Goal: Task Accomplishment & Management: Use online tool/utility

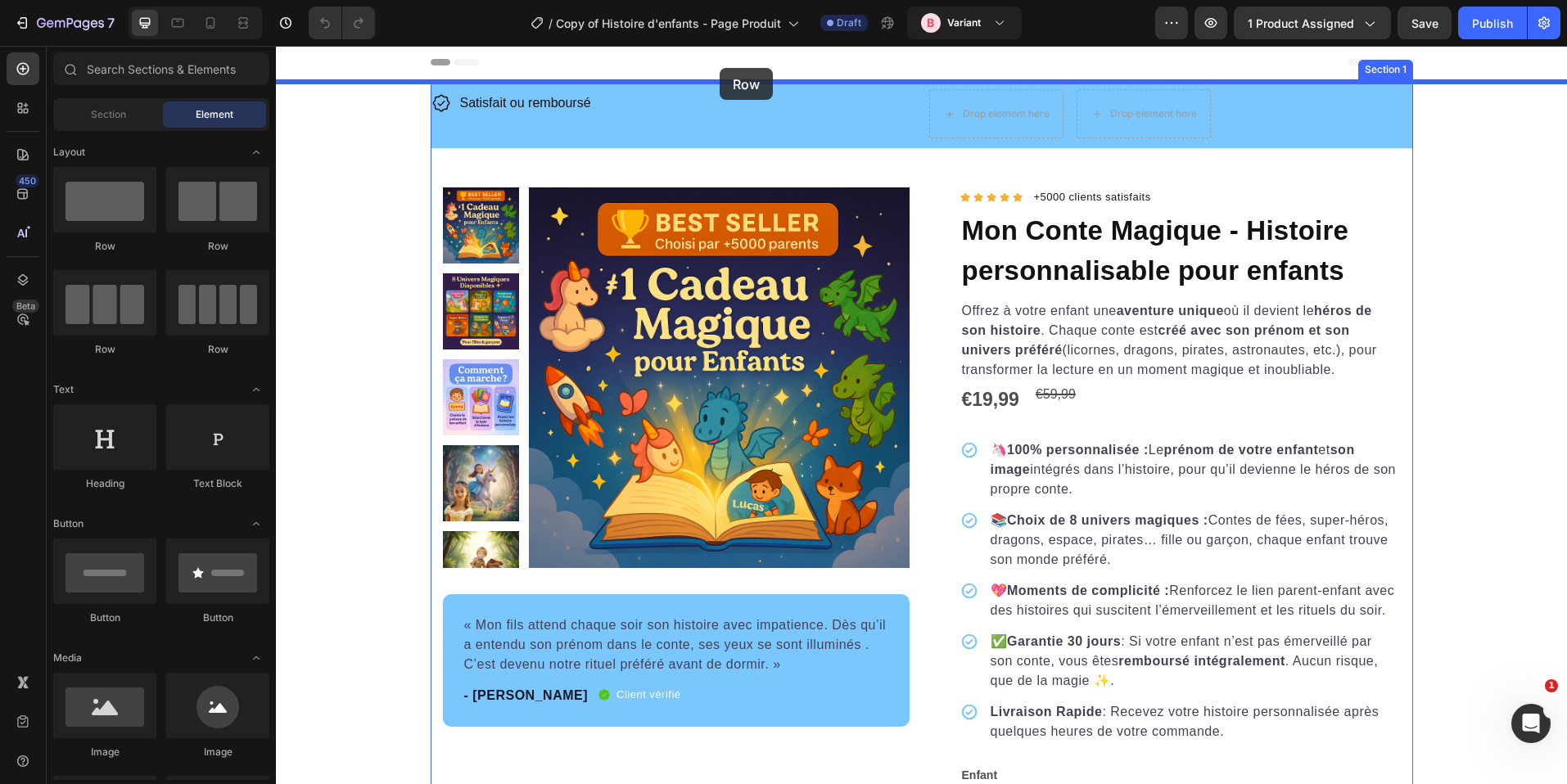
drag, startPoint x: 646, startPoint y: 123, endPoint x: 720, endPoint y: 68, distance: 92.2
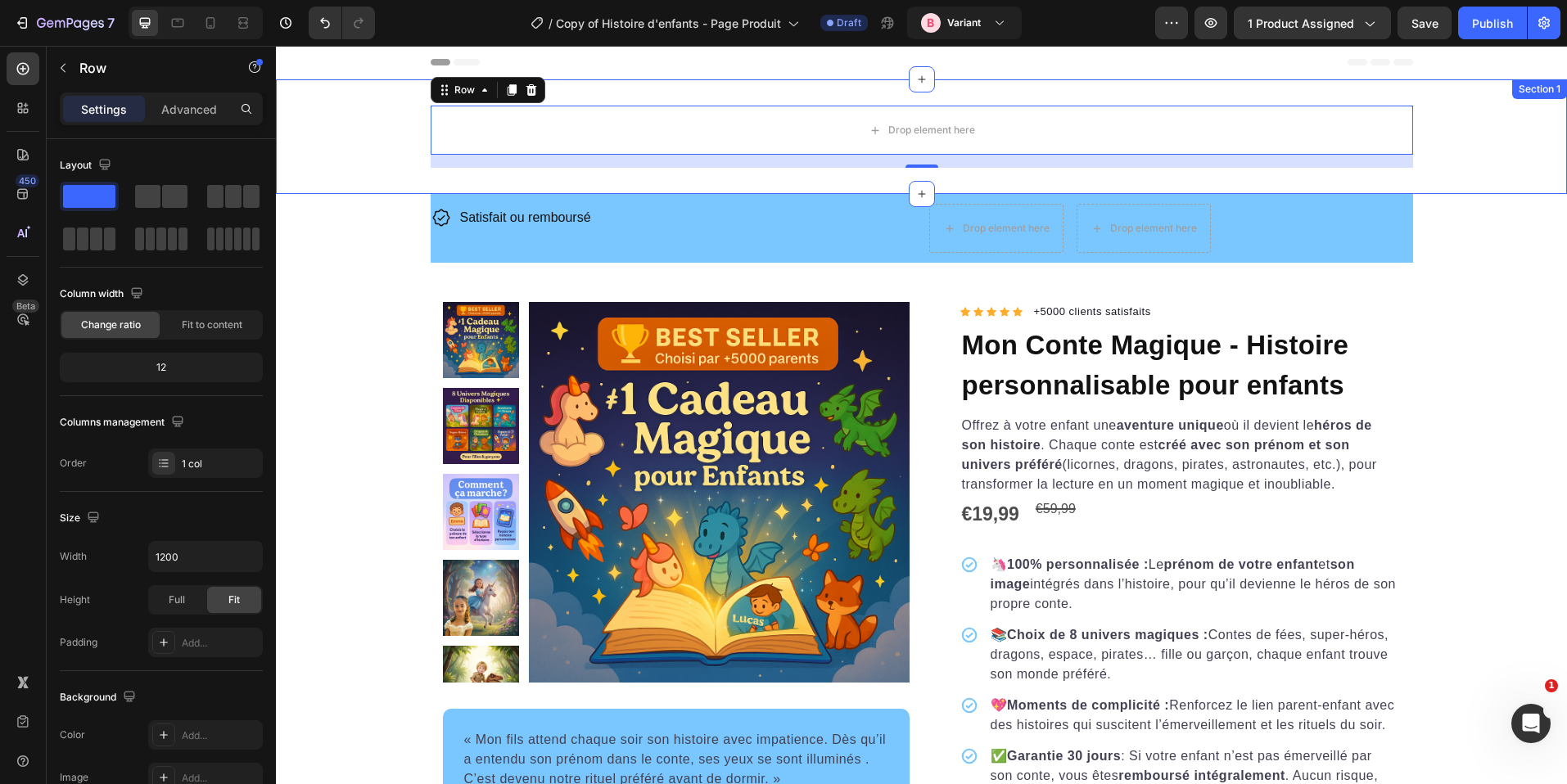
click at [372, 132] on div "Drop element here Row 16" at bounding box center [922, 136] width 1292 height 62
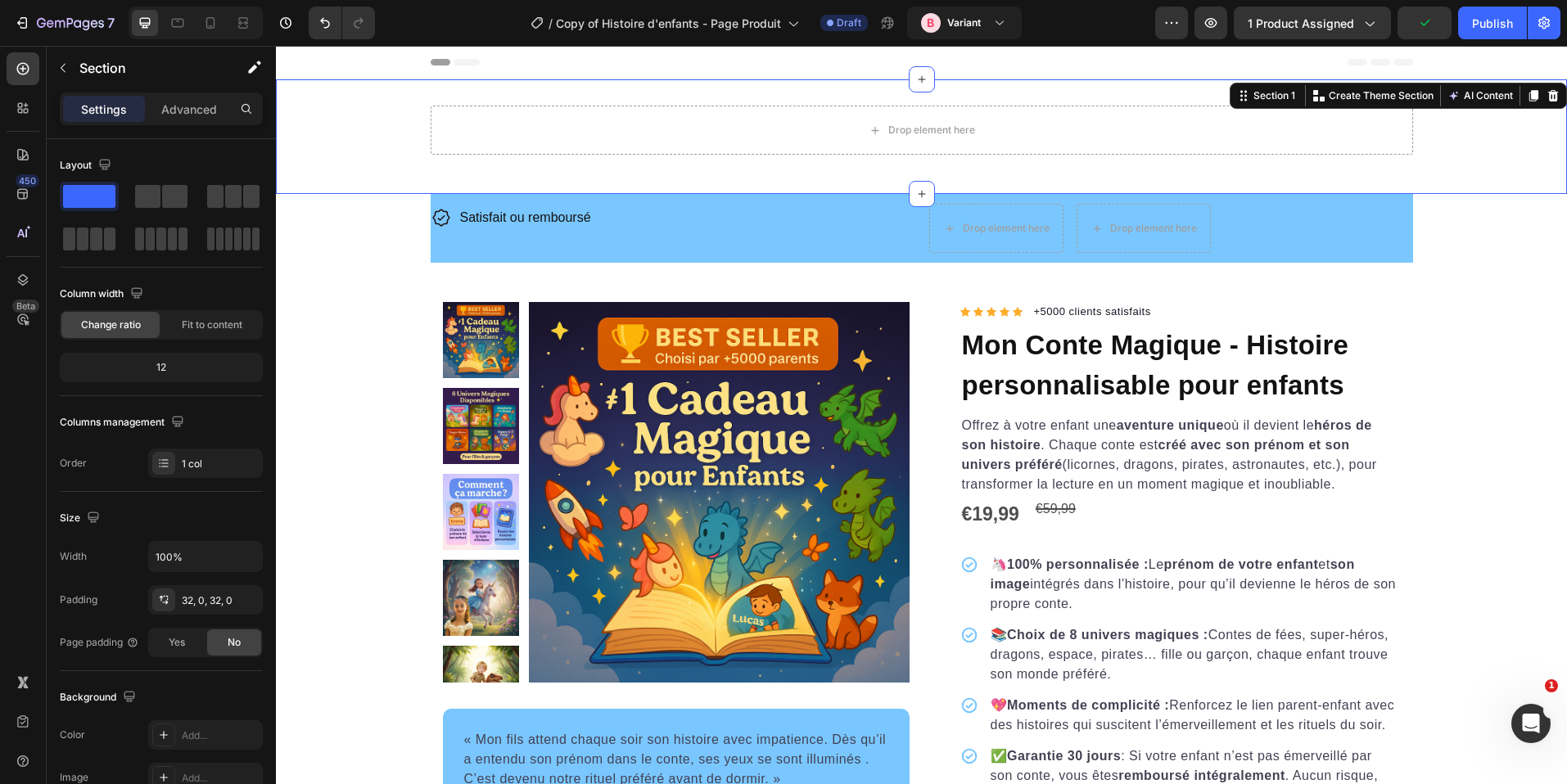
click at [318, 123] on div "Drop element here Row" at bounding box center [922, 136] width 1292 height 62
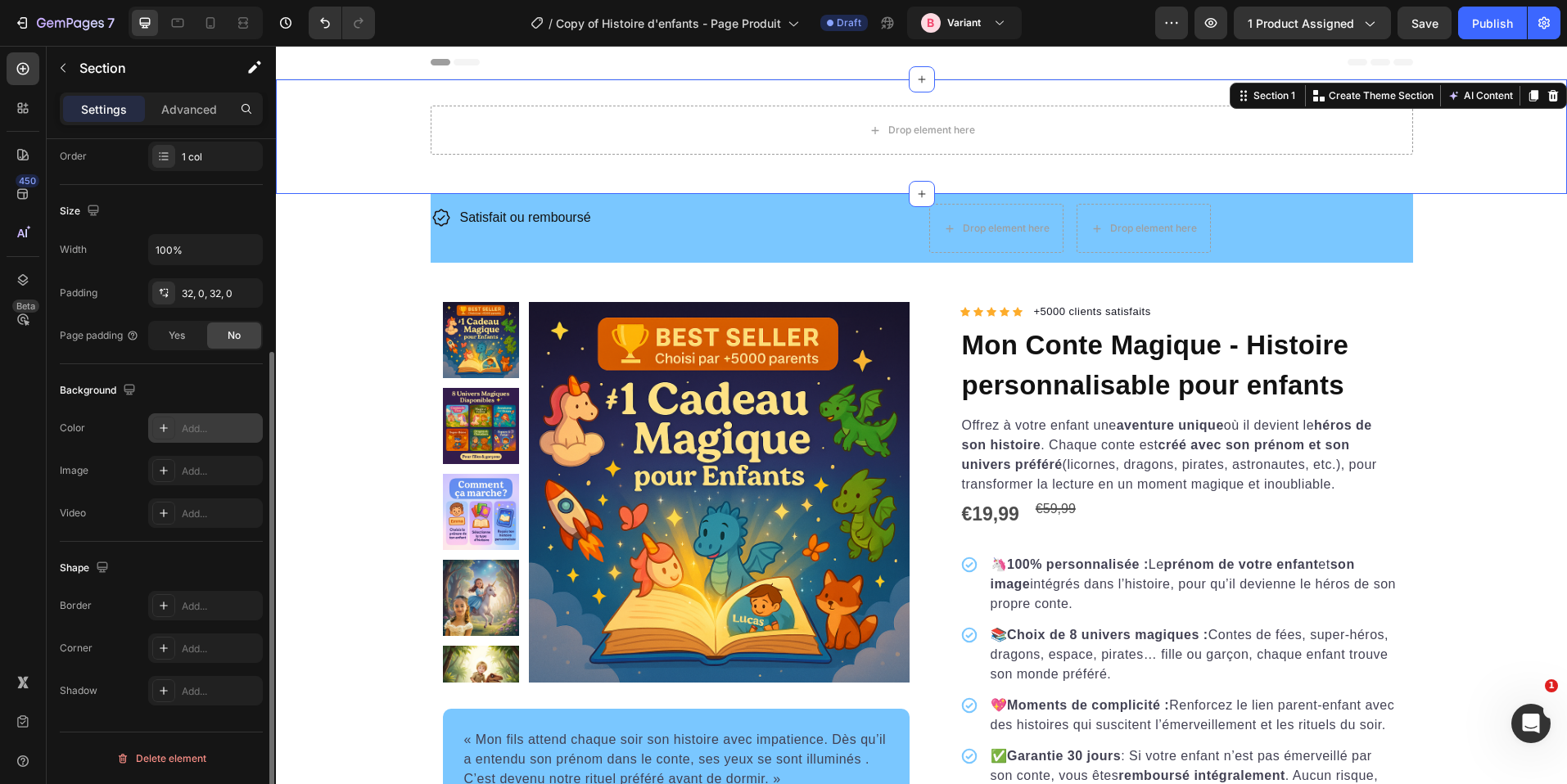
click at [188, 433] on div "Add..." at bounding box center [220, 429] width 77 height 14
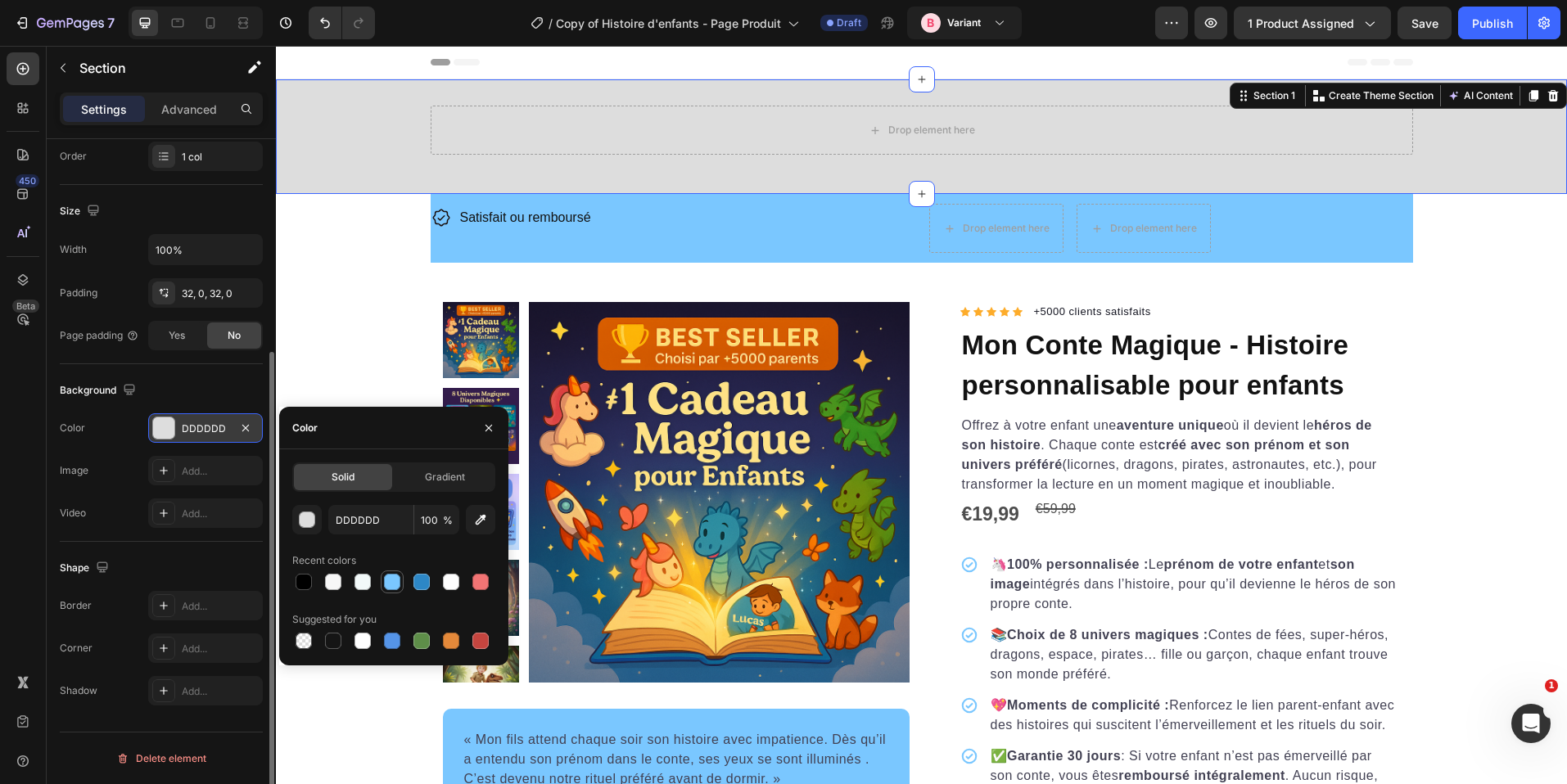
click at [392, 575] on div at bounding box center [392, 582] width 16 height 16
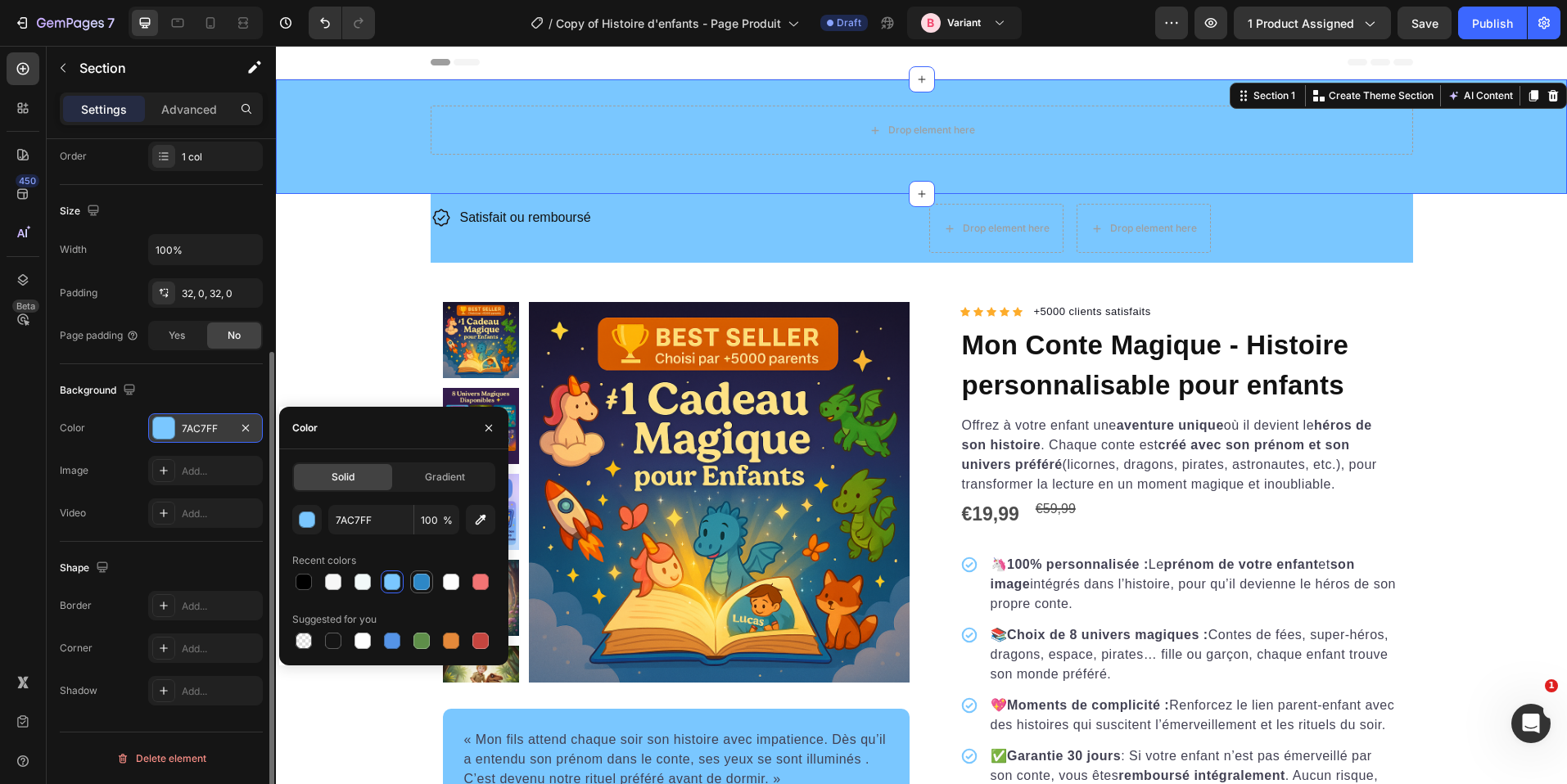
click at [421, 579] on div at bounding box center [422, 582] width 16 height 16
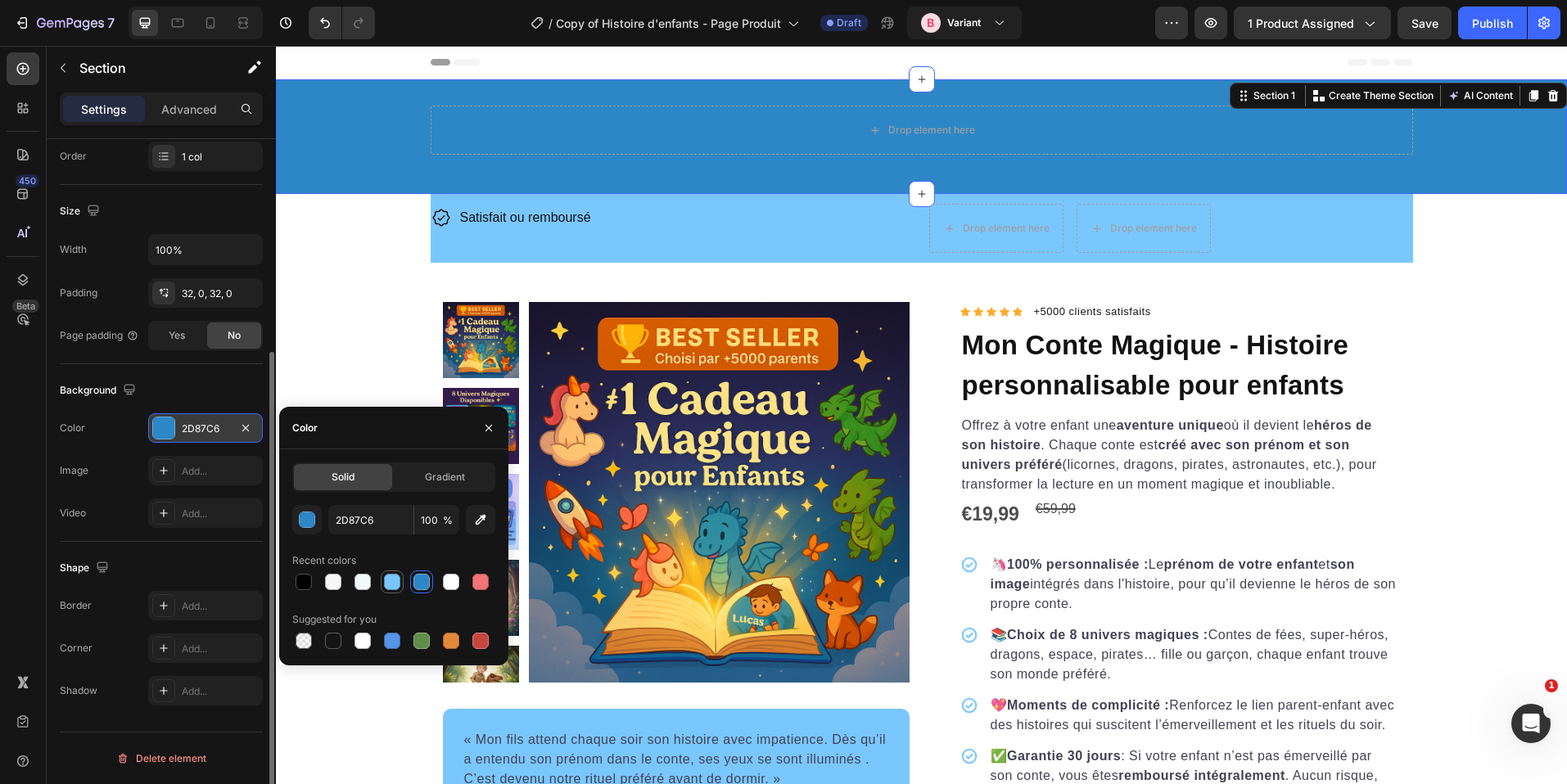
click at [396, 579] on div at bounding box center [392, 582] width 16 height 16
type input "7AC7FF"
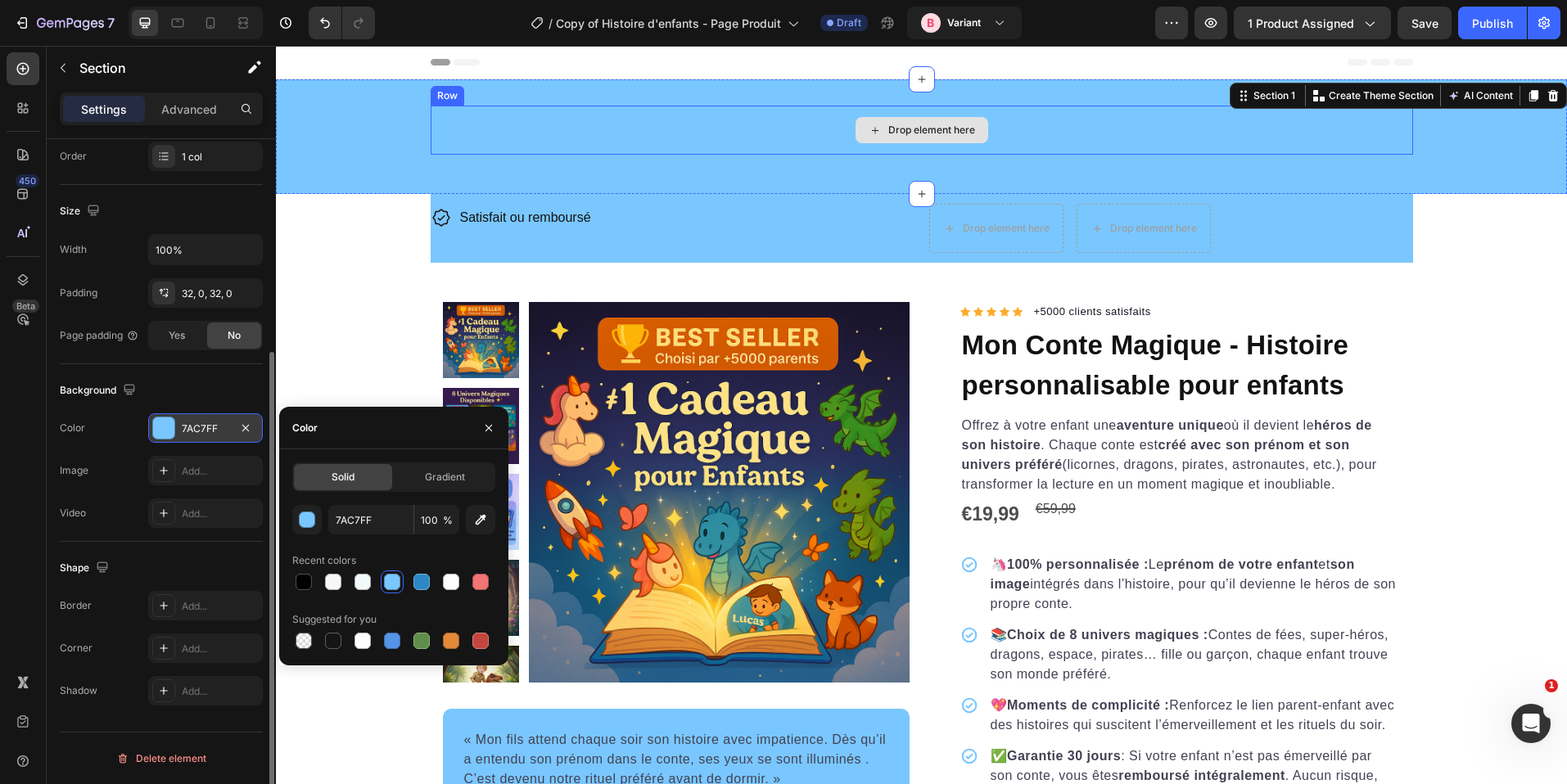
click at [790, 111] on div "Drop element here" at bounding box center [922, 129] width 982 height 49
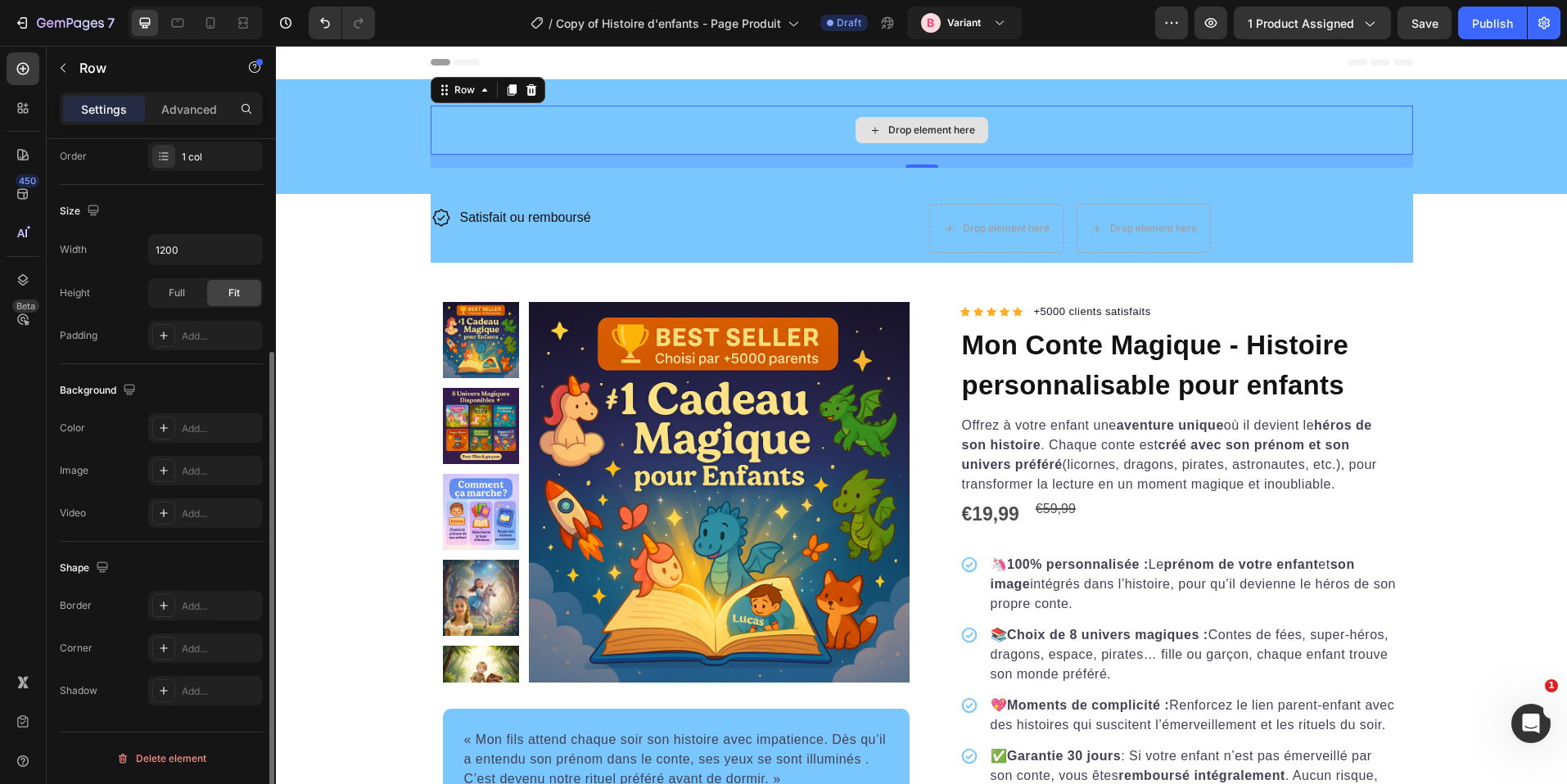
scroll to position [0, 0]
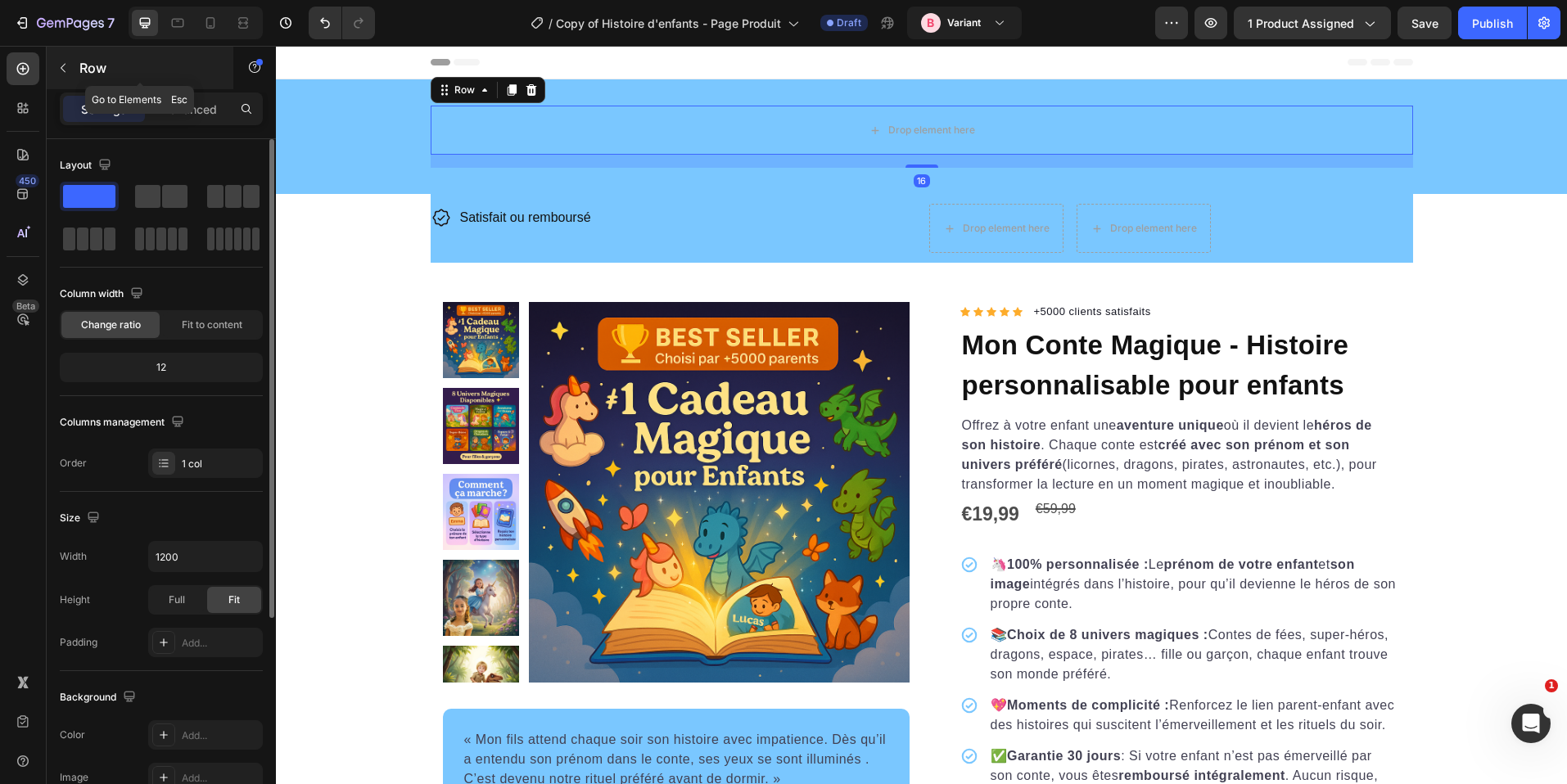
click at [50, 62] on button "button" at bounding box center [63, 67] width 26 height 26
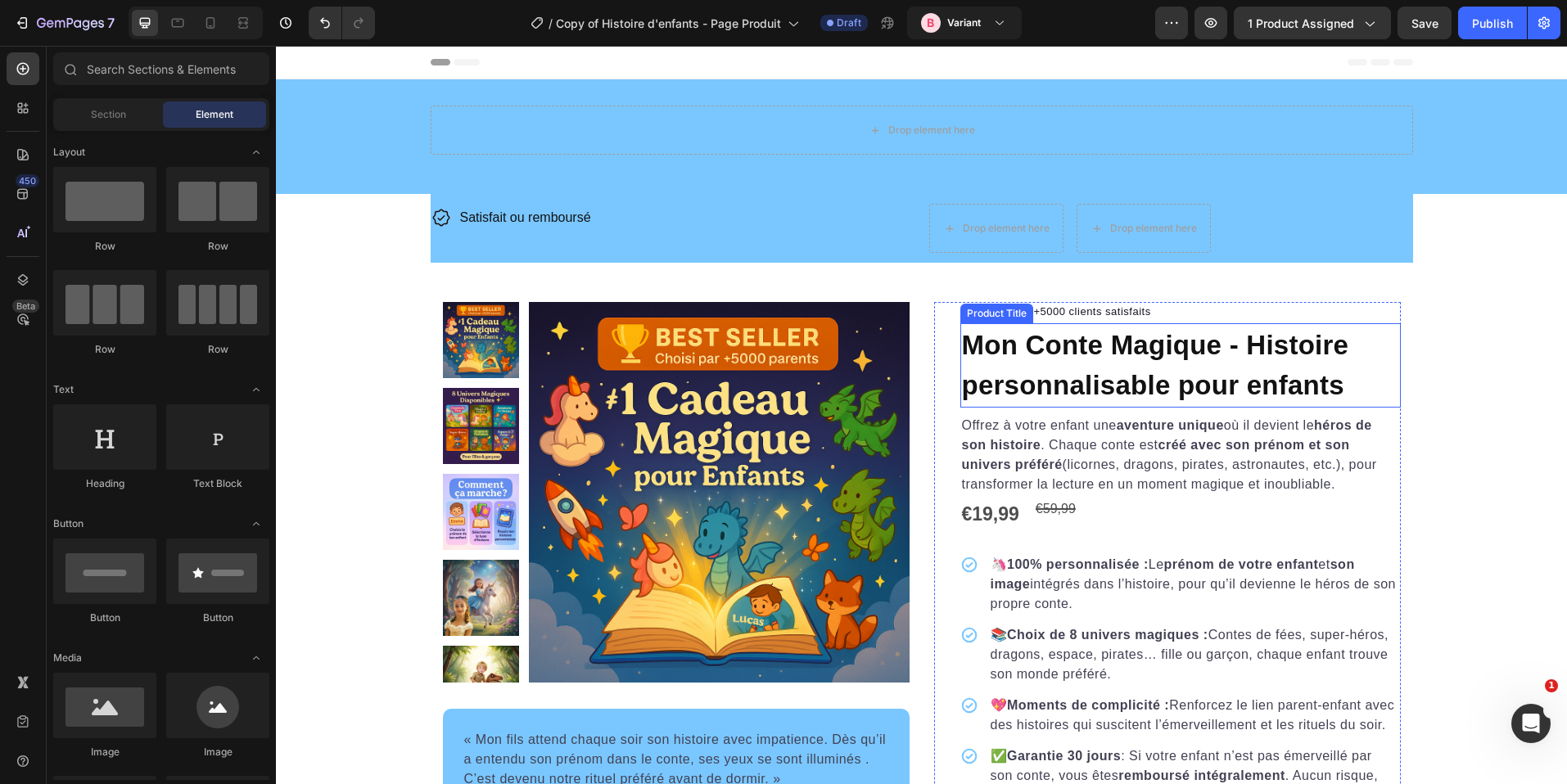
click at [1025, 367] on h1 "Mon Conte Magique - Histoire personnalisable pour enfants" at bounding box center [1181, 366] width 441 height 85
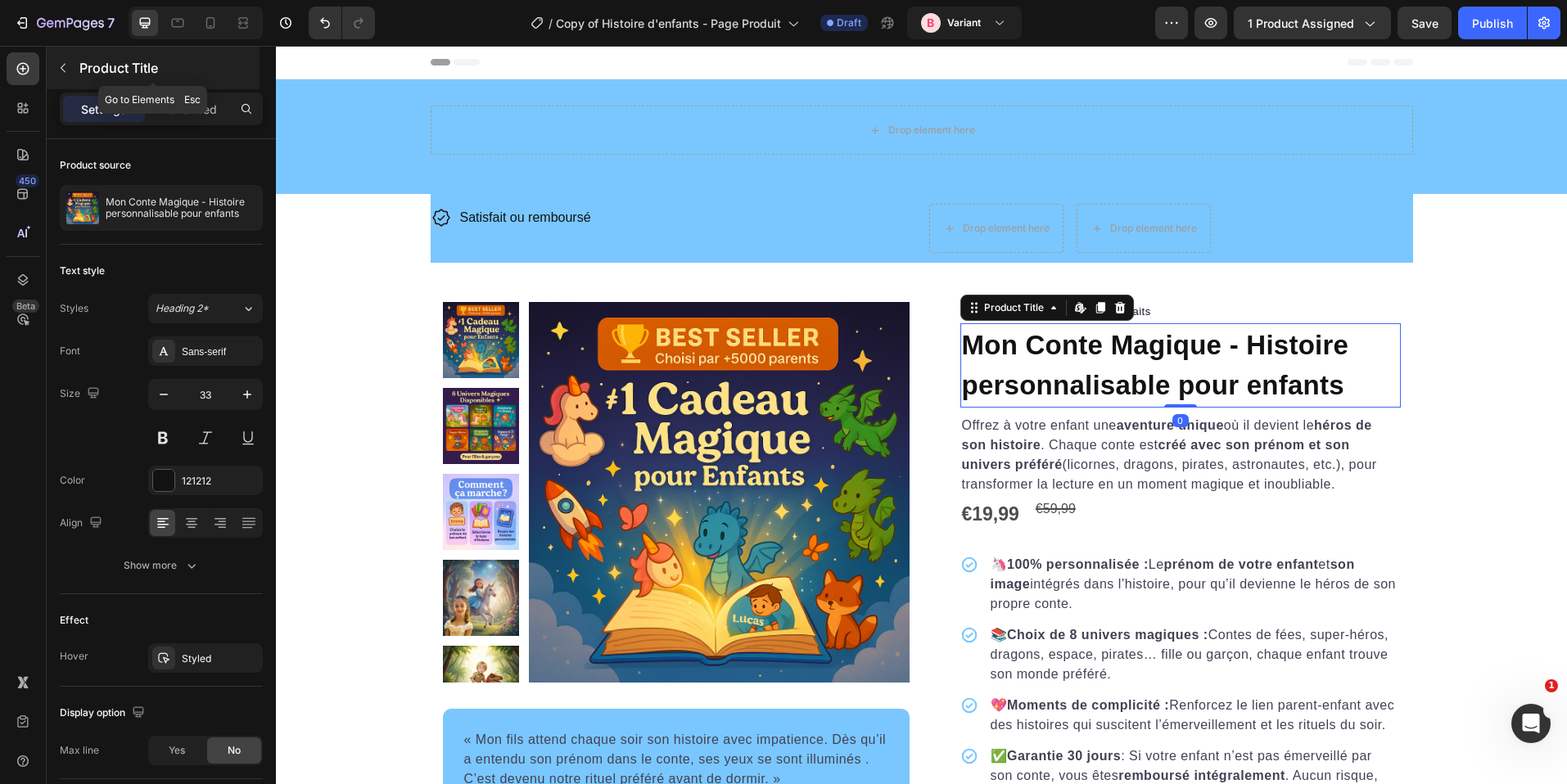
click at [68, 75] on button "button" at bounding box center [63, 67] width 26 height 26
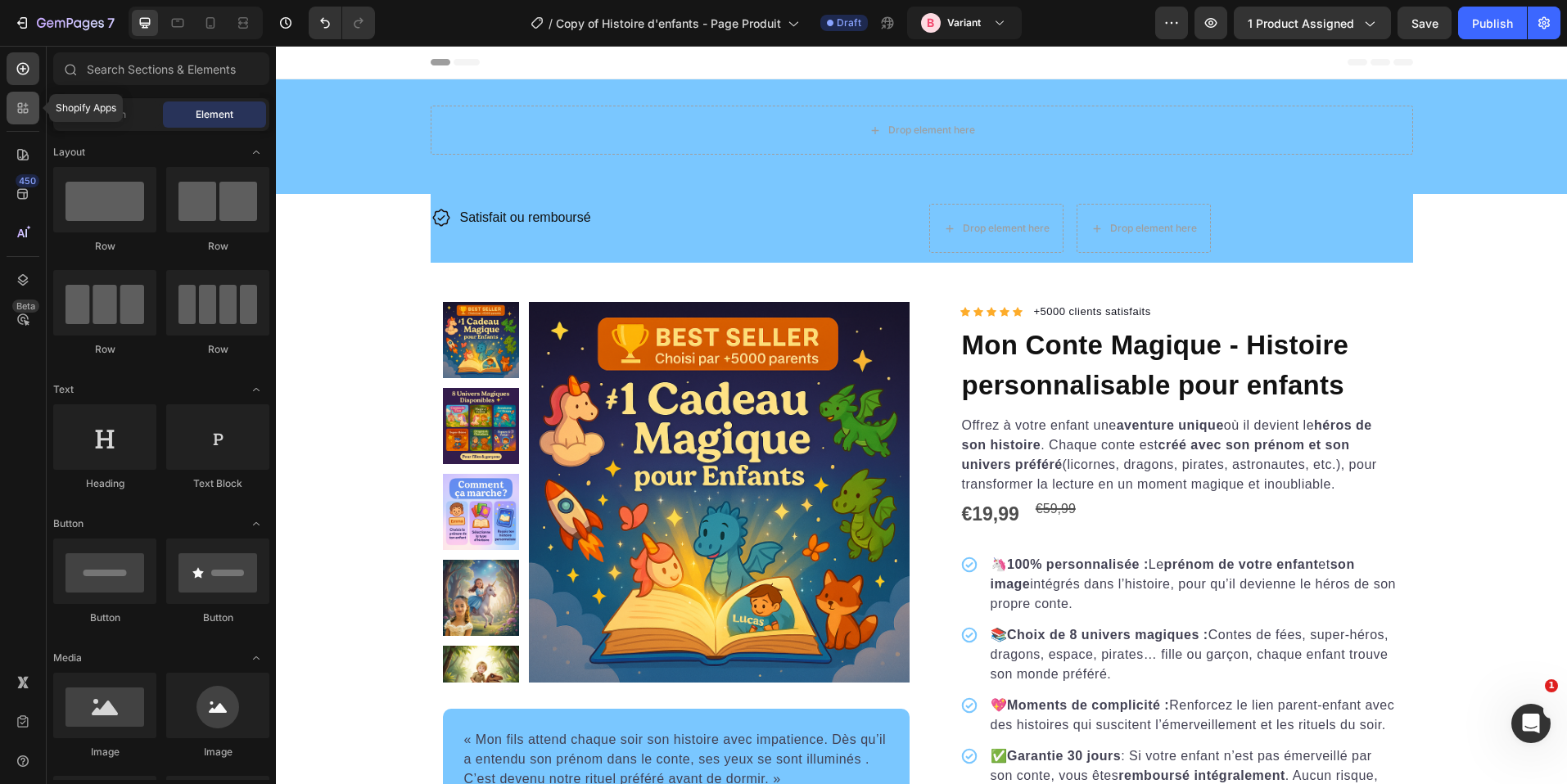
click at [26, 118] on div at bounding box center [22, 108] width 32 height 32
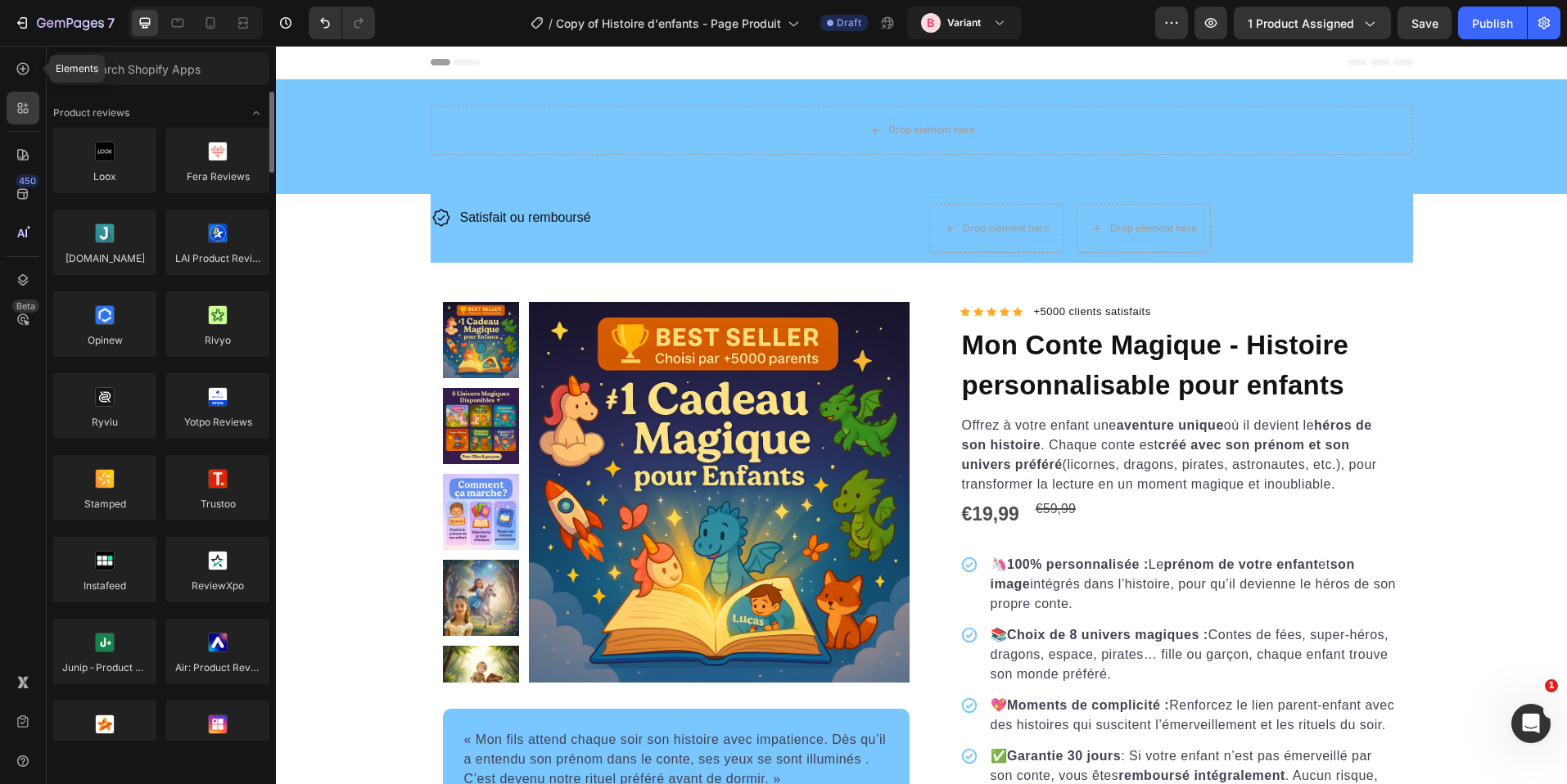
click at [30, 63] on icon at bounding box center [22, 68] width 16 height 16
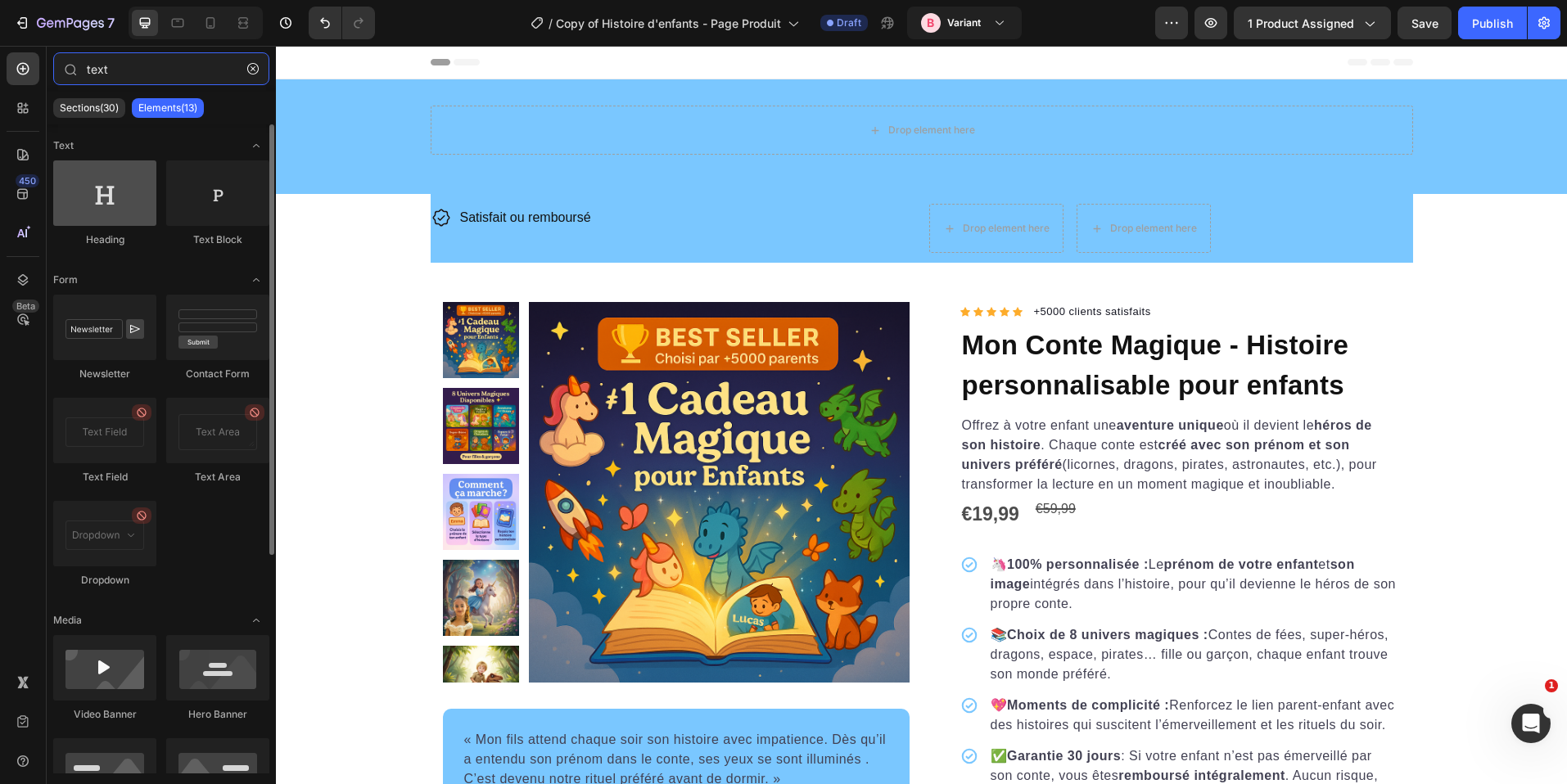
type input "text"
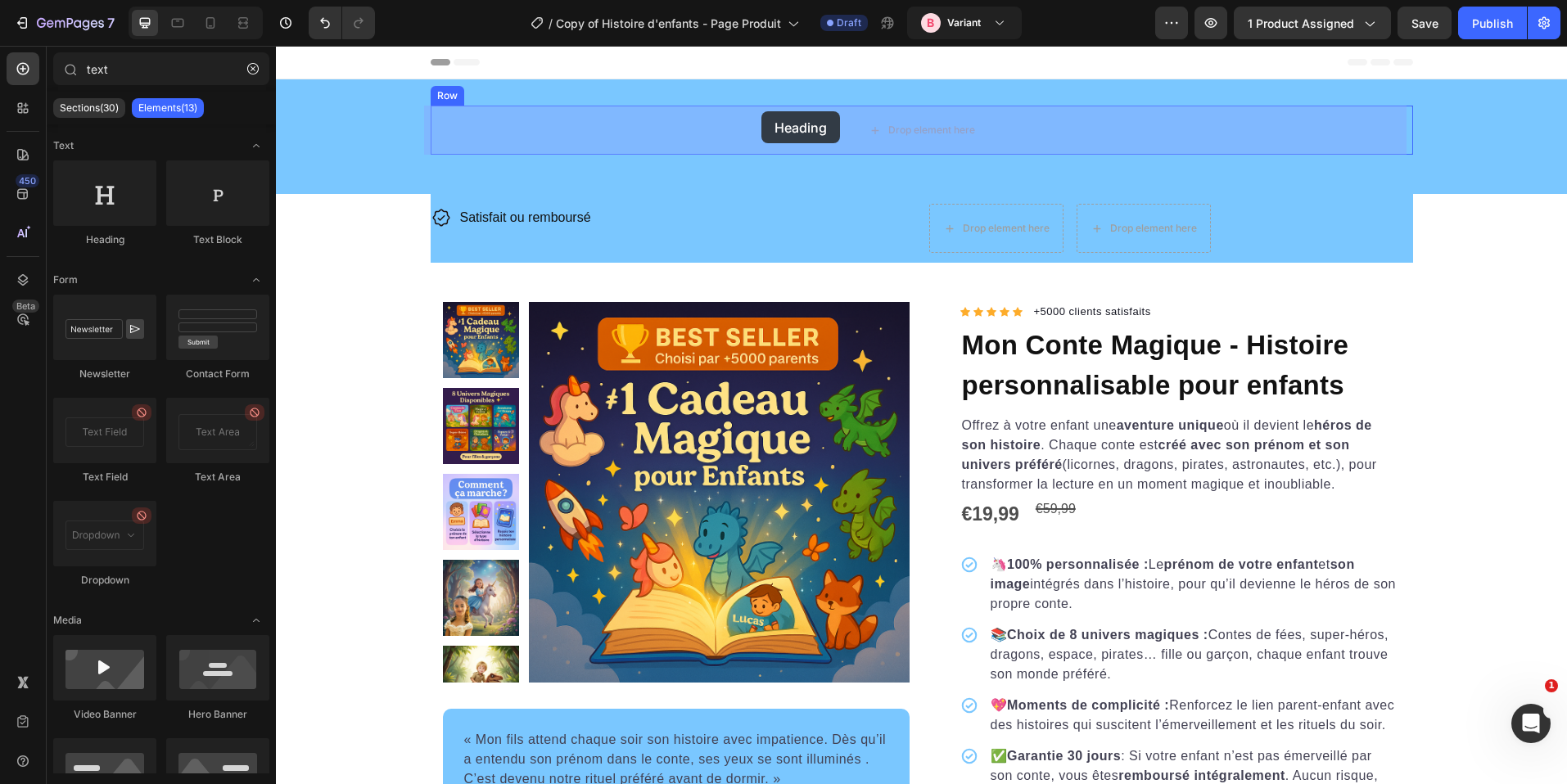
drag, startPoint x: 406, startPoint y: 254, endPoint x: 762, endPoint y: 112, distance: 383.3
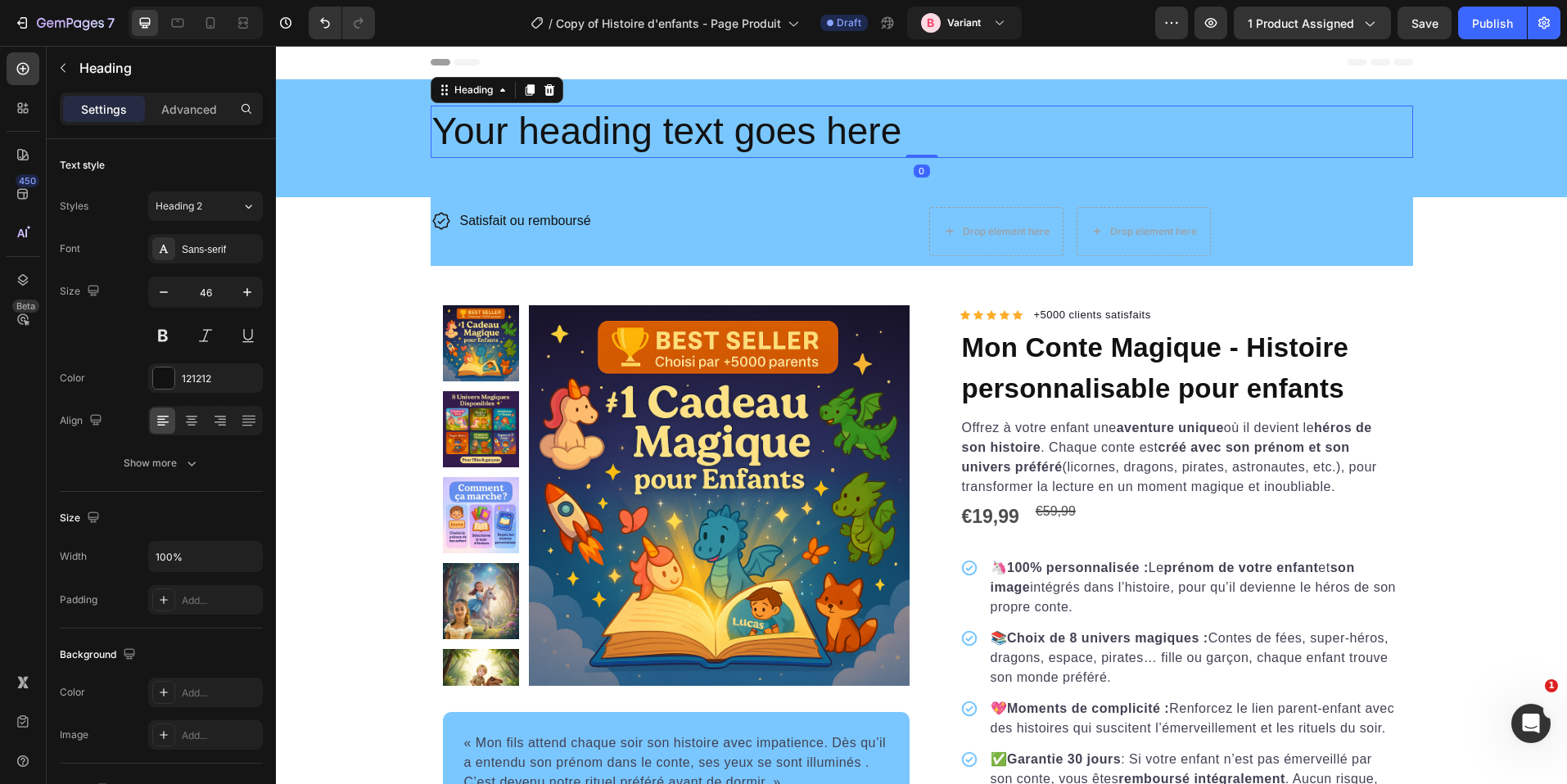
click at [831, 141] on h2 "Your heading text goes here" at bounding box center [922, 131] width 982 height 52
click at [831, 141] on p "Your heading text goes here" at bounding box center [922, 131] width 980 height 49
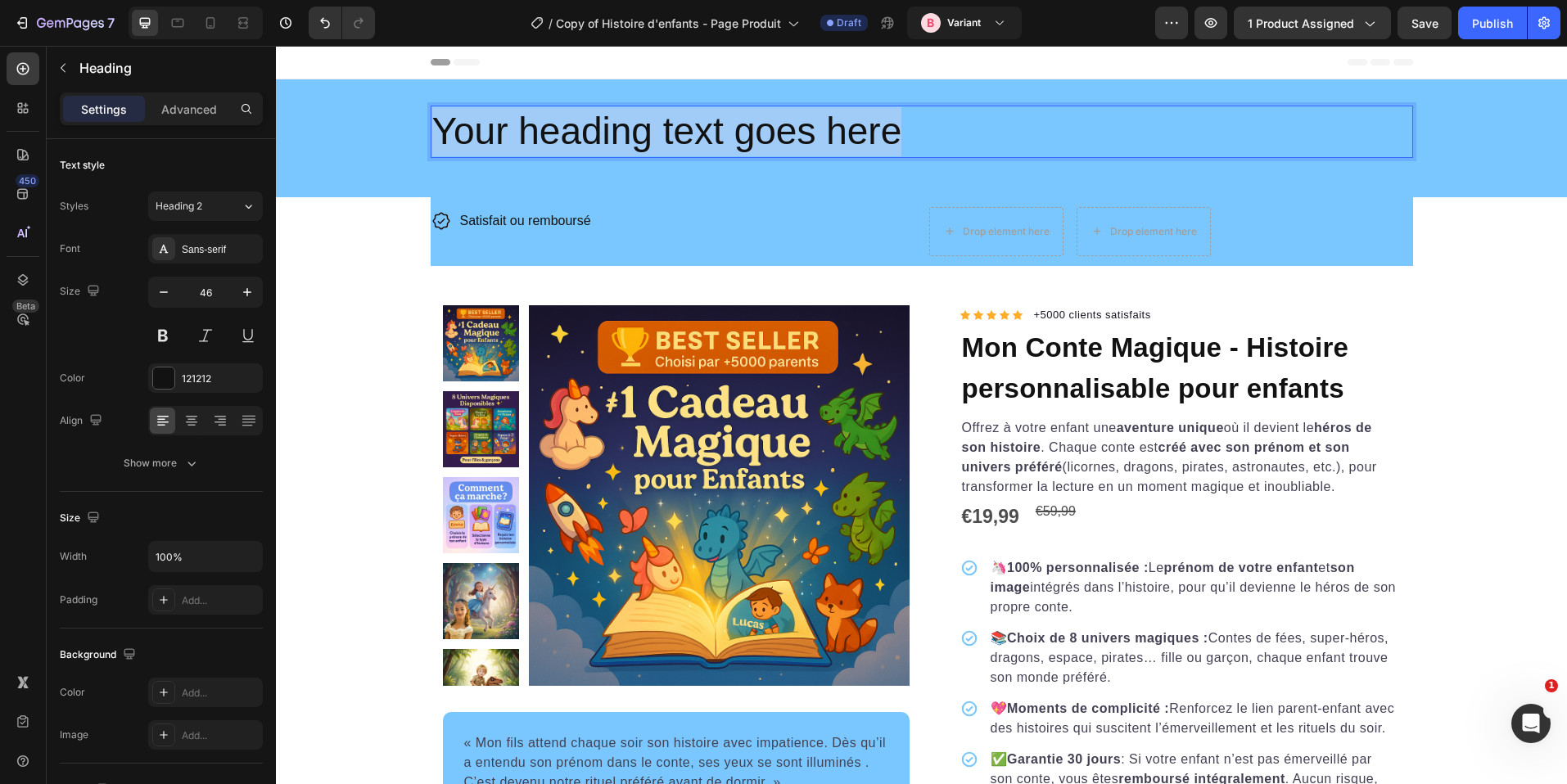
click at [831, 141] on p "Your heading text goes here" at bounding box center [922, 131] width 980 height 49
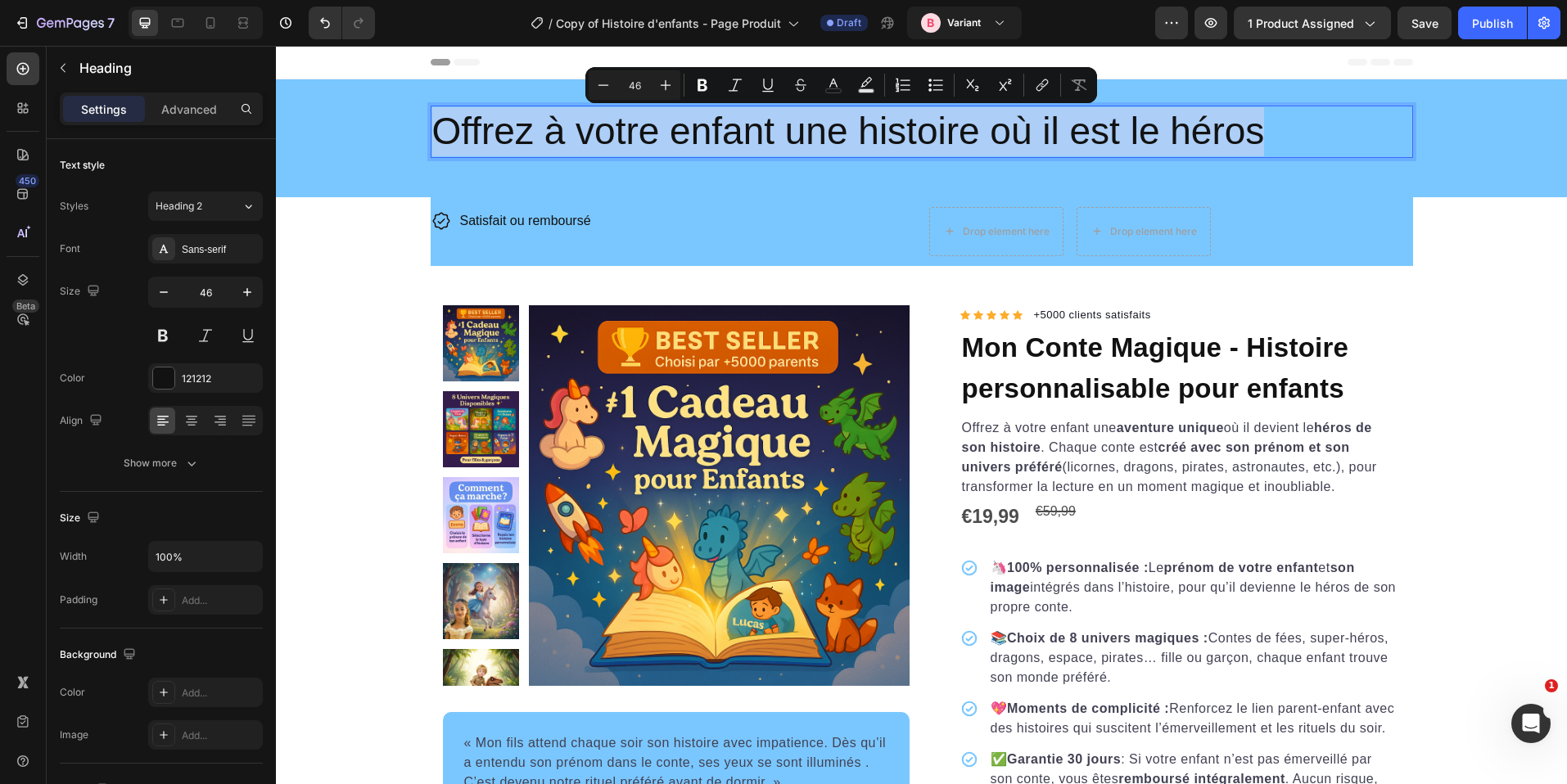
click at [640, 87] on input "46" at bounding box center [634, 85] width 32 height 20
click at [640, 87] on input "2" at bounding box center [634, 85] width 32 height 20
type input "25"
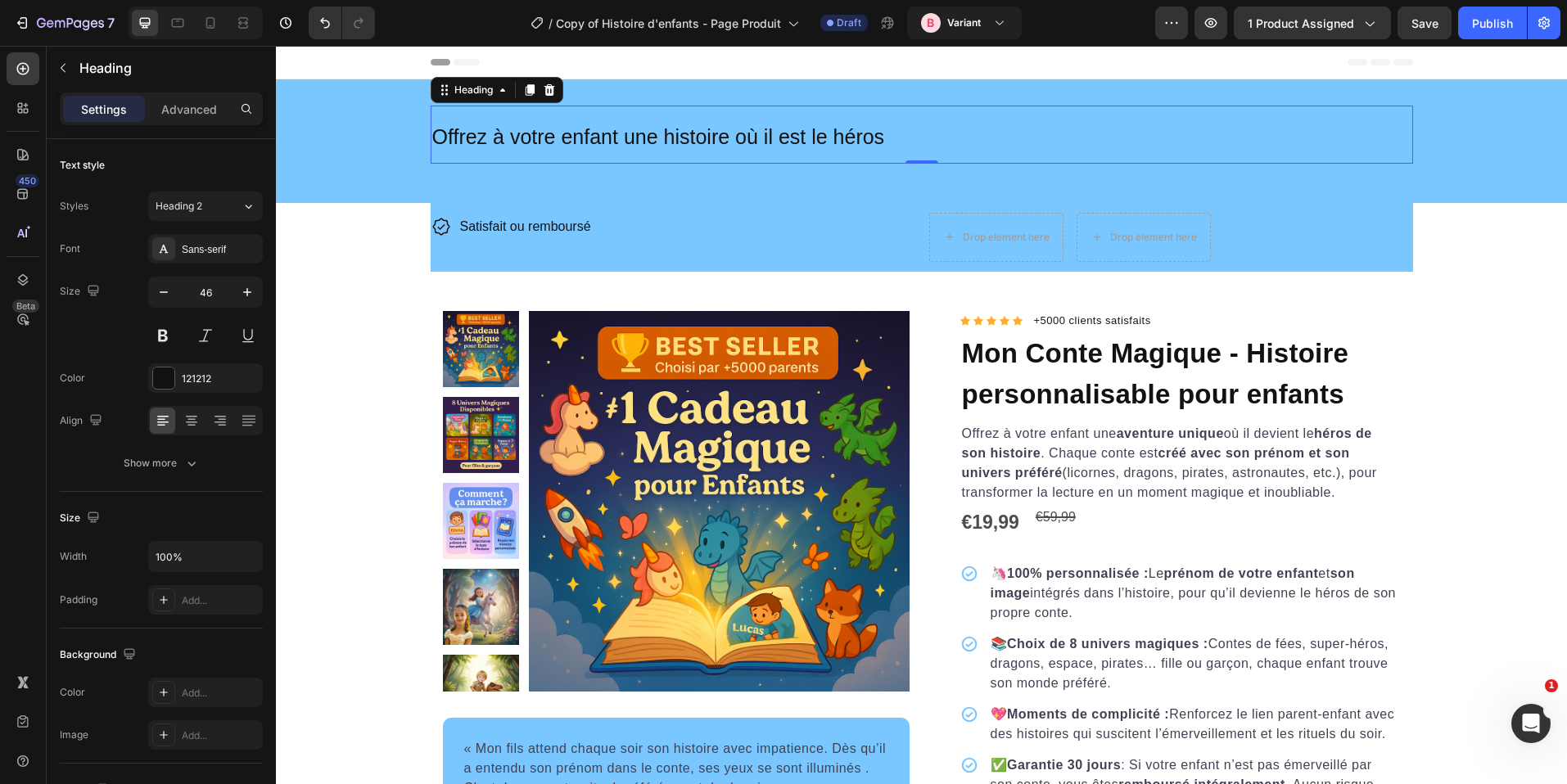
click at [768, 140] on span "Offrez à votre enfant une histoire où il est le héros" at bounding box center [658, 136] width 452 height 22
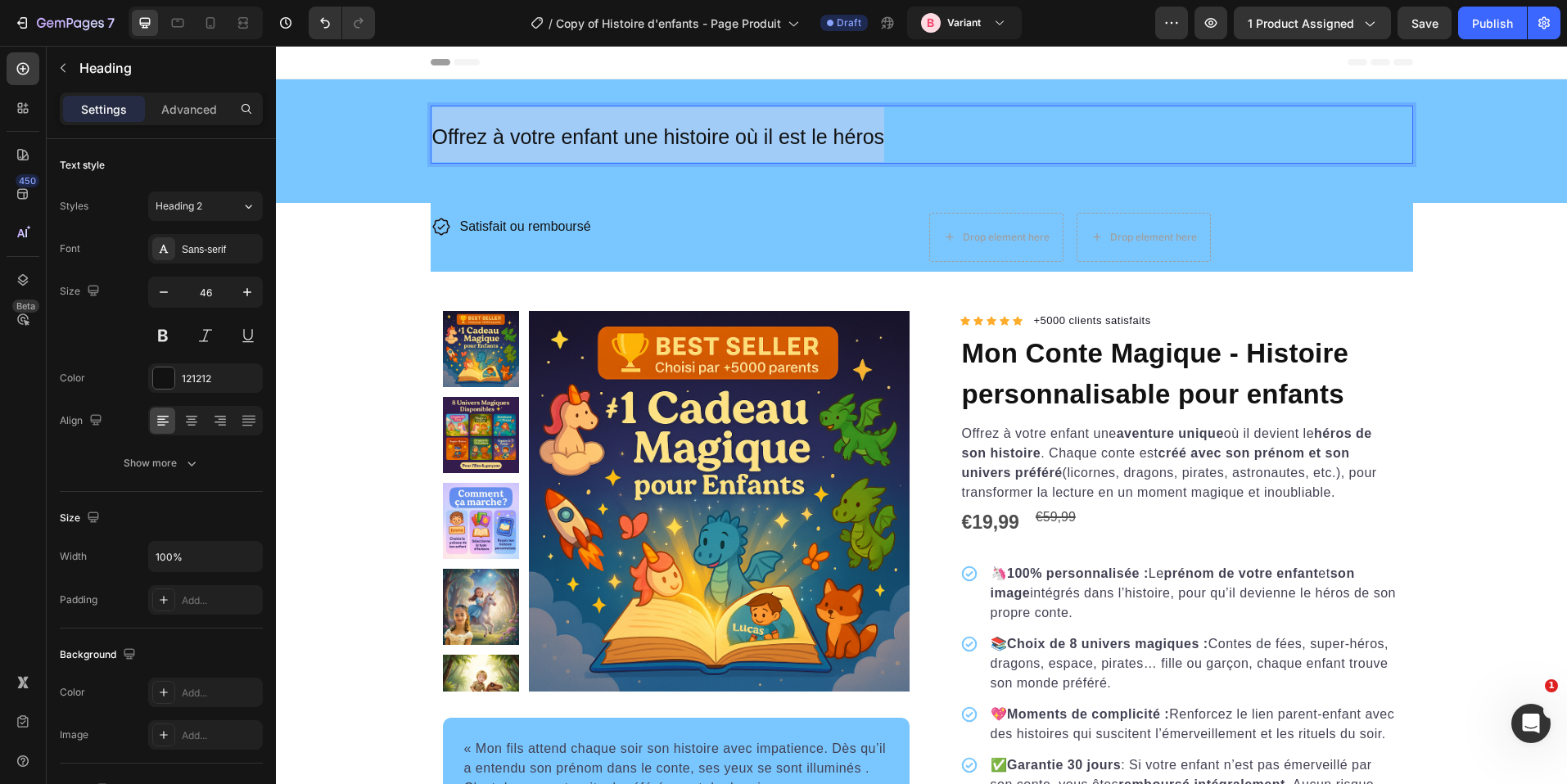
click at [768, 140] on span "Offrez à votre enfant une histoire où il est le héros" at bounding box center [658, 136] width 452 height 22
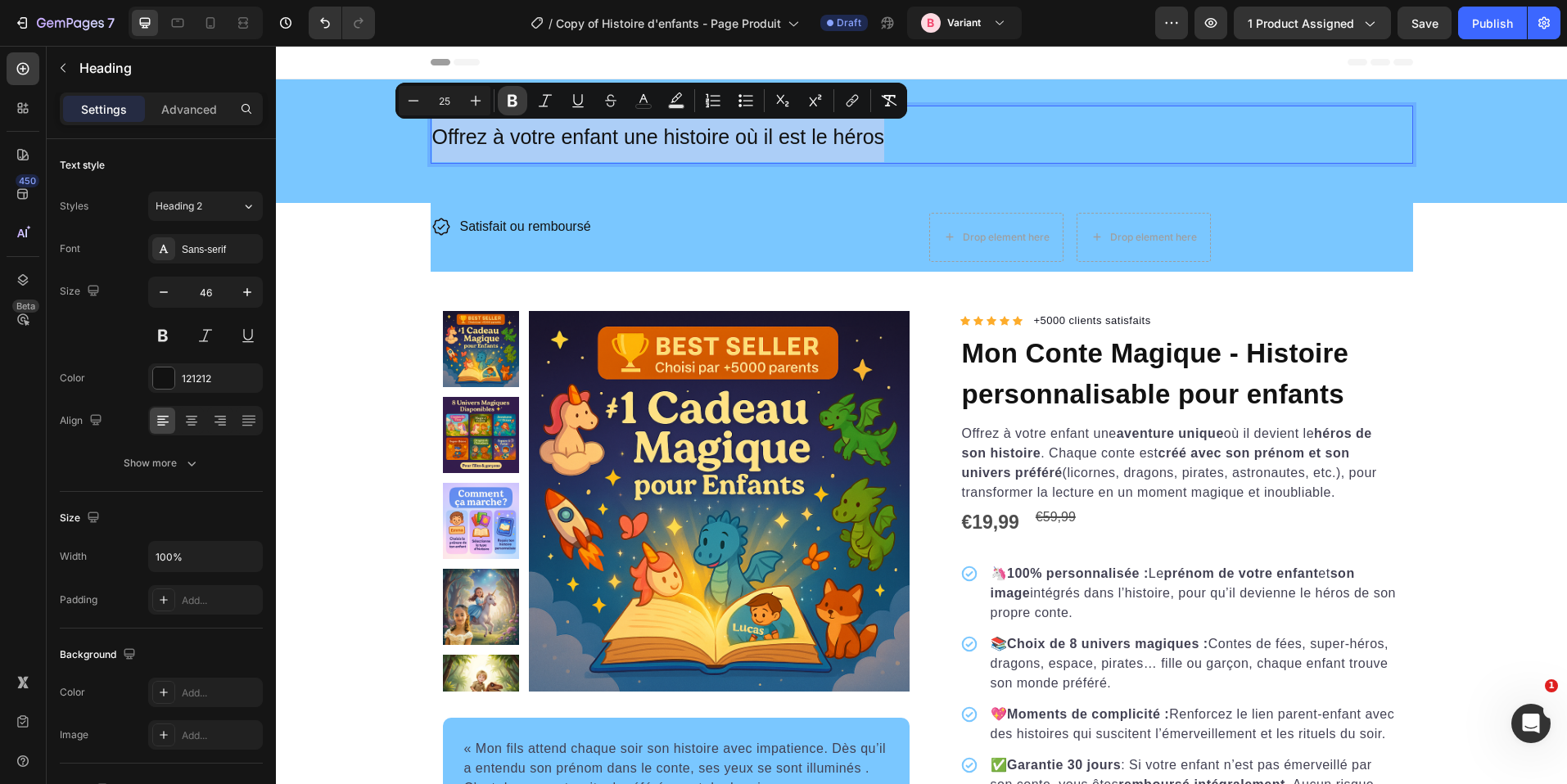
drag, startPoint x: 525, startPoint y: 99, endPoint x: 58, endPoint y: 196, distance: 477.0
click at [525, 99] on button "Bold" at bounding box center [512, 101] width 30 height 30
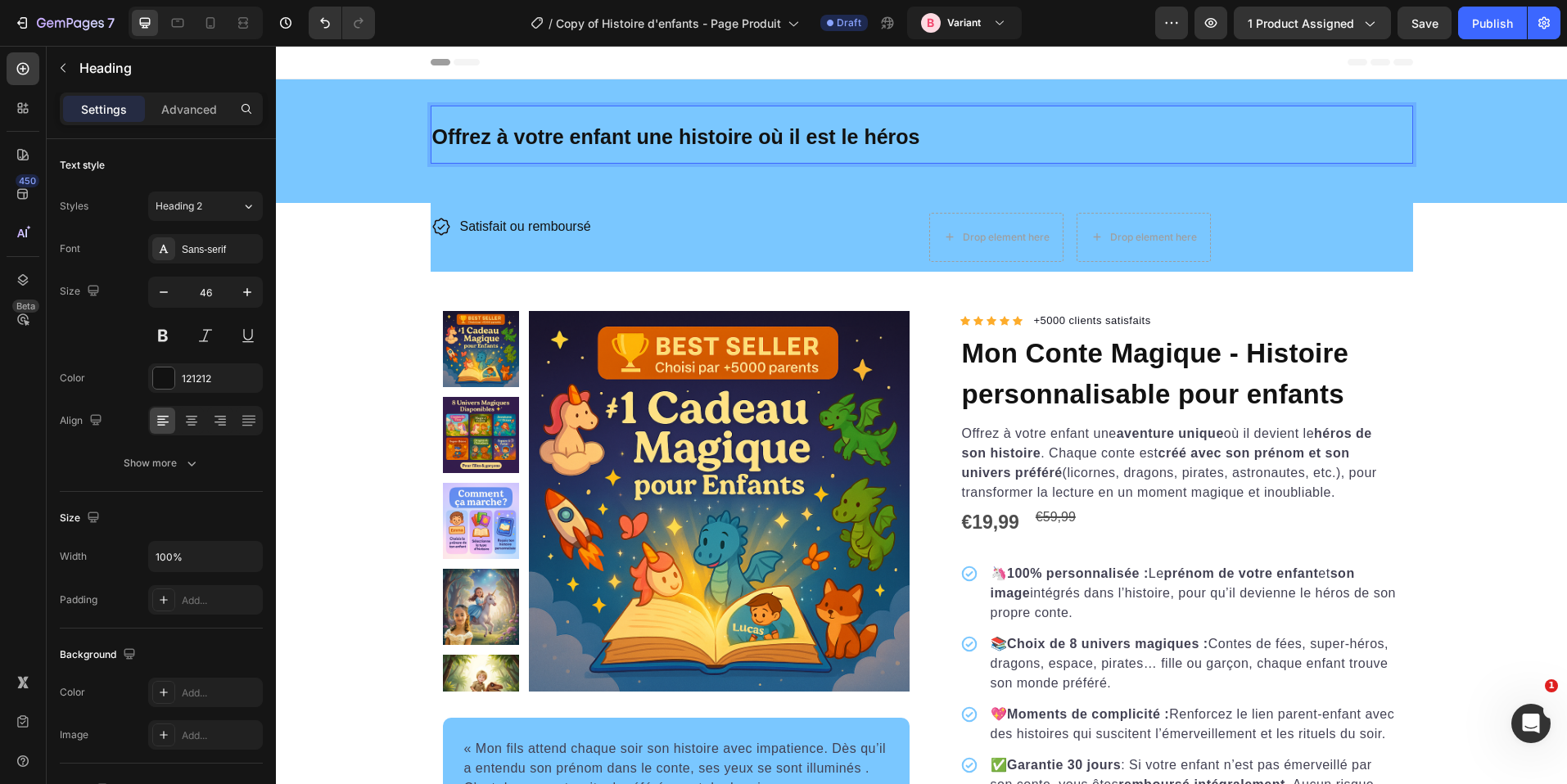
click at [601, 139] on strong "Offrez à votre enfant une histoire où il est le héros" at bounding box center [676, 136] width 488 height 22
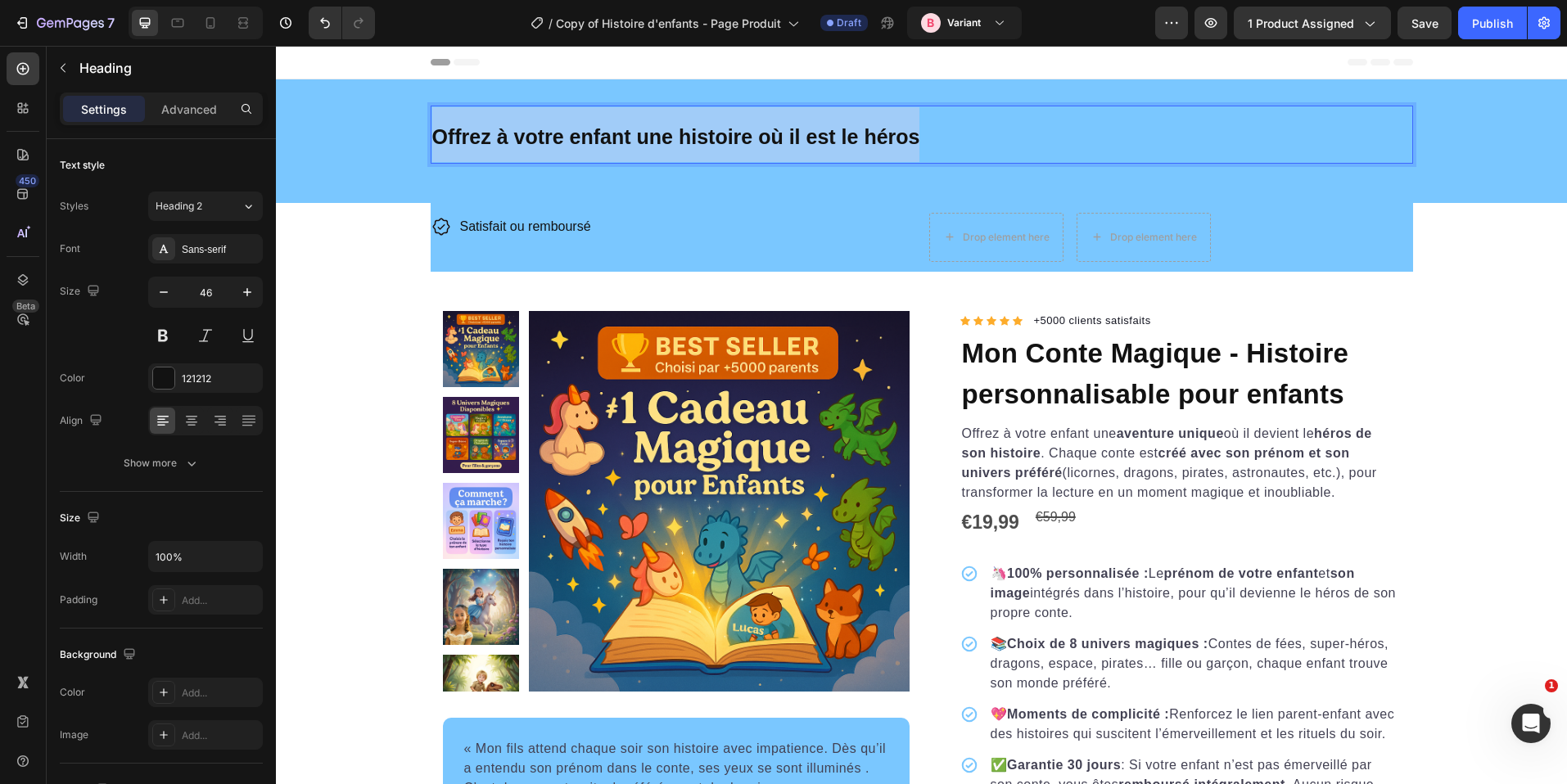
click at [601, 139] on strong "Offrez à votre enfant une histoire où il est le héros" at bounding box center [676, 136] width 488 height 22
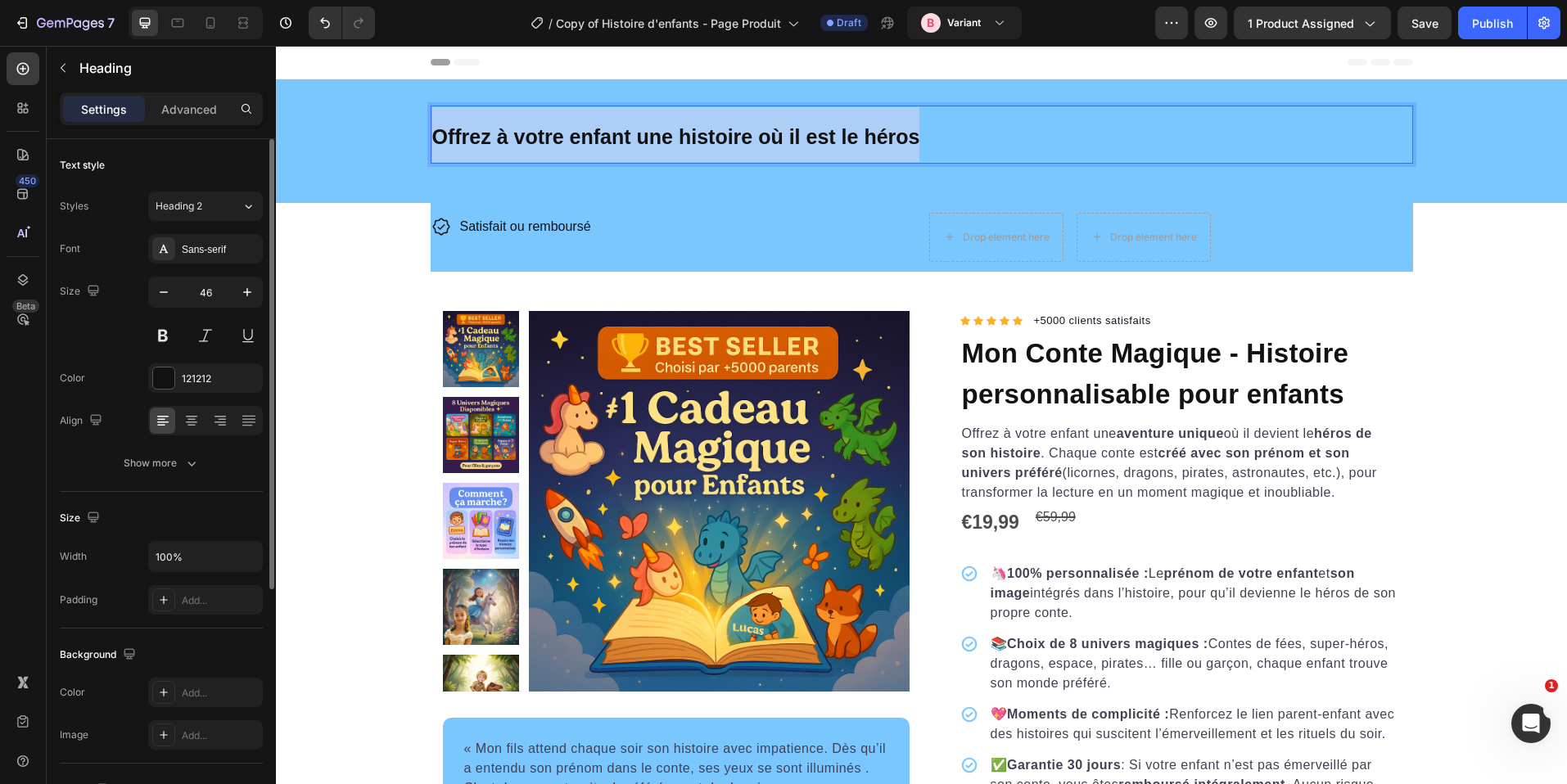
click at [189, 403] on div "Font Sans-serif Size 46 Color 121212 Align Show more" at bounding box center [161, 355] width 203 height 244
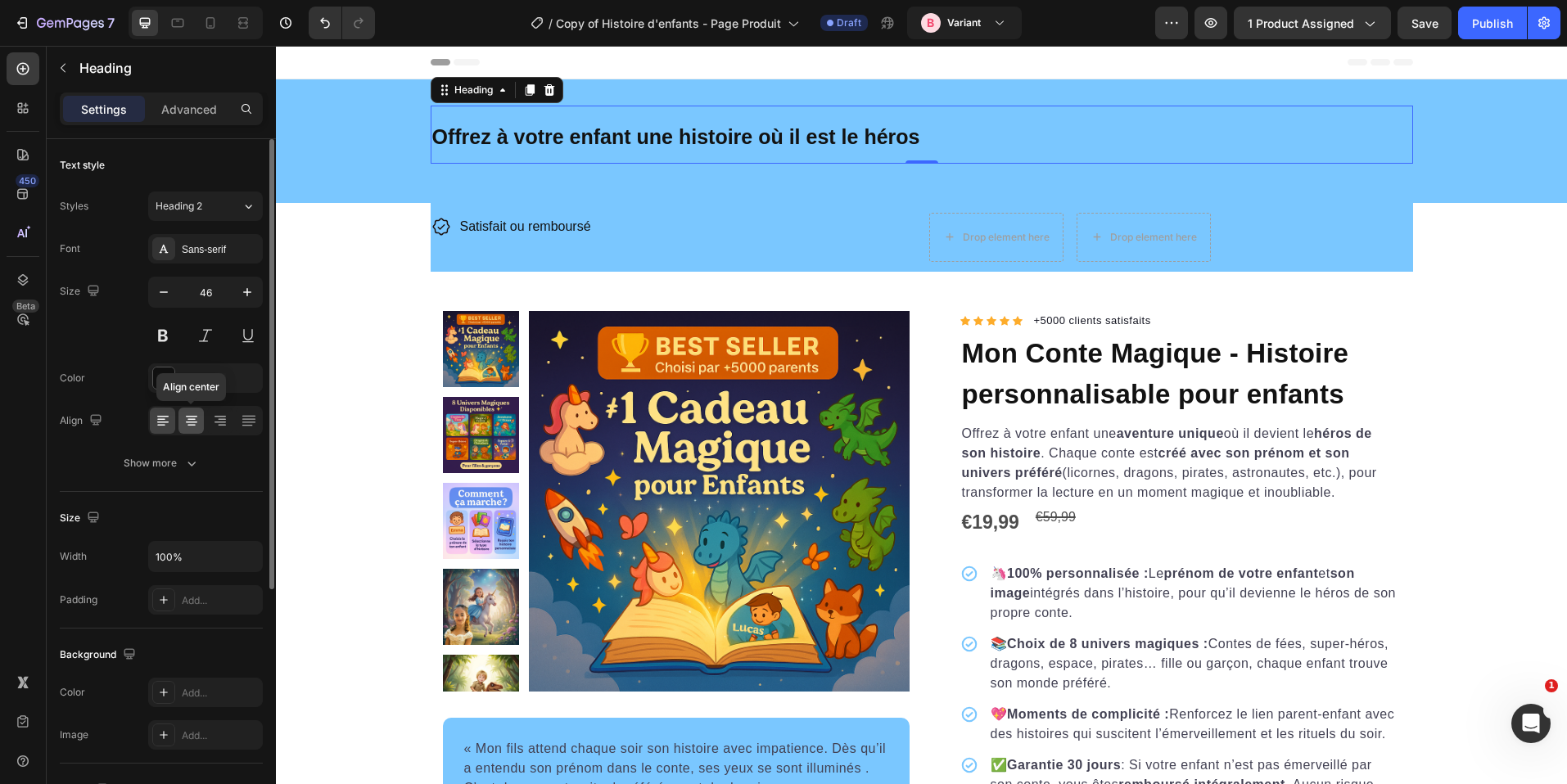
click at [195, 417] on icon at bounding box center [192, 421] width 16 height 16
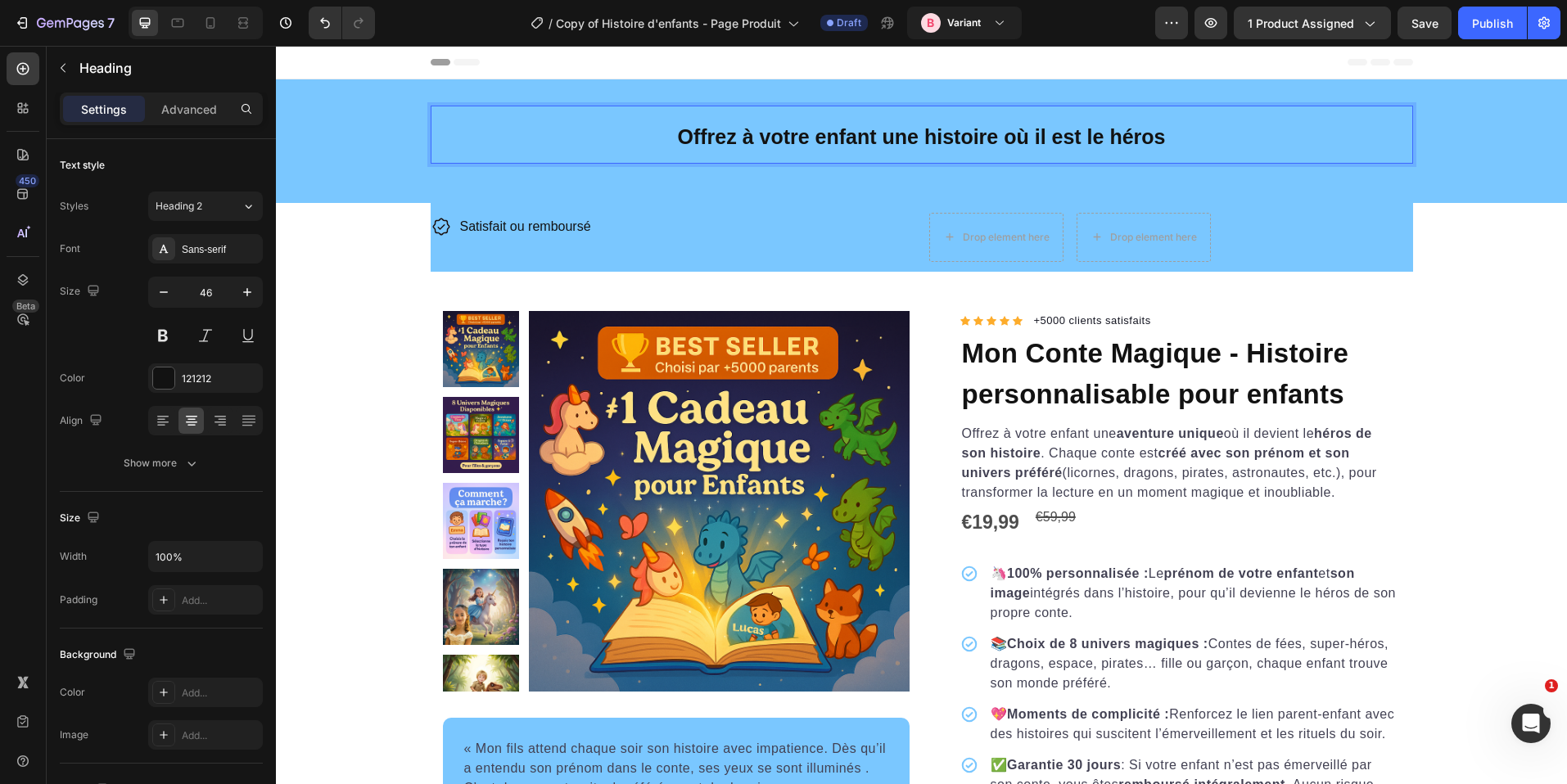
click at [858, 138] on strong "Offrez à votre enfant une histoire où il est le héros" at bounding box center [922, 136] width 488 height 22
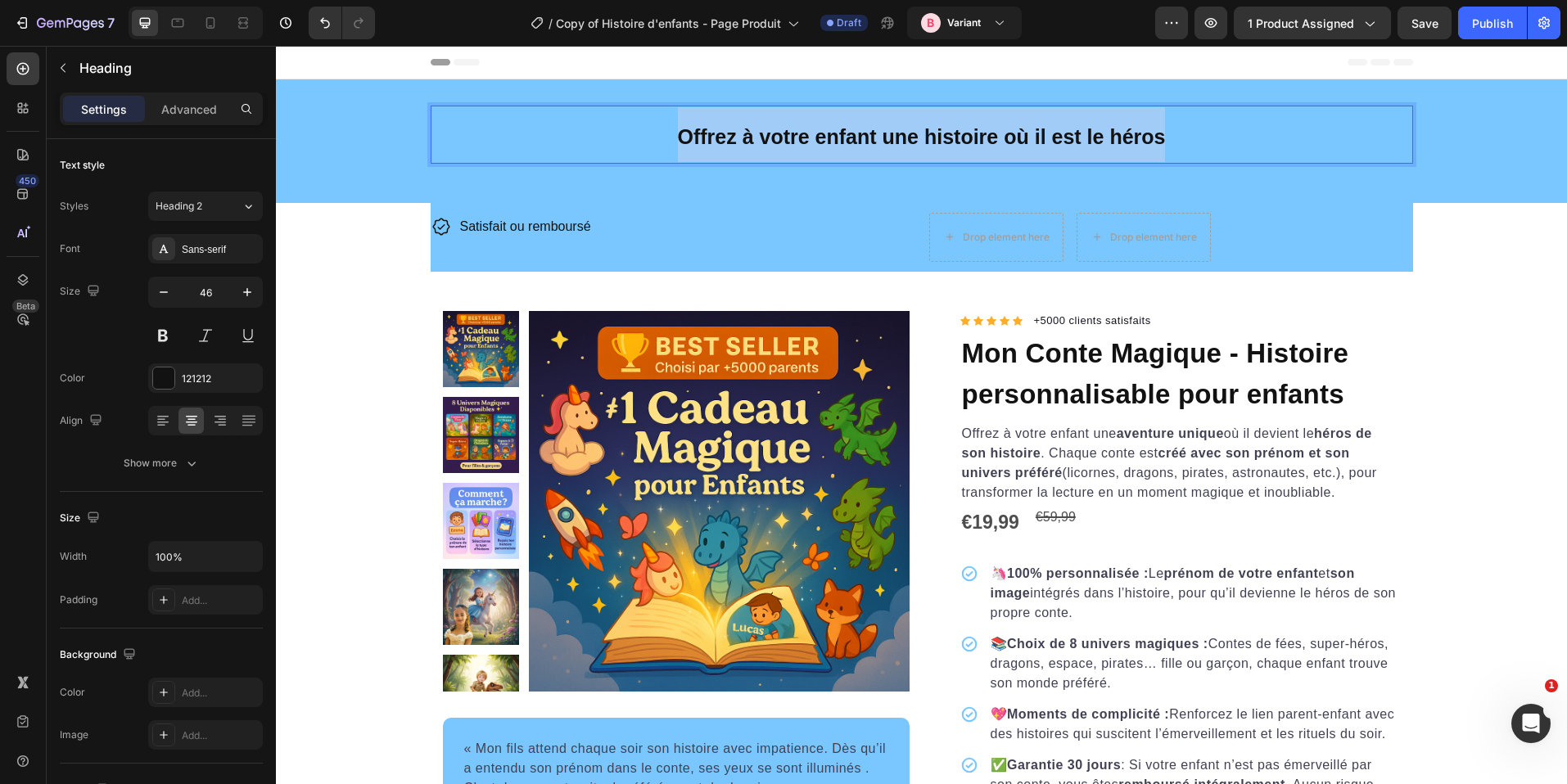
click at [858, 138] on strong "Offrez à votre enfant une histoire où il est le héros" at bounding box center [922, 136] width 488 height 22
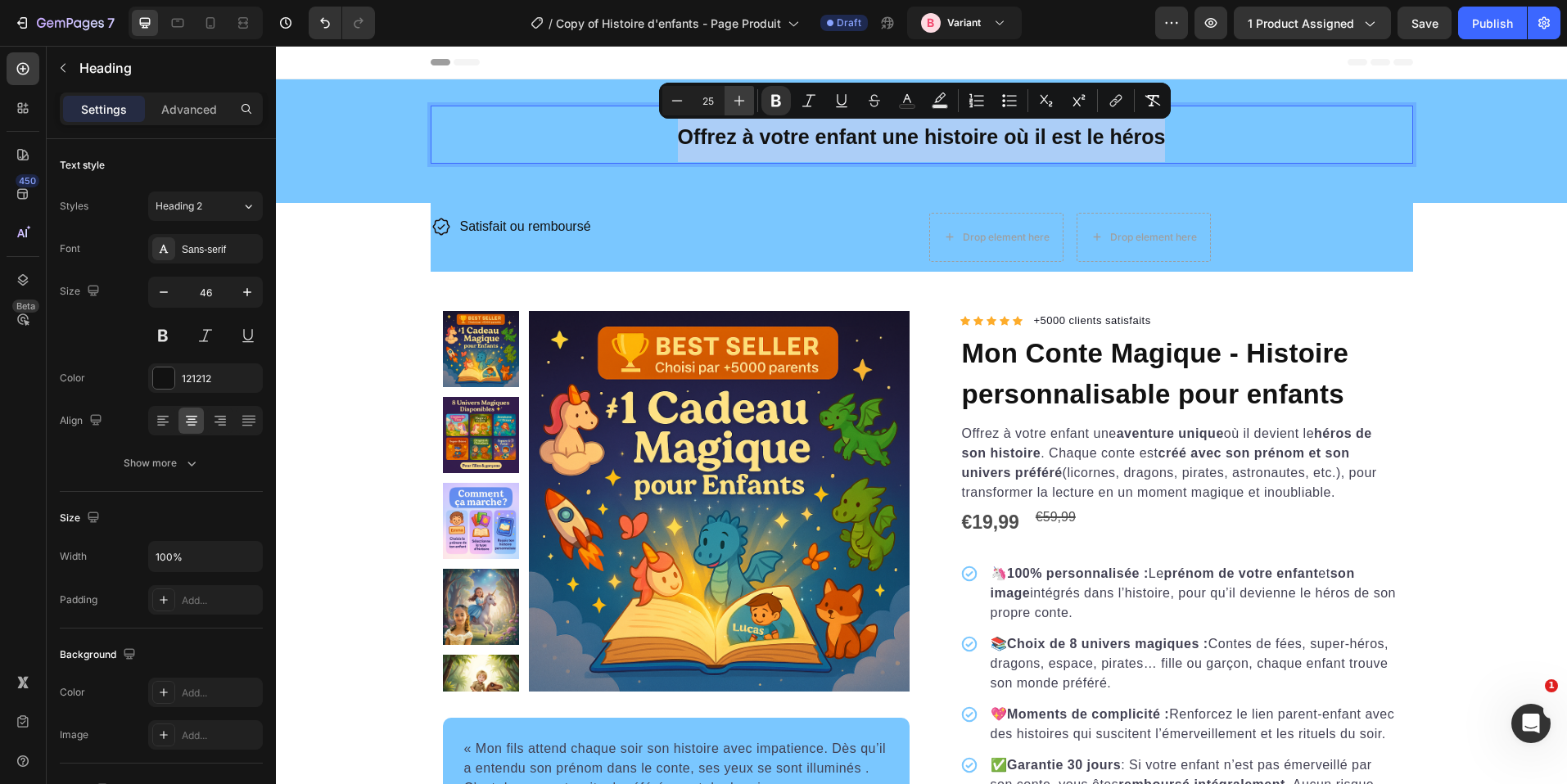
click at [739, 104] on icon "Editor contextual toolbar" at bounding box center [739, 101] width 16 height 16
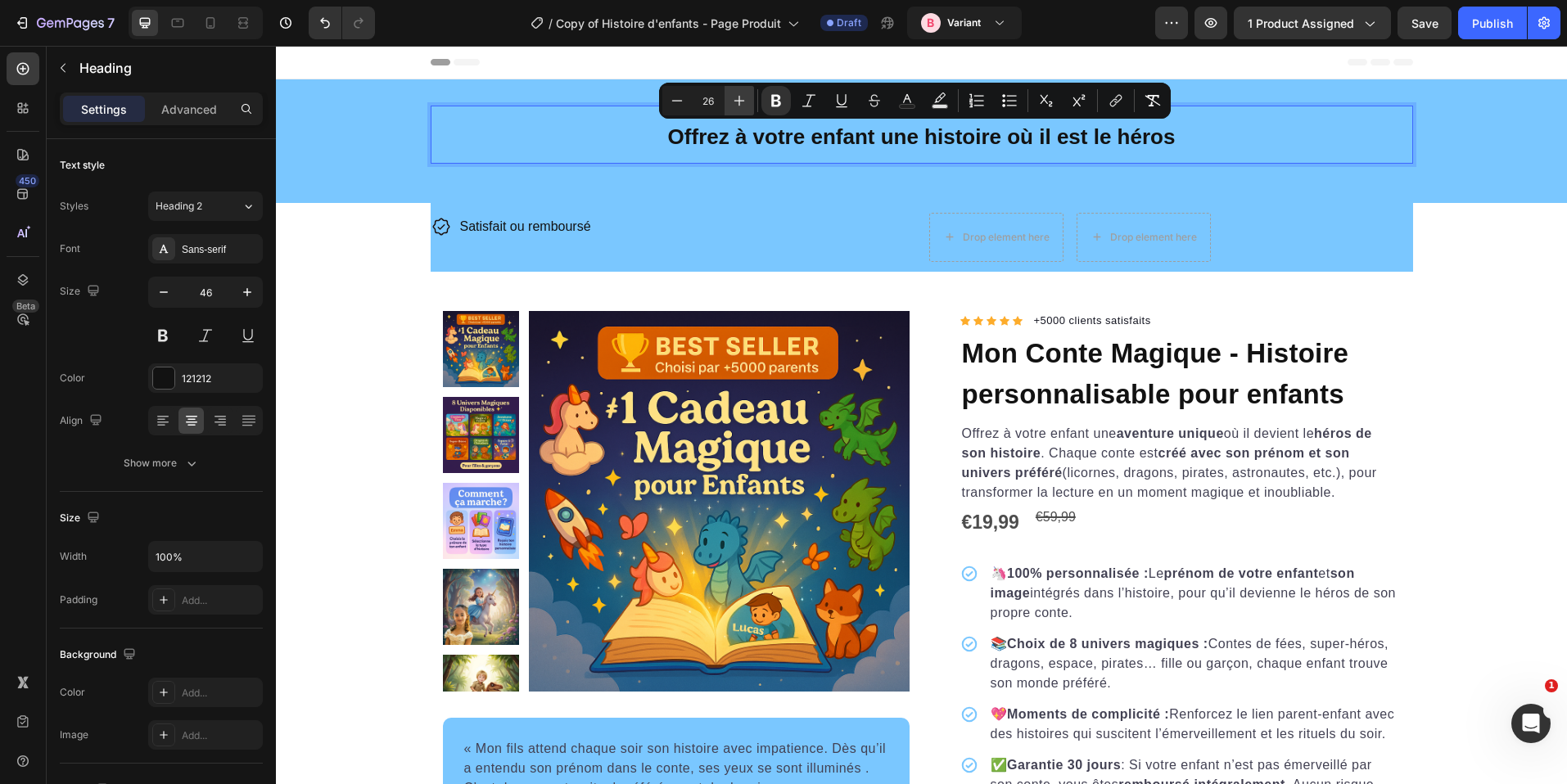
click at [739, 104] on icon "Editor contextual toolbar" at bounding box center [739, 101] width 16 height 16
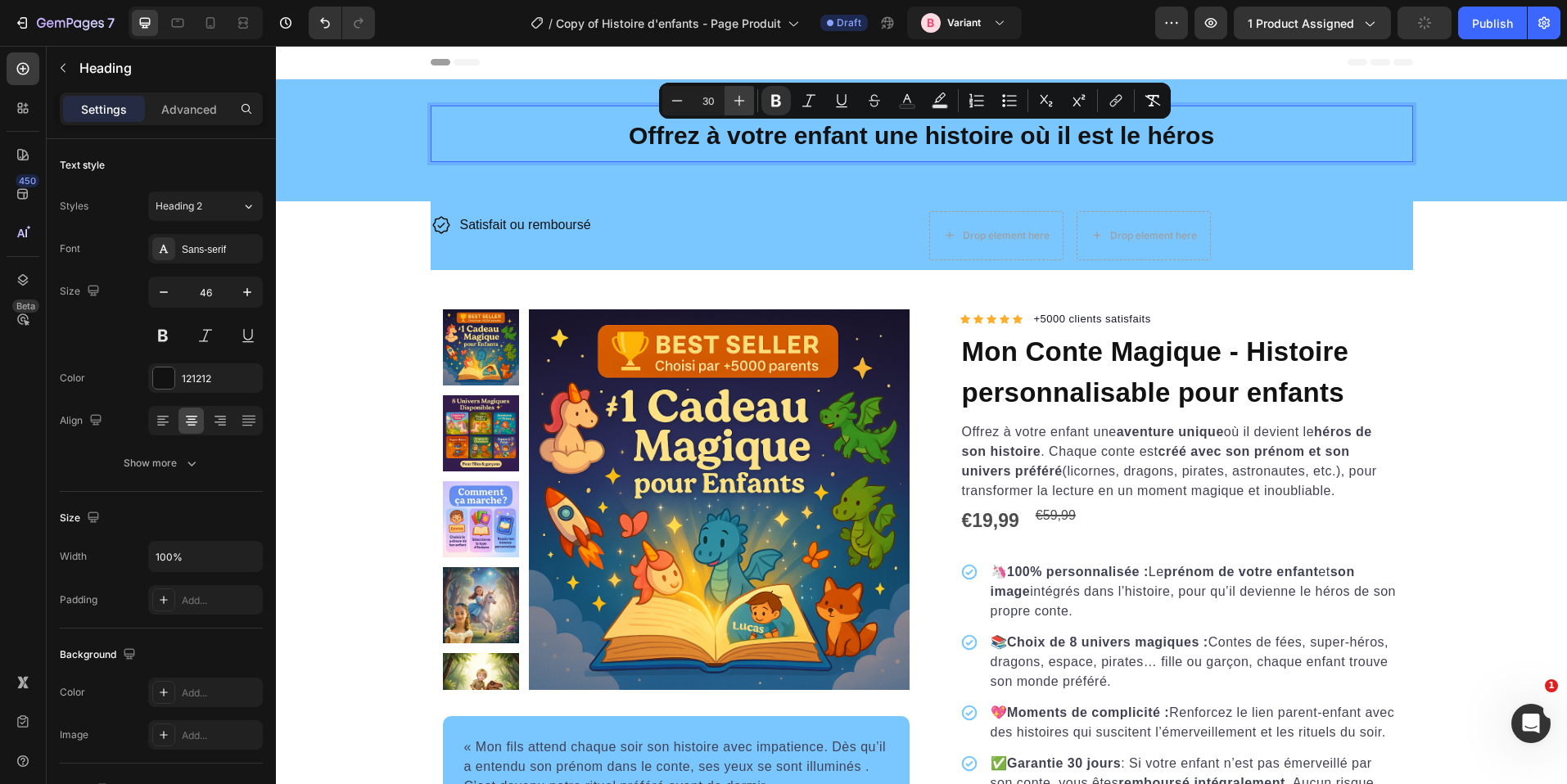
click at [739, 104] on icon "Editor contextual toolbar" at bounding box center [739, 101] width 16 height 16
type input "33"
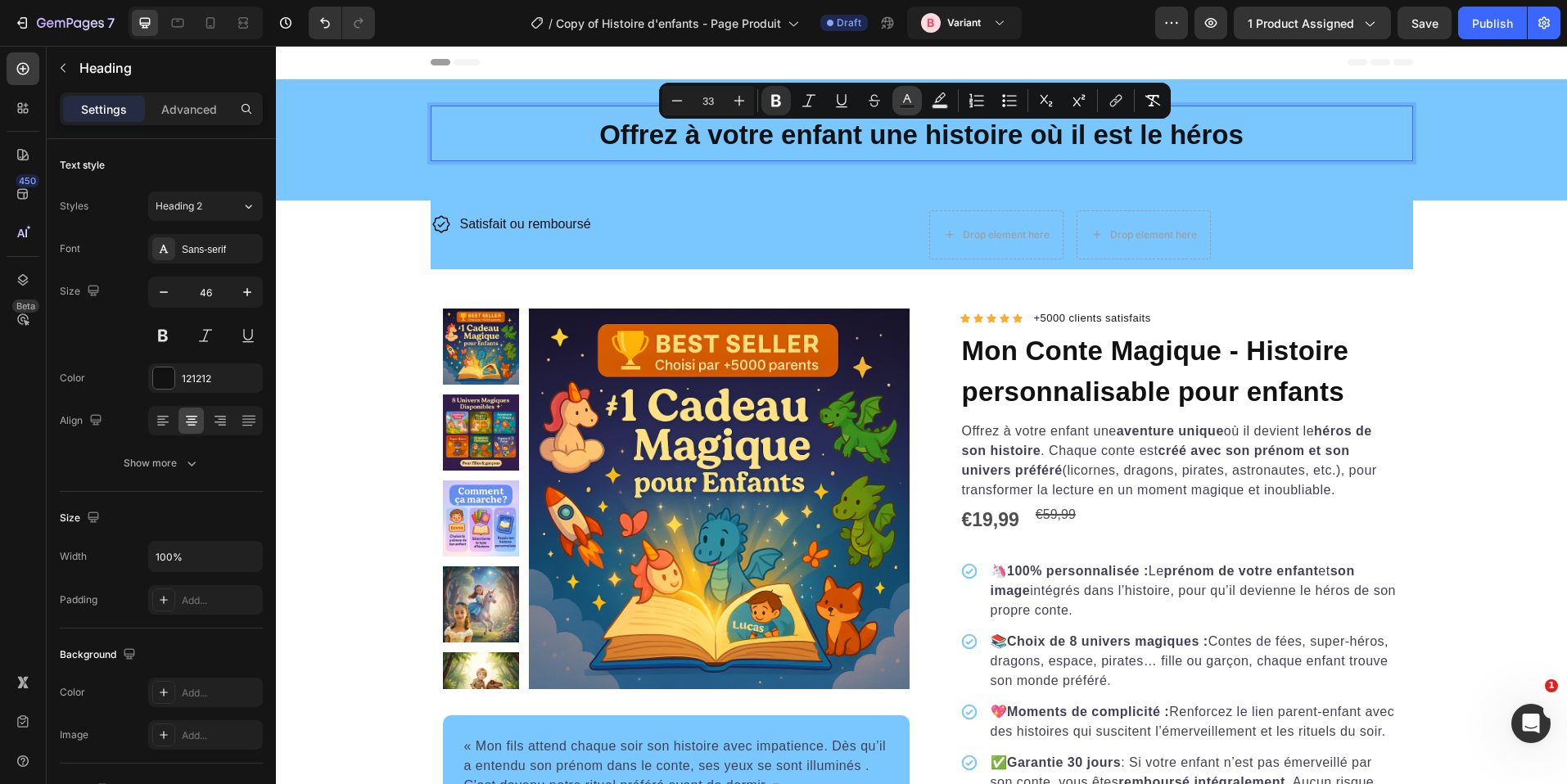
click at [919, 94] on button "Text Color" at bounding box center [907, 101] width 30 height 30
type input "121212"
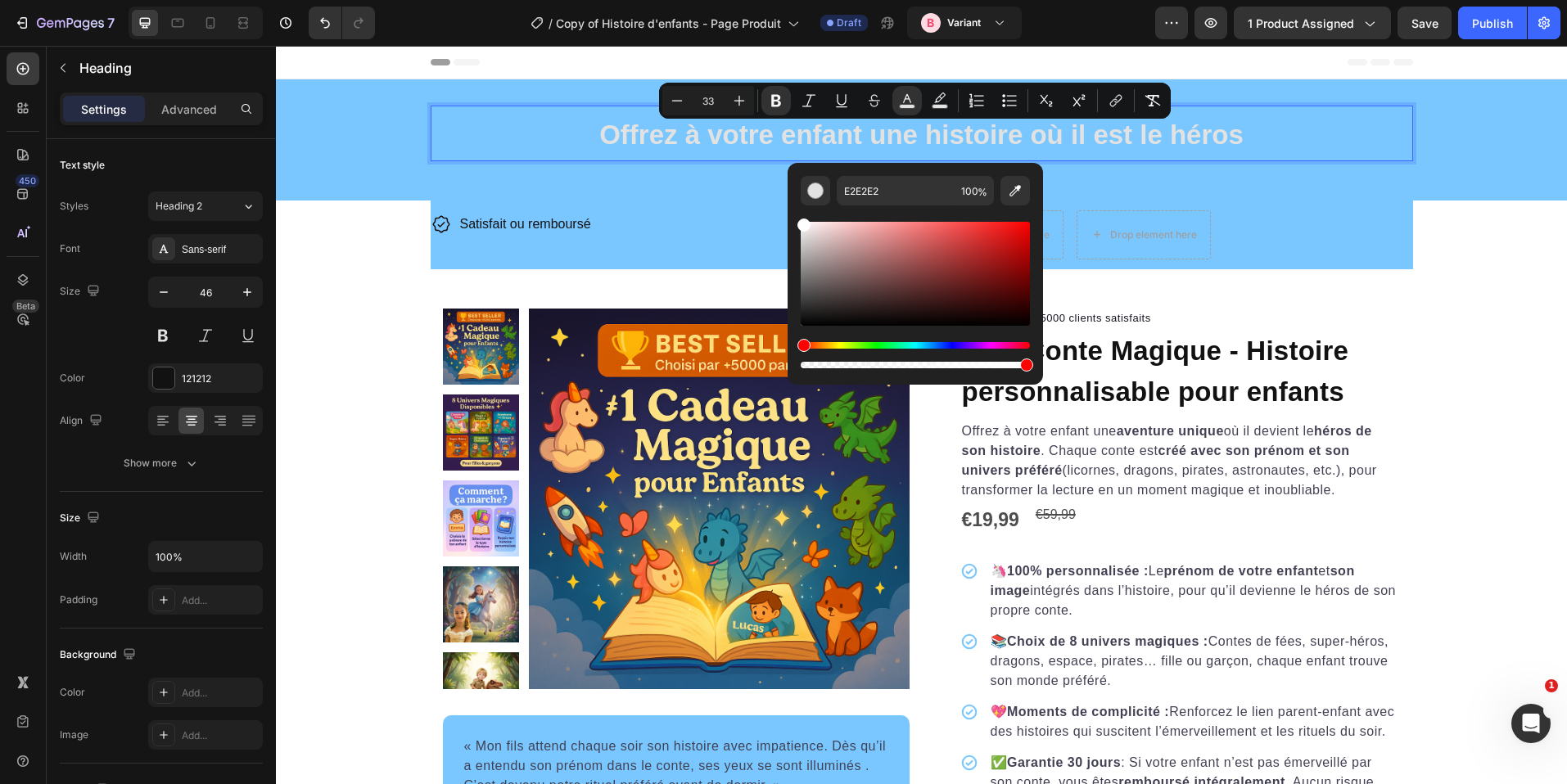
drag, startPoint x: 791, startPoint y: 236, endPoint x: 793, endPoint y: 201, distance: 35.1
click at [793, 201] on div "E2E2E2 100 %" at bounding box center [916, 267] width 255 height 209
type input "FFFFFF"
click at [599, 137] on strong "Offrez à votre enfant une histoire où il est le héros" at bounding box center [921, 135] width 644 height 31
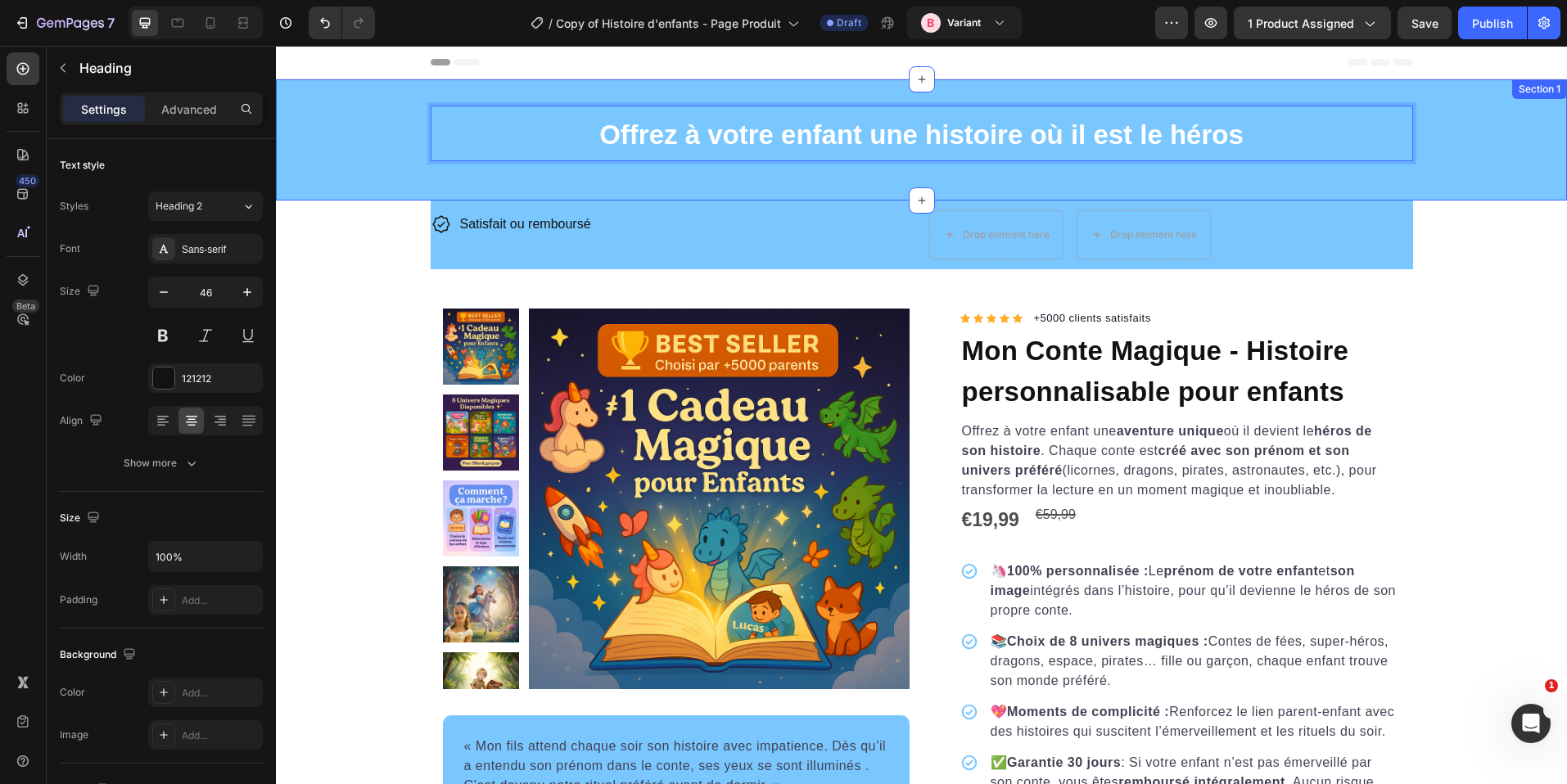
click at [584, 168] on div "Offrez à votre enfant une histoire où il est le héros Heading 0 Row" at bounding box center [922, 139] width 1292 height 68
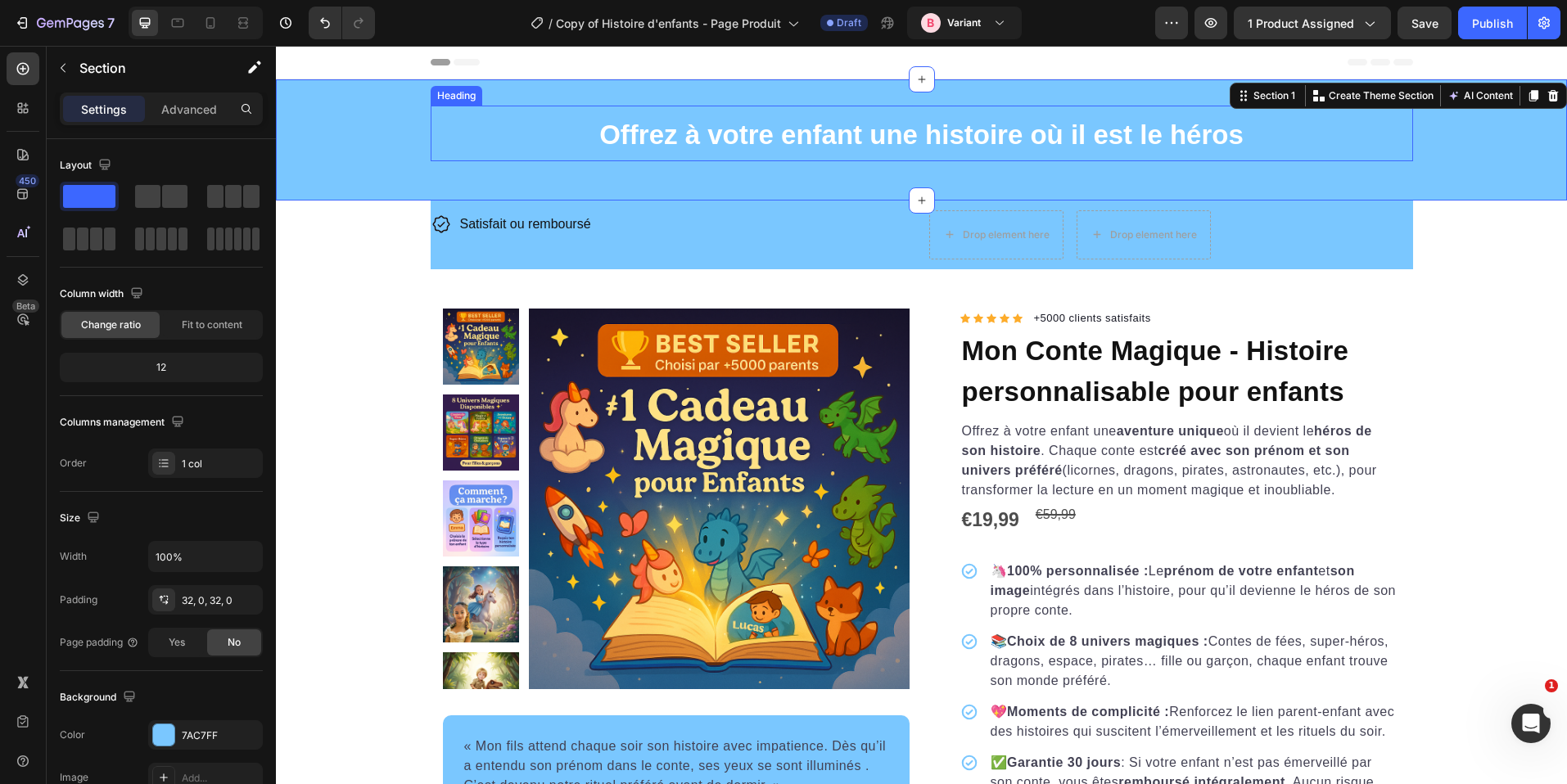
click at [978, 138] on strong "Offrez à votre enfant une histoire où il est le héros" at bounding box center [921, 135] width 644 height 31
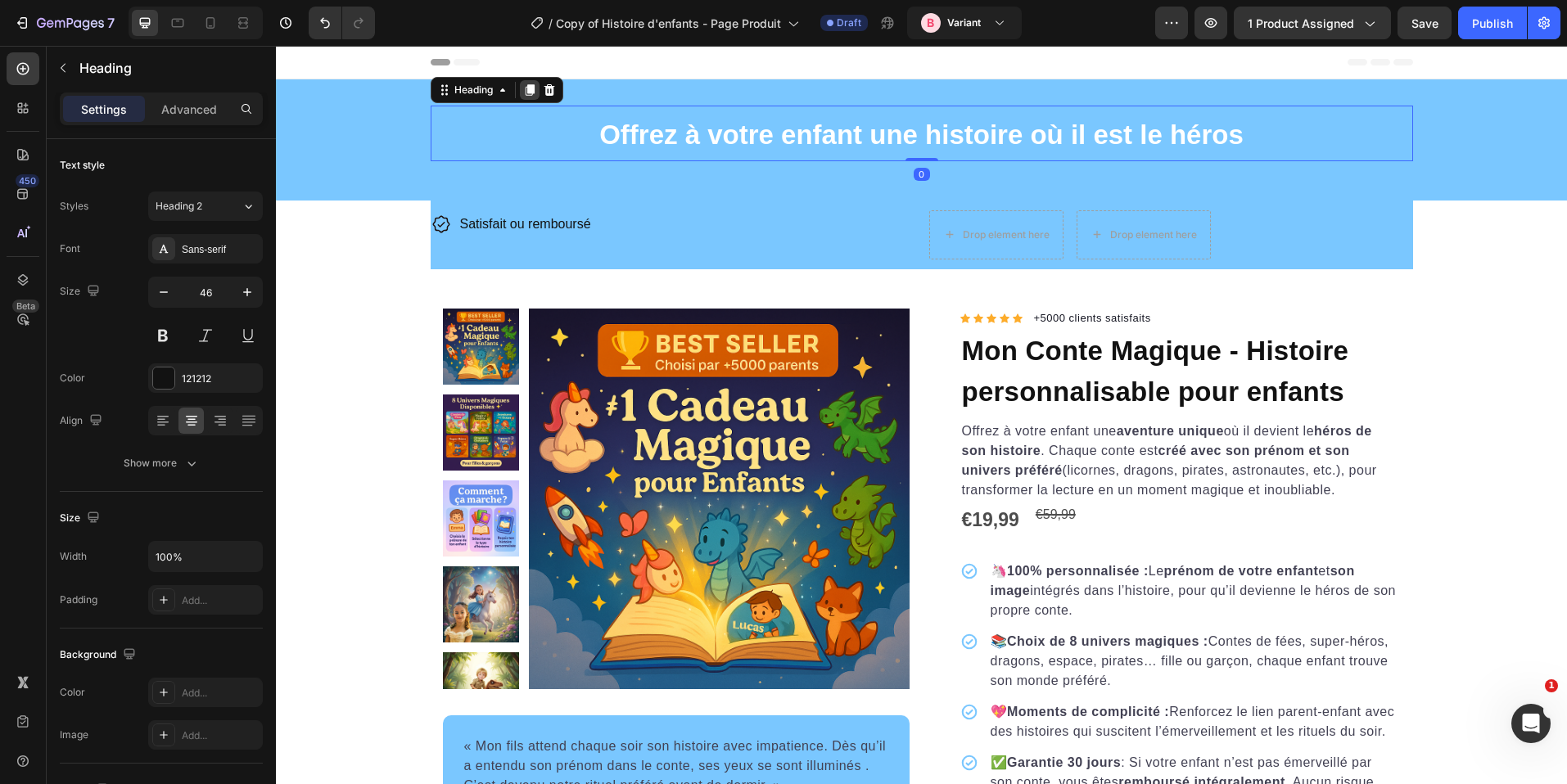
click at [525, 87] on icon at bounding box center [530, 90] width 9 height 12
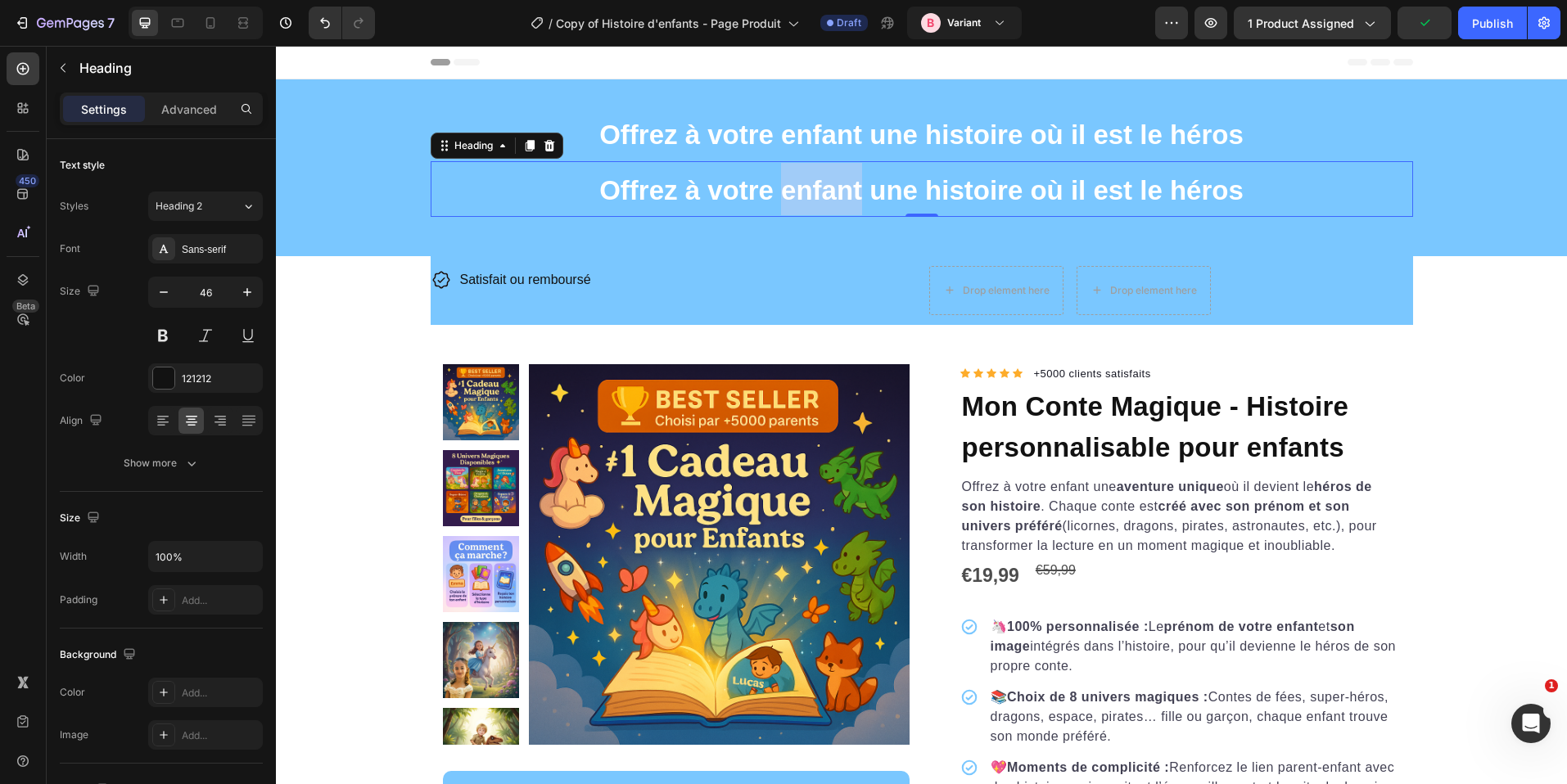
click at [846, 179] on strong "Offrez à votre enfant une histoire où il est le héros" at bounding box center [921, 191] width 644 height 31
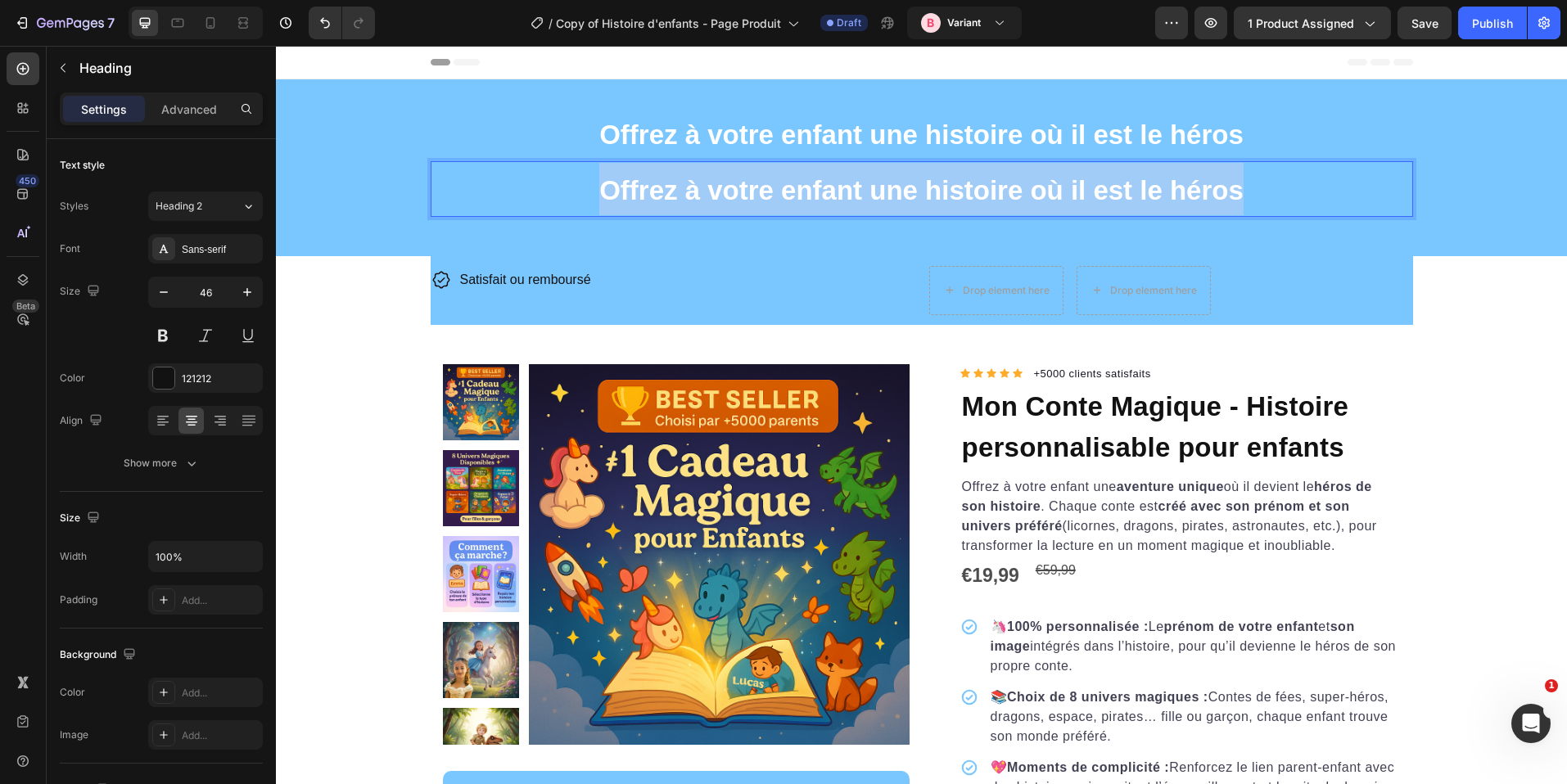
click at [846, 179] on strong "Offrez à votre enfant une histoire où il est le héros" at bounding box center [921, 191] width 644 height 31
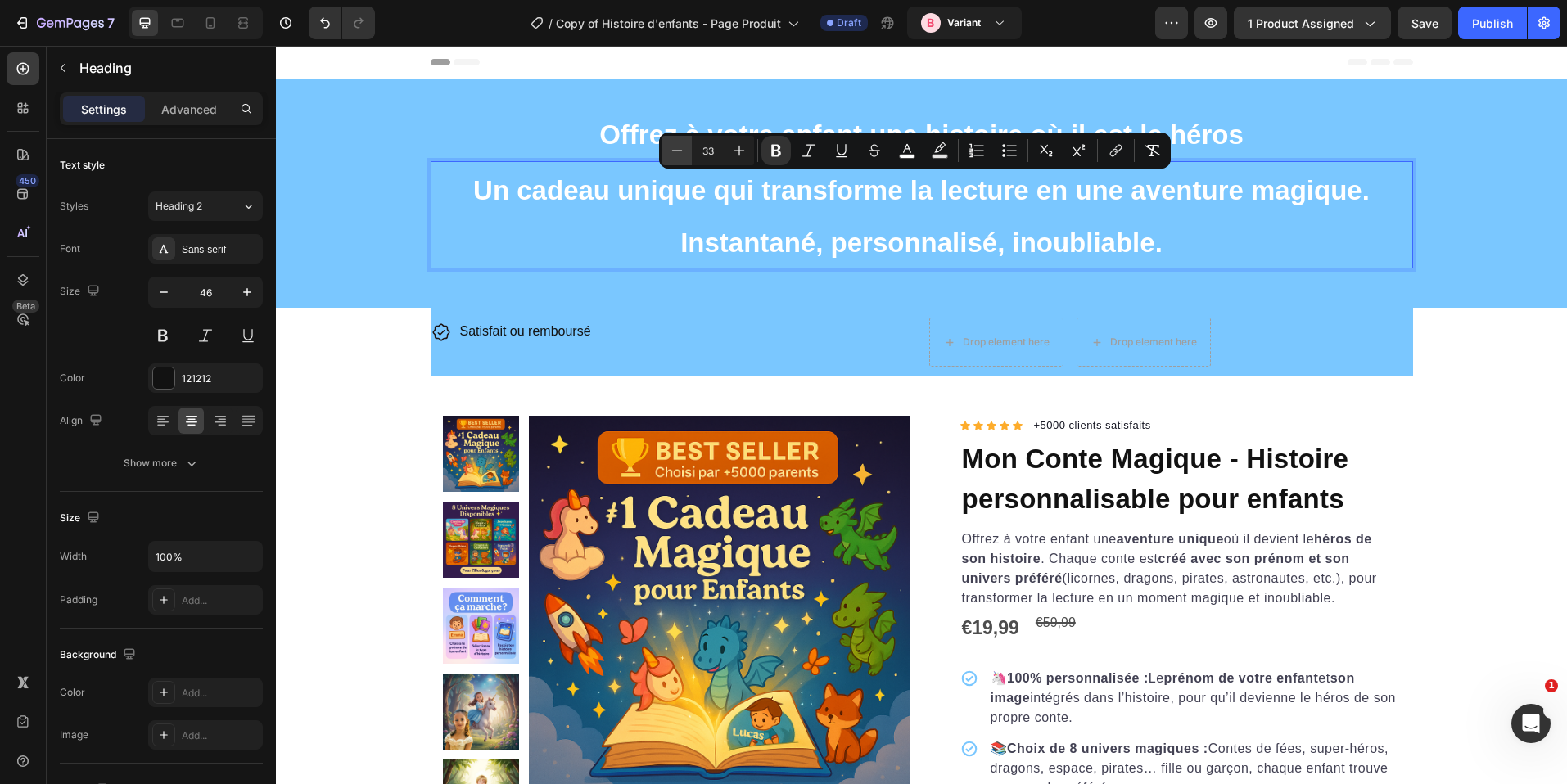
click at [685, 150] on icon "Editor contextual toolbar" at bounding box center [677, 150] width 16 height 16
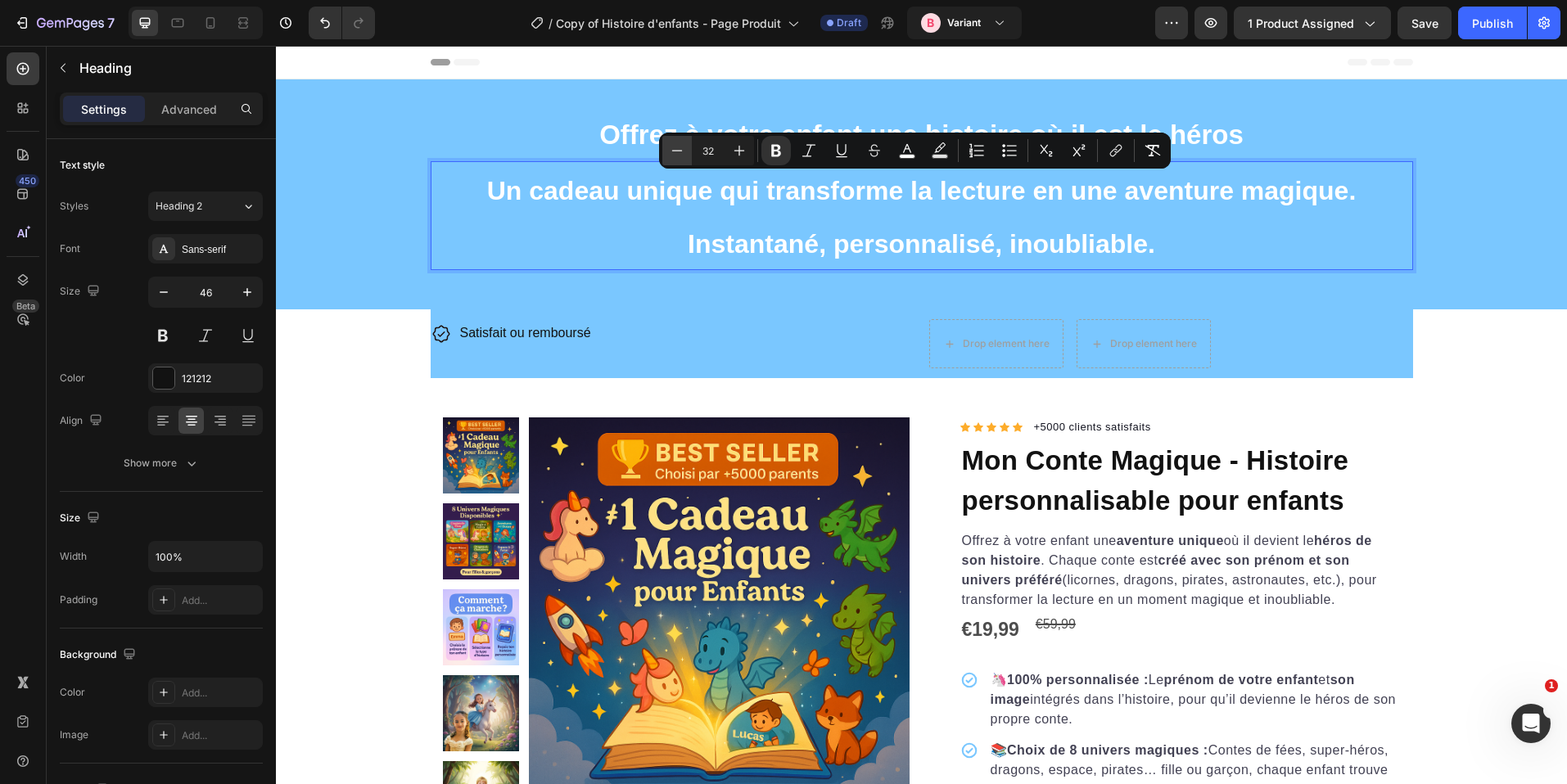
click at [685, 150] on icon "Editor contextual toolbar" at bounding box center [677, 150] width 16 height 16
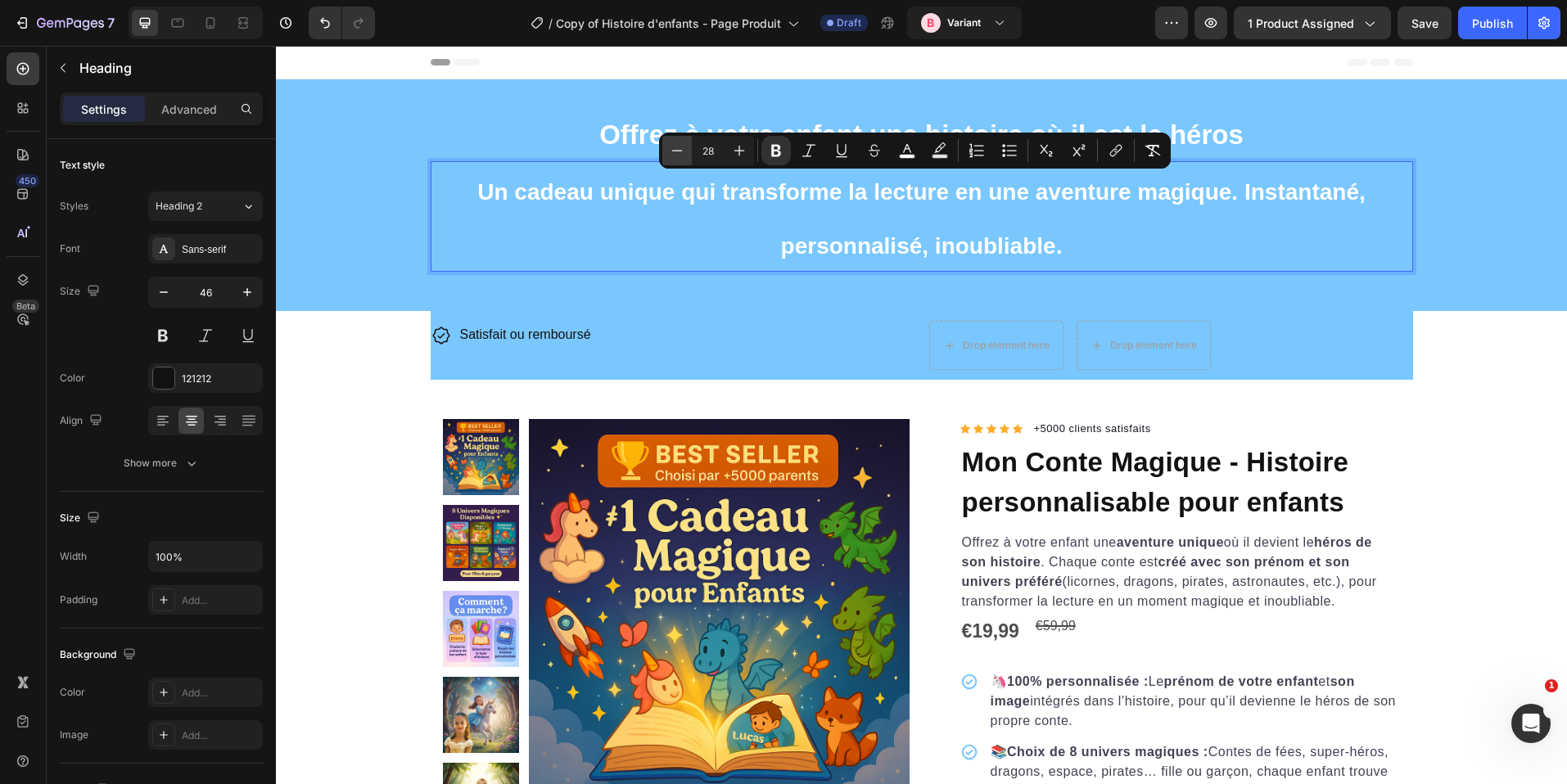
click at [685, 150] on icon "Editor contextual toolbar" at bounding box center [677, 150] width 16 height 16
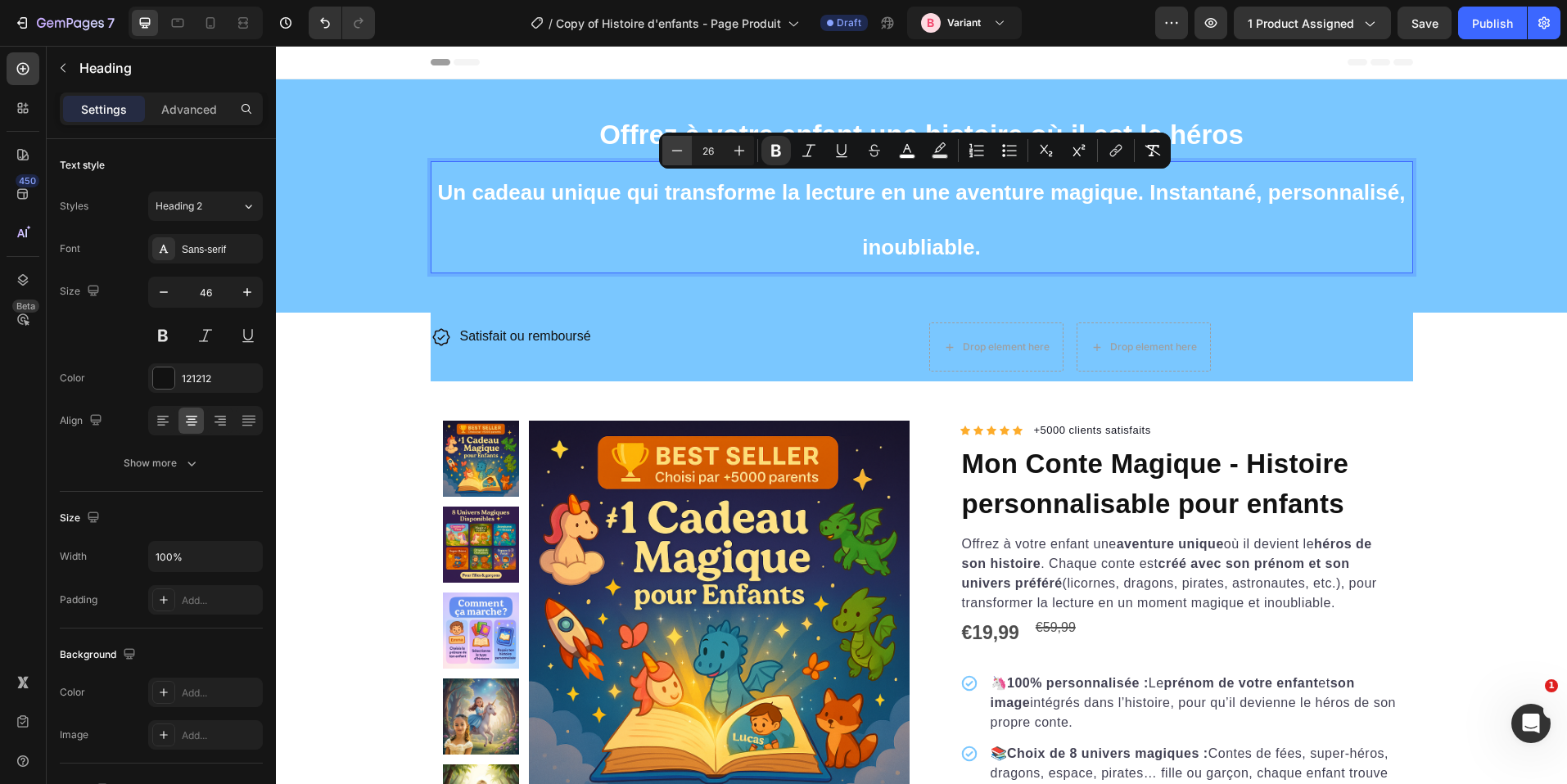
click at [685, 150] on icon "Editor contextual toolbar" at bounding box center [677, 150] width 16 height 16
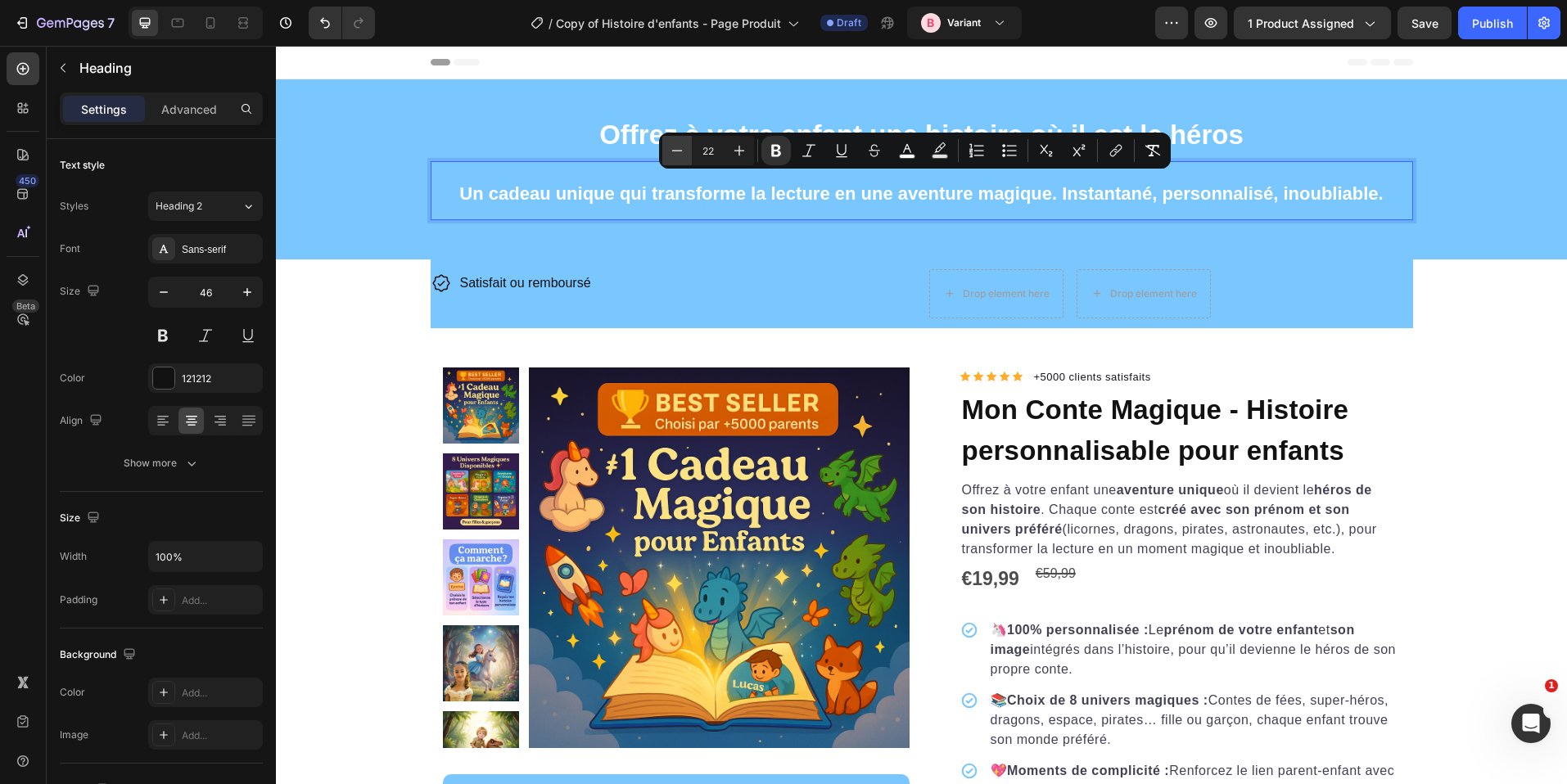
click at [685, 150] on icon "Editor contextual toolbar" at bounding box center [677, 150] width 16 height 16
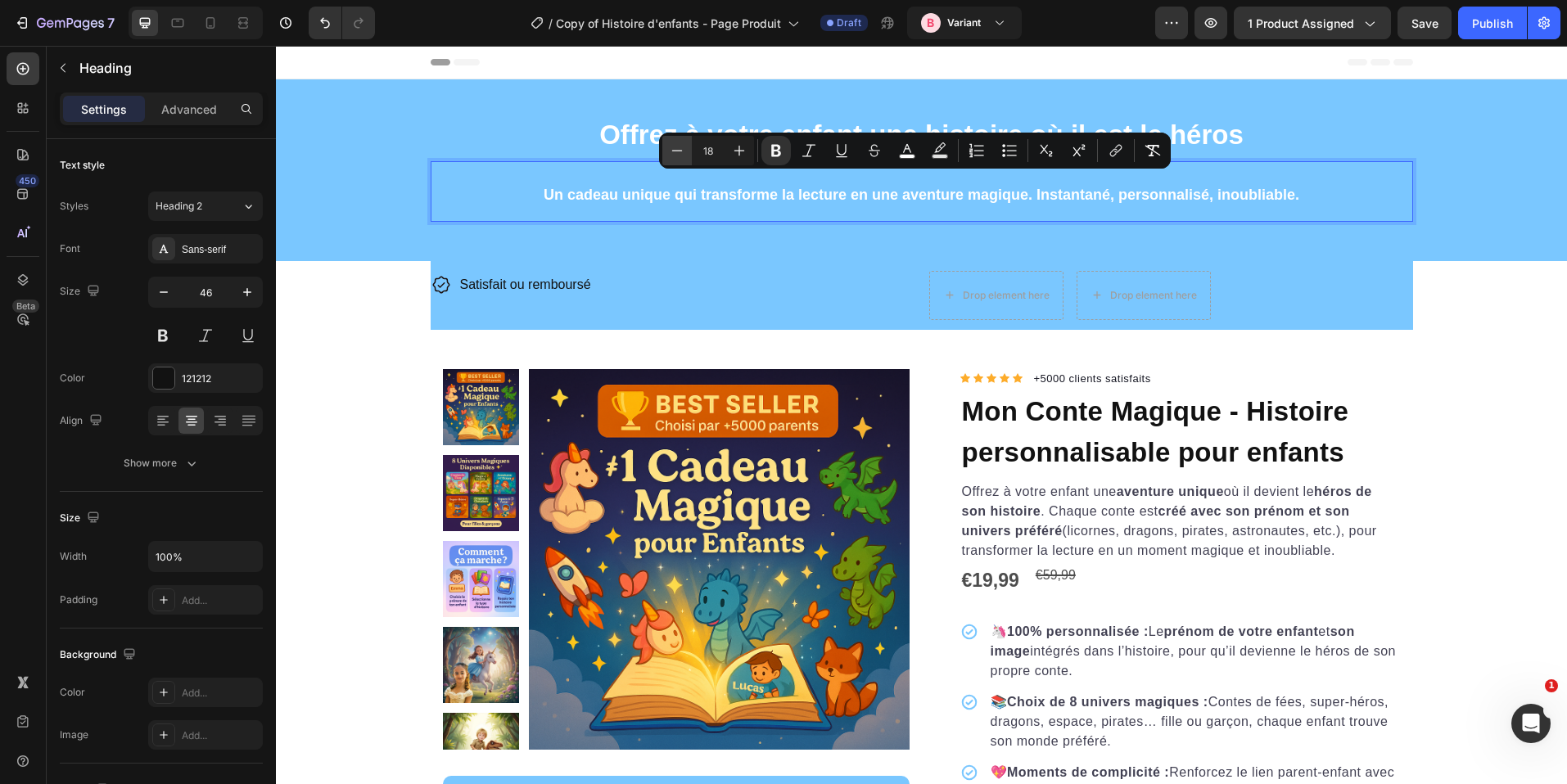
click at [685, 150] on icon "Editor contextual toolbar" at bounding box center [677, 150] width 16 height 16
type input "17"
click at [1428, 144] on div "⁠⁠⁠⁠⁠⁠⁠ Offrez à votre enfant une histoire où il est le héros Heading Un cadeau…" at bounding box center [922, 170] width 1292 height 129
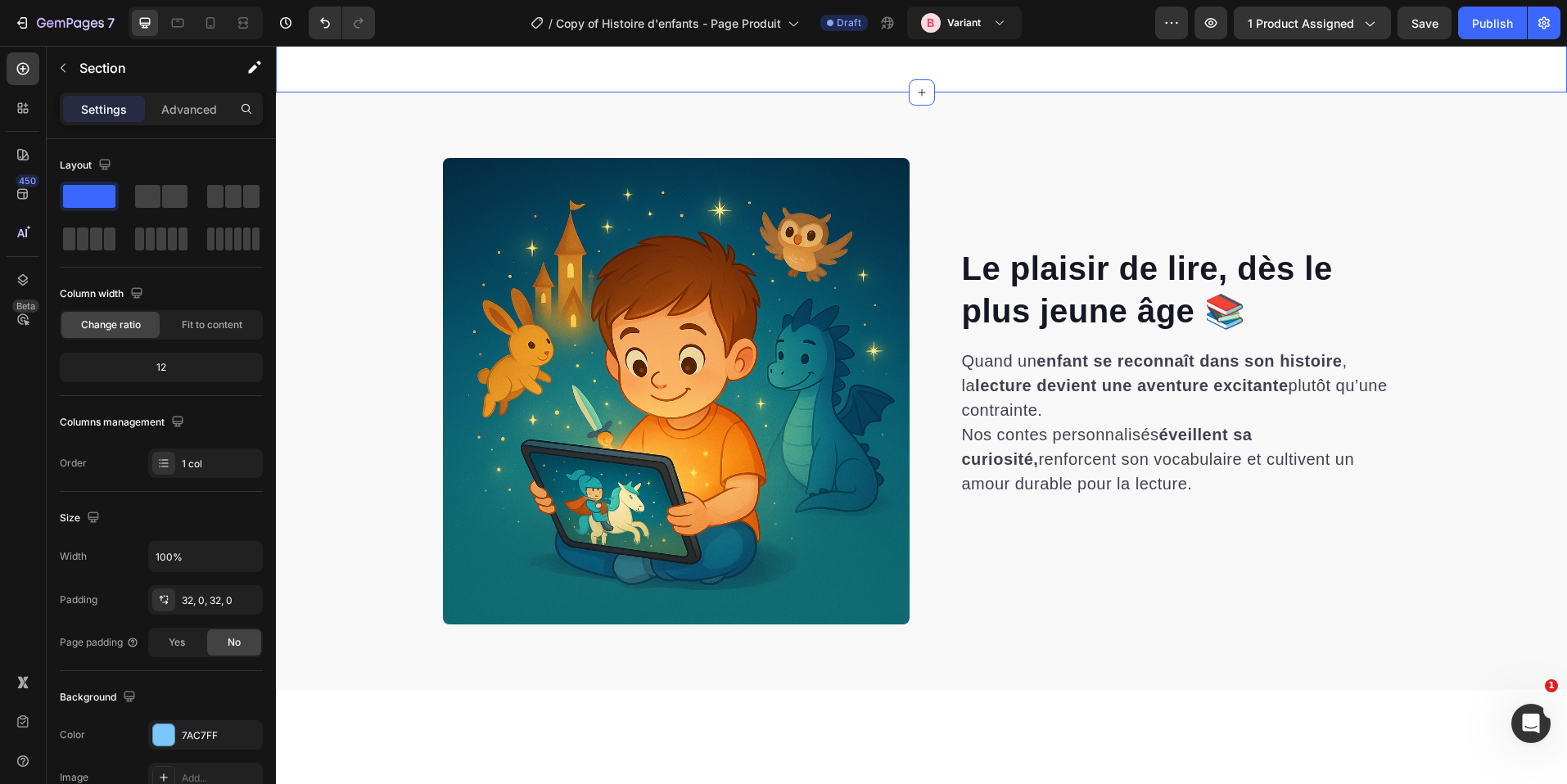
scroll to position [1439, 0]
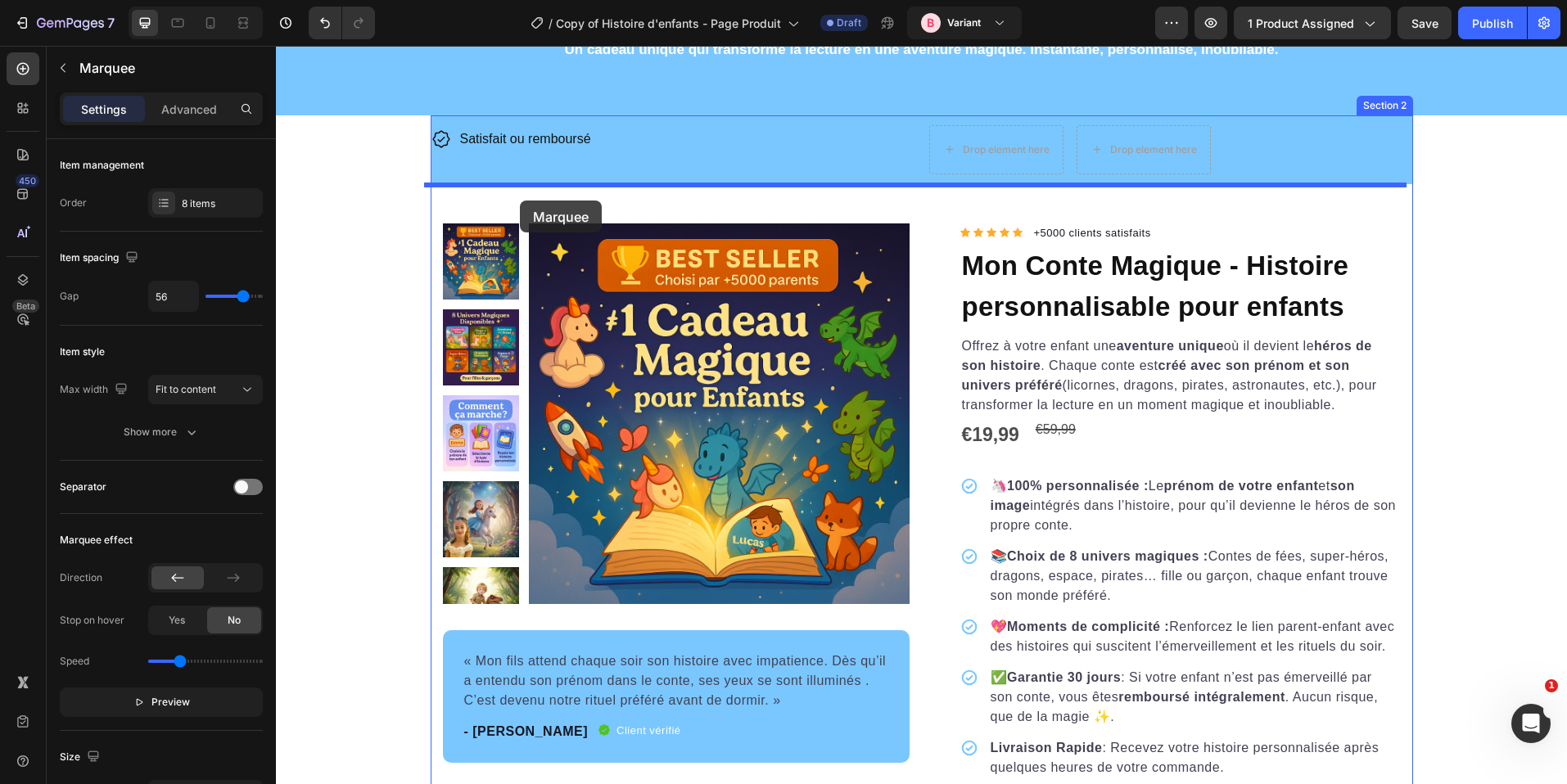
scroll to position [0, 0]
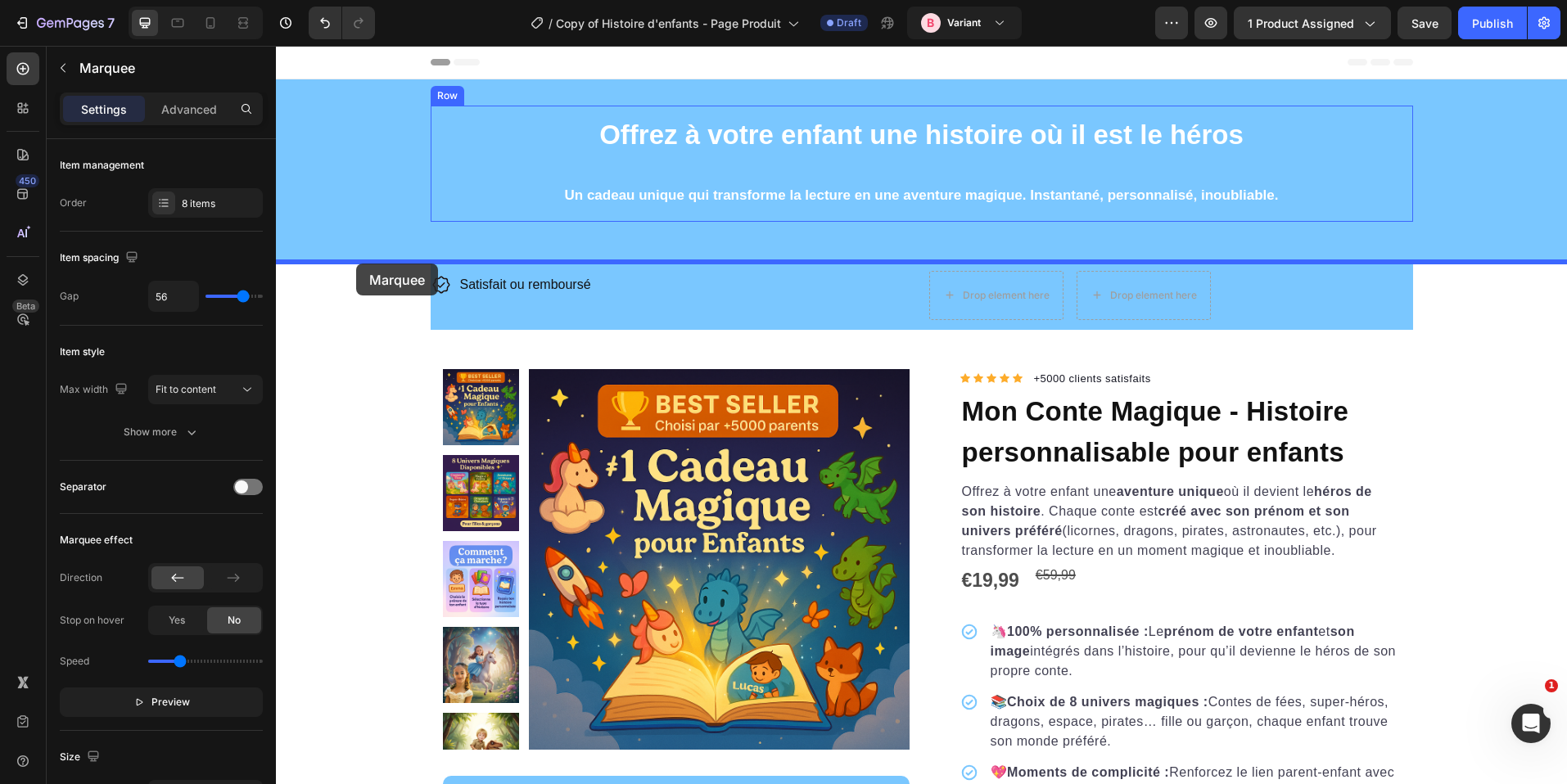
drag, startPoint x: 329, startPoint y: 187, endPoint x: 357, endPoint y: 262, distance: 80.1
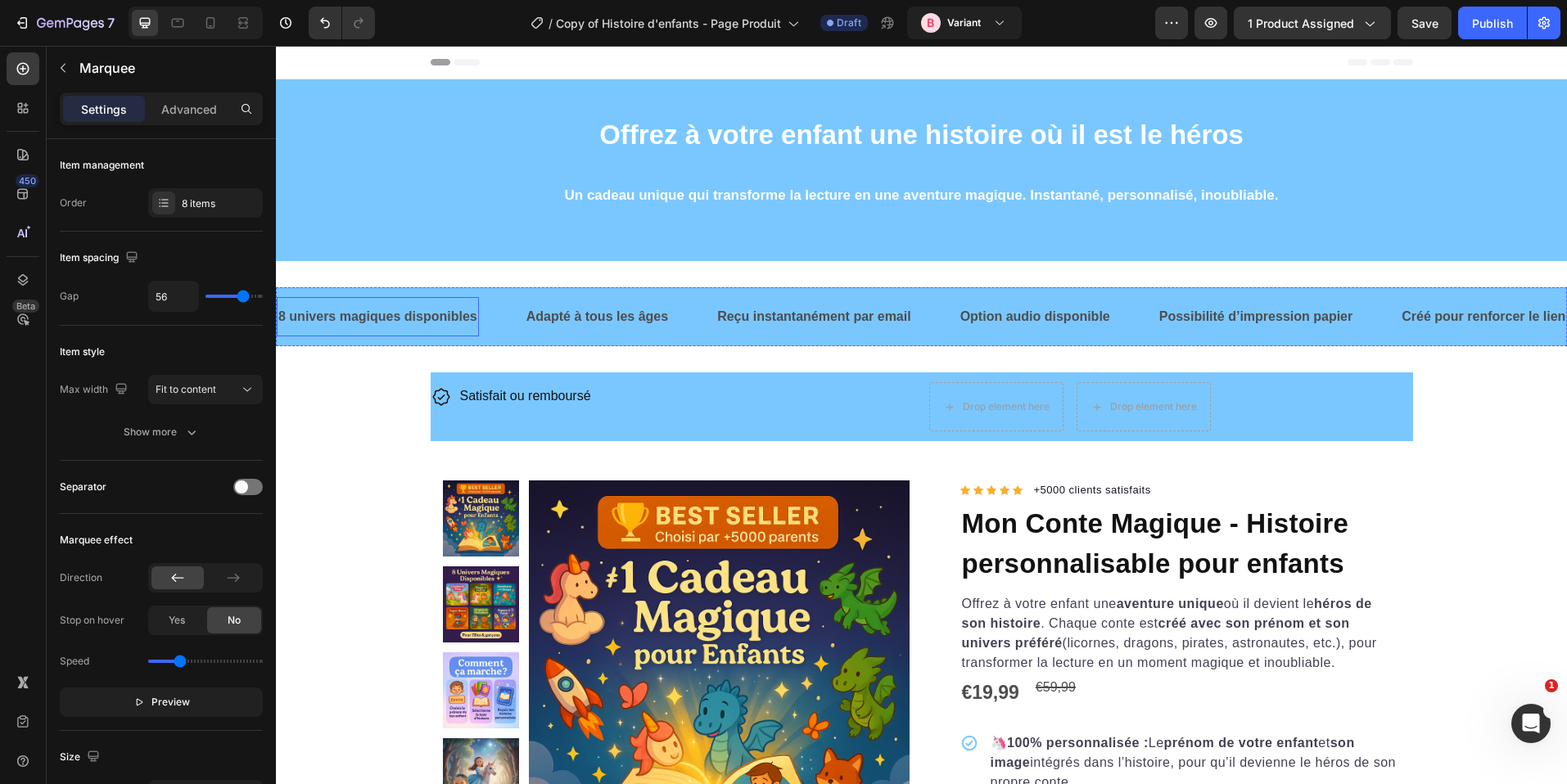
click at [425, 318] on p "8 univers magiques disponibles" at bounding box center [378, 317] width 199 height 23
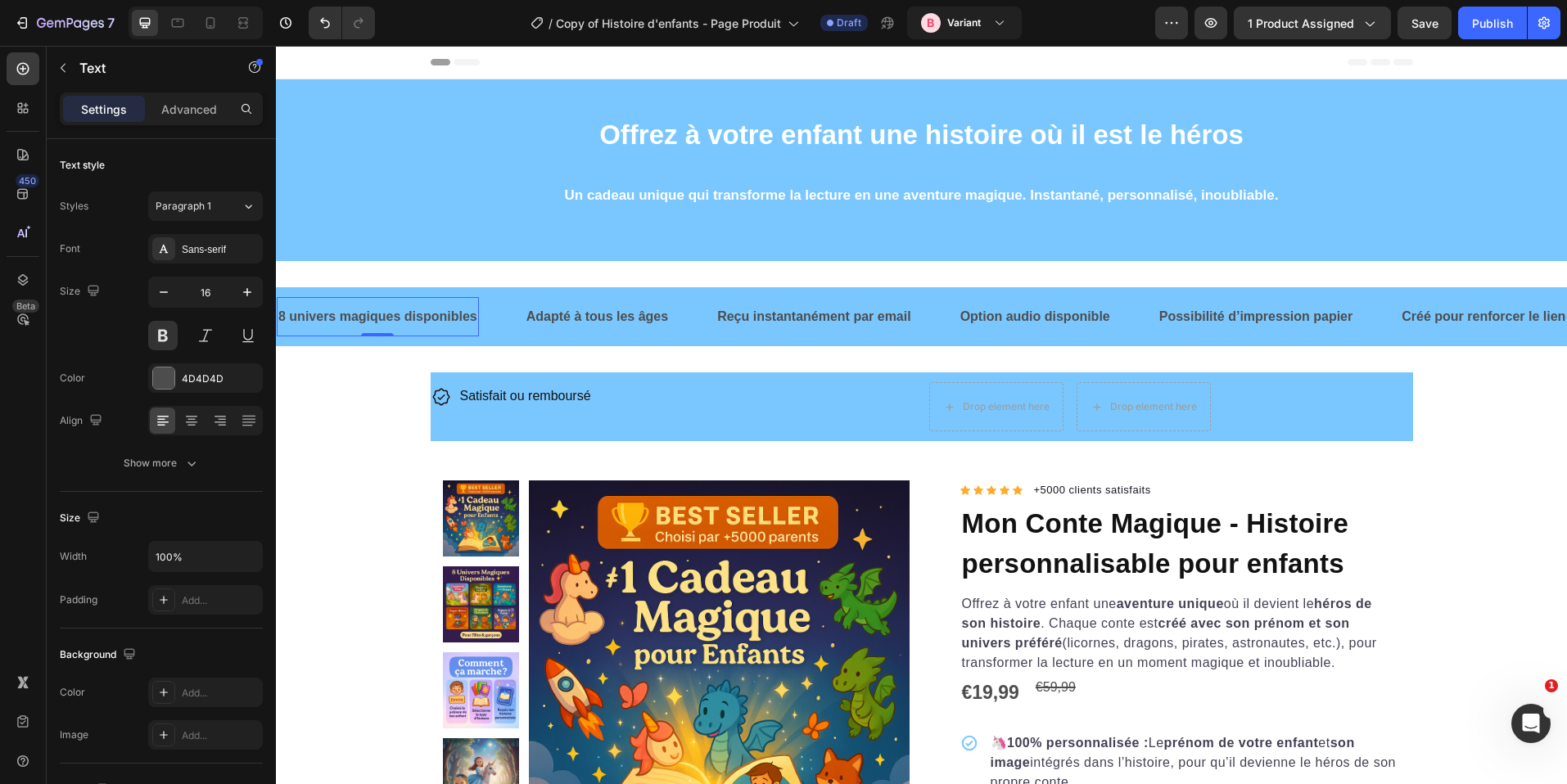
click at [425, 318] on p "8 univers magiques disponibles" at bounding box center [378, 317] width 199 height 23
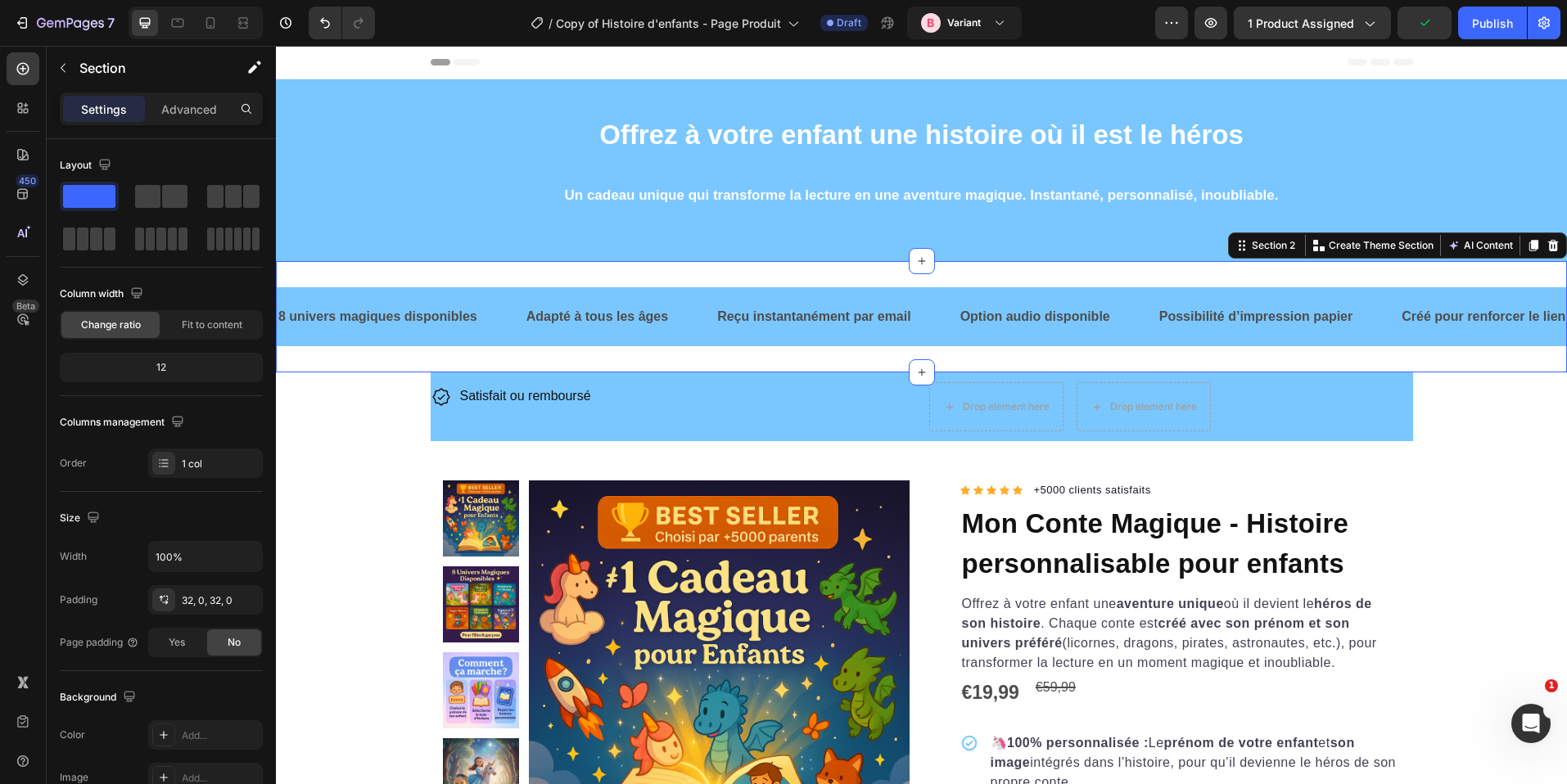
click at [838, 354] on div "8 univers magiques disponibles Text Adapté à tous les âges Text Reçu instantané…" at bounding box center [922, 316] width 1292 height 112
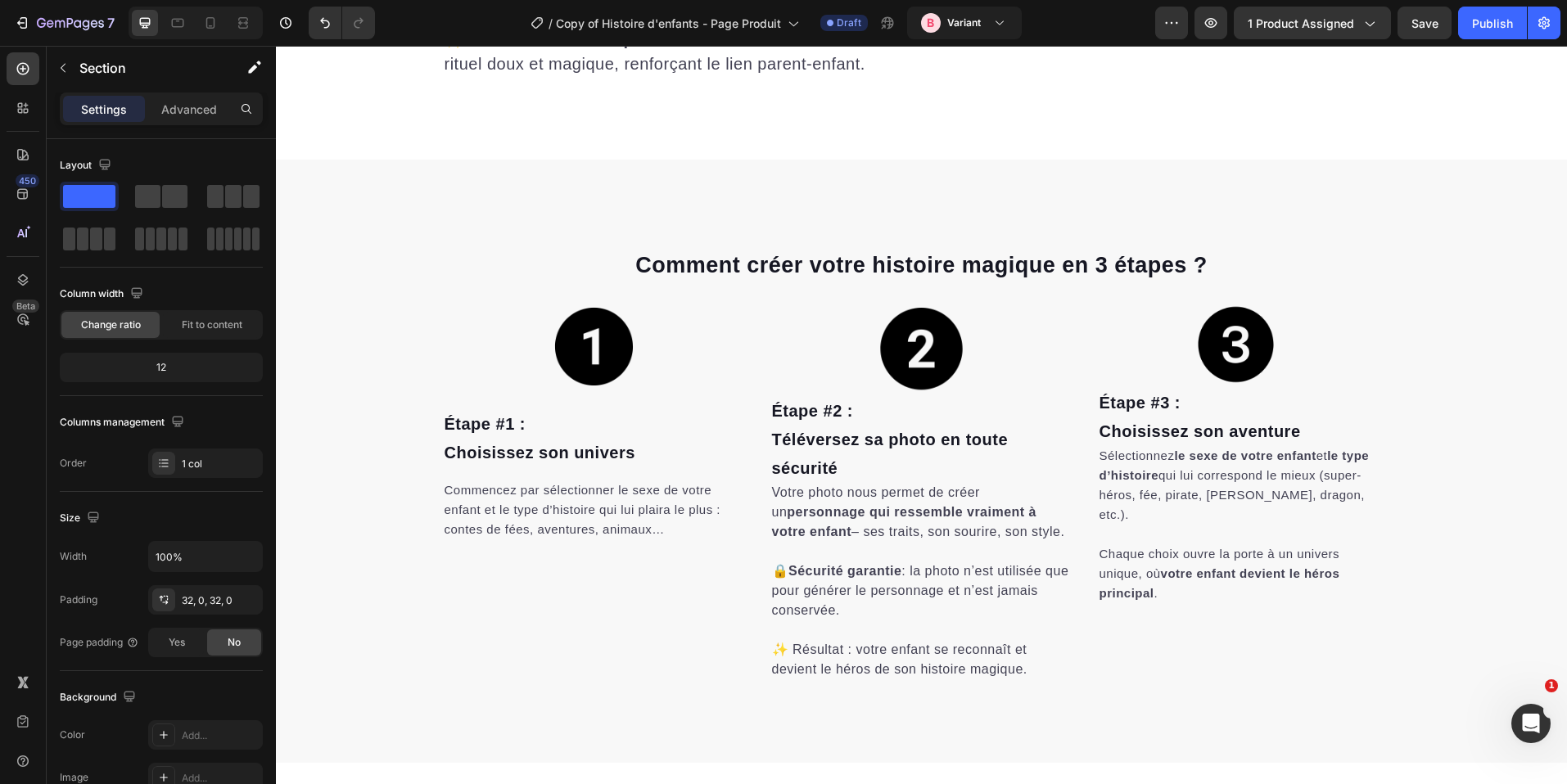
scroll to position [2927, 0]
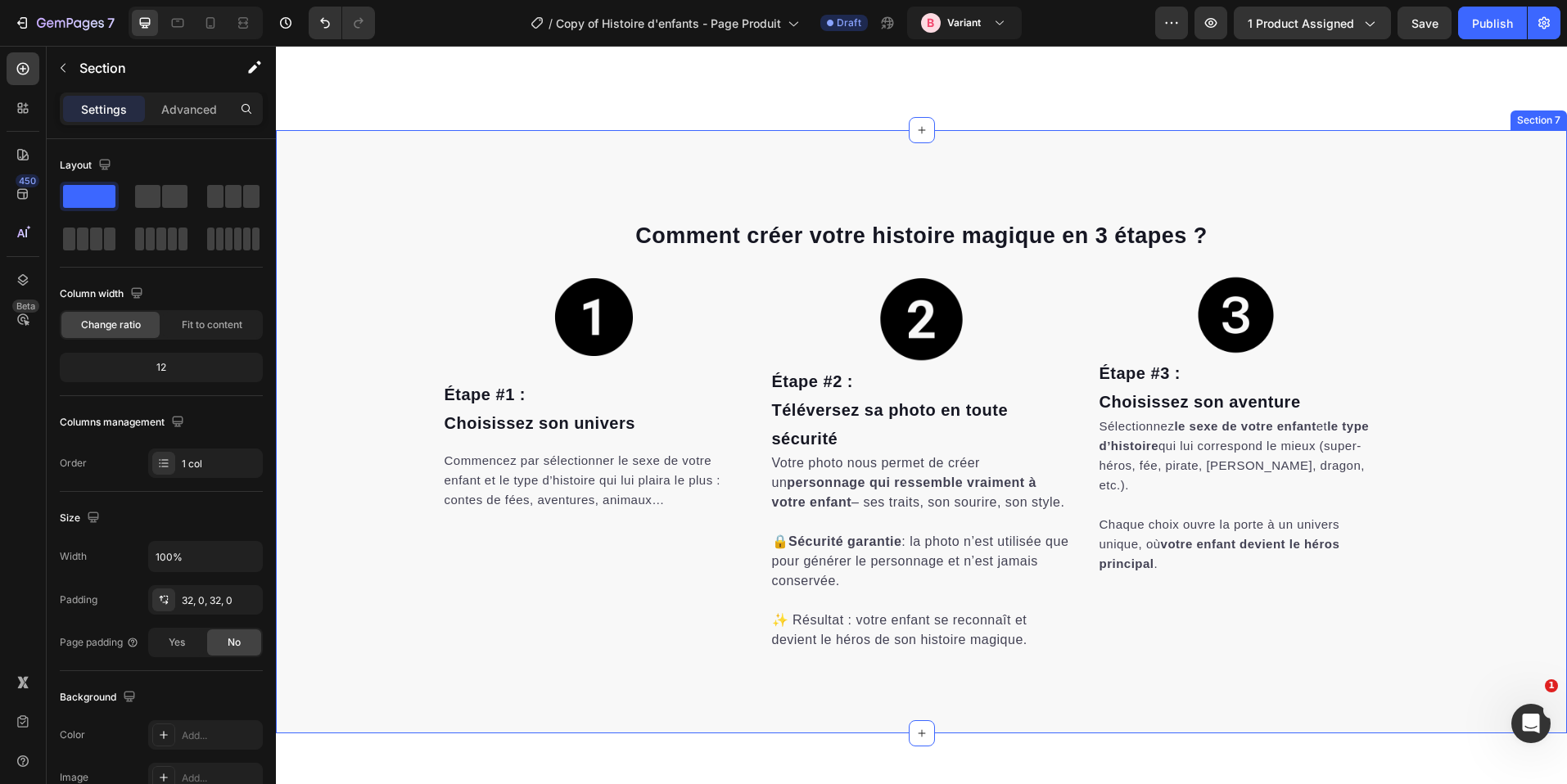
click at [855, 165] on div "Comment créer votre histoire magique en 3 étapes ? Heading Row Image Étape #3 :…" at bounding box center [922, 432] width 1292 height 603
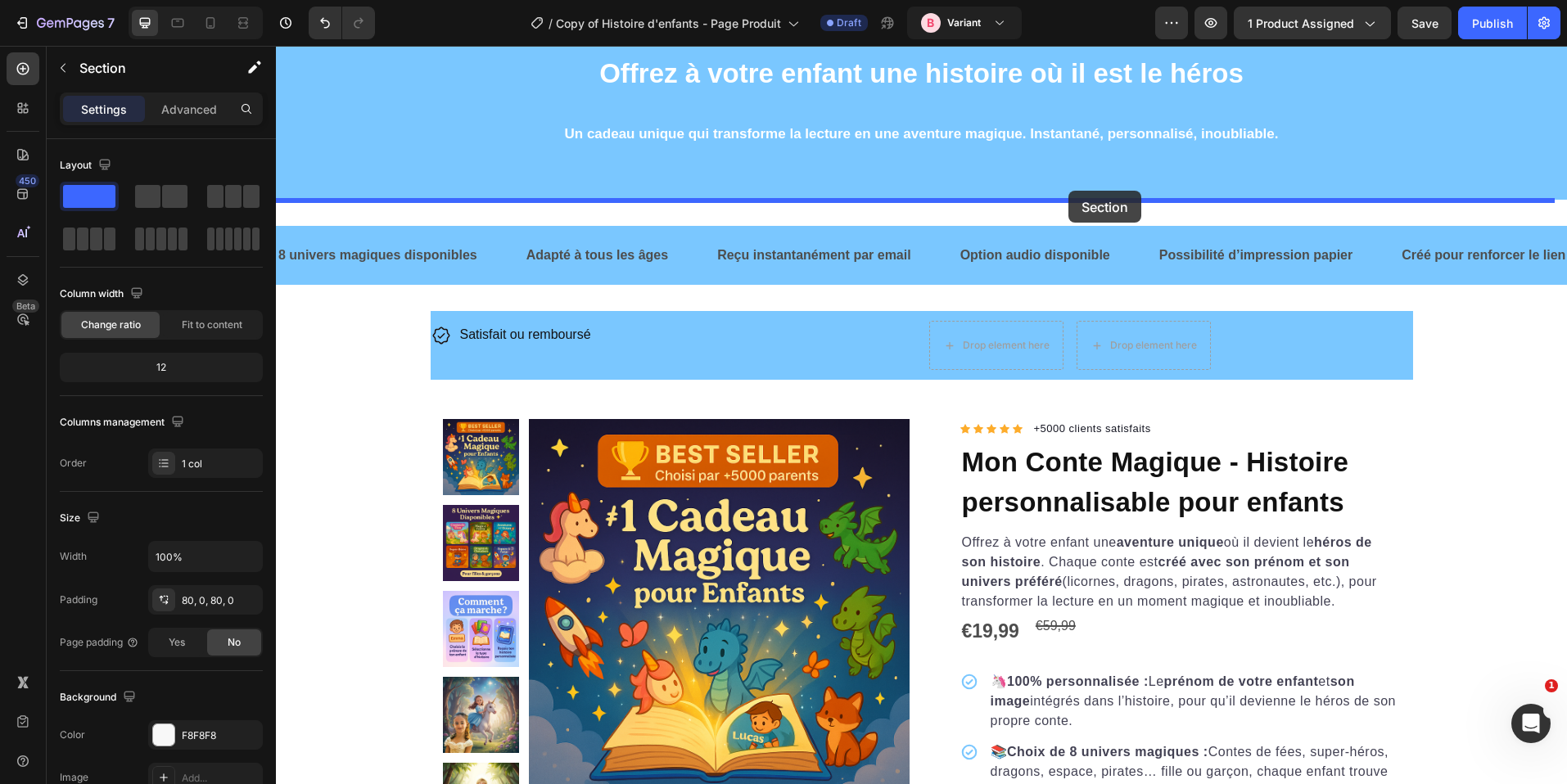
scroll to position [0, 0]
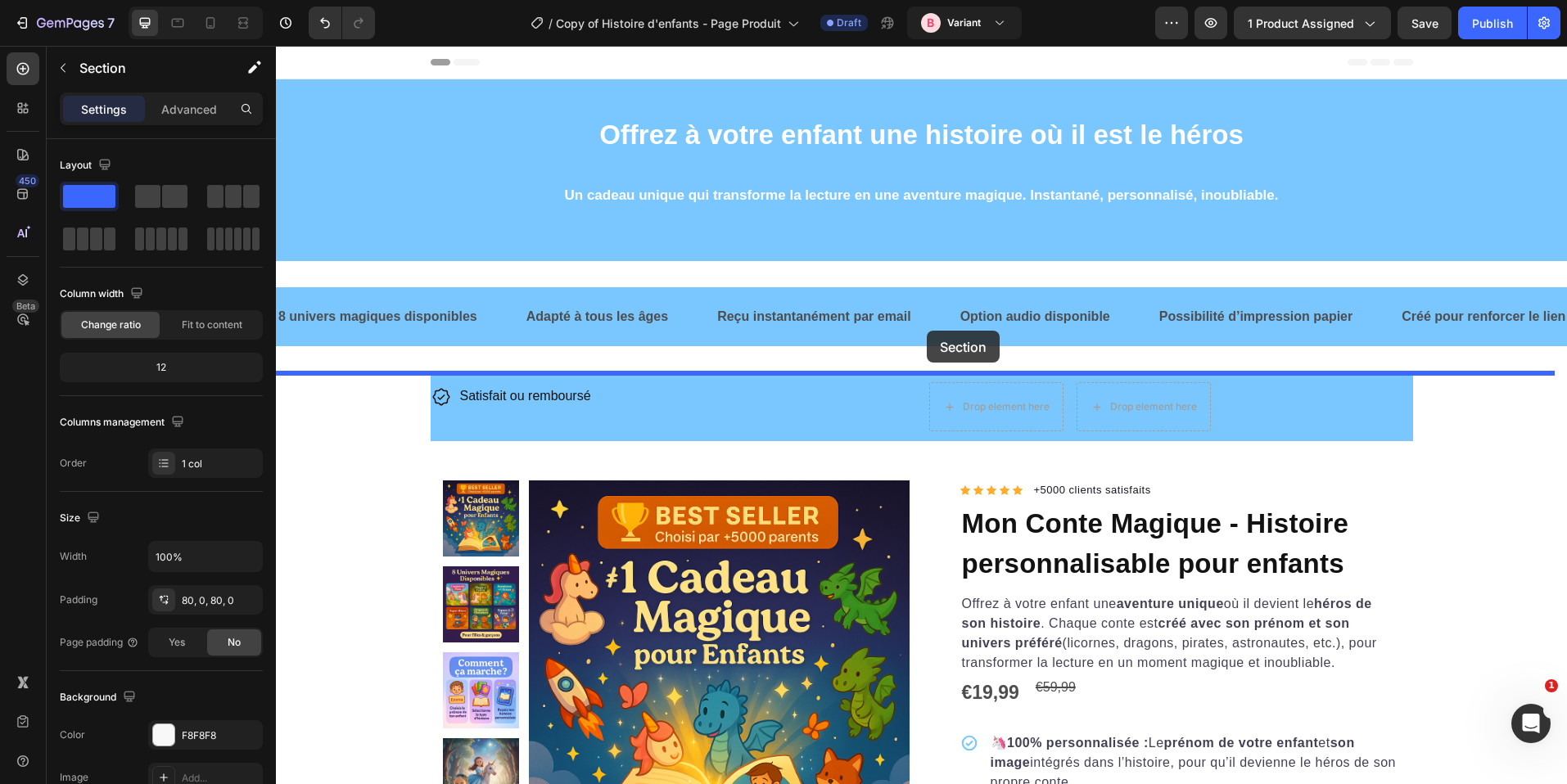
drag, startPoint x: 1253, startPoint y: 123, endPoint x: 927, endPoint y: 331, distance: 386.7
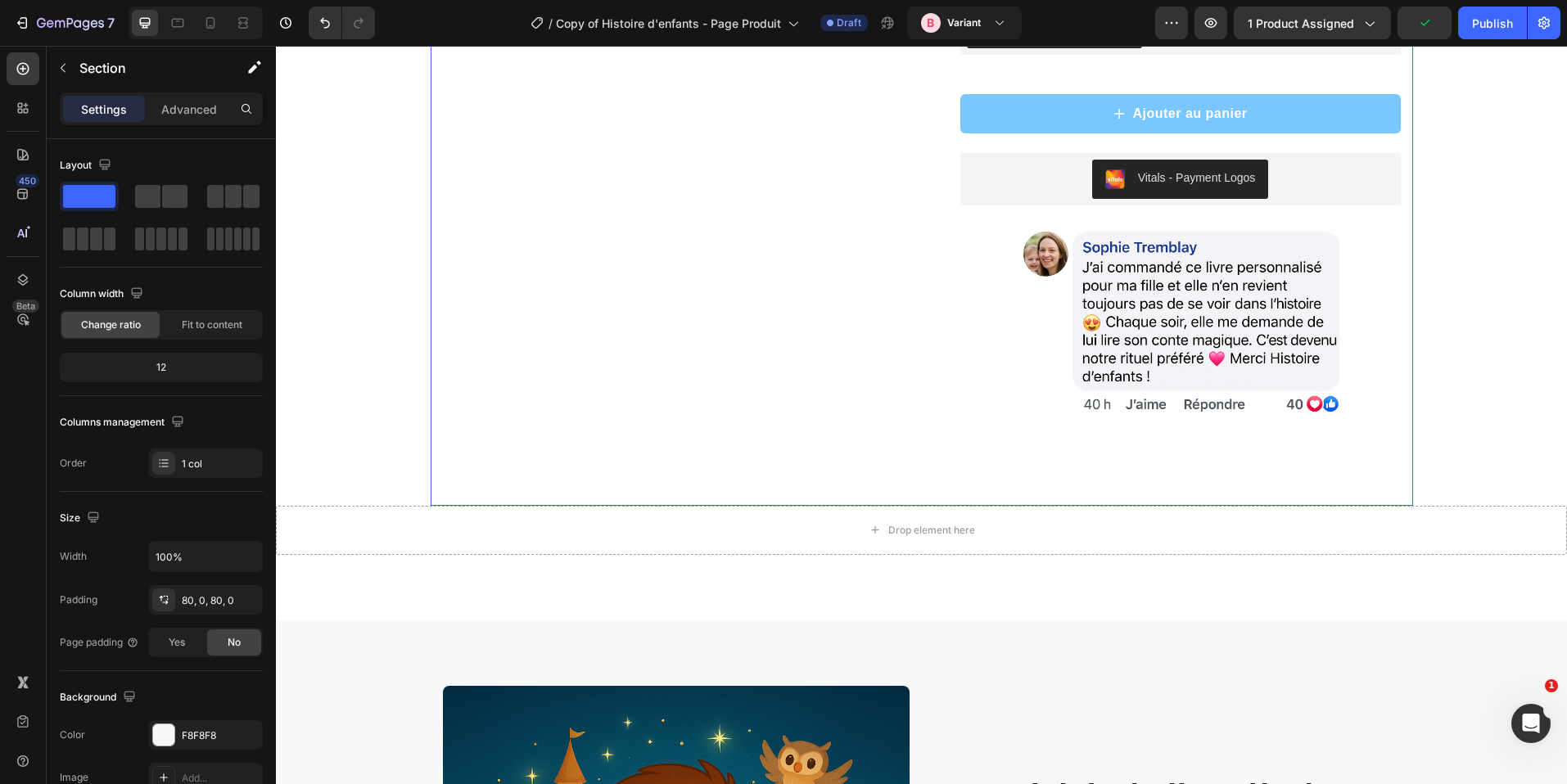
scroll to position [1966, 0]
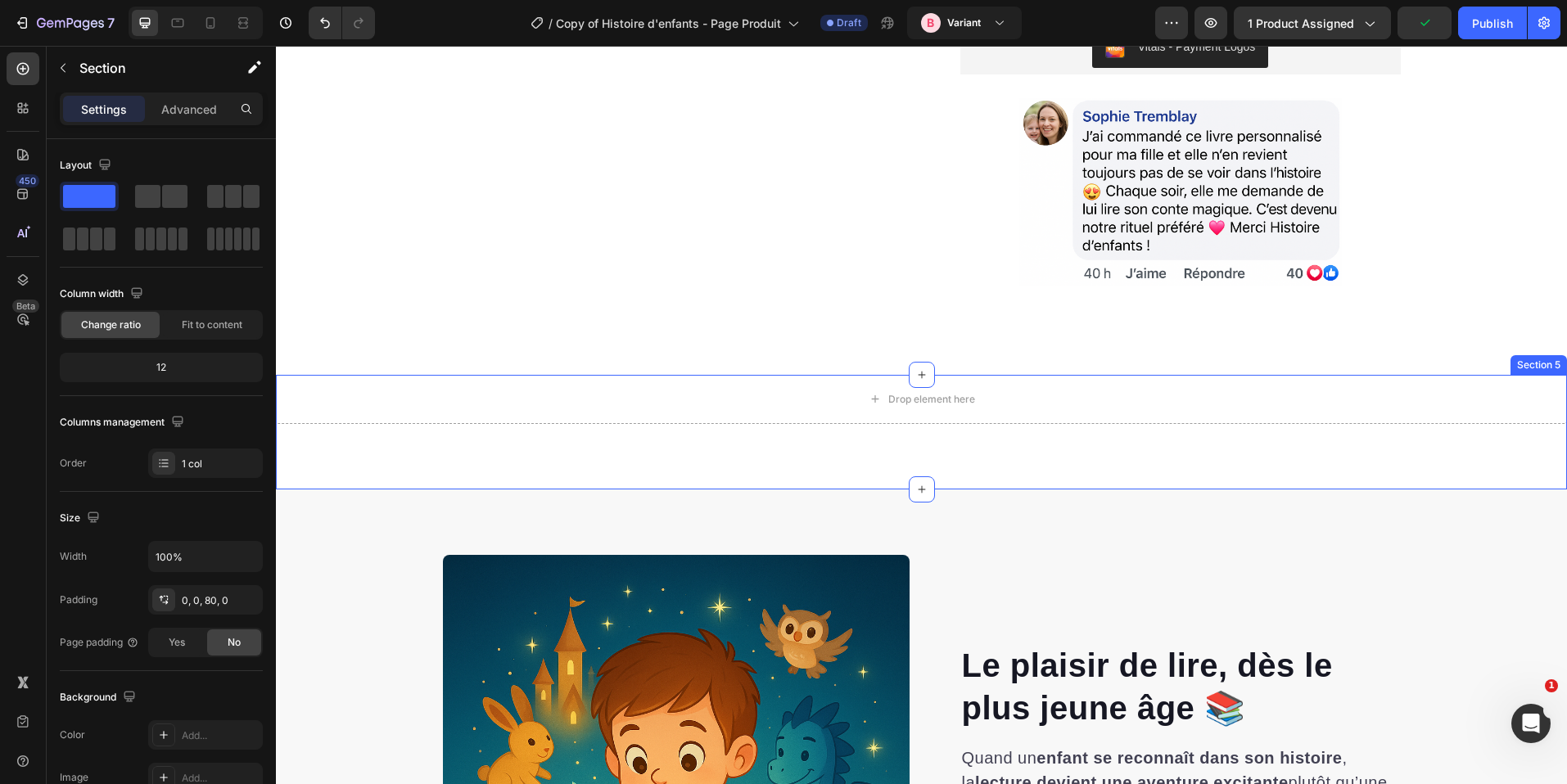
click at [1170, 460] on div "Drop element here Section 5" at bounding box center [922, 432] width 1292 height 114
click at [1544, 370] on div at bounding box center [1554, 360] width 20 height 20
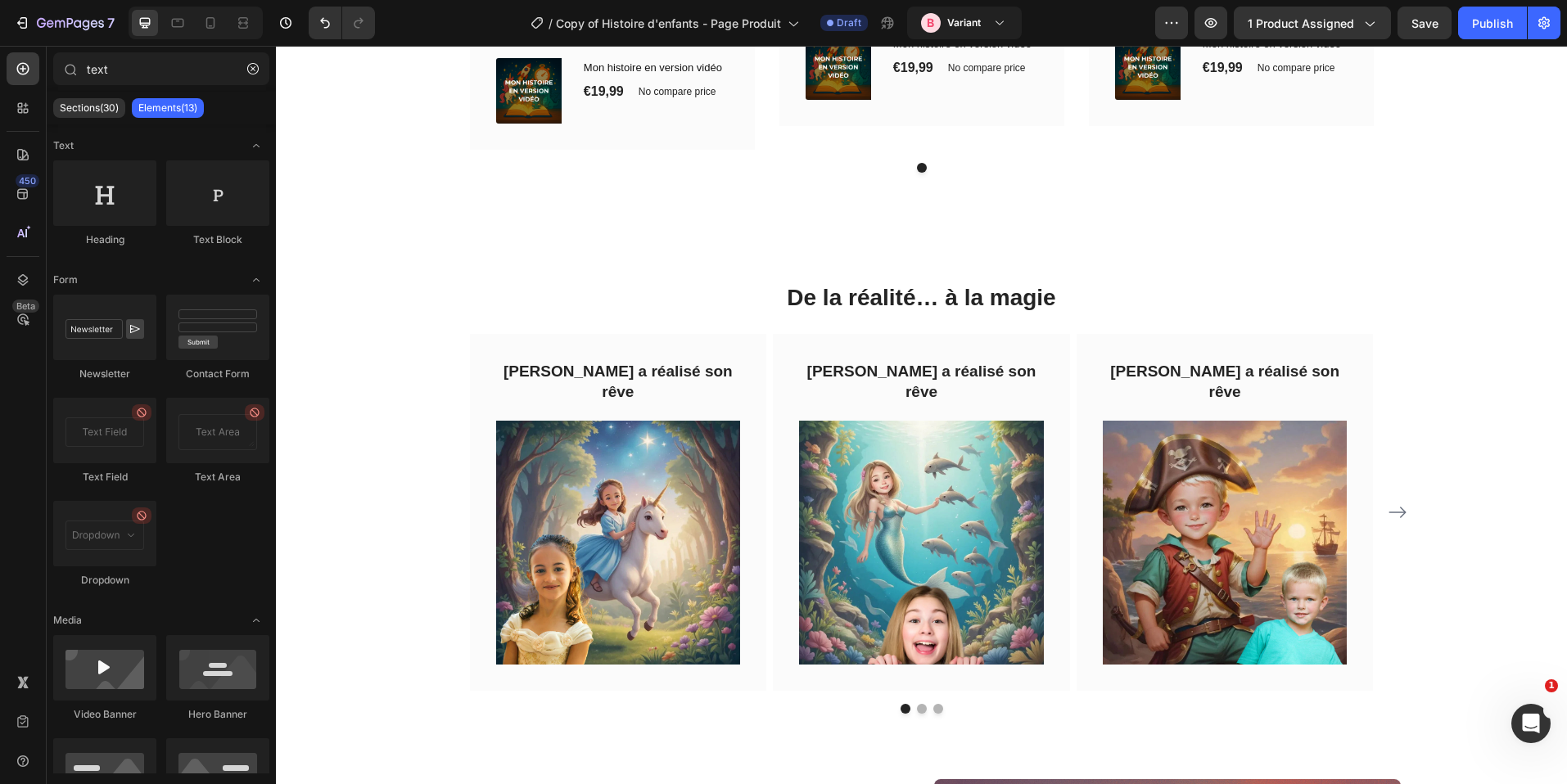
scroll to position [7455, 0]
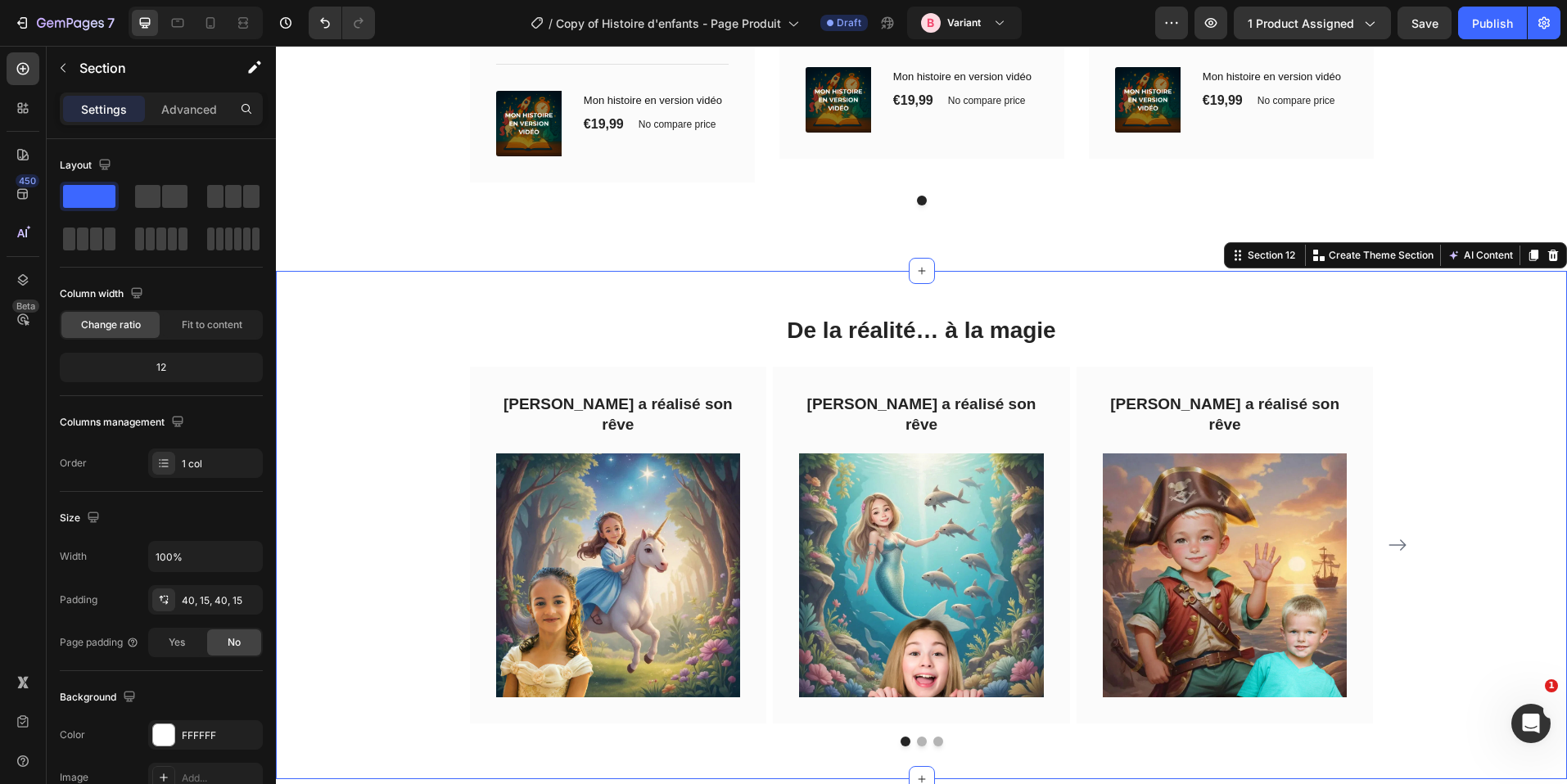
click at [376, 304] on div "De la réalité… à la magie Heading Amélie a réalisé son rêve Text block Image Ro…" at bounding box center [921, 525] width 1267 height 443
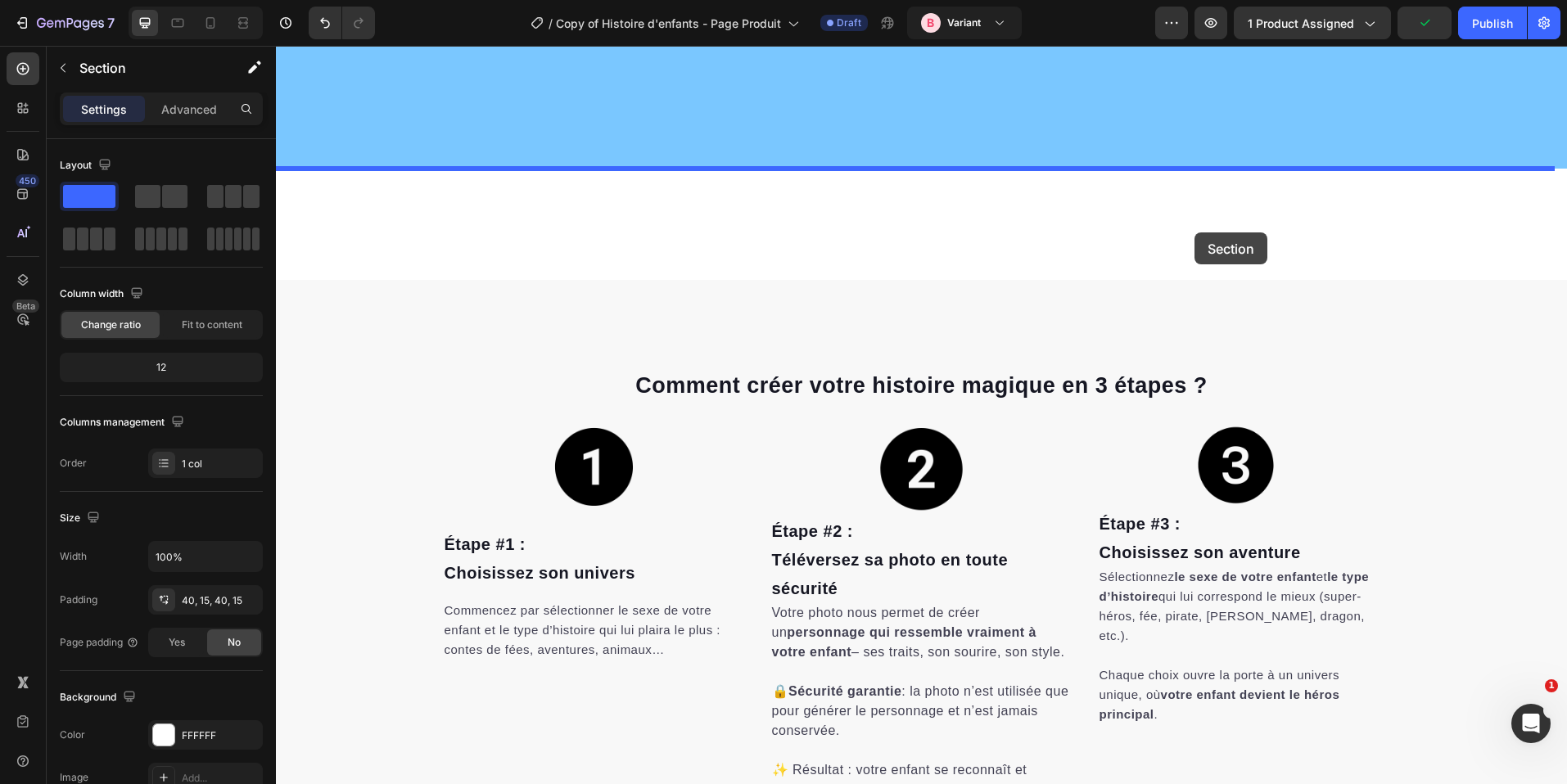
scroll to position [529, 0]
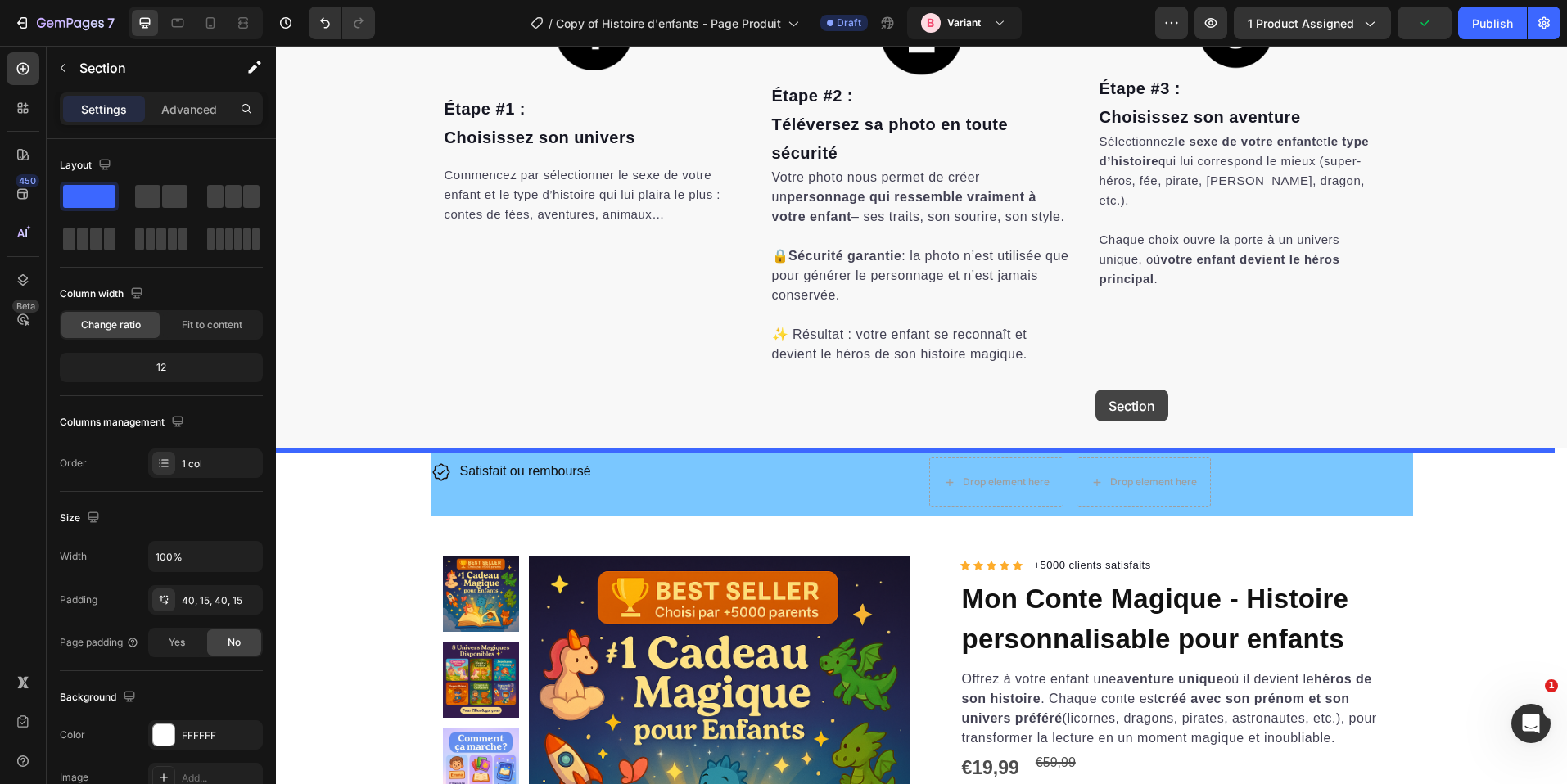
drag, startPoint x: 1246, startPoint y: 216, endPoint x: 1101, endPoint y: 389, distance: 225.7
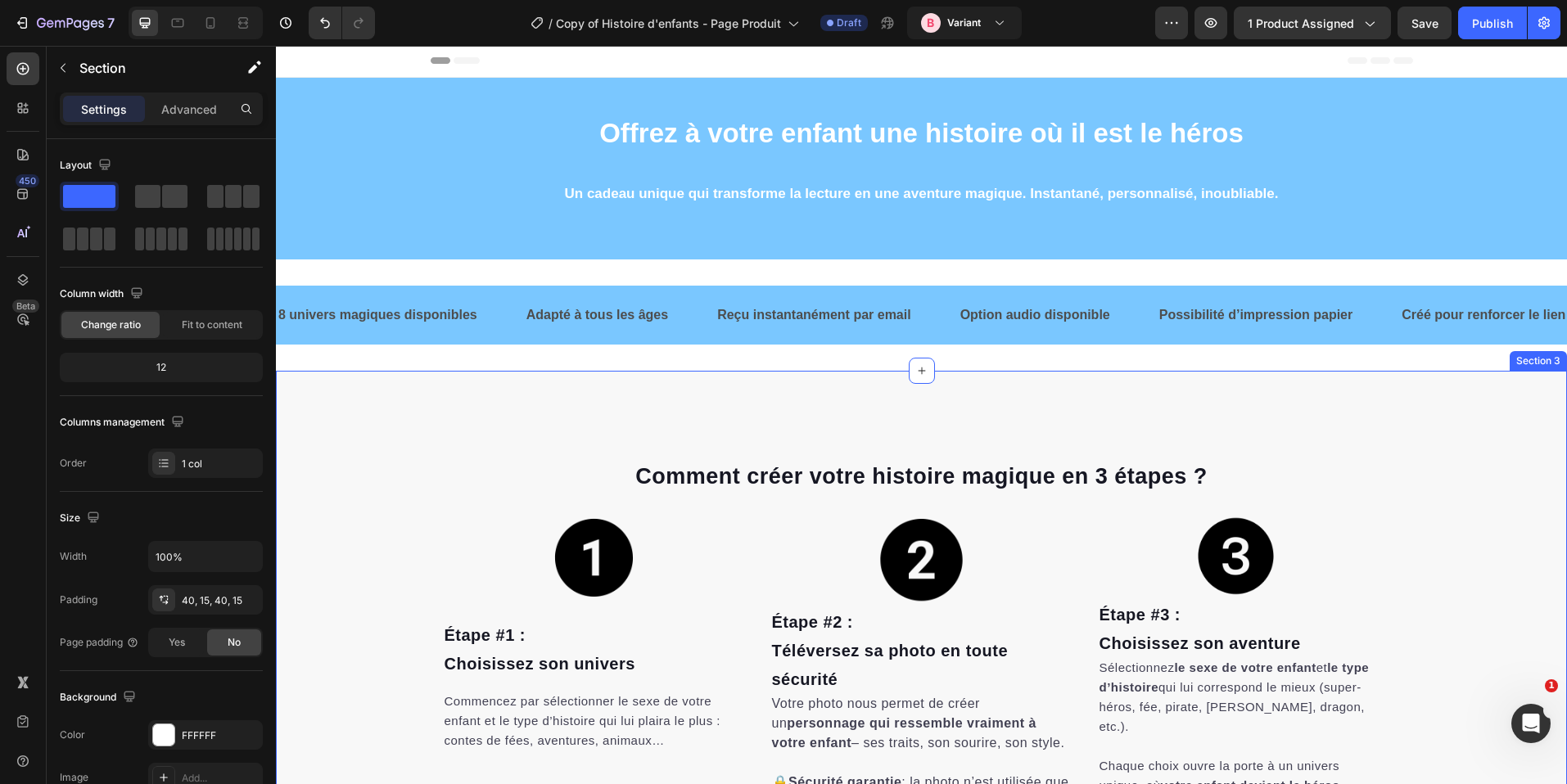
scroll to position [0, 0]
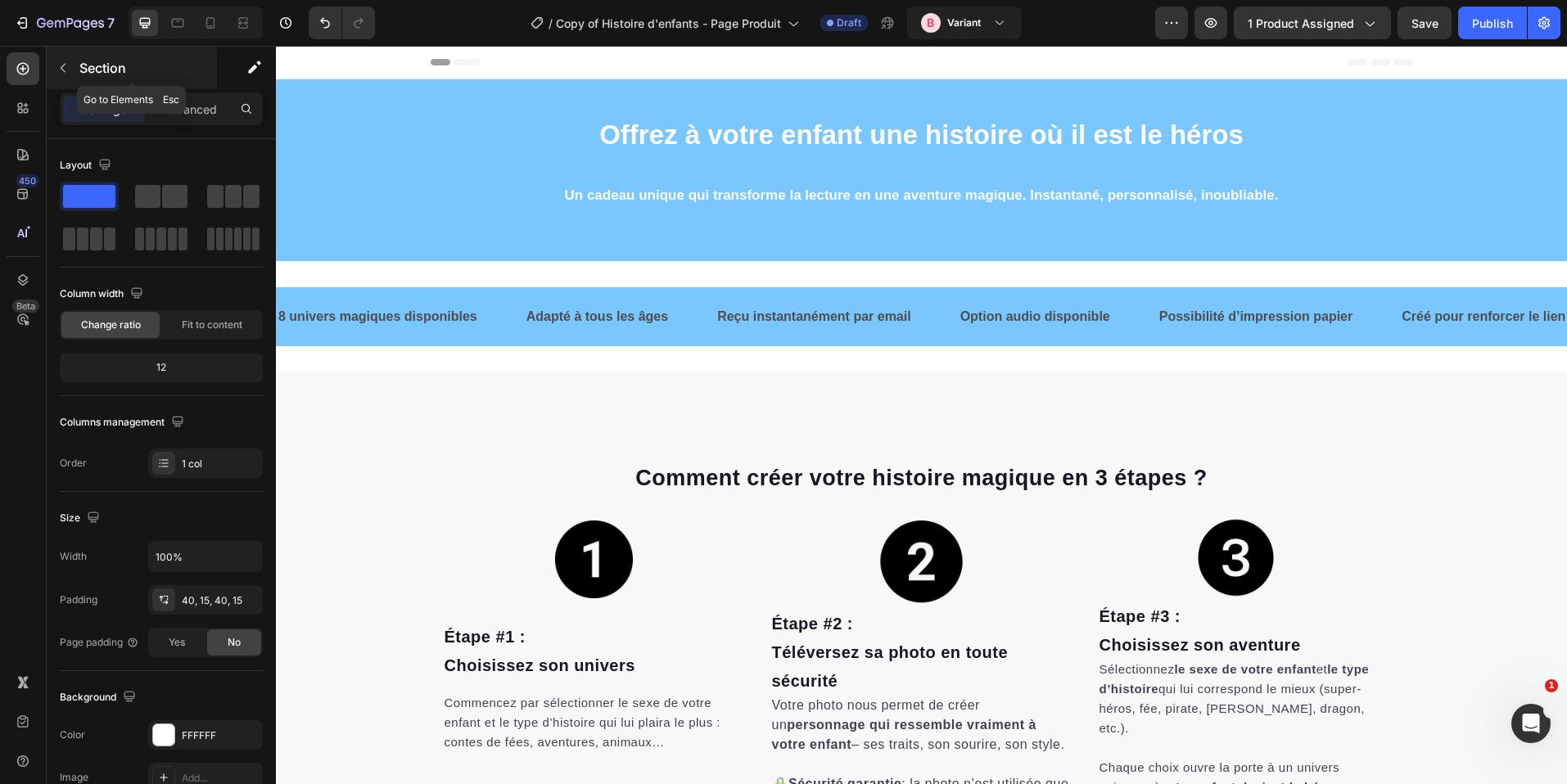
click at [99, 78] on div "Section" at bounding box center [131, 67] width 170 height 42
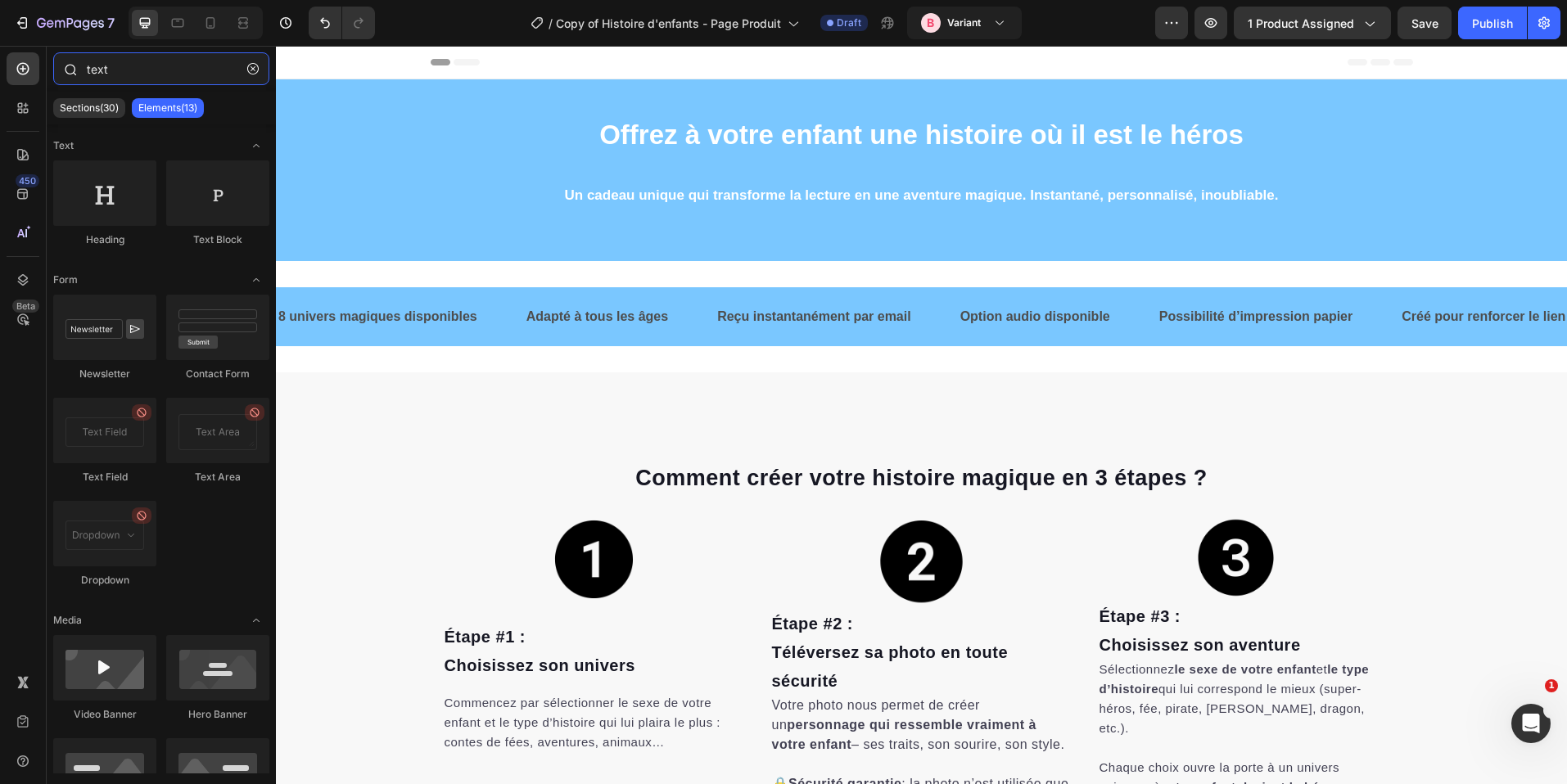
click at [101, 60] on input "text" at bounding box center [161, 68] width 216 height 32
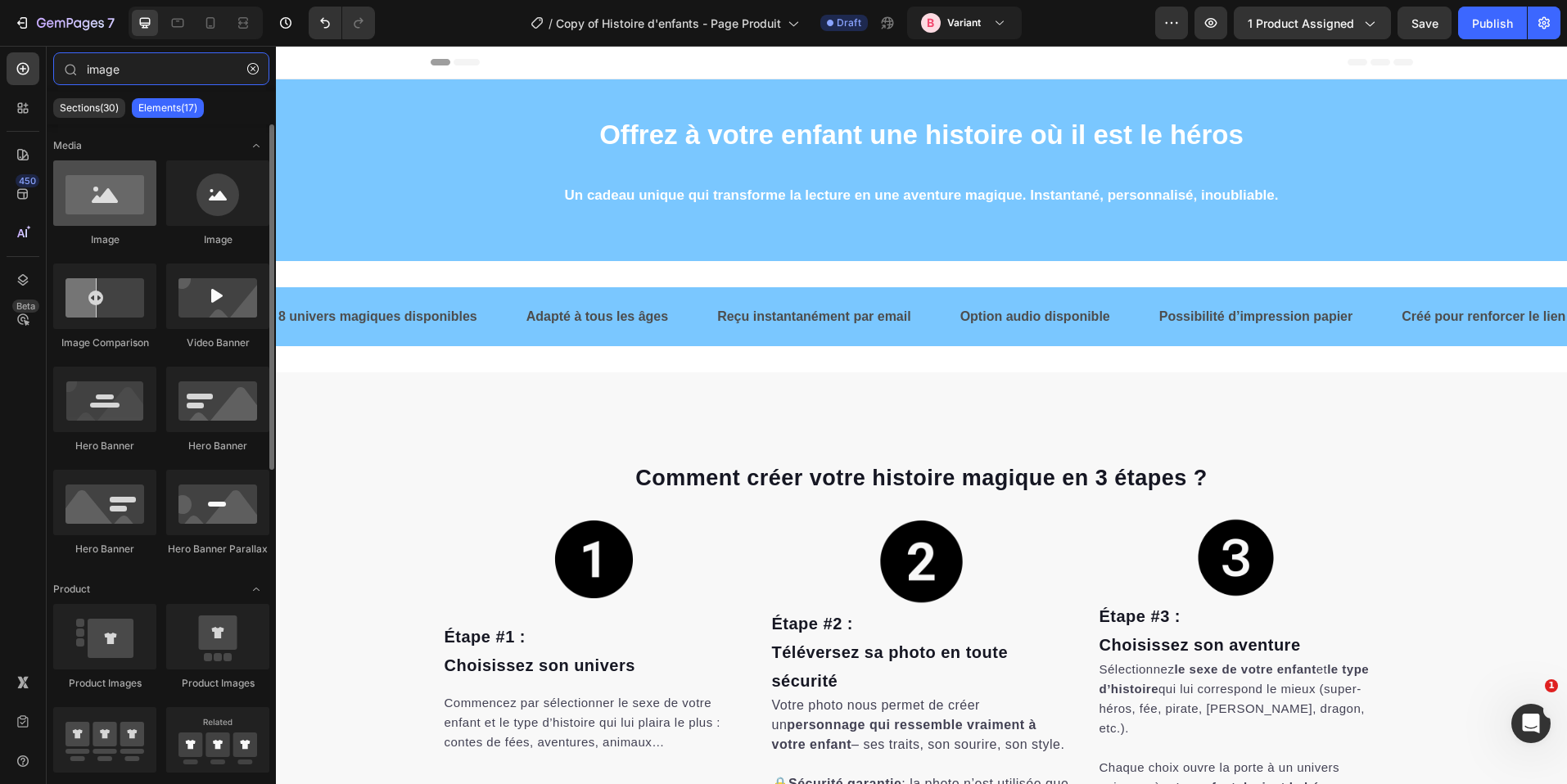
type input "image"
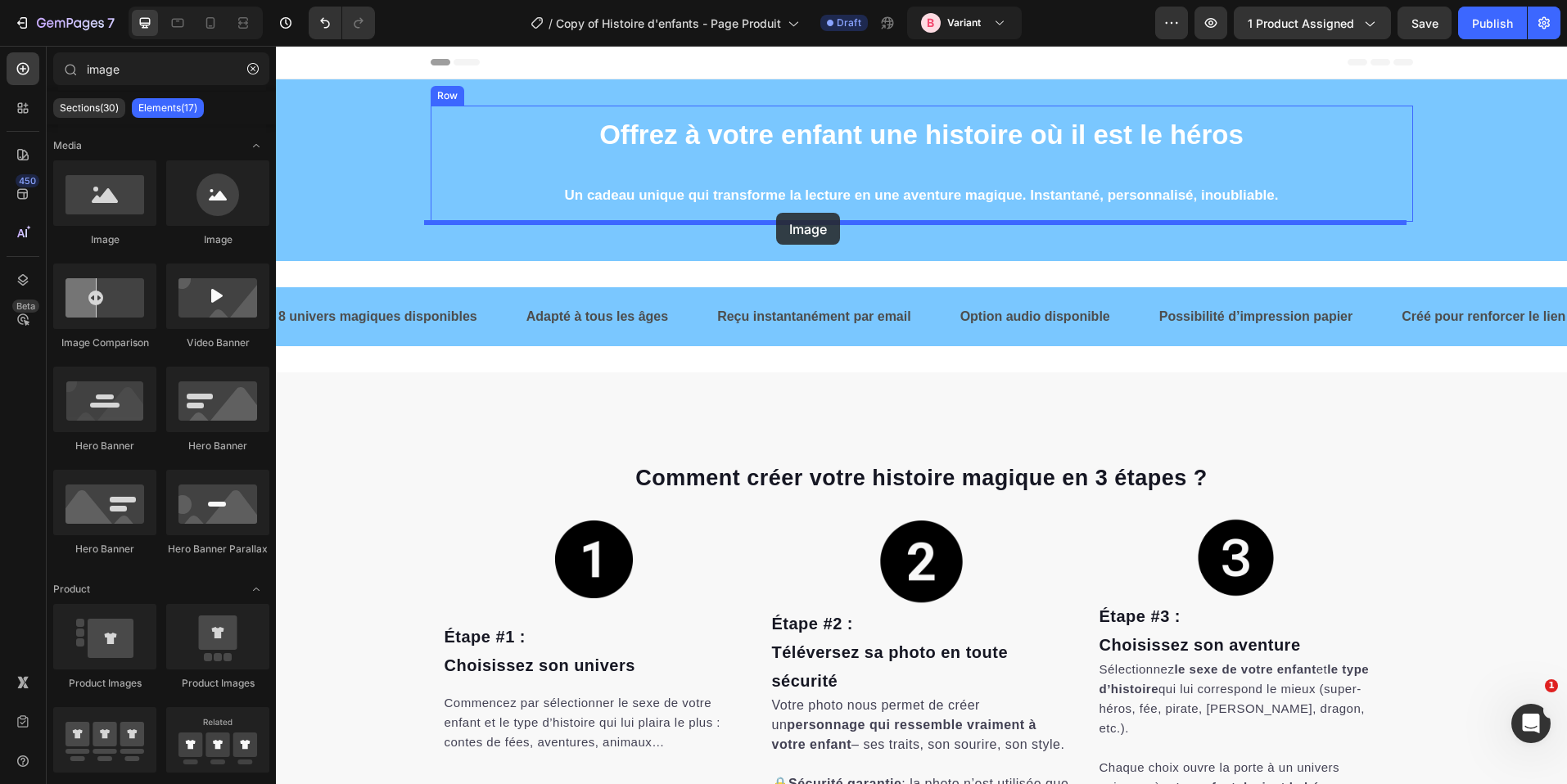
drag, startPoint x: 377, startPoint y: 242, endPoint x: 776, endPoint y: 213, distance: 400.1
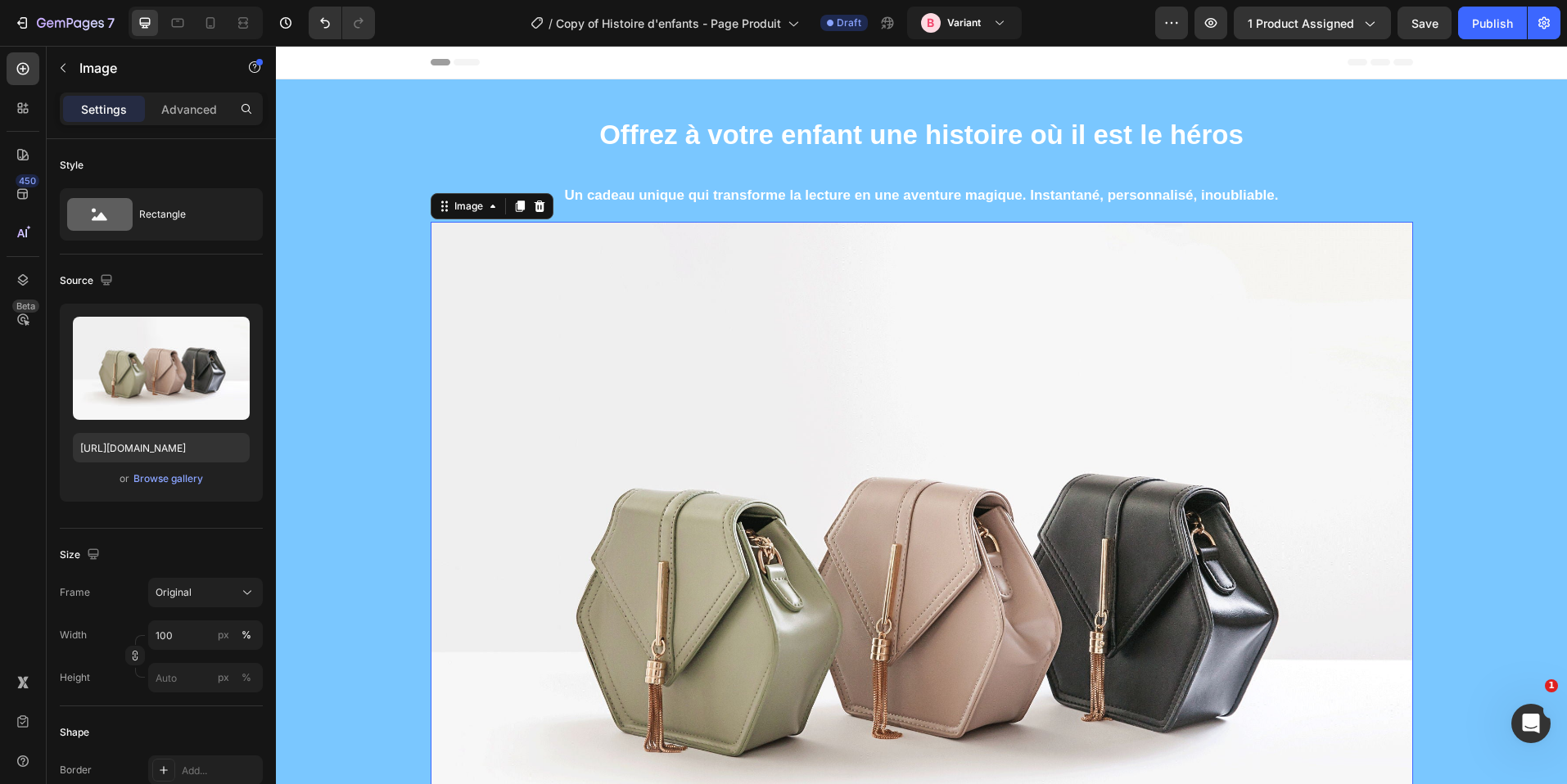
click at [891, 325] on img at bounding box center [922, 590] width 982 height 736
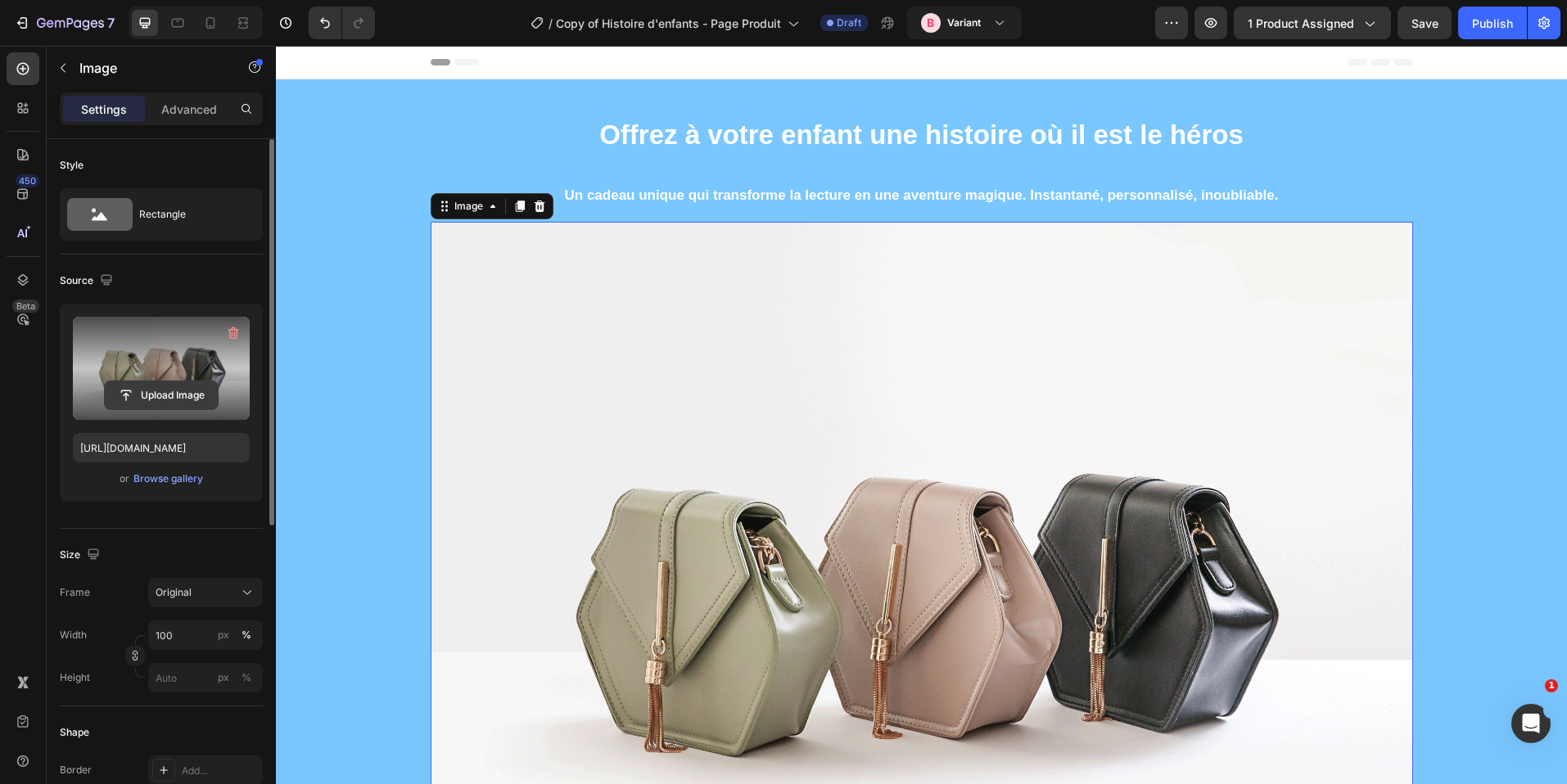
click at [166, 388] on input "file" at bounding box center [162, 395] width 113 height 28
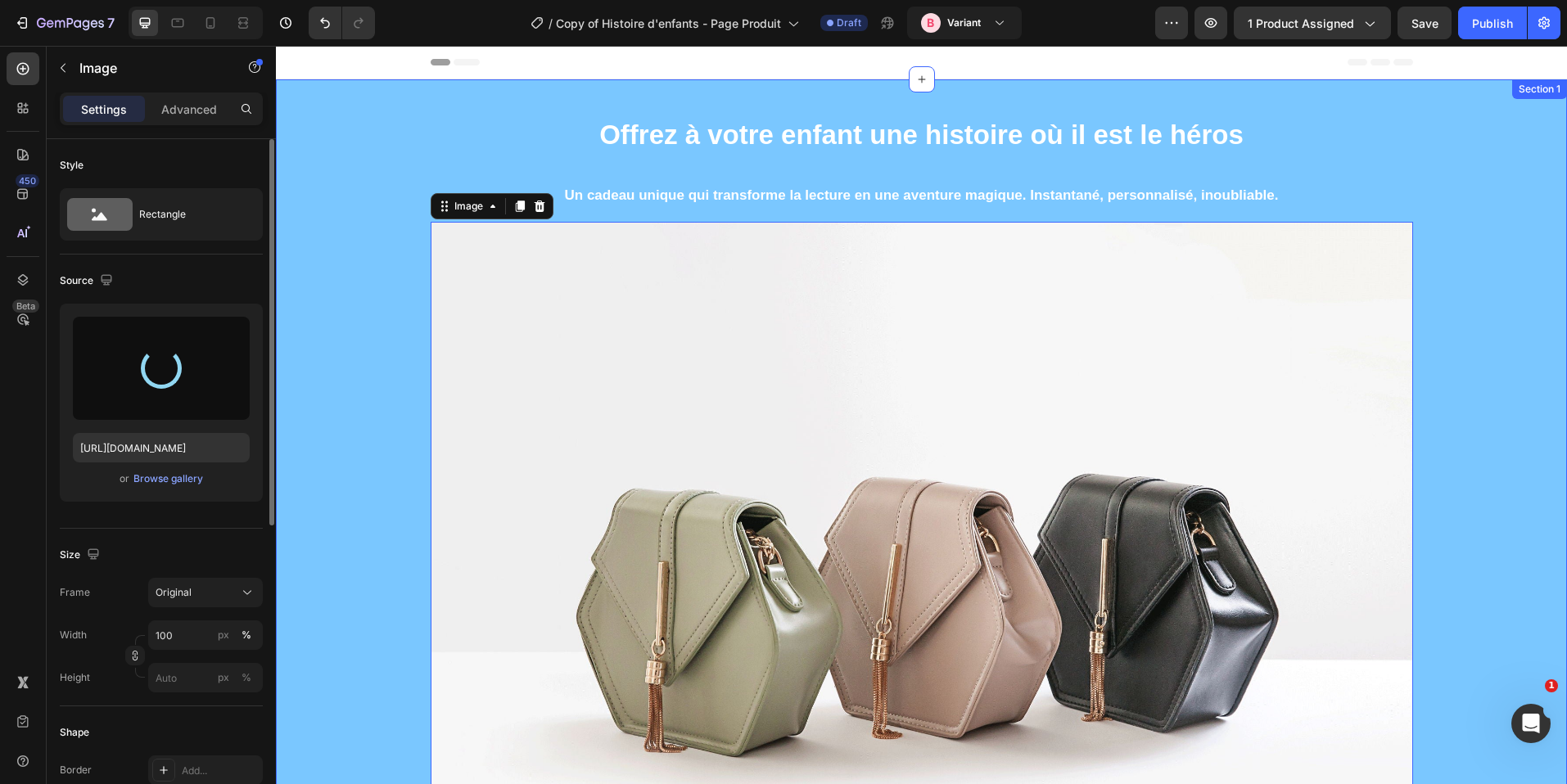
type input "https://cdn.shopify.com/s/files/1/0876/0269/2370/files/gempages_514128261119214…"
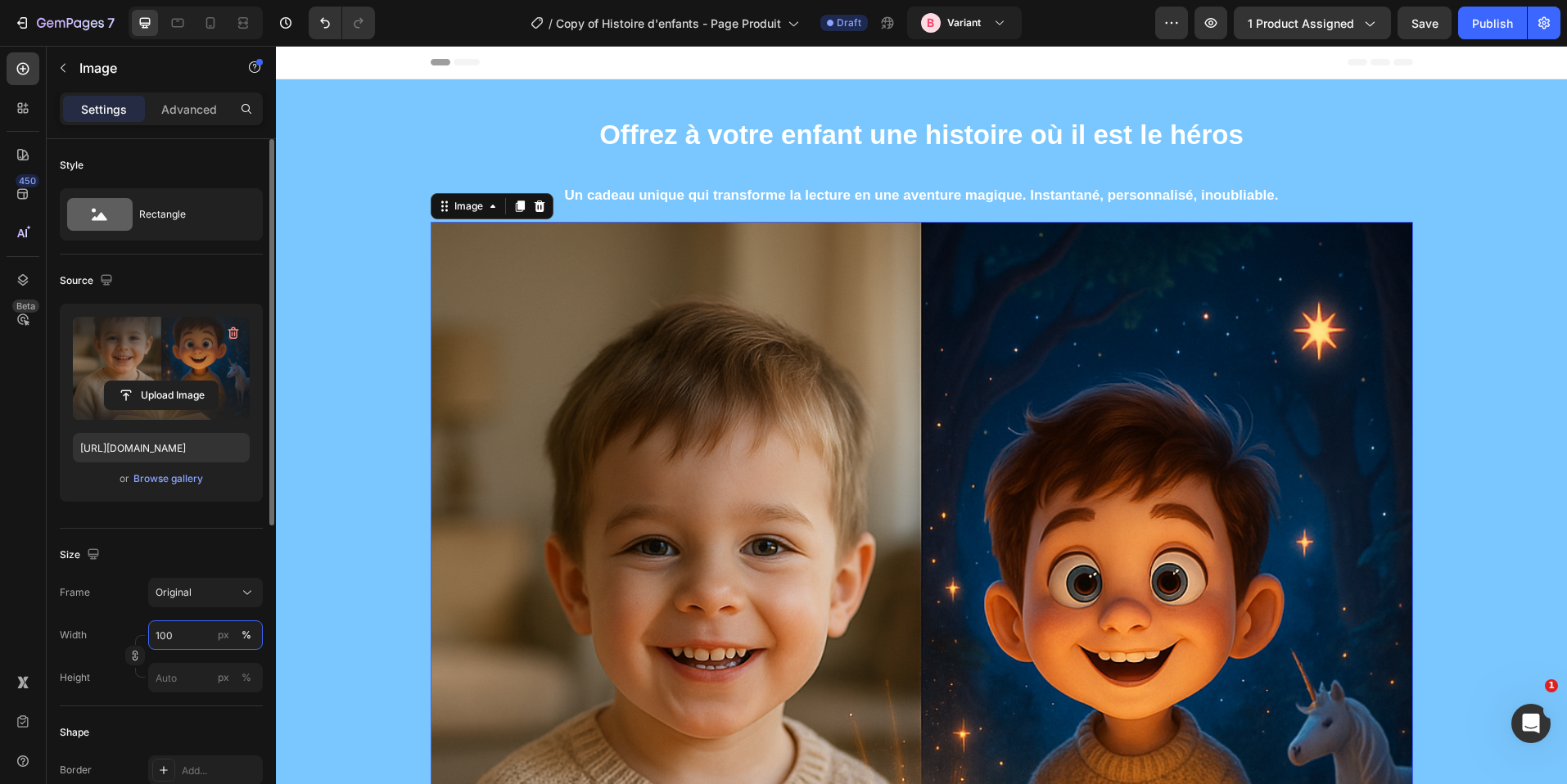
click at [187, 630] on input "100" at bounding box center [205, 635] width 114 height 30
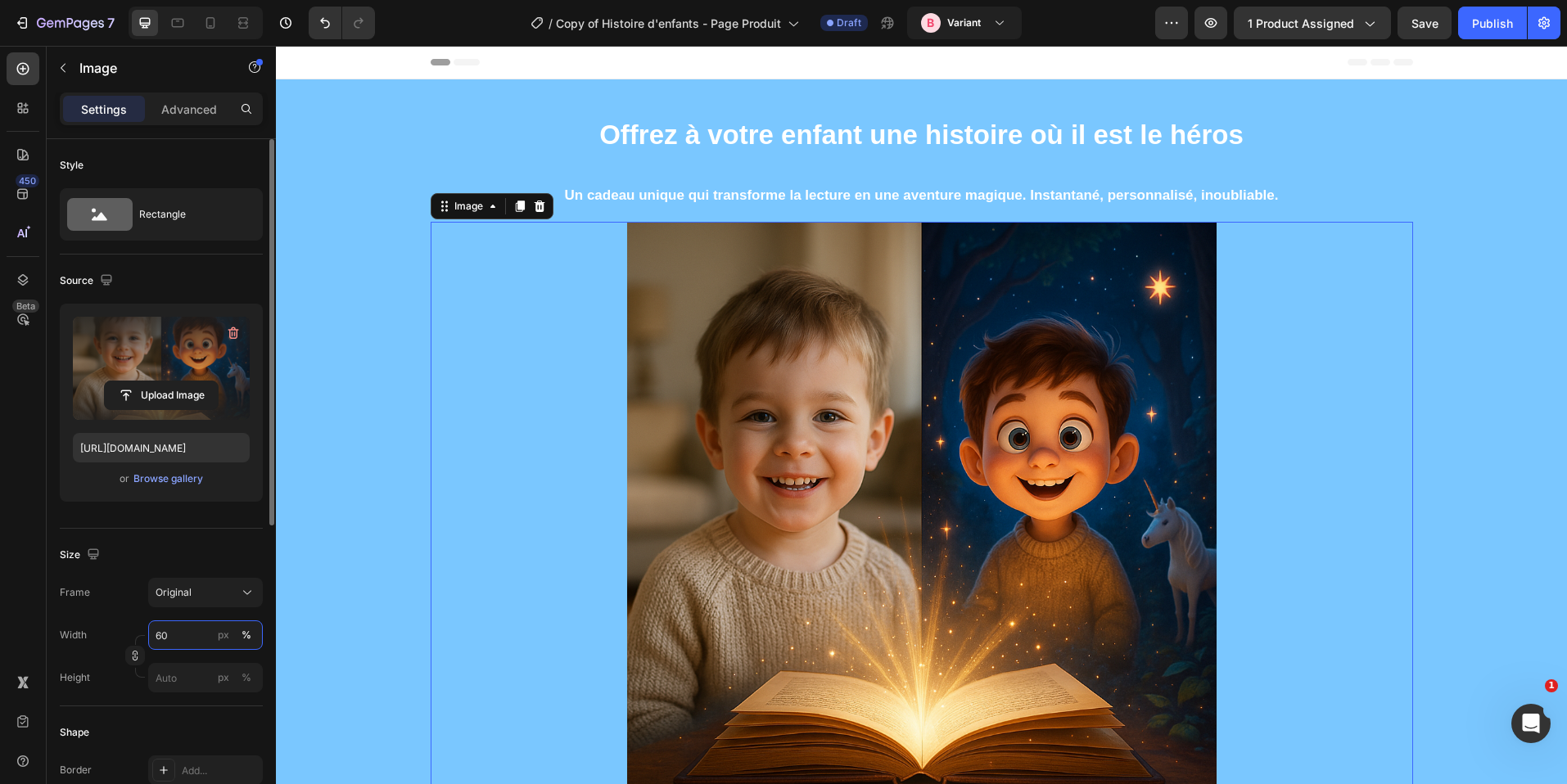
type input "6"
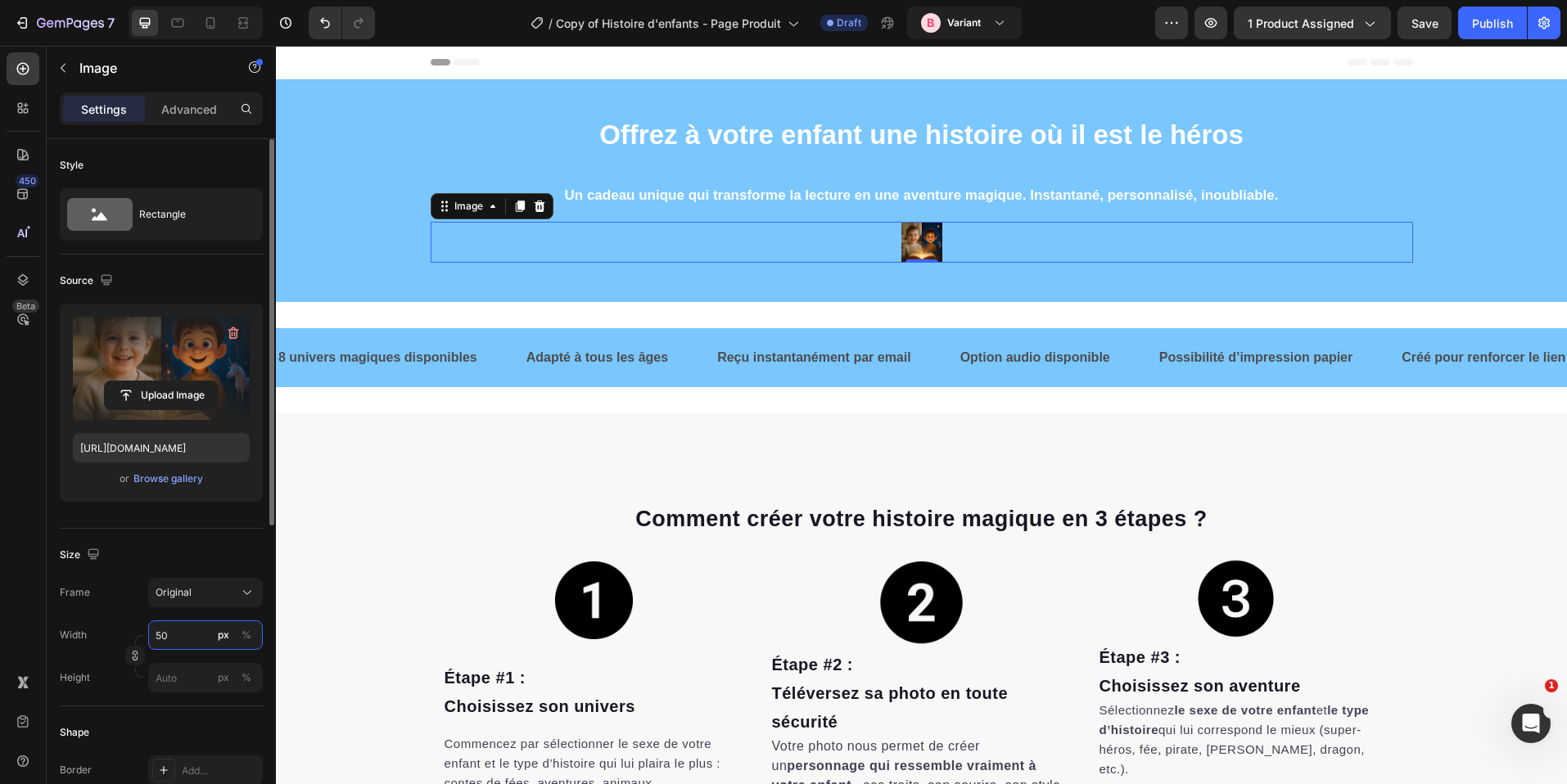
type input "50"
click at [236, 626] on div "px %" at bounding box center [235, 635] width 42 height 30
click at [236, 626] on input "50" at bounding box center [205, 635] width 114 height 30
click at [244, 631] on div "%" at bounding box center [246, 635] width 10 height 14
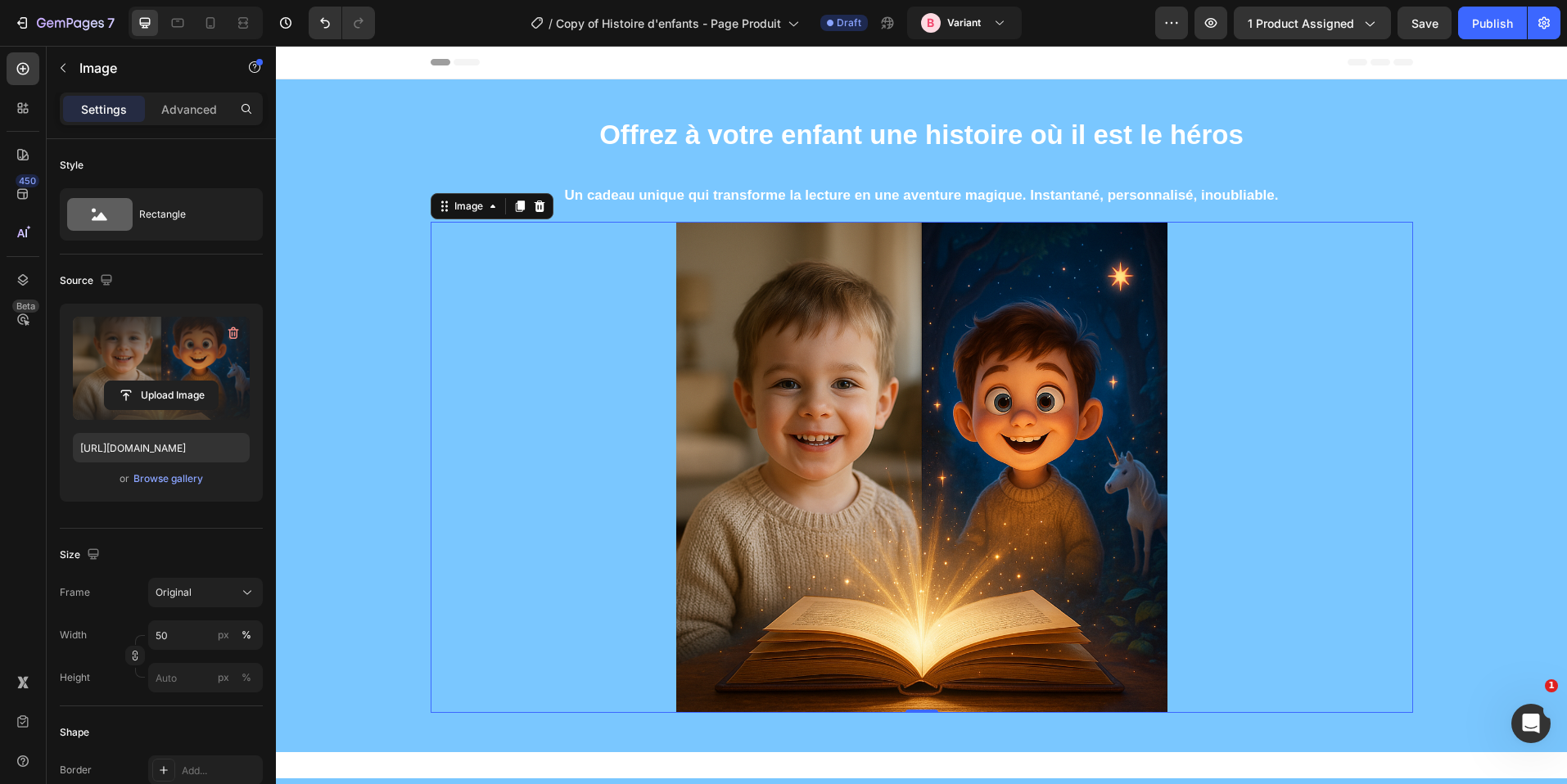
click at [1277, 516] on div at bounding box center [922, 468] width 982 height 491
click at [1042, 117] on h2 "Offrez à votre enfant une histoire où il est le héros" at bounding box center [922, 133] width 982 height 56
click at [1304, 325] on div at bounding box center [922, 468] width 982 height 491
click at [804, 415] on img at bounding box center [922, 468] width 491 height 491
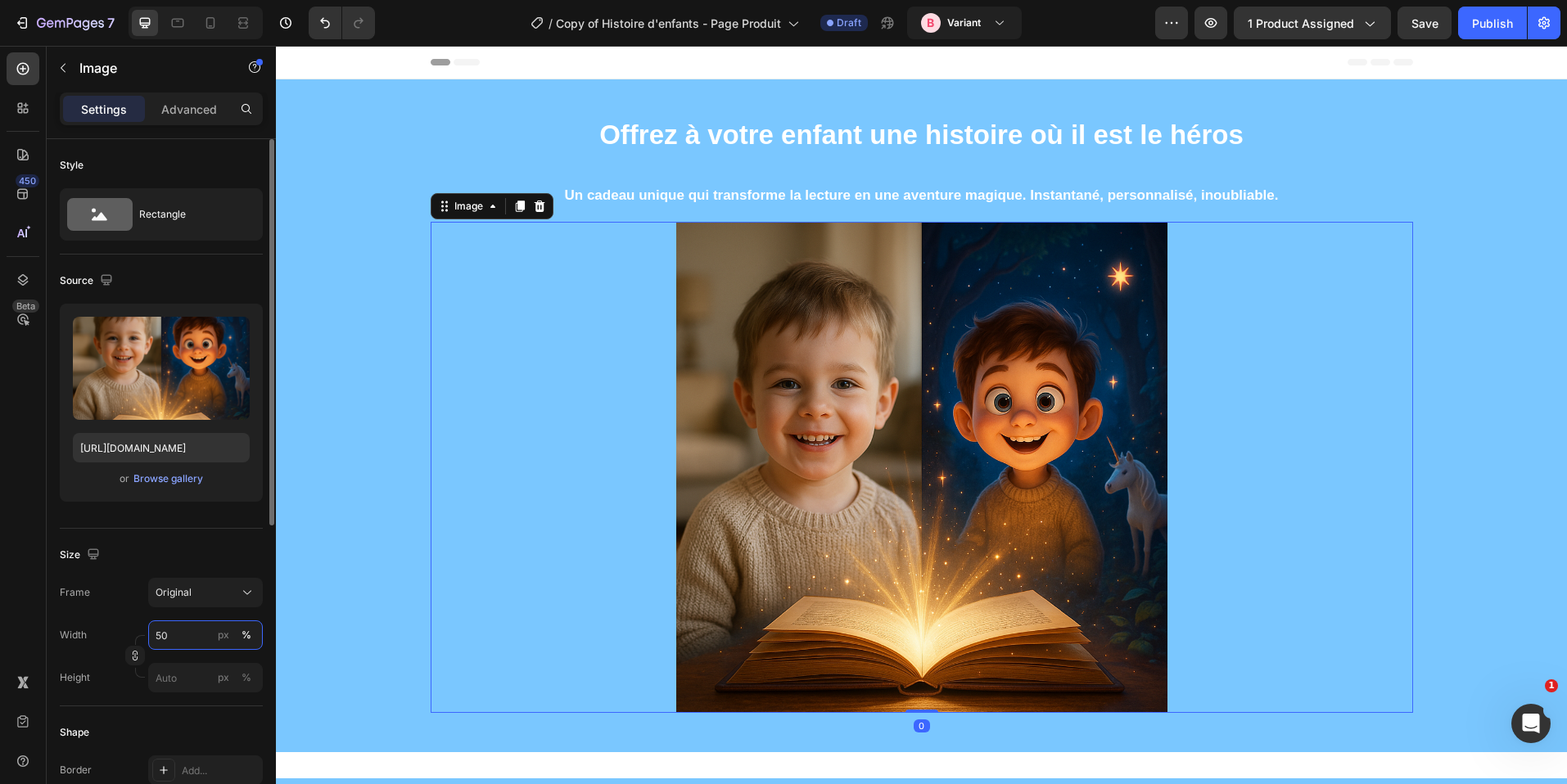
click at [157, 643] on input "50" at bounding box center [205, 635] width 114 height 30
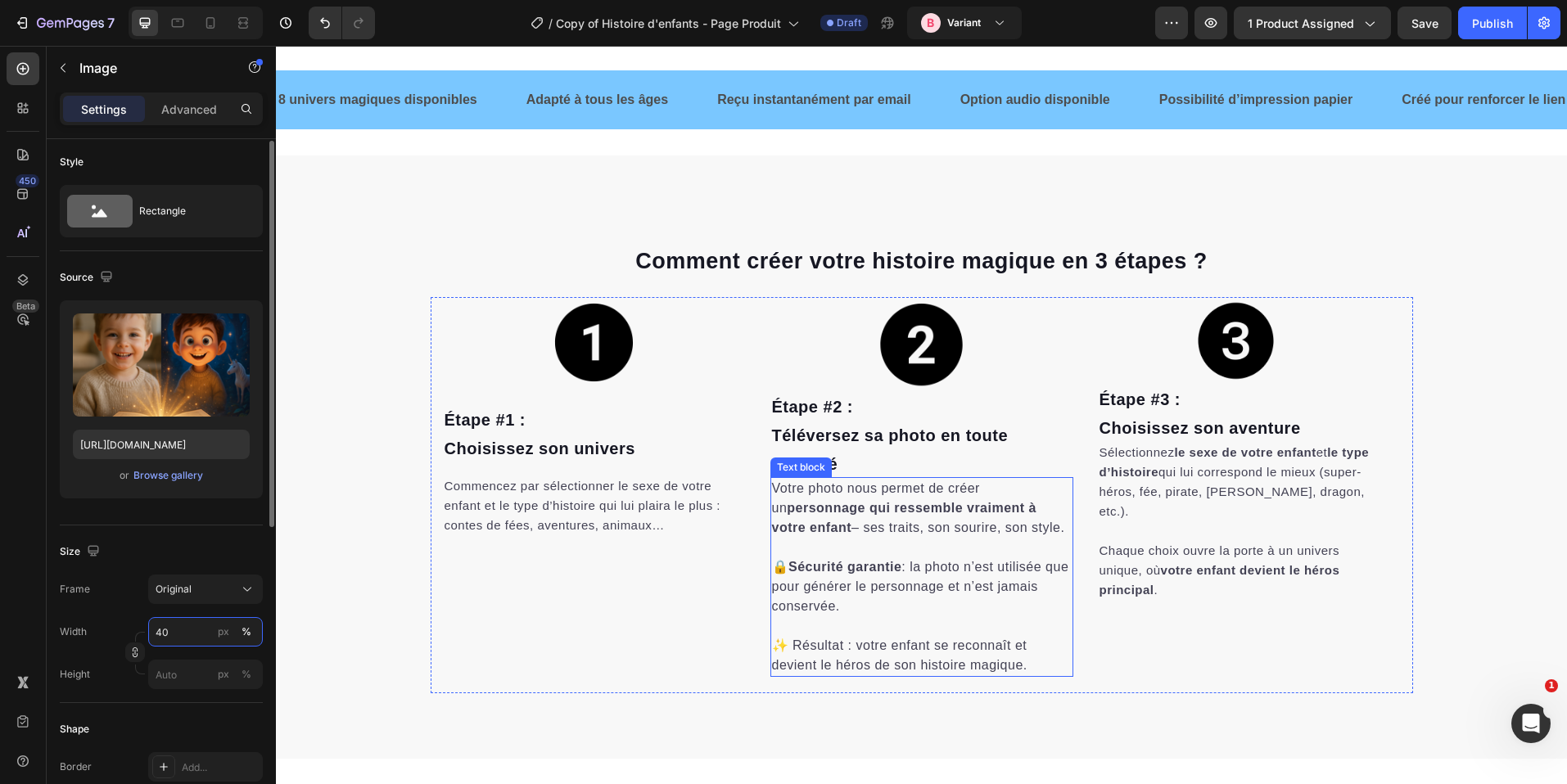
scroll to position [687, 0]
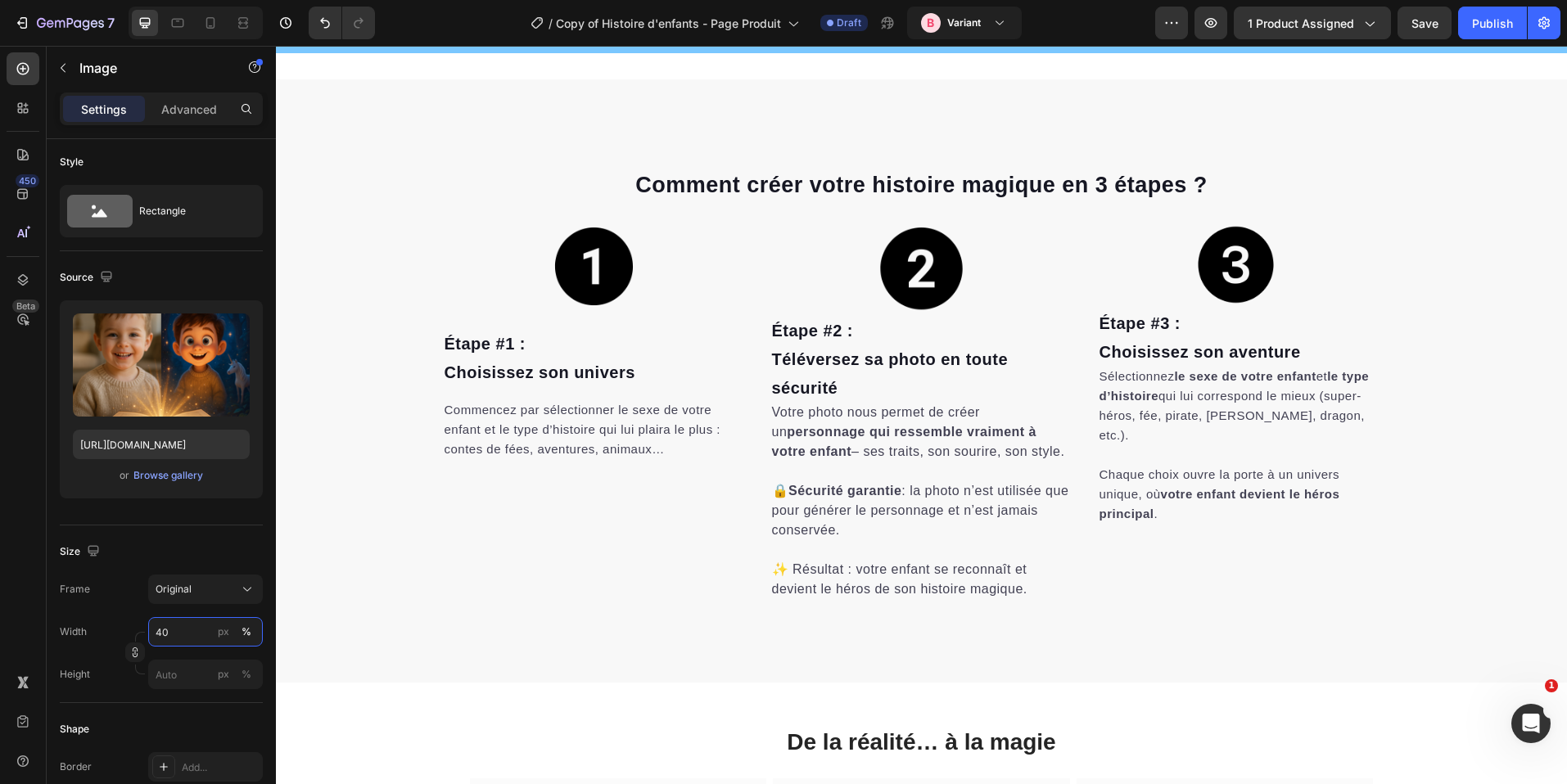
type input "40"
click at [569, 259] on img at bounding box center [594, 266] width 91 height 91
click at [604, 260] on img at bounding box center [594, 266] width 91 height 91
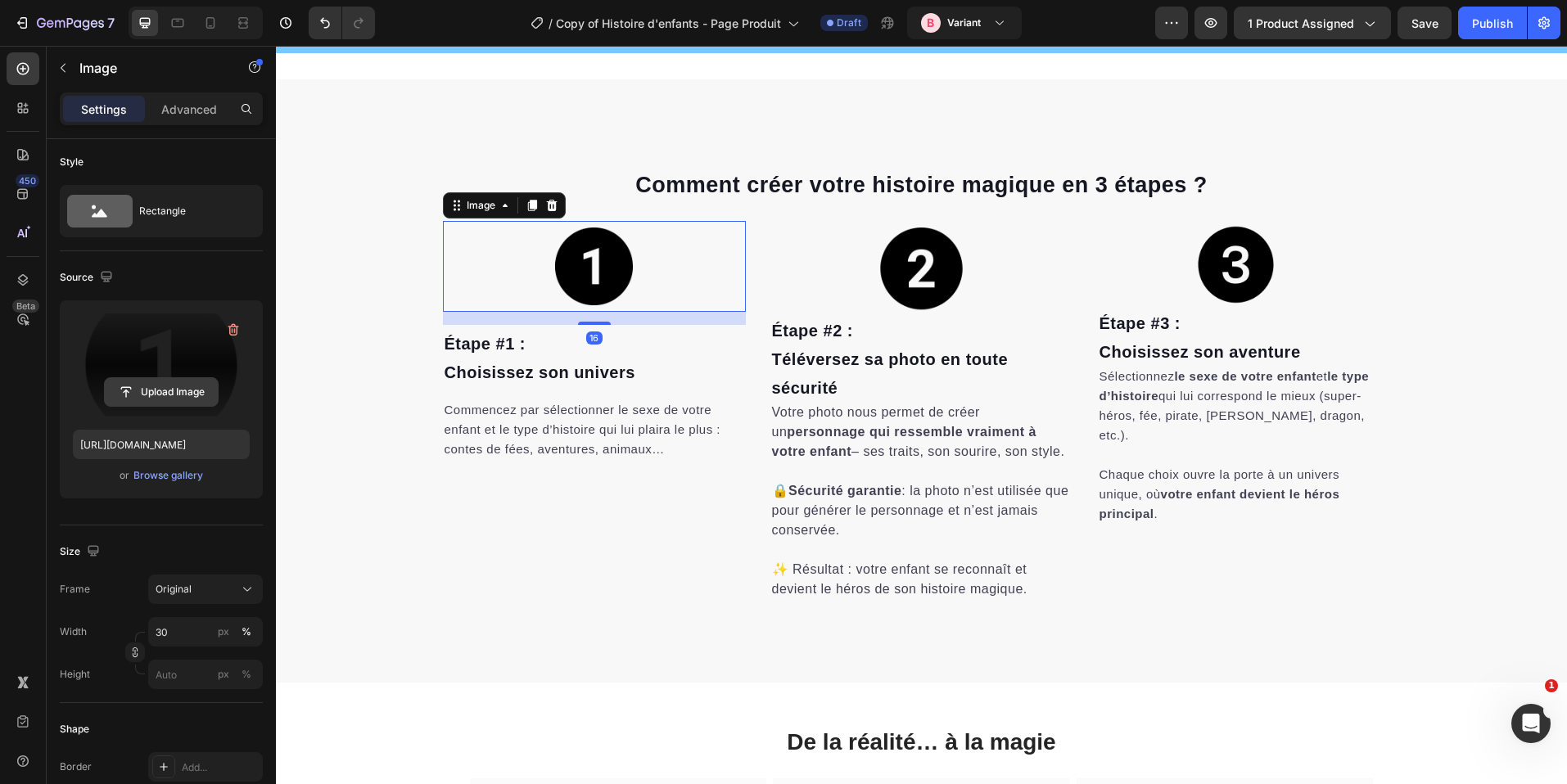
click at [151, 393] on input "file" at bounding box center [162, 392] width 113 height 28
type input "https://cdn.shopify.com/s/files/1/0876/0269/2370/files/gempages_514128261119214…"
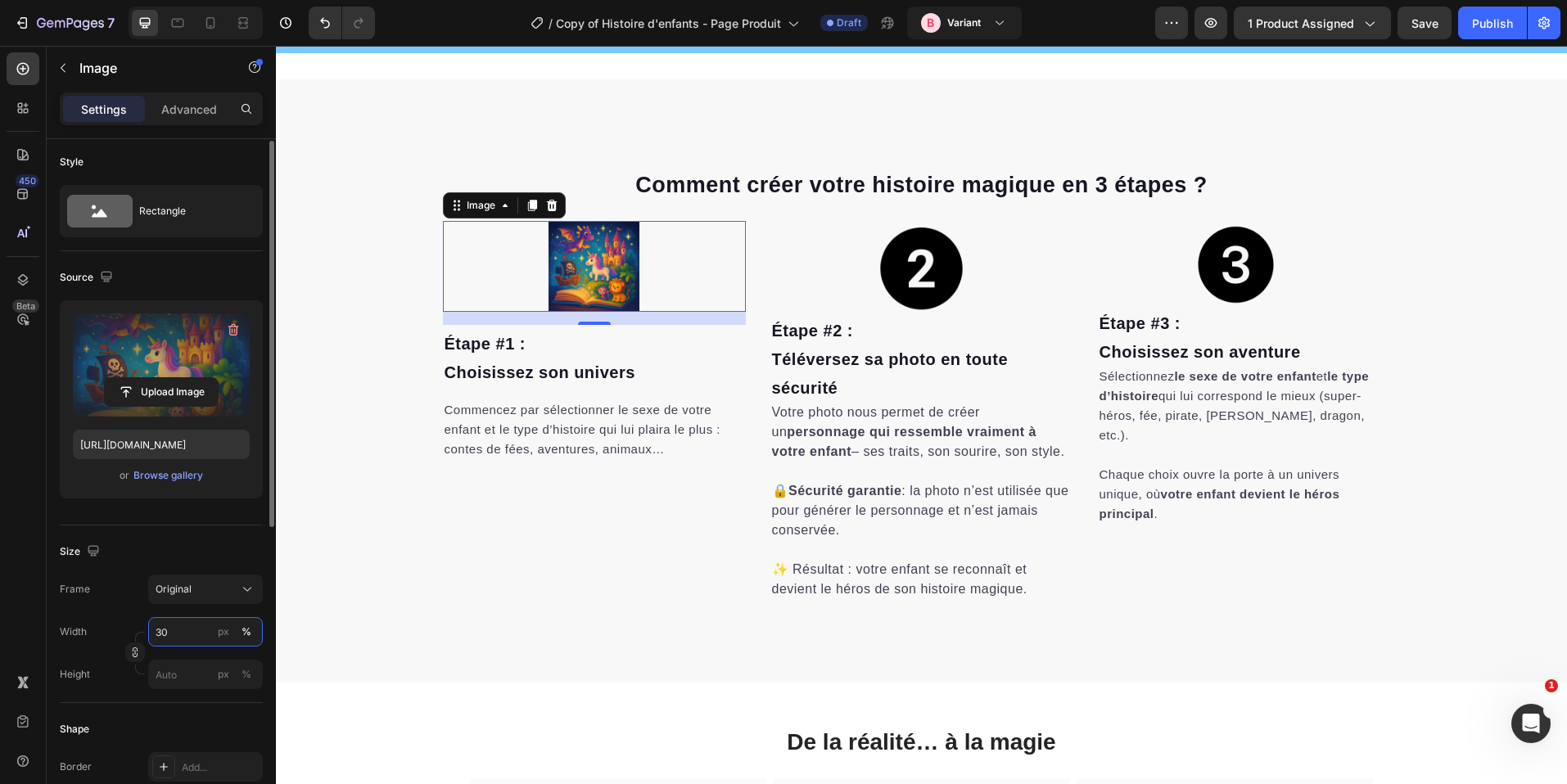
click at [195, 630] on input "30" at bounding box center [205, 631] width 114 height 30
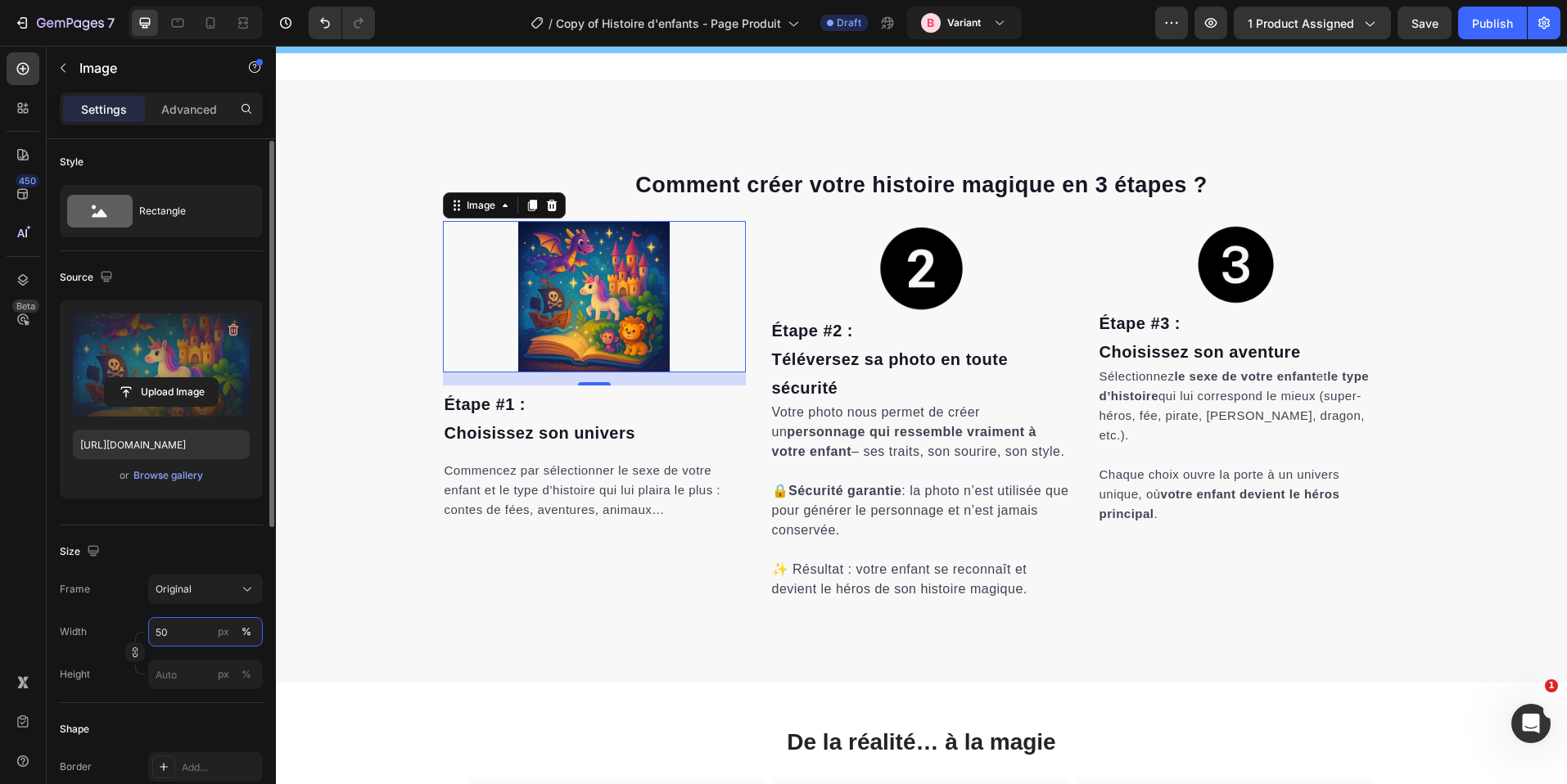
type input "5"
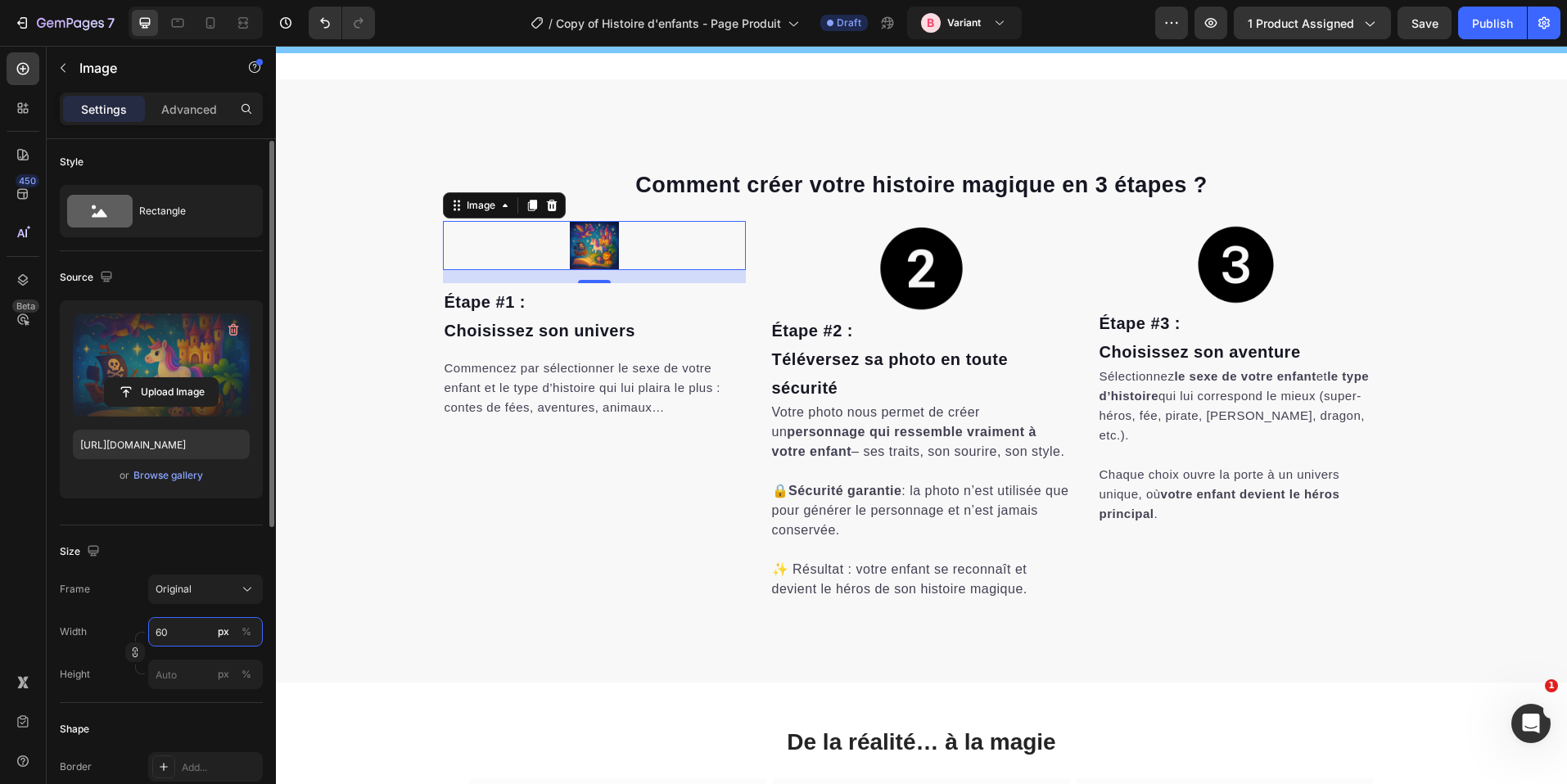
type input "6"
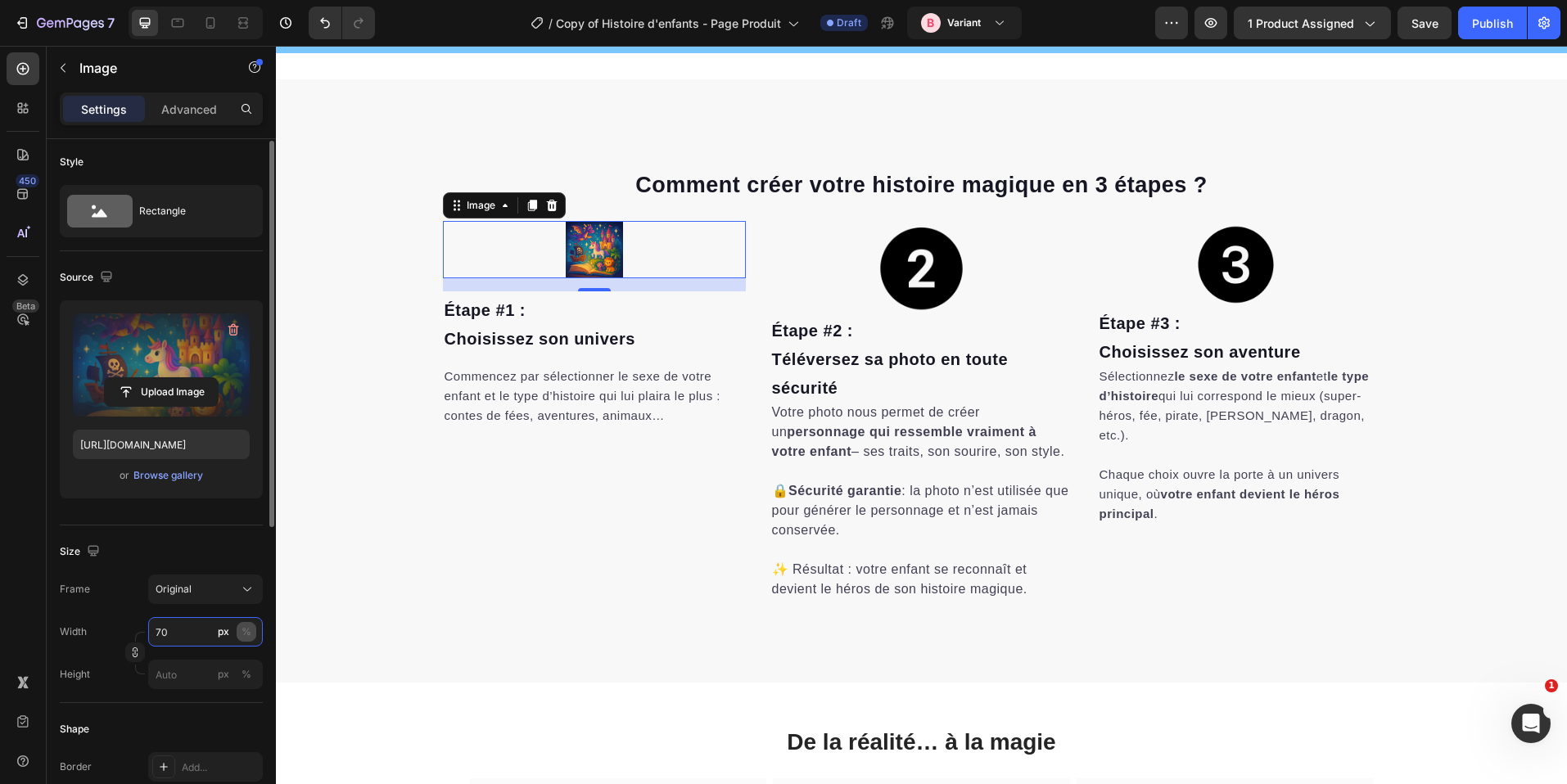
type input "70"
click at [246, 635] on div "%" at bounding box center [246, 632] width 10 height 14
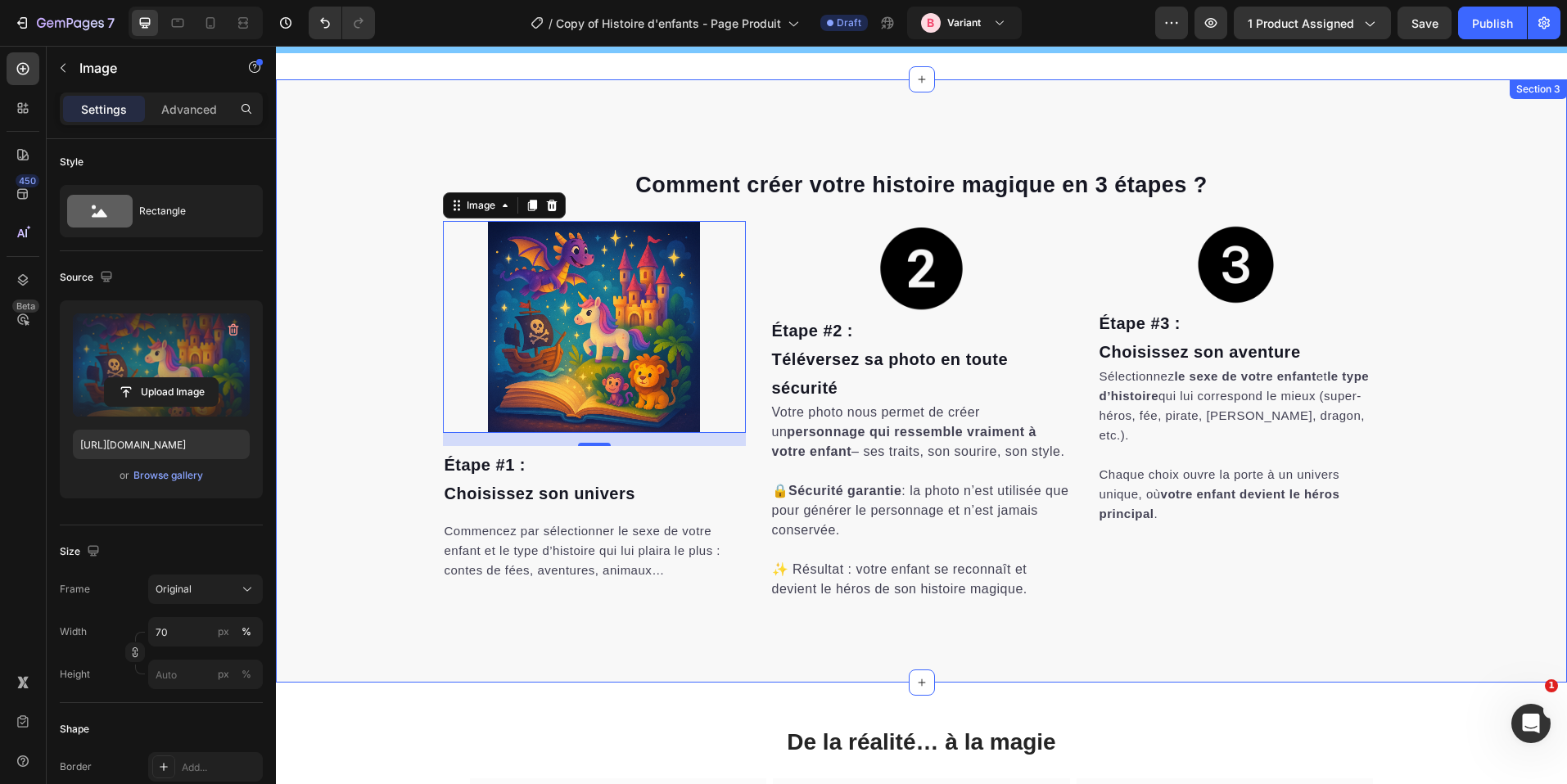
click at [755, 679] on div "Comment créer votre histoire magique en 3 étapes ? Heading Row Image Étape #3 :…" at bounding box center [922, 380] width 1292 height 603
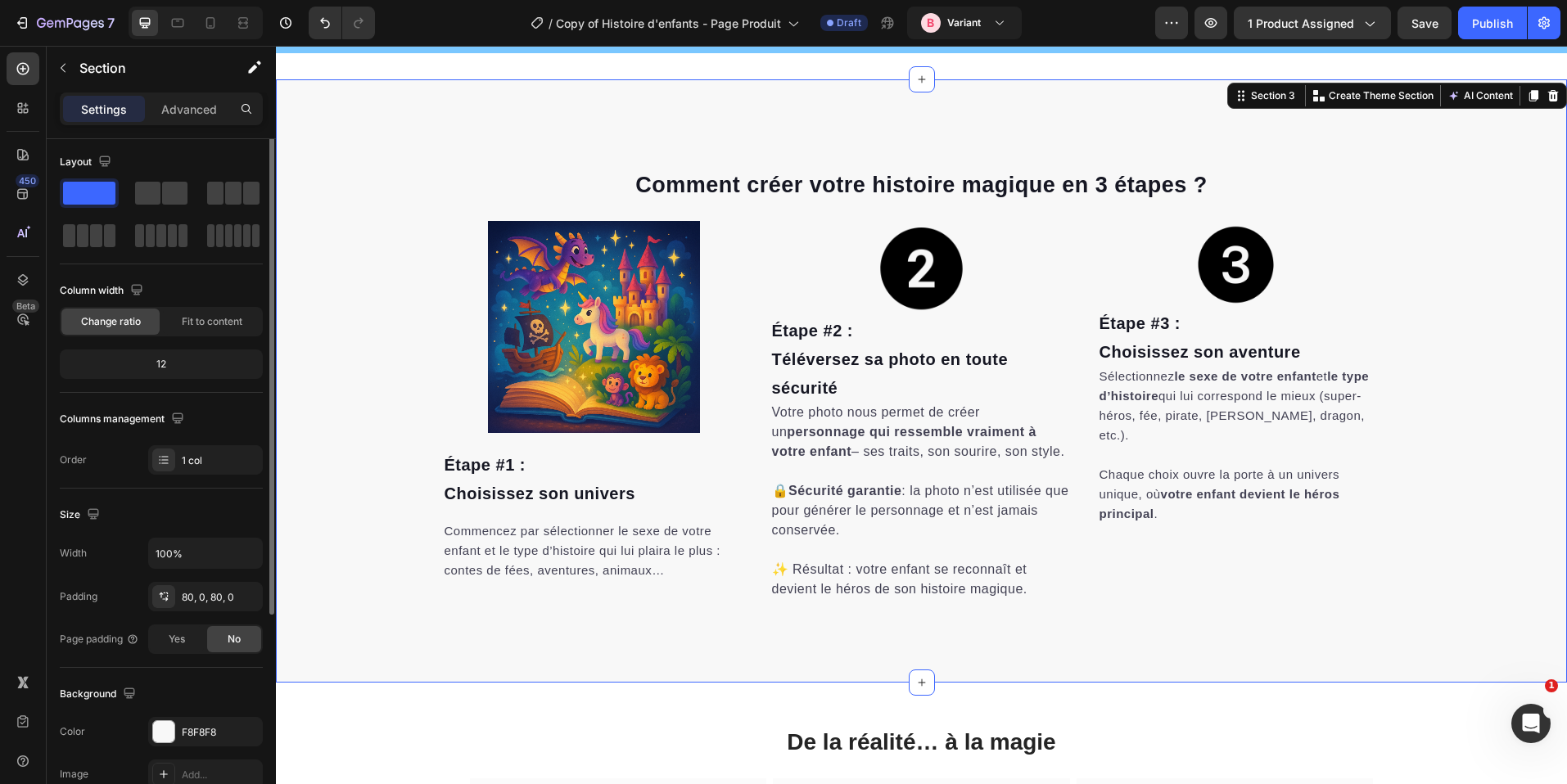
scroll to position [0, 0]
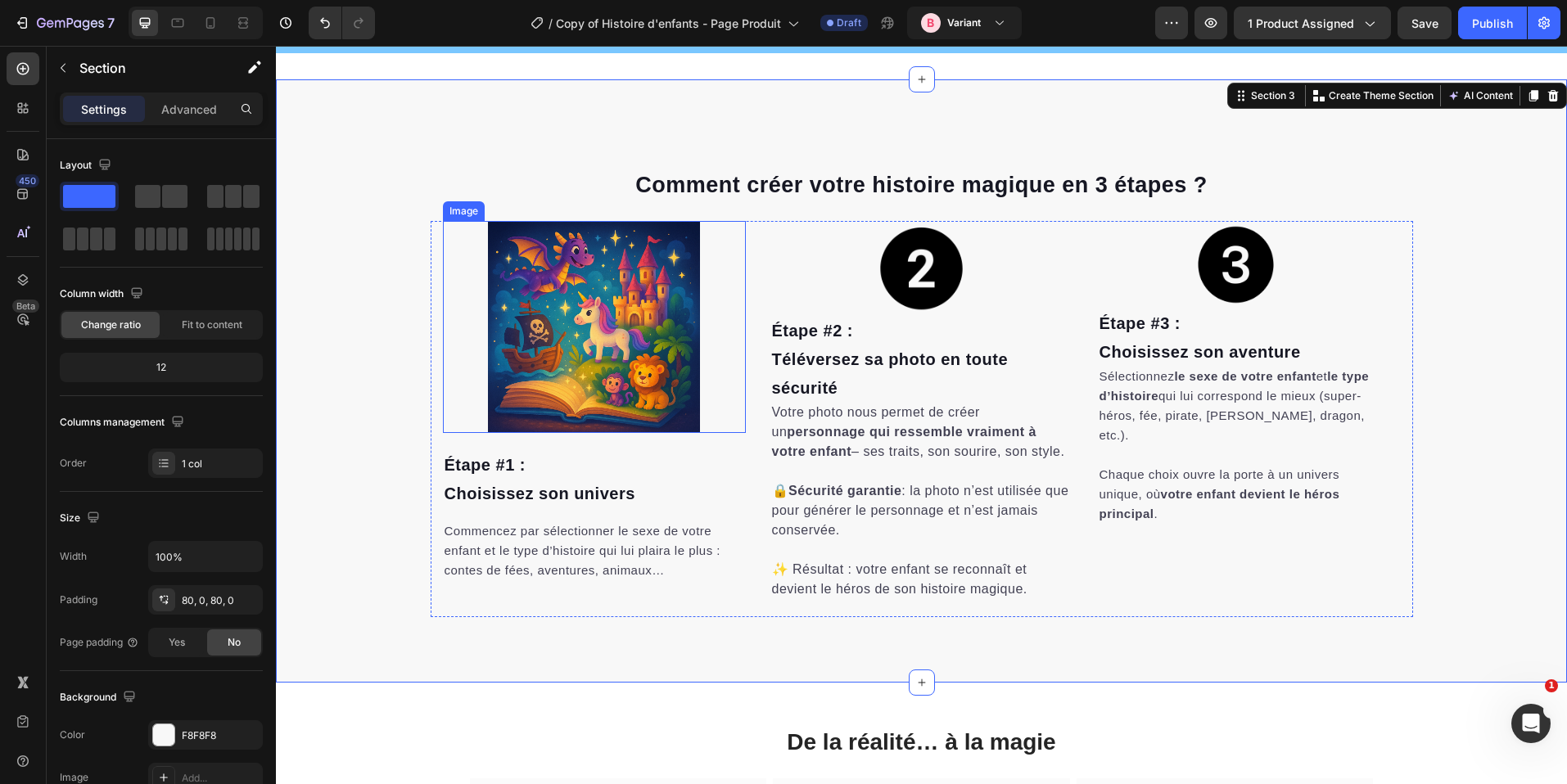
click at [682, 379] on img at bounding box center [595, 327] width 212 height 212
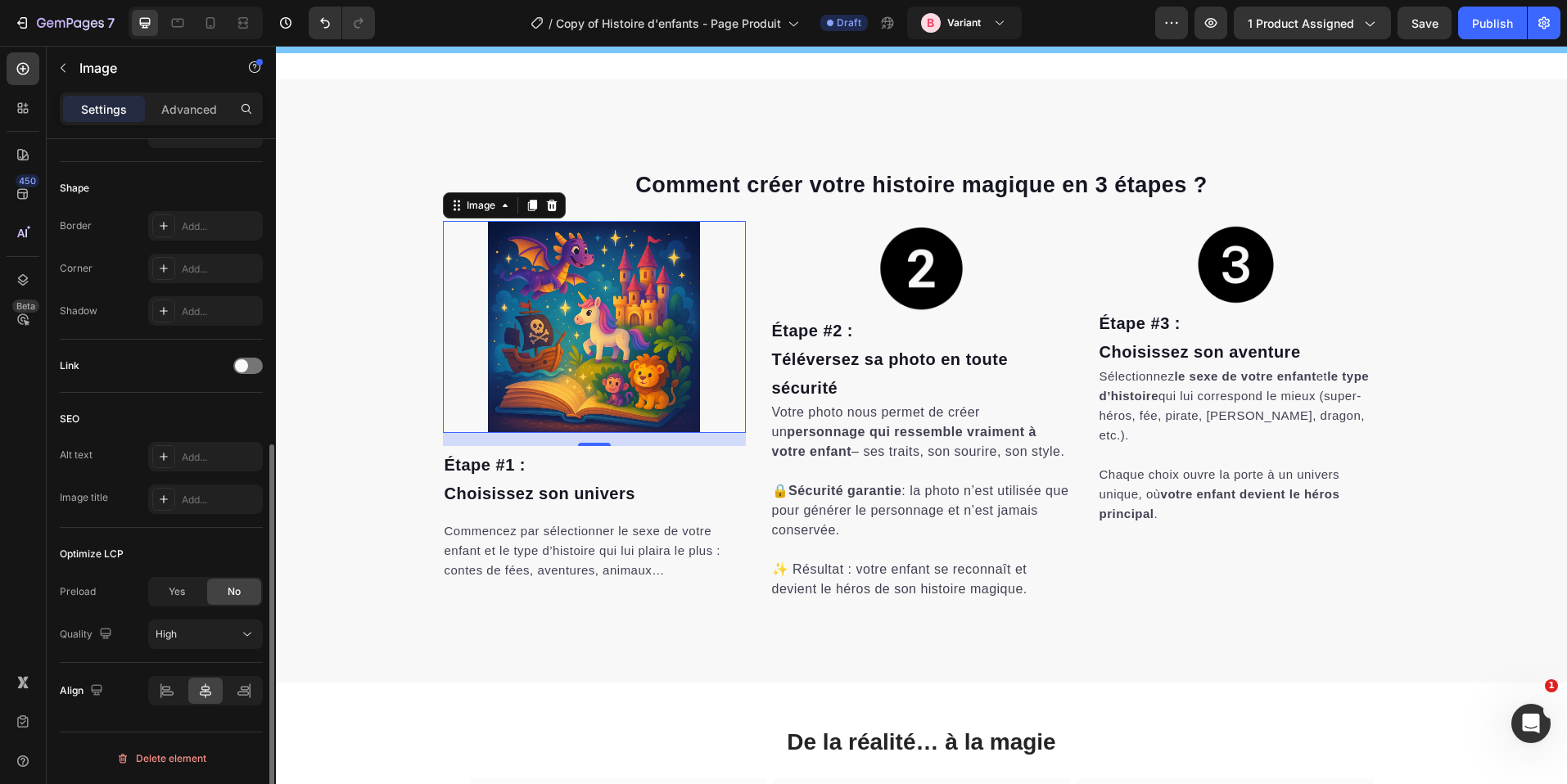
scroll to position [419, 0]
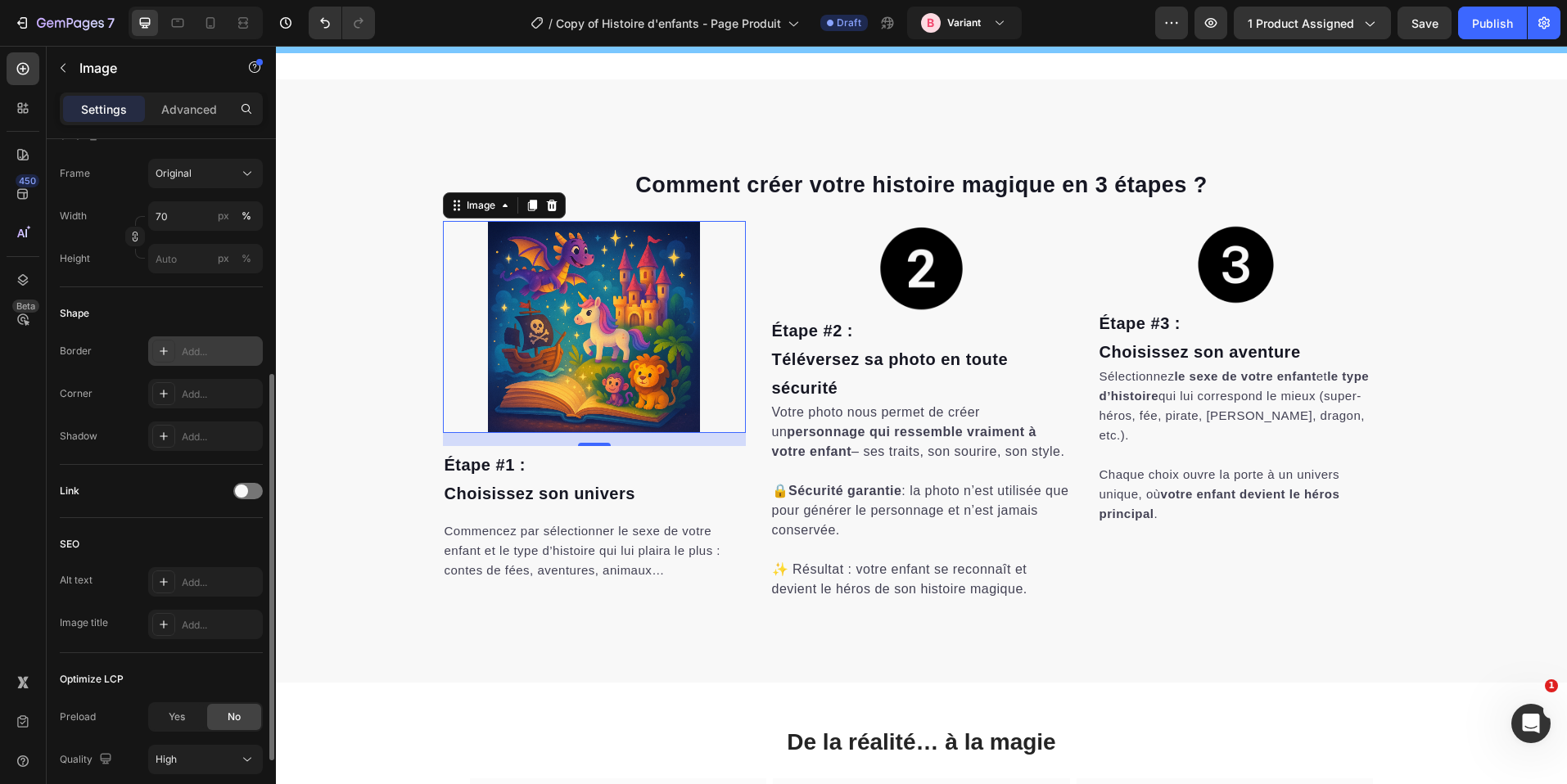
click at [210, 344] on div "Add..." at bounding box center [220, 352] width 77 height 14
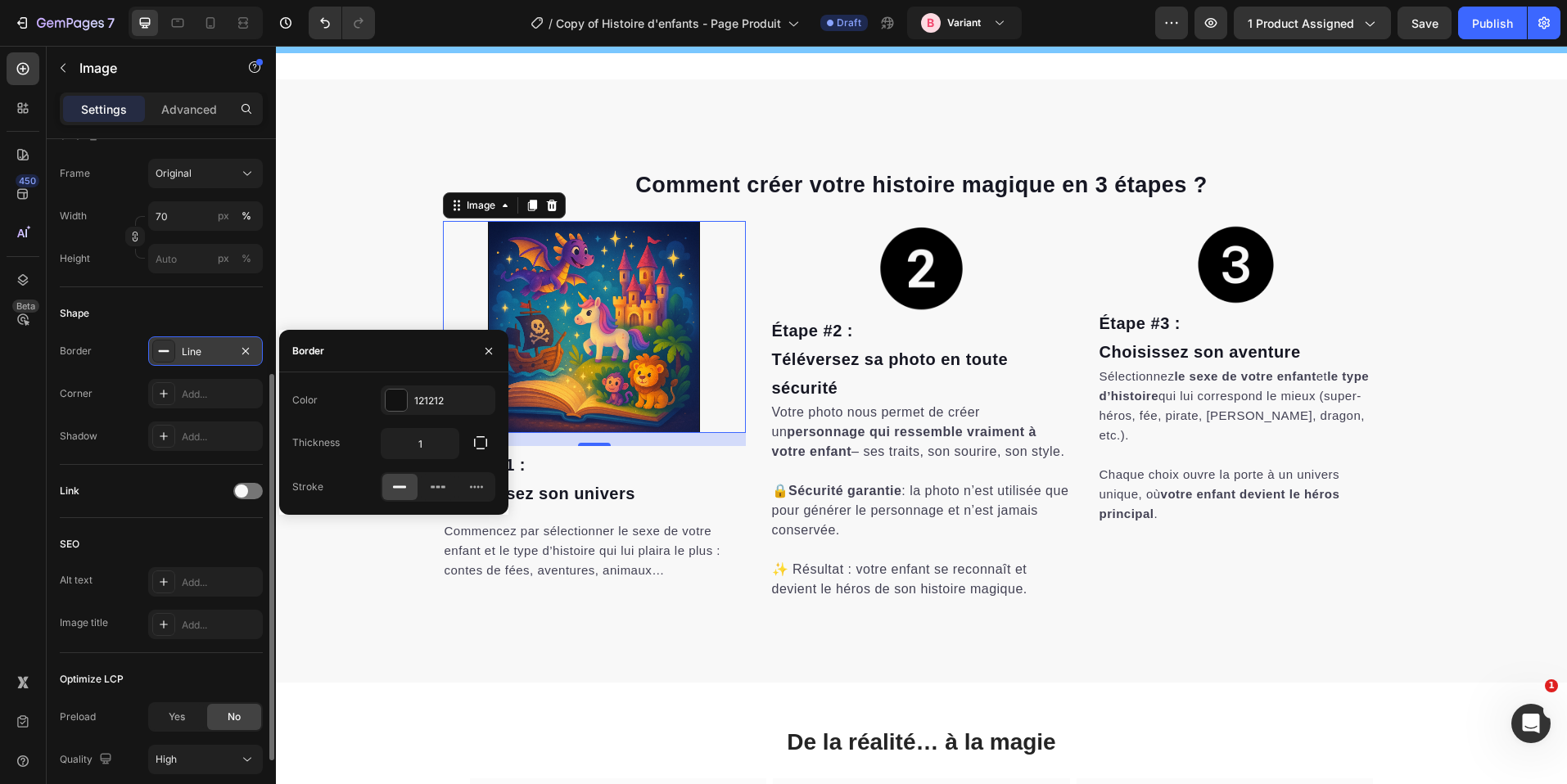
click at [209, 350] on div "Line" at bounding box center [205, 352] width 48 height 14
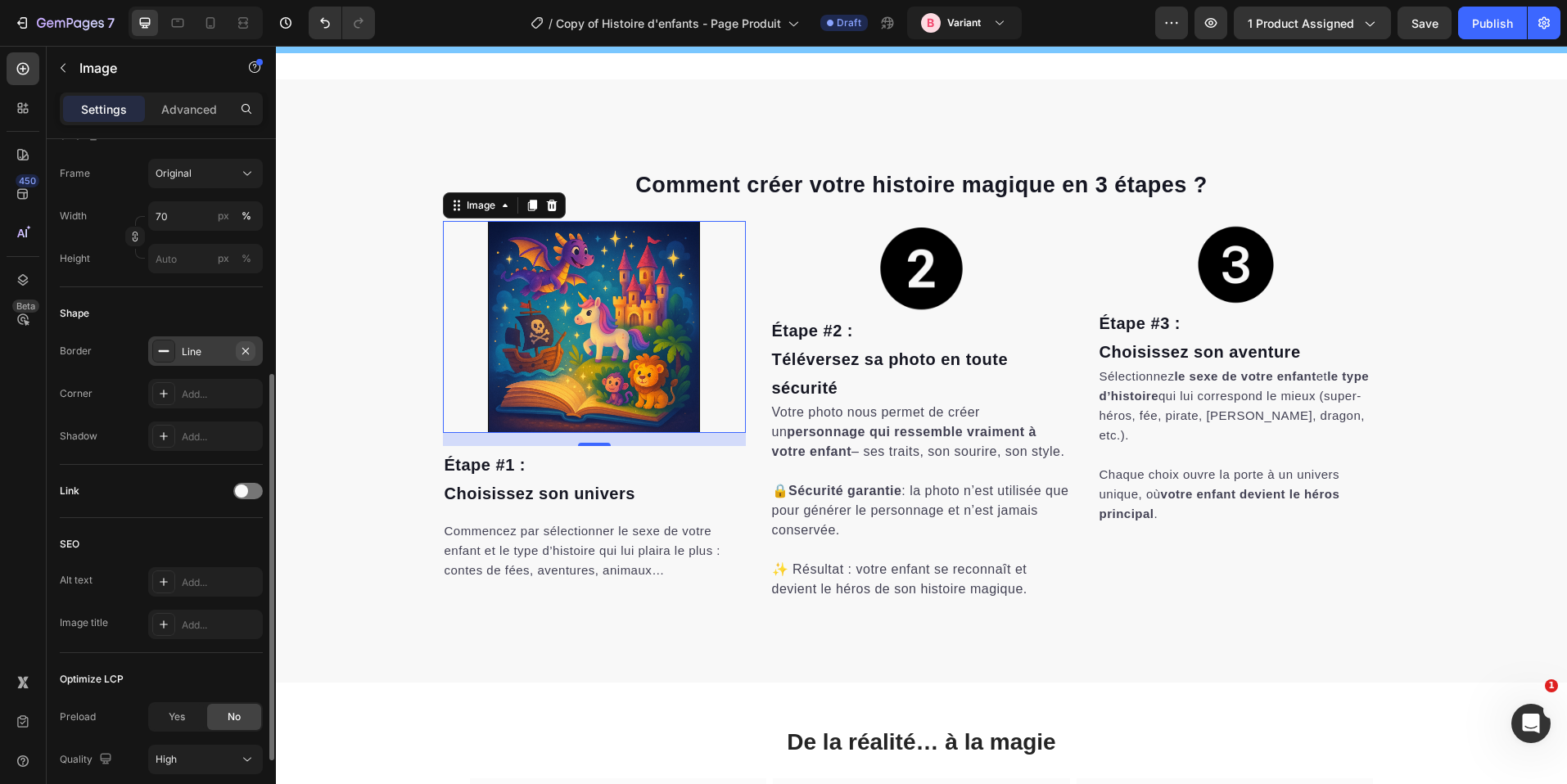
click at [251, 350] on icon "button" at bounding box center [246, 351] width 13 height 13
click at [208, 397] on div "Add..." at bounding box center [220, 395] width 77 height 14
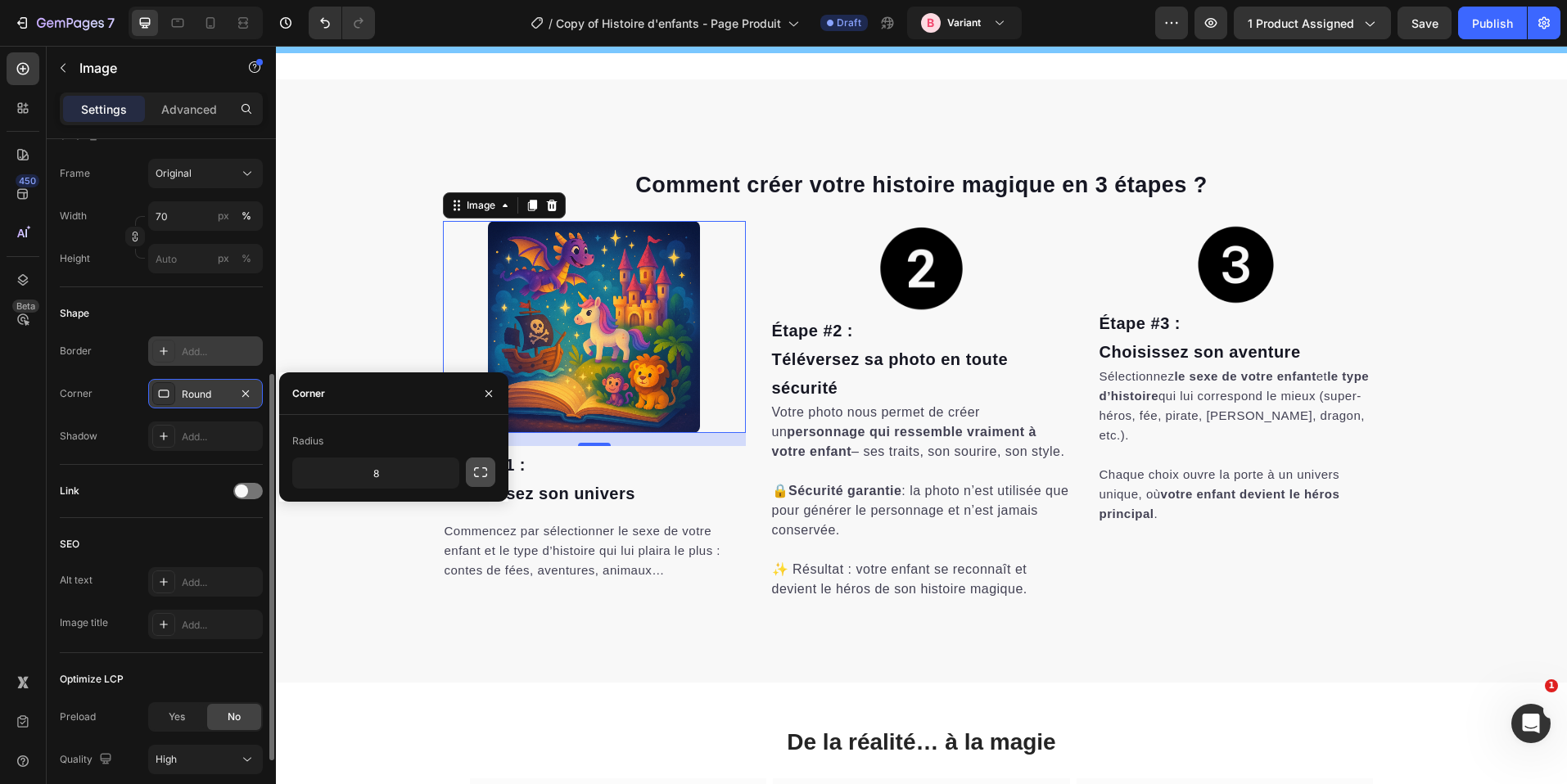
click at [466, 468] on button "button" at bounding box center [480, 472] width 30 height 30
click at [470, 472] on button "button" at bounding box center [480, 472] width 30 height 30
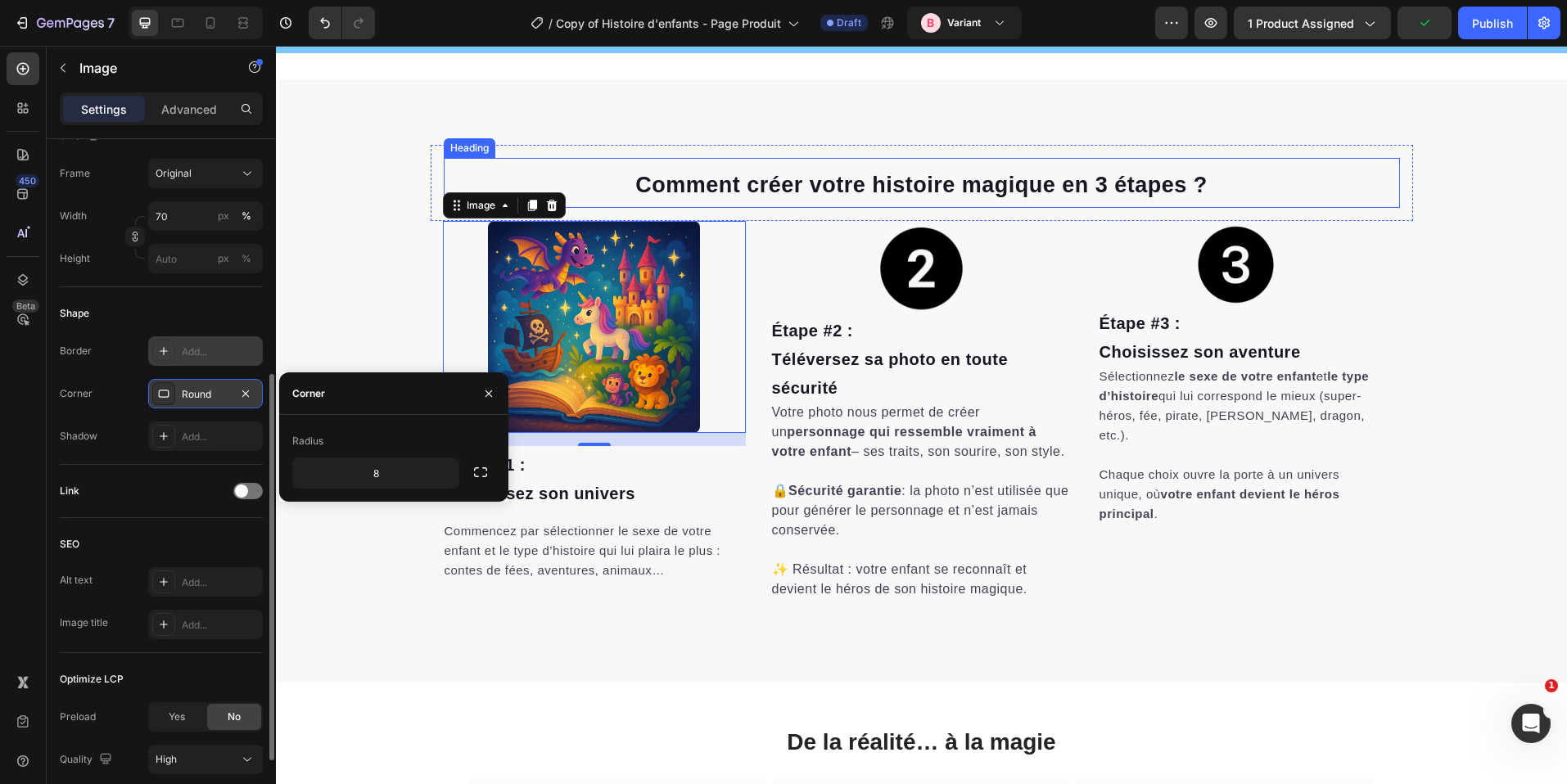
click at [649, 197] on h2 "Comment créer votre histoire magique en 3 étapes ?" at bounding box center [921, 183] width 956 height 50
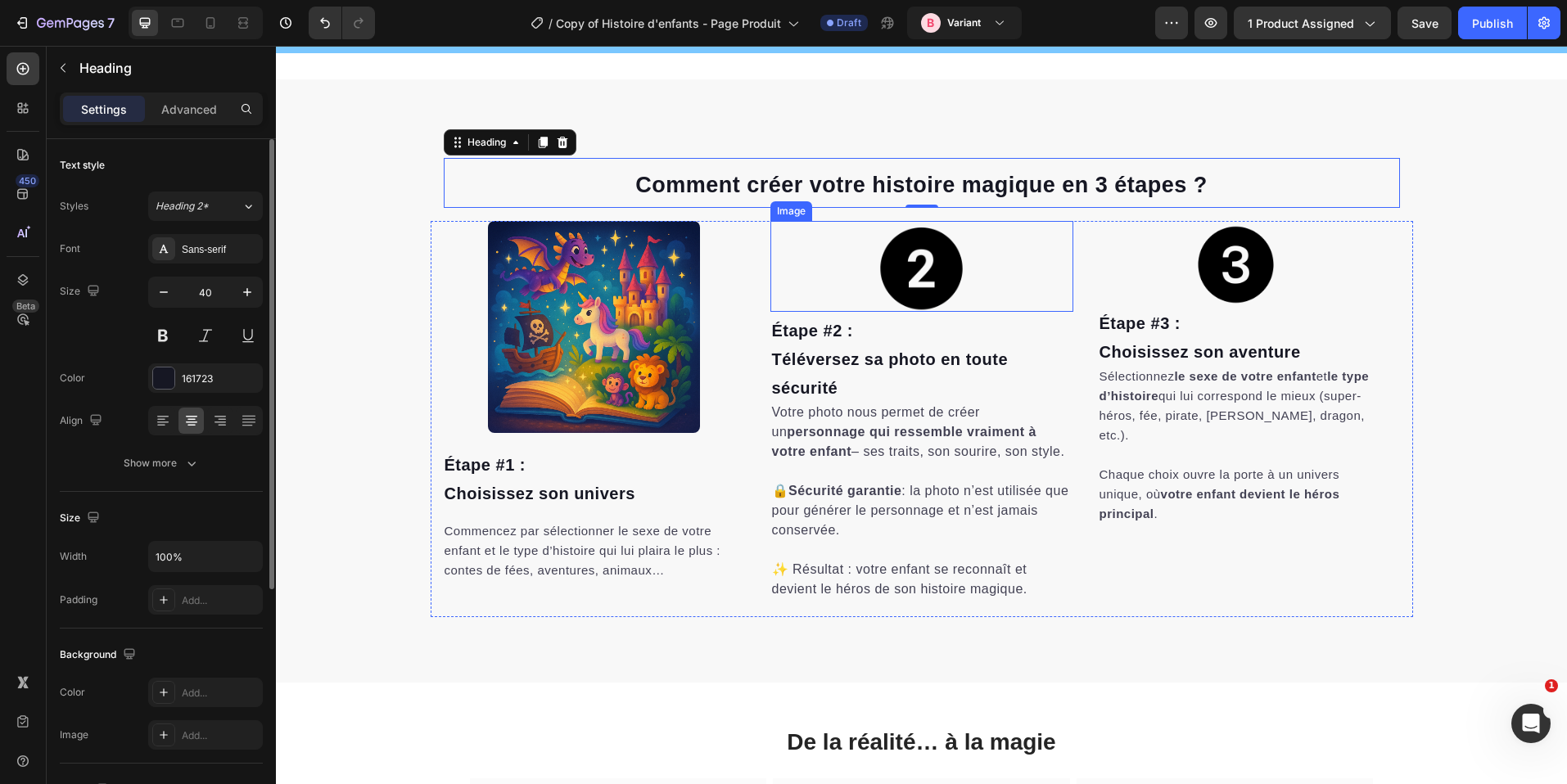
click at [935, 240] on img at bounding box center [921, 266] width 91 height 91
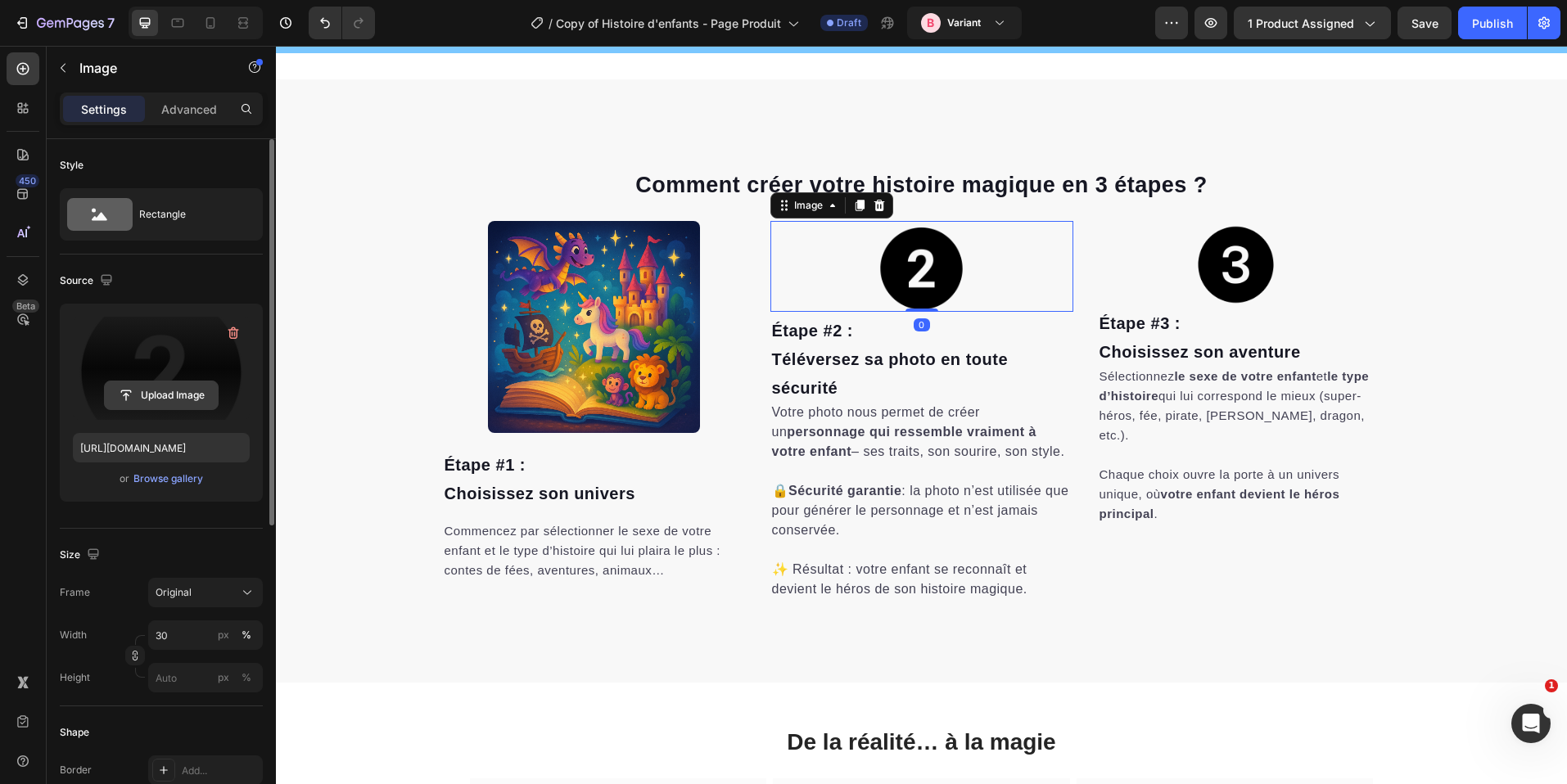
click at [175, 404] on input "file" at bounding box center [162, 395] width 113 height 28
type input "https://cdn.shopify.com/s/files/1/0876/0269/2370/files/gempages_514128261119214…"
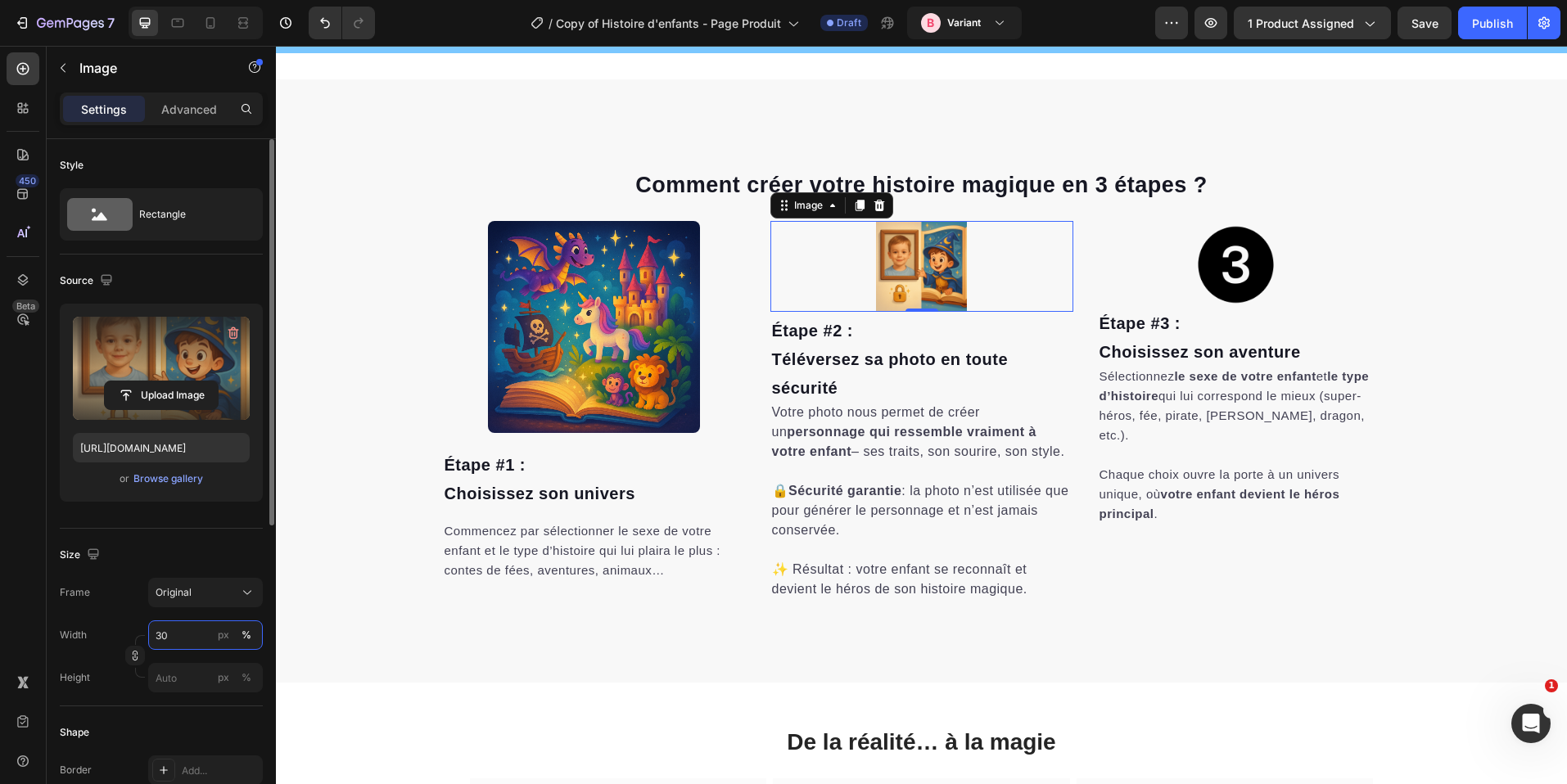
click at [169, 631] on input "30" at bounding box center [205, 635] width 114 height 30
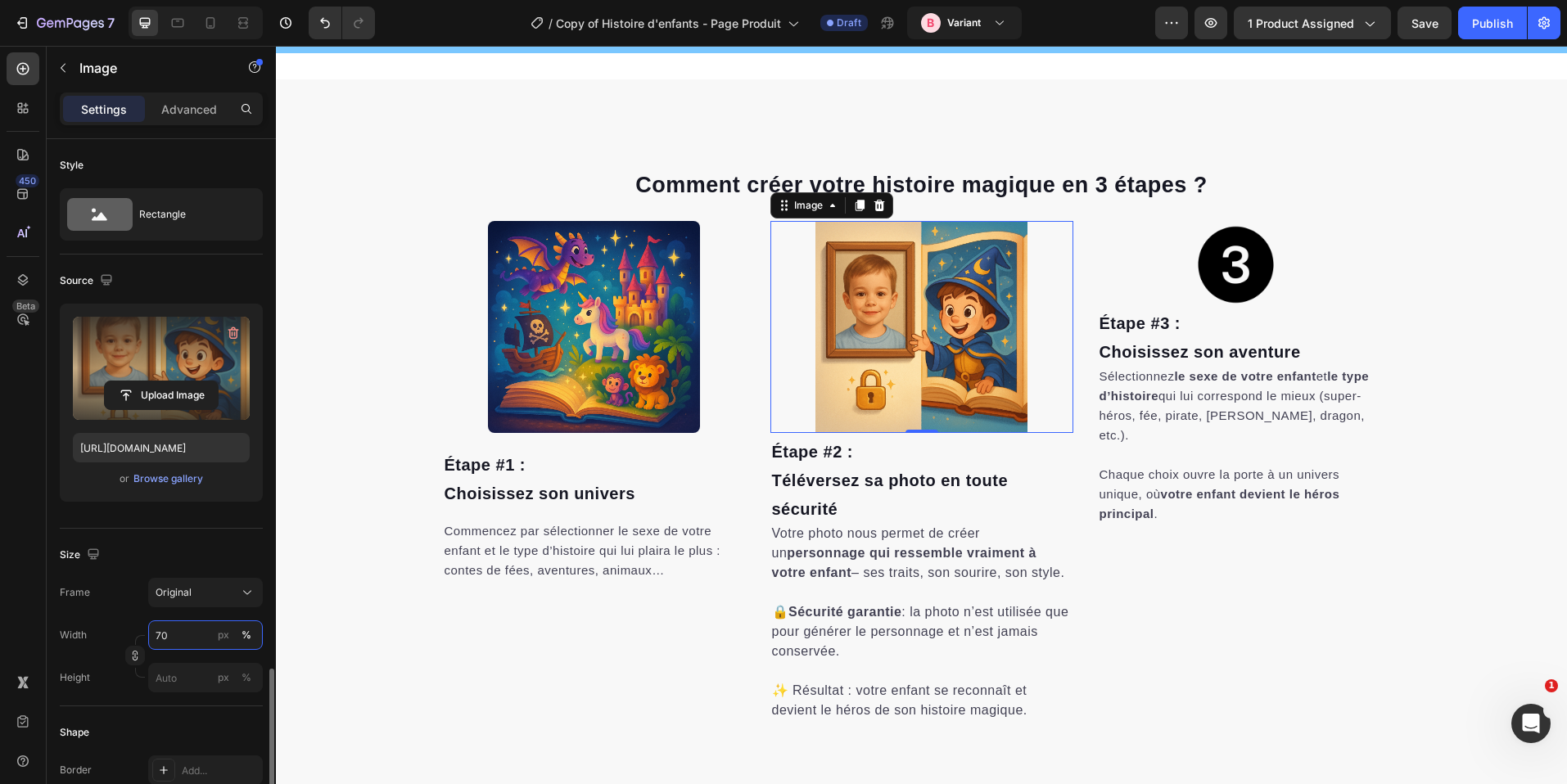
scroll to position [544, 0]
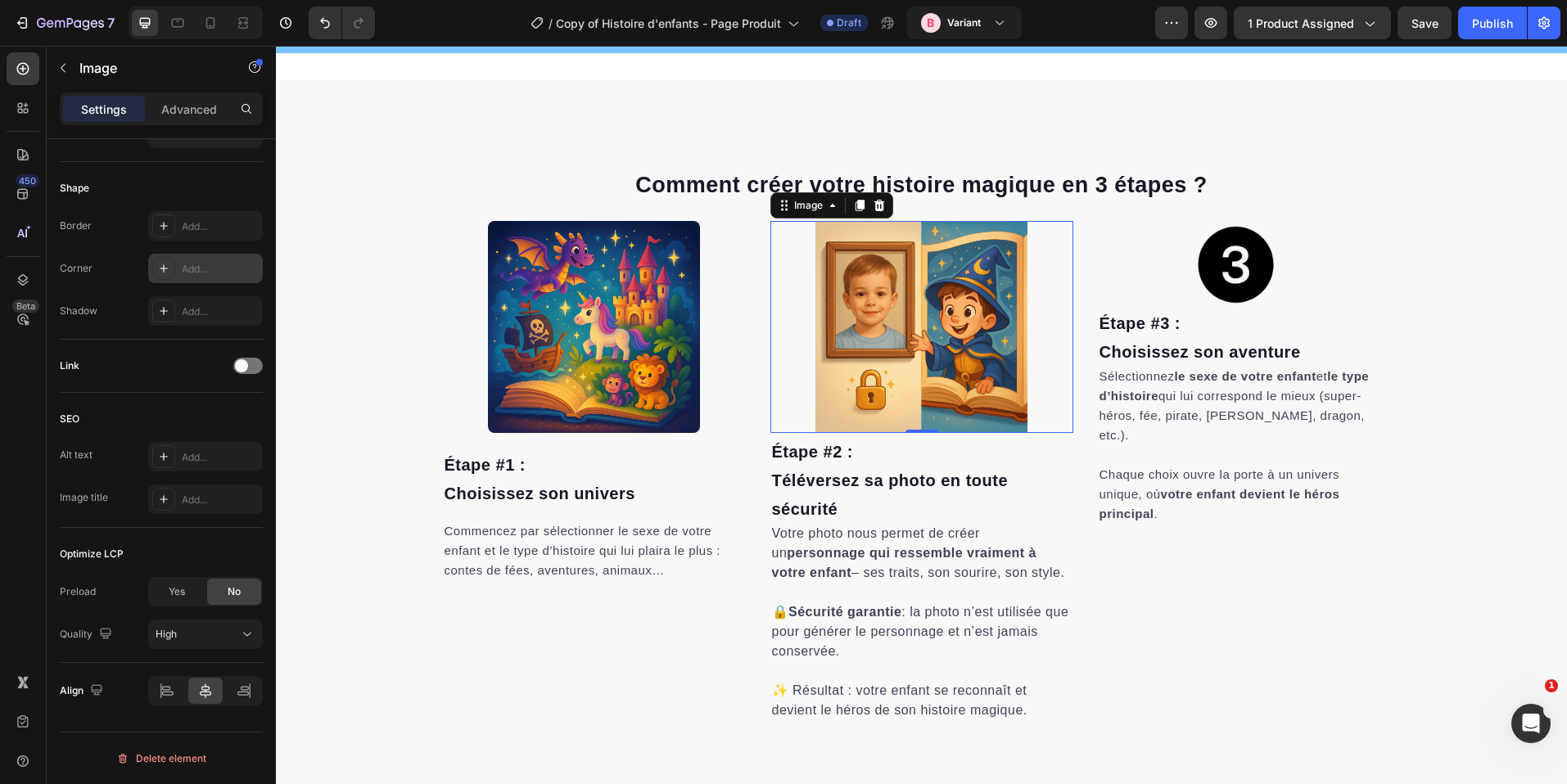
type input "70"
click at [202, 263] on div "Add..." at bounding box center [220, 269] width 77 height 14
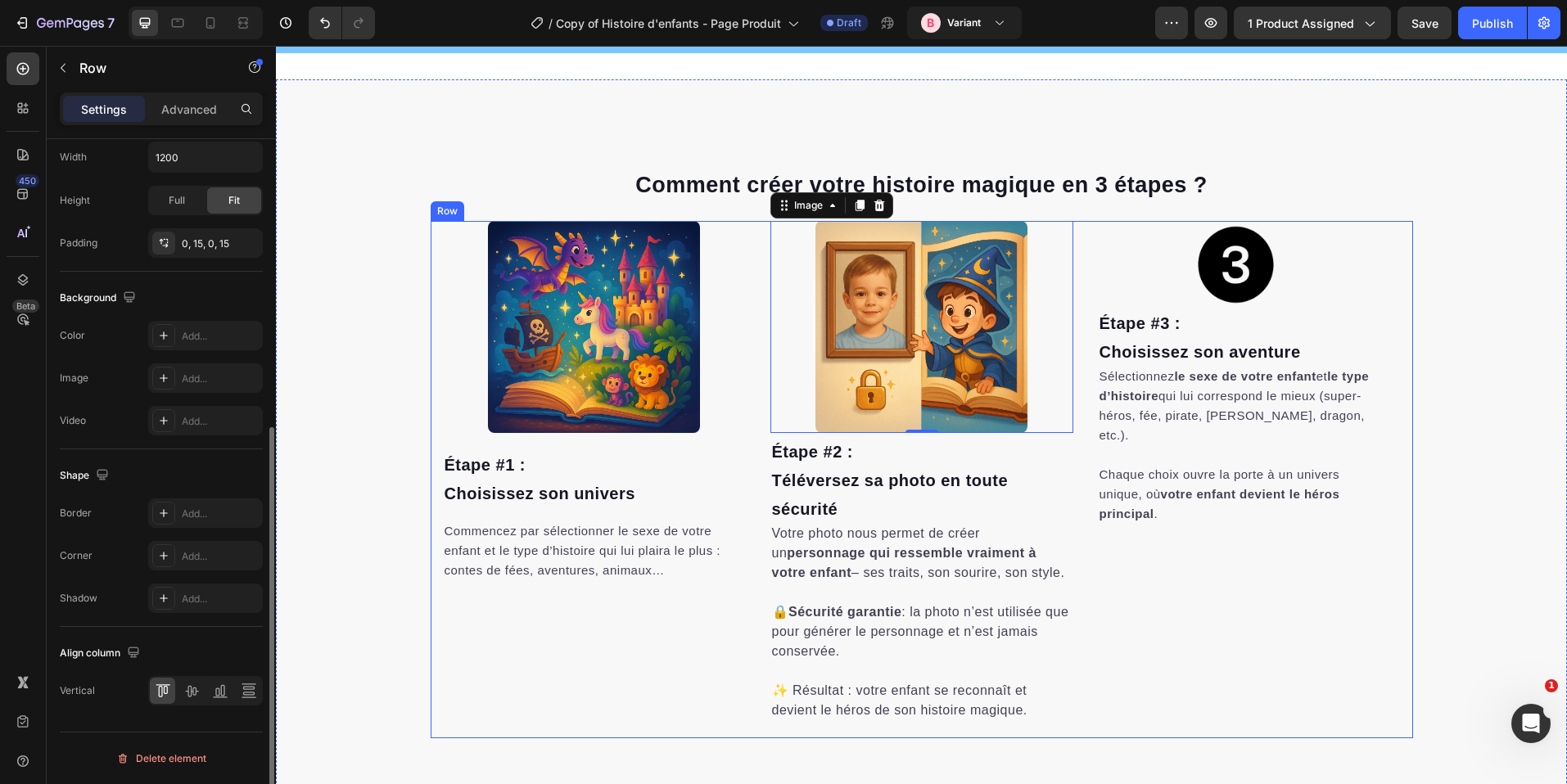
click at [681, 662] on div "Image Étape #1 : Choisissez son univers Heading Commencez par sélectionner le s…" at bounding box center [595, 479] width 303 height 517
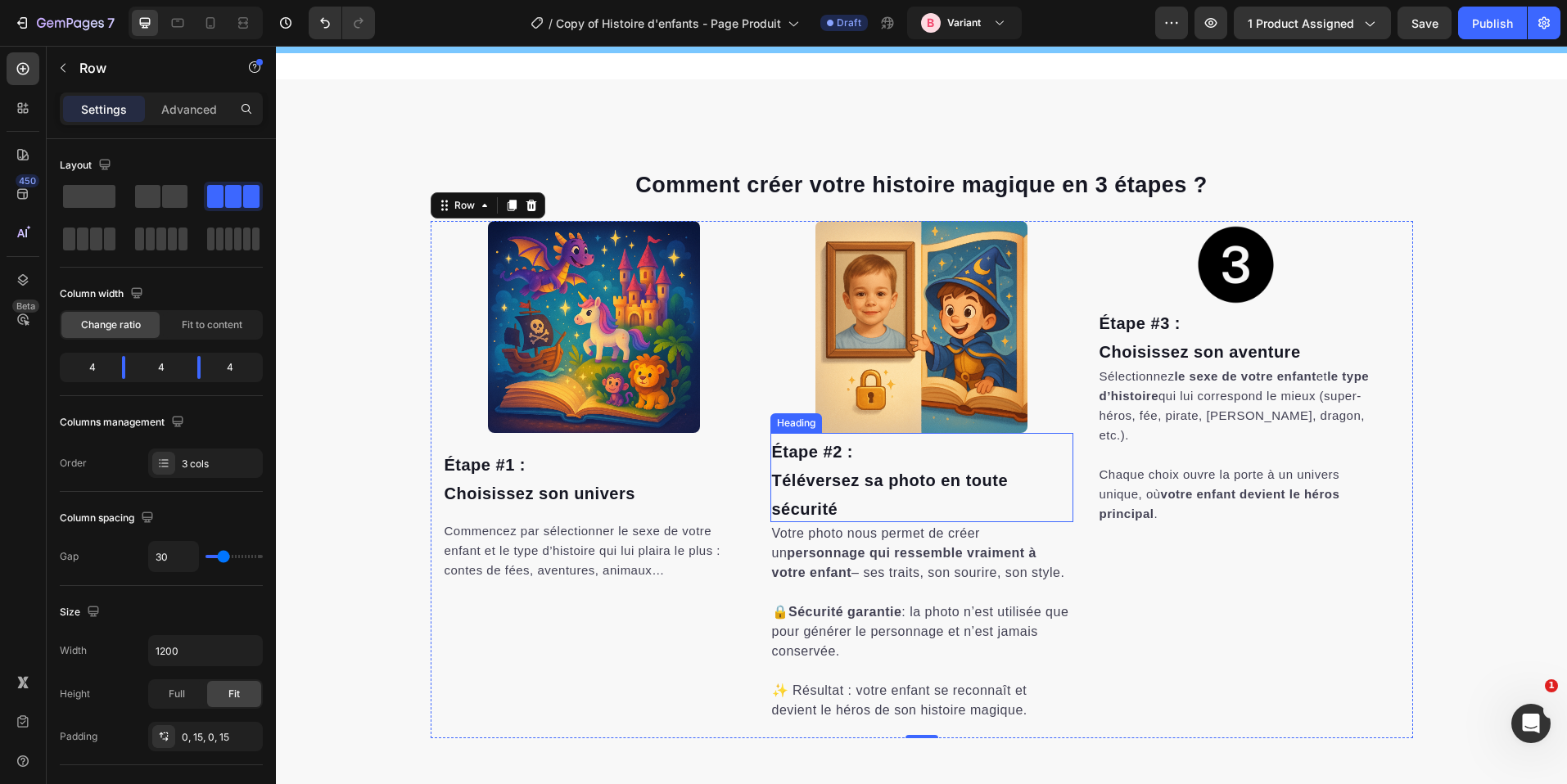
click at [914, 486] on span "Téléversez sa photo en toute sécurité" at bounding box center [890, 494] width 237 height 47
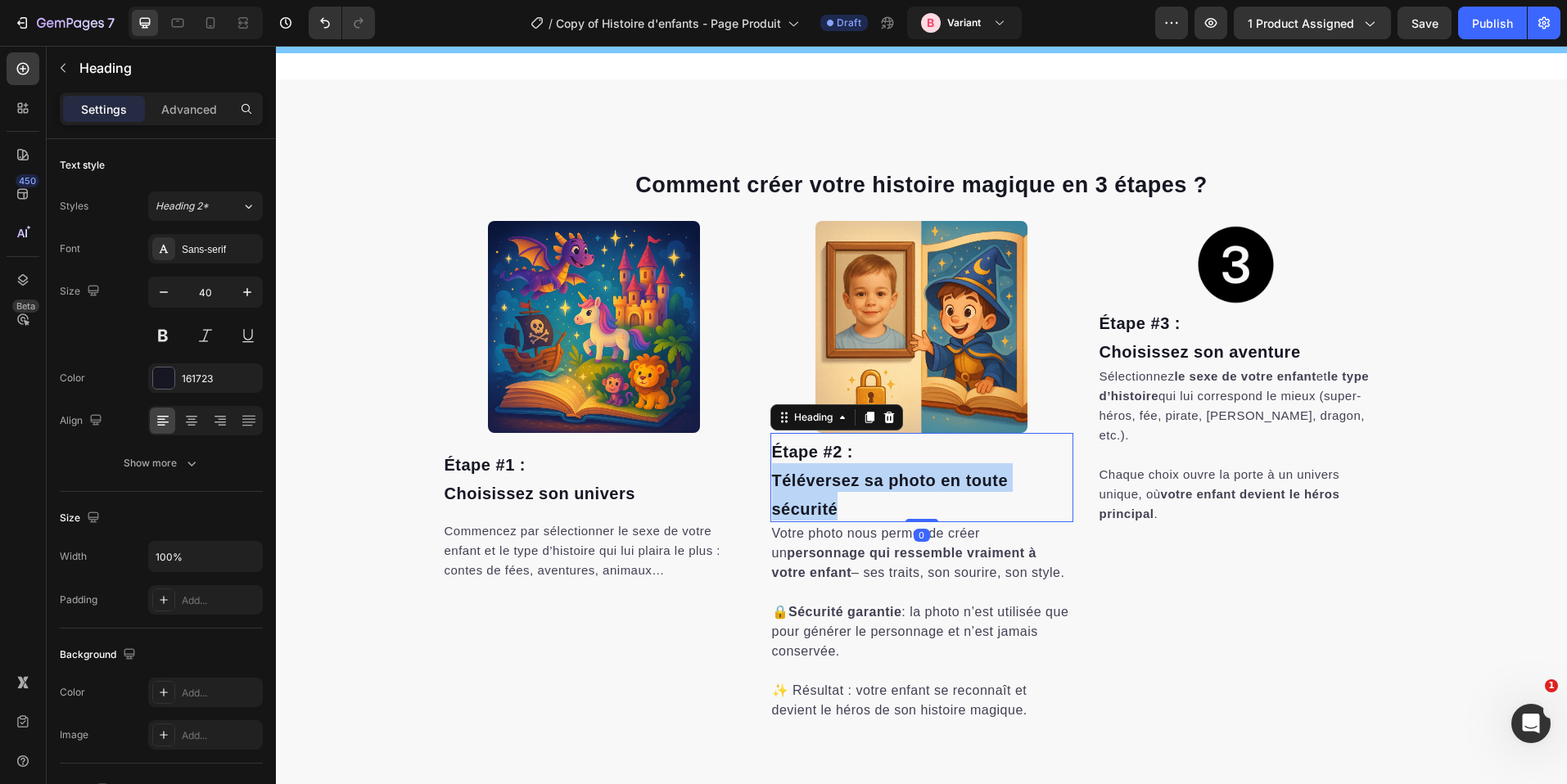
click at [914, 486] on span "Téléversez sa photo en toute sécurité" at bounding box center [890, 494] width 237 height 47
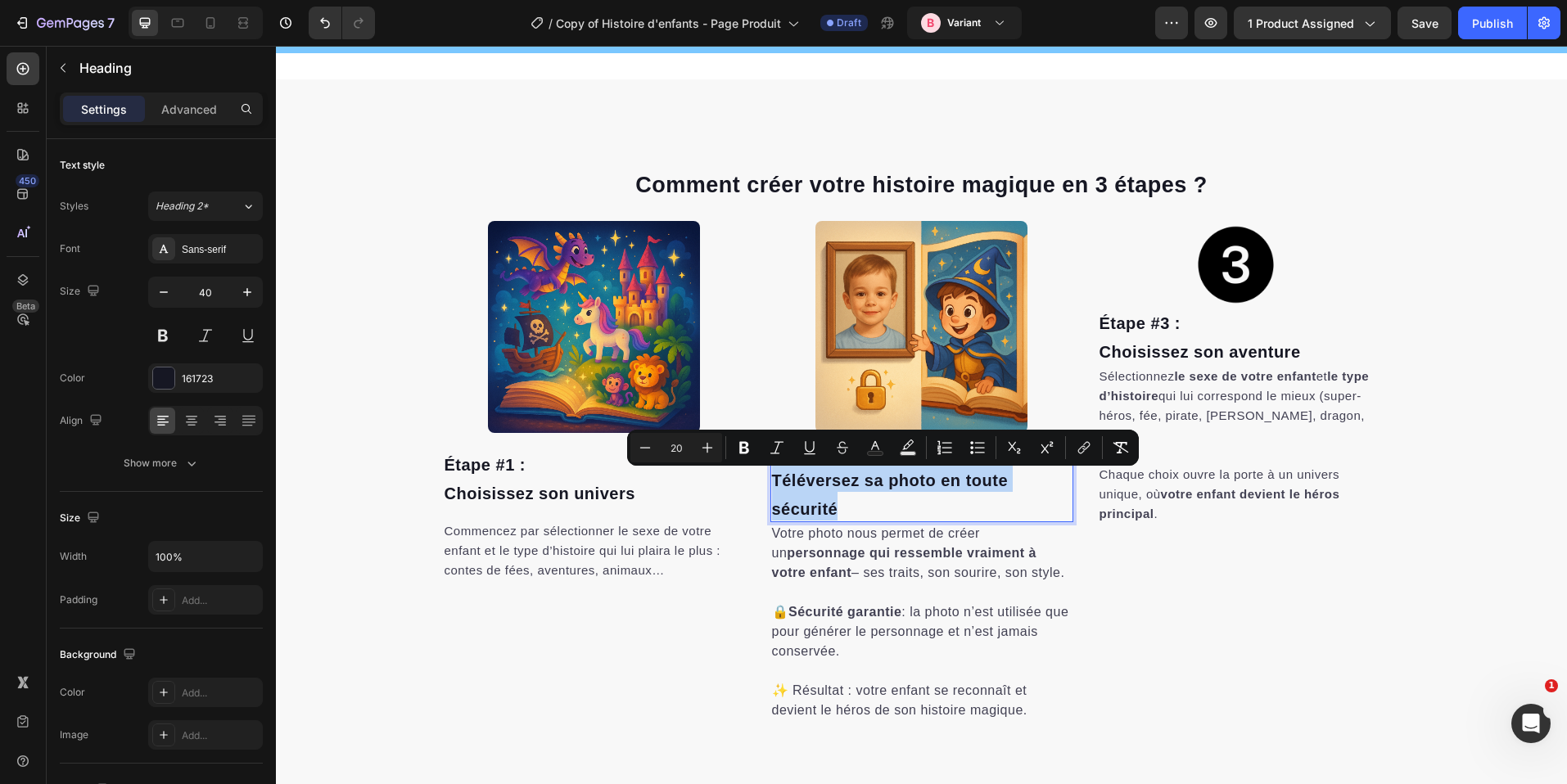
click at [810, 480] on span "Téléversez sa photo en toute sécurité" at bounding box center [890, 494] width 237 height 47
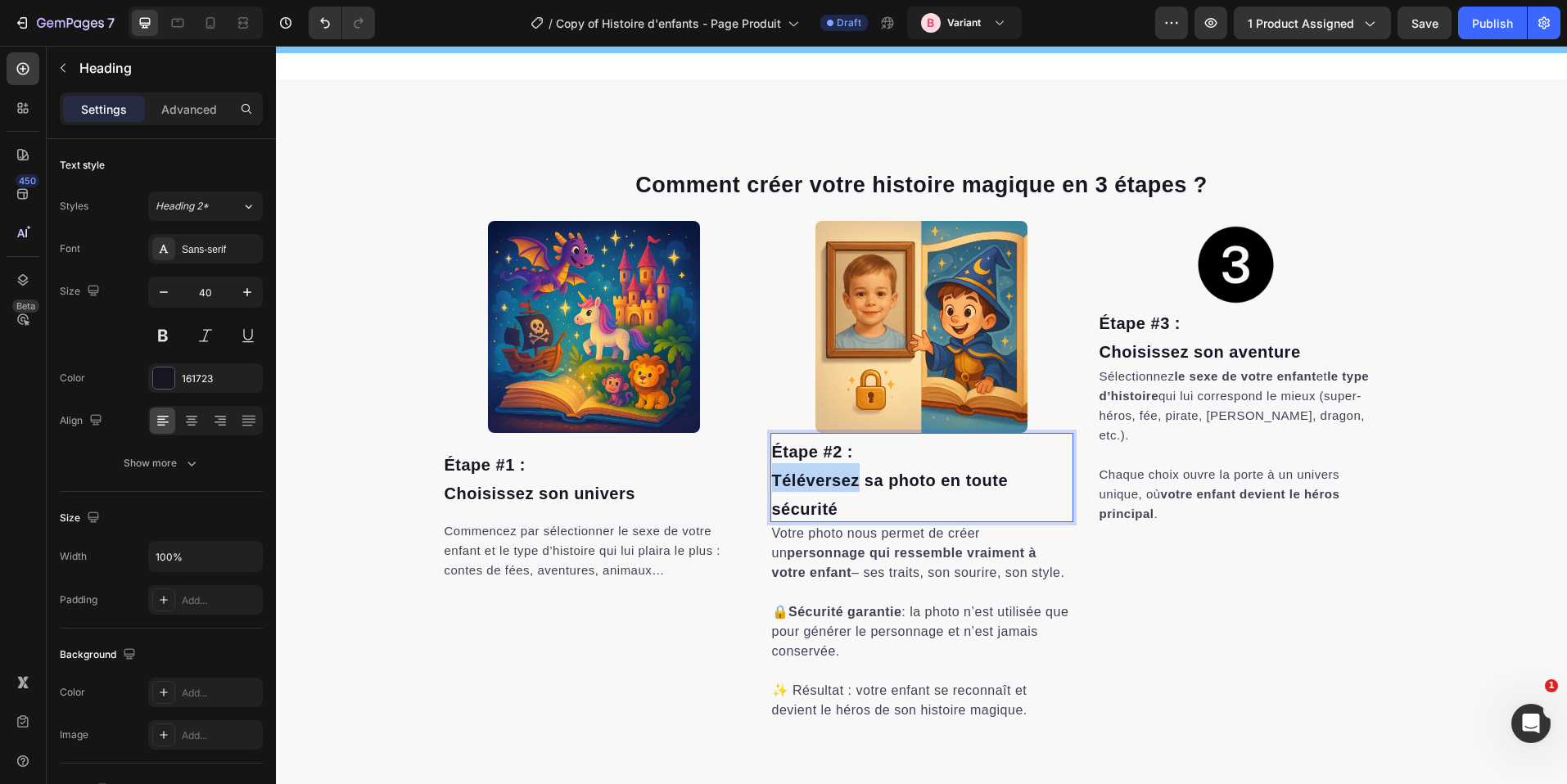
click at [810, 480] on span "Téléversez sa photo en toute sécurité" at bounding box center [890, 494] width 237 height 47
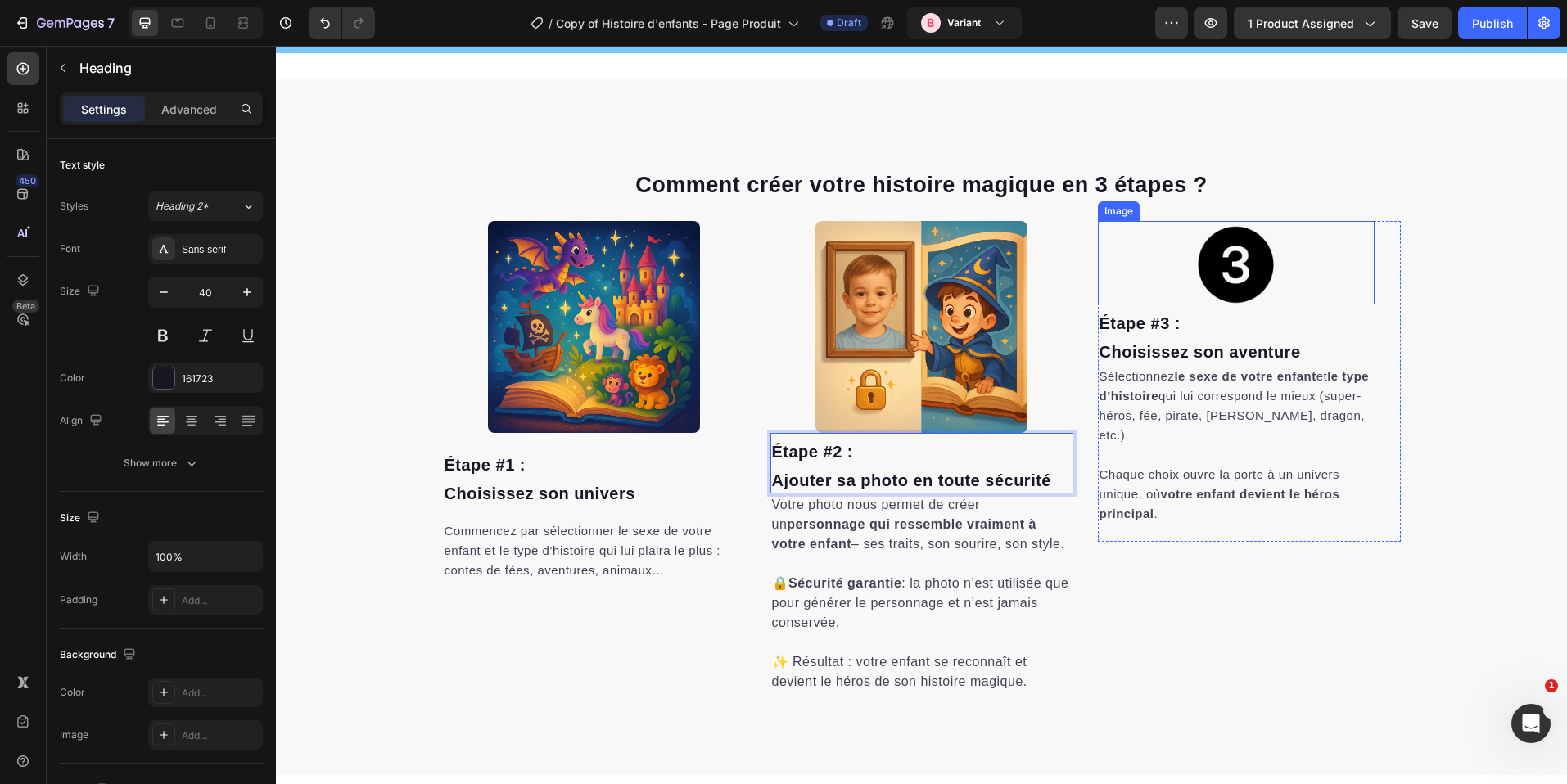
click at [1256, 248] on img at bounding box center [1236, 263] width 83 height 83
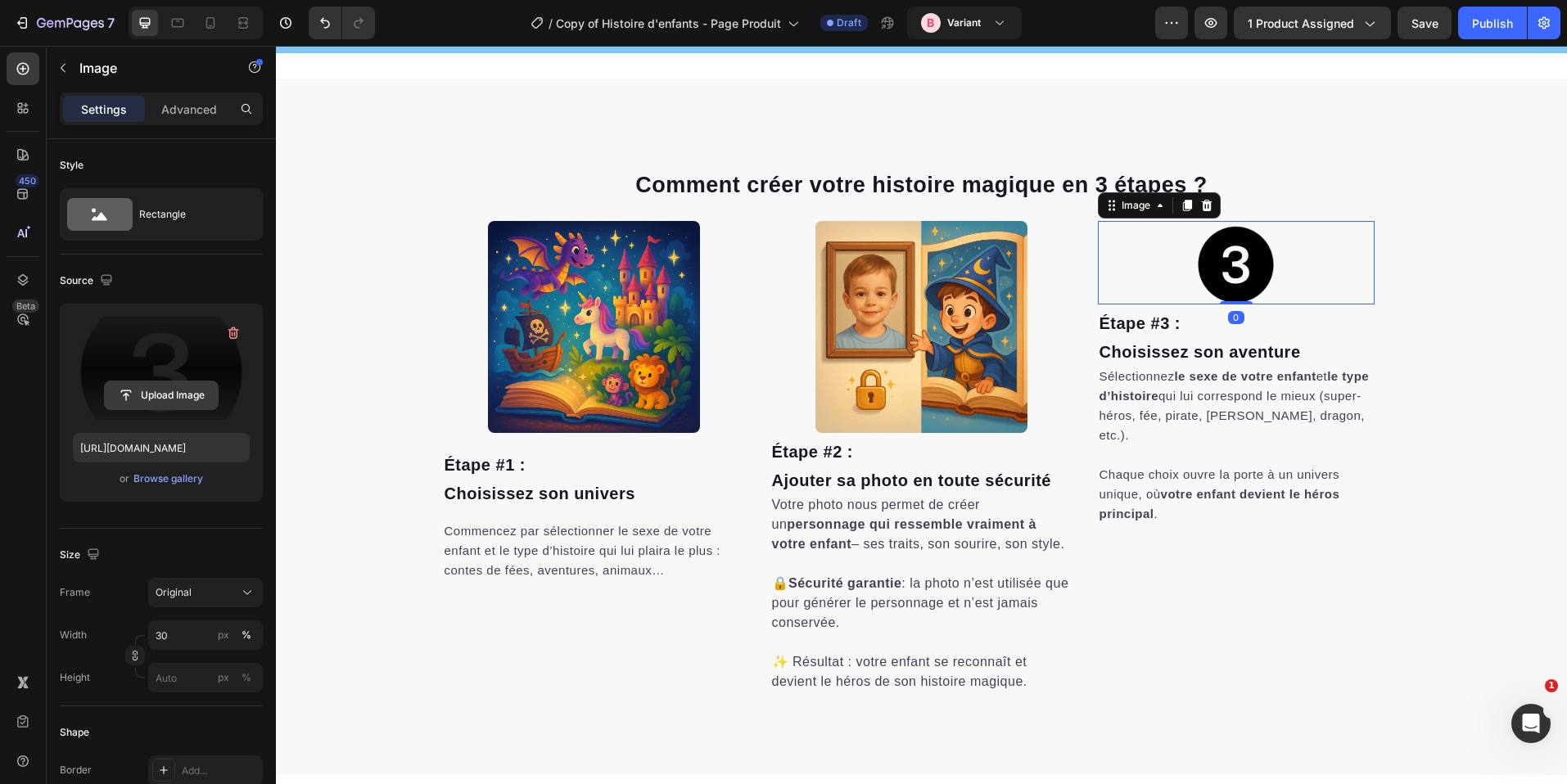
click at [166, 397] on input "file" at bounding box center [162, 395] width 113 height 28
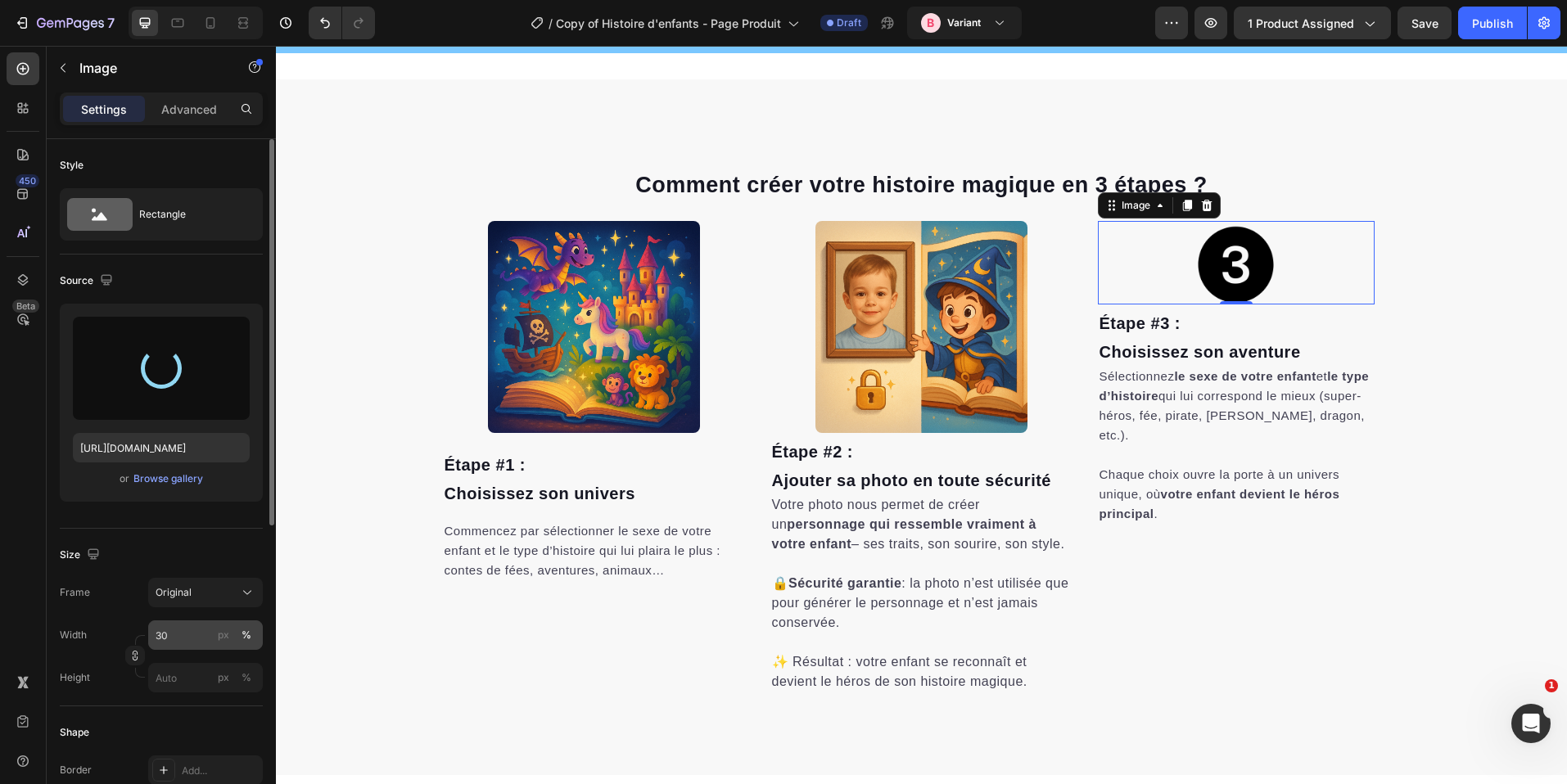
type input "https://cdn.shopify.com/s/files/1/0876/0269/2370/files/gempages_514128261119214…"
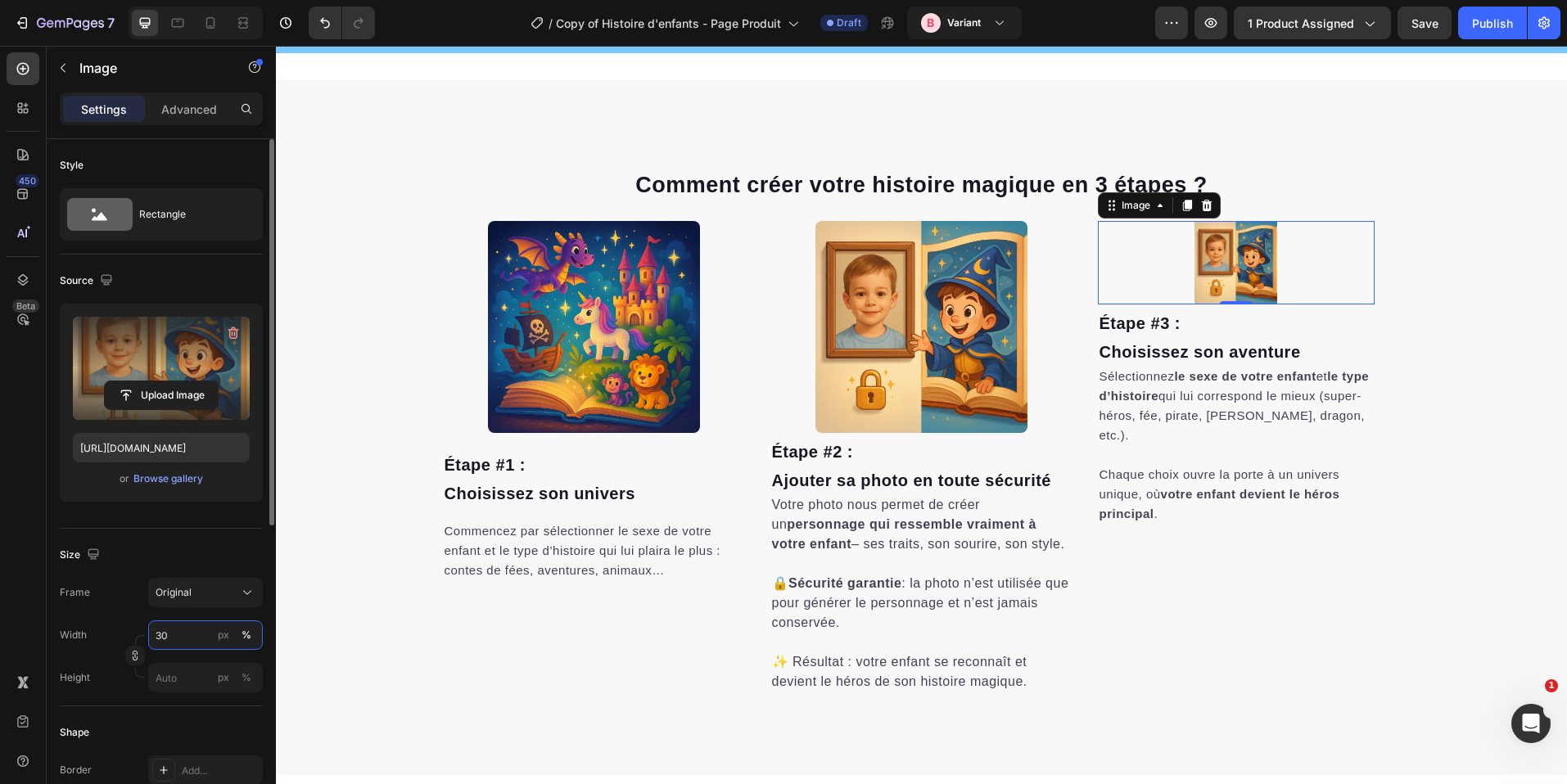
click at [166, 630] on input "30" at bounding box center [205, 635] width 114 height 30
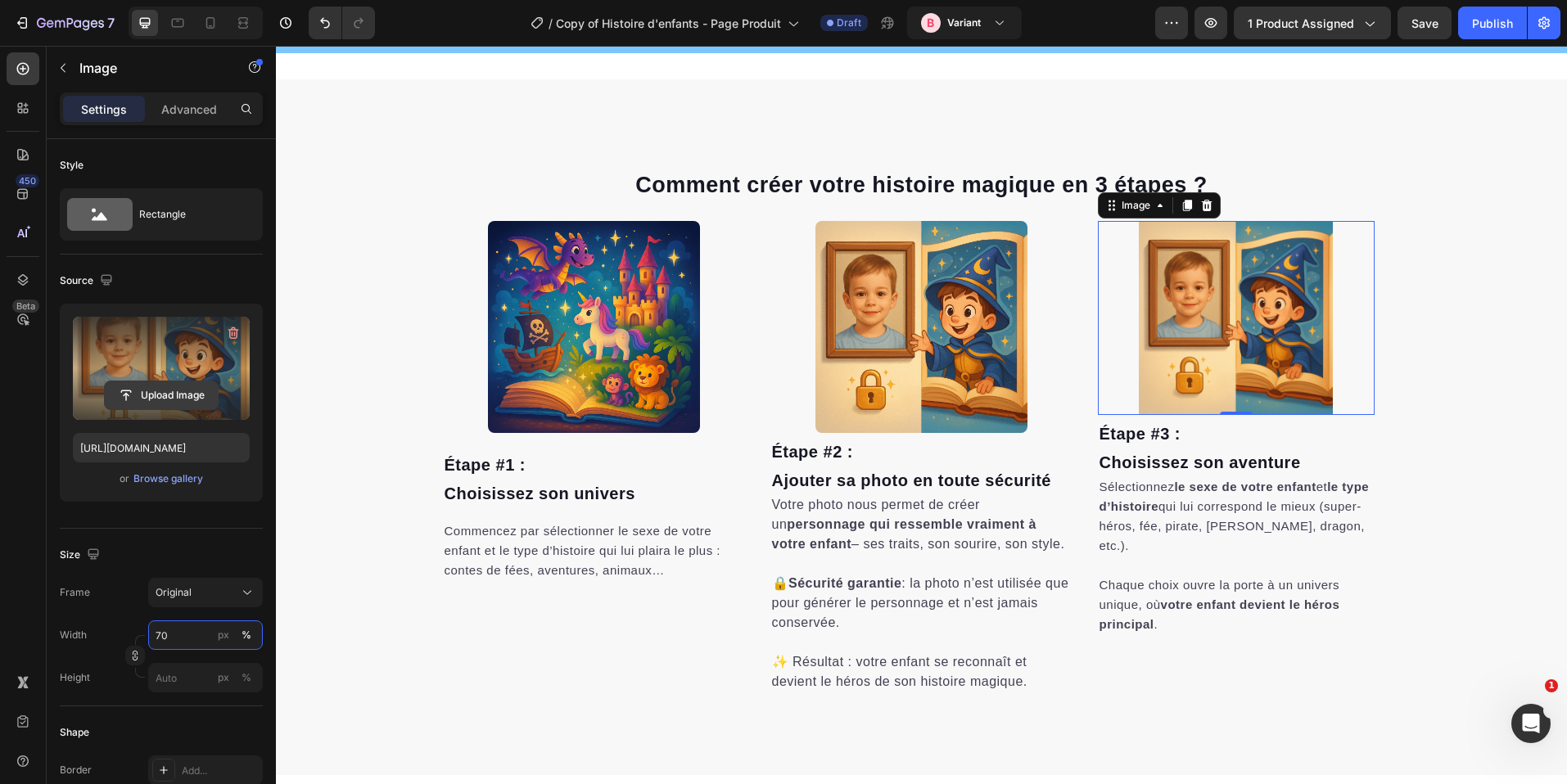
type input "70"
click at [117, 381] on input "file" at bounding box center [162, 395] width 113 height 28
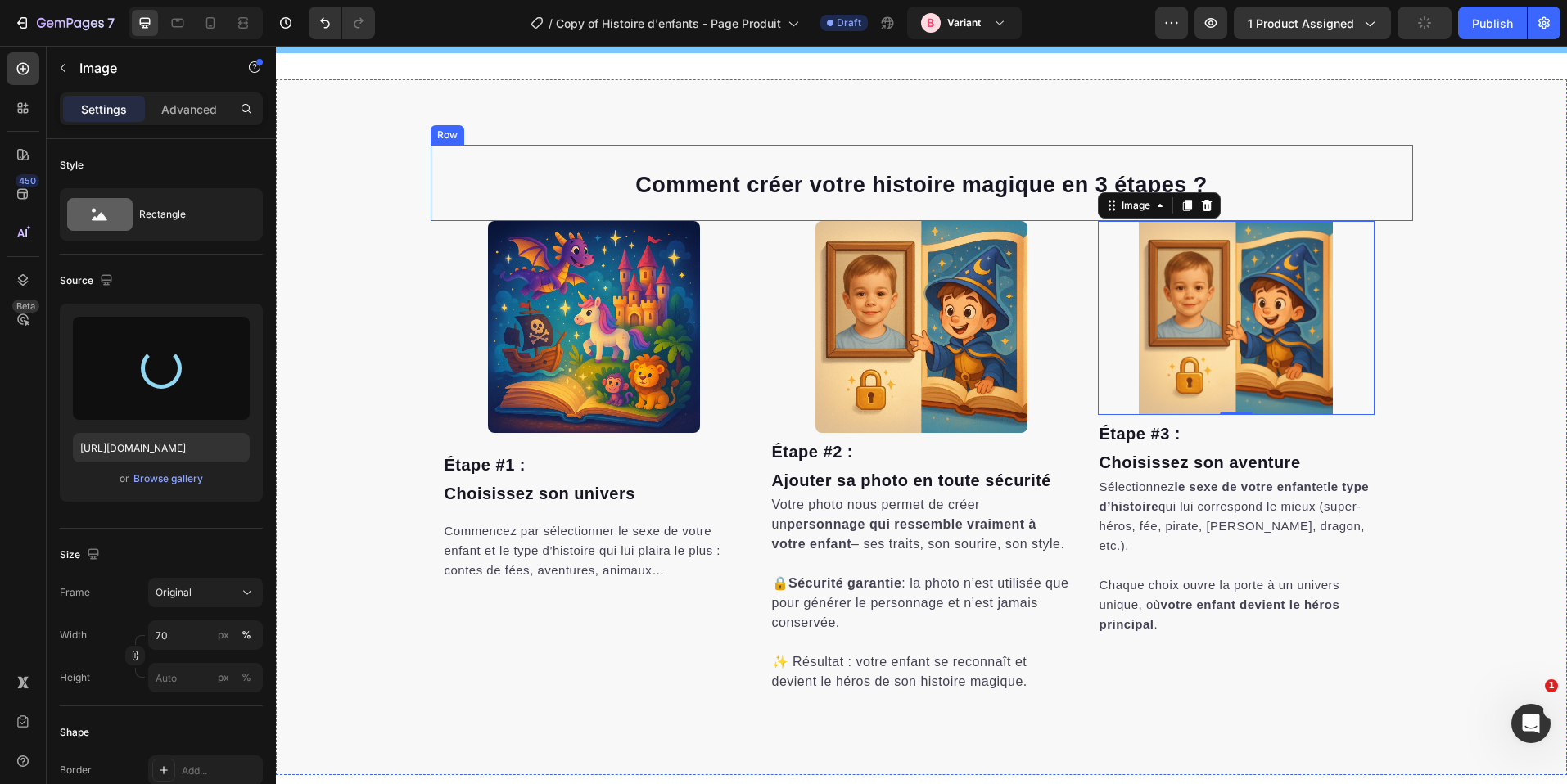
type input "https://cdn.shopify.com/s/files/1/0876/0269/2370/files/gempages_514128261119214…"
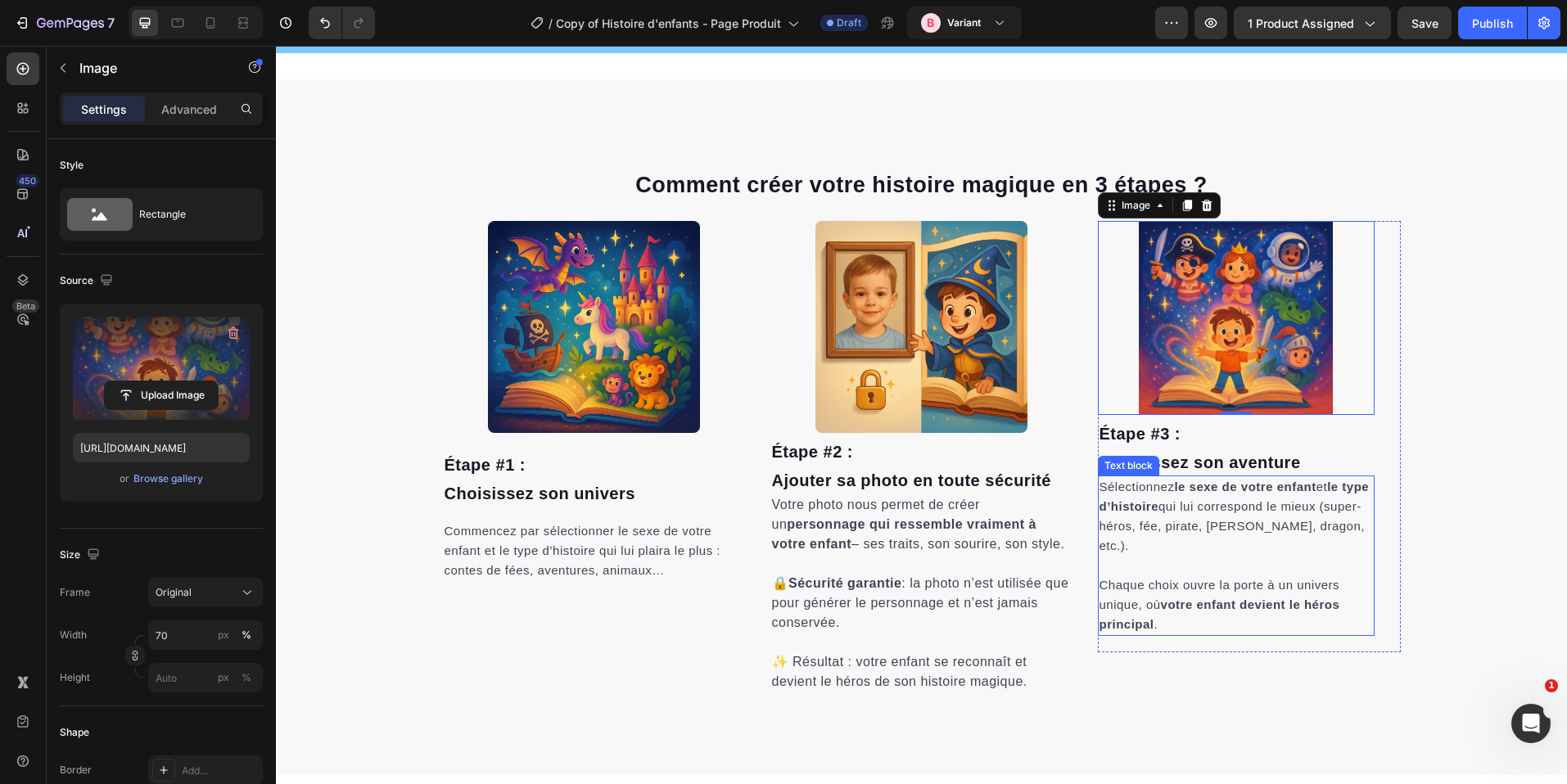
click at [1250, 636] on div "Sélectionnez le sexe de votre enfant et le type d’histoire qui lui correspond l…" at bounding box center [1237, 556] width 277 height 160
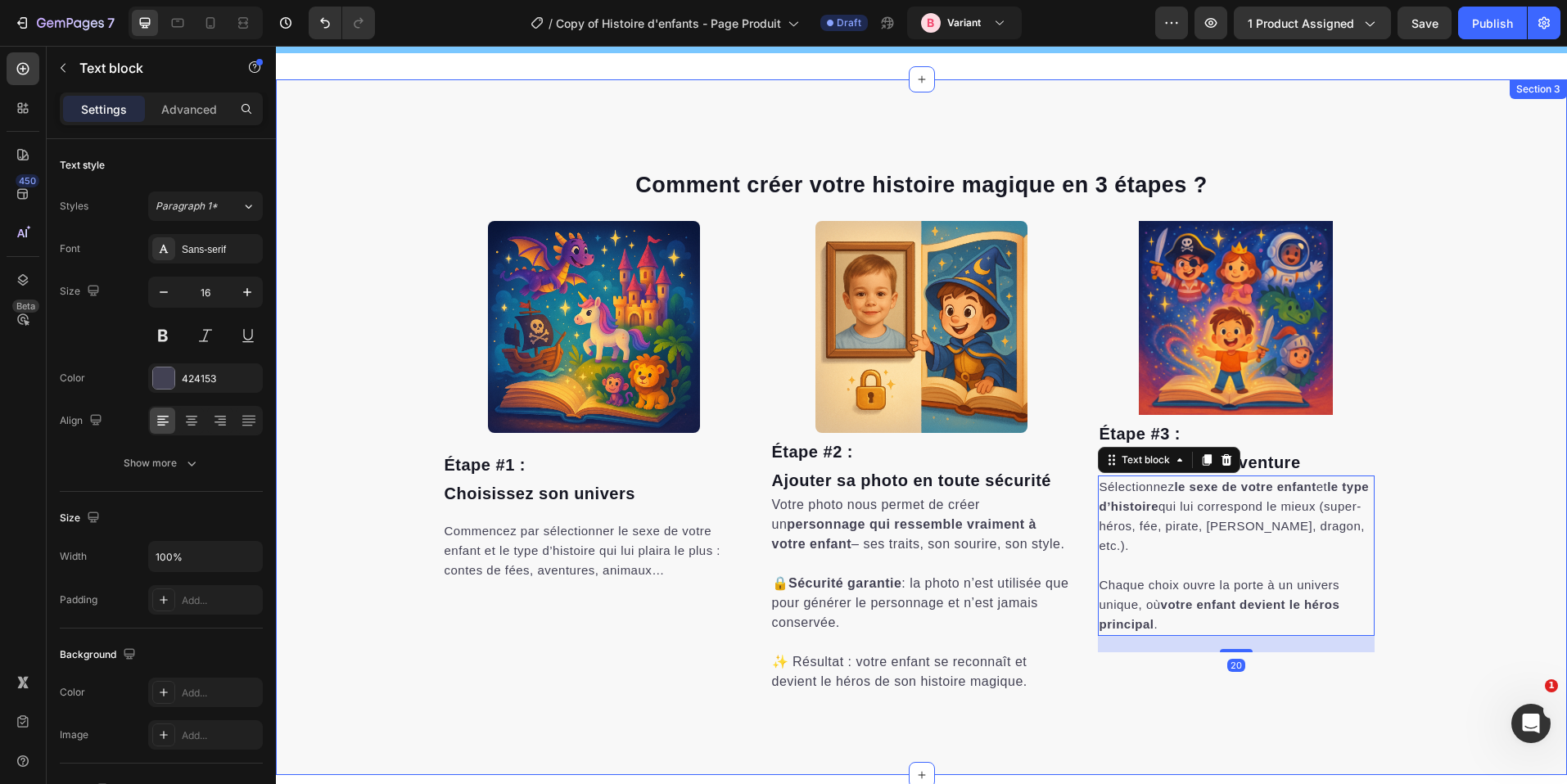
click at [1239, 713] on div "Comment créer votre histoire magique en 3 étapes ? Heading Row Image Étape #3 :…" at bounding box center [922, 427] width 1292 height 696
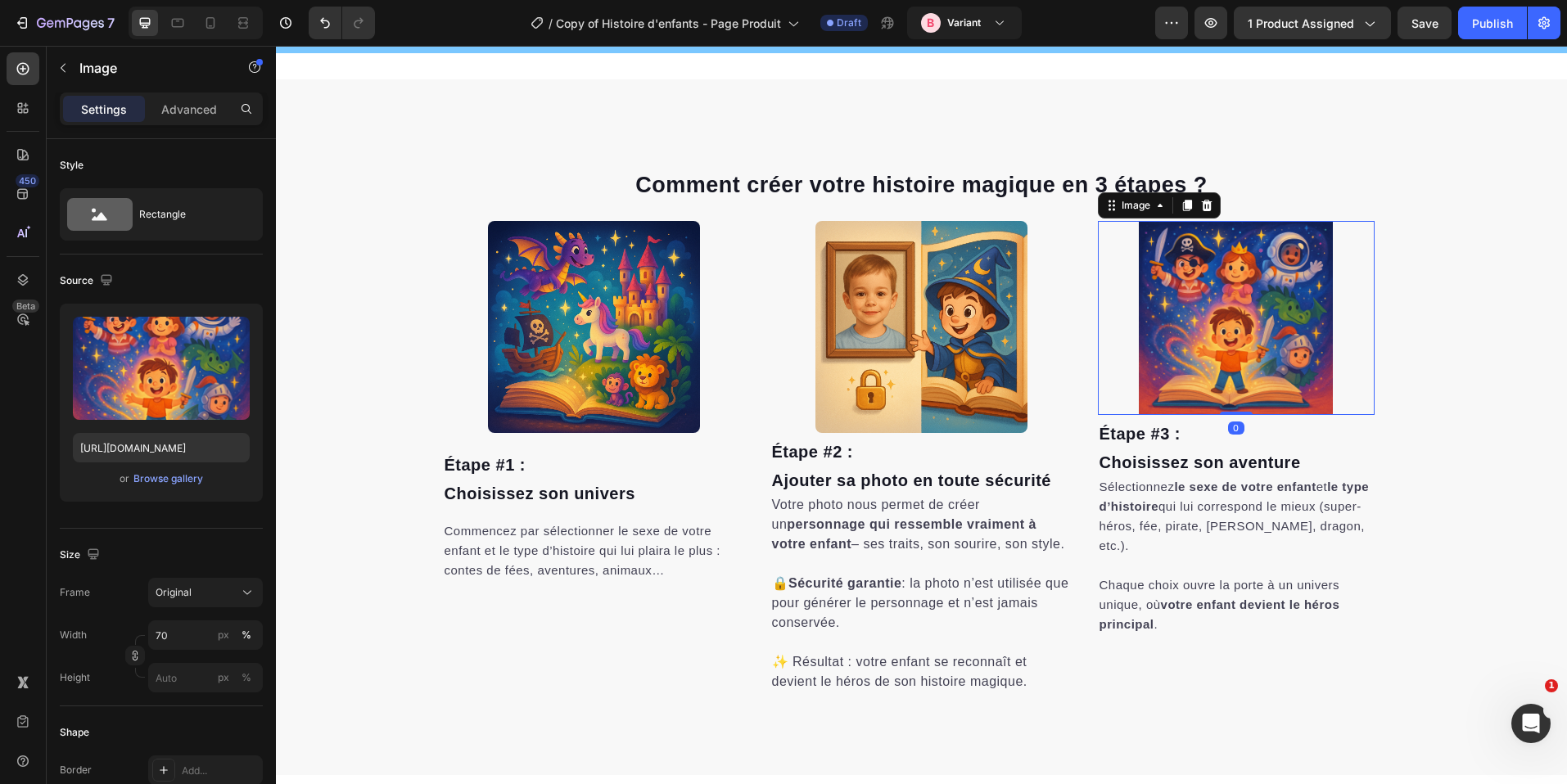
click at [1250, 378] on img at bounding box center [1236, 318] width 194 height 194
click at [249, 630] on div "%" at bounding box center [246, 635] width 10 height 14
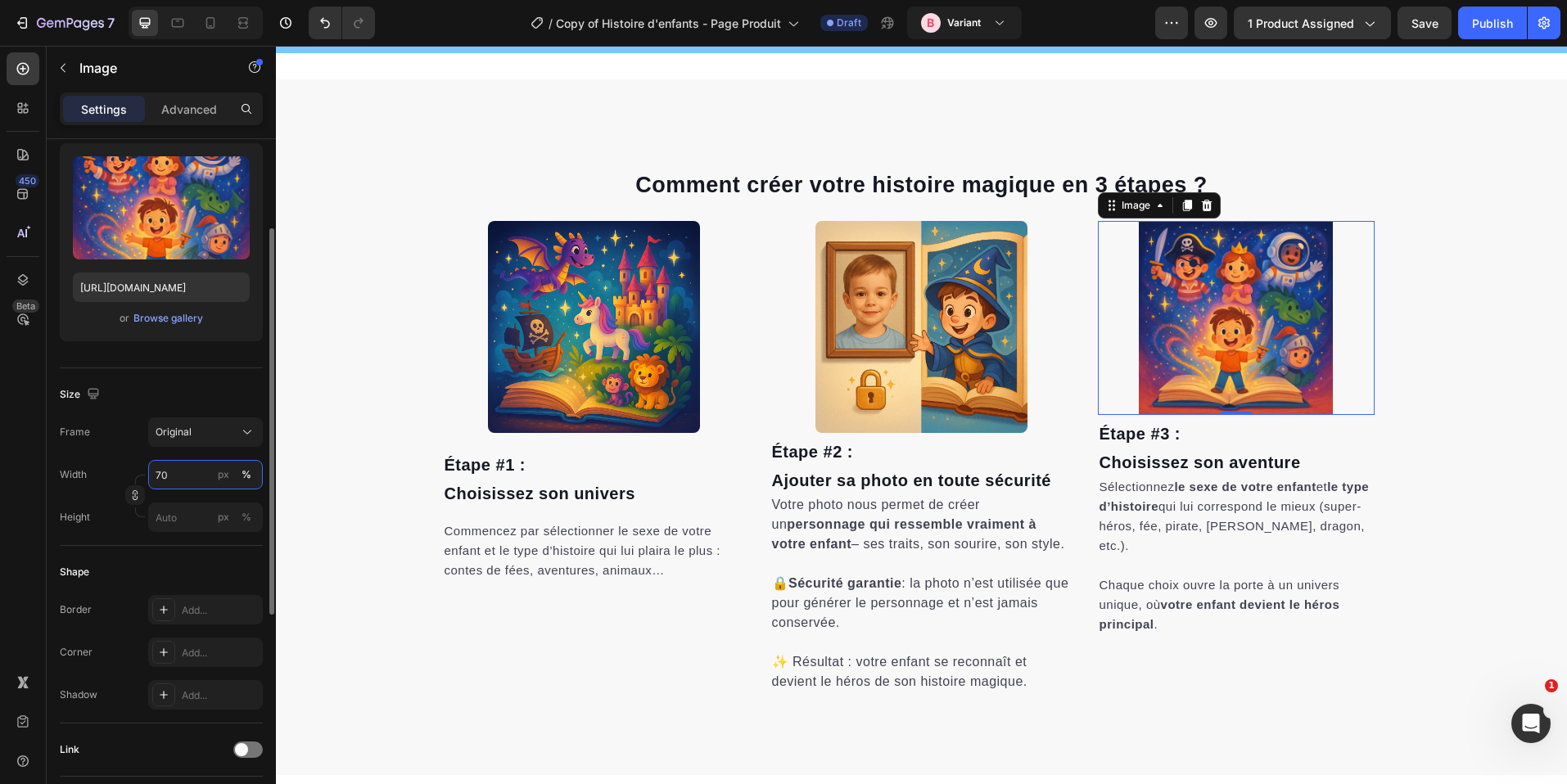
scroll to position [297, 0]
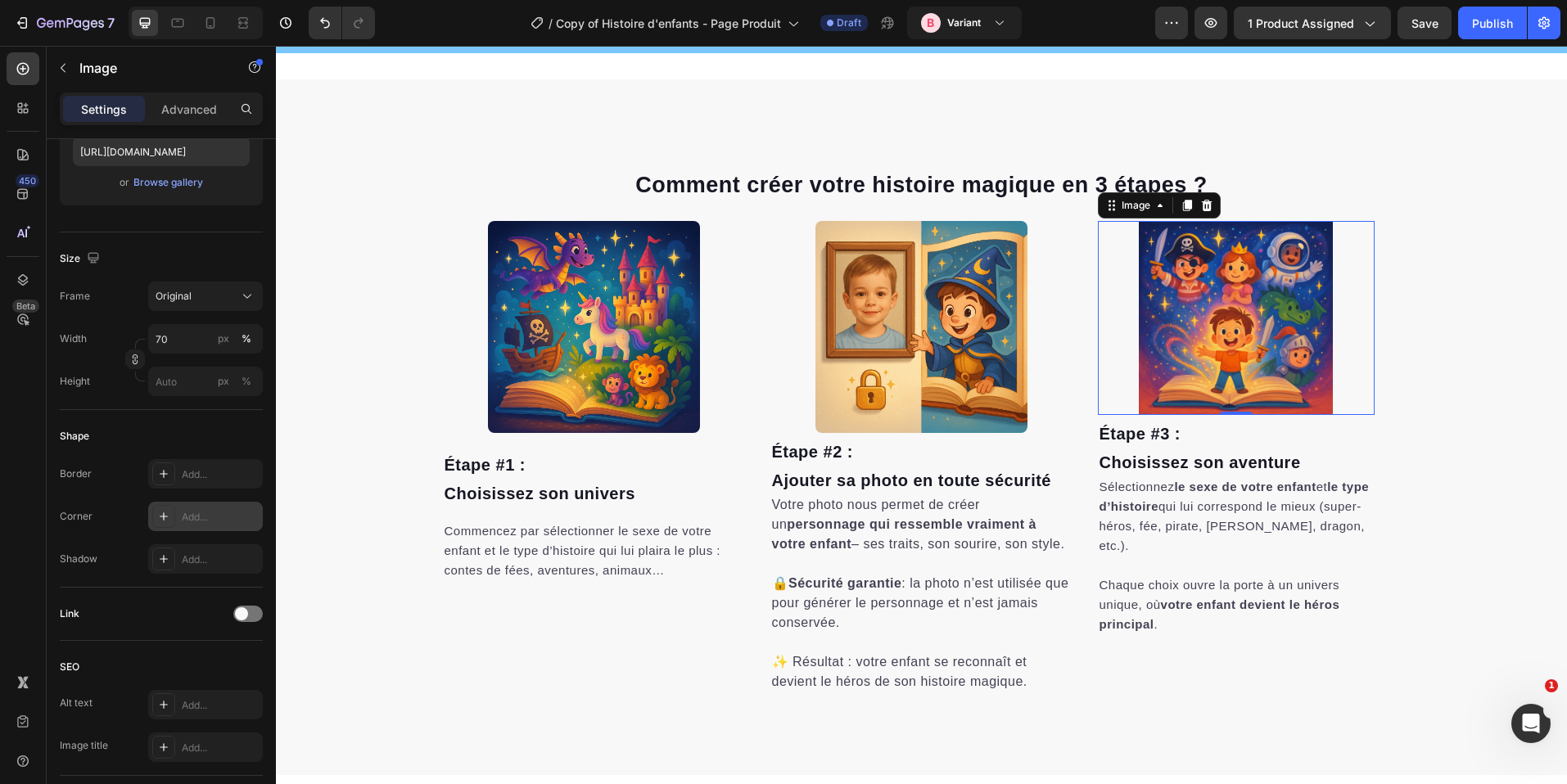
click at [206, 507] on div "Add..." at bounding box center [205, 516] width 114 height 30
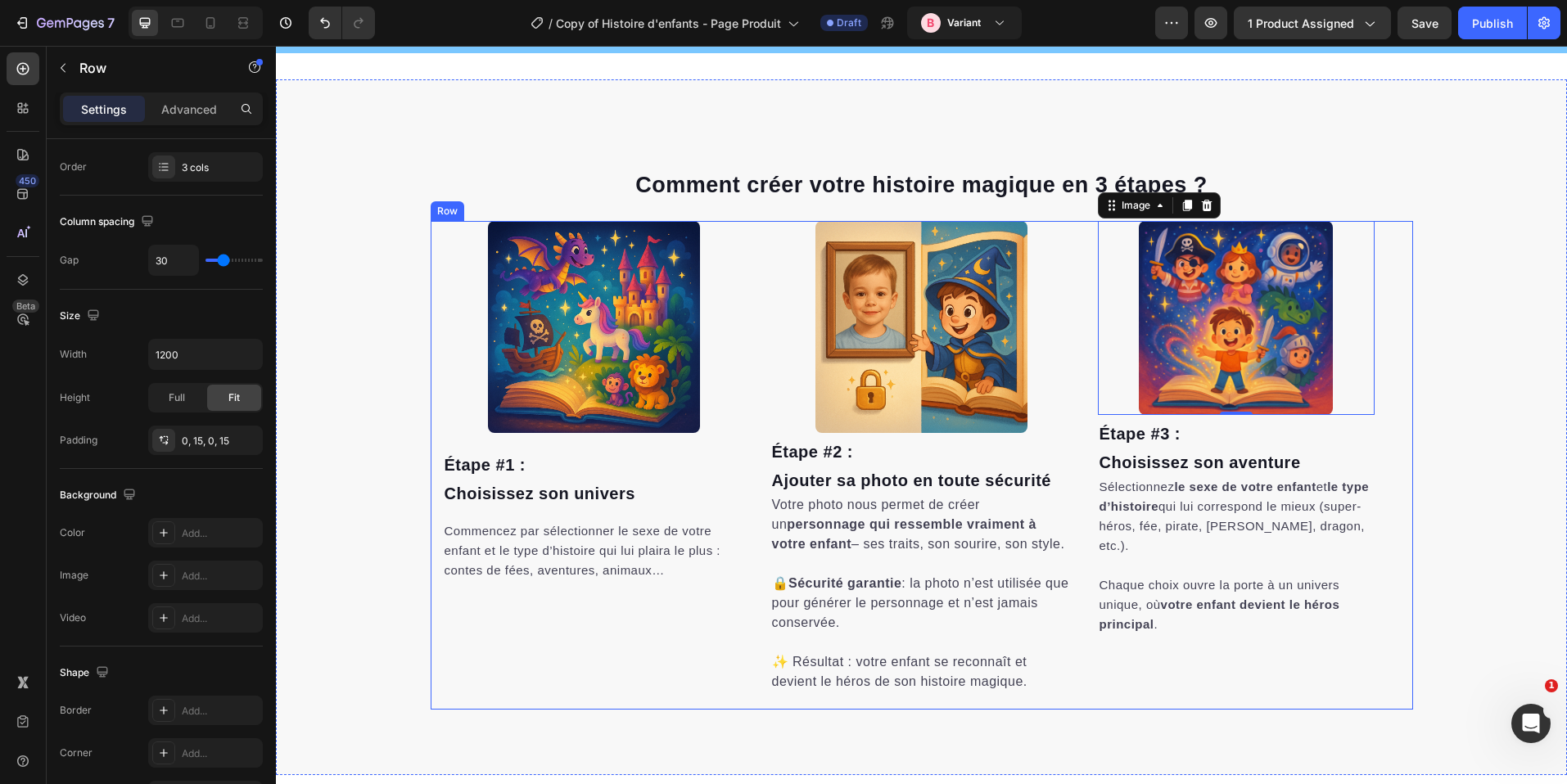
click at [1051, 696] on div "Image ⁠⁠⁠⁠⁠⁠⁠ Étape #2 : Ajouter sa photo en toute sécurité Heading Votre photo…" at bounding box center [922, 465] width 303 height 488
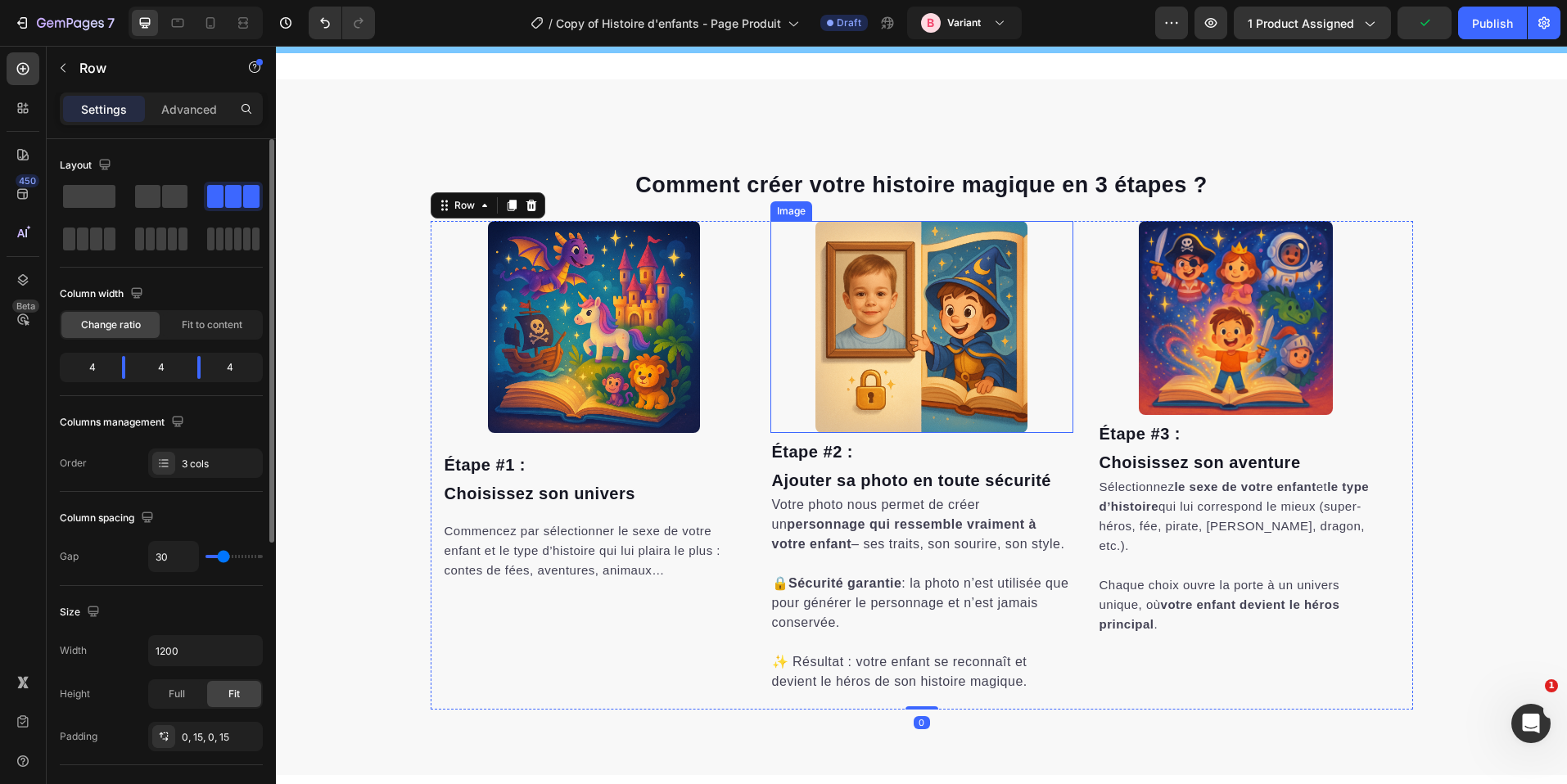
click at [991, 374] on img at bounding box center [922, 327] width 212 height 212
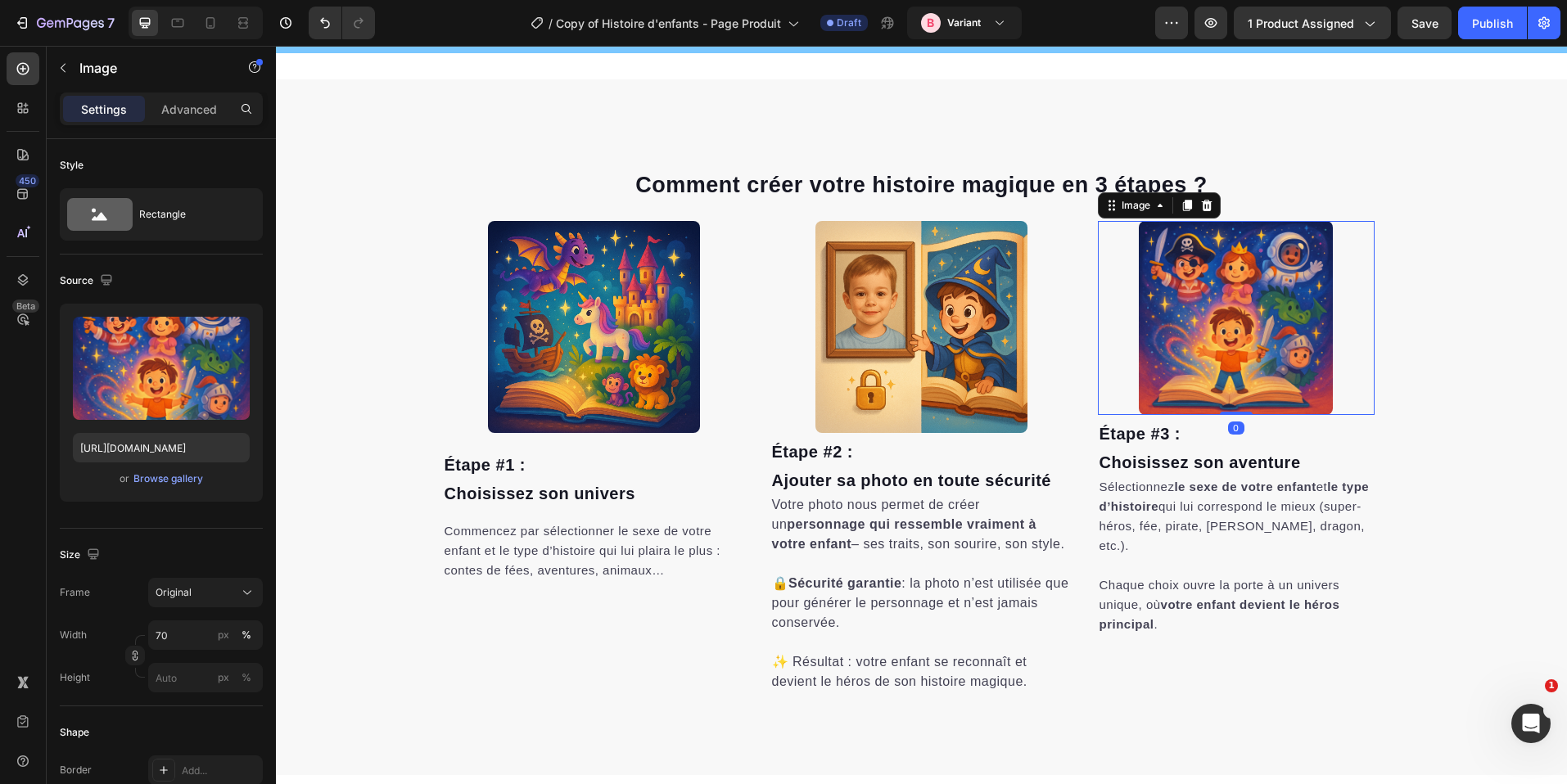
click at [1115, 290] on div at bounding box center [1237, 318] width 277 height 194
click at [1099, 279] on div at bounding box center [1237, 318] width 277 height 194
click at [871, 296] on img at bounding box center [922, 327] width 212 height 212
click at [1197, 308] on img at bounding box center [1236, 318] width 194 height 194
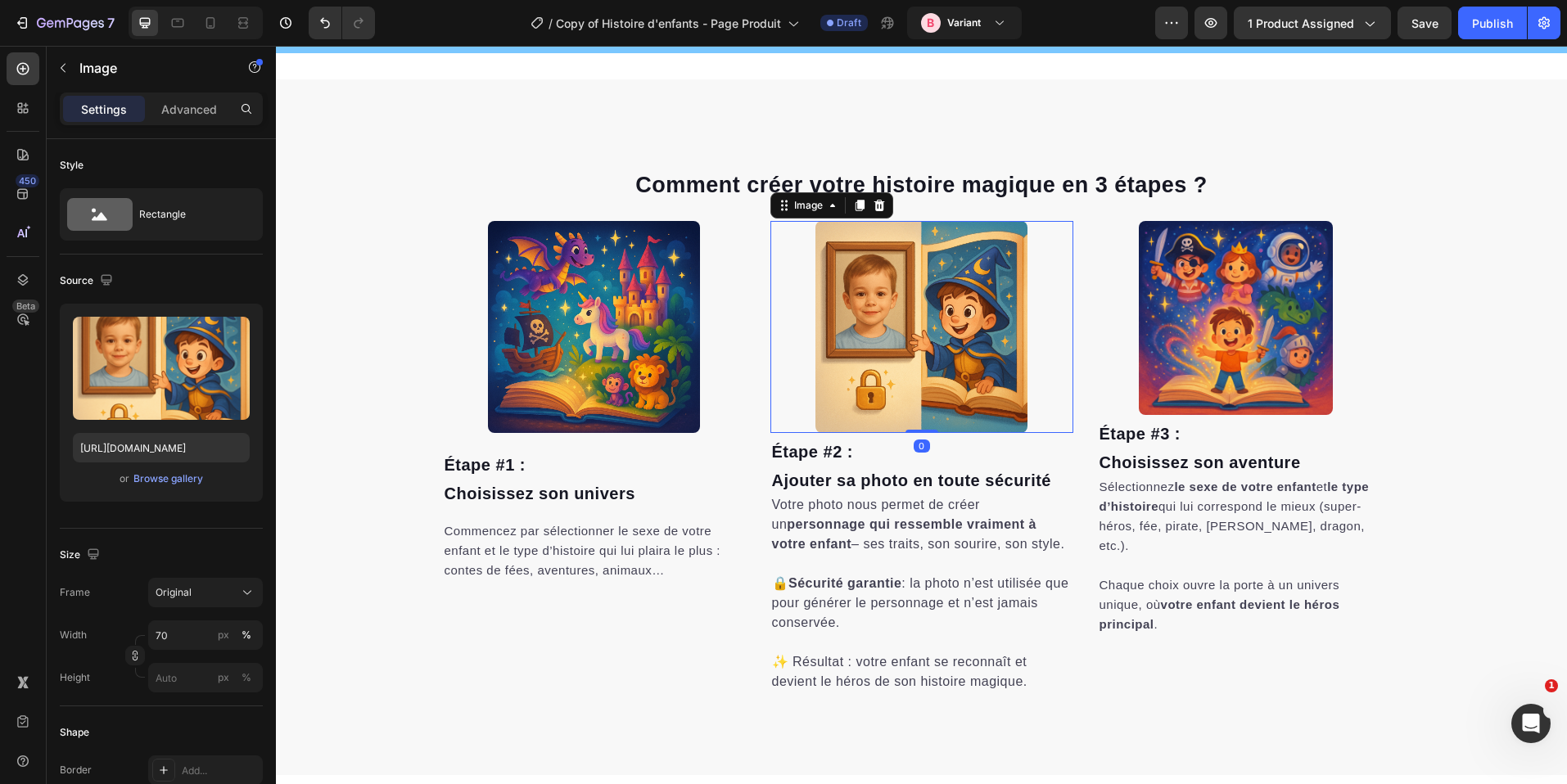
click at [994, 302] on img at bounding box center [922, 327] width 212 height 212
click at [858, 205] on icon at bounding box center [860, 205] width 13 height 13
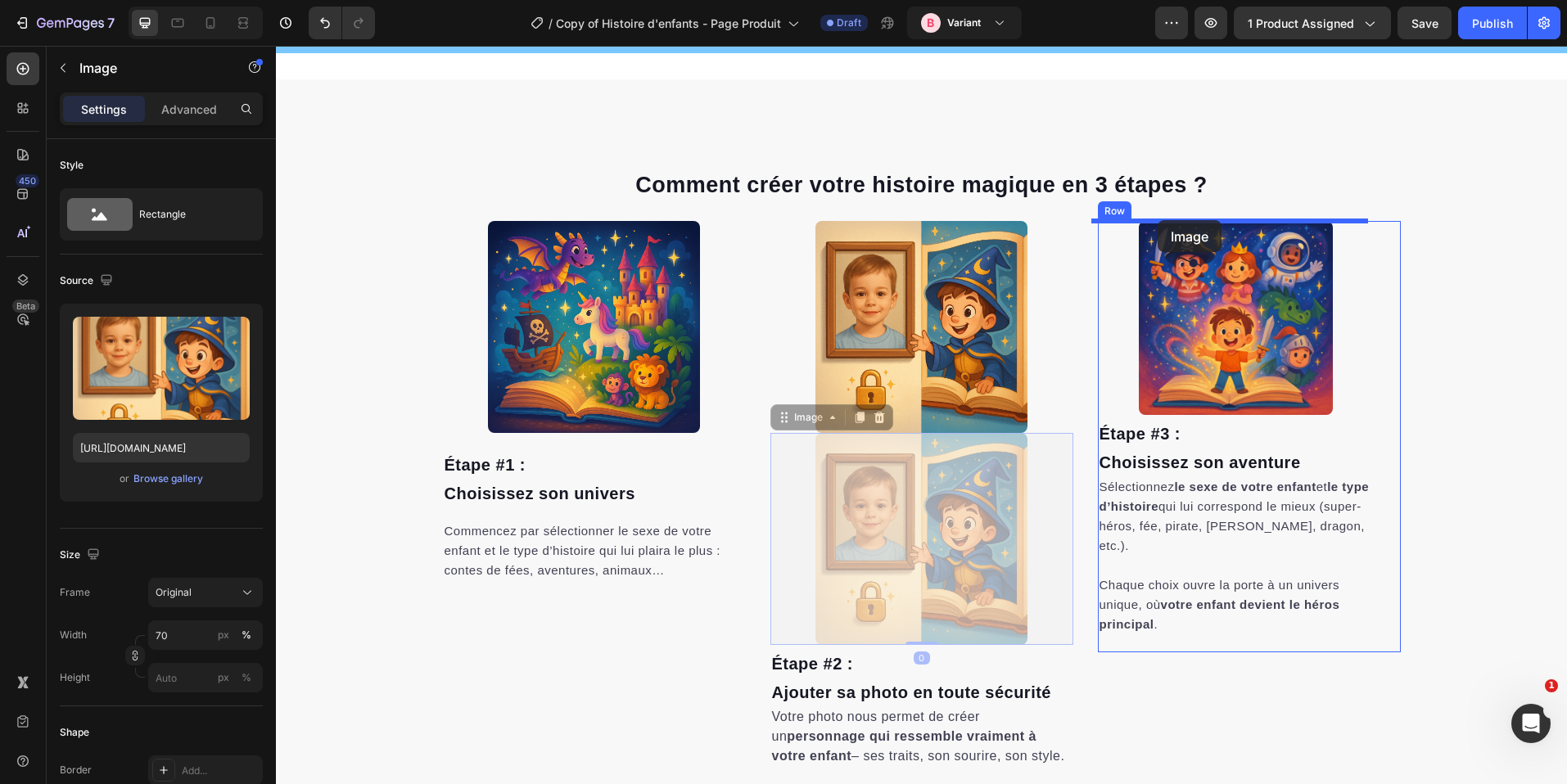
drag, startPoint x: 792, startPoint y: 410, endPoint x: 1158, endPoint y: 220, distance: 412.4
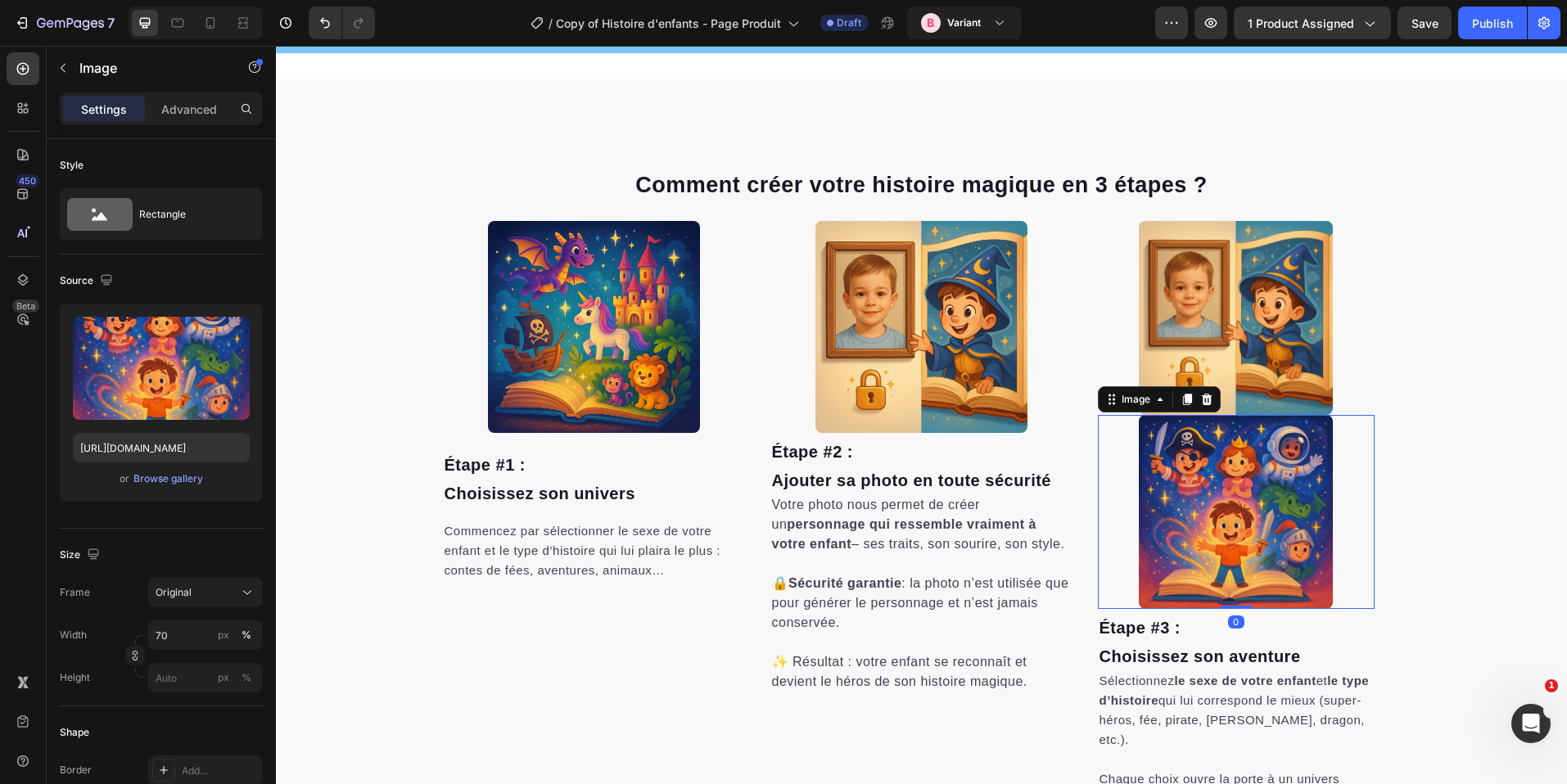
click at [1228, 461] on img at bounding box center [1236, 512] width 194 height 194
click at [1203, 395] on icon at bounding box center [1206, 399] width 11 height 12
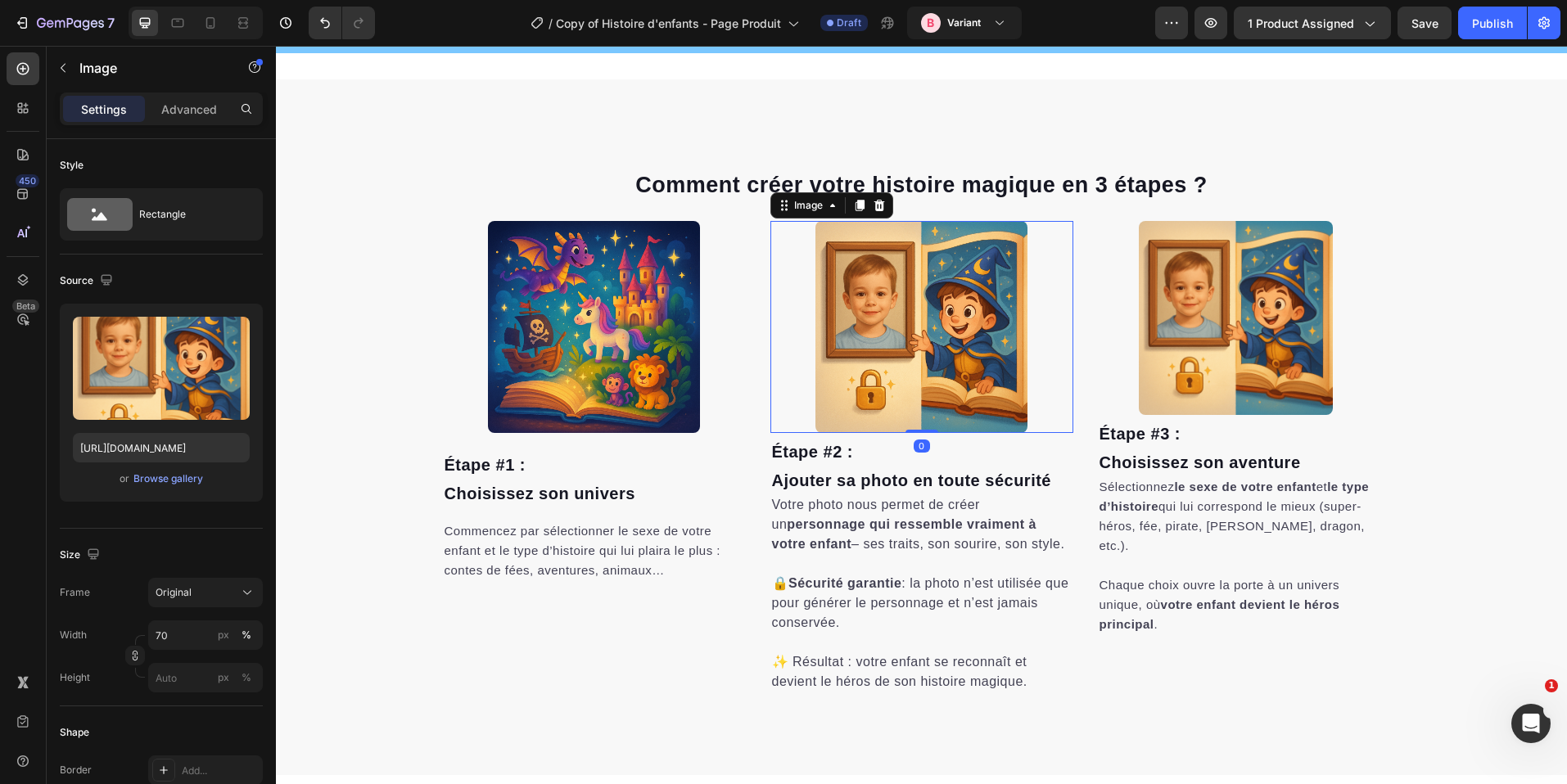
click at [877, 376] on img at bounding box center [922, 327] width 212 height 212
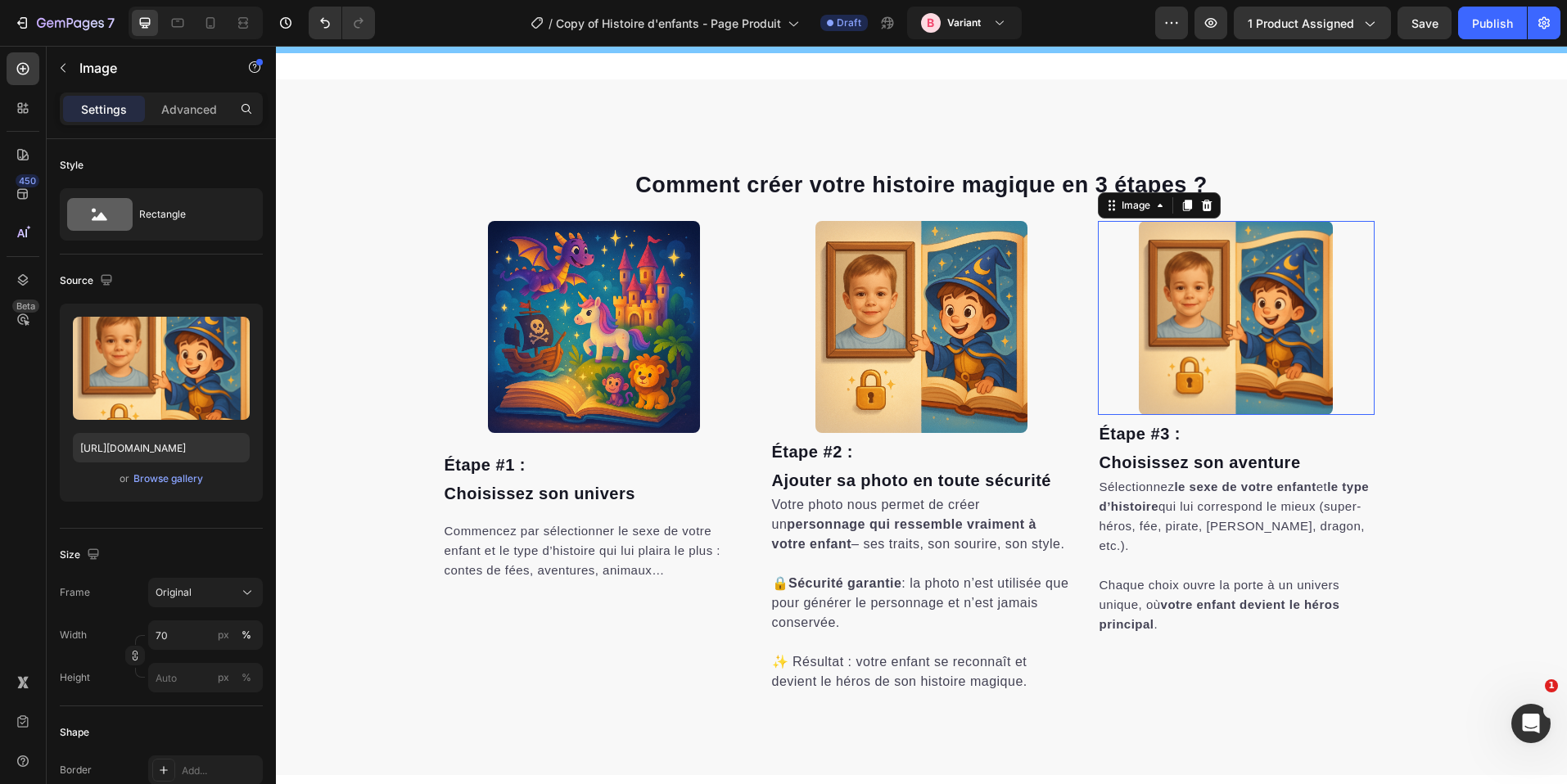
click at [1161, 256] on img at bounding box center [1236, 318] width 194 height 194
click at [202, 111] on p "Advanced" at bounding box center [189, 109] width 56 height 17
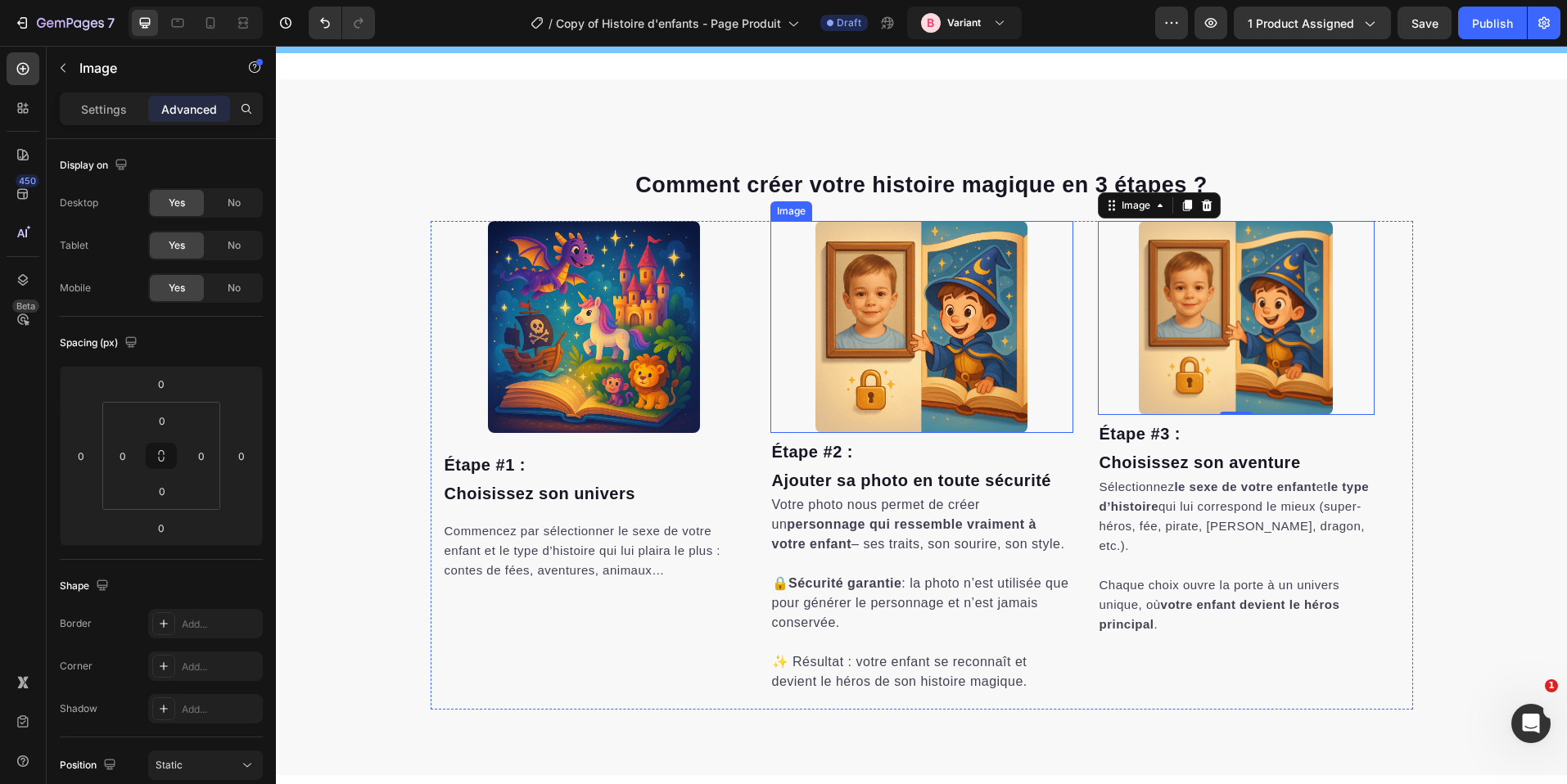
click at [918, 352] on img at bounding box center [922, 327] width 212 height 212
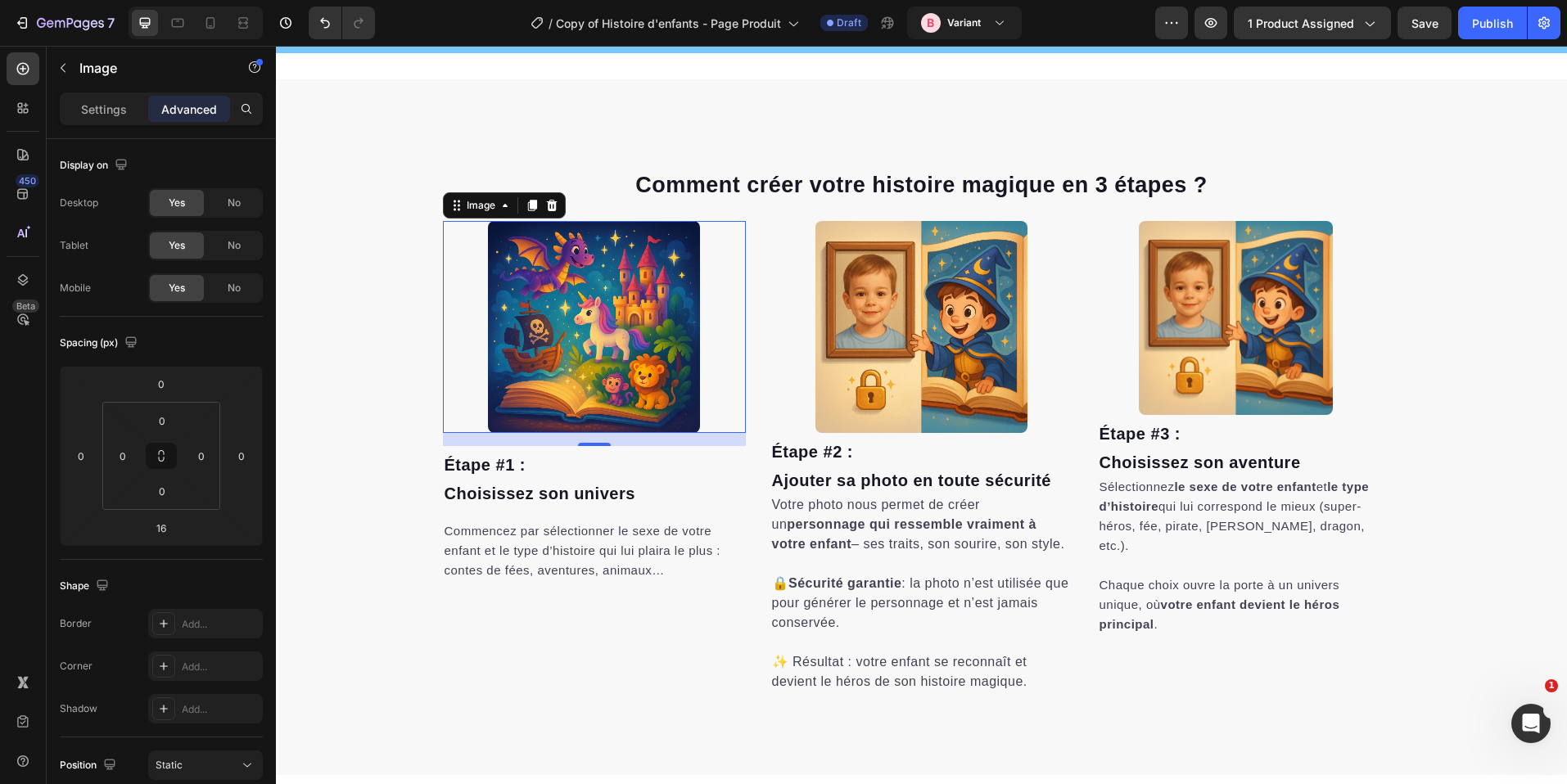
click at [605, 350] on img at bounding box center [595, 327] width 212 height 212
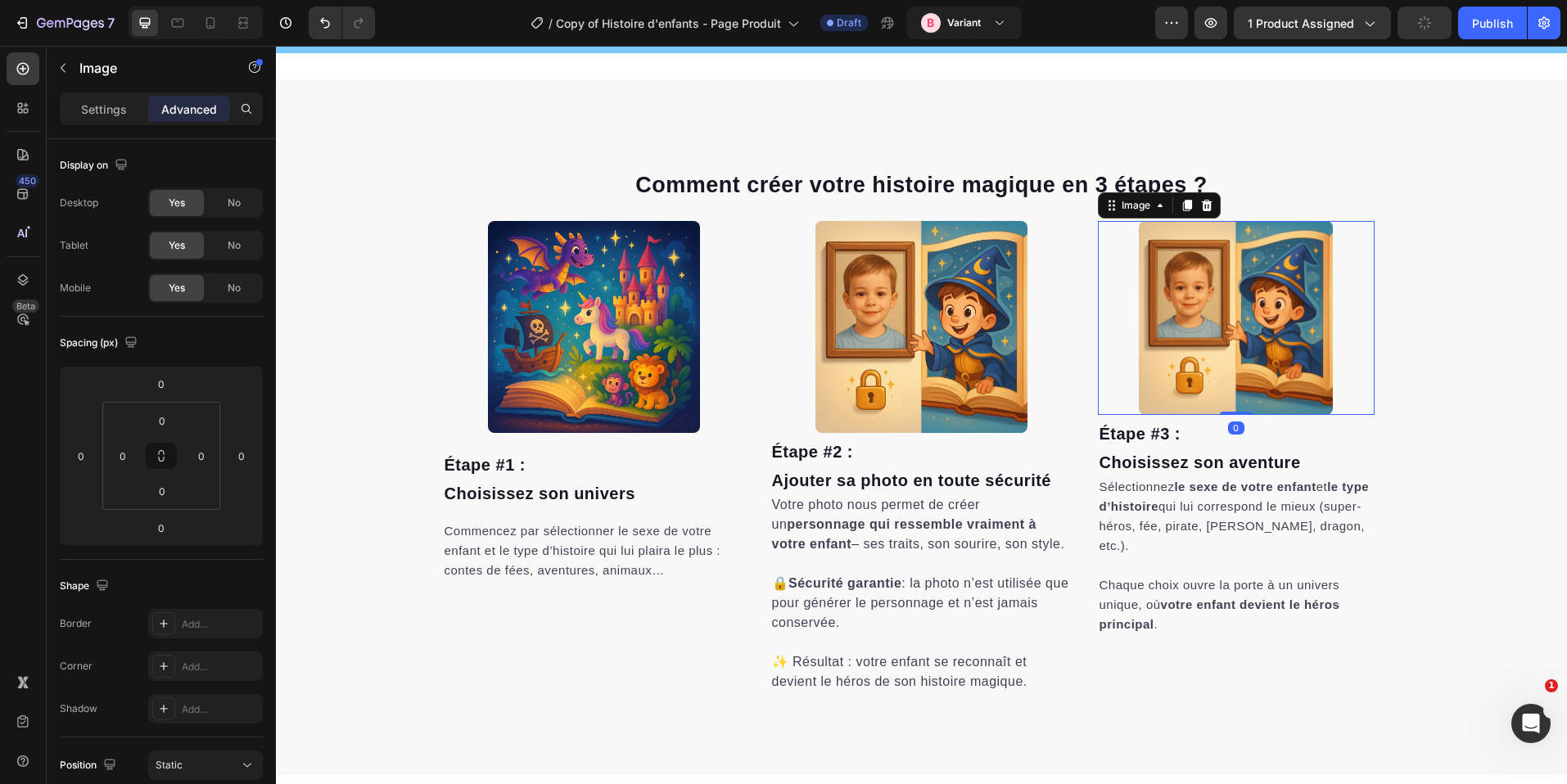
click at [1224, 346] on img at bounding box center [1236, 318] width 194 height 194
click at [797, 229] on div at bounding box center [922, 327] width 303 height 212
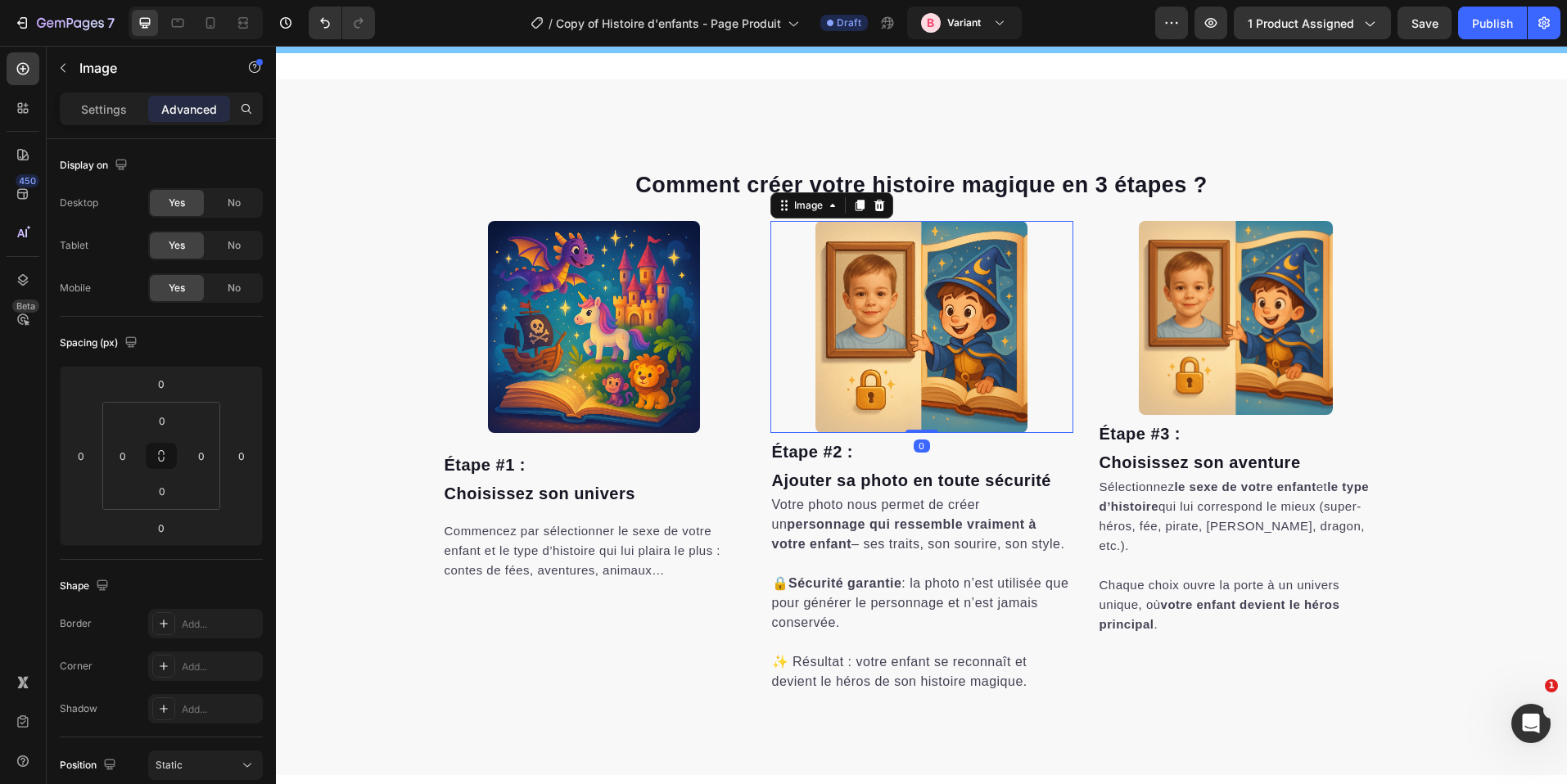
click at [810, 447] on span "Étape #2 :" at bounding box center [812, 452] width 81 height 18
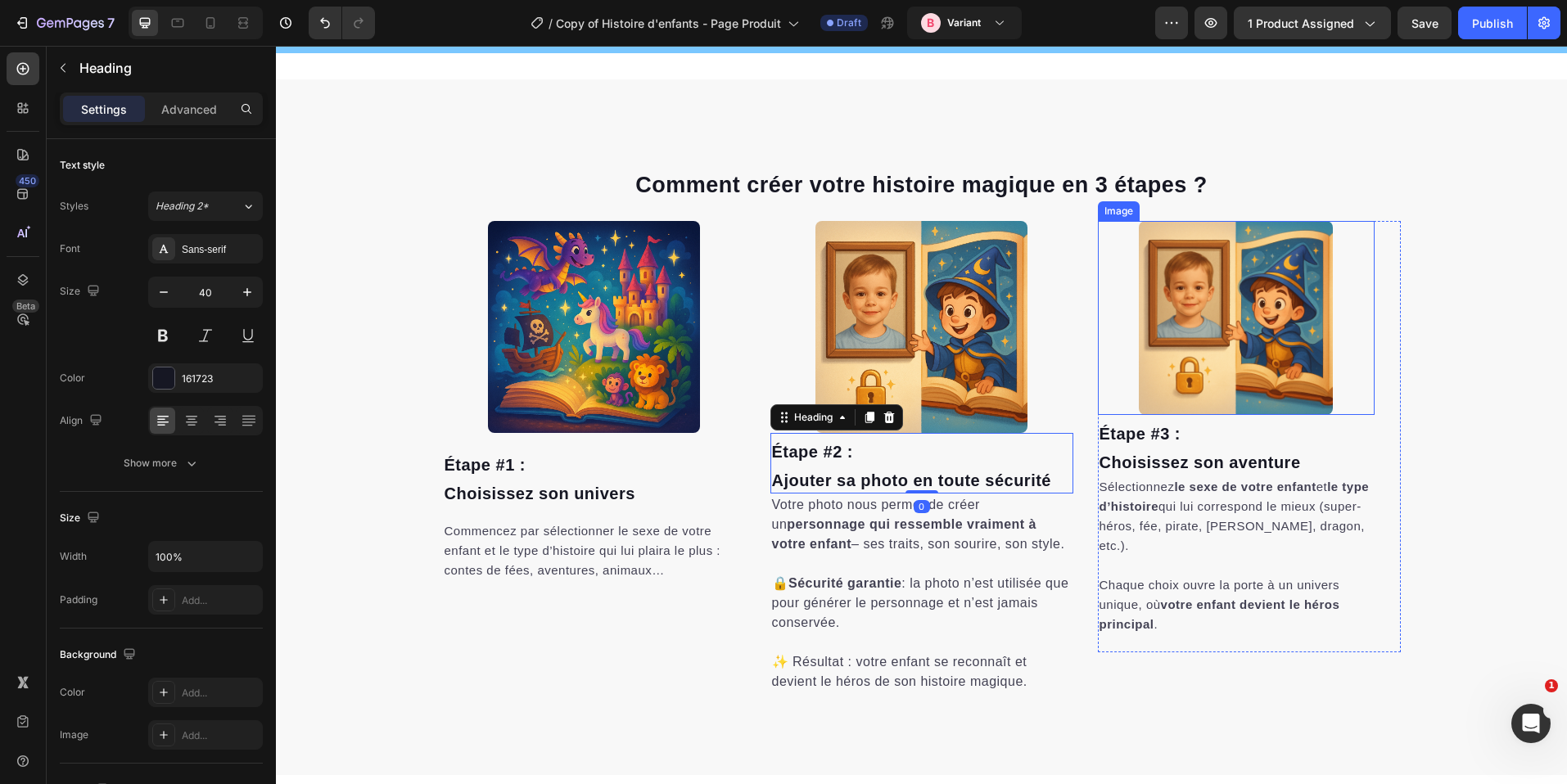
click at [1222, 405] on img at bounding box center [1236, 318] width 194 height 194
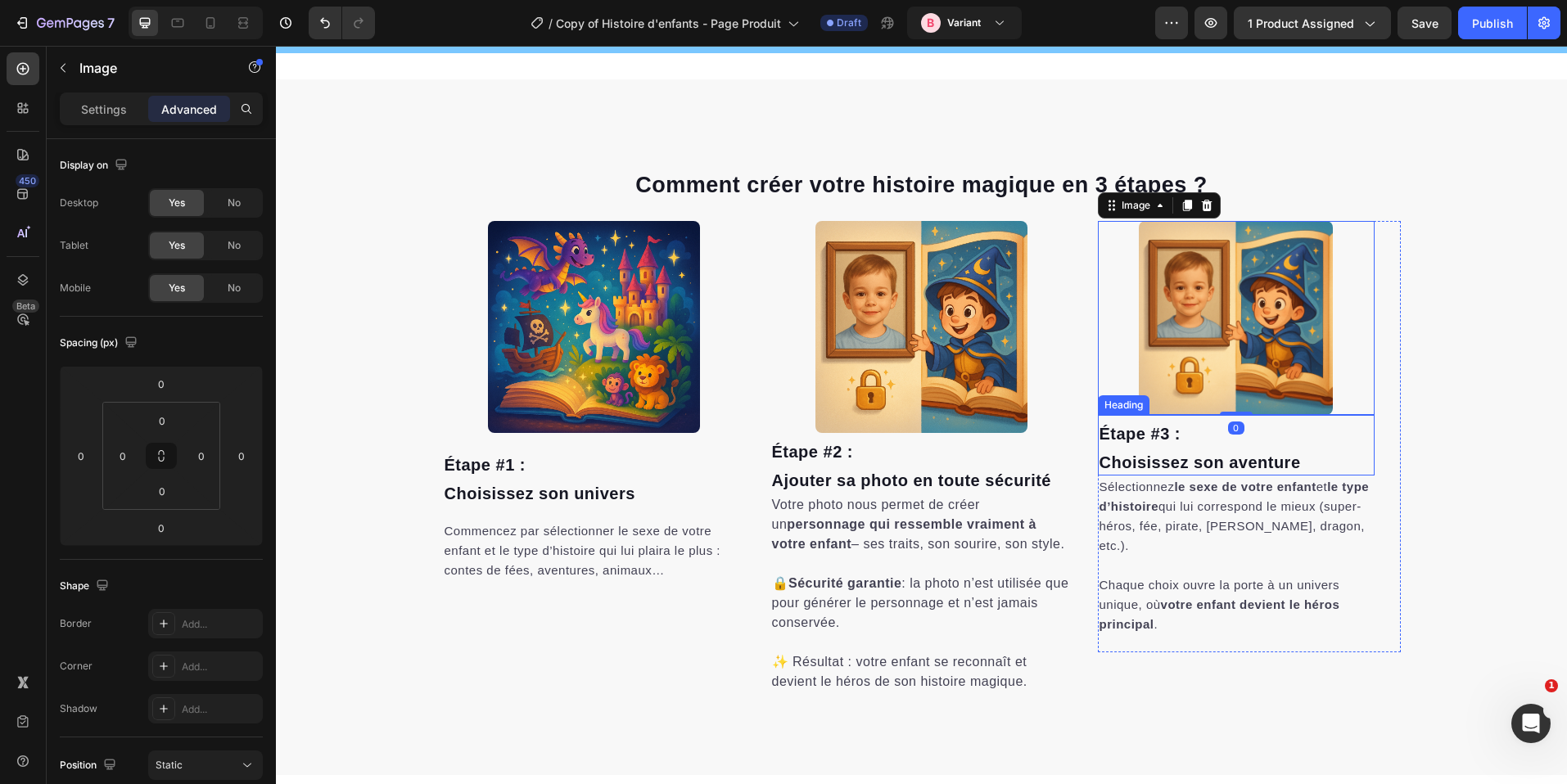
click at [1189, 441] on h2 "Étape #3 : Choisissez son aventure" at bounding box center [1237, 445] width 277 height 60
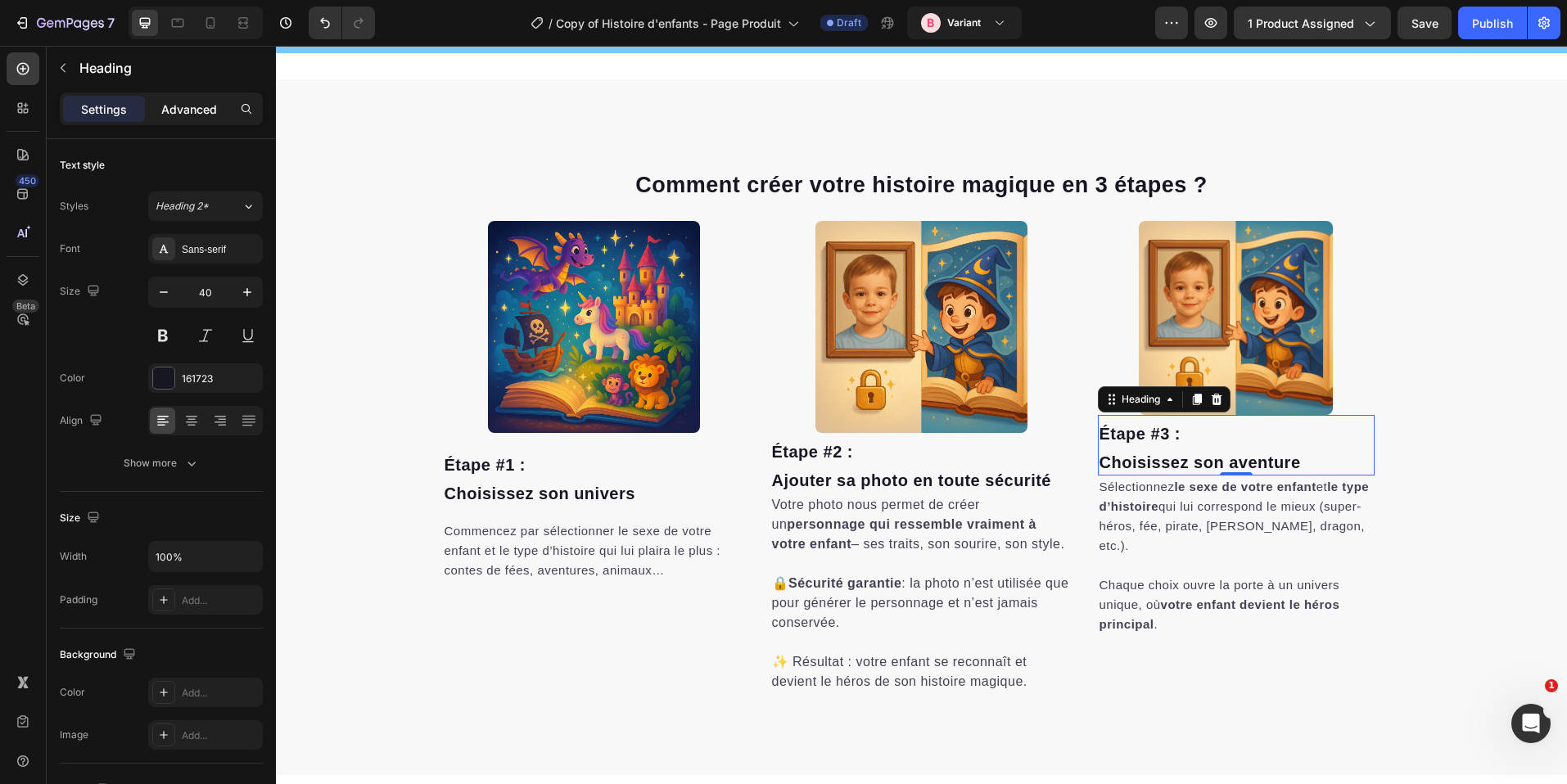
drag, startPoint x: 198, startPoint y: 111, endPoint x: 421, endPoint y: 161, distance: 228.5
click at [198, 111] on p "Advanced" at bounding box center [189, 109] width 56 height 17
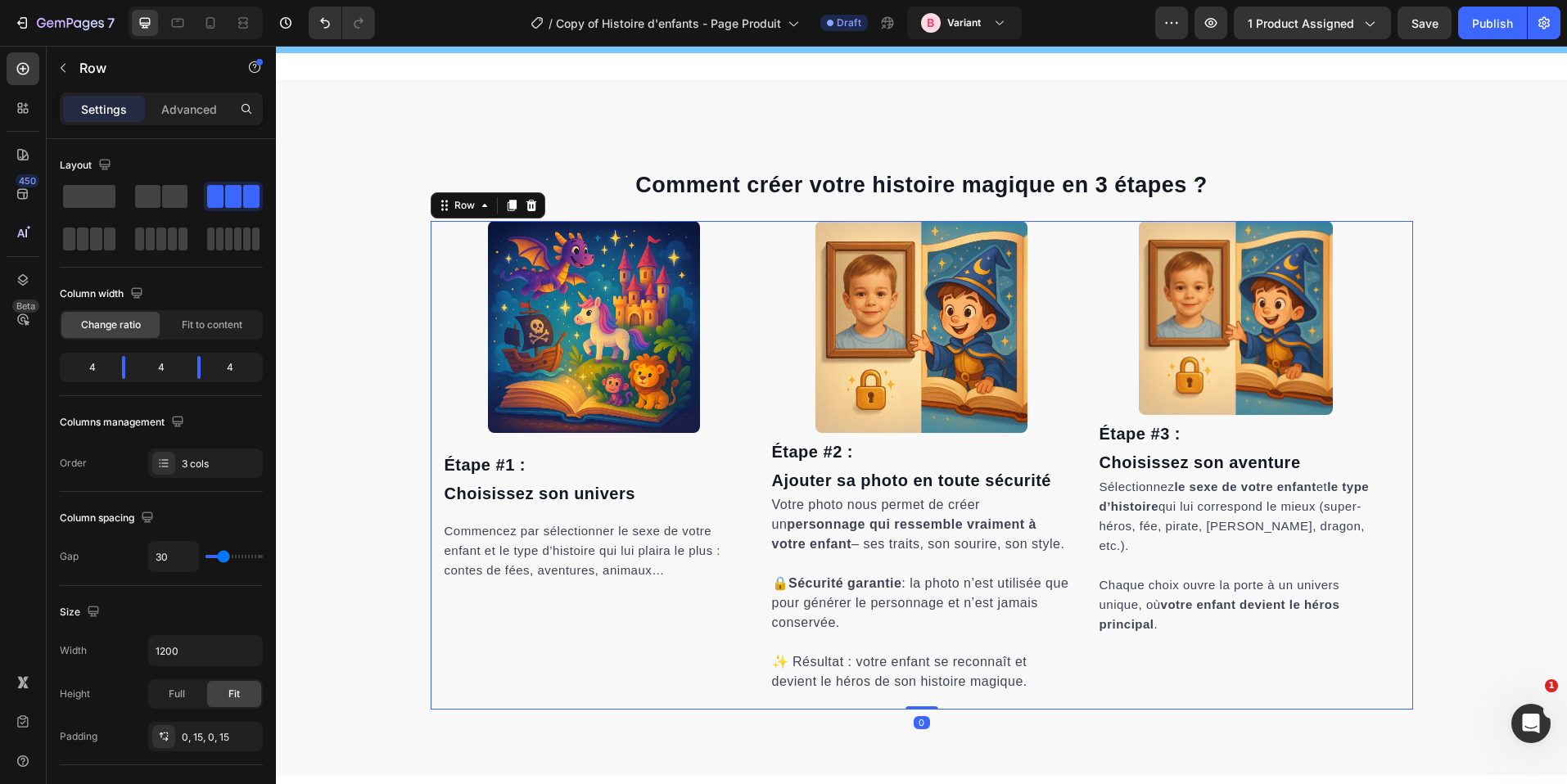
click at [1087, 270] on div "Image Étape #3 : Choisissez son aventure Heading Sélectionnez le sexe de votre …" at bounding box center [922, 465] width 982 height 488
click at [1179, 279] on img at bounding box center [1236, 318] width 194 height 194
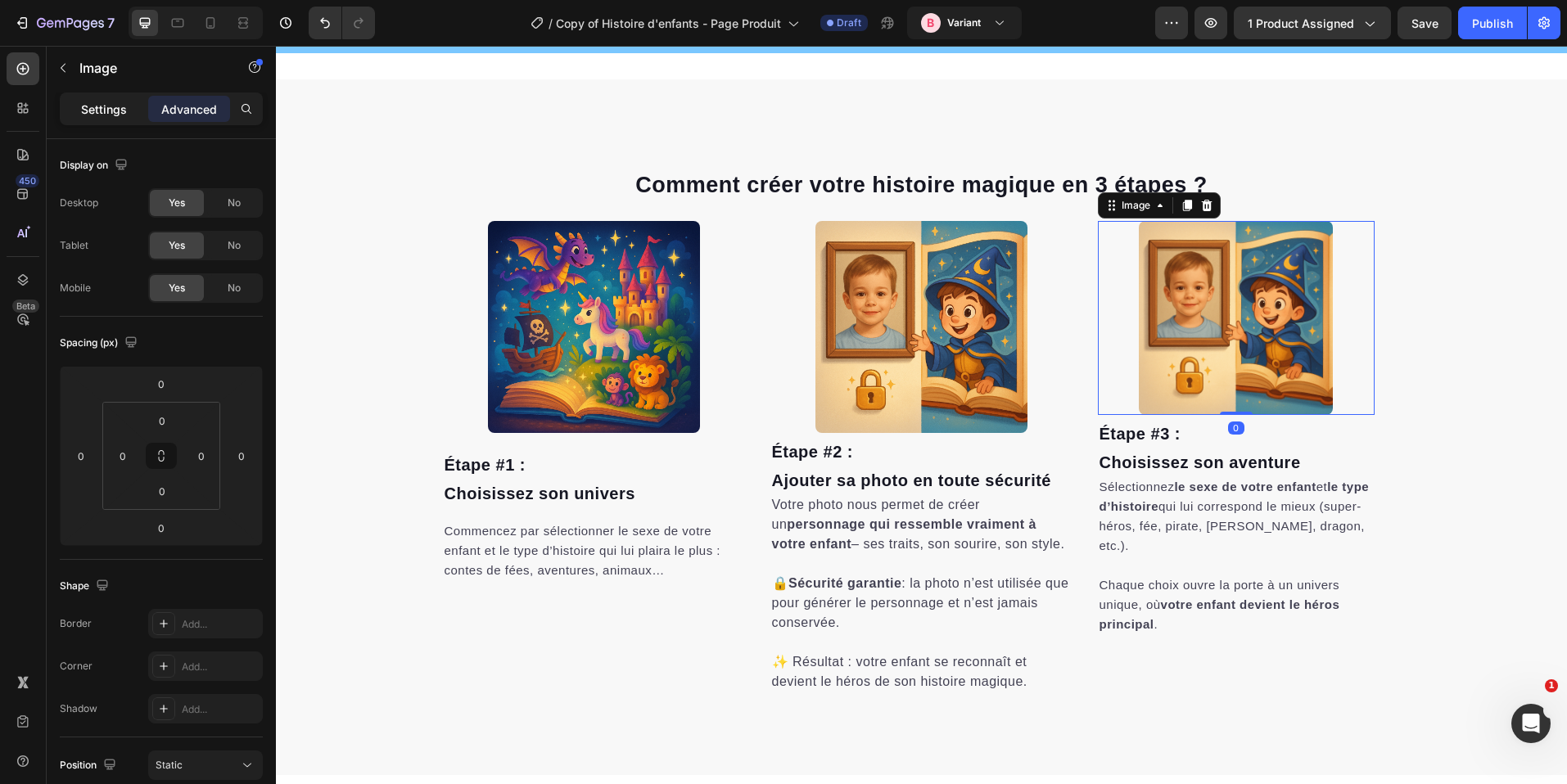
click at [116, 105] on p "Settings" at bounding box center [103, 109] width 46 height 17
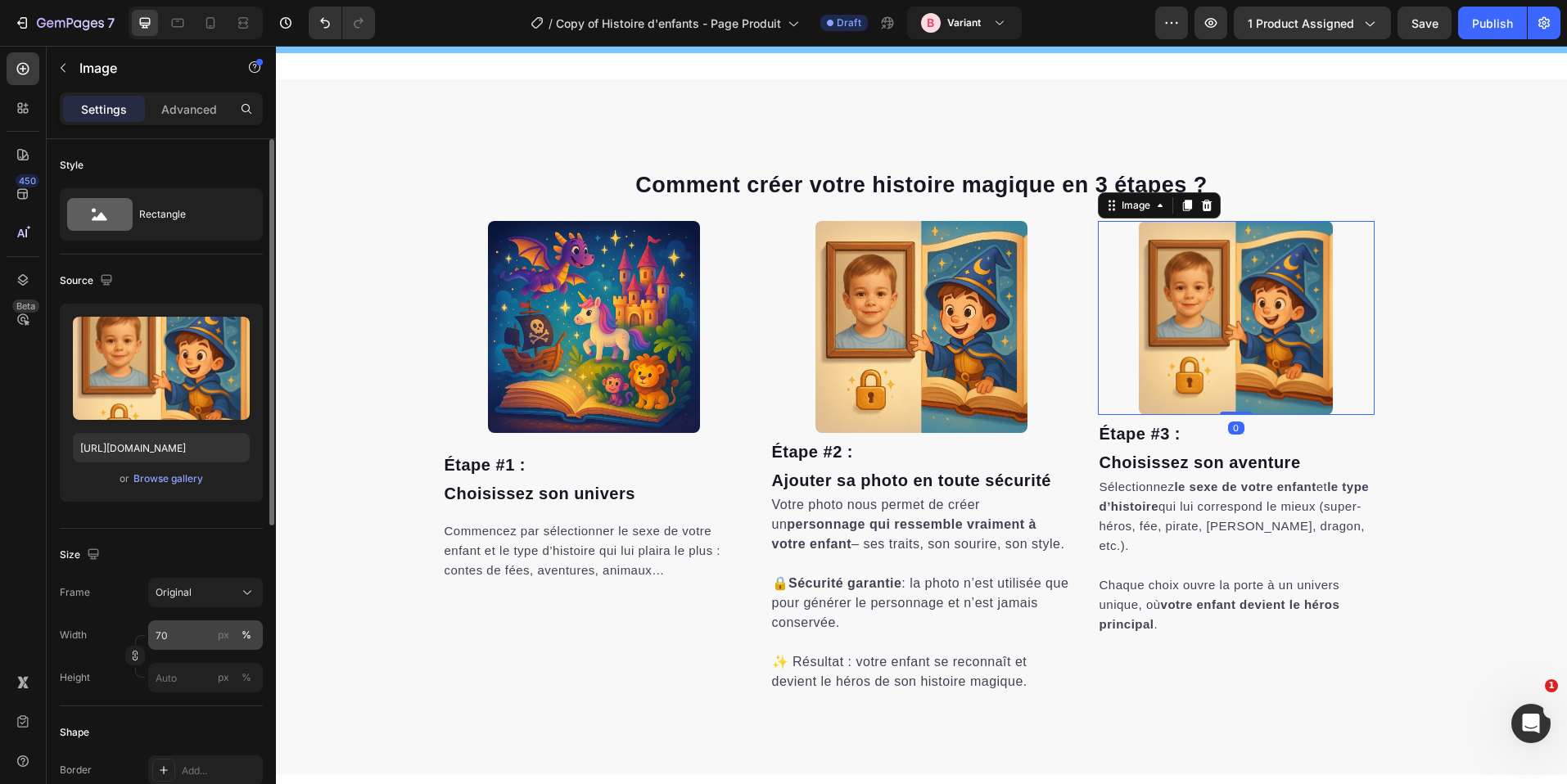
click at [241, 626] on button "%" at bounding box center [246, 636] width 20 height 20
click at [246, 628] on div "%" at bounding box center [246, 635] width 10 height 14
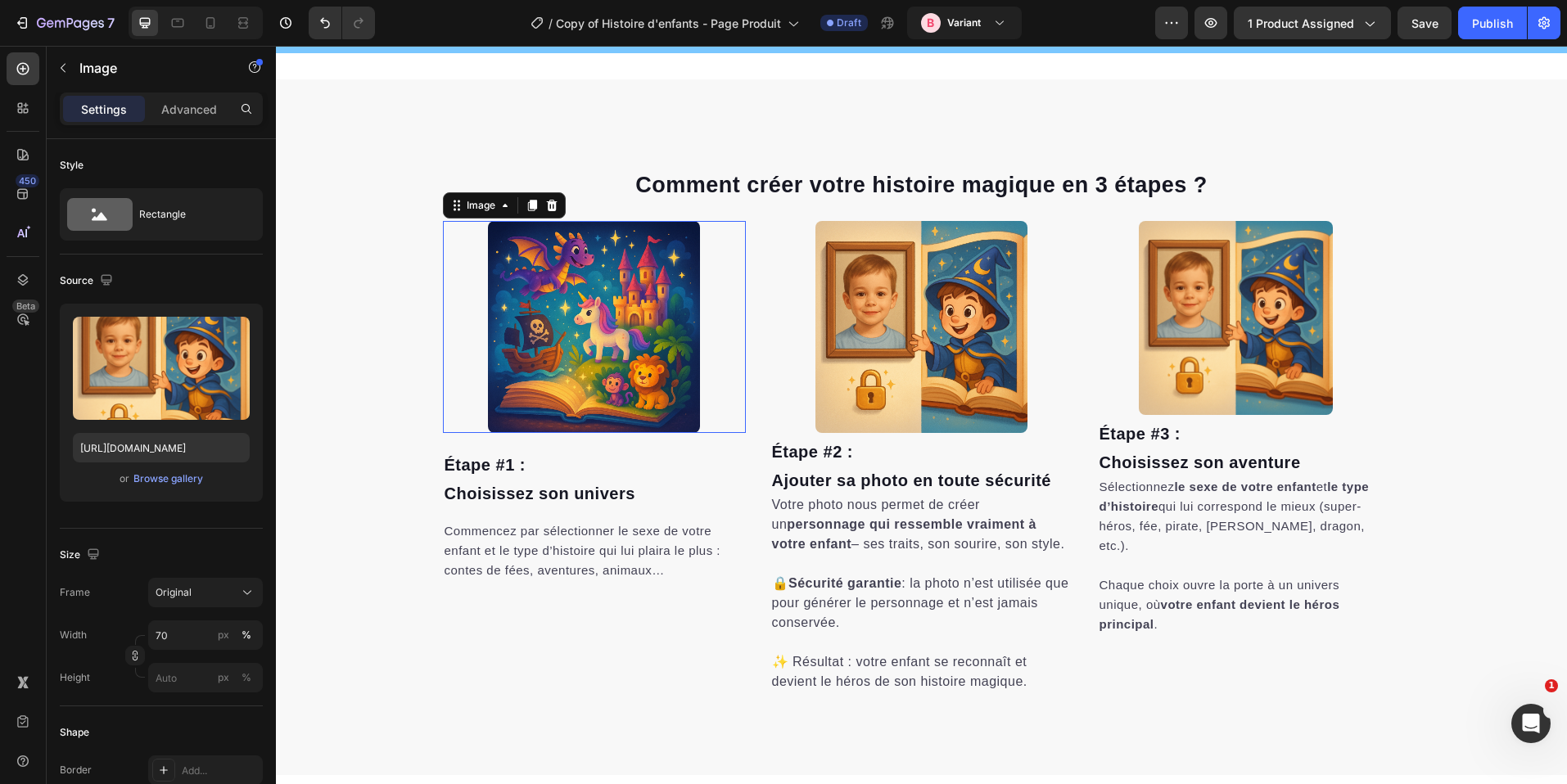
click at [604, 352] on img at bounding box center [595, 327] width 212 height 212
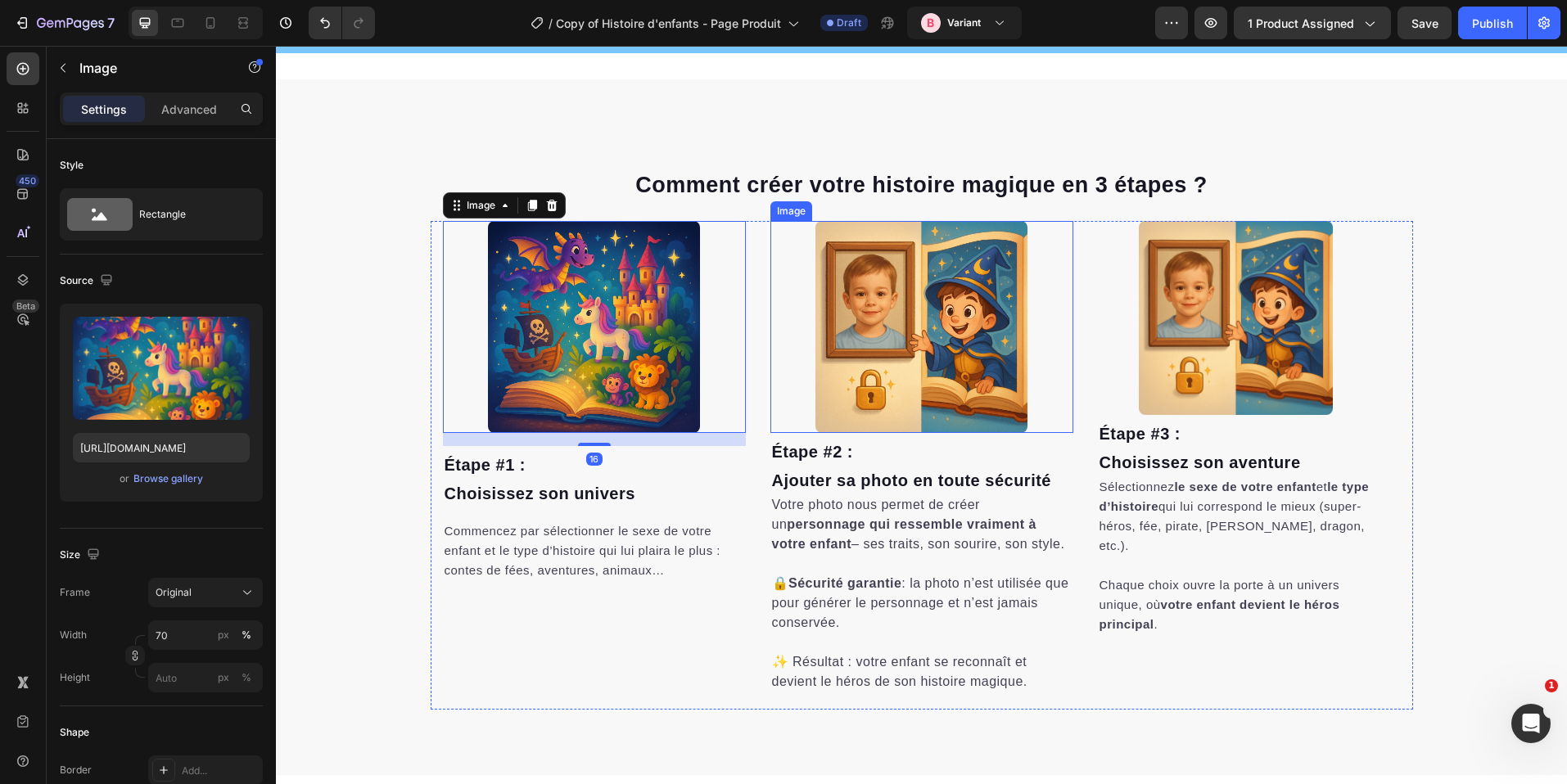
click at [930, 353] on img at bounding box center [922, 327] width 212 height 212
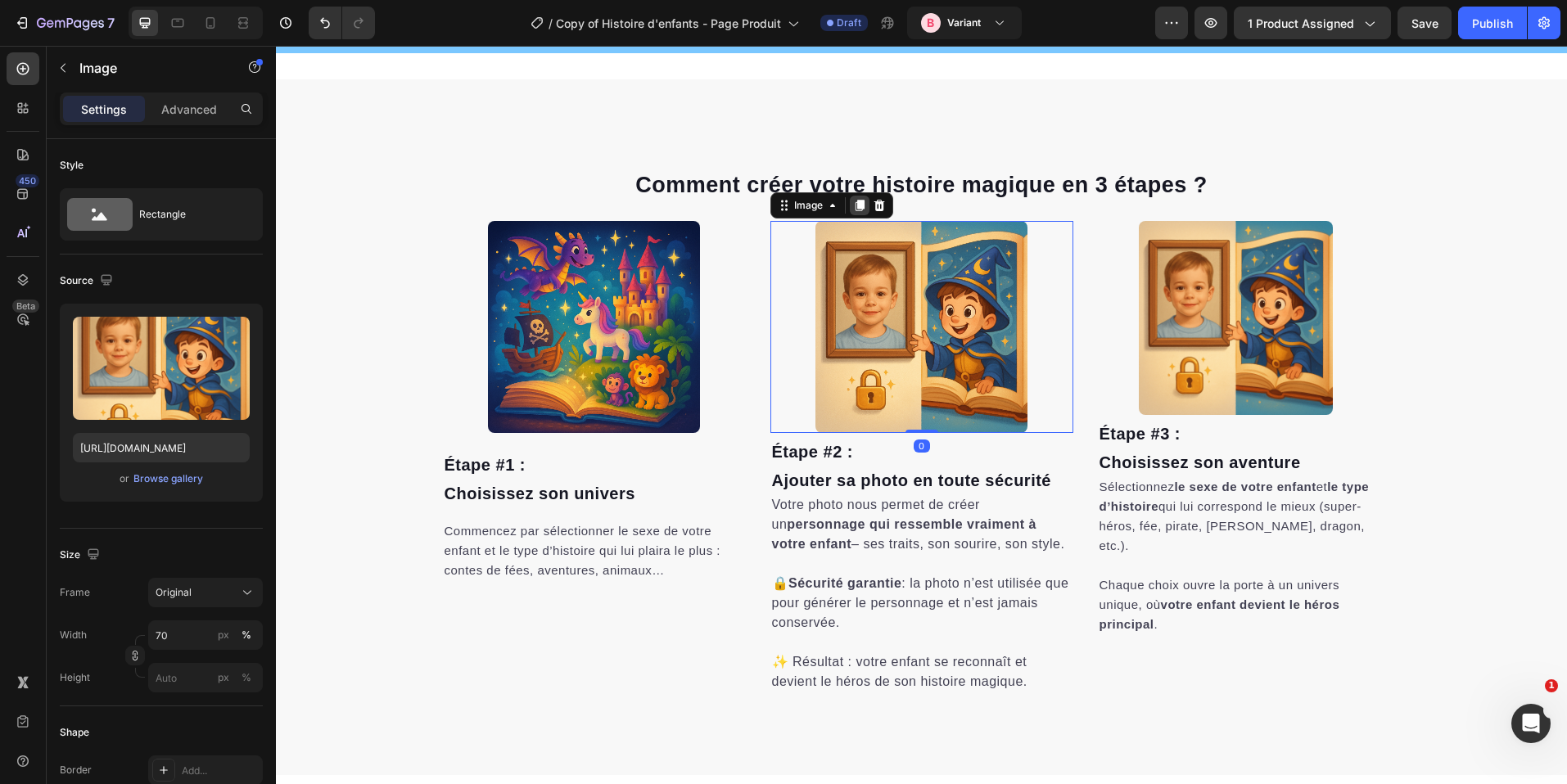
click at [855, 207] on icon at bounding box center [859, 206] width 9 height 12
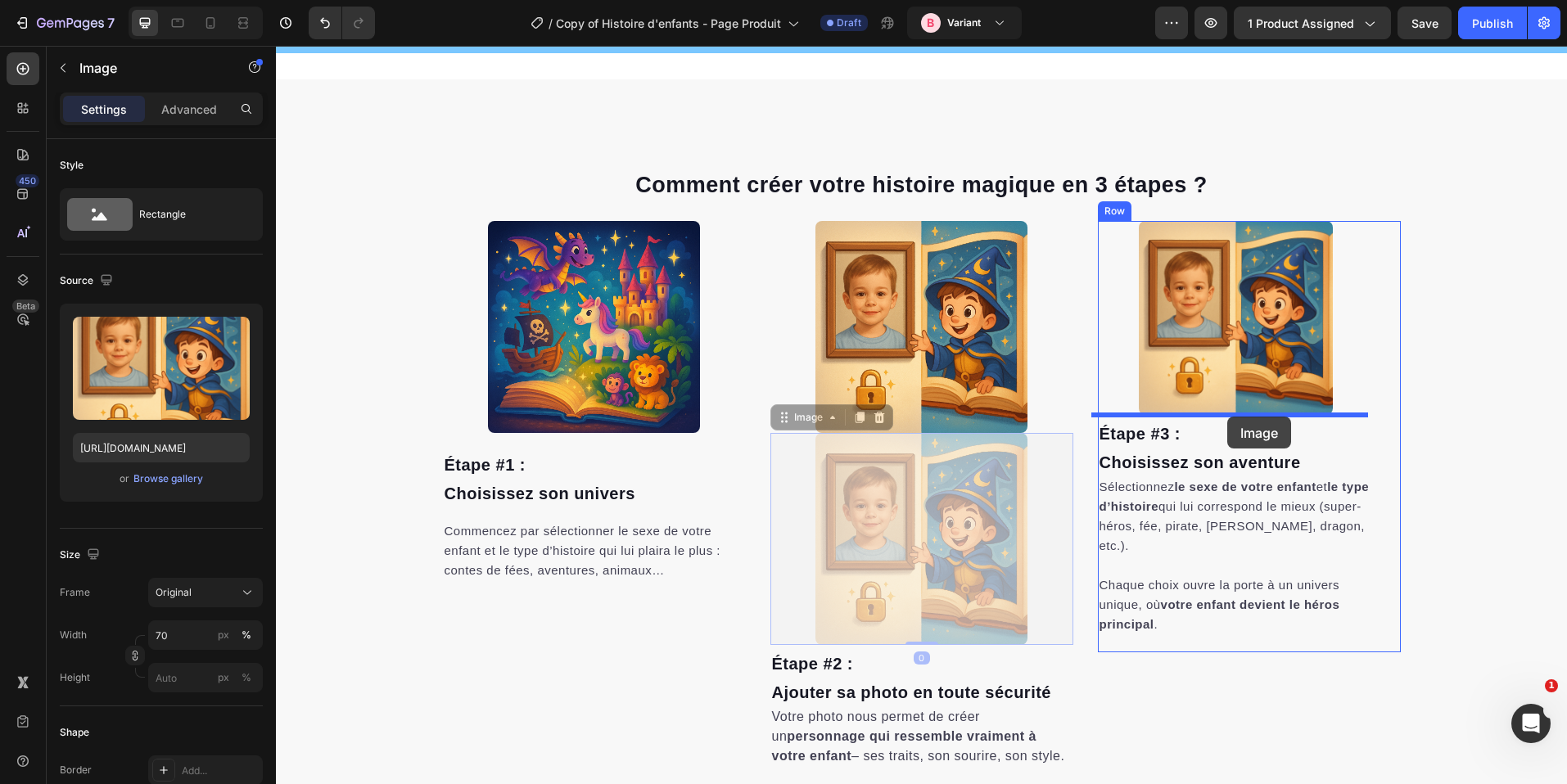
drag, startPoint x: 1144, startPoint y: 415, endPoint x: 1228, endPoint y: 416, distance: 84.0
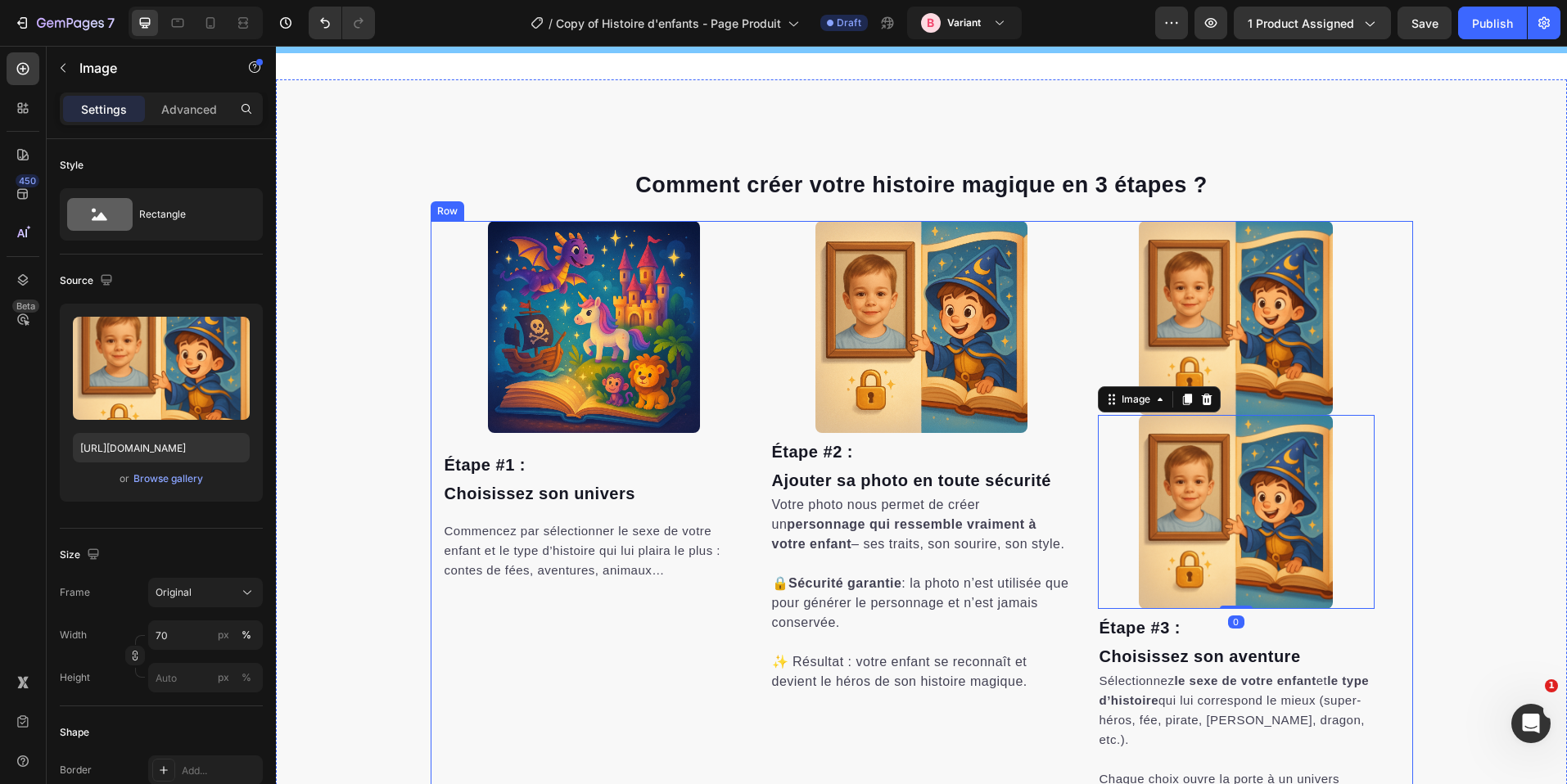
click at [1077, 230] on div "Image Image 0 Étape #3 : Choisissez son aventure Heading Sélectionnez le sexe d…" at bounding box center [922, 533] width 982 height 625
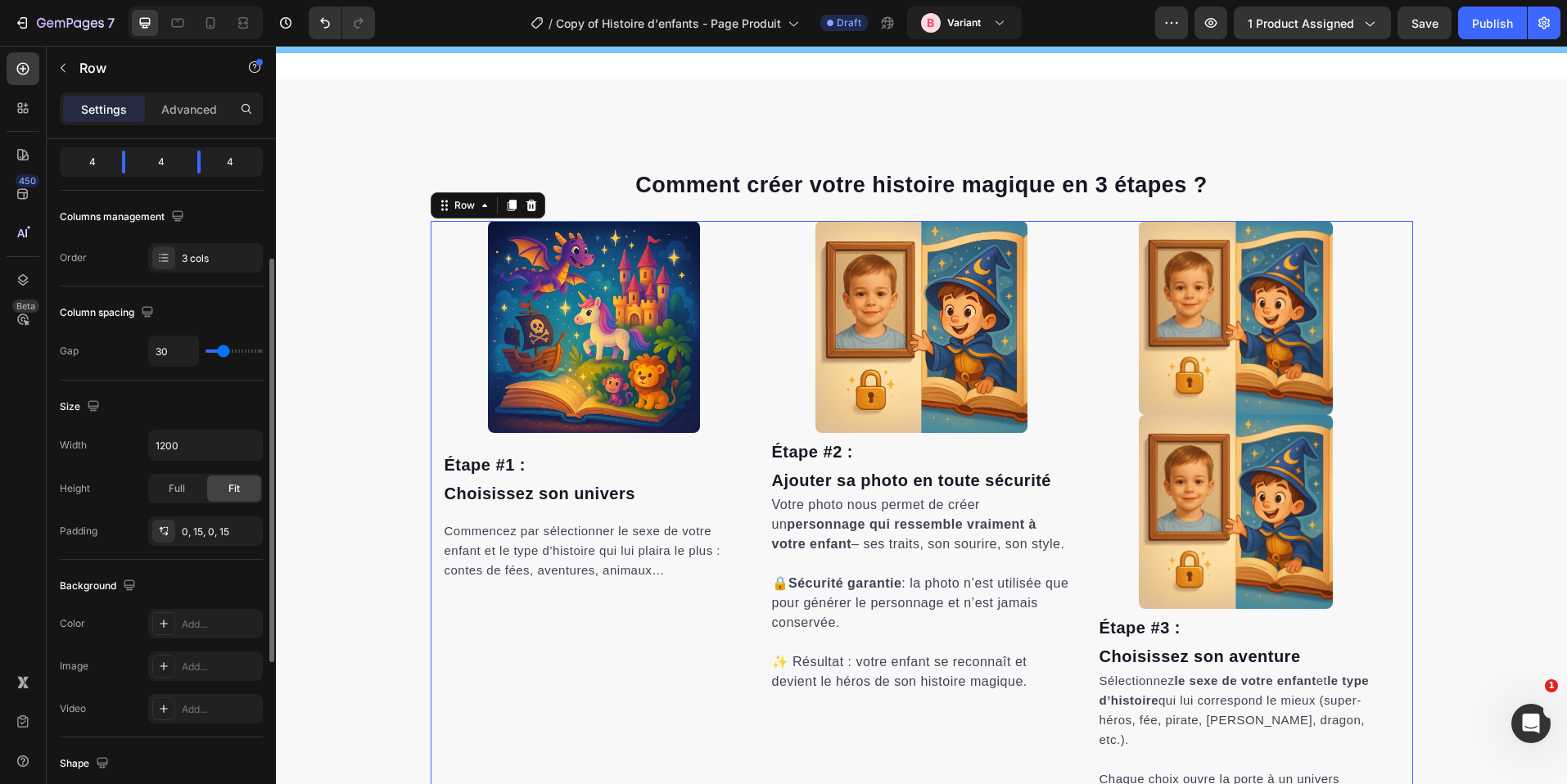
scroll to position [494, 0]
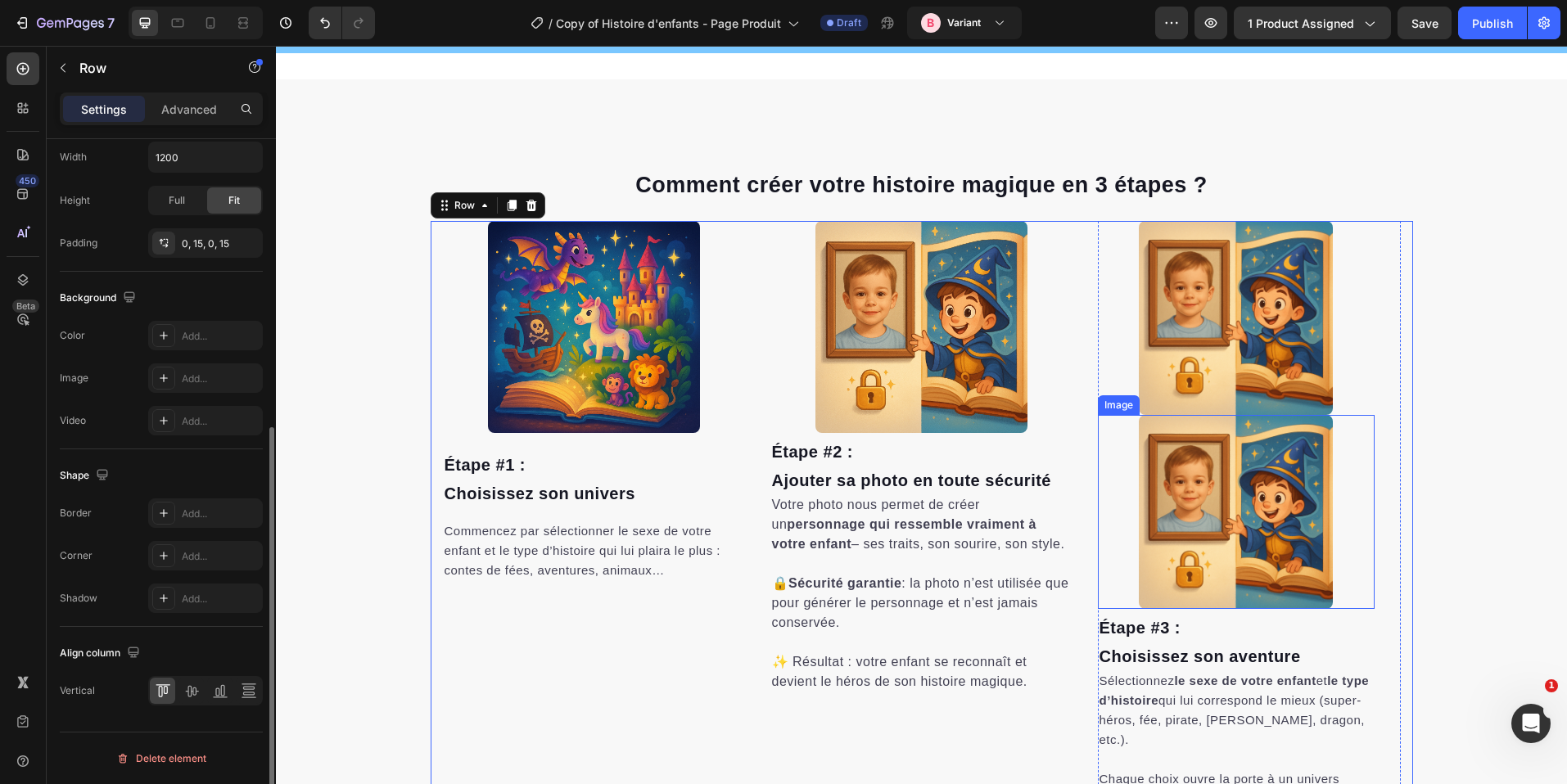
click at [1158, 472] on img at bounding box center [1236, 512] width 194 height 194
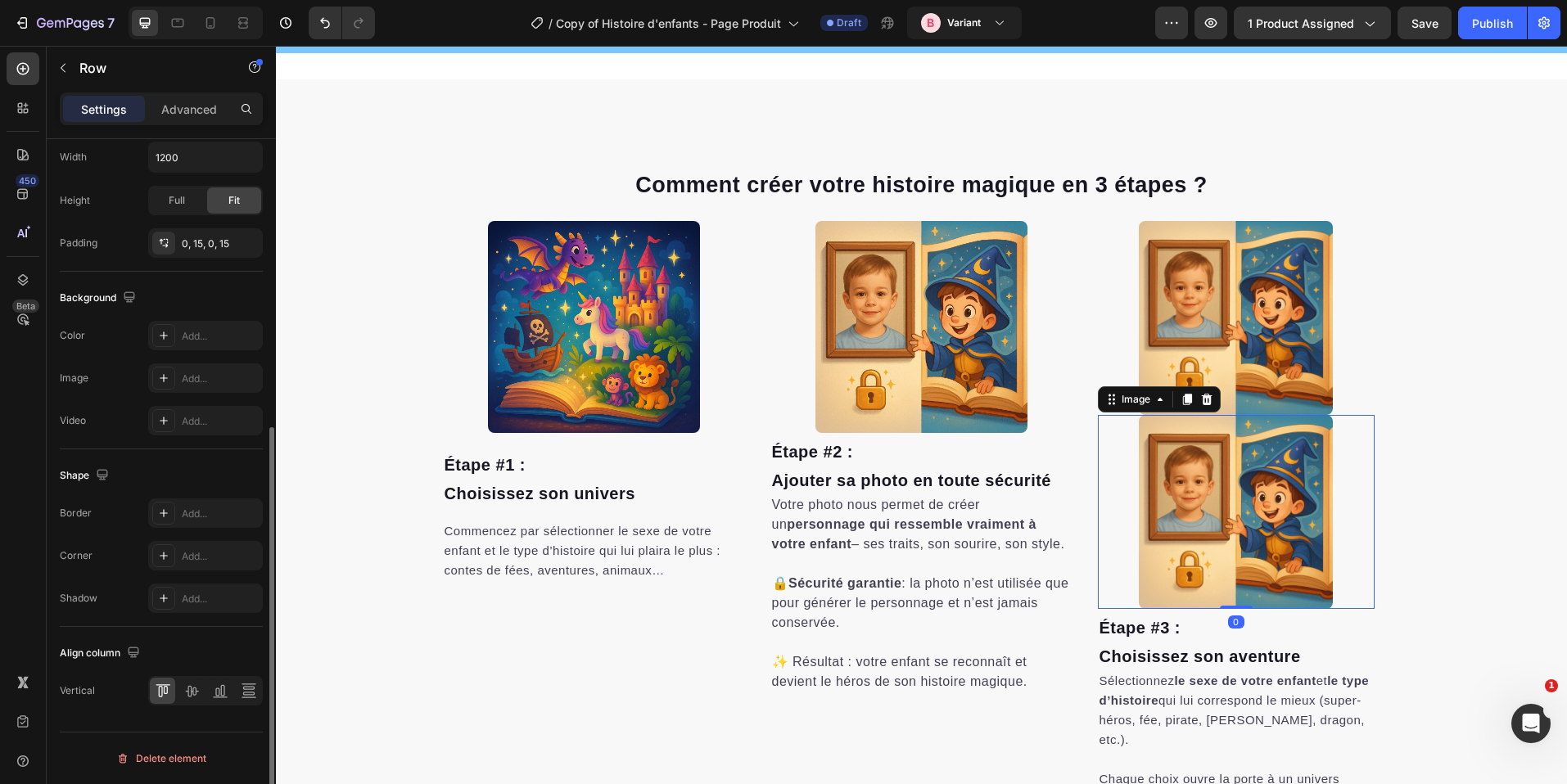
scroll to position [0, 0]
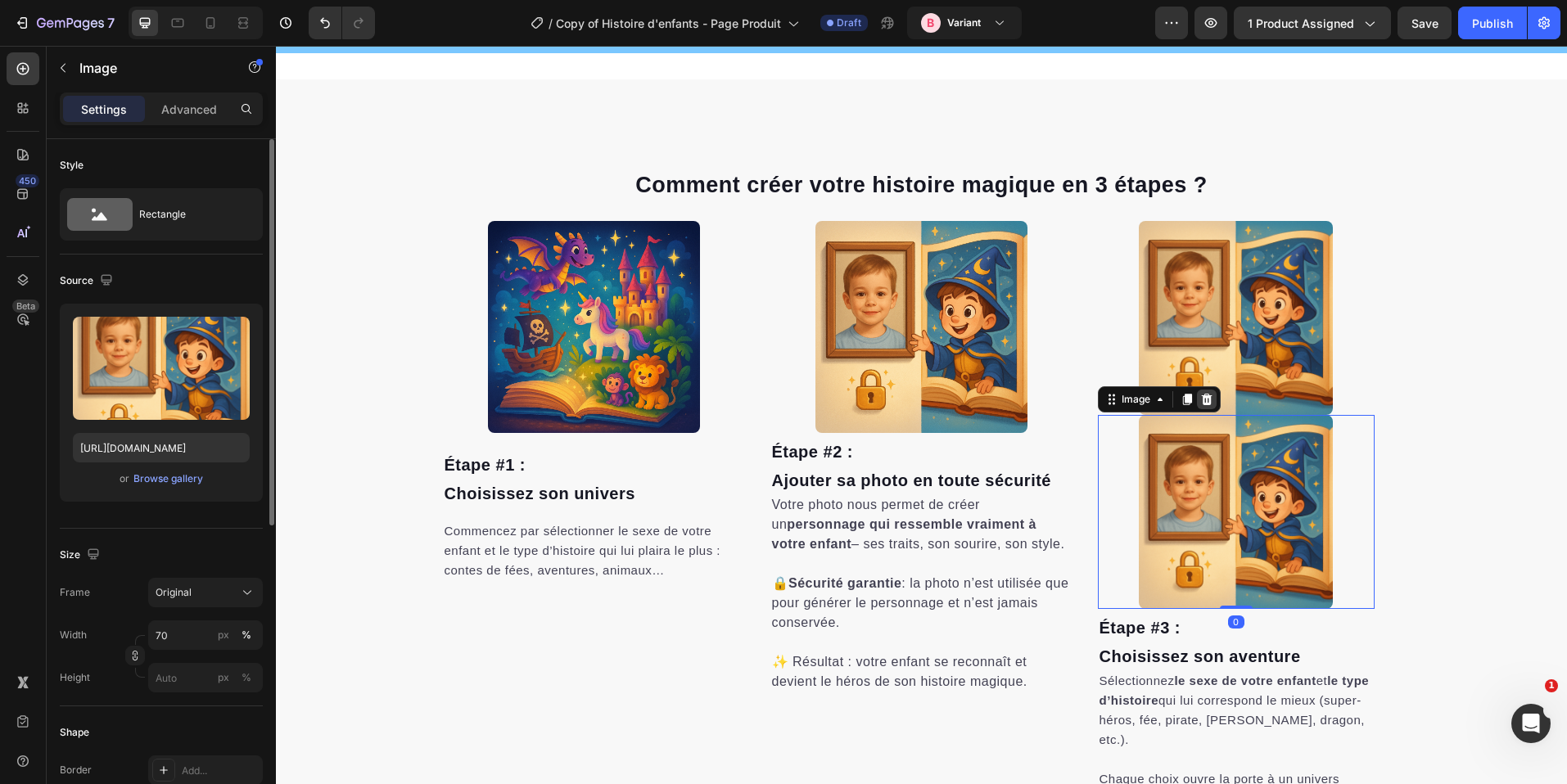
click at [1201, 398] on icon at bounding box center [1207, 399] width 13 height 13
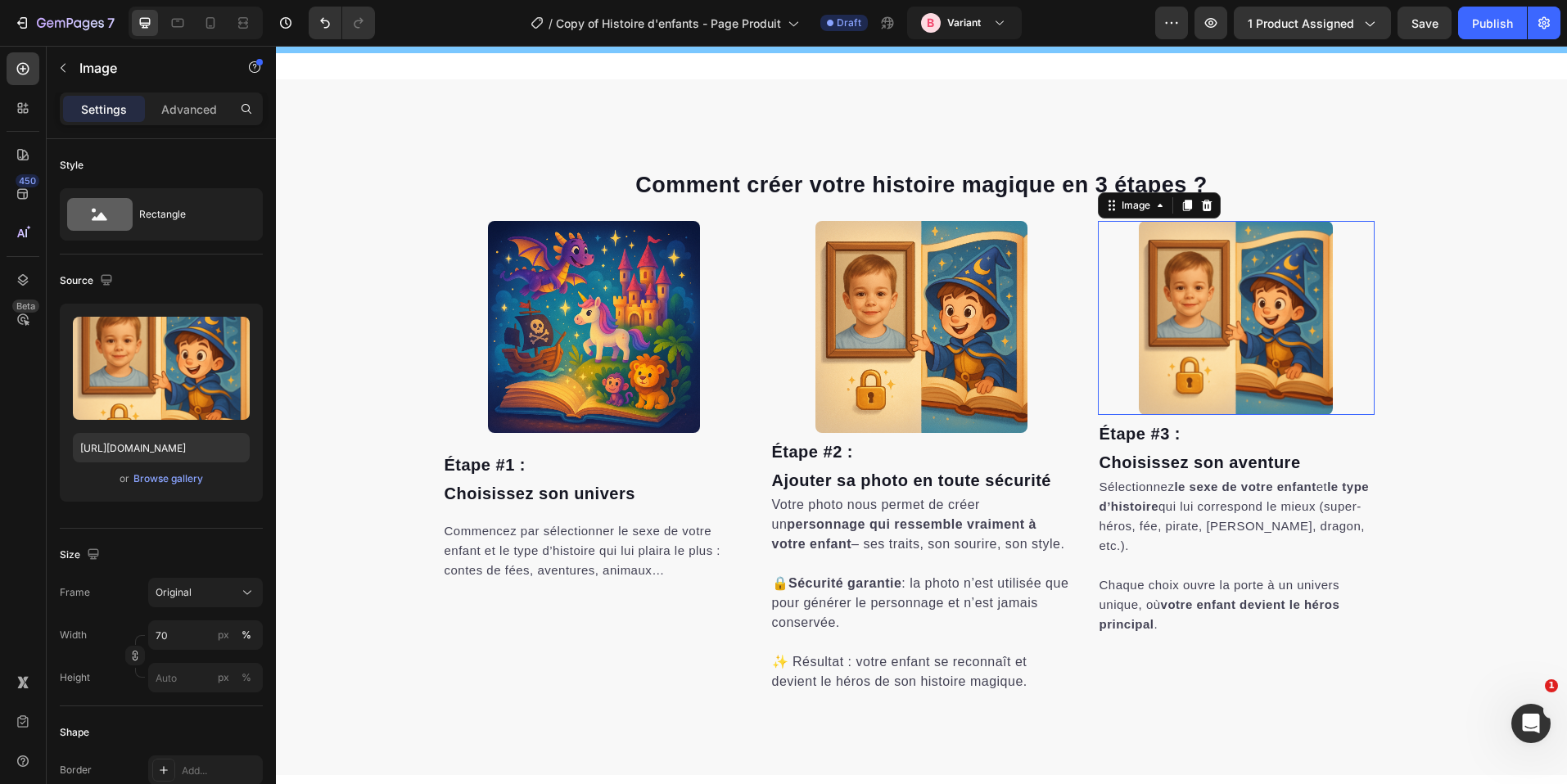
click at [1231, 367] on img at bounding box center [1236, 318] width 194 height 194
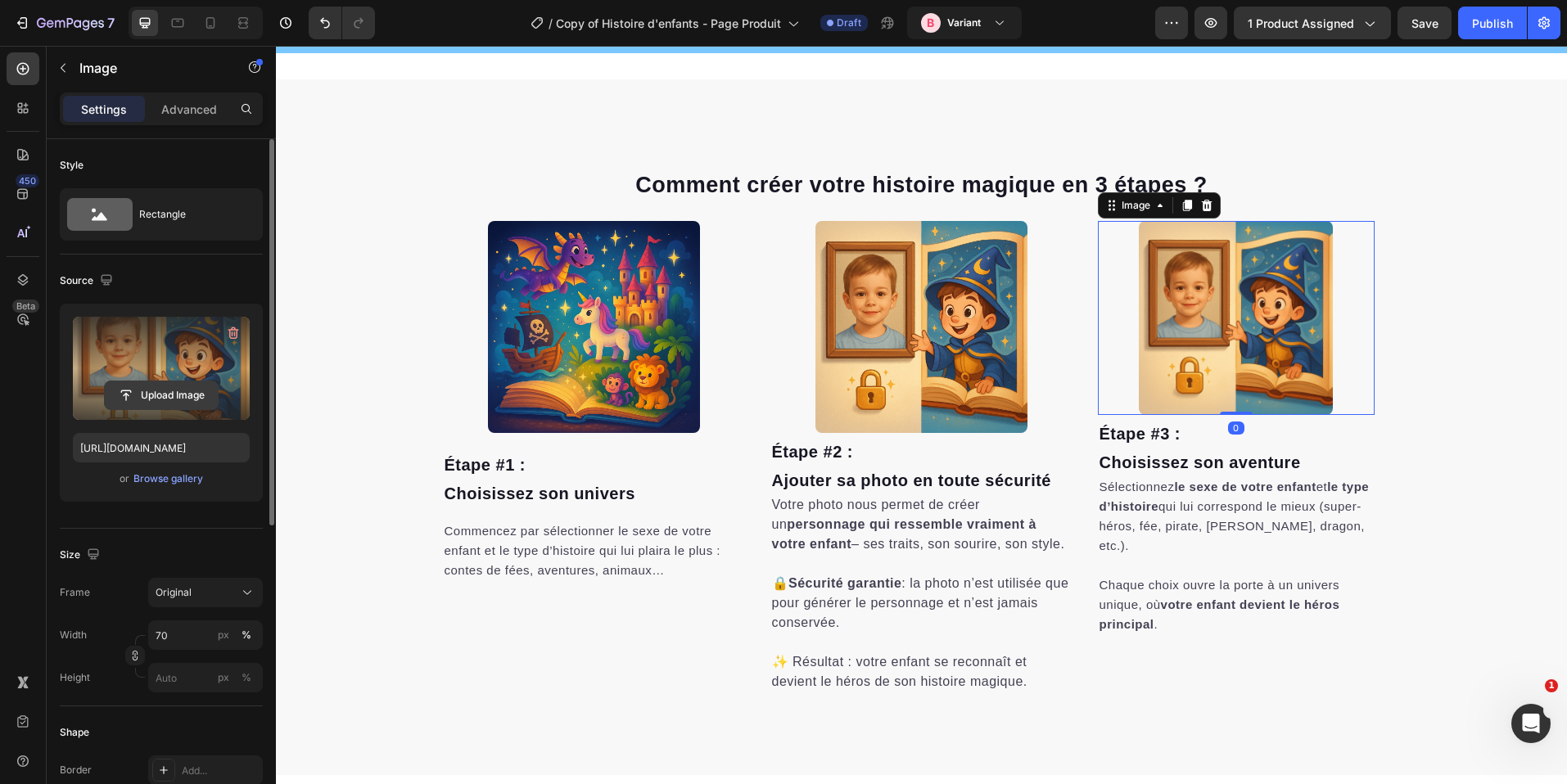
click at [187, 391] on input "file" at bounding box center [162, 395] width 113 height 28
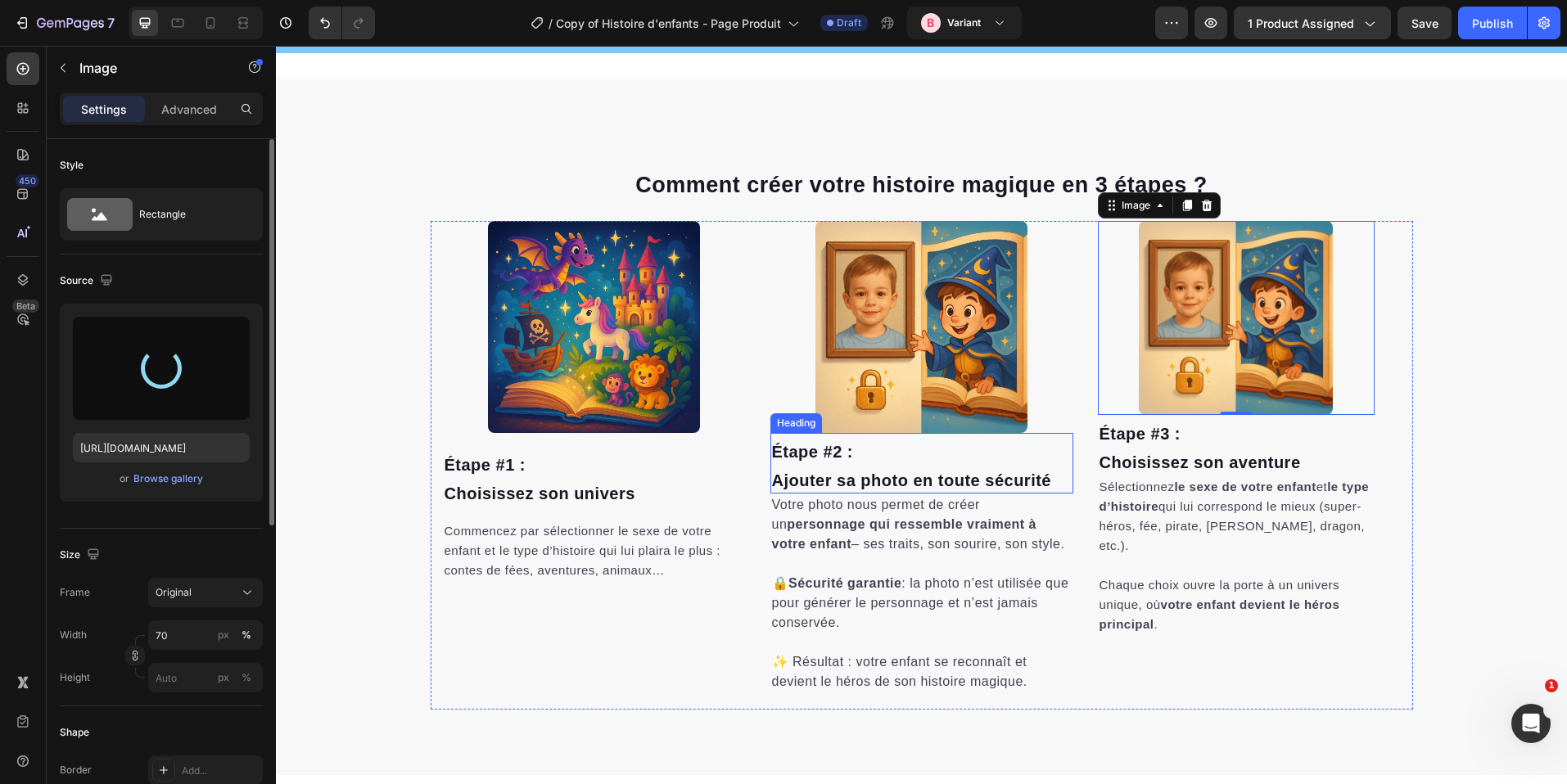
type input "https://cdn.shopify.com/s/files/1/0876/0269/2370/files/gempages_514128261119214…"
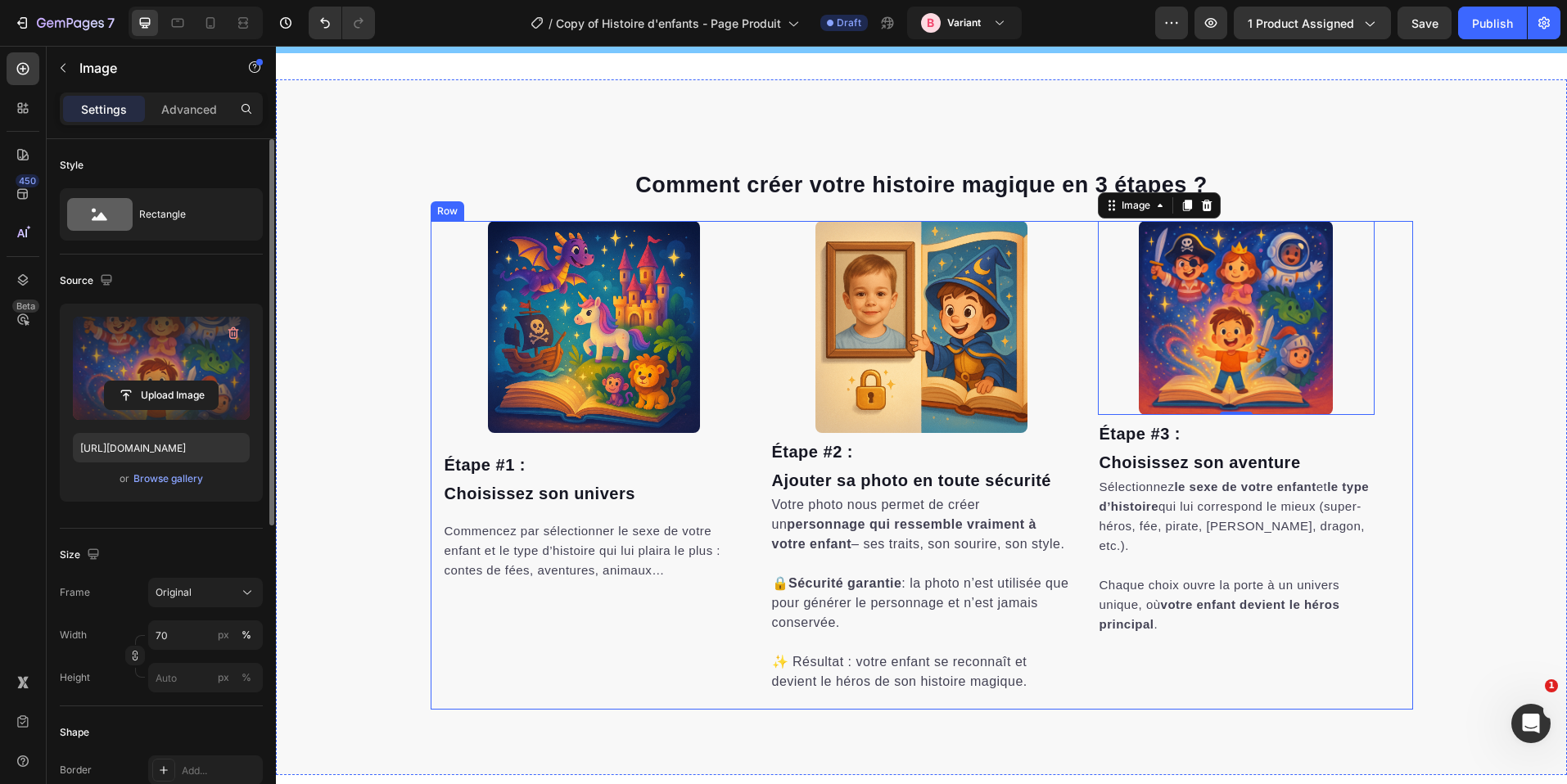
click at [1284, 725] on div "Comment créer votre histoire magique en 3 étapes ? Heading Row Image 0 Étape #3…" at bounding box center [922, 427] width 1292 height 696
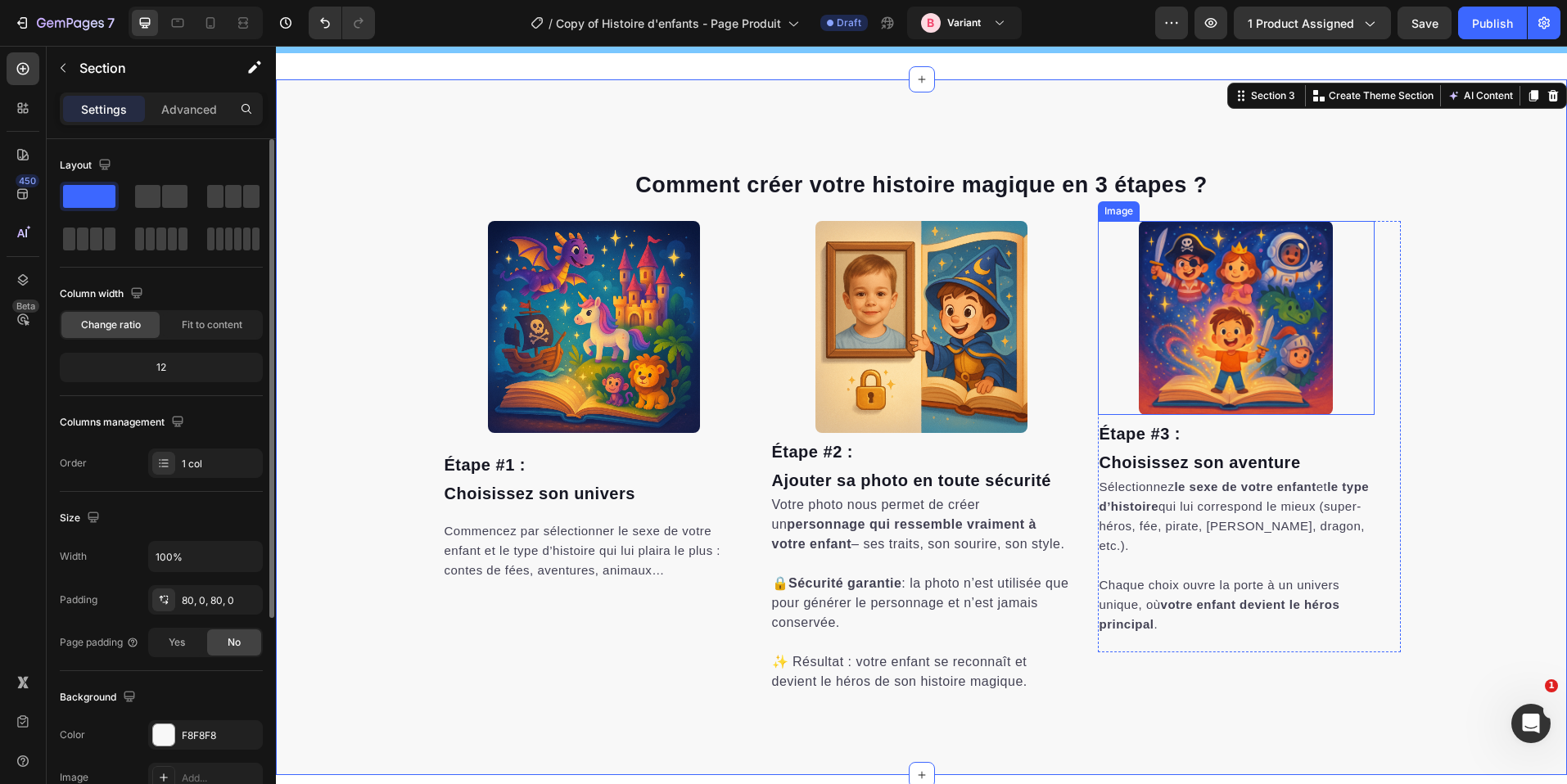
click at [1240, 374] on img at bounding box center [1236, 318] width 194 height 194
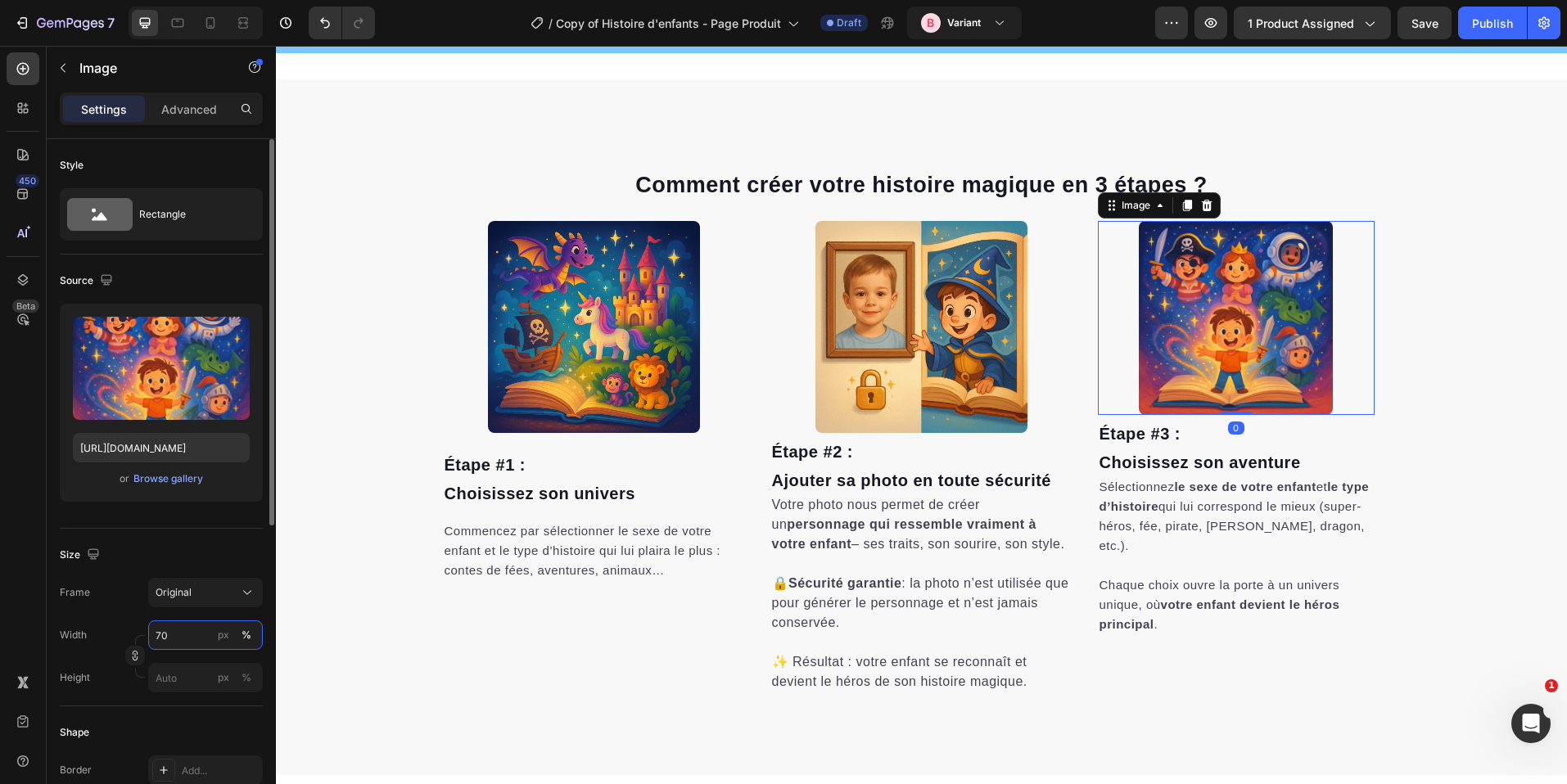
click at [197, 637] on input "70" at bounding box center [205, 635] width 114 height 30
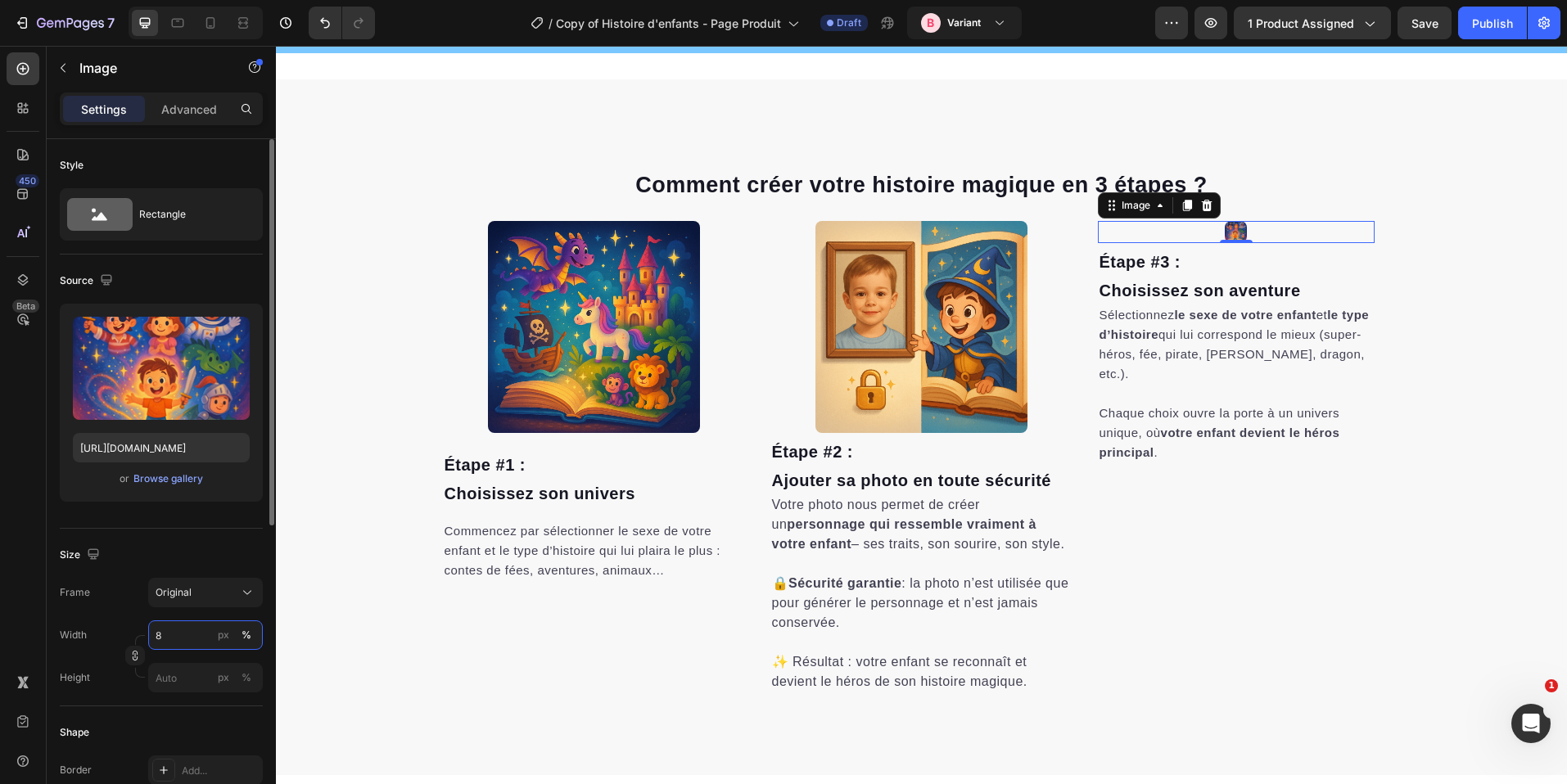
type input "80"
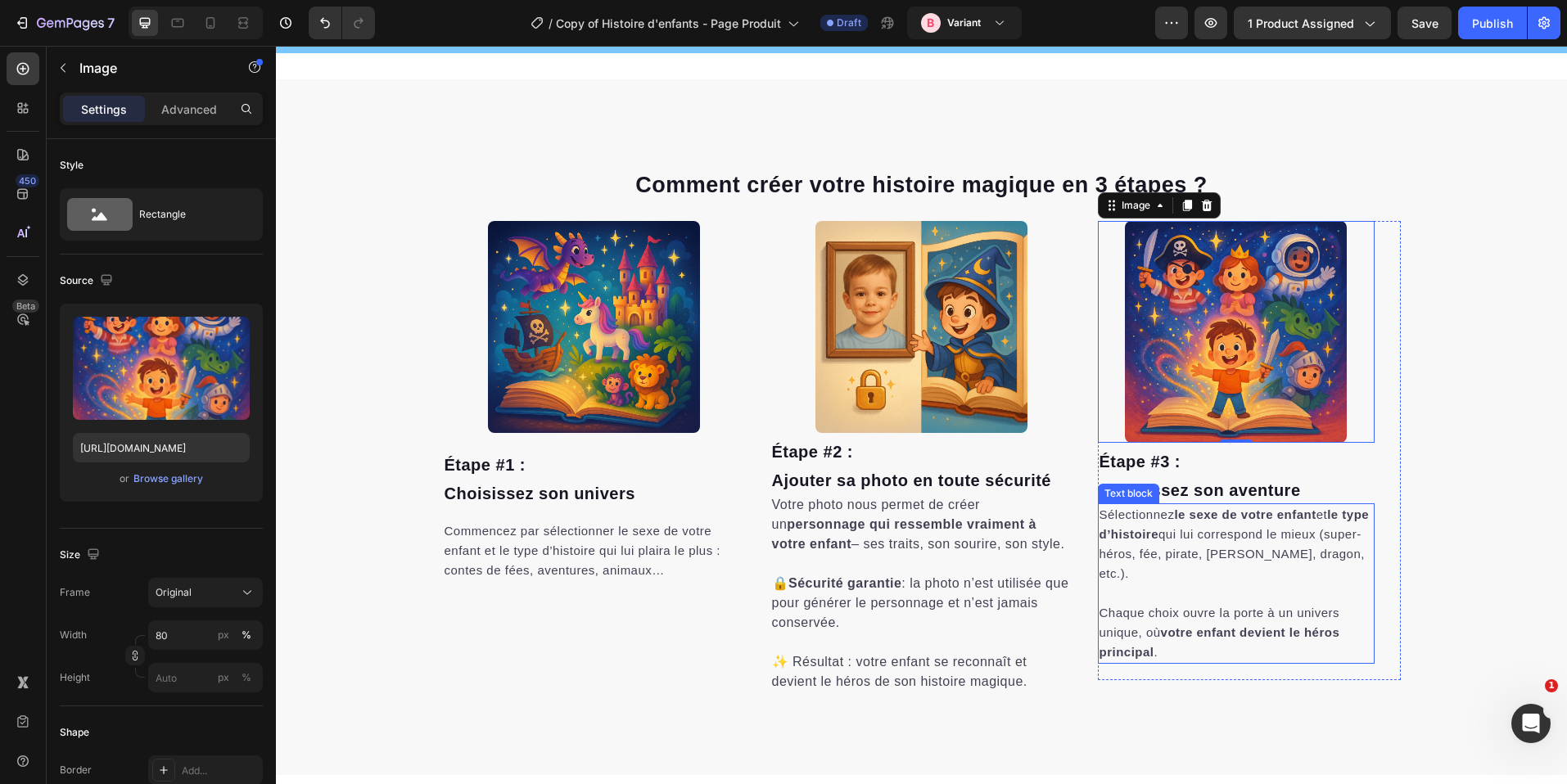
click at [1239, 633] on strong "votre enfant devient le héros principal" at bounding box center [1221, 642] width 241 height 33
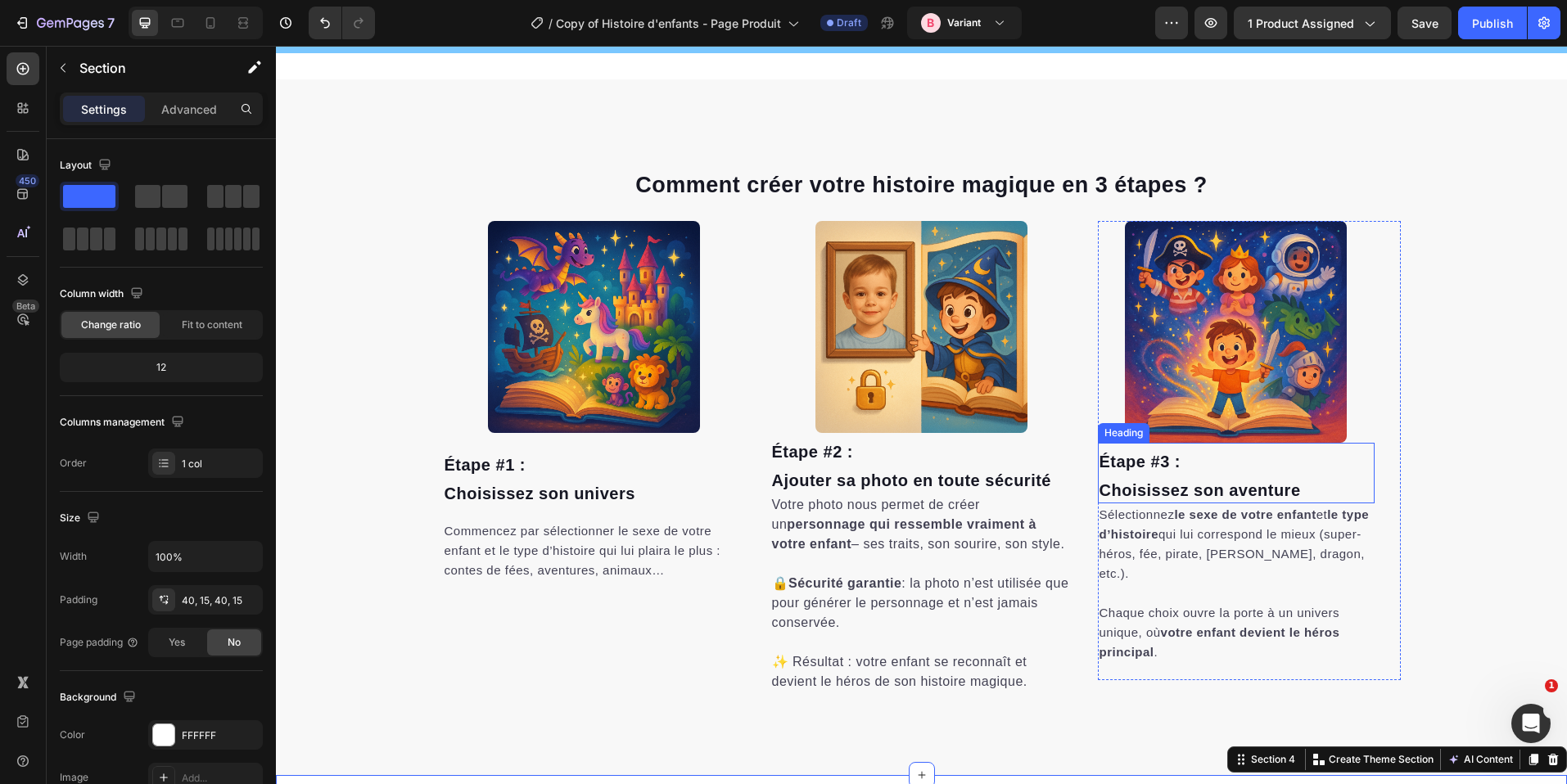
click at [1108, 461] on span "Étape #3 :" at bounding box center [1141, 461] width 81 height 18
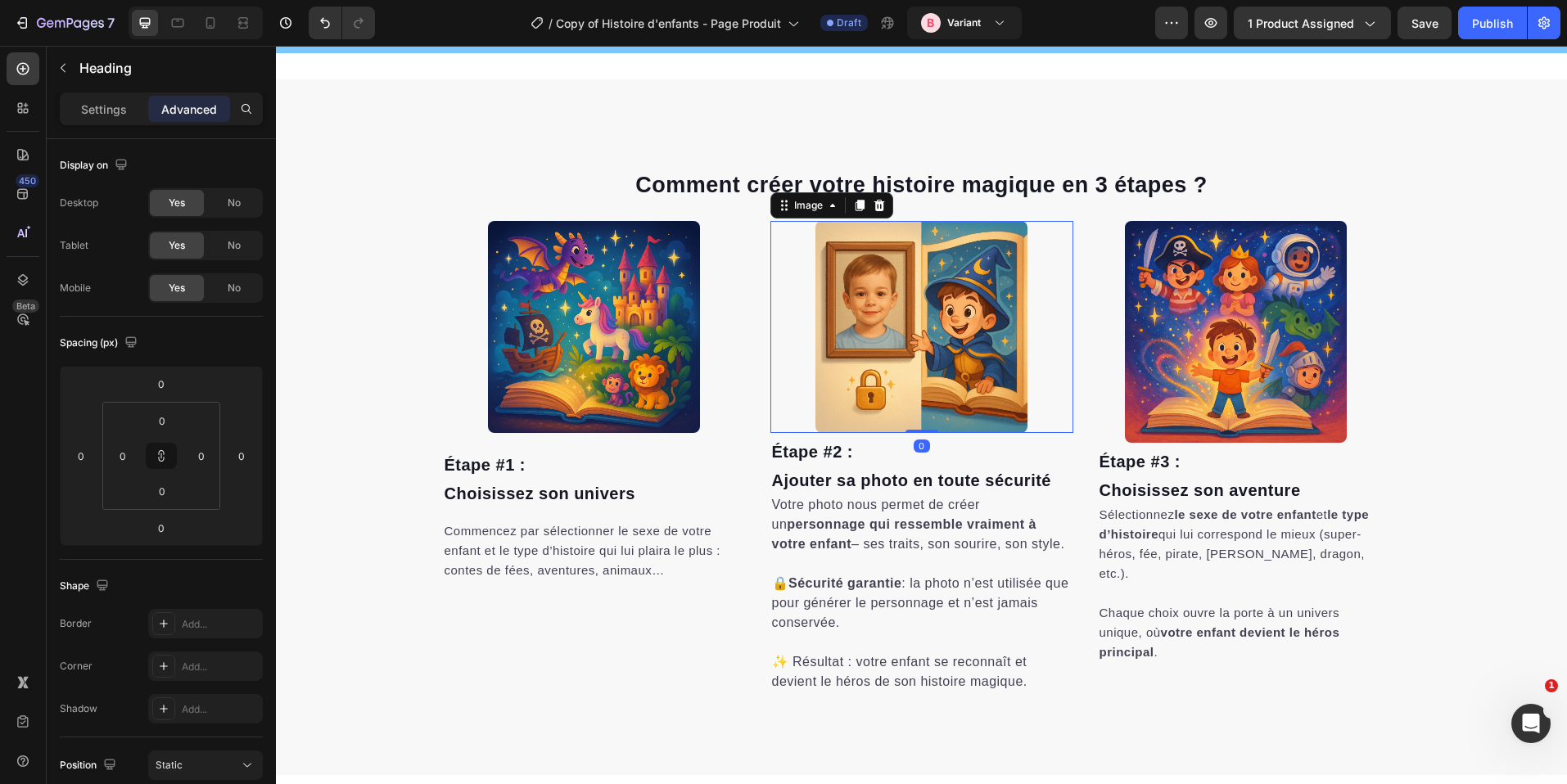
click at [972, 379] on img at bounding box center [922, 327] width 212 height 212
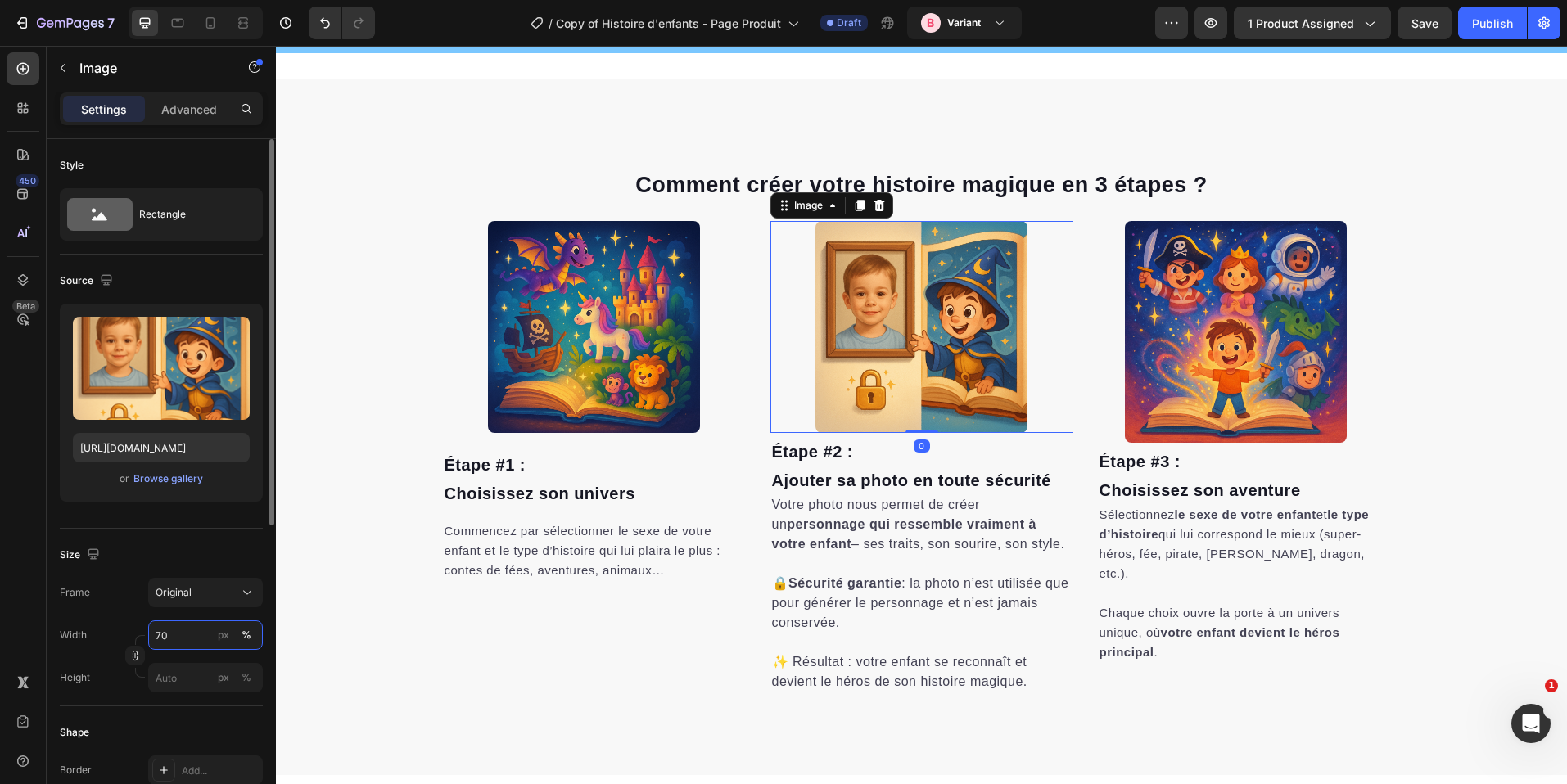
click at [203, 634] on input "70" at bounding box center [205, 635] width 114 height 30
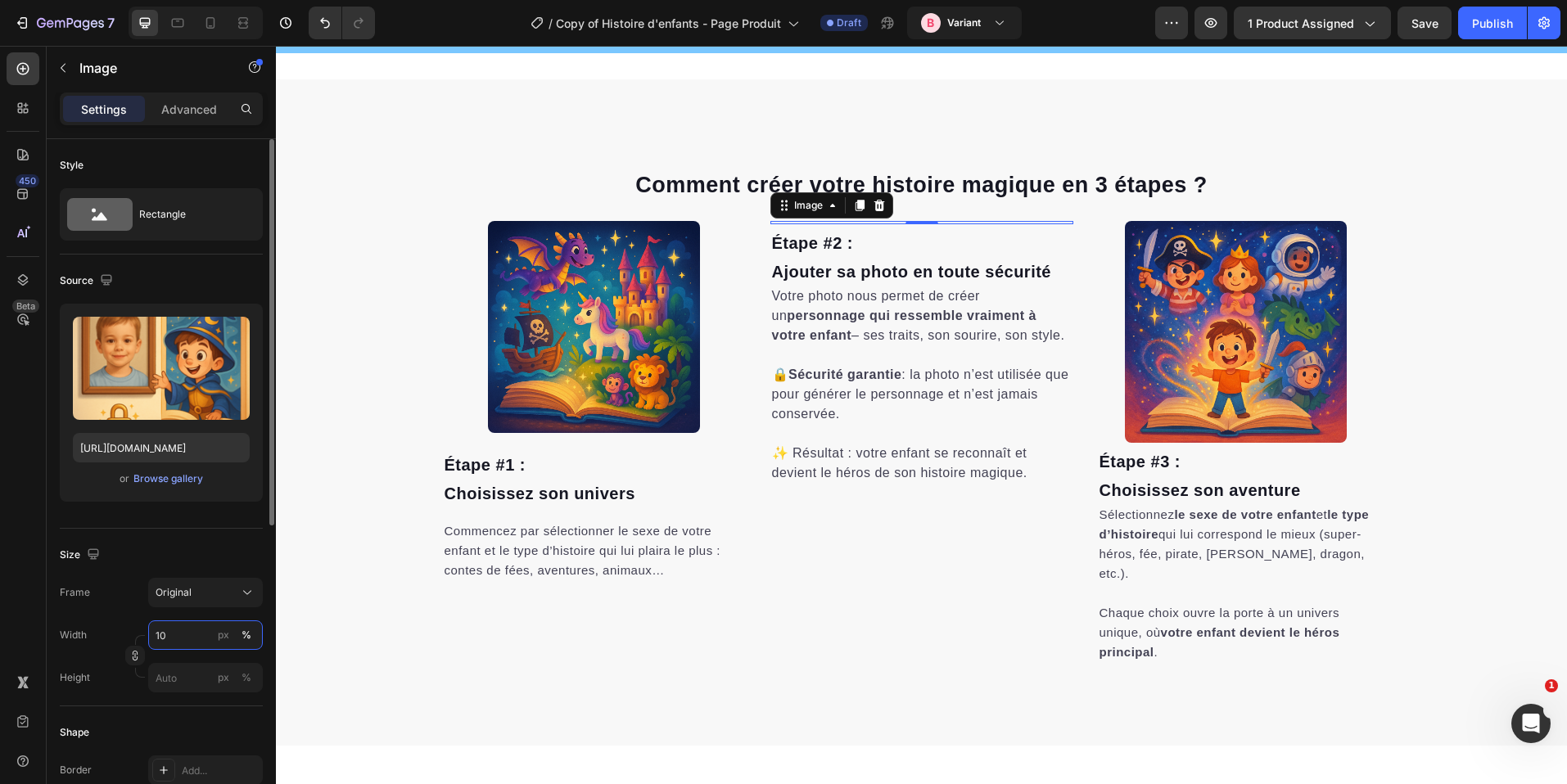
type input "100"
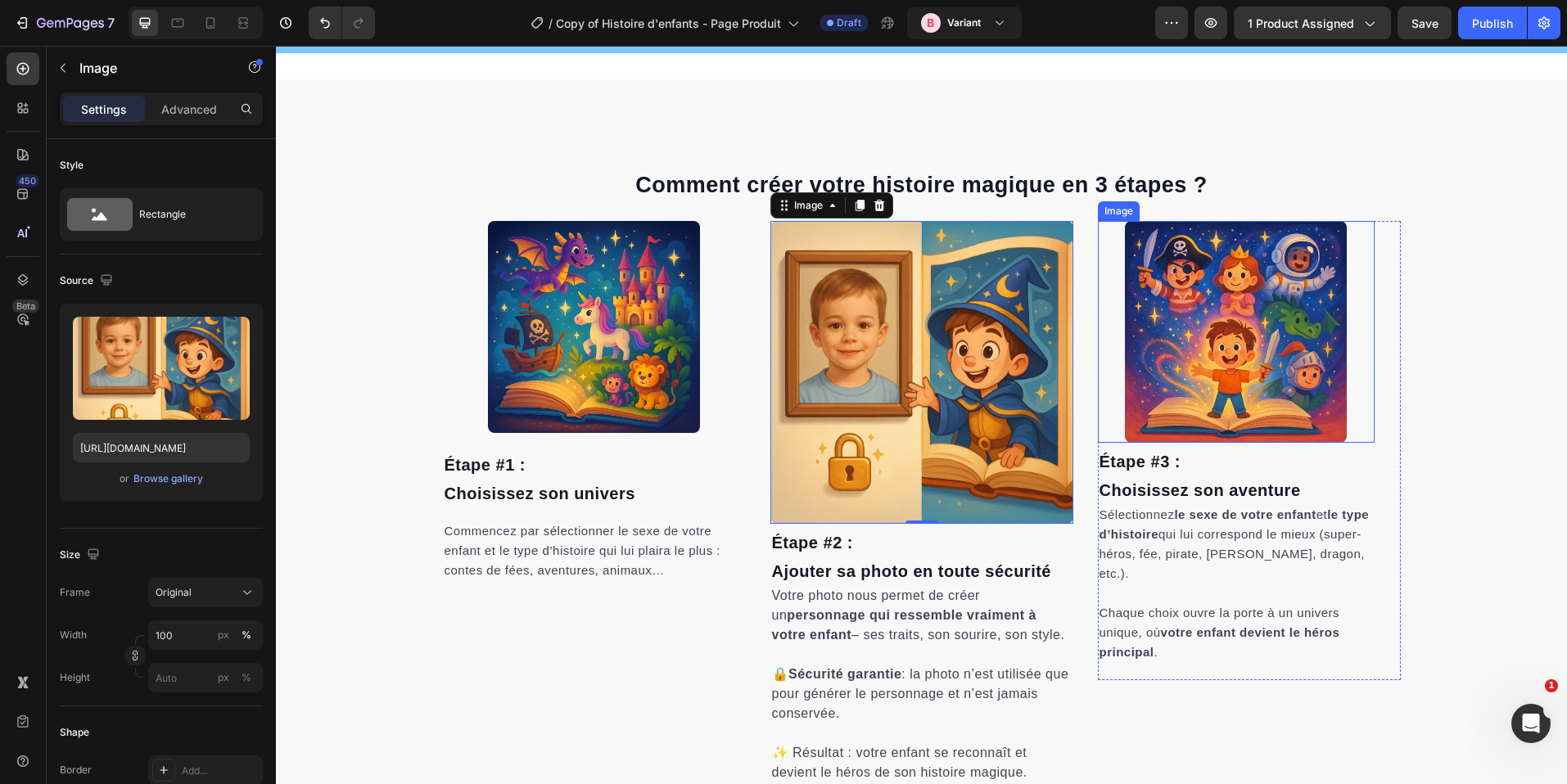
click at [1204, 396] on img at bounding box center [1236, 332] width 221 height 221
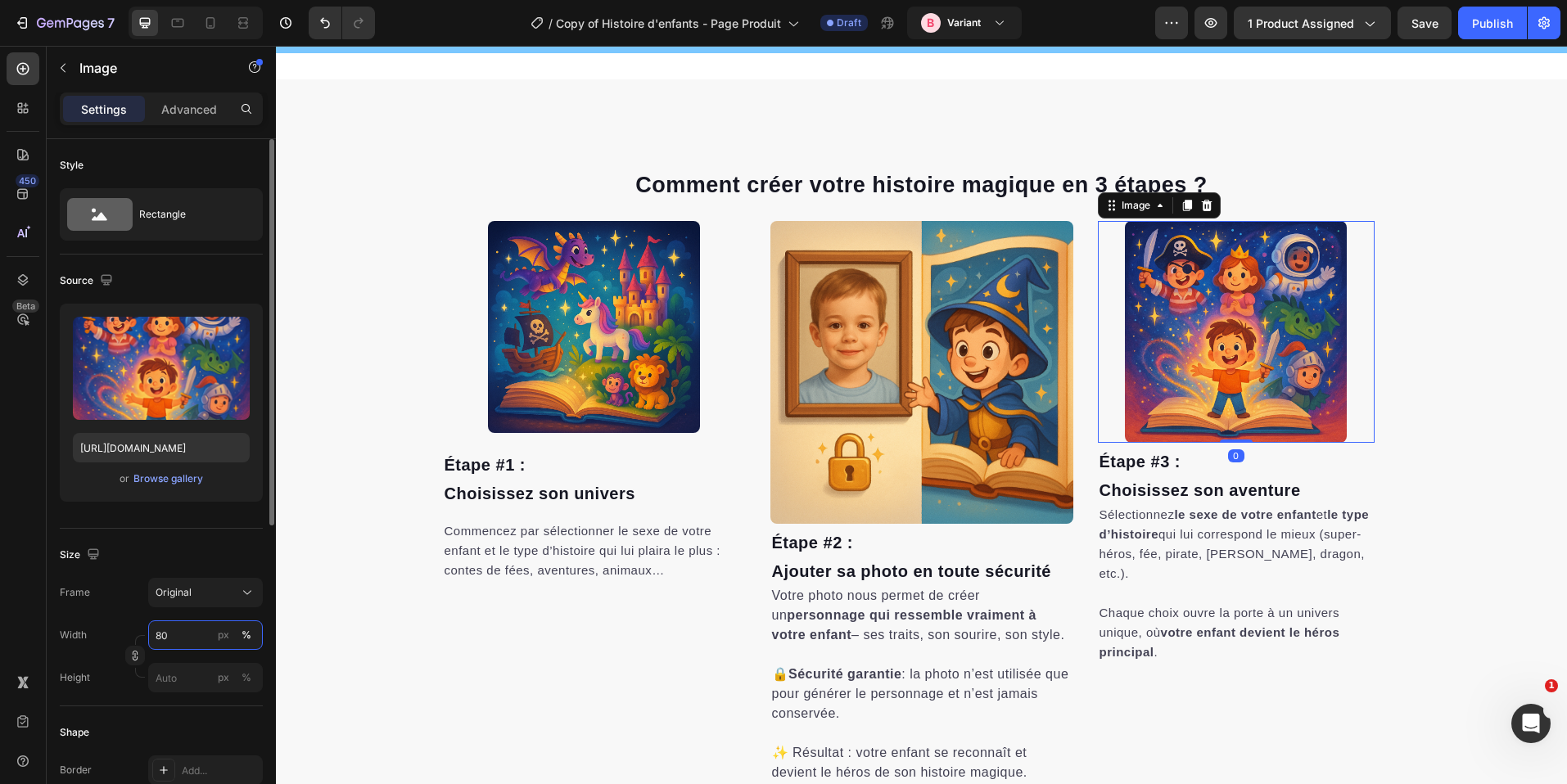
click at [166, 628] on input "80" at bounding box center [205, 635] width 114 height 30
paste input "10"
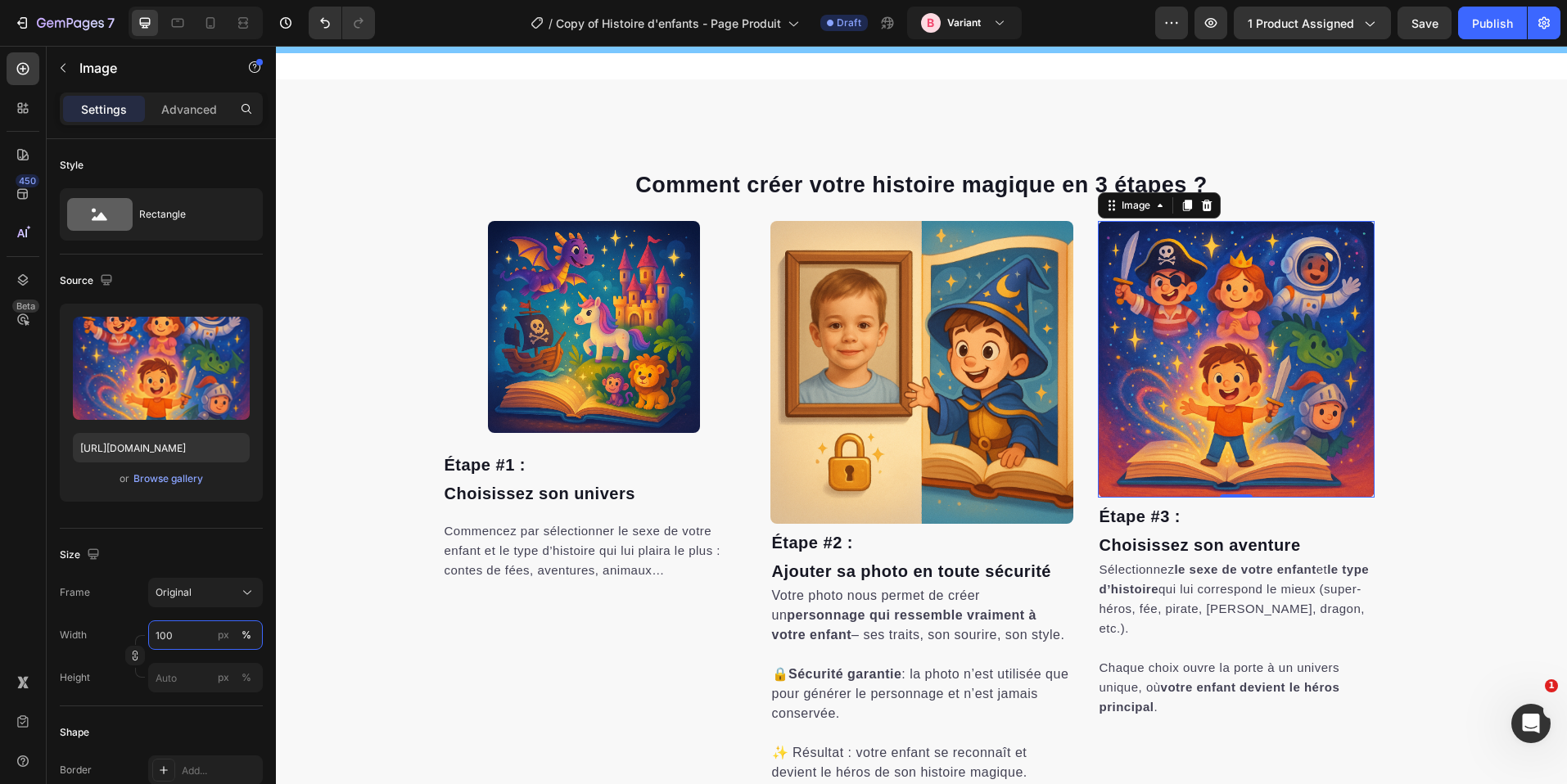
type input "100"
click at [1142, 359] on img at bounding box center [1237, 360] width 277 height 277
click at [1136, 205] on div "Image" at bounding box center [1136, 205] width 35 height 14
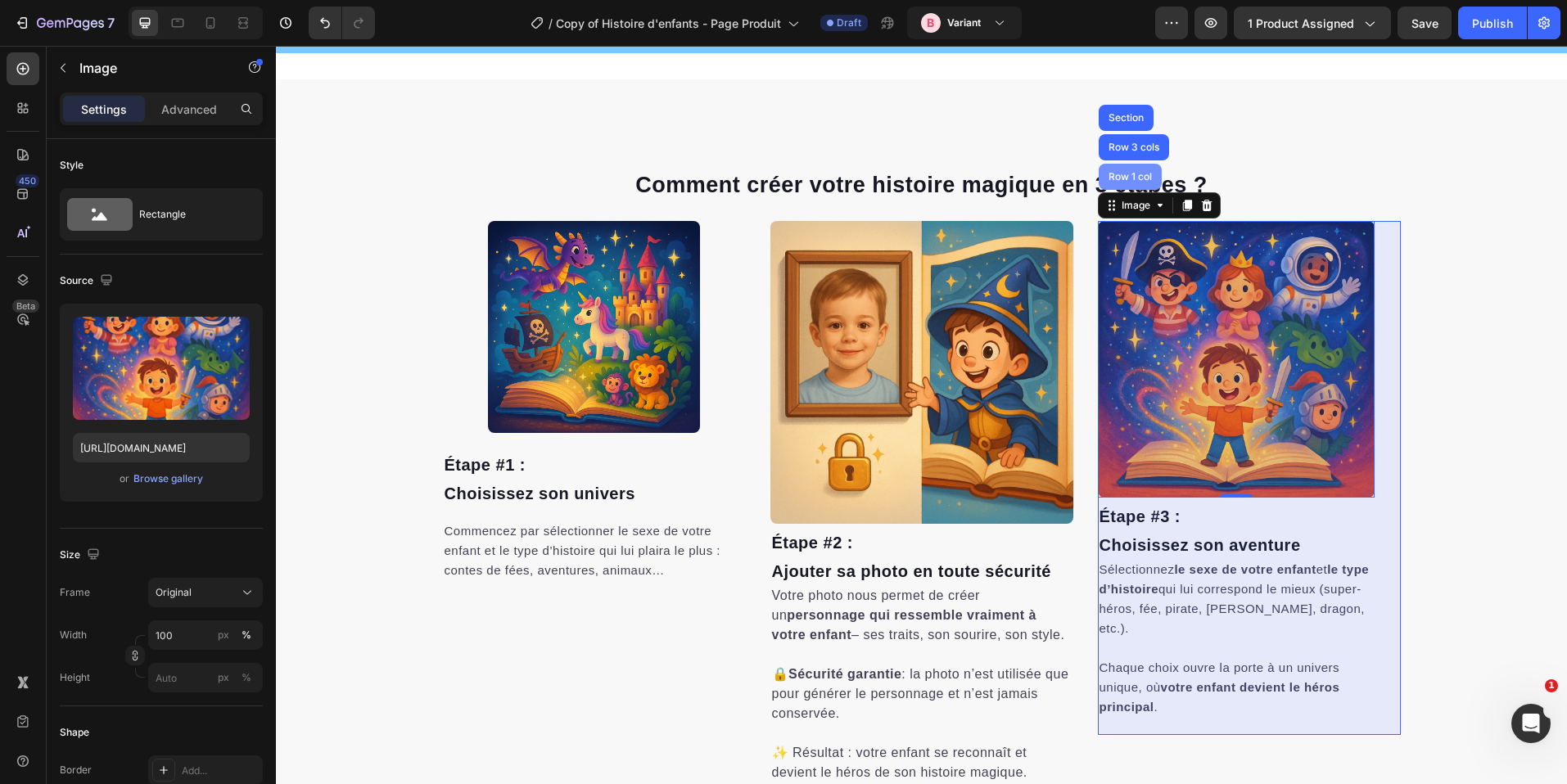
click at [1128, 182] on div "Row 1 col" at bounding box center [1131, 176] width 50 height 10
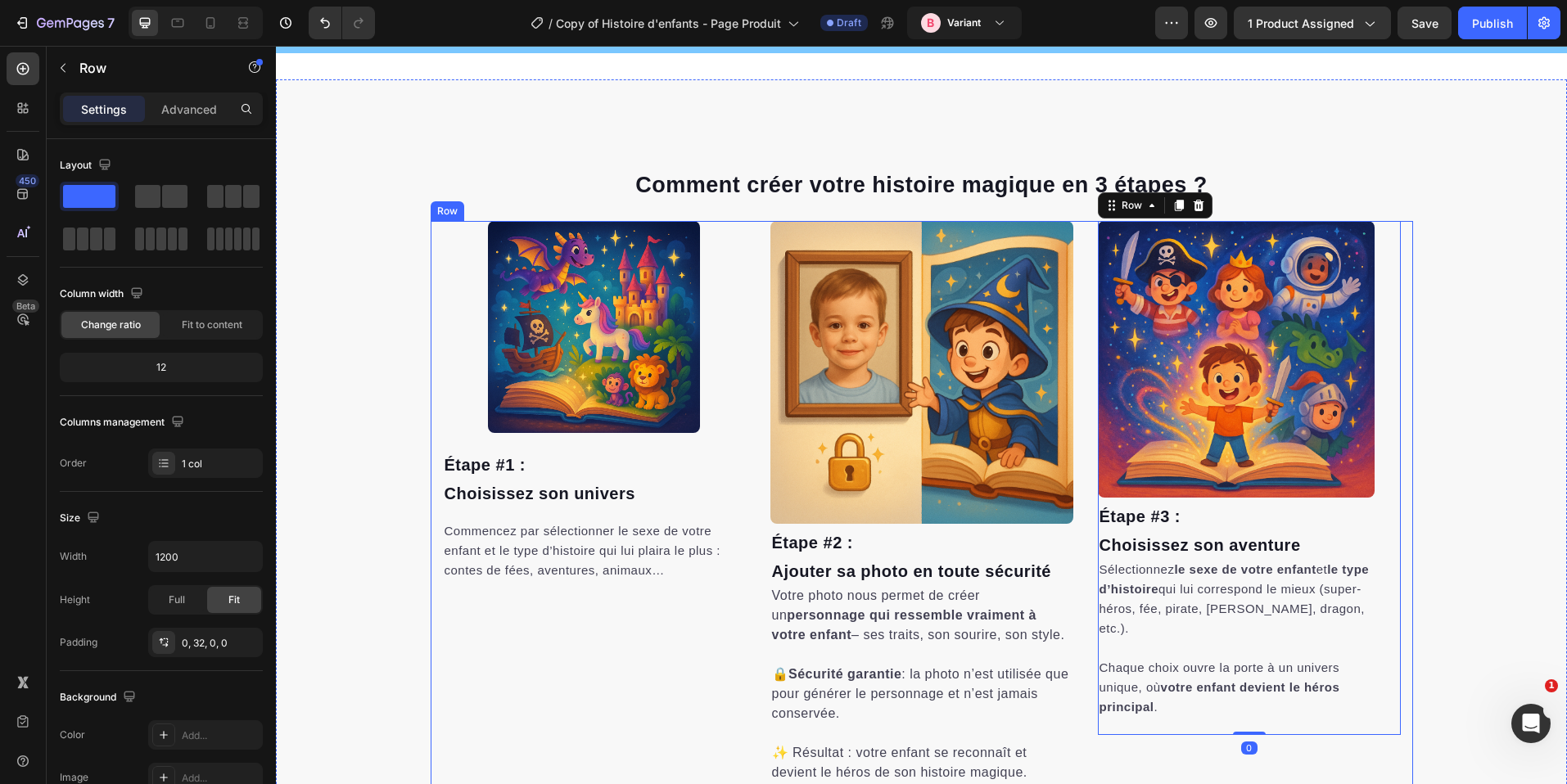
click at [1010, 266] on img at bounding box center [922, 372] width 303 height 303
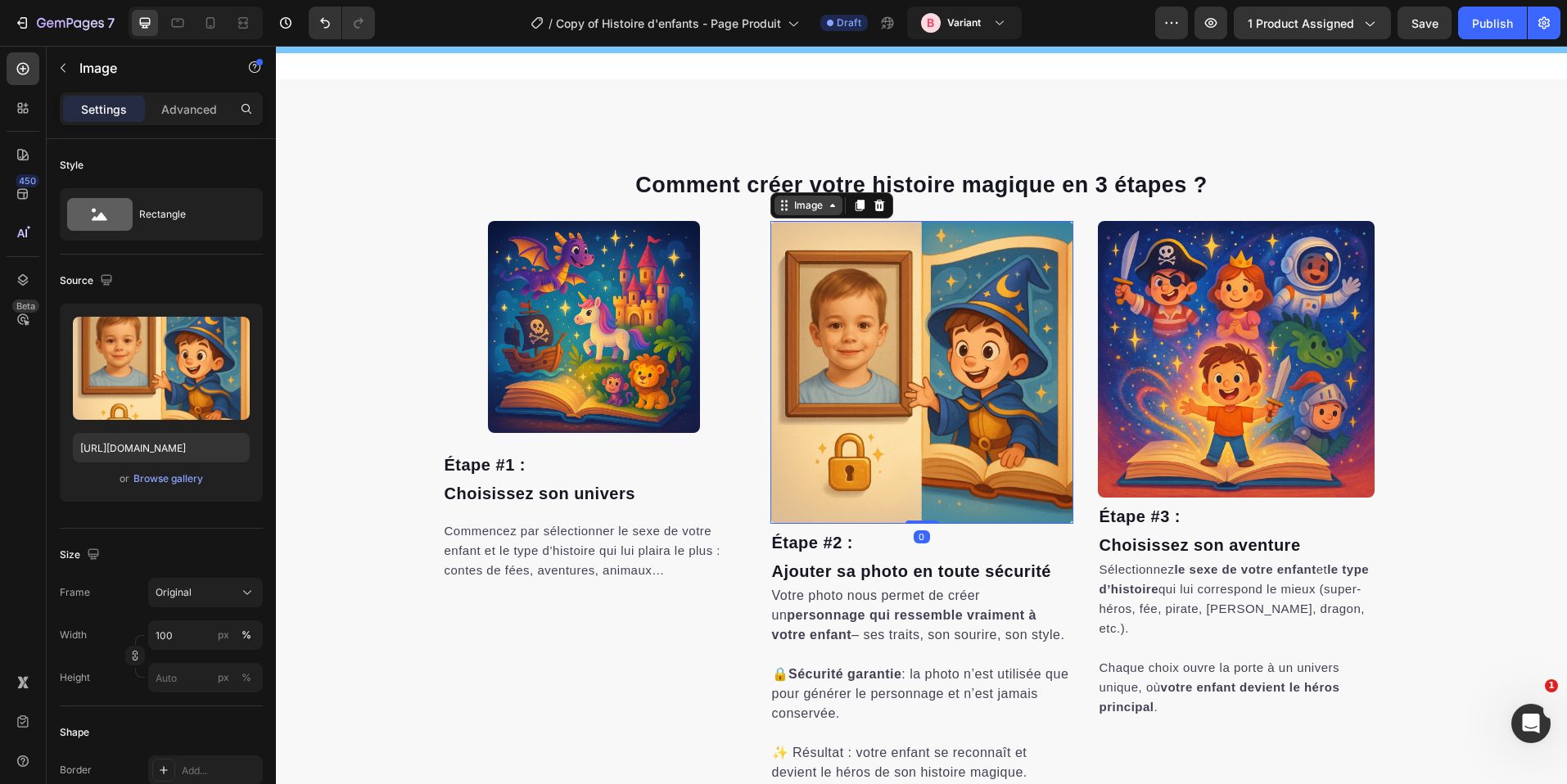
click at [818, 211] on div "Image" at bounding box center [808, 205] width 35 height 14
click at [1128, 255] on img at bounding box center [1237, 360] width 277 height 277
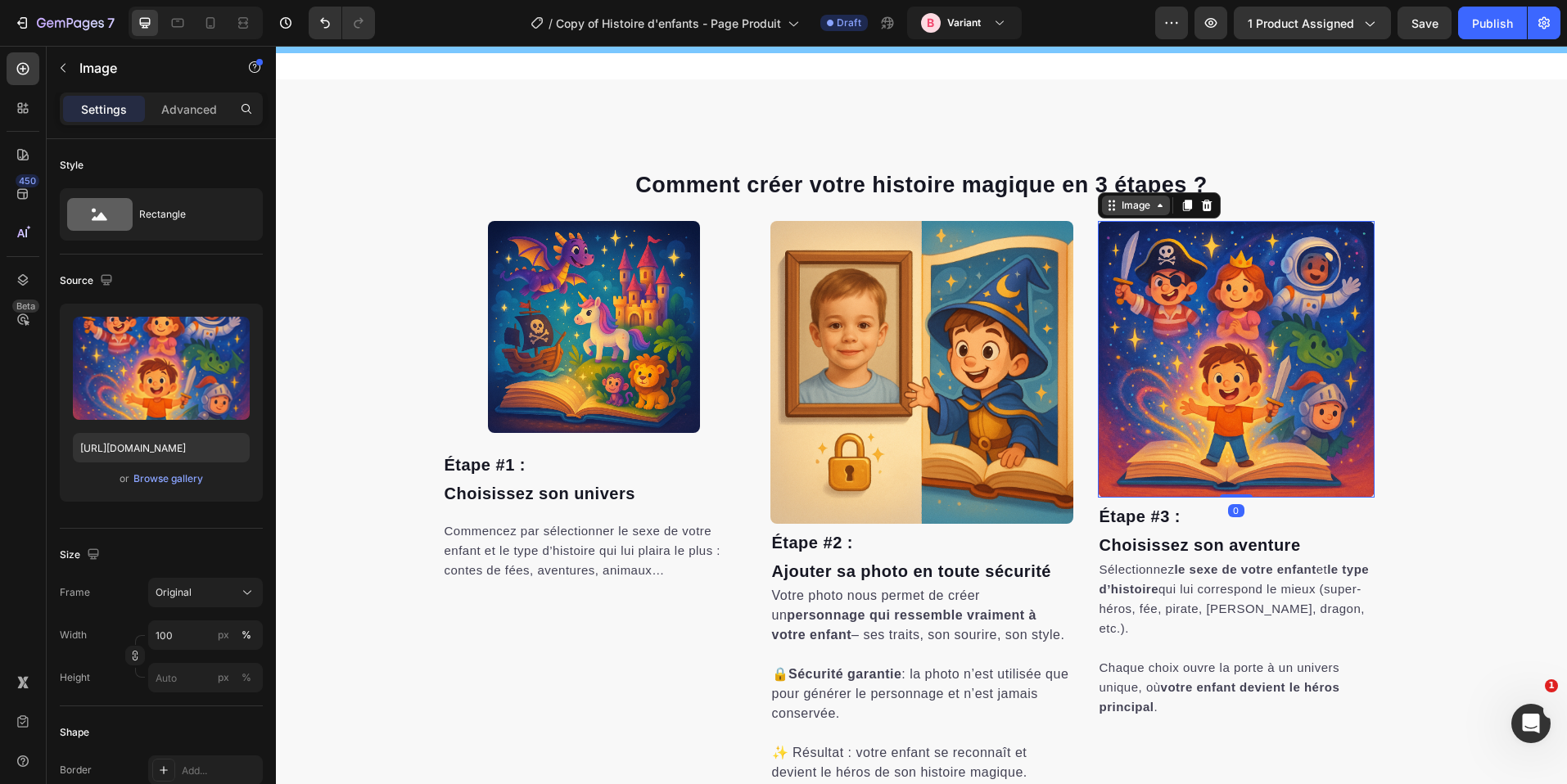
click at [1110, 206] on icon at bounding box center [1112, 205] width 13 height 13
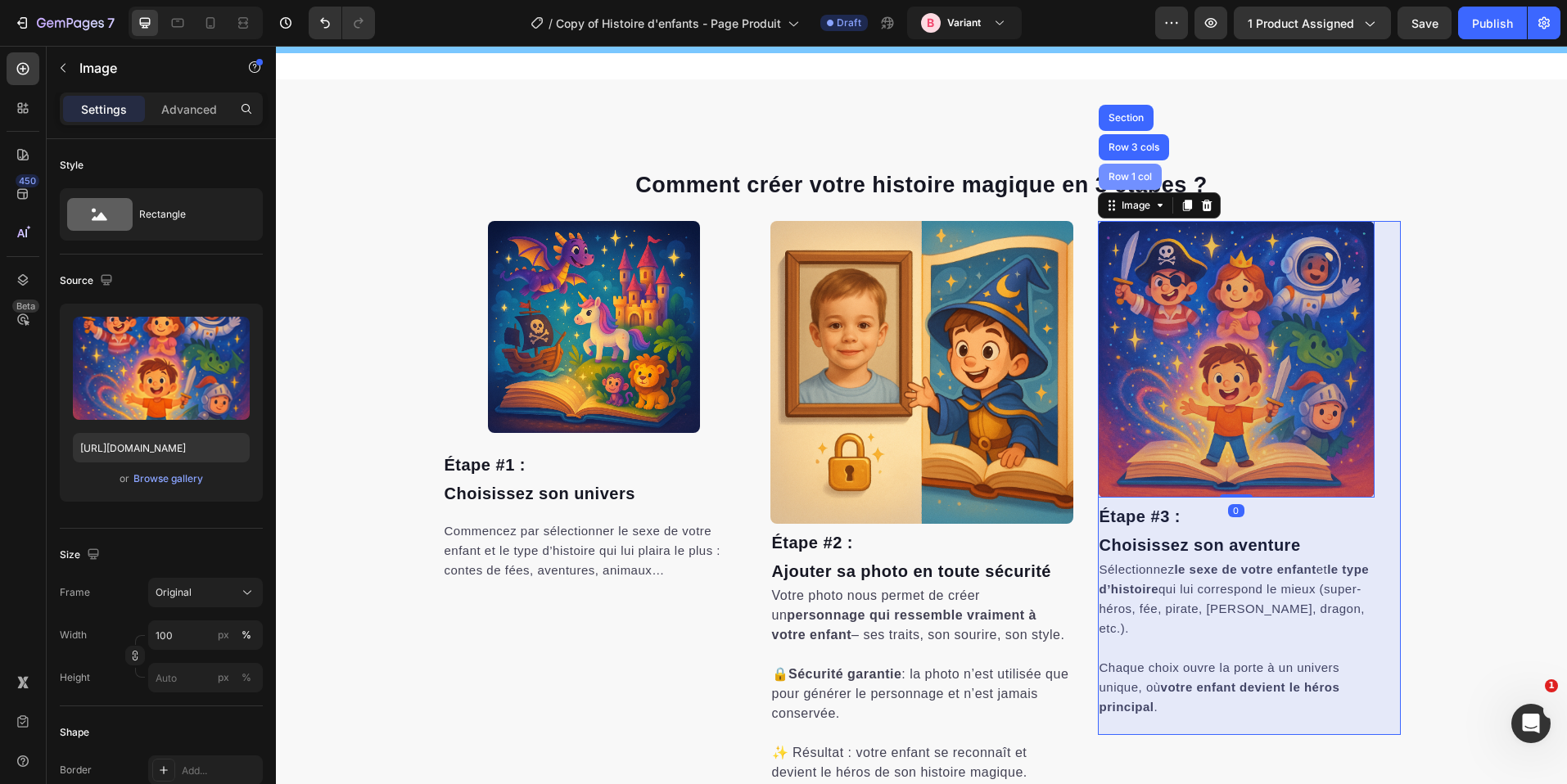
click at [1119, 174] on div "Row 1 col" at bounding box center [1131, 176] width 50 height 10
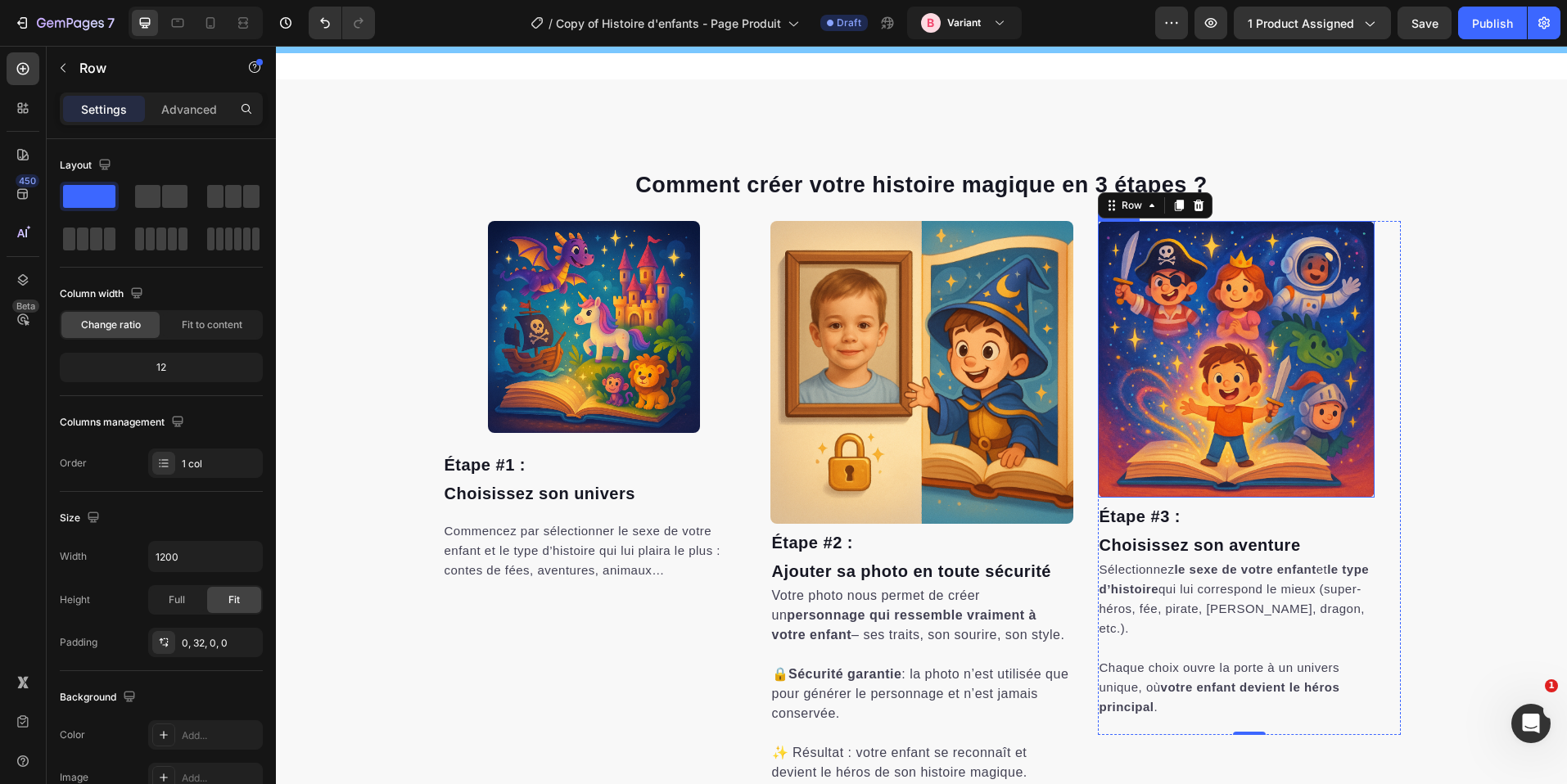
click at [1160, 253] on img at bounding box center [1237, 360] width 277 height 277
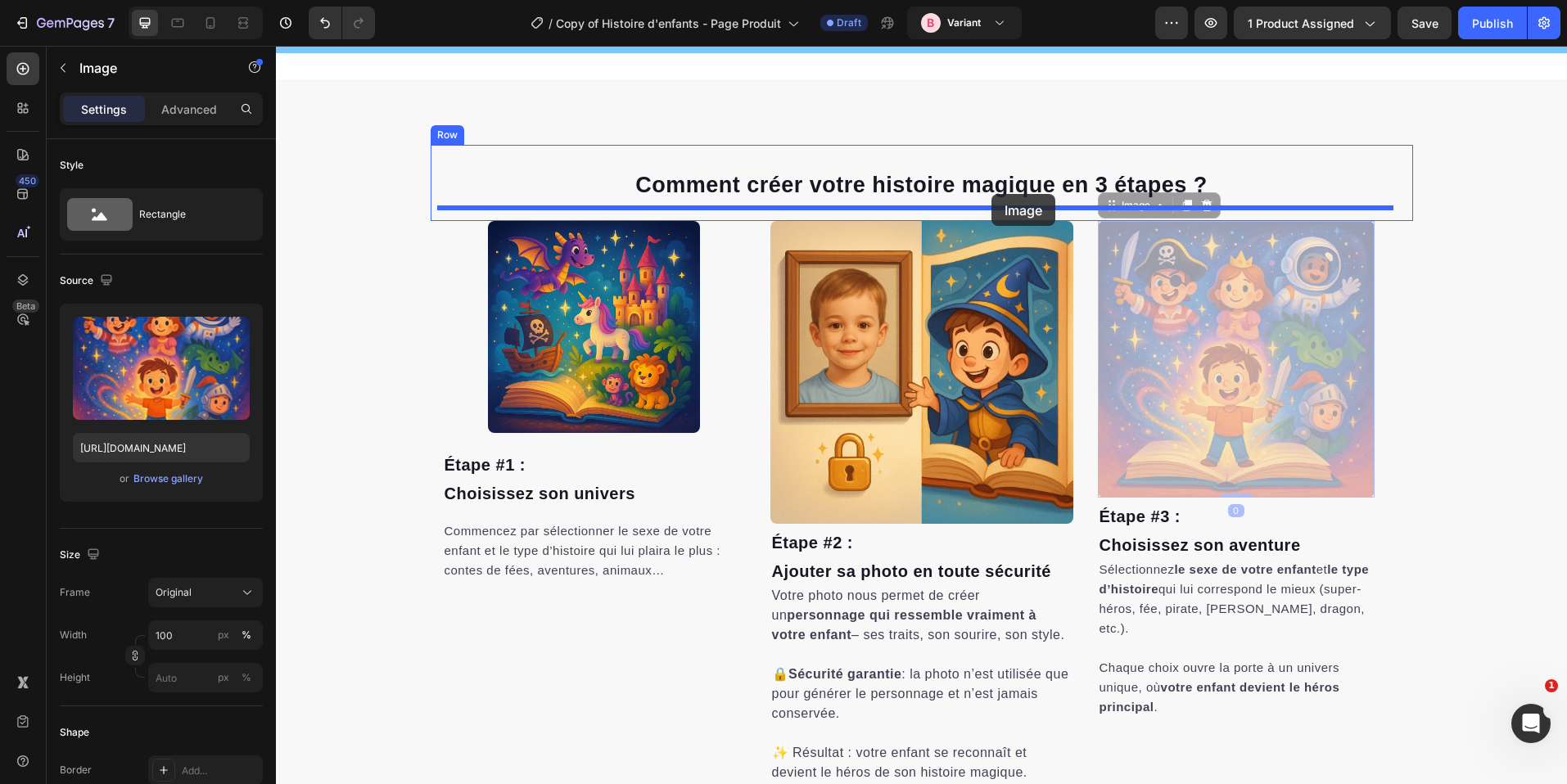
drag, startPoint x: 1129, startPoint y: 247, endPoint x: 1000, endPoint y: 204, distance: 136.0
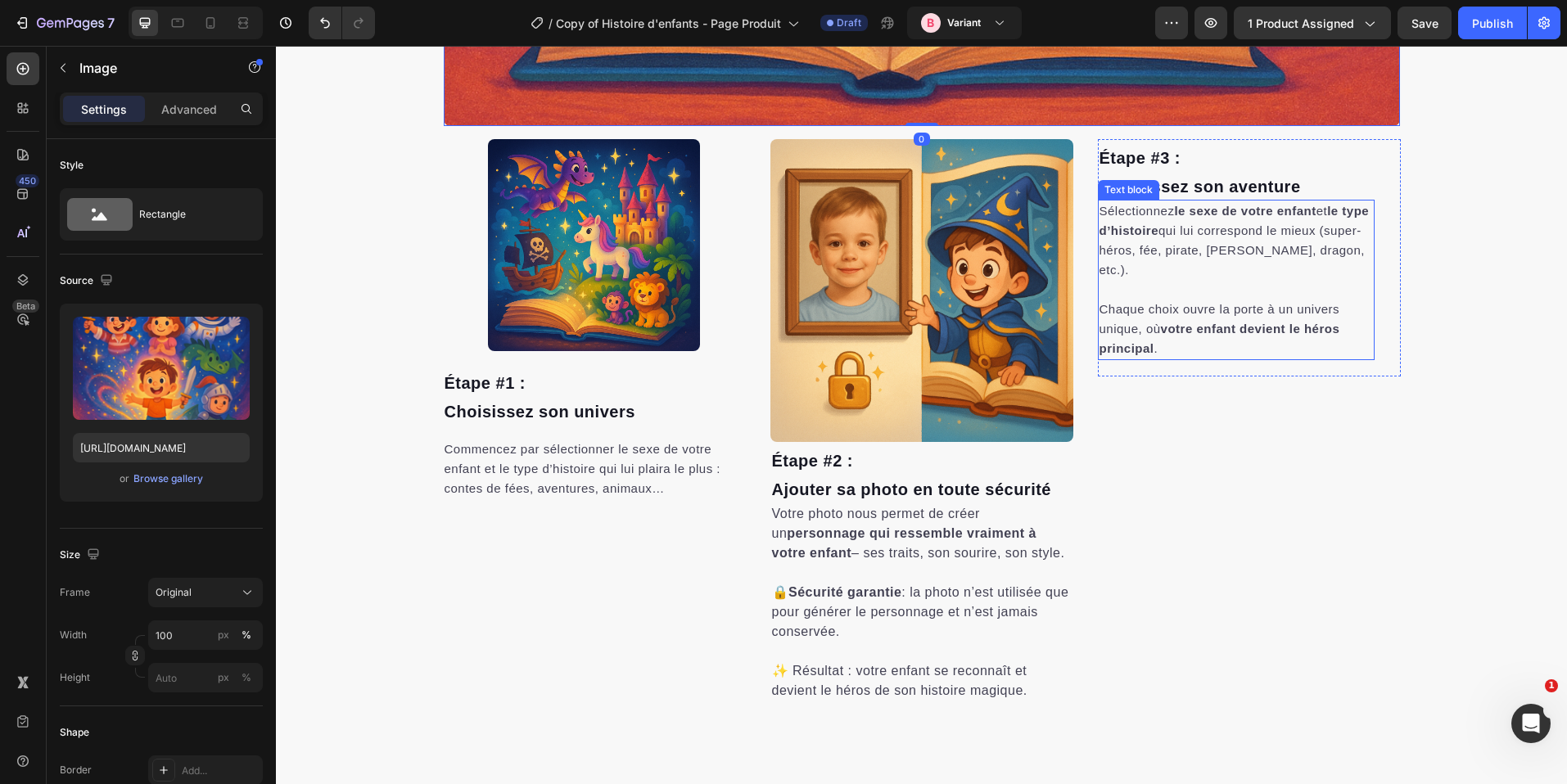
scroll to position [1644, 0]
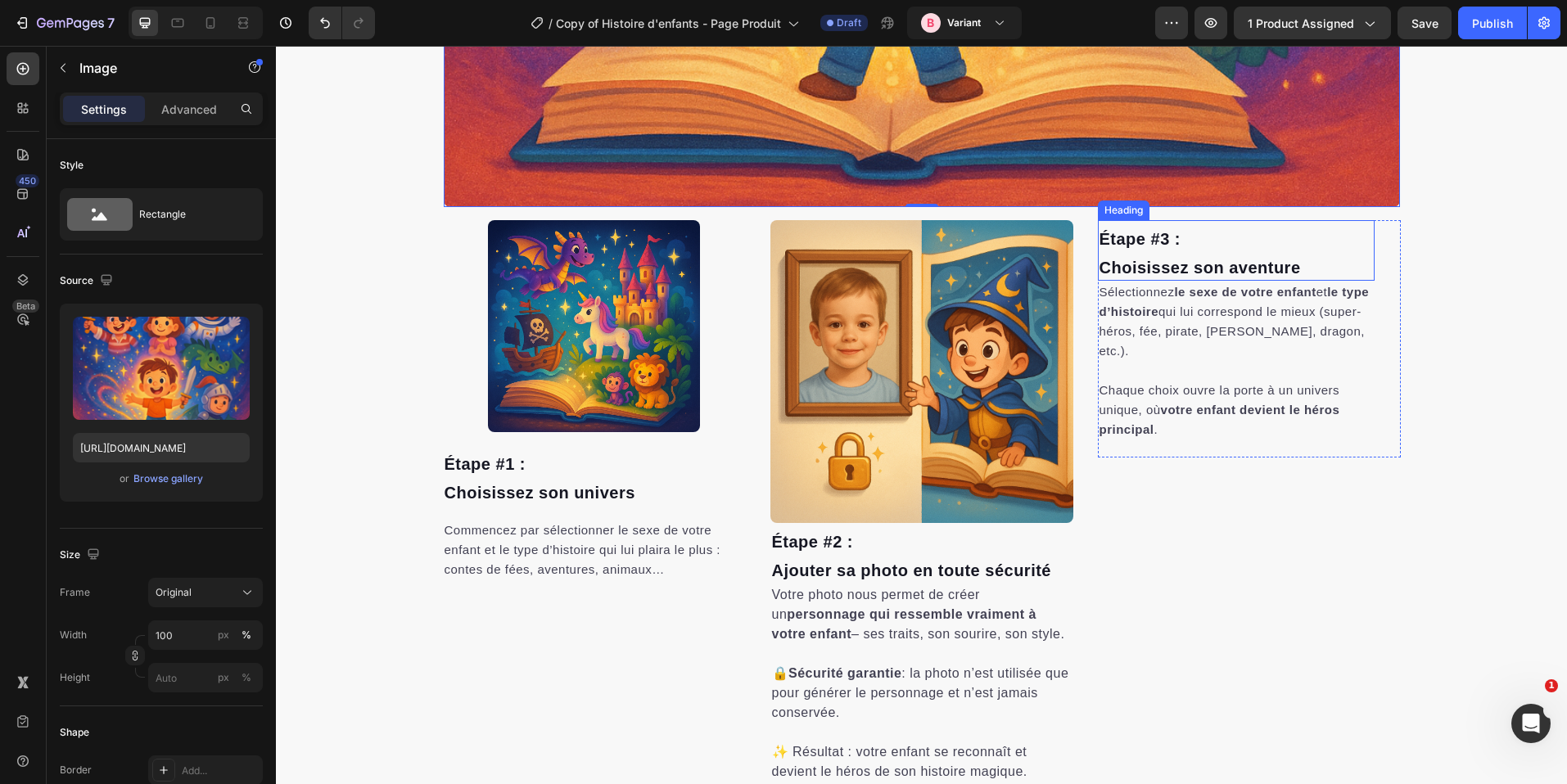
click at [1159, 239] on span "Étape #3 :" at bounding box center [1141, 239] width 81 height 18
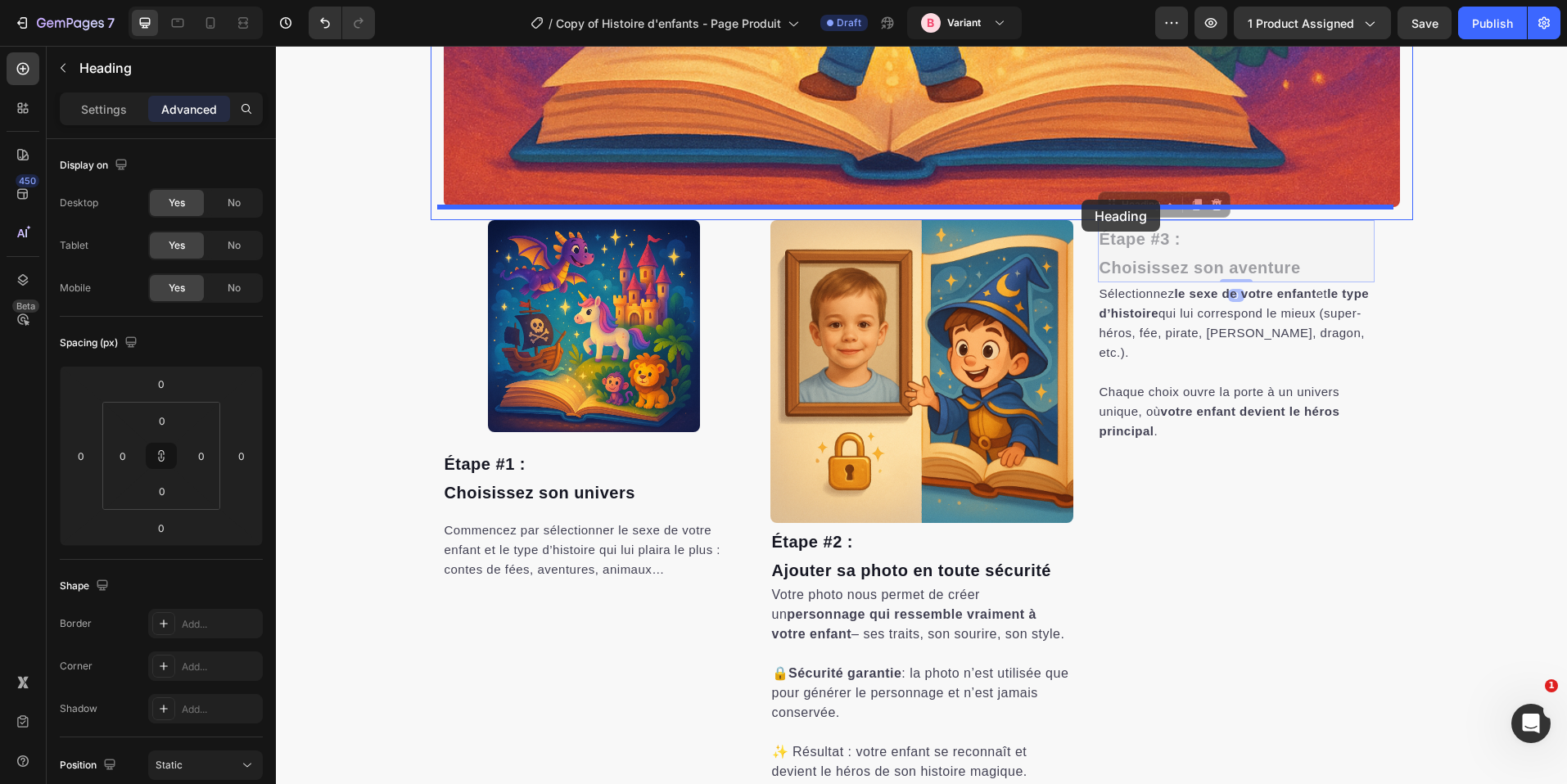
drag, startPoint x: 1115, startPoint y: 209, endPoint x: 1082, endPoint y: 200, distance: 34.2
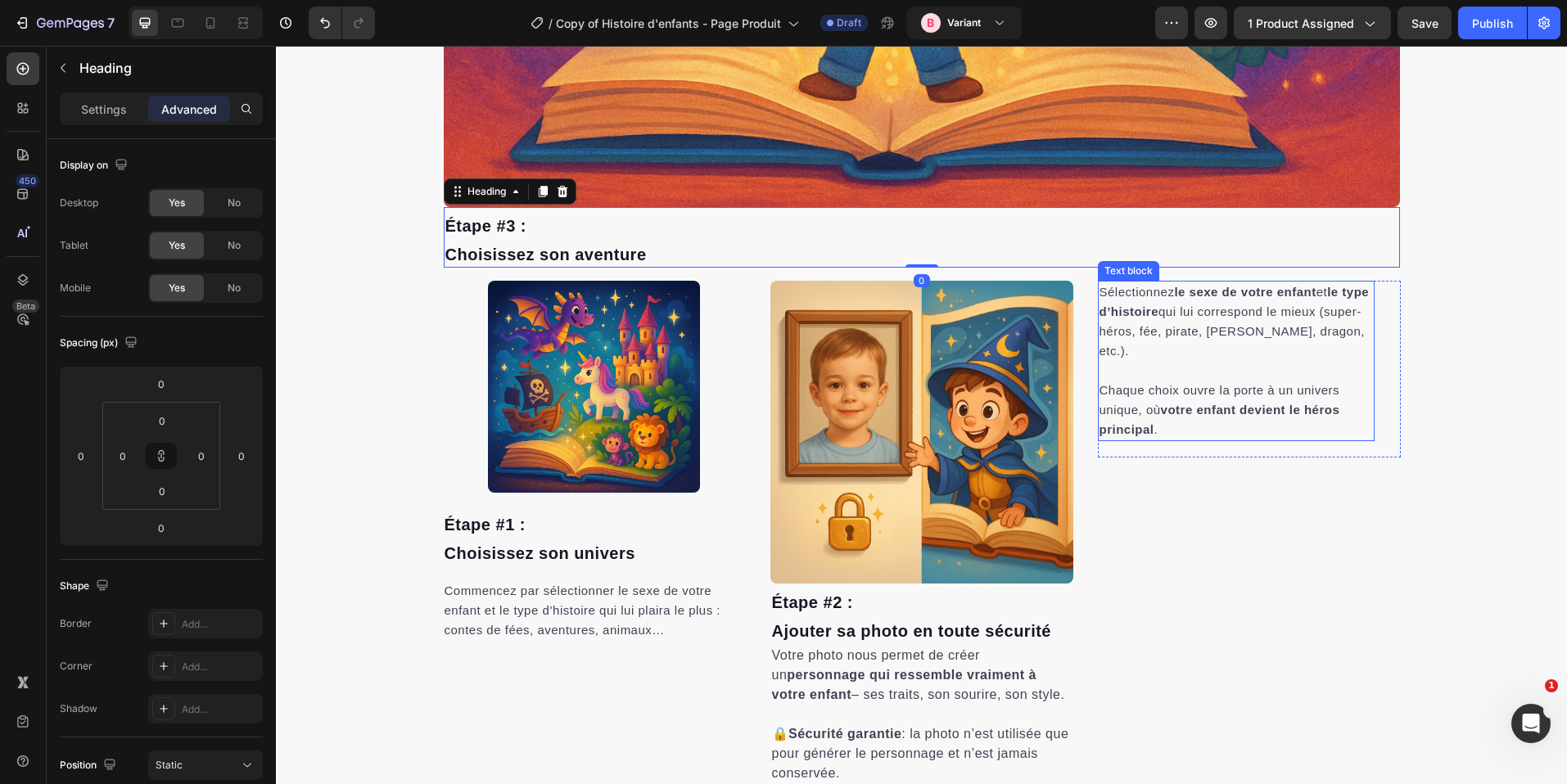
click at [1224, 370] on p "Chaque choix ouvre la porte à un univers unique, où votre enfant devient le hér…" at bounding box center [1237, 399] width 273 height 78
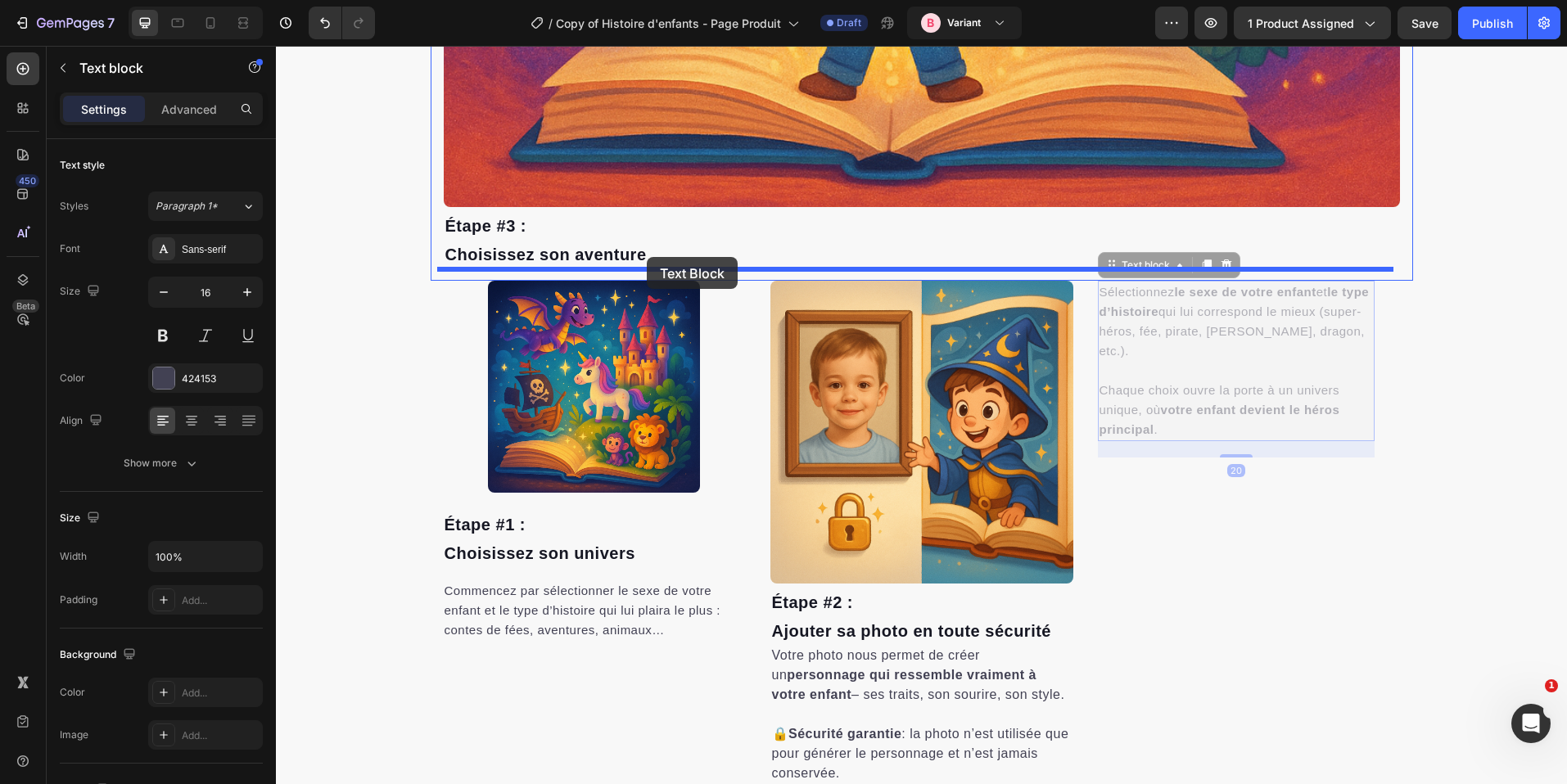
drag, startPoint x: 1121, startPoint y: 266, endPoint x: 647, endPoint y: 257, distance: 474.1
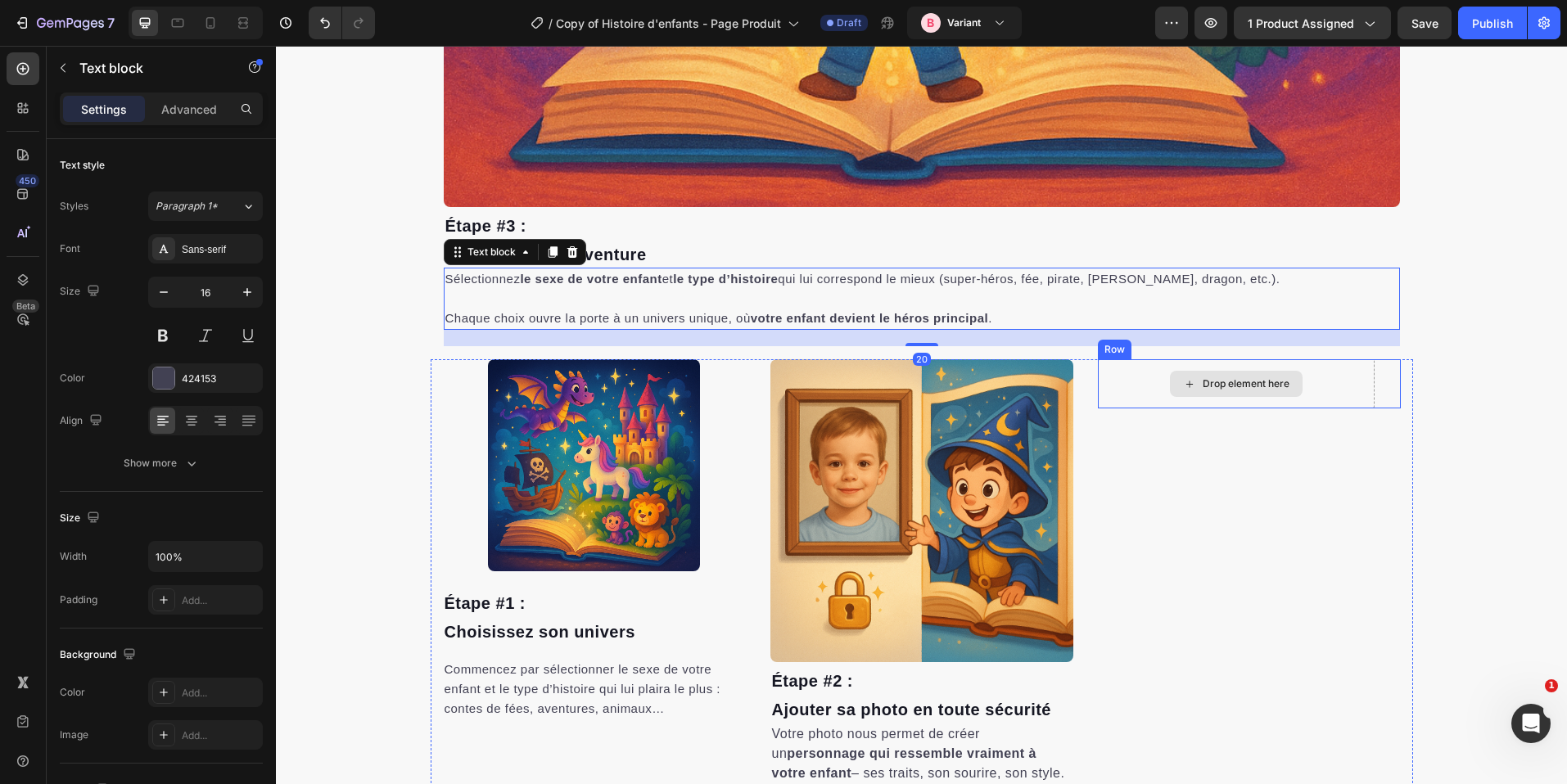
click at [1300, 370] on div "Drop element here" at bounding box center [1237, 384] width 277 height 49
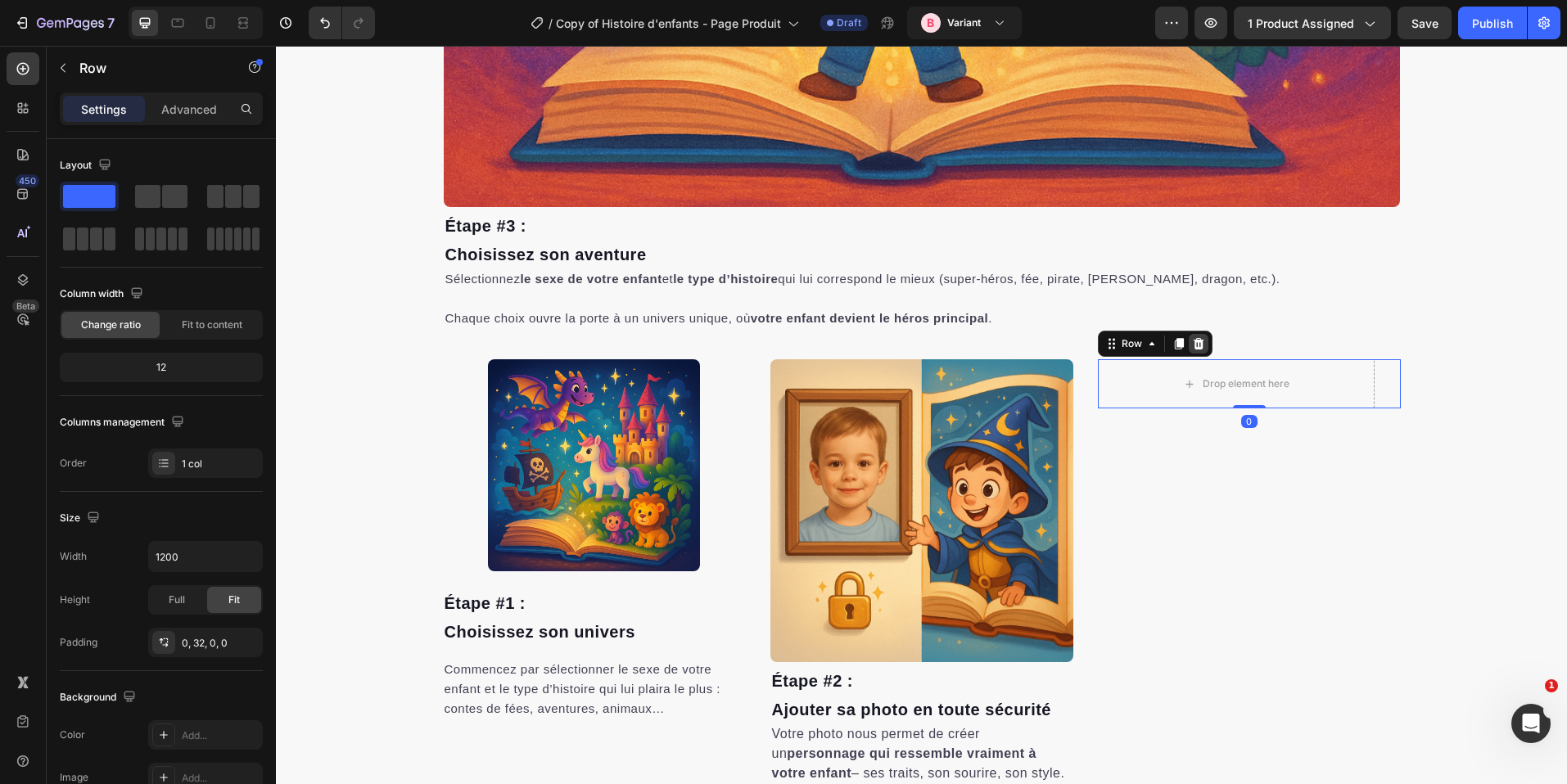
click at [1191, 337] on div at bounding box center [1199, 343] width 20 height 20
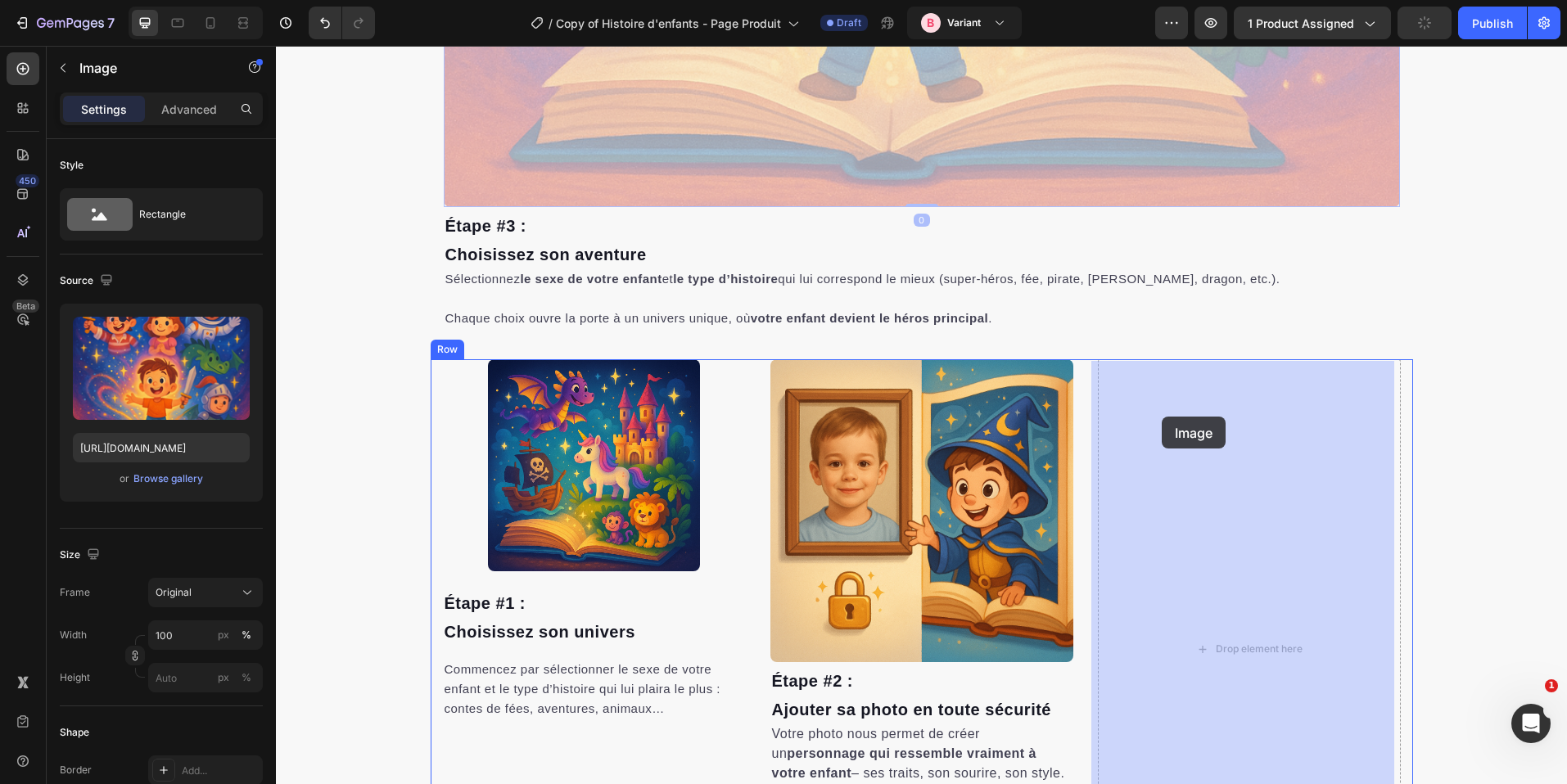
drag, startPoint x: 837, startPoint y: 151, endPoint x: 1163, endPoint y: 415, distance: 419.5
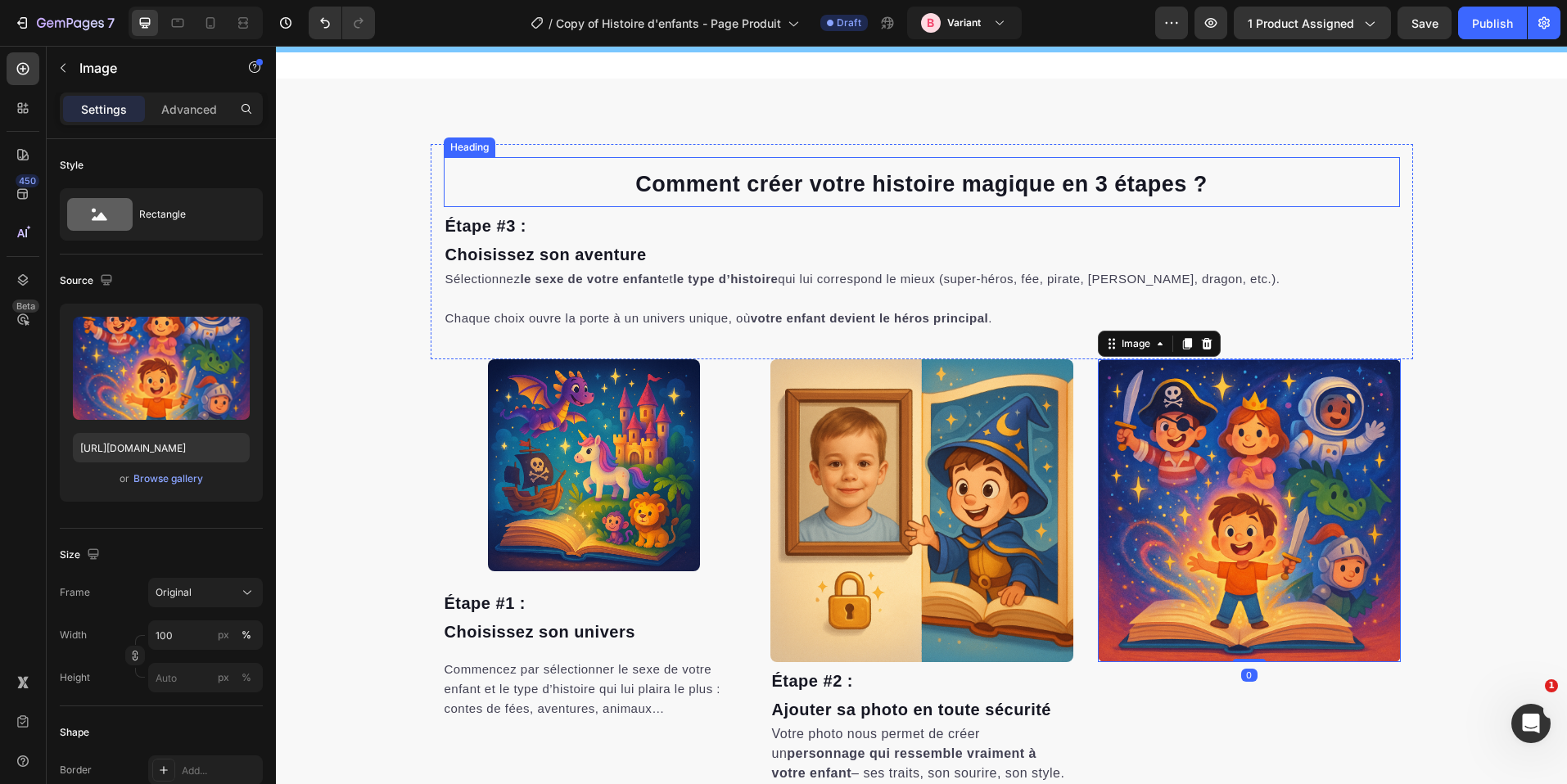
click at [856, 180] on span "Comment créer votre histoire magique en 3 étapes ?" at bounding box center [921, 183] width 572 height 24
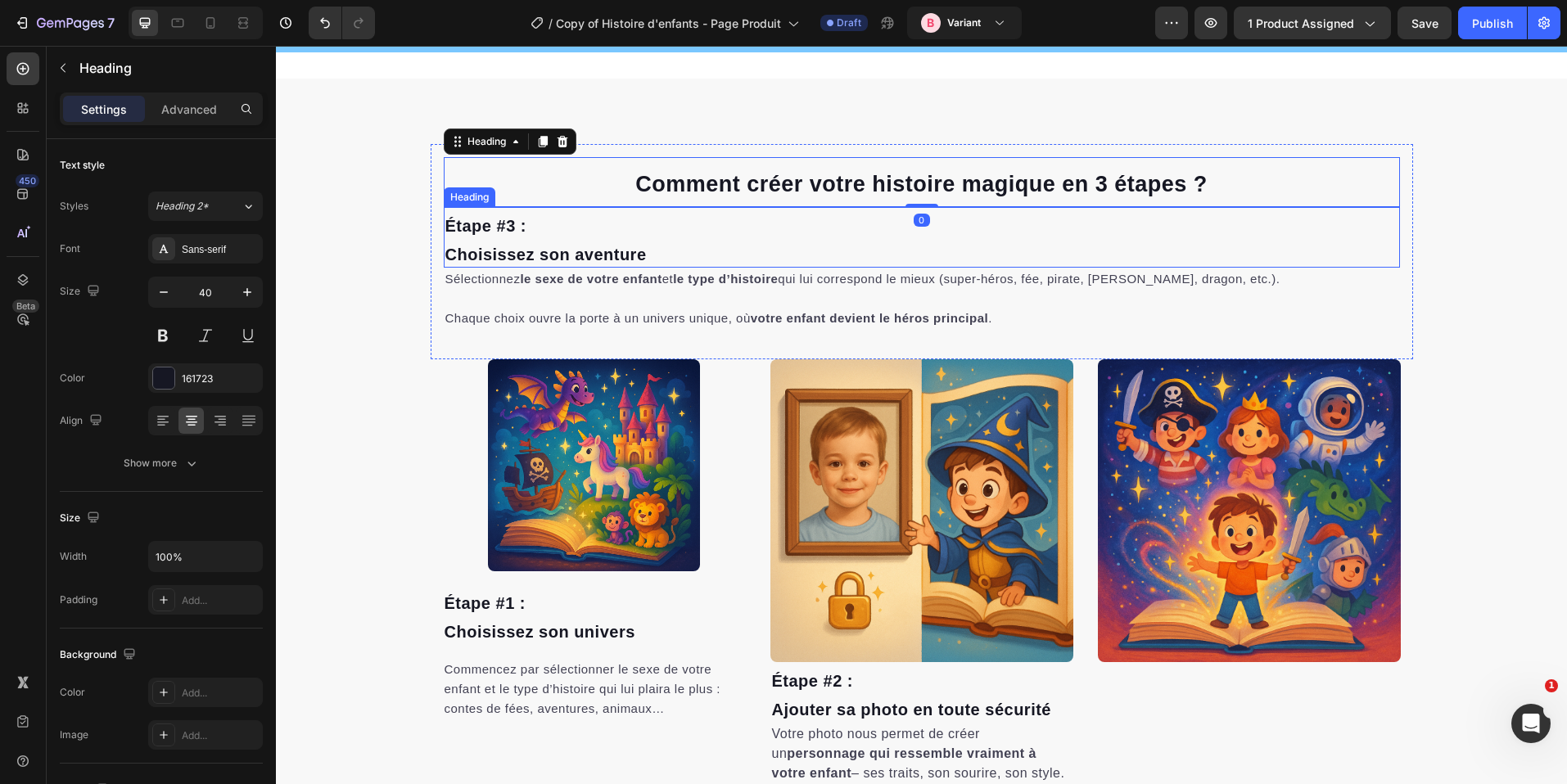
click at [652, 227] on h2 "Étape #3 : Choisissez son aventure" at bounding box center [921, 236] width 956 height 60
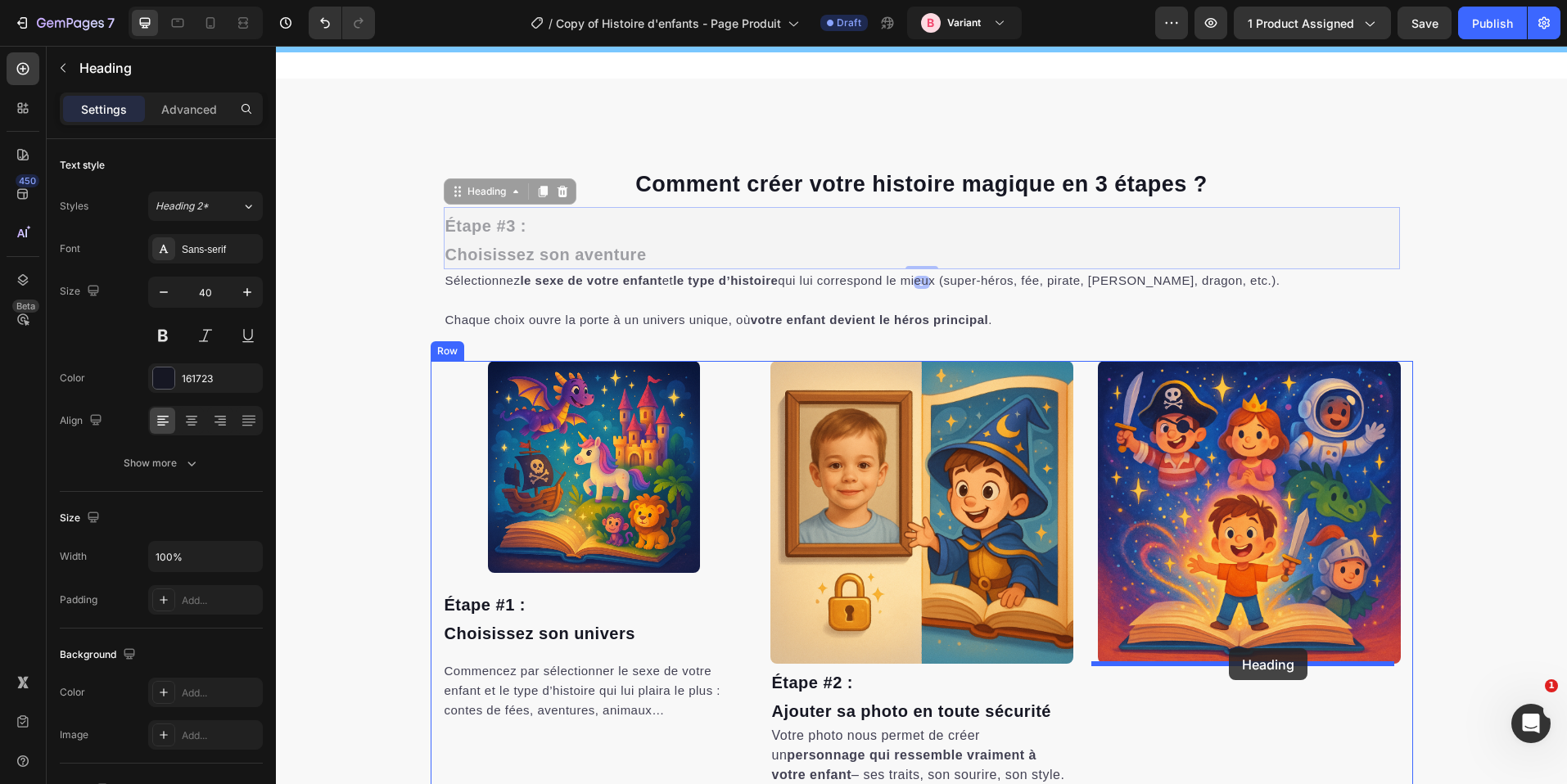
drag, startPoint x: 483, startPoint y: 195, endPoint x: 1229, endPoint y: 648, distance: 872.8
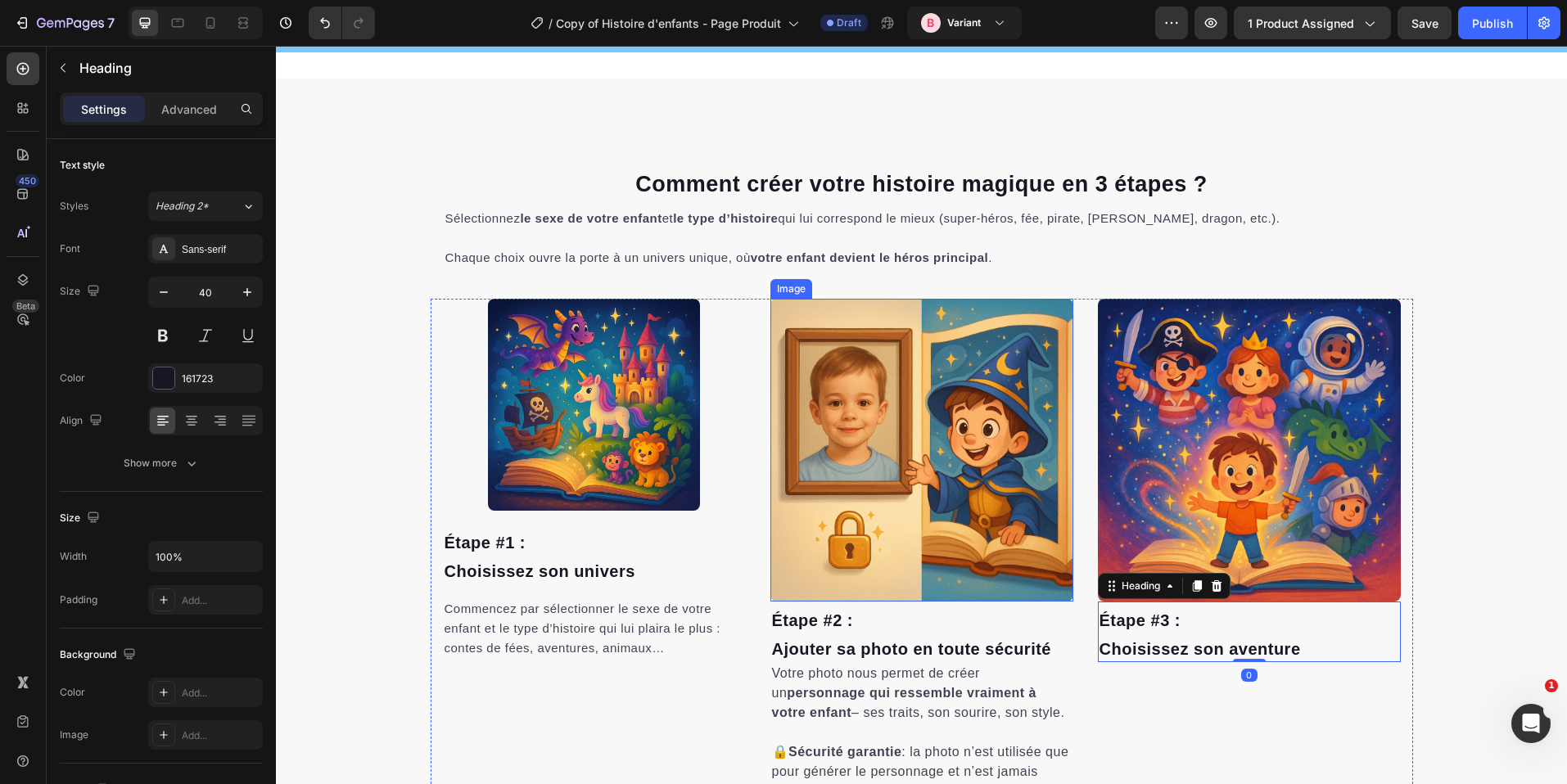
click at [747, 255] on span "Chaque choix ouvre la porte à un univers unique, où votre enfant devient le hér…" at bounding box center [719, 257] width 547 height 13
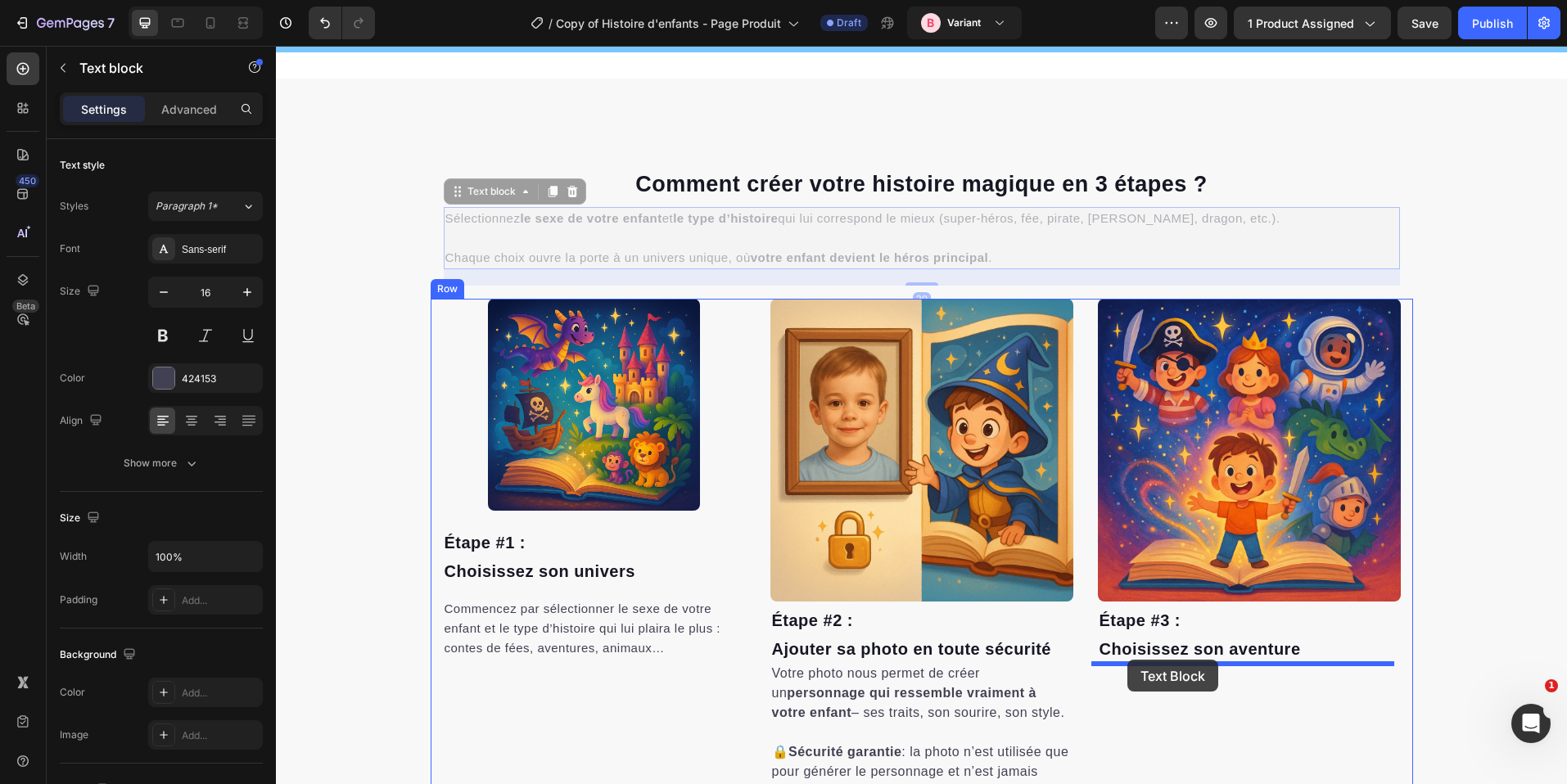
drag, startPoint x: 494, startPoint y: 186, endPoint x: 1128, endPoint y: 660, distance: 791.6
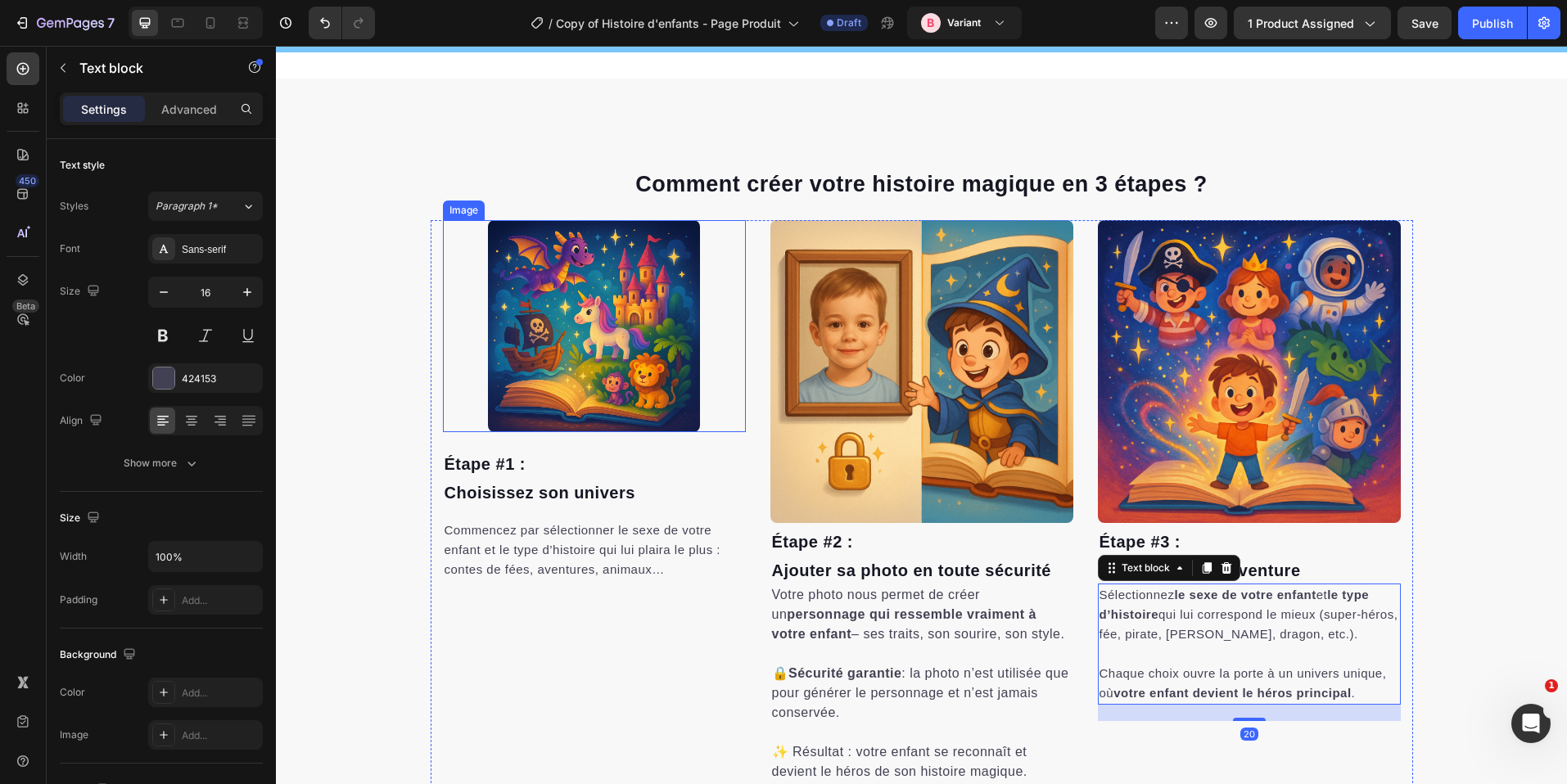
click at [589, 339] on img at bounding box center [595, 326] width 212 height 212
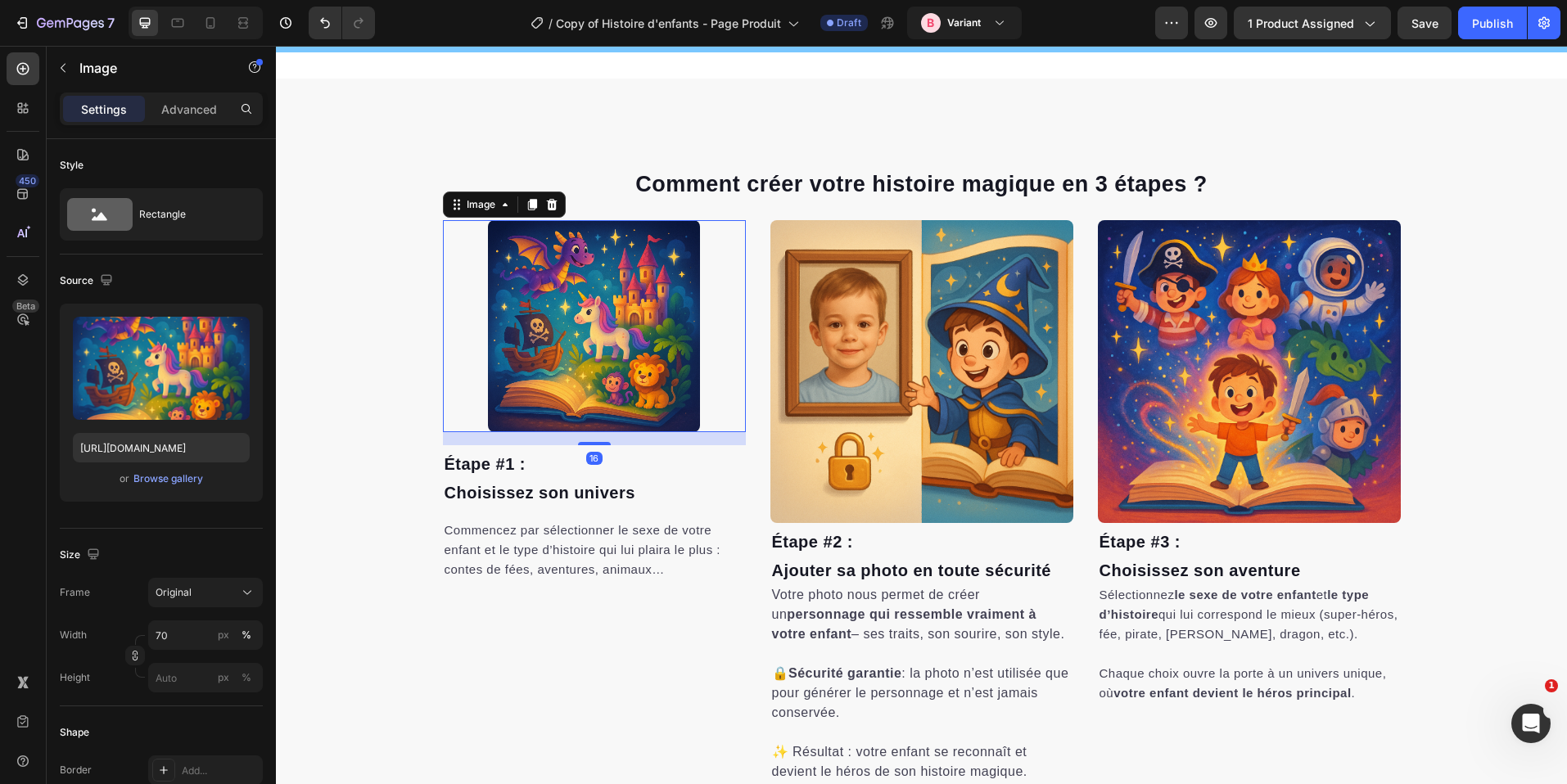
click at [846, 329] on img at bounding box center [922, 371] width 303 height 303
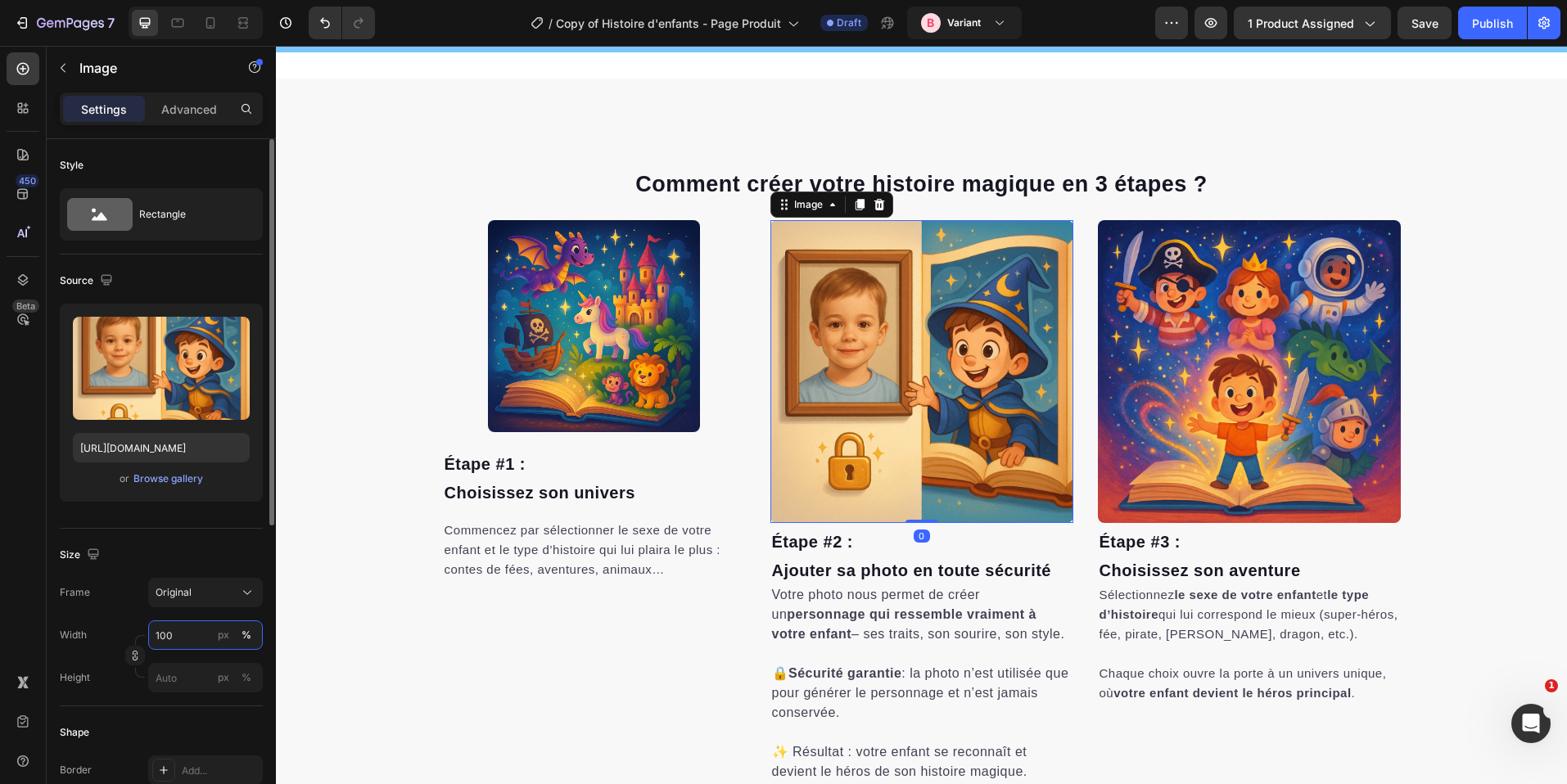
click at [169, 635] on input "100" at bounding box center [205, 635] width 114 height 30
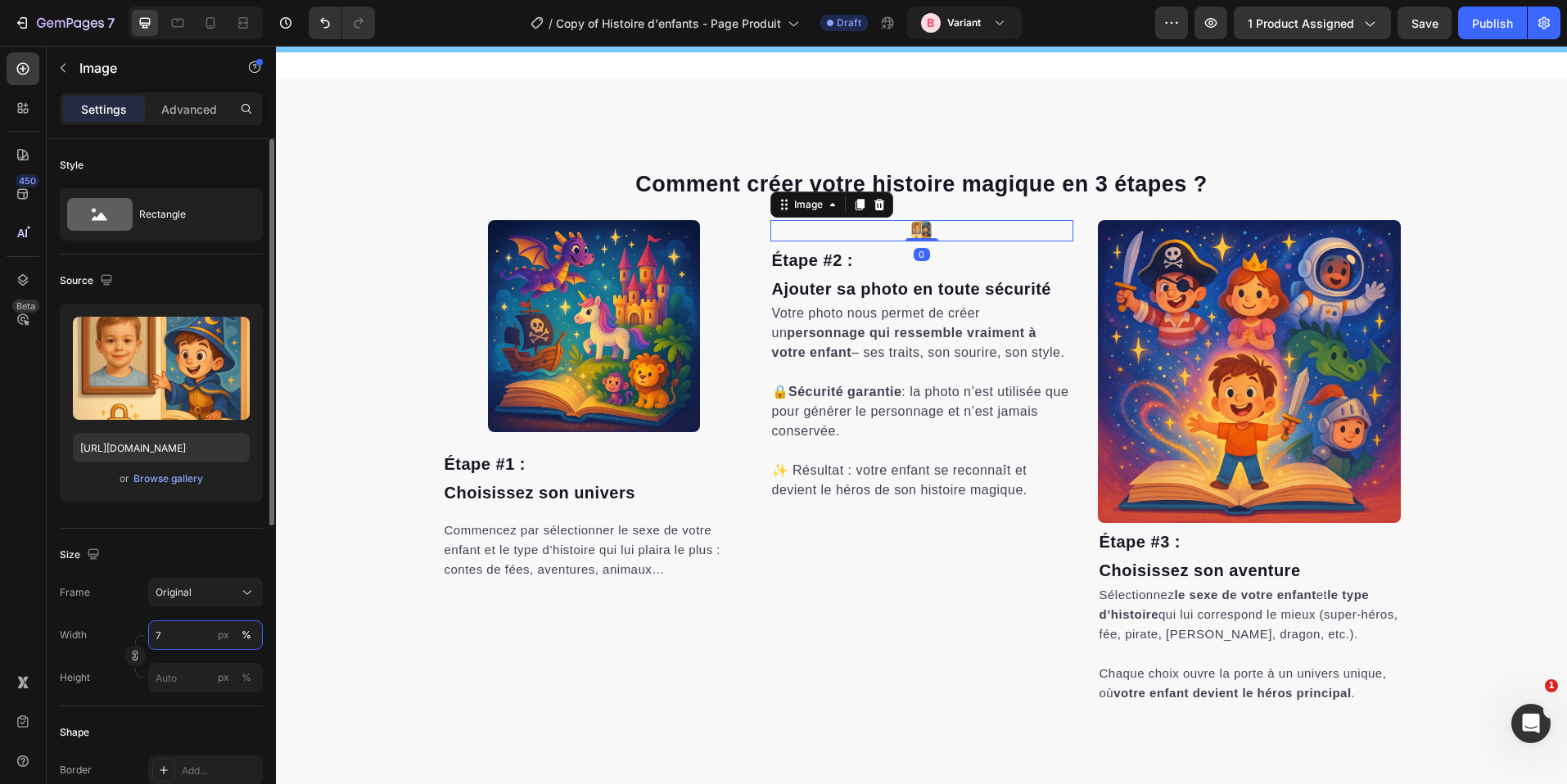
type input "70"
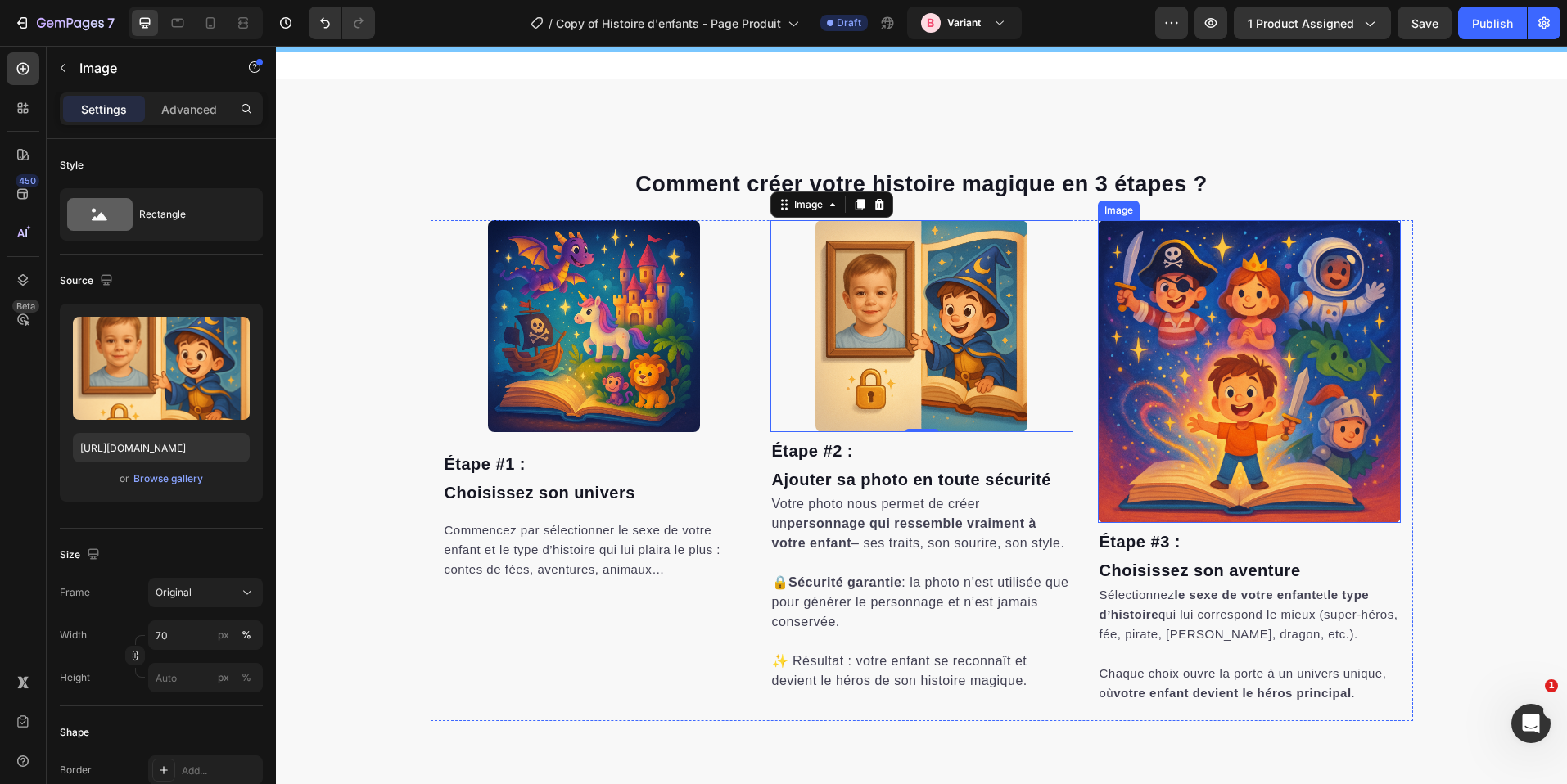
click at [1186, 446] on img at bounding box center [1249, 371] width 303 height 303
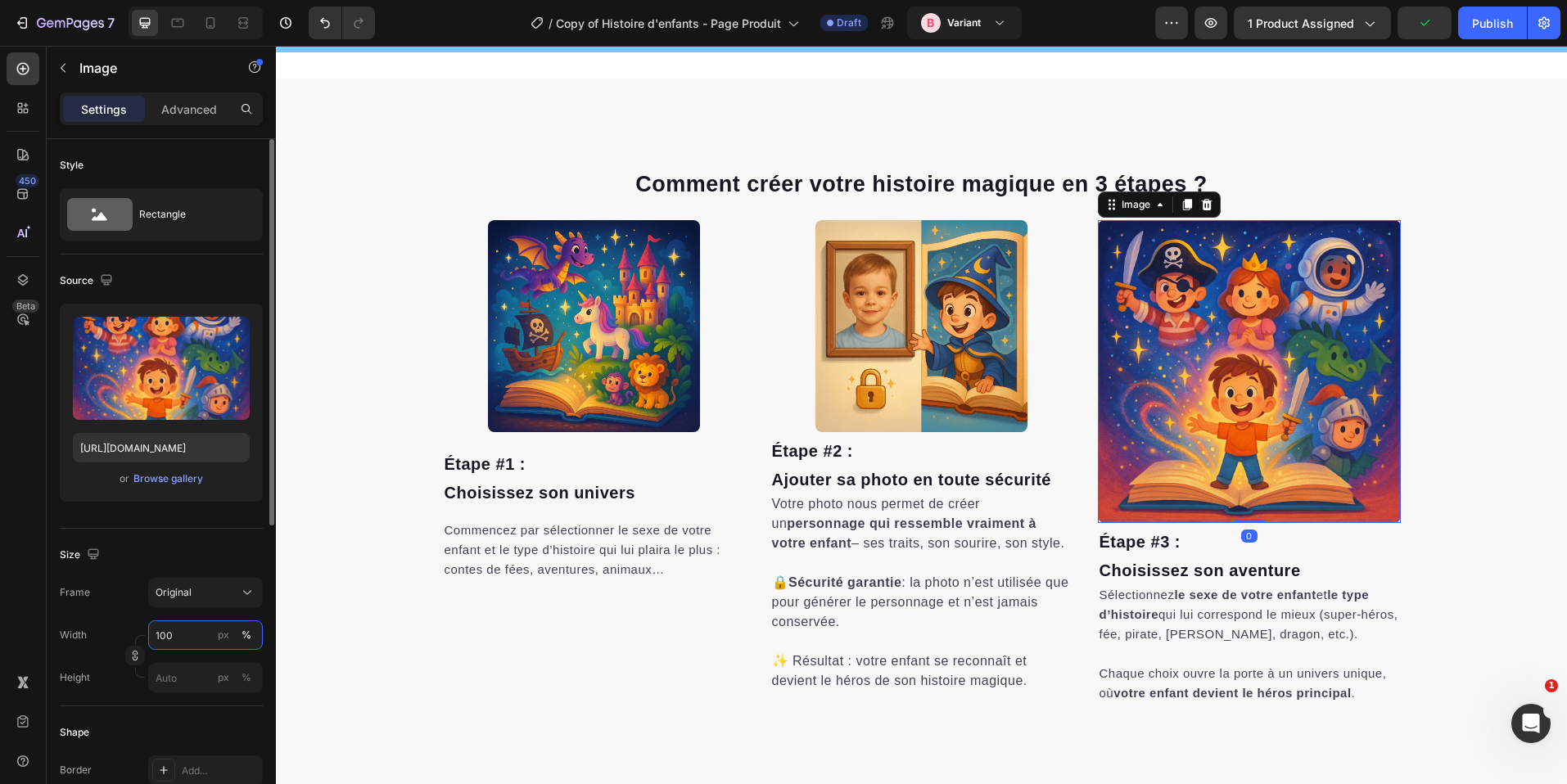
click at [169, 644] on input "100" at bounding box center [205, 635] width 114 height 30
paste input "7"
type input "70"
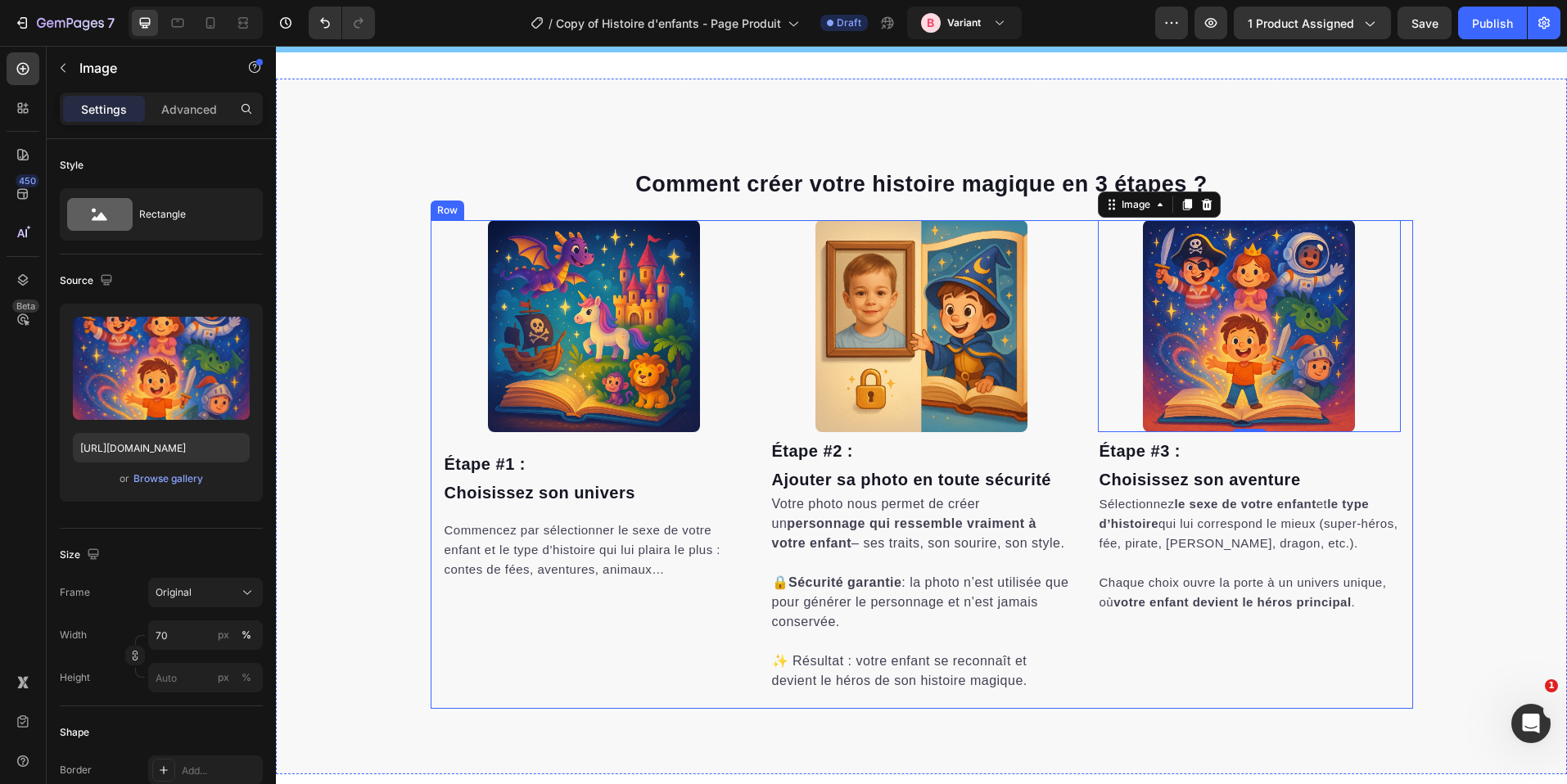
click at [1088, 699] on div "Image 0 Étape #3 : Choisissez son aventure Heading Sélectionnez le sexe de votr…" at bounding box center [922, 464] width 982 height 488
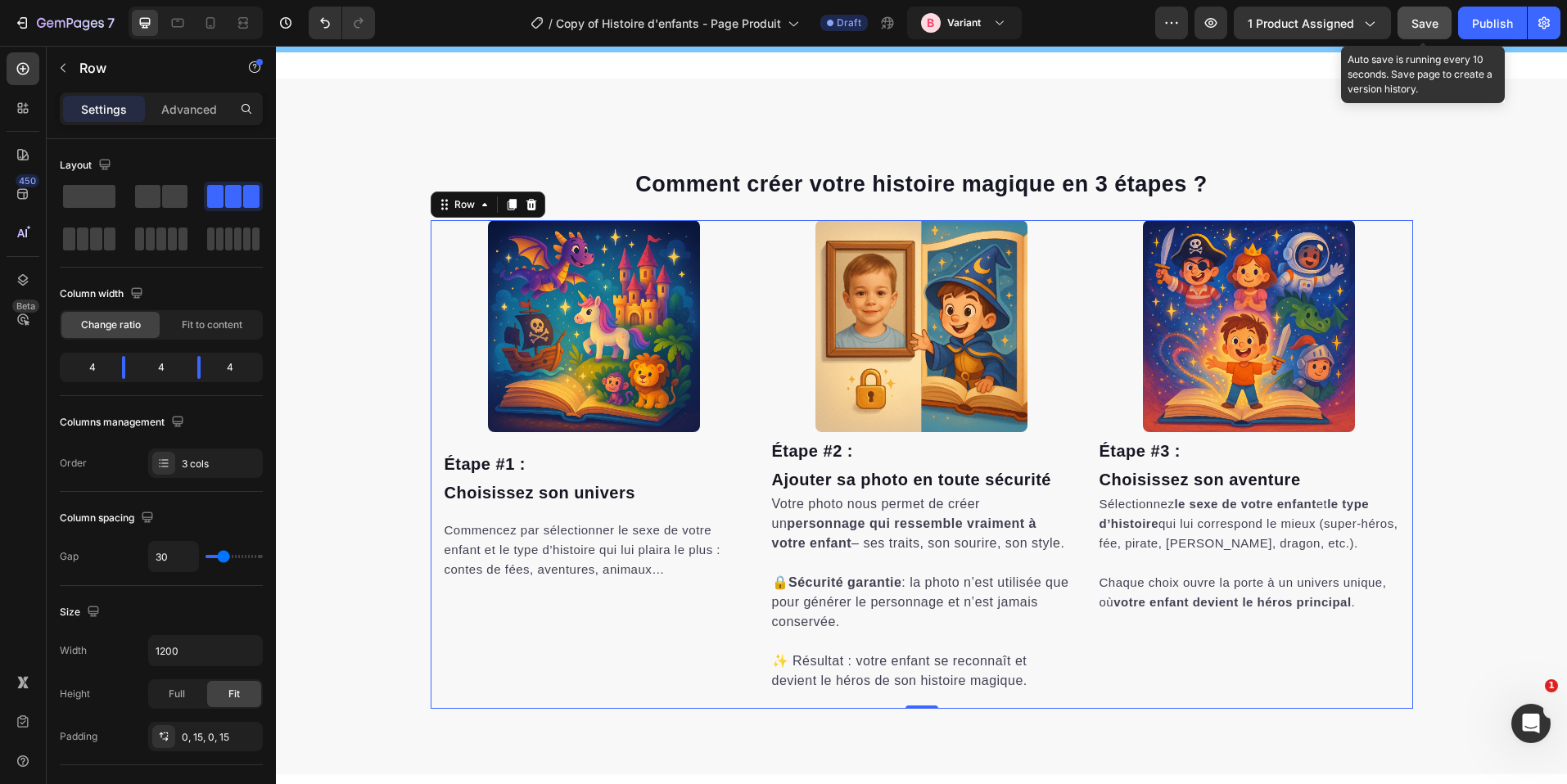
click at [1429, 23] on span "Save" at bounding box center [1425, 22] width 27 height 13
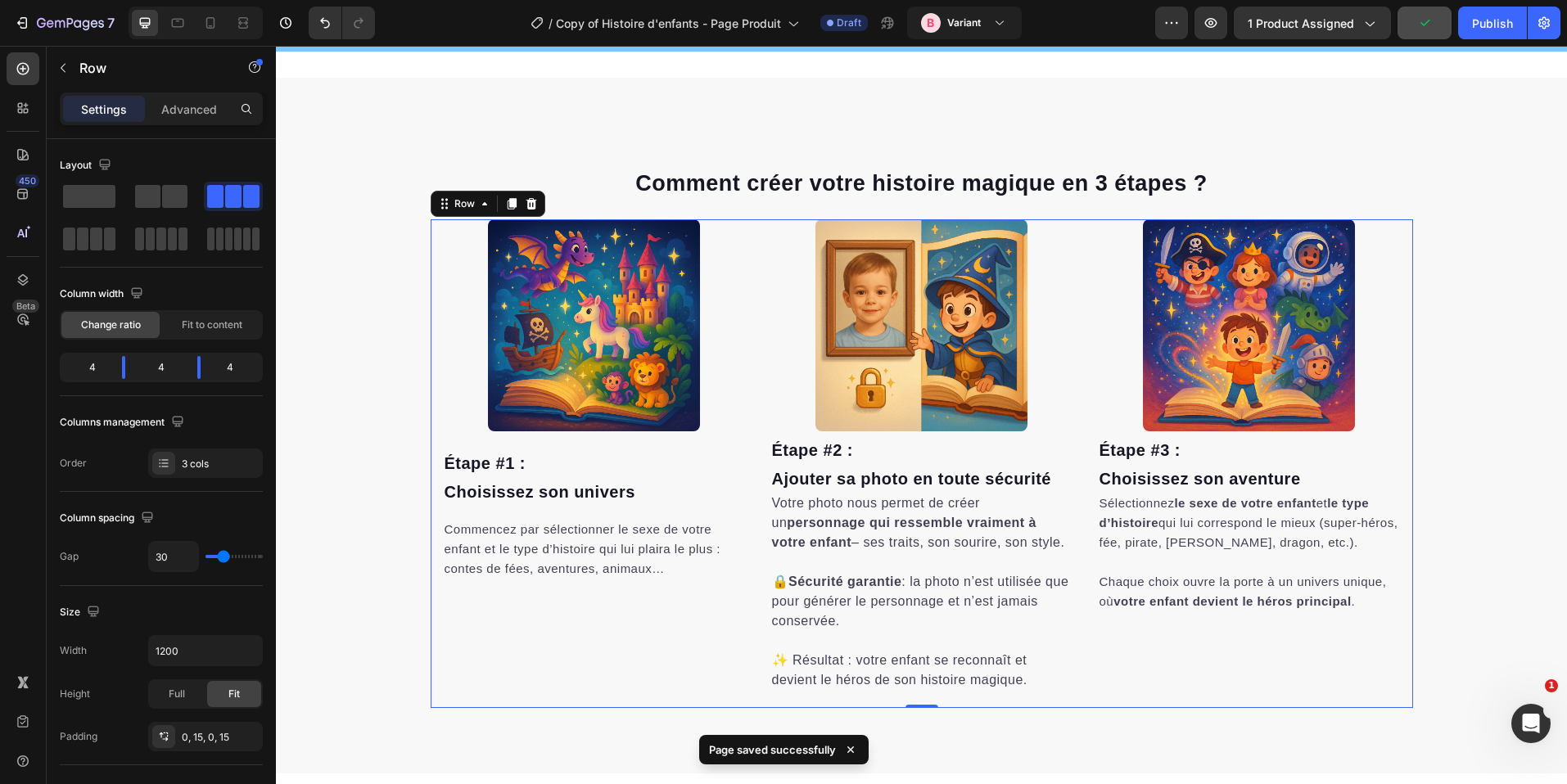
scroll to position [0, 0]
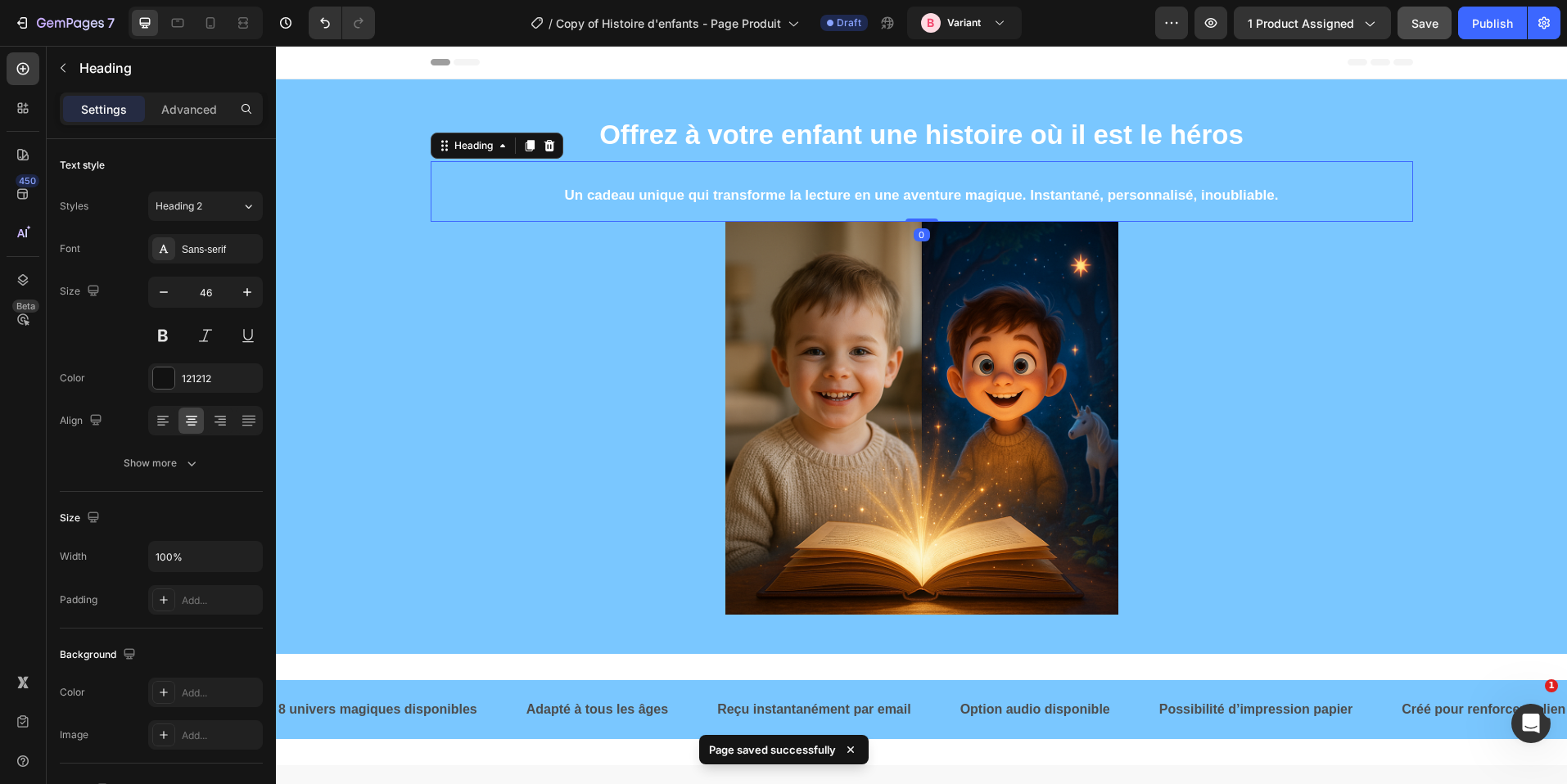
click at [1124, 182] on h2 "Un cadeau unique qui transforme la lecture en une aventure magique. Instantané,…" at bounding box center [922, 191] width 982 height 60
click at [170, 94] on div "Settings Advanced" at bounding box center [161, 109] width 203 height 32
click at [185, 108] on p "Advanced" at bounding box center [189, 109] width 56 height 17
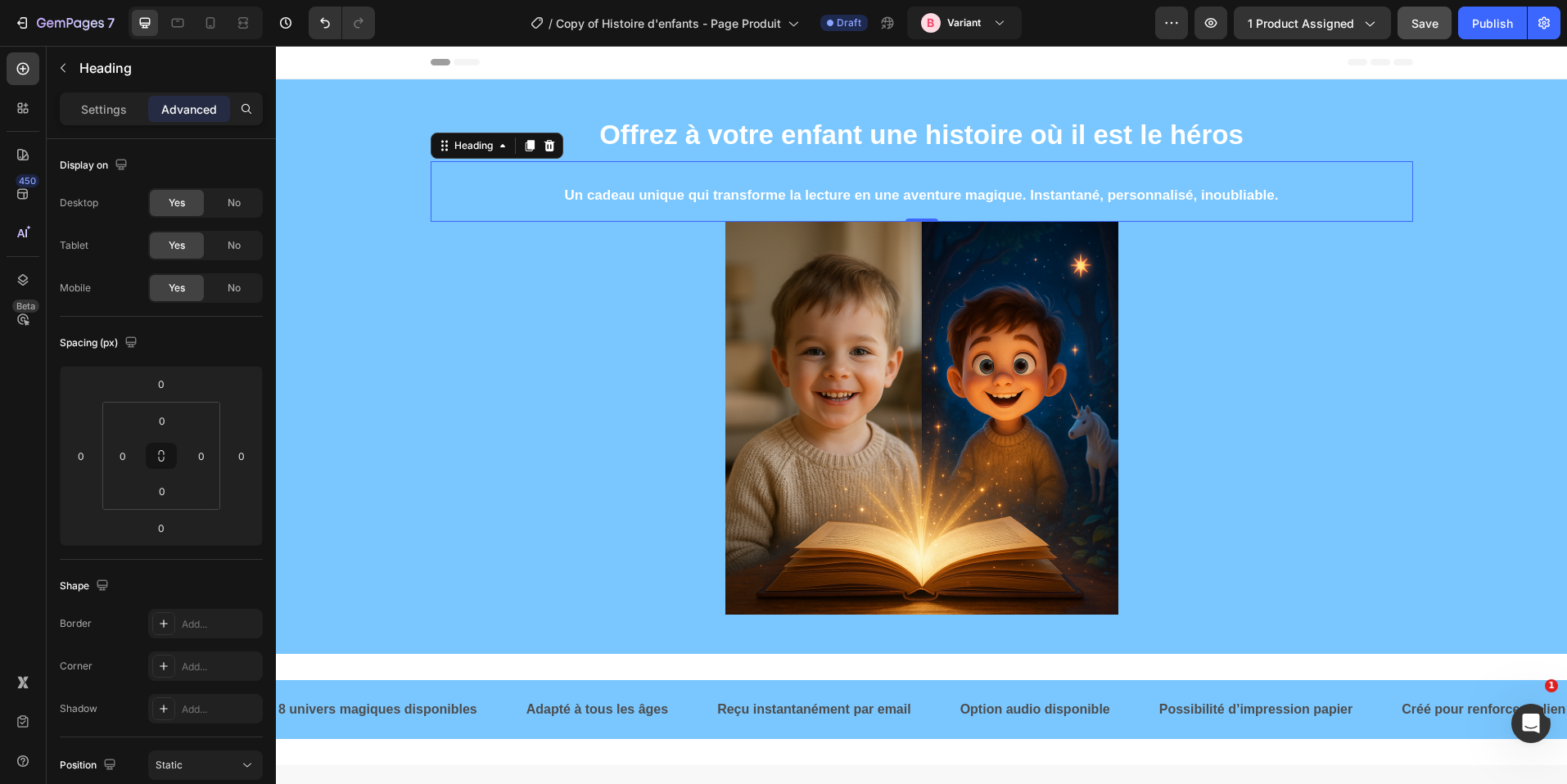
click at [927, 147] on strong "Offrez à votre enfant une histoire où il est le héros" at bounding box center [921, 135] width 644 height 31
click at [916, 165] on h2 "Un cadeau unique qui transforme la lecture en une aventure magique. Instantané,…" at bounding box center [922, 191] width 982 height 60
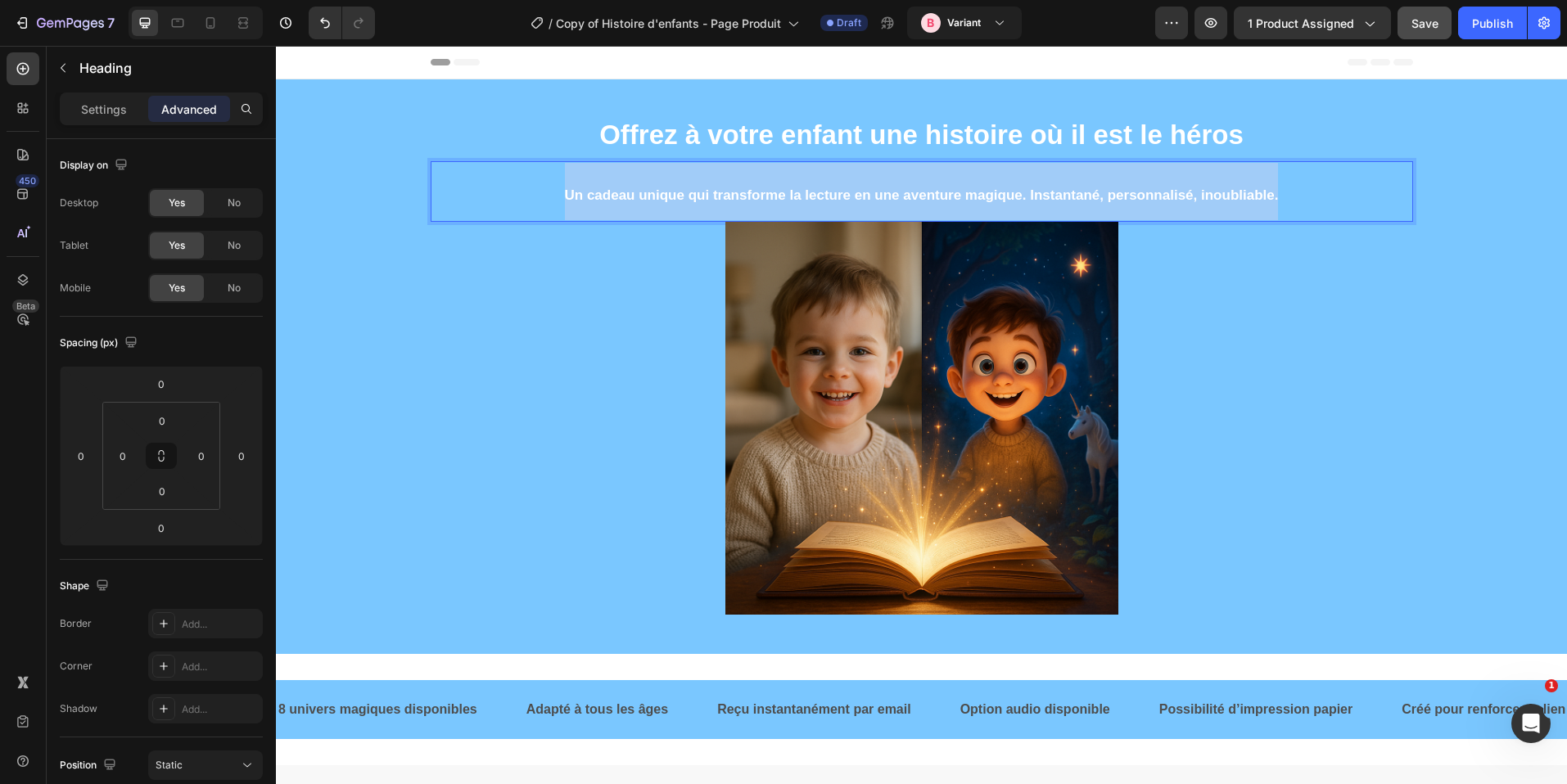
click at [916, 165] on p "Un cadeau unique qui transforme la lecture en une aventure magique. Instantané,…" at bounding box center [922, 192] width 980 height 58
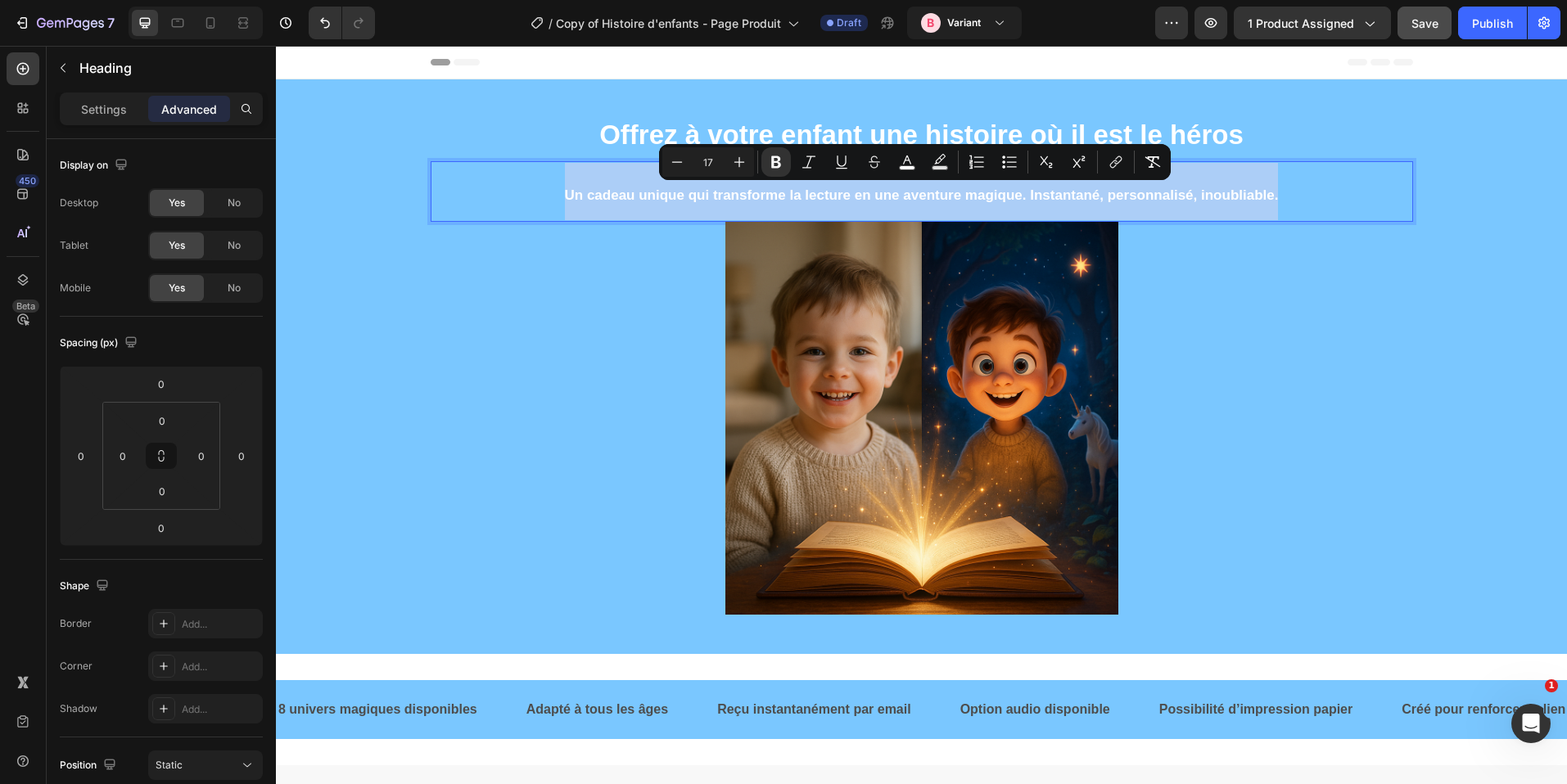
click at [914, 174] on button "color" at bounding box center [907, 162] width 30 height 30
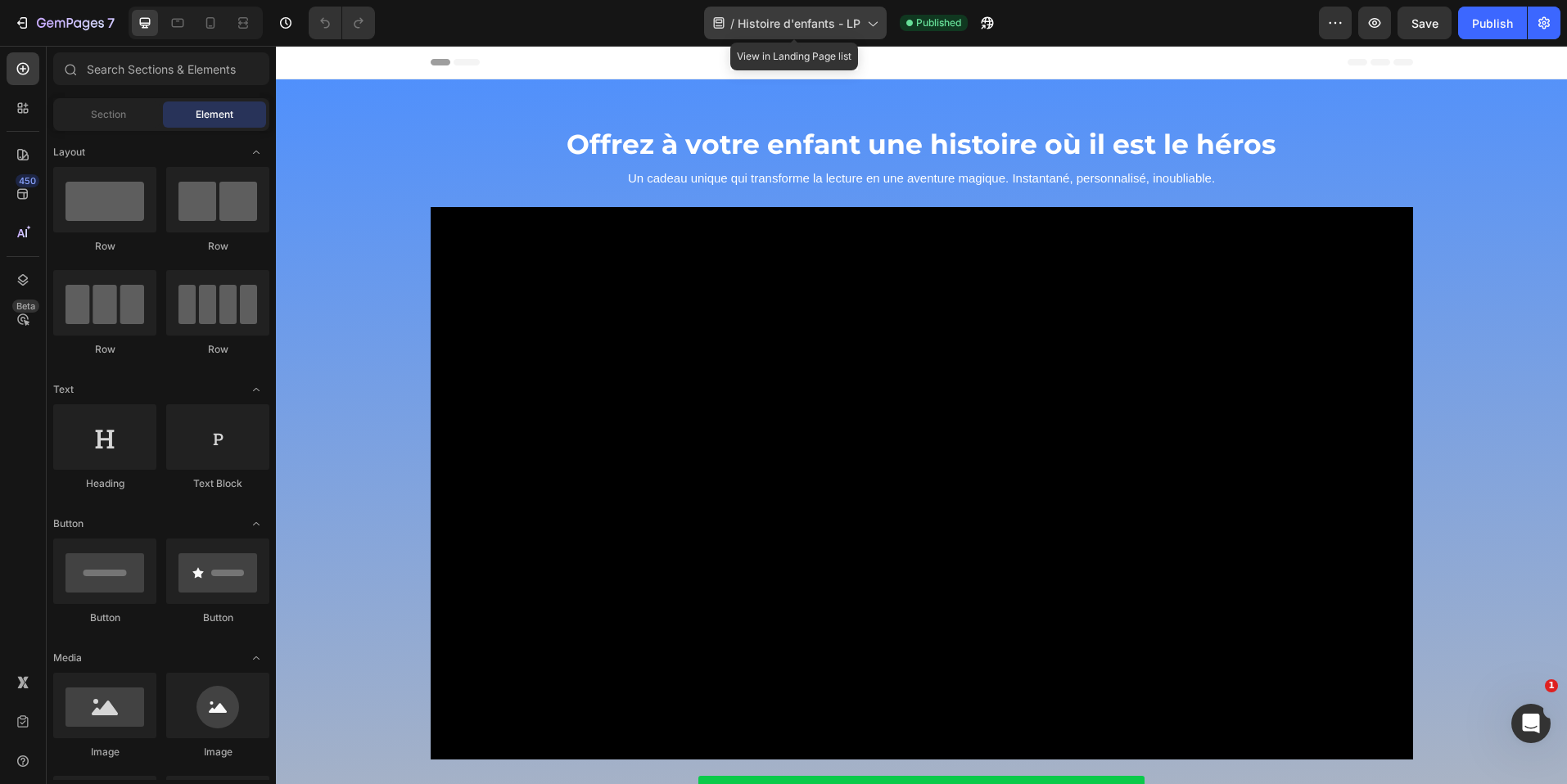
click at [839, 11] on div "/ Histoire d'enfants - LP" at bounding box center [795, 22] width 183 height 32
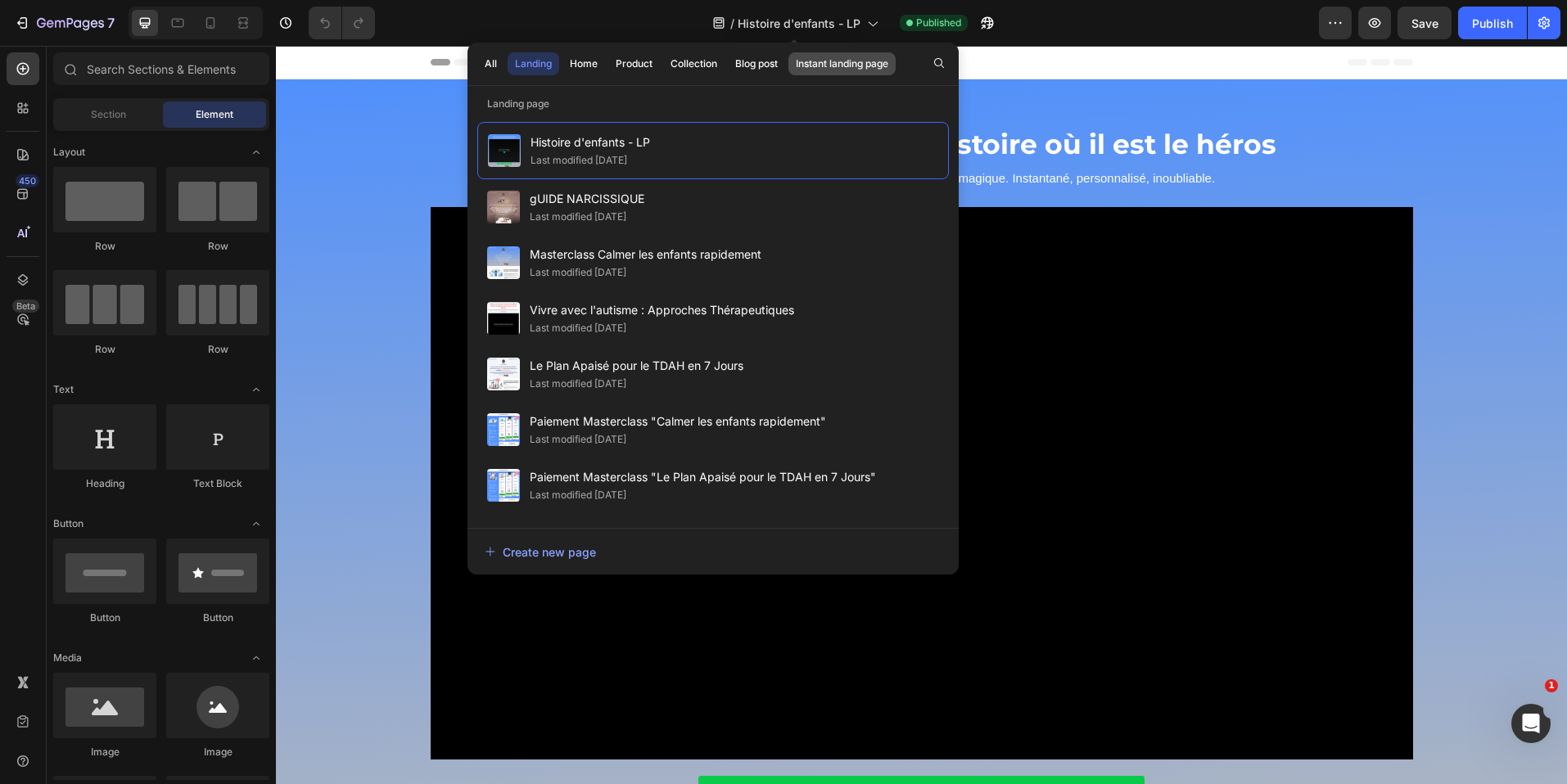
drag, startPoint x: 837, startPoint y: 21, endPoint x: 877, endPoint y: 65, distance: 59.5
click at [837, 22] on span "Histoire d'enfants - LP" at bounding box center [799, 22] width 123 height 17
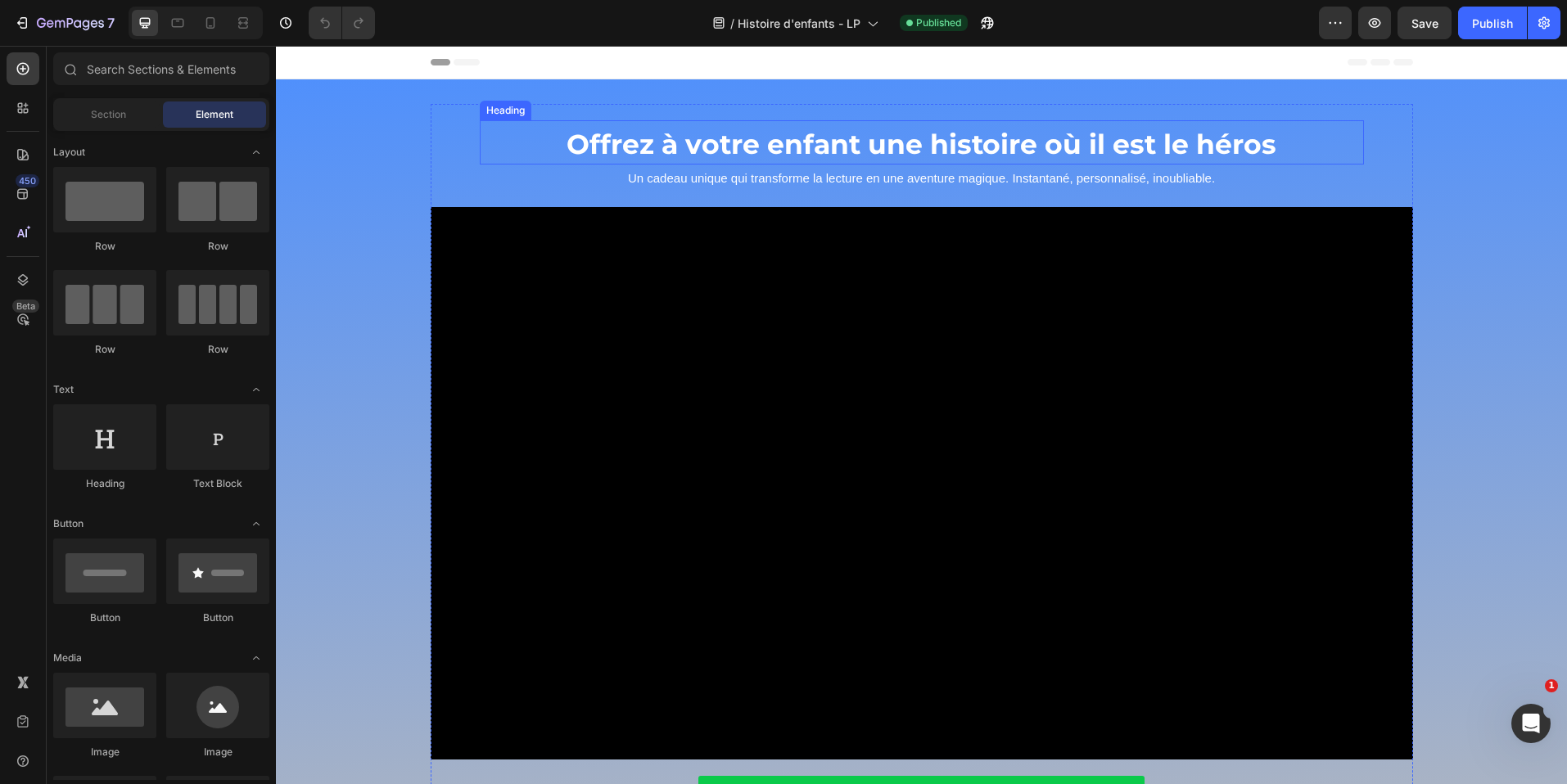
click at [1025, 151] on span "Offrez à votre enfant une histoire où il est le héros" at bounding box center [921, 144] width 710 height 32
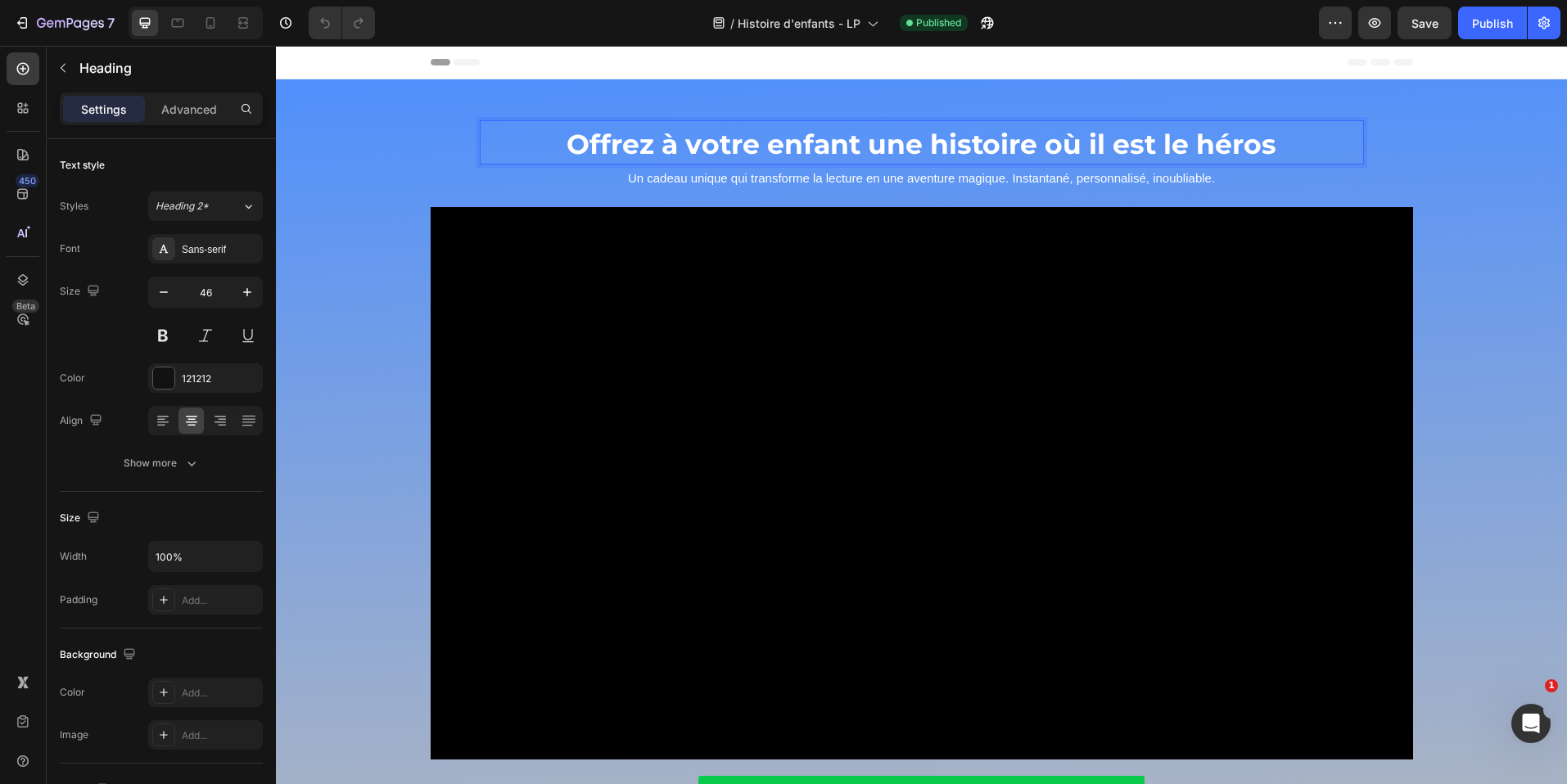
click at [1025, 151] on span "Offrez à votre enfant une histoire où il est le héros" at bounding box center [921, 144] width 710 height 32
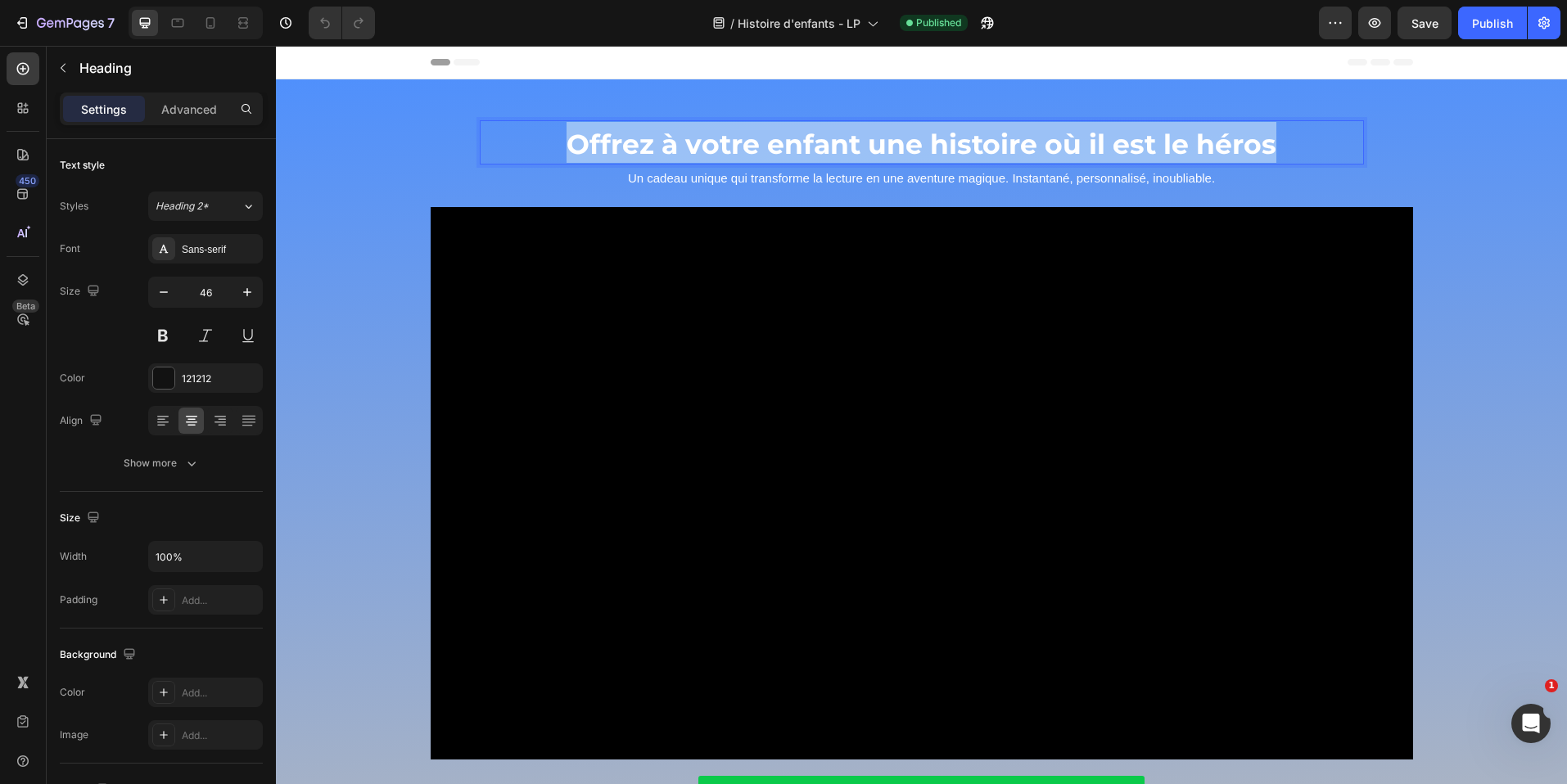
click at [1025, 151] on span "Offrez à votre enfant une histoire où il est le héros" at bounding box center [921, 144] width 710 height 32
copy span "Offrez à votre enfant une histoire où il est le héros"
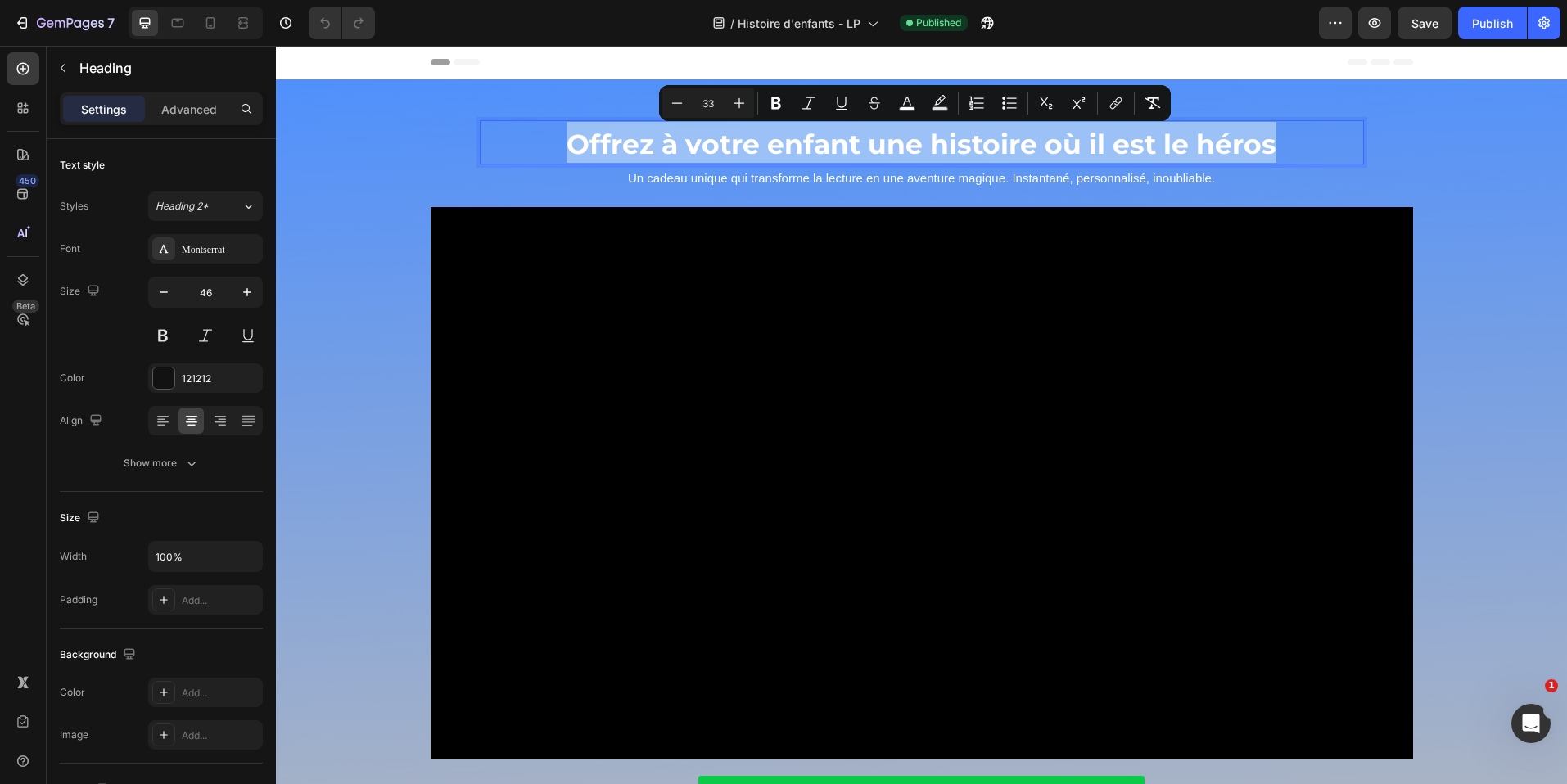
click at [1025, 151] on span "Offrez à votre enfant une histoire où il est le héros" at bounding box center [921, 144] width 710 height 32
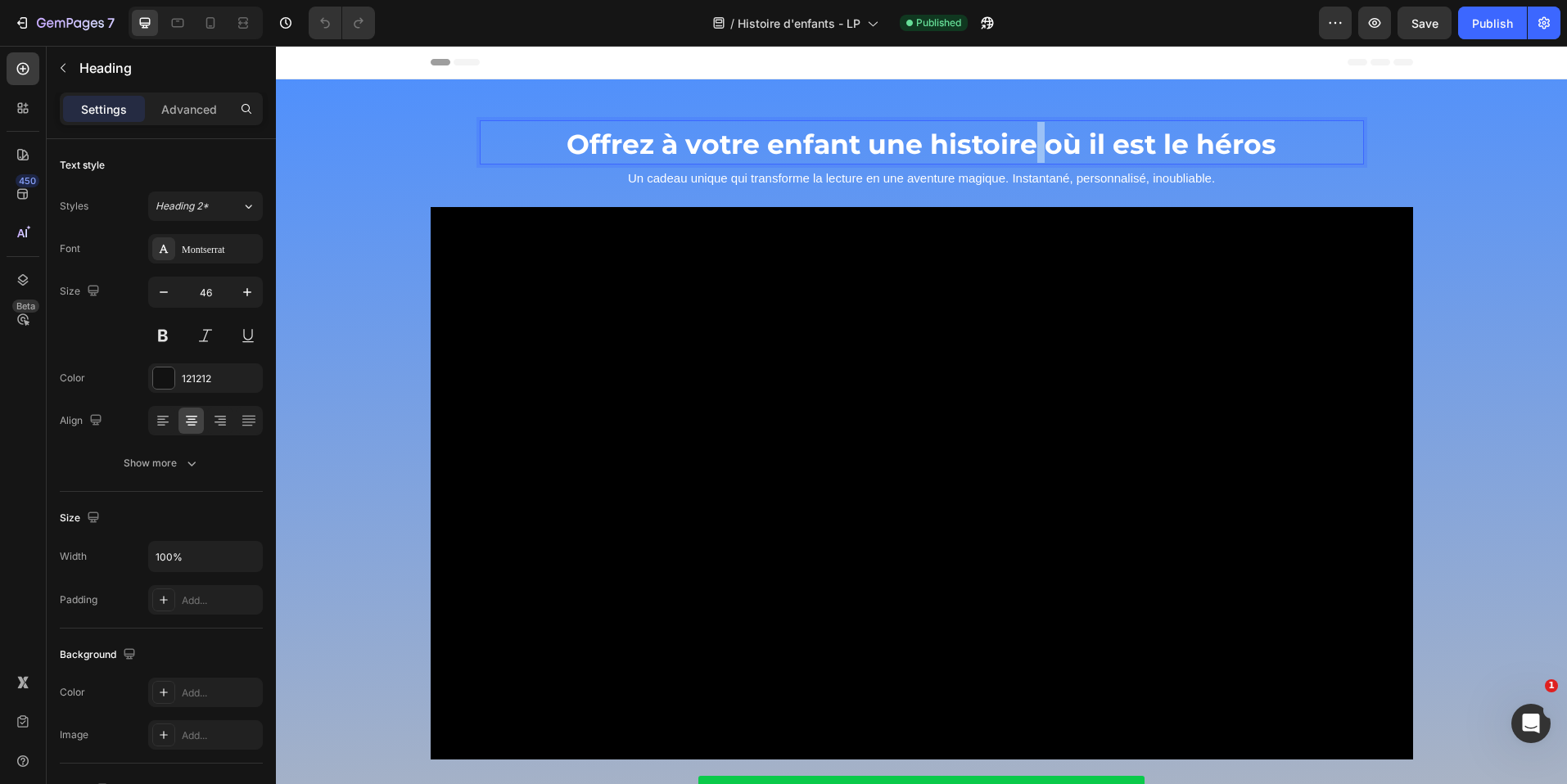
click at [1025, 151] on span "Offrez à votre enfant une histoire où il est le héros" at bounding box center [921, 144] width 710 height 32
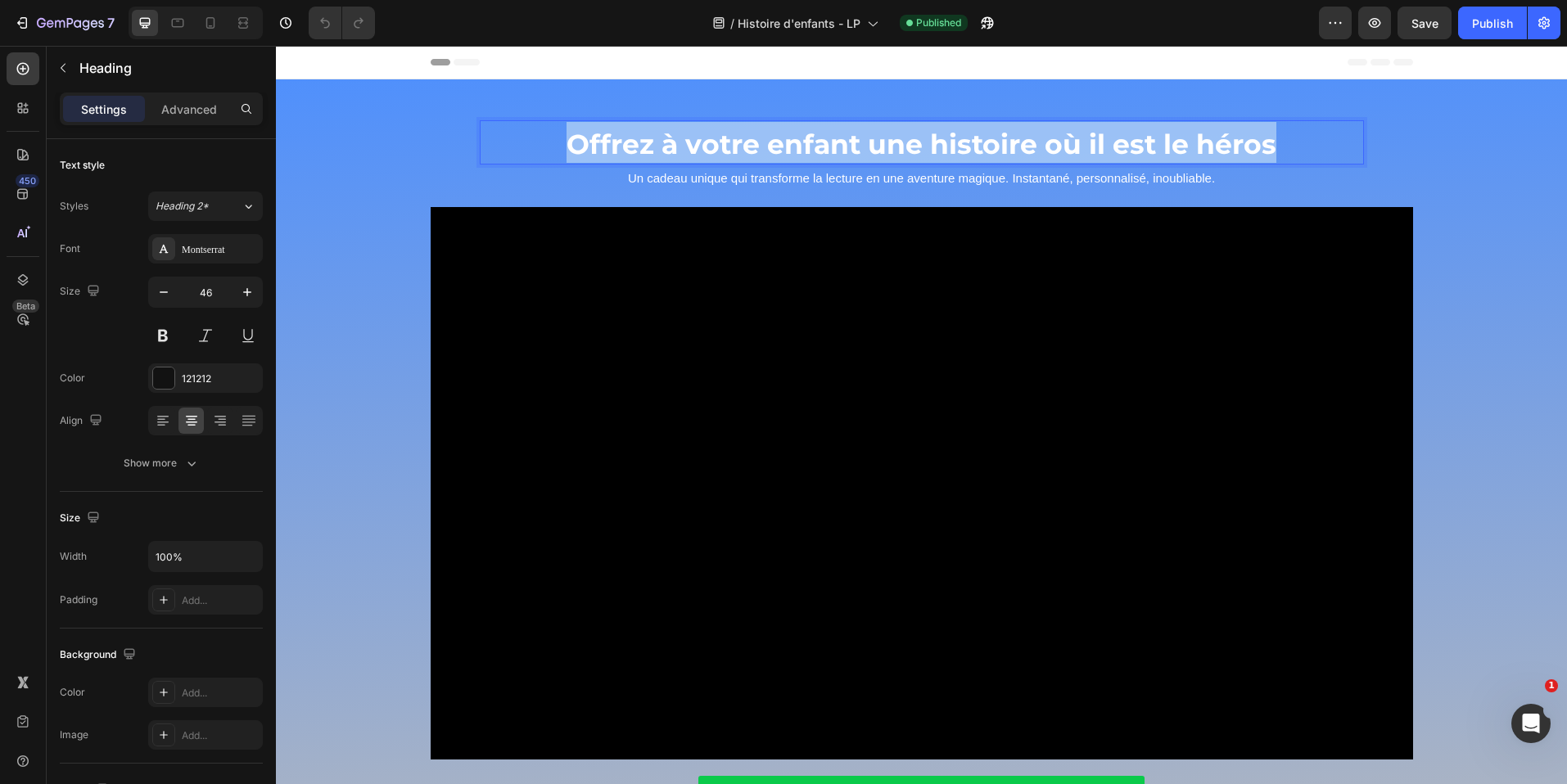
click at [1025, 151] on span "Offrez à votre enfant une histoire où il est le héros" at bounding box center [921, 144] width 710 height 32
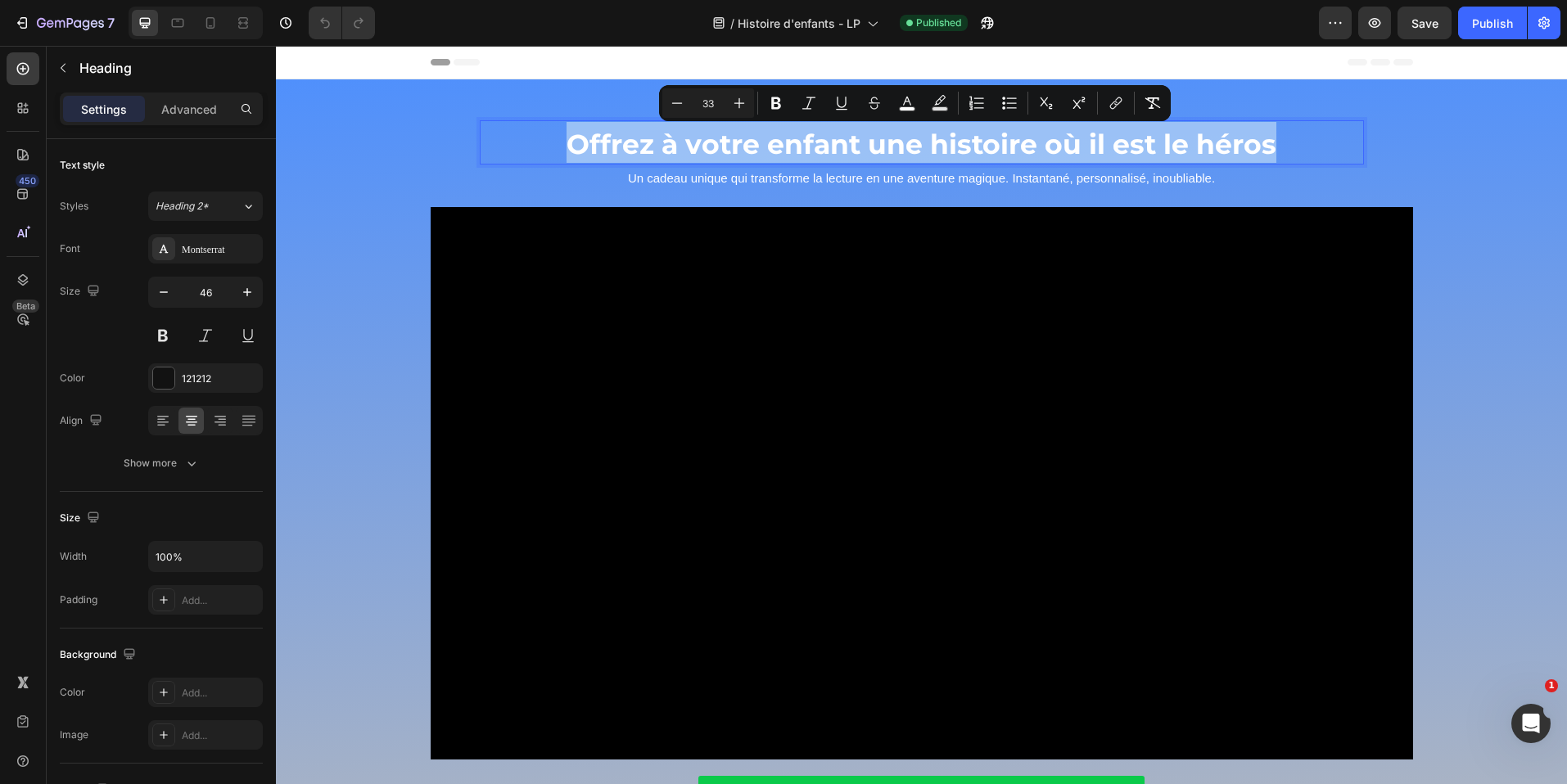
copy span "Offrez à votre enfant une histoire où il est le héros"
click at [1025, 151] on span "Offrez à votre enfant une histoire où il est le héros" at bounding box center [921, 144] width 710 height 32
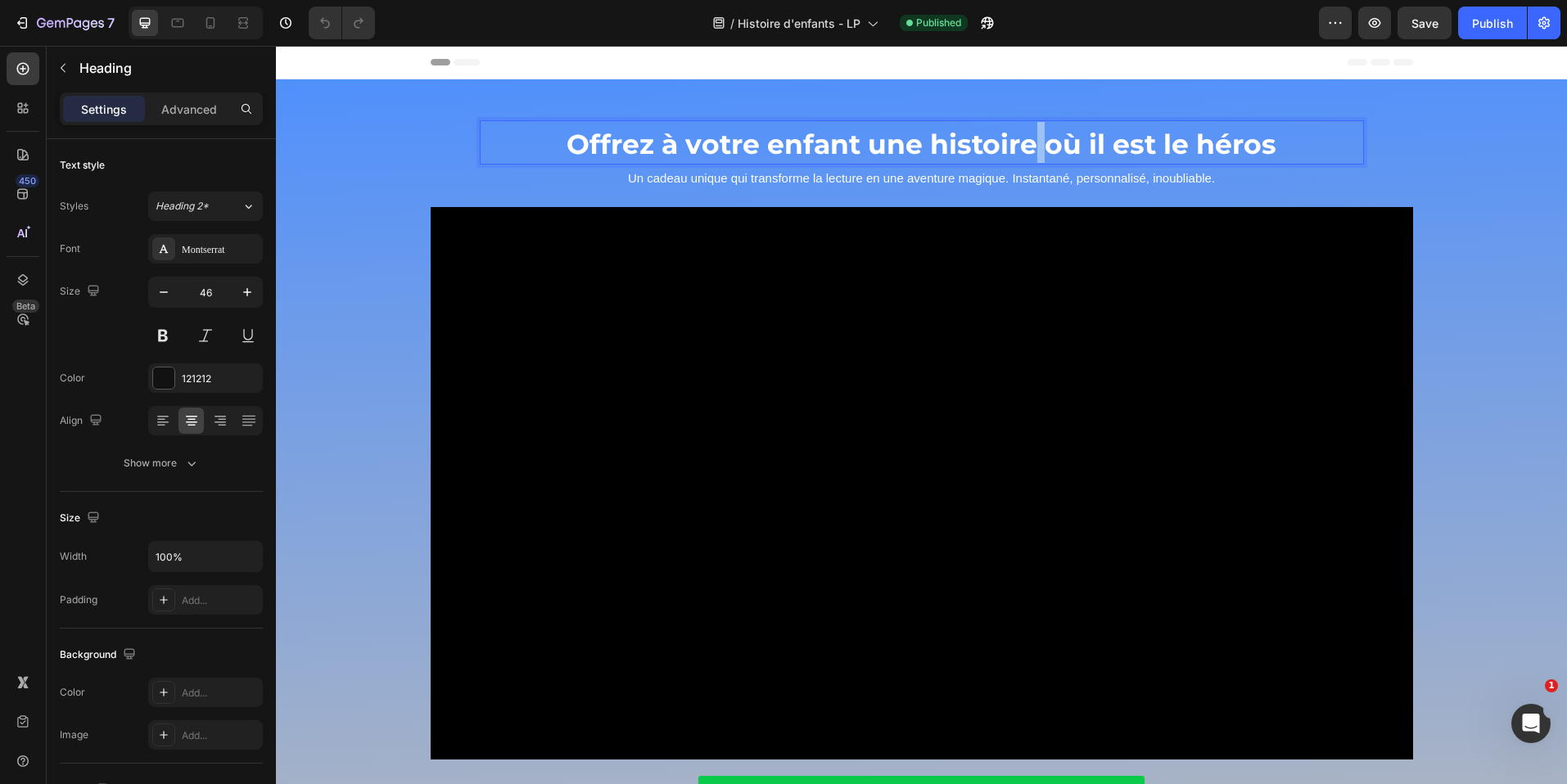
click at [1025, 151] on span "Offrez à votre enfant une histoire où il est le héros" at bounding box center [921, 144] width 710 height 32
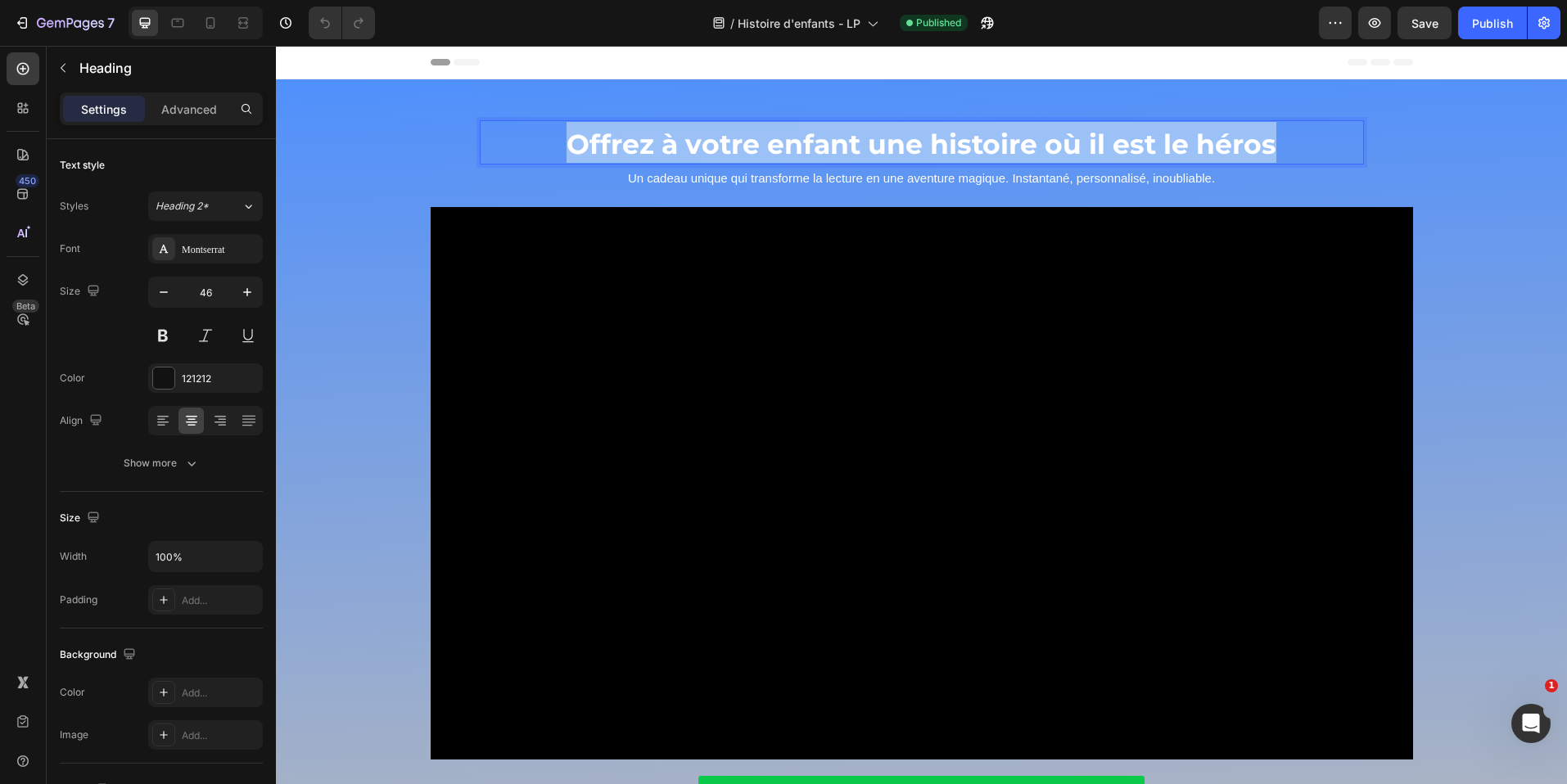
click at [1025, 151] on span "Offrez à votre enfant une histoire où il est le héros" at bounding box center [921, 144] width 710 height 32
copy span "Offrez à votre enfant une histoire où il est le héros"
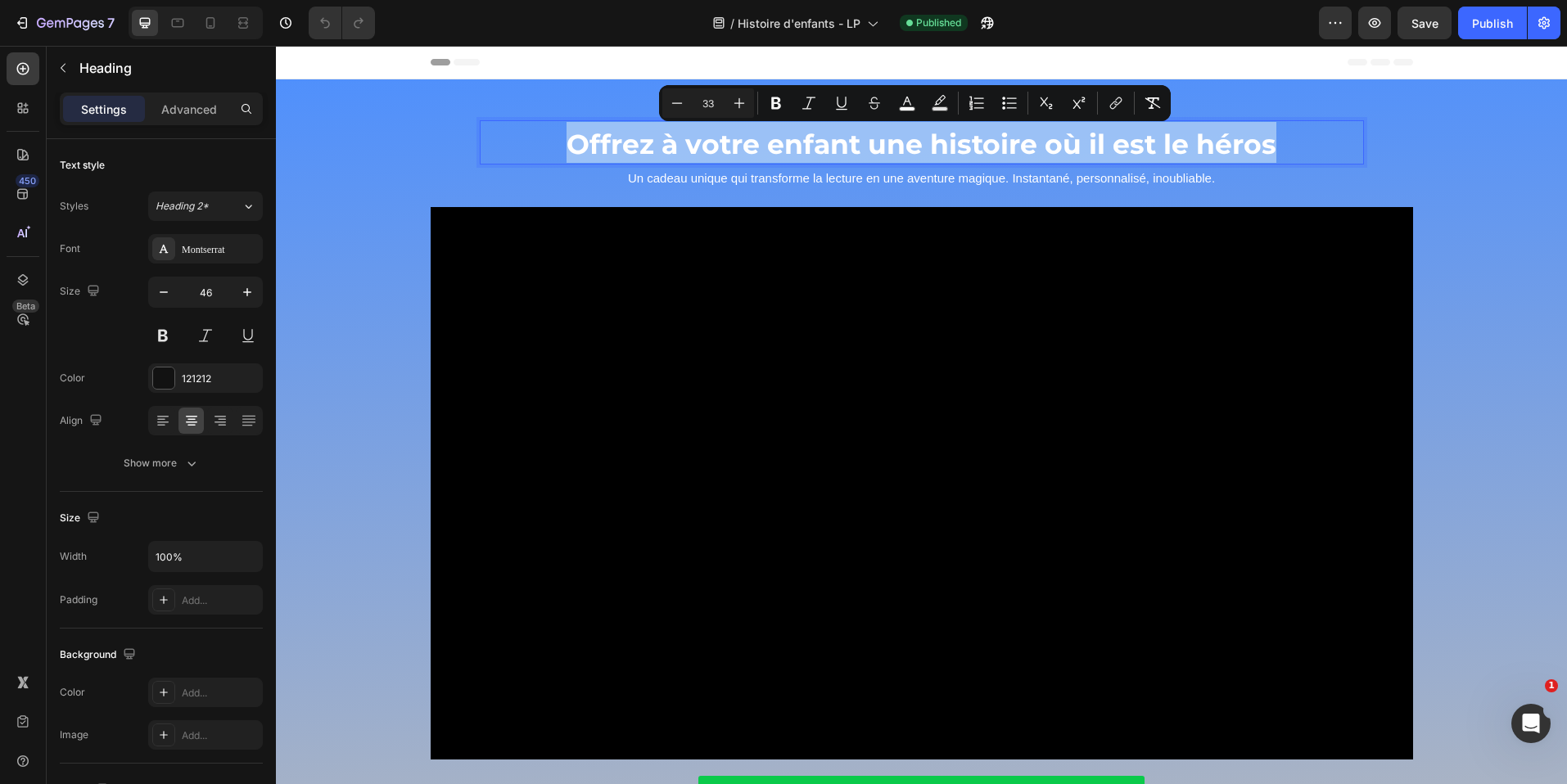
click at [858, 139] on span "Offrez à votre enfant une histoire où il est le héros" at bounding box center [921, 144] width 710 height 32
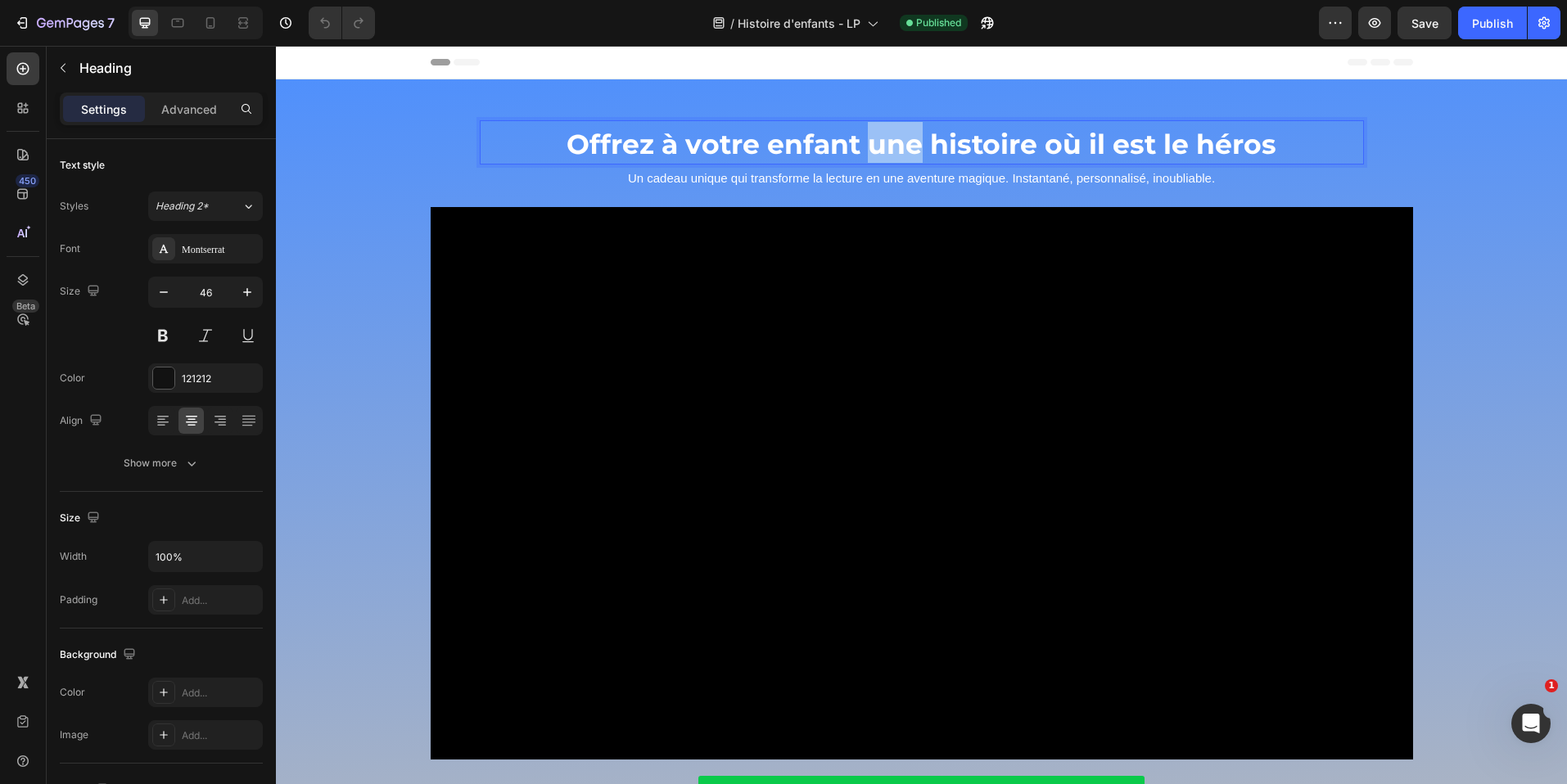
click at [858, 139] on span "Offrez à votre enfant une histoire où il est le héros" at bounding box center [921, 144] width 710 height 32
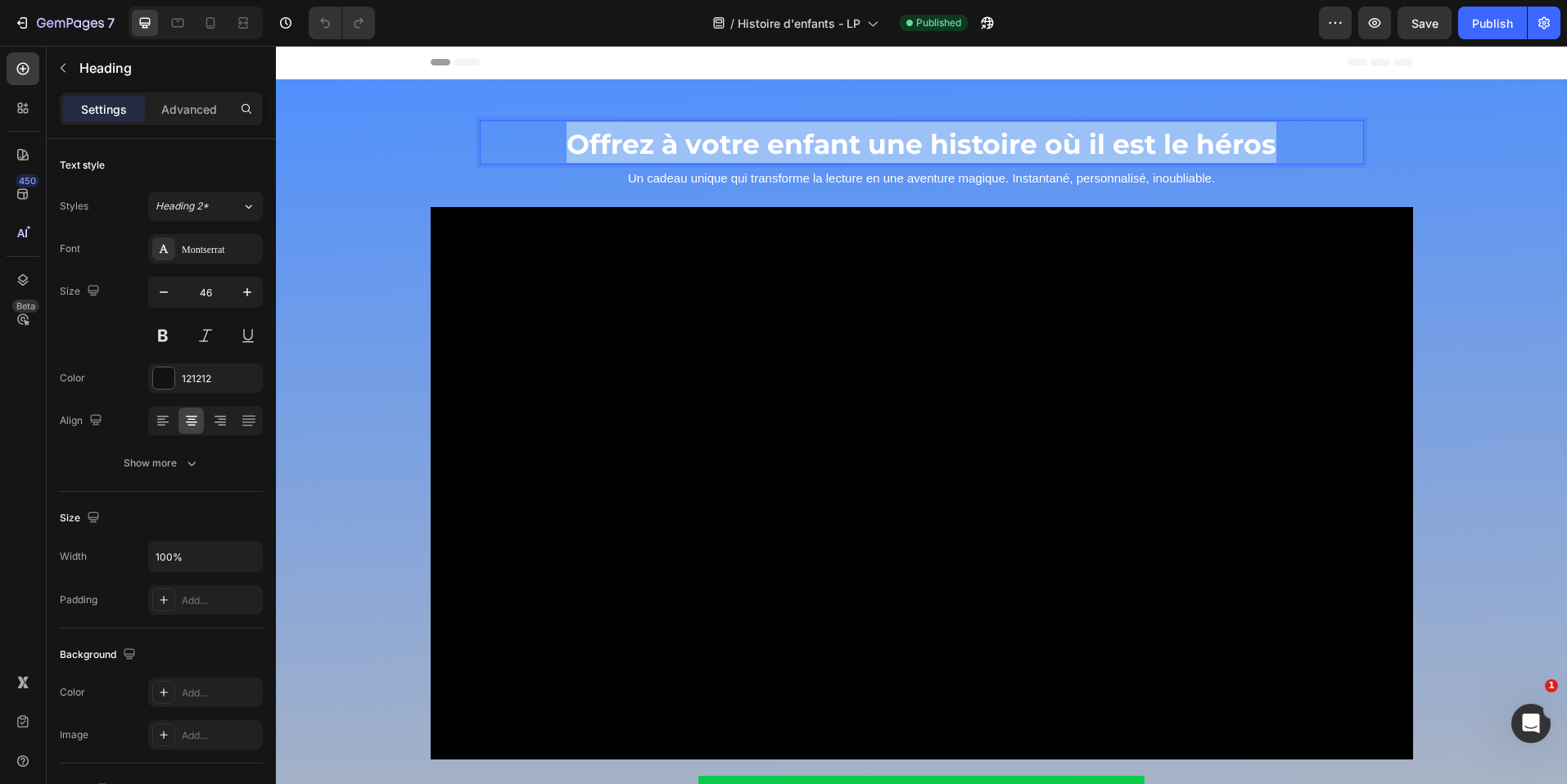
click at [858, 139] on span "Offrez à votre enfant une histoire où il est le héros" at bounding box center [921, 144] width 710 height 32
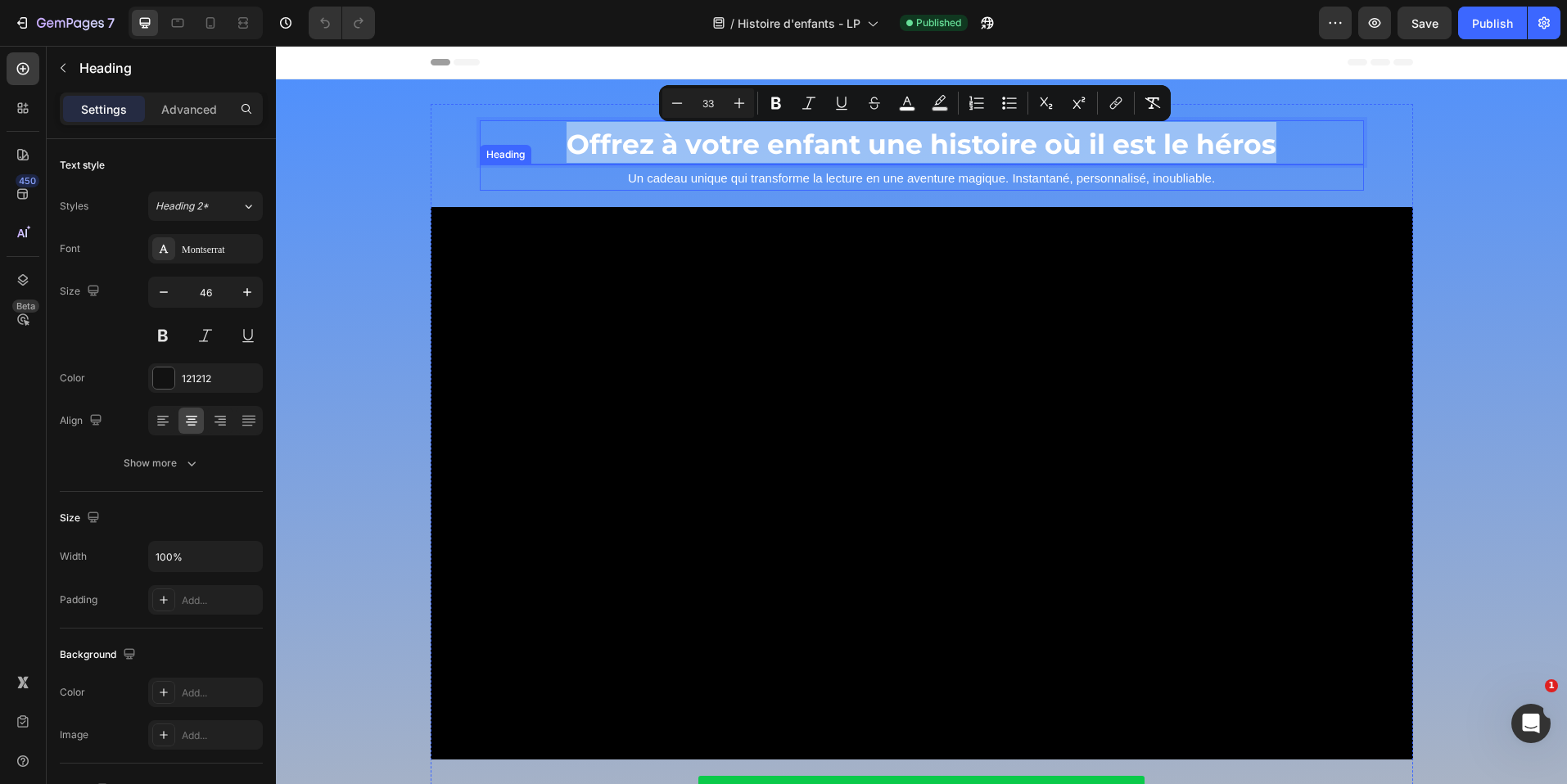
click at [722, 175] on span "Un cadeau unique qui transforme la lecture en une aventure magique. Instantané,…" at bounding box center [921, 177] width 587 height 13
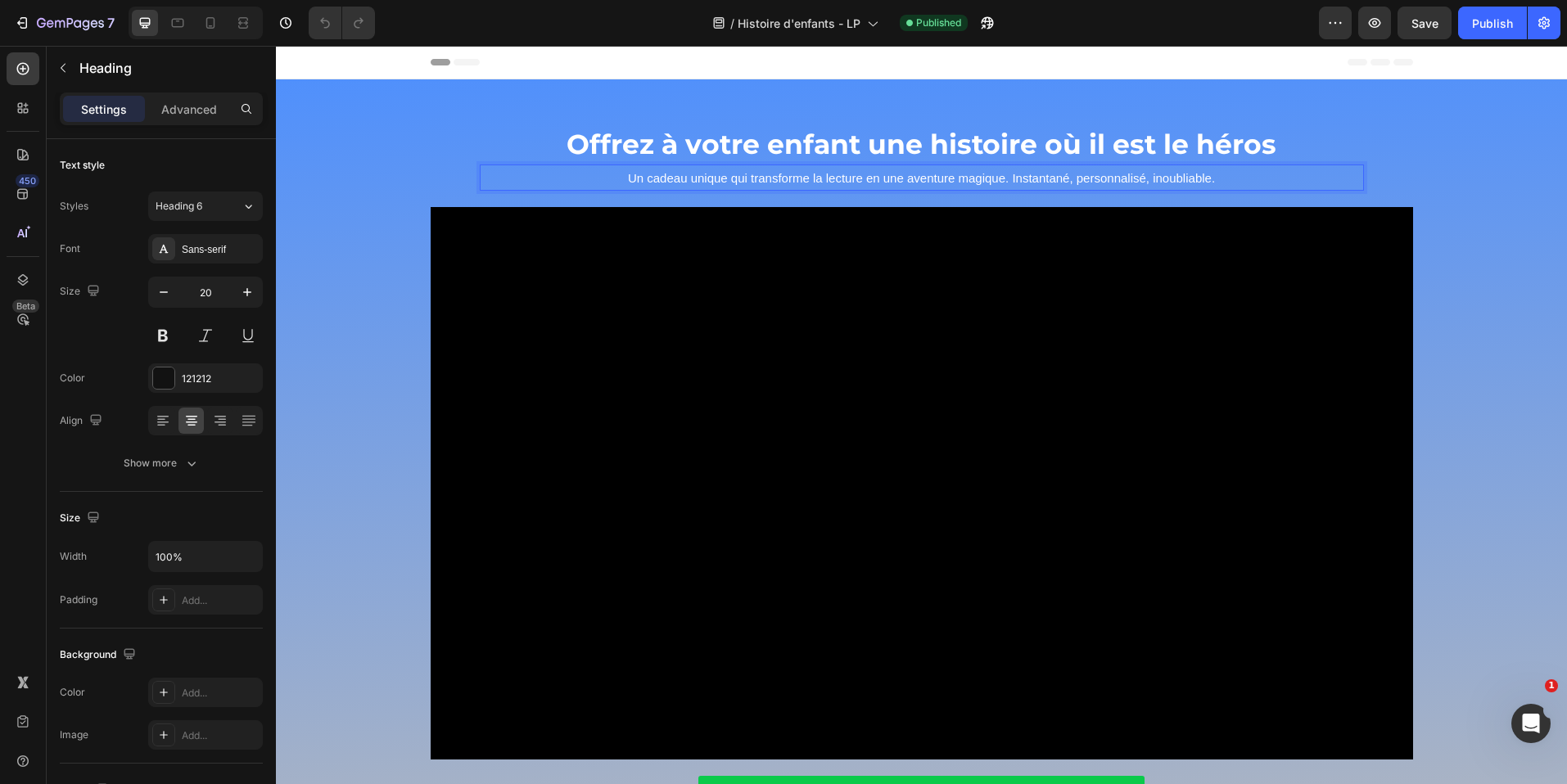
click at [722, 175] on span "Un cadeau unique qui transforme la lecture en une aventure magique. Instantané,…" at bounding box center [921, 177] width 587 height 13
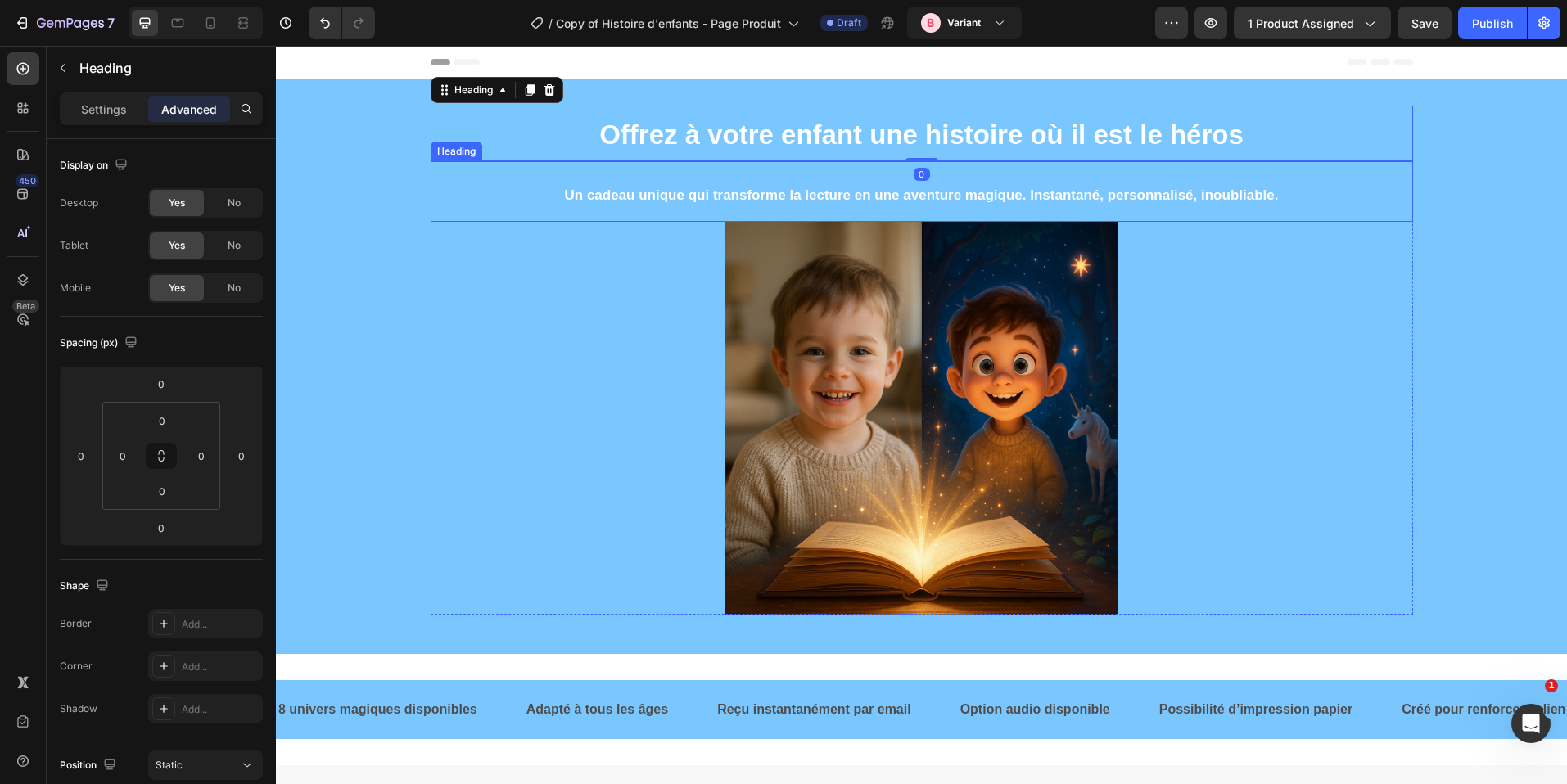
click at [801, 164] on p "⁠⁠⁠⁠⁠⁠⁠ Un cadeau unique qui transforme la lecture en une aventure magique. Ins…" at bounding box center [922, 192] width 980 height 58
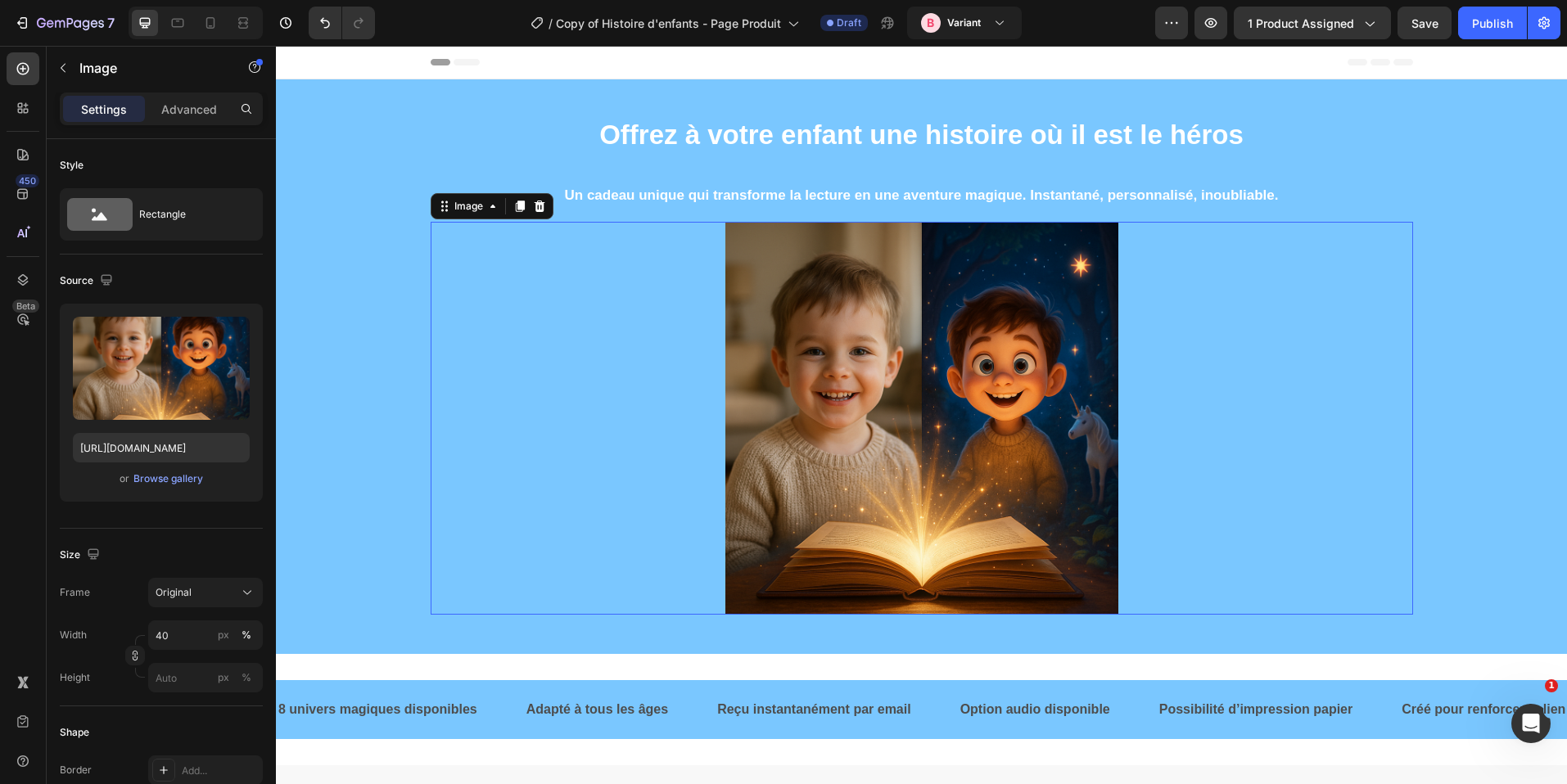
click at [1340, 332] on div at bounding box center [922, 418] width 982 height 393
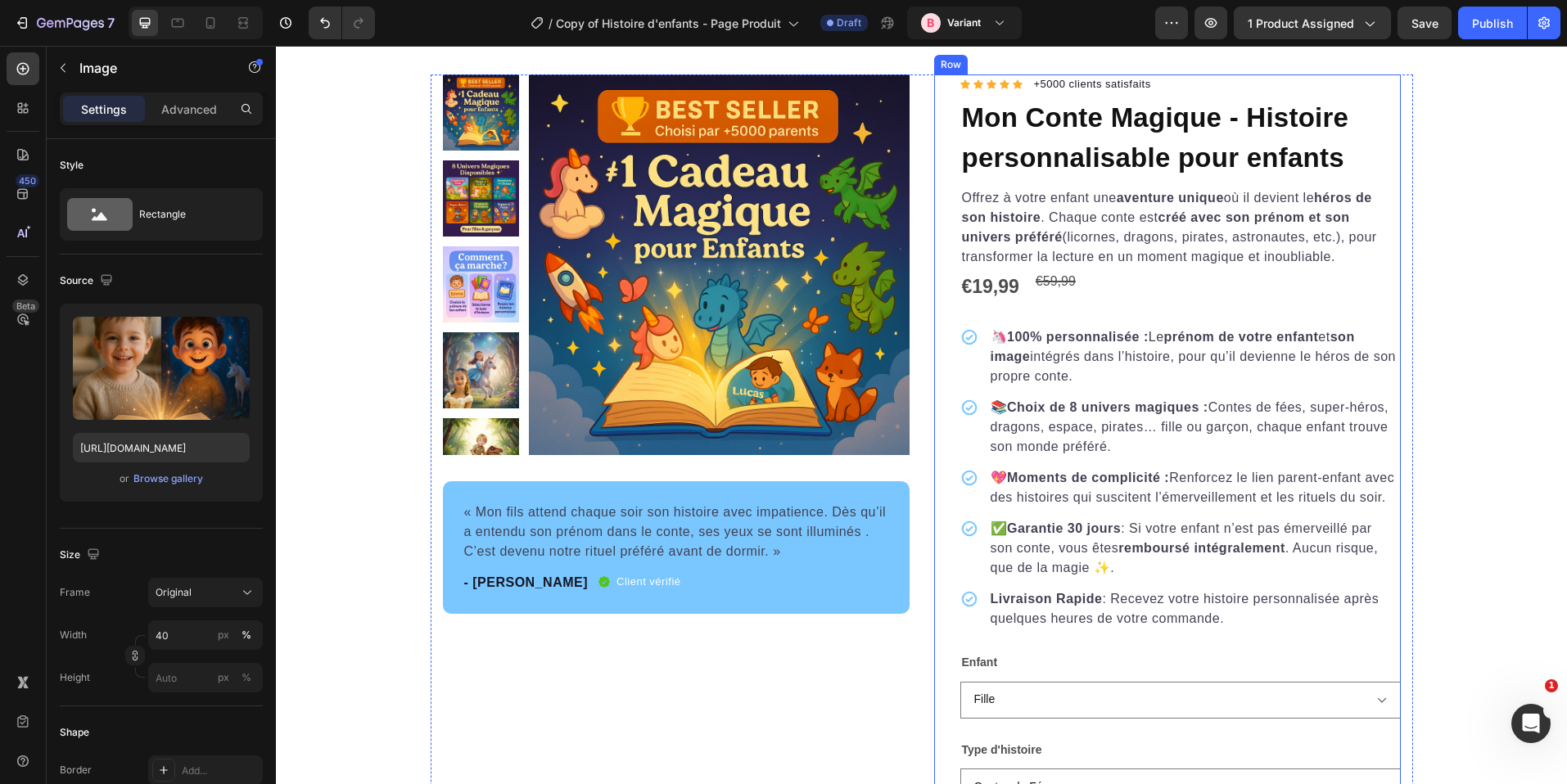
scroll to position [1773, 0]
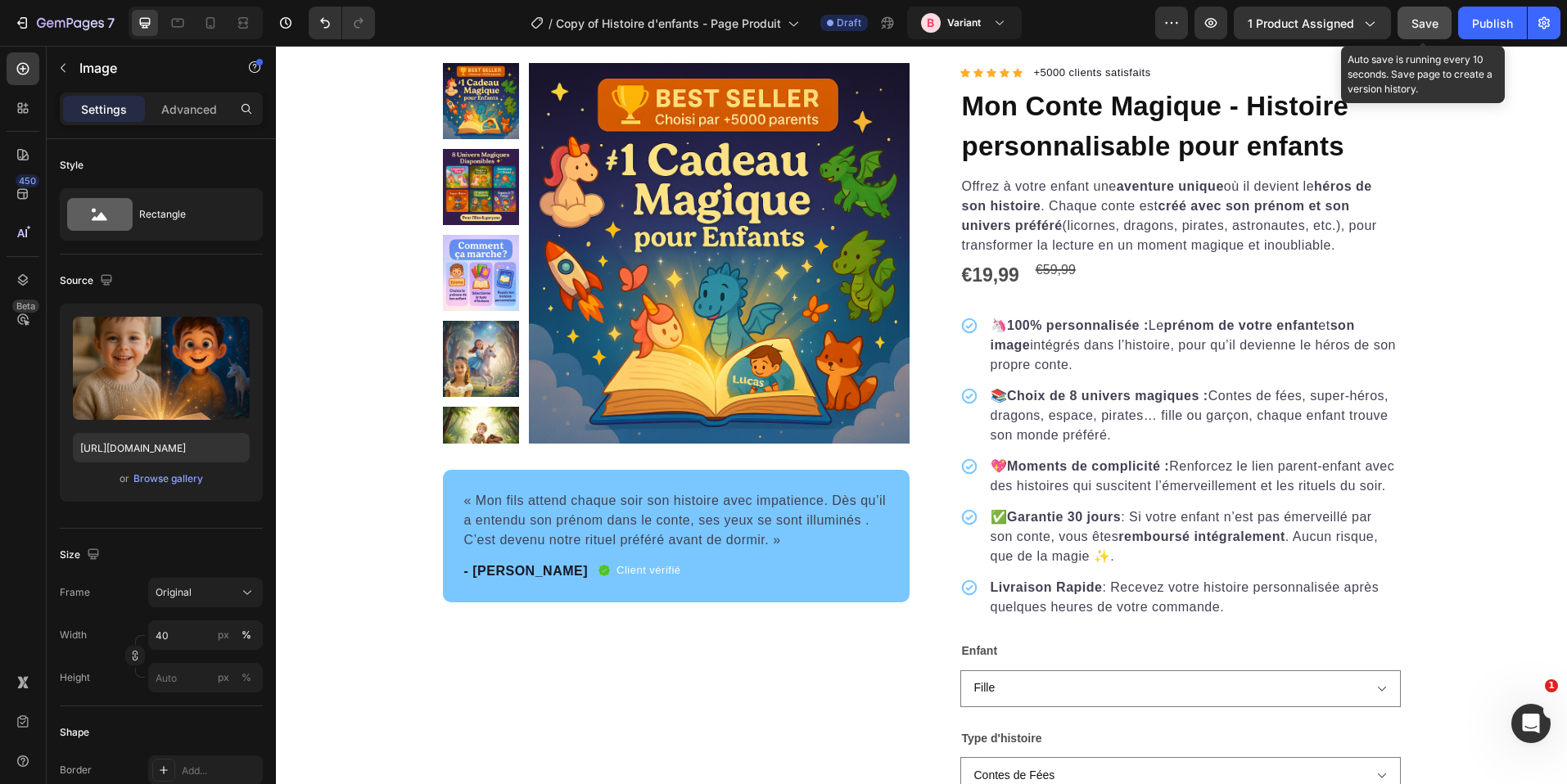
click at [1417, 22] on span "Save" at bounding box center [1425, 22] width 27 height 13
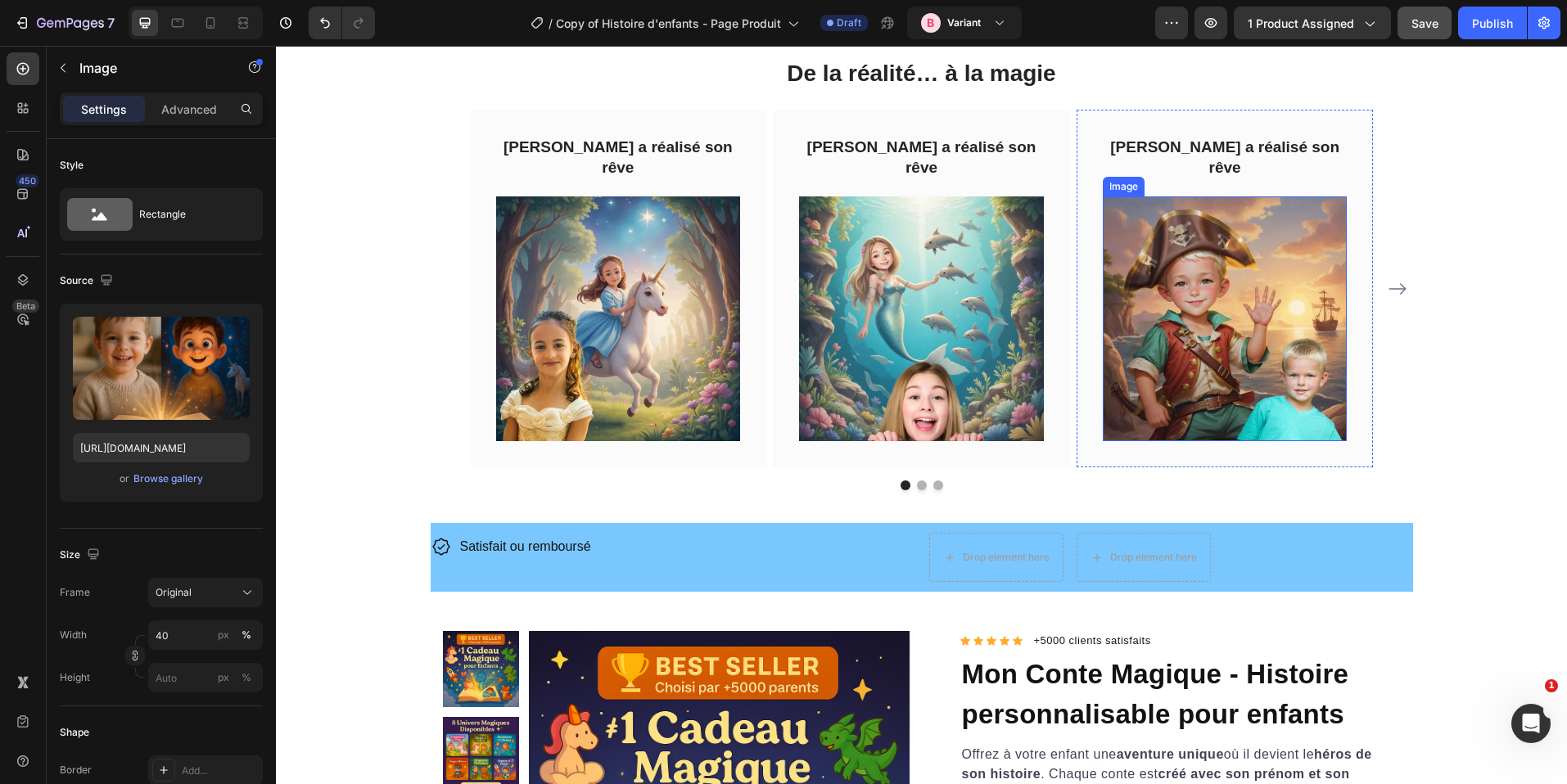
scroll to position [2014, 0]
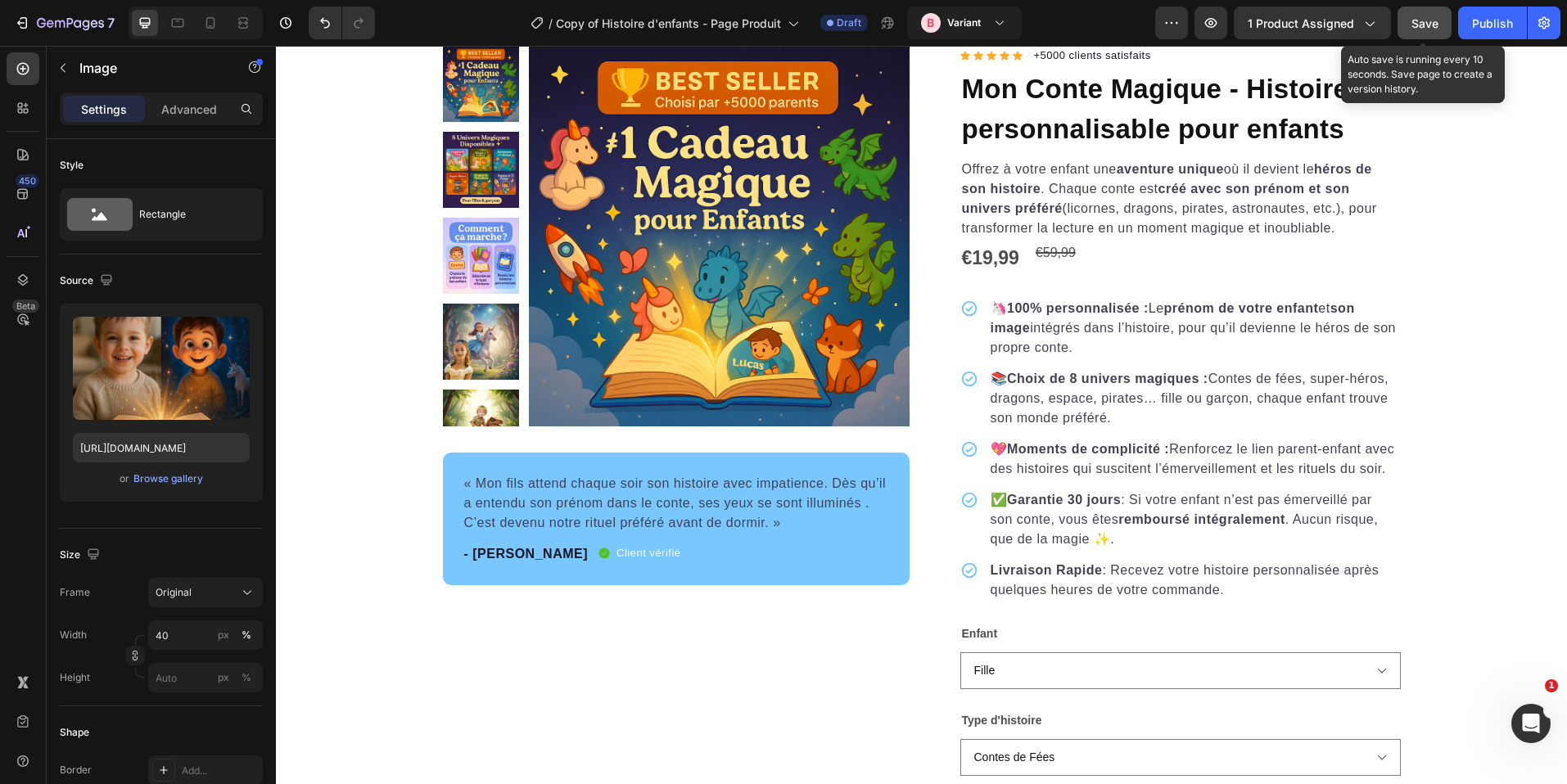
click at [1417, 31] on div "Save" at bounding box center [1425, 22] width 27 height 17
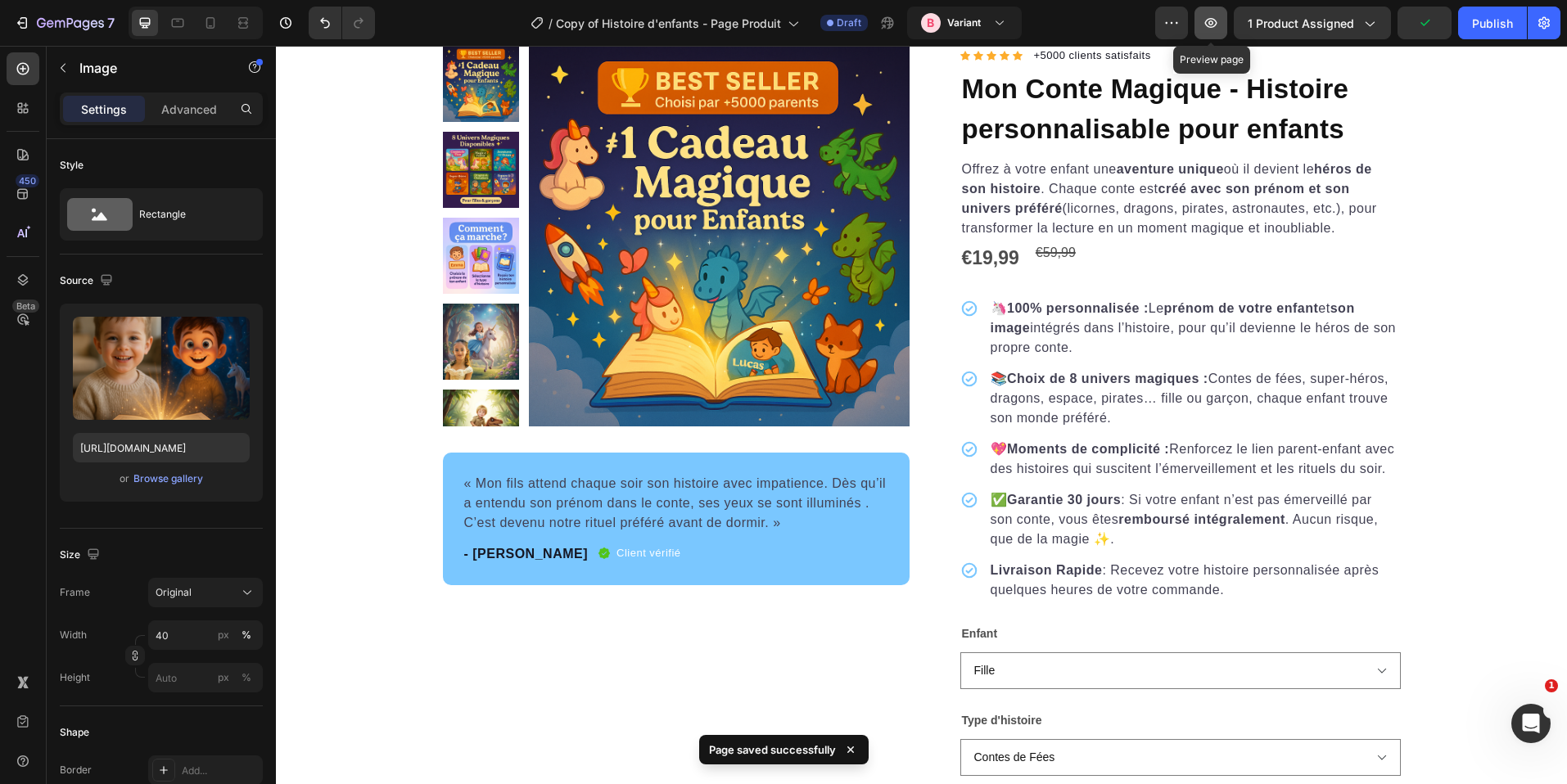
click at [1220, 27] on icon "button" at bounding box center [1211, 22] width 16 height 16
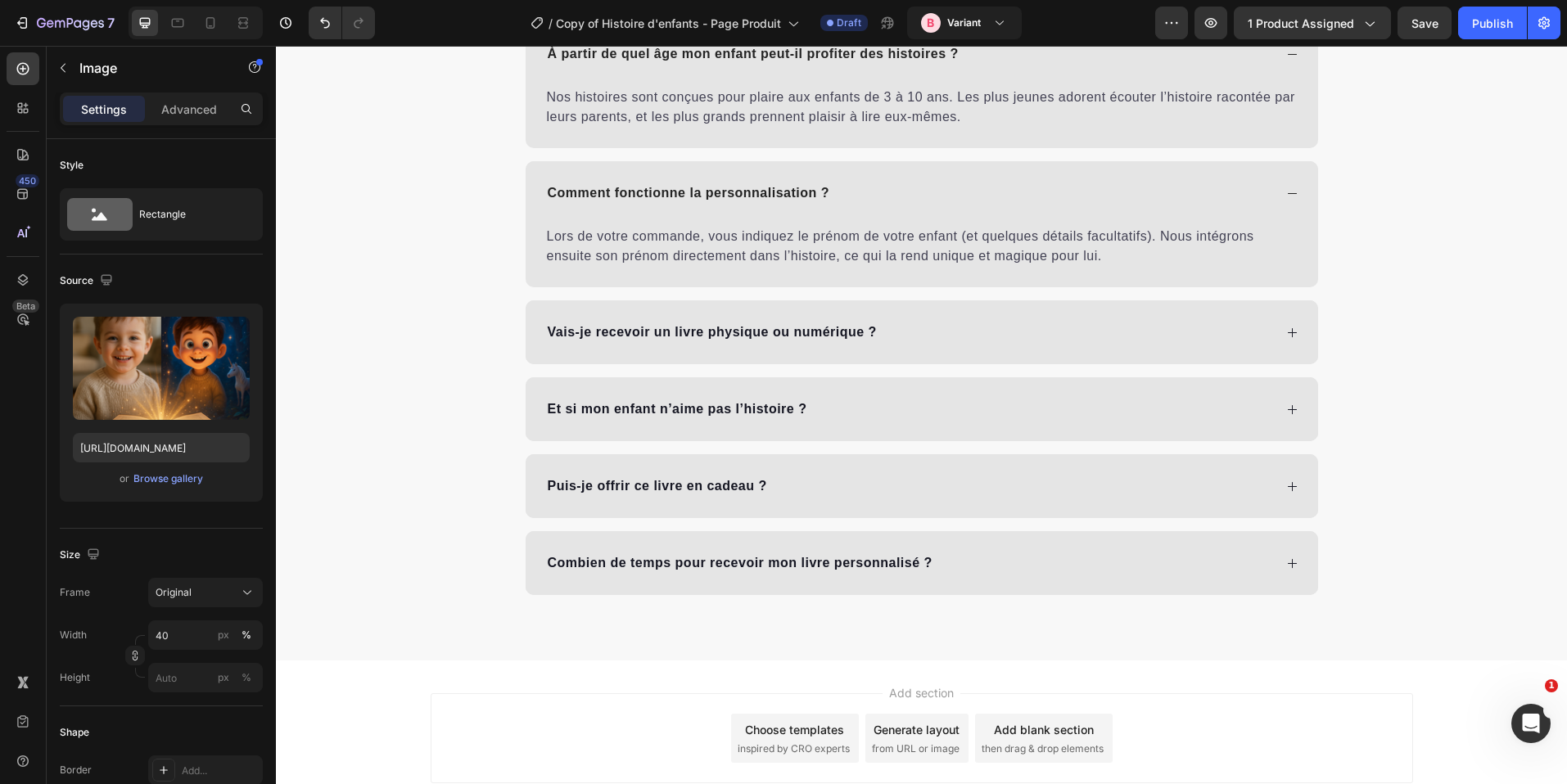
scroll to position [9323, 0]
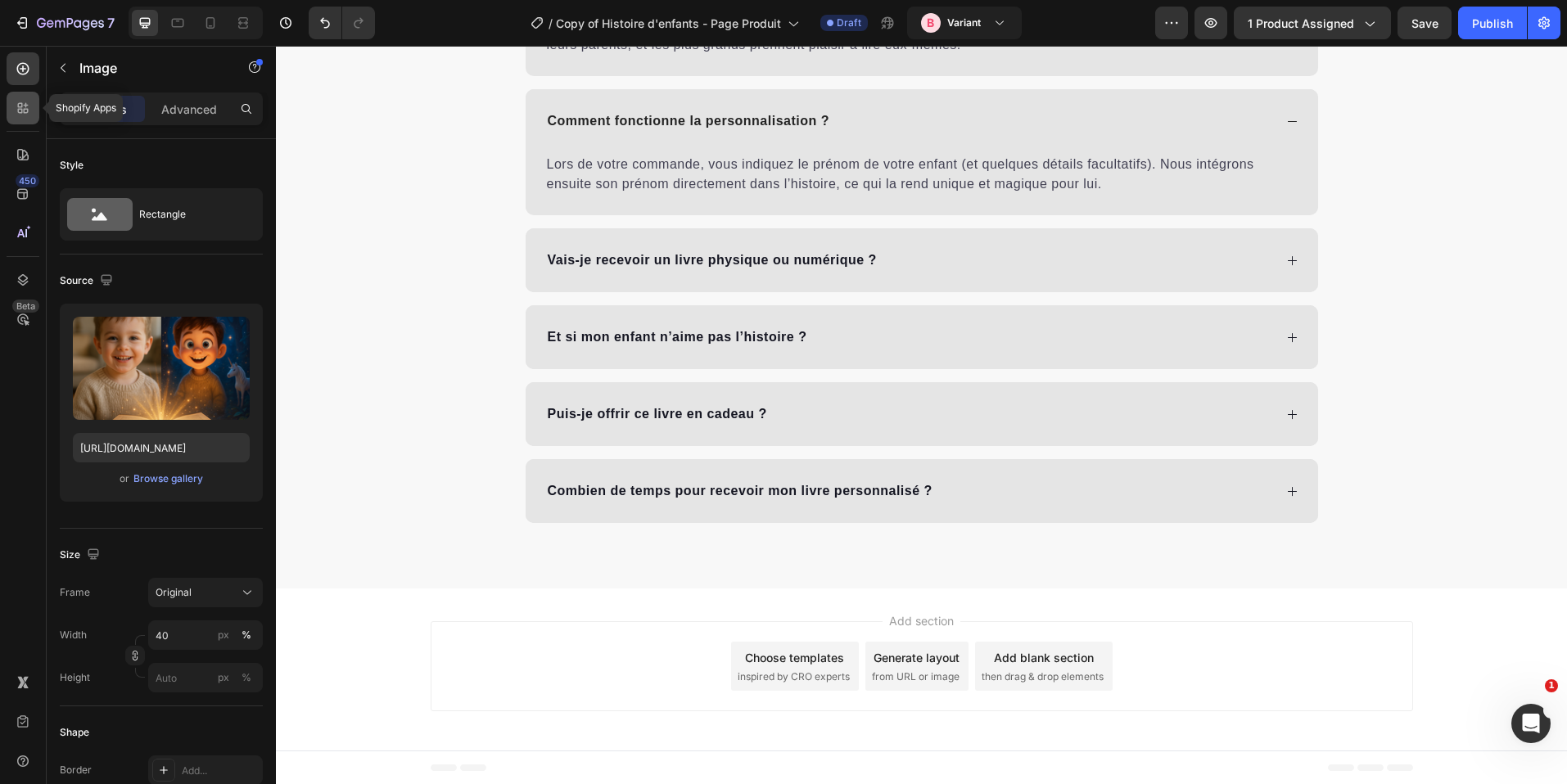
click at [24, 94] on div at bounding box center [22, 108] width 32 height 32
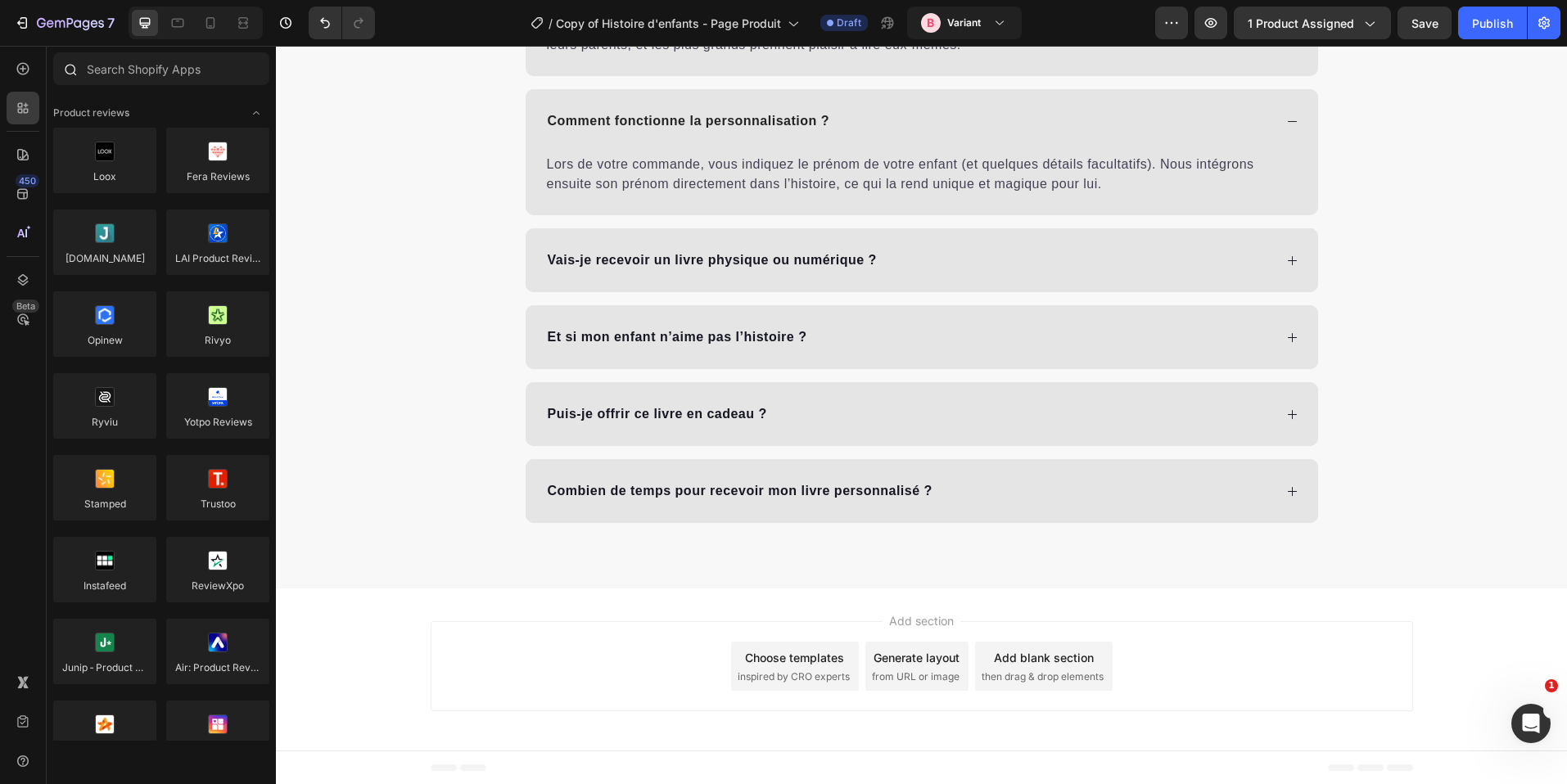
click at [175, 85] on div at bounding box center [161, 72] width 229 height 40
click at [167, 58] on input "text" at bounding box center [161, 68] width 216 height 32
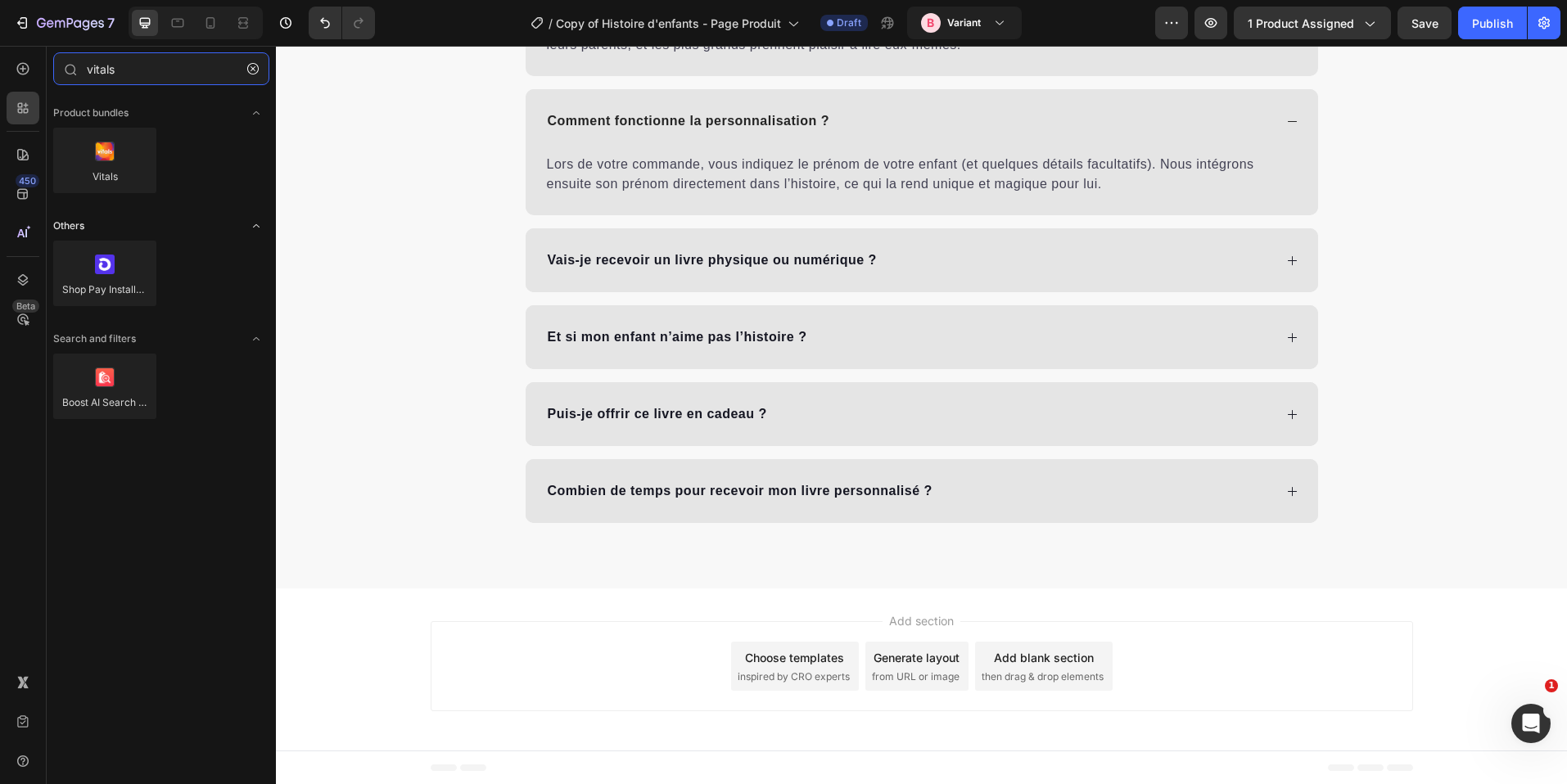
type input "vitals"
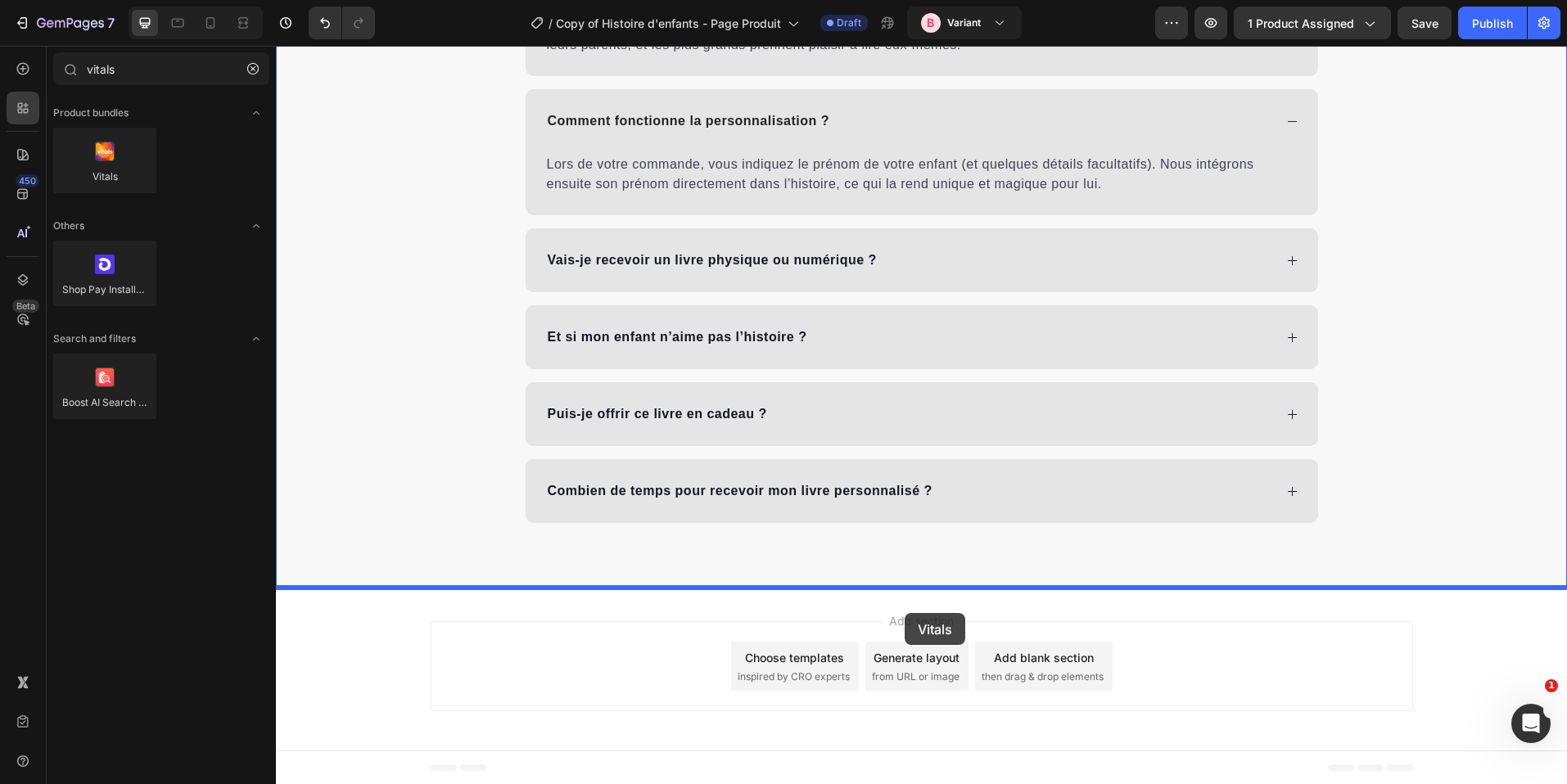
drag, startPoint x: 414, startPoint y: 264, endPoint x: 904, endPoint y: 610, distance: 599.8
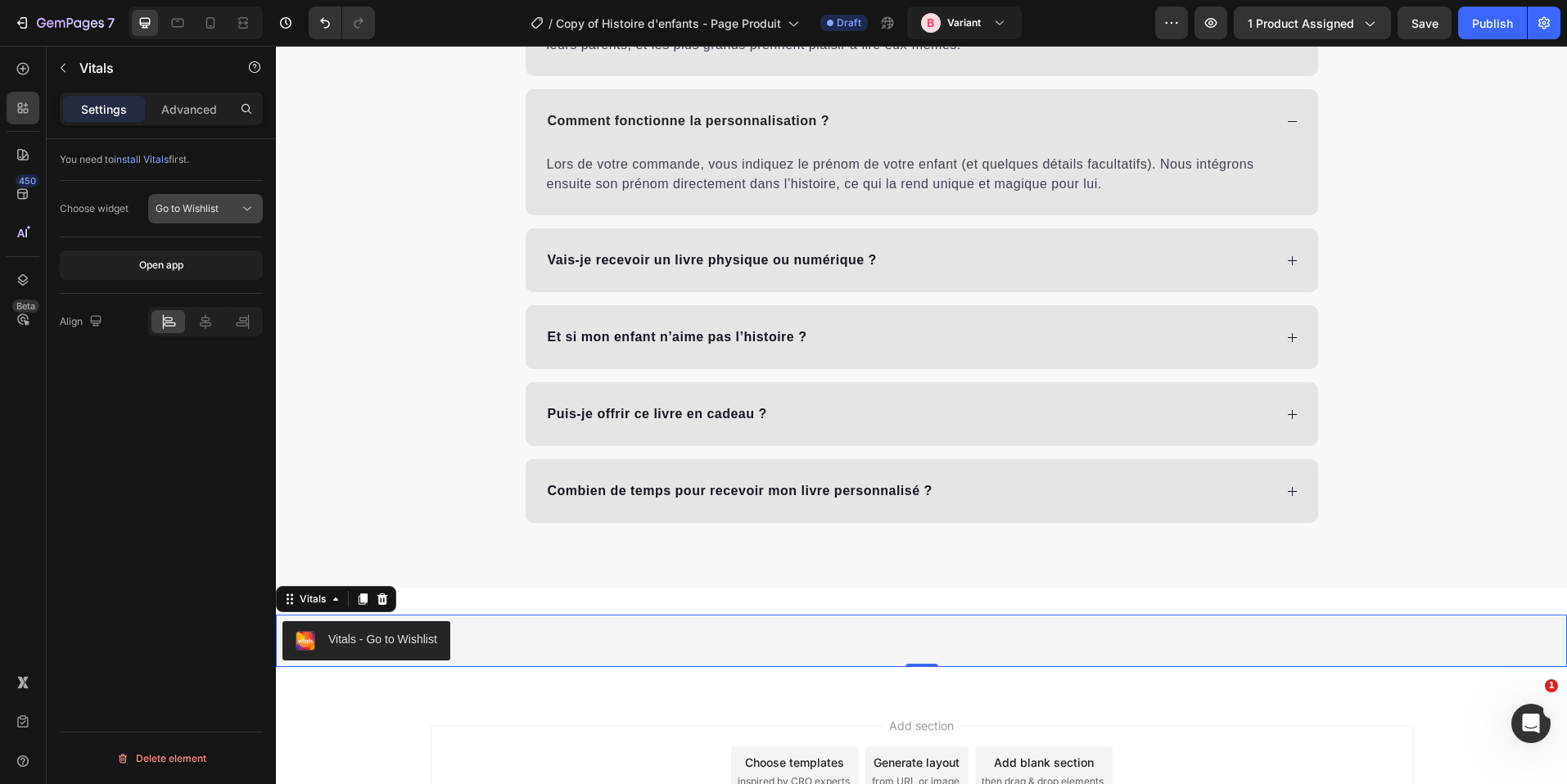
click at [167, 206] on span "Go to Wishlist" at bounding box center [187, 209] width 63 height 13
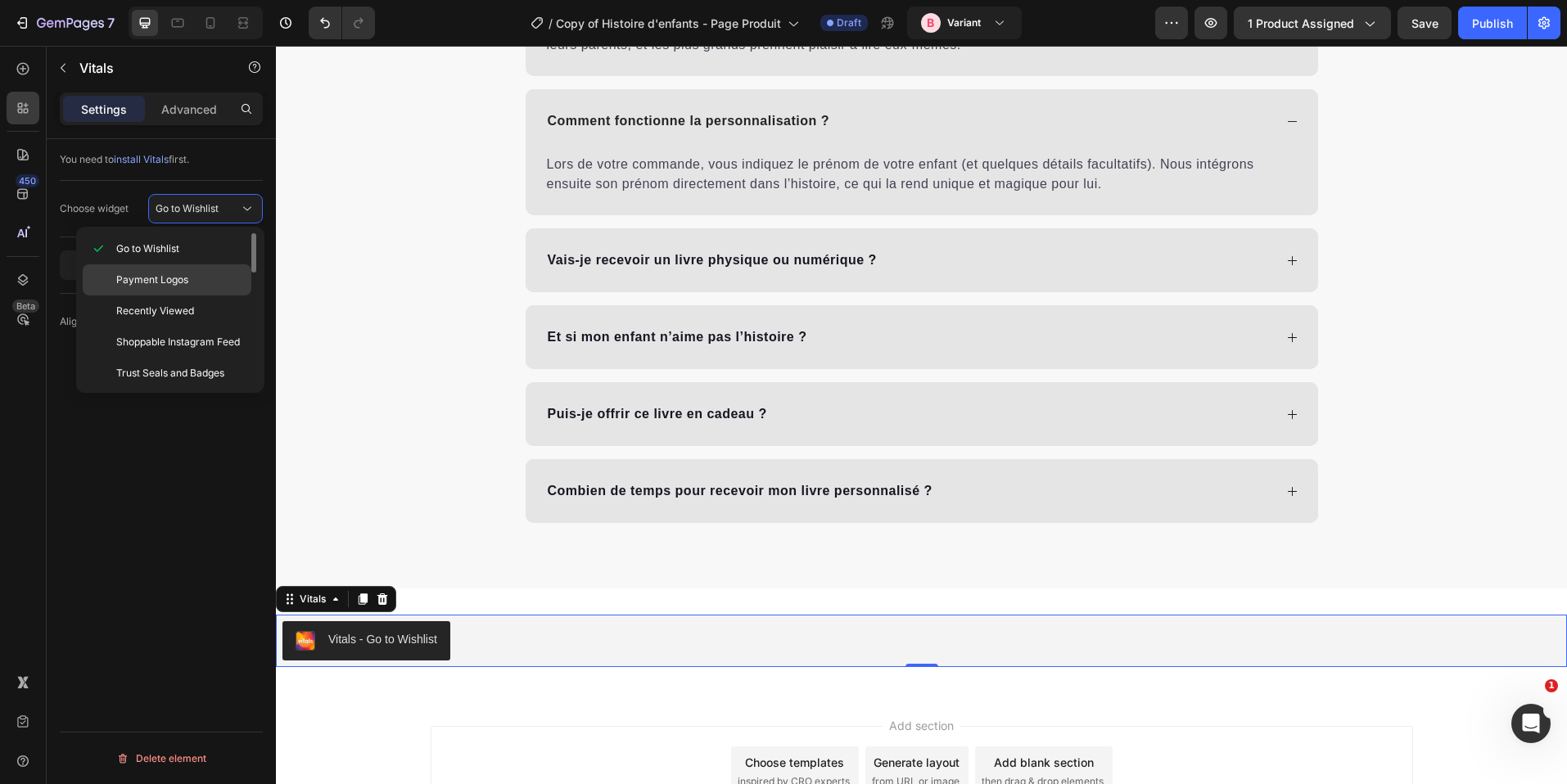
scroll to position [127, 0]
click at [197, 279] on p "Product Reviews" at bounding box center [180, 277] width 128 height 14
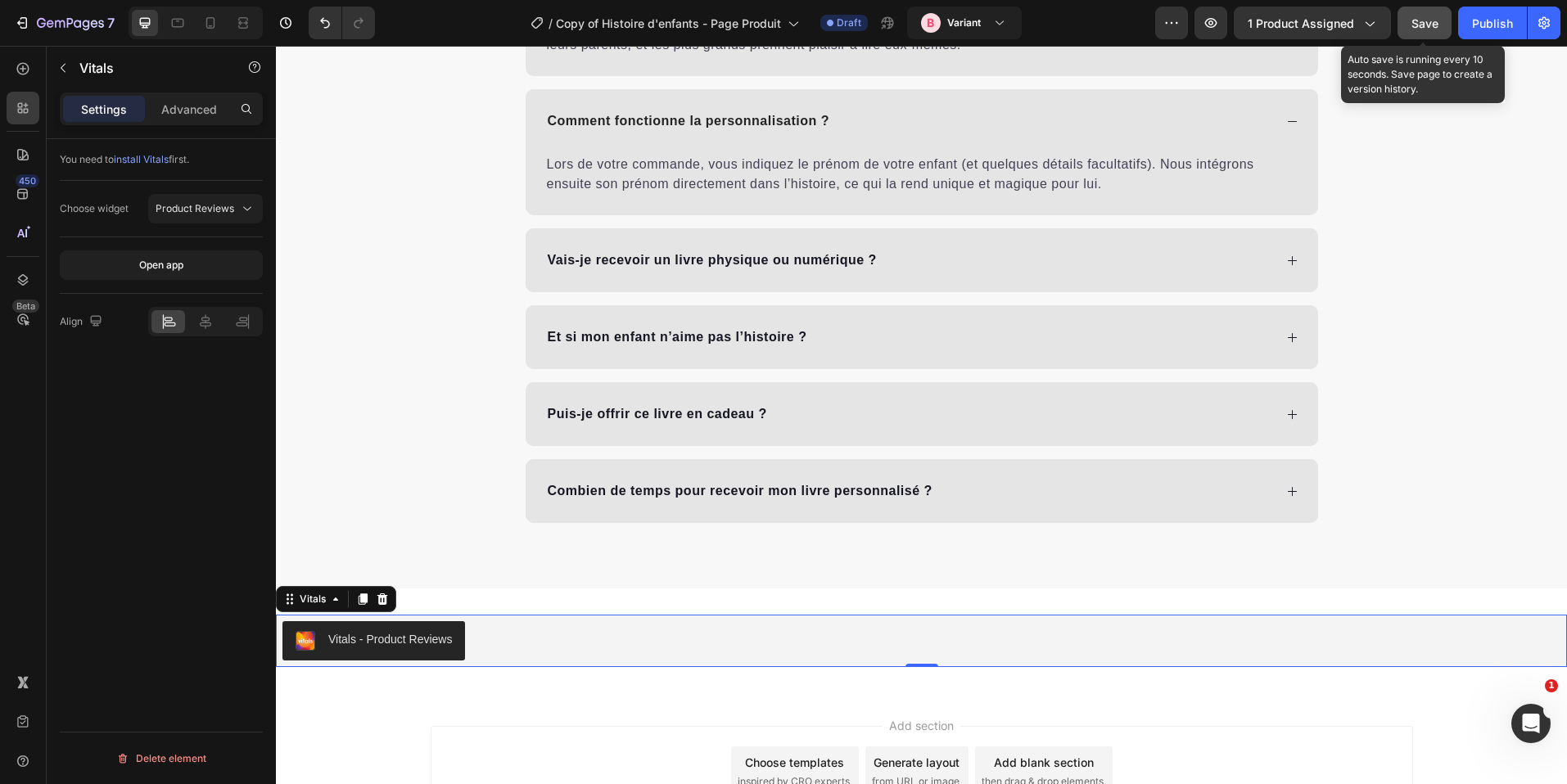
click at [1432, 32] on button "Save" at bounding box center [1425, 22] width 54 height 32
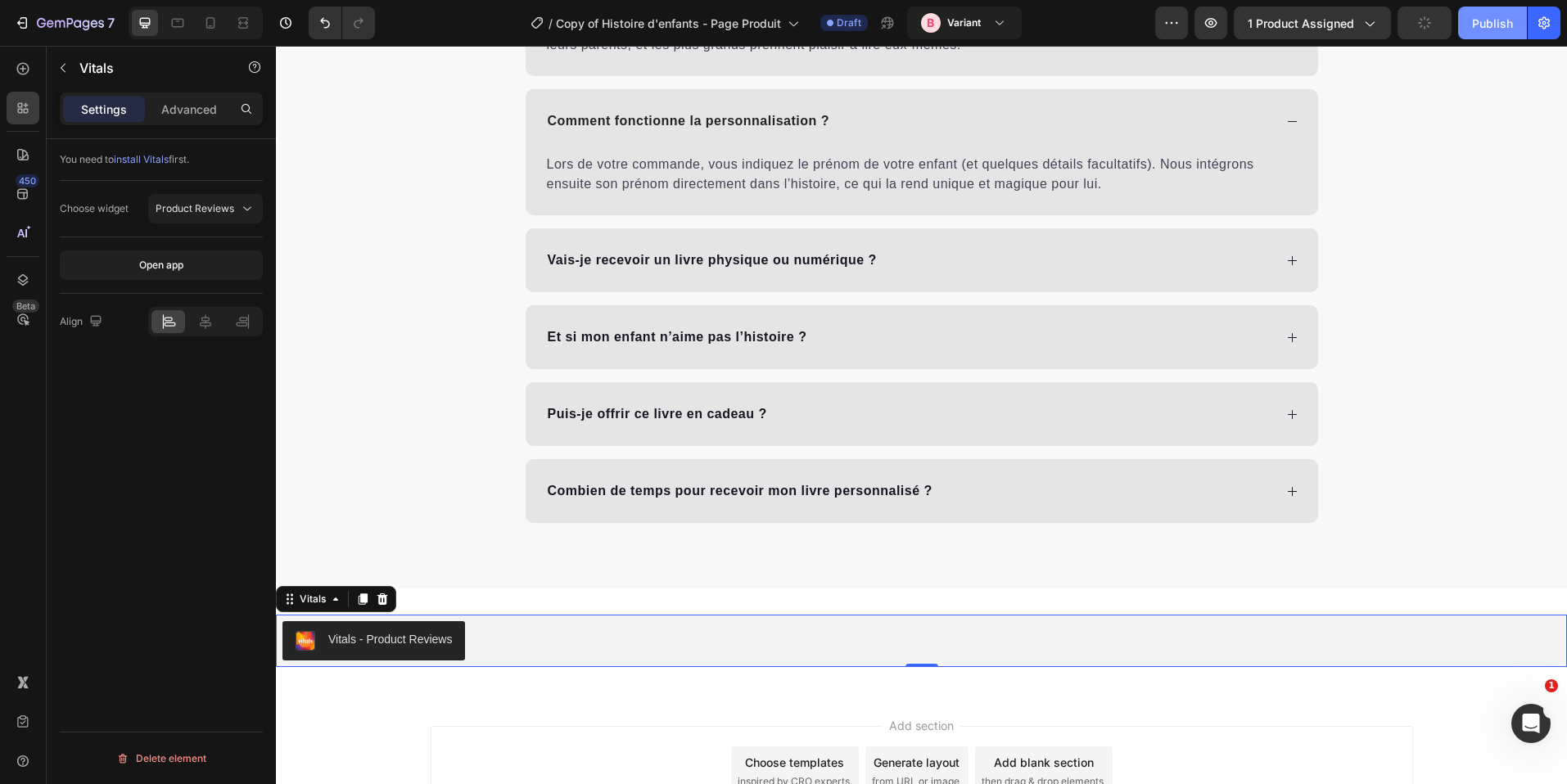
click at [1482, 26] on div "Publish" at bounding box center [1493, 22] width 41 height 17
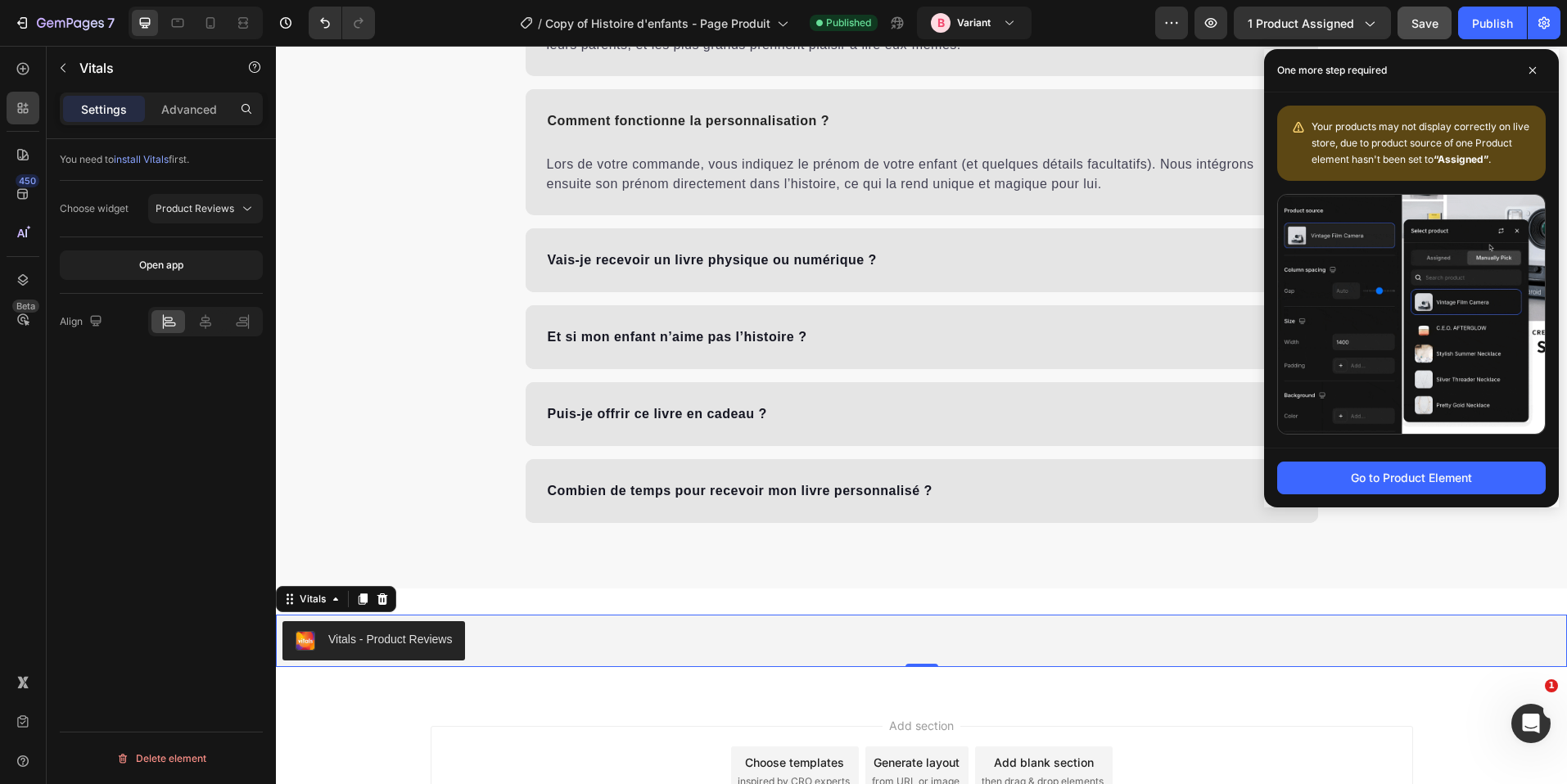
click at [1430, 32] on button "Save" at bounding box center [1425, 22] width 54 height 32
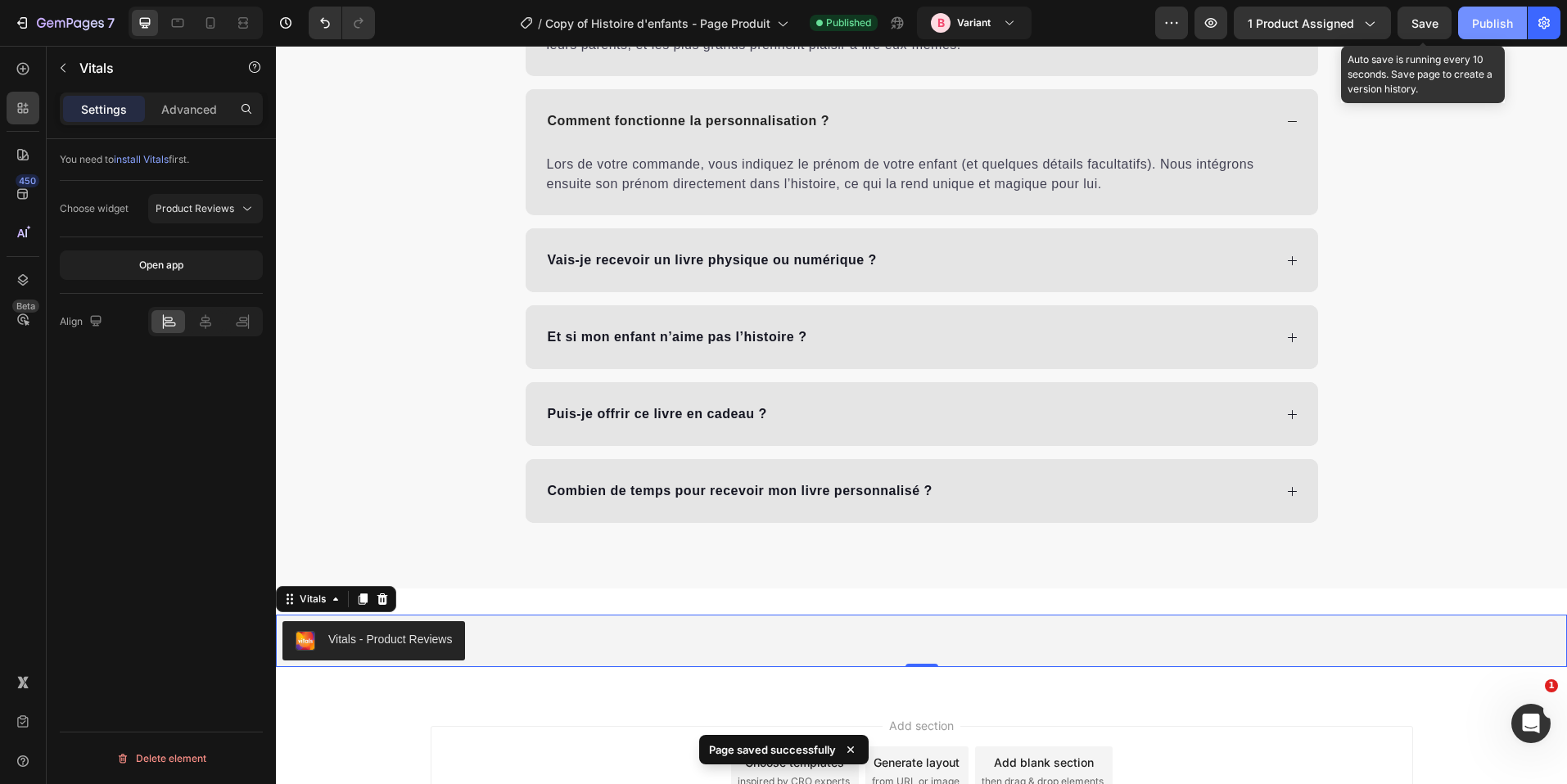
click at [1476, 16] on div "Publish" at bounding box center [1493, 22] width 41 height 17
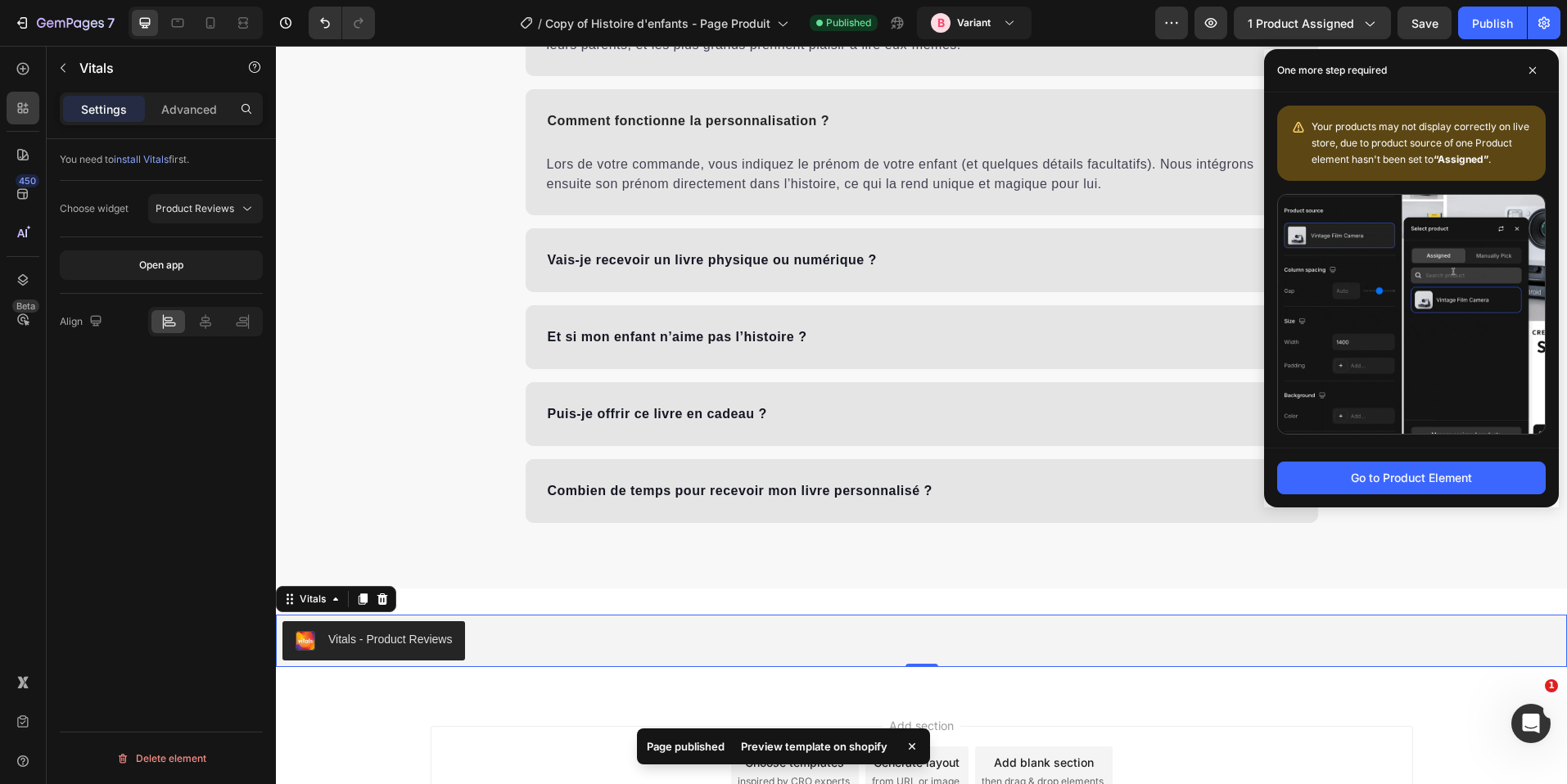
click at [1449, 460] on div "Go to Product Element" at bounding box center [1412, 477] width 295 height 59
click at [1452, 475] on div "Go to Product Element" at bounding box center [1411, 477] width 121 height 17
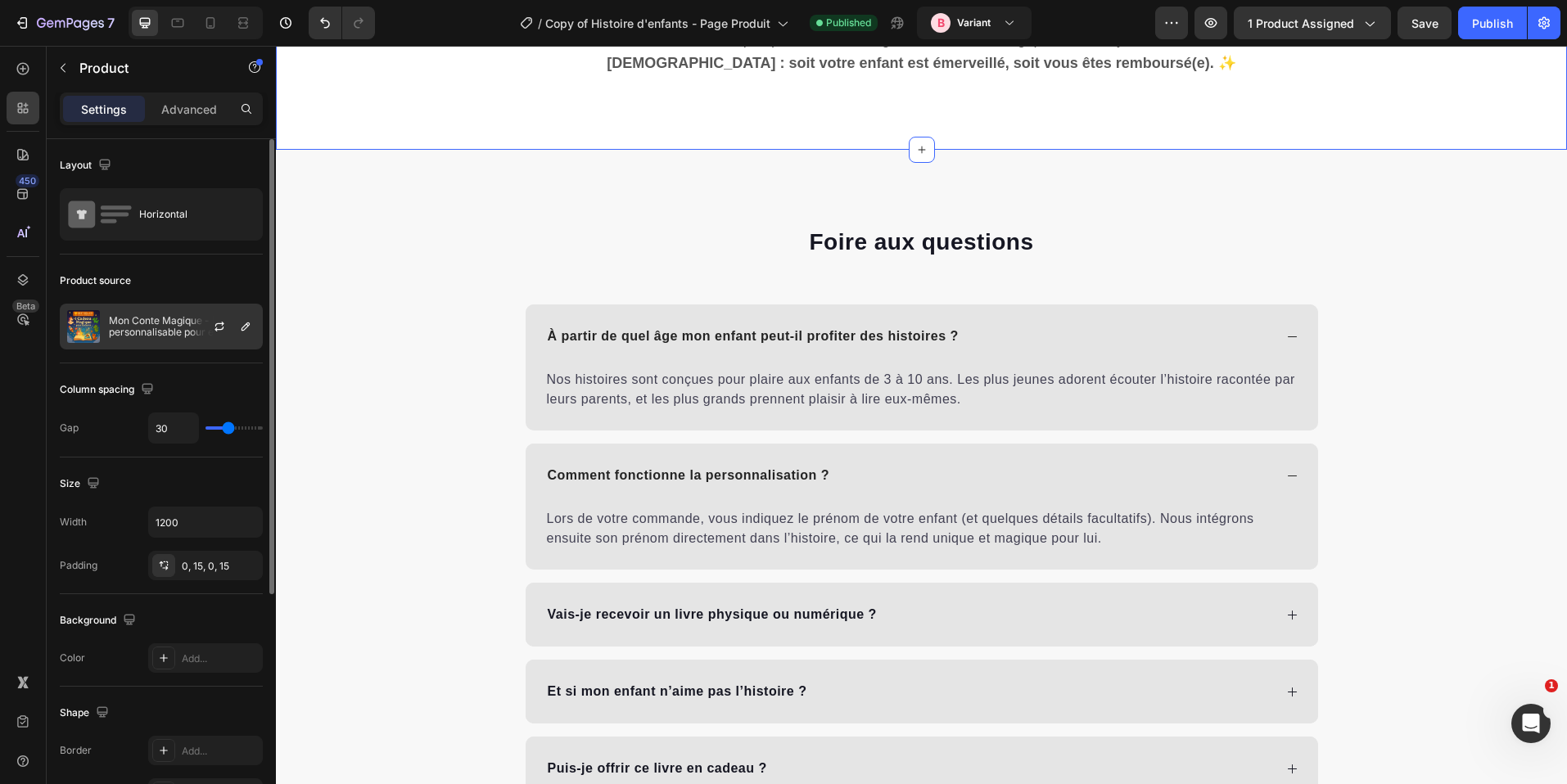
scroll to position [8771, 0]
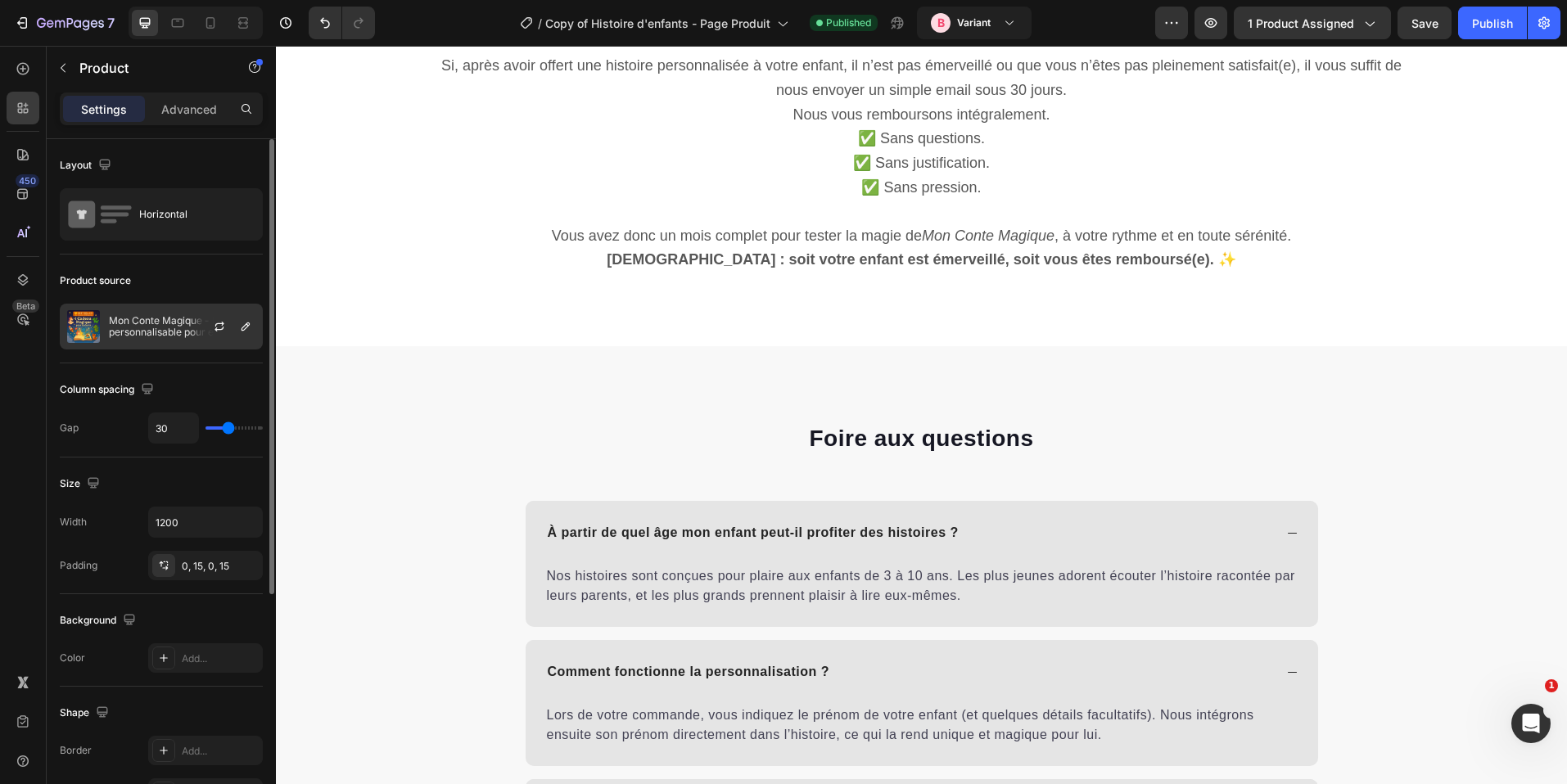
click at [169, 322] on p "Mon Conte Magique - Histoire personnalisable pour enfants" at bounding box center [182, 325] width 147 height 22
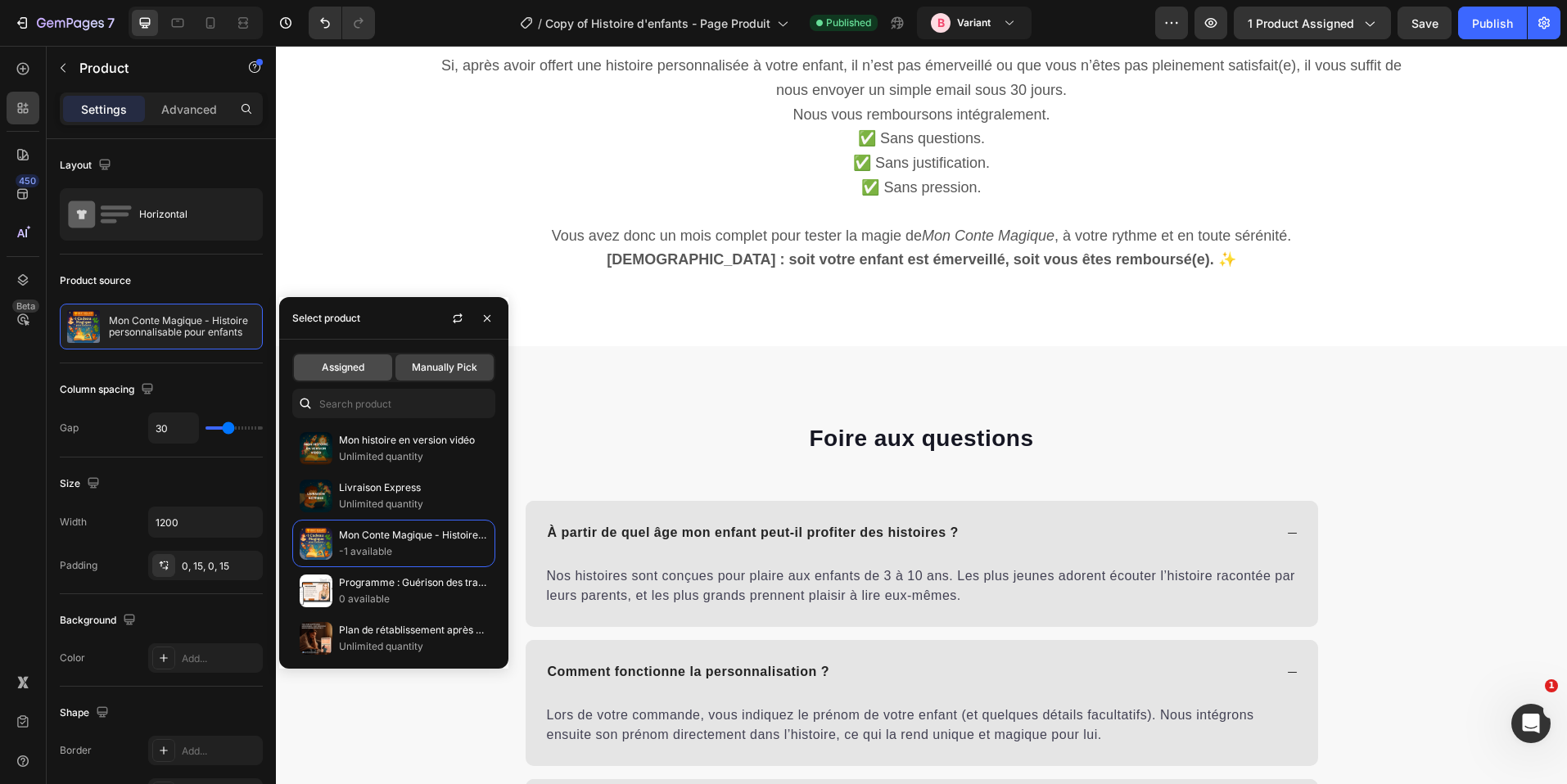
click at [345, 365] on span "Assigned" at bounding box center [343, 368] width 42 height 14
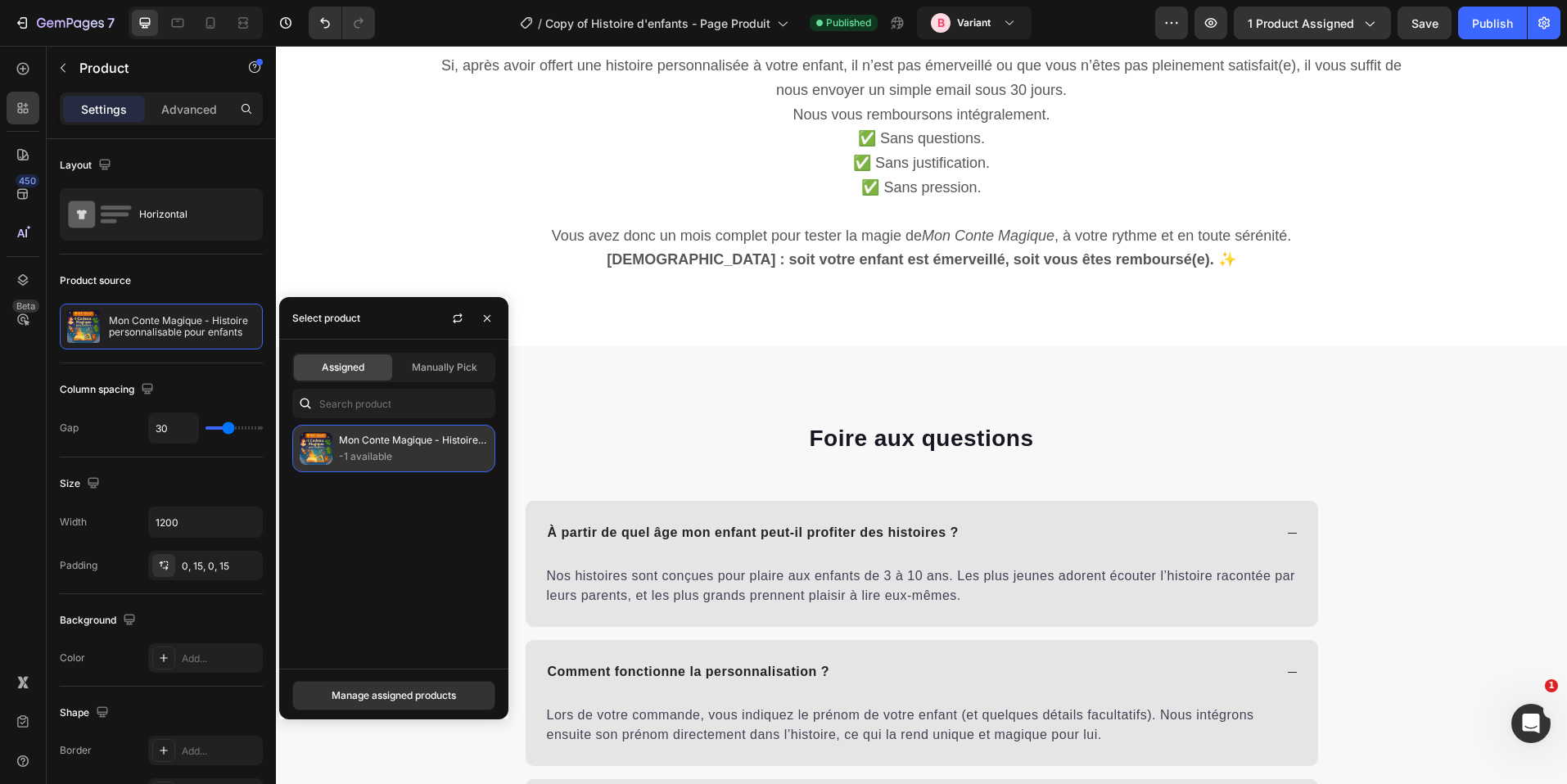
click at [398, 461] on p "-1 available" at bounding box center [414, 457] width 149 height 16
click at [1418, 29] on span "Save" at bounding box center [1425, 22] width 27 height 13
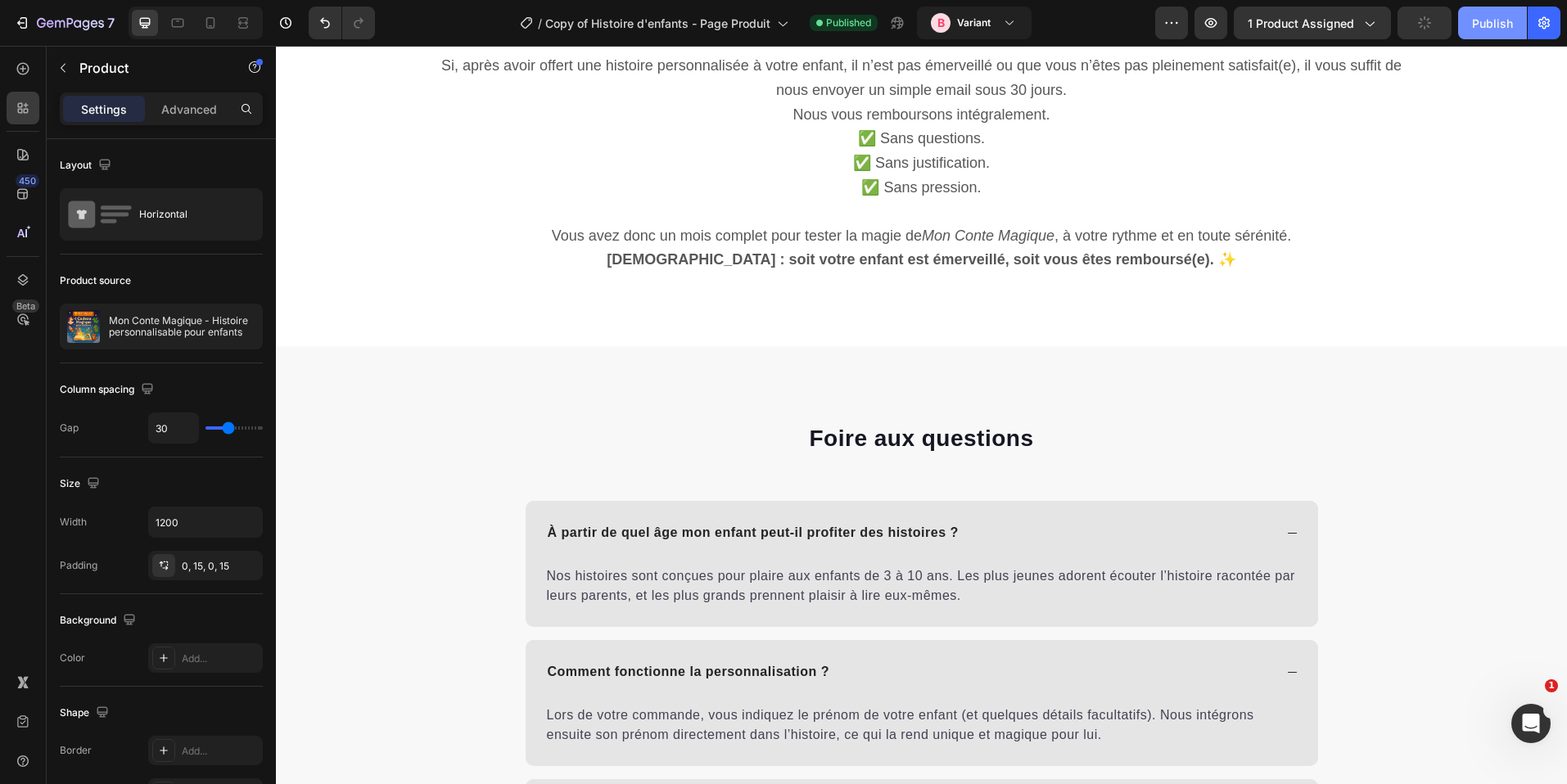
click at [1491, 22] on div "Publish" at bounding box center [1493, 22] width 41 height 17
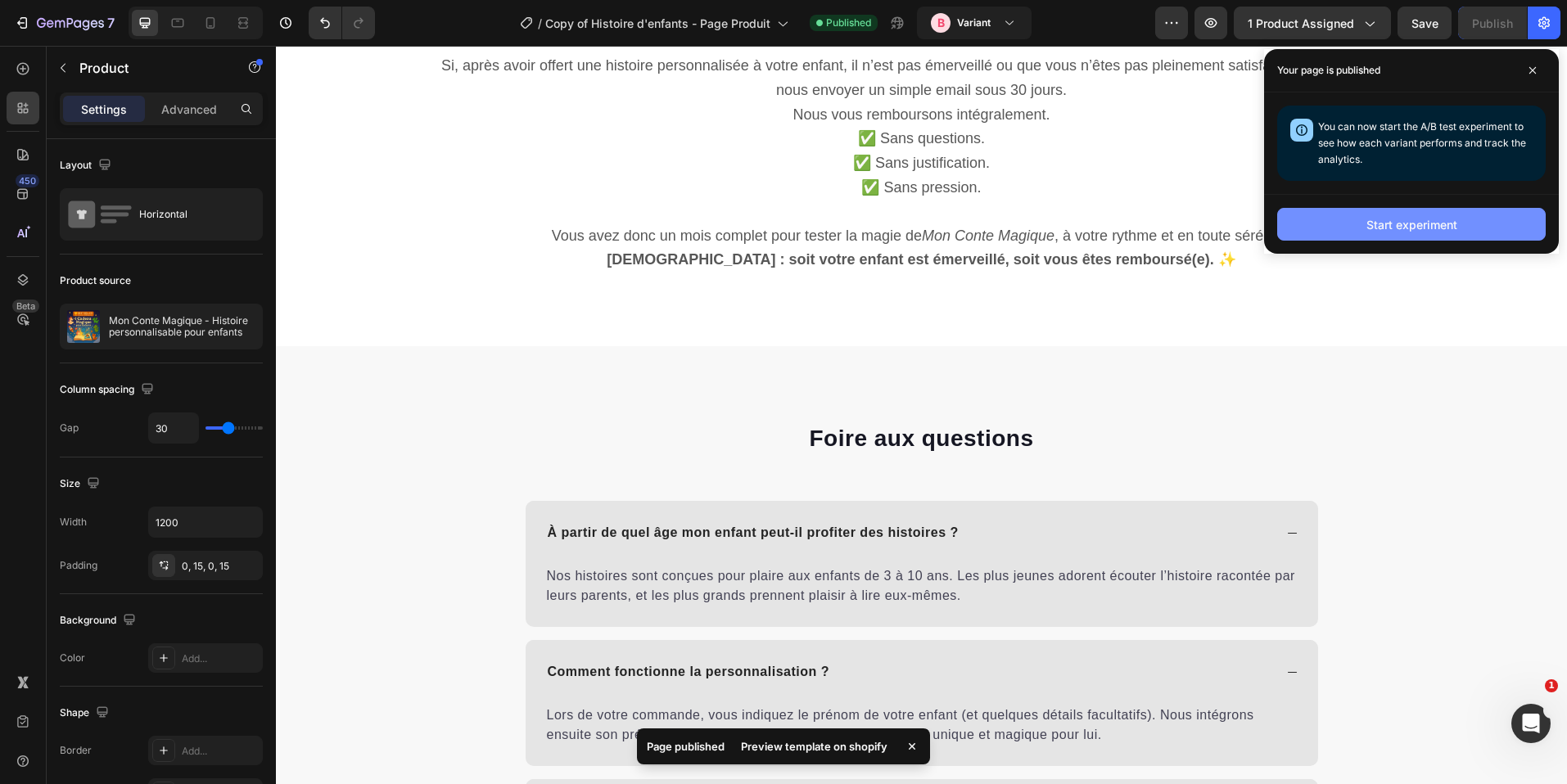
click at [1372, 230] on div "Start experiment" at bounding box center [1411, 224] width 91 height 17
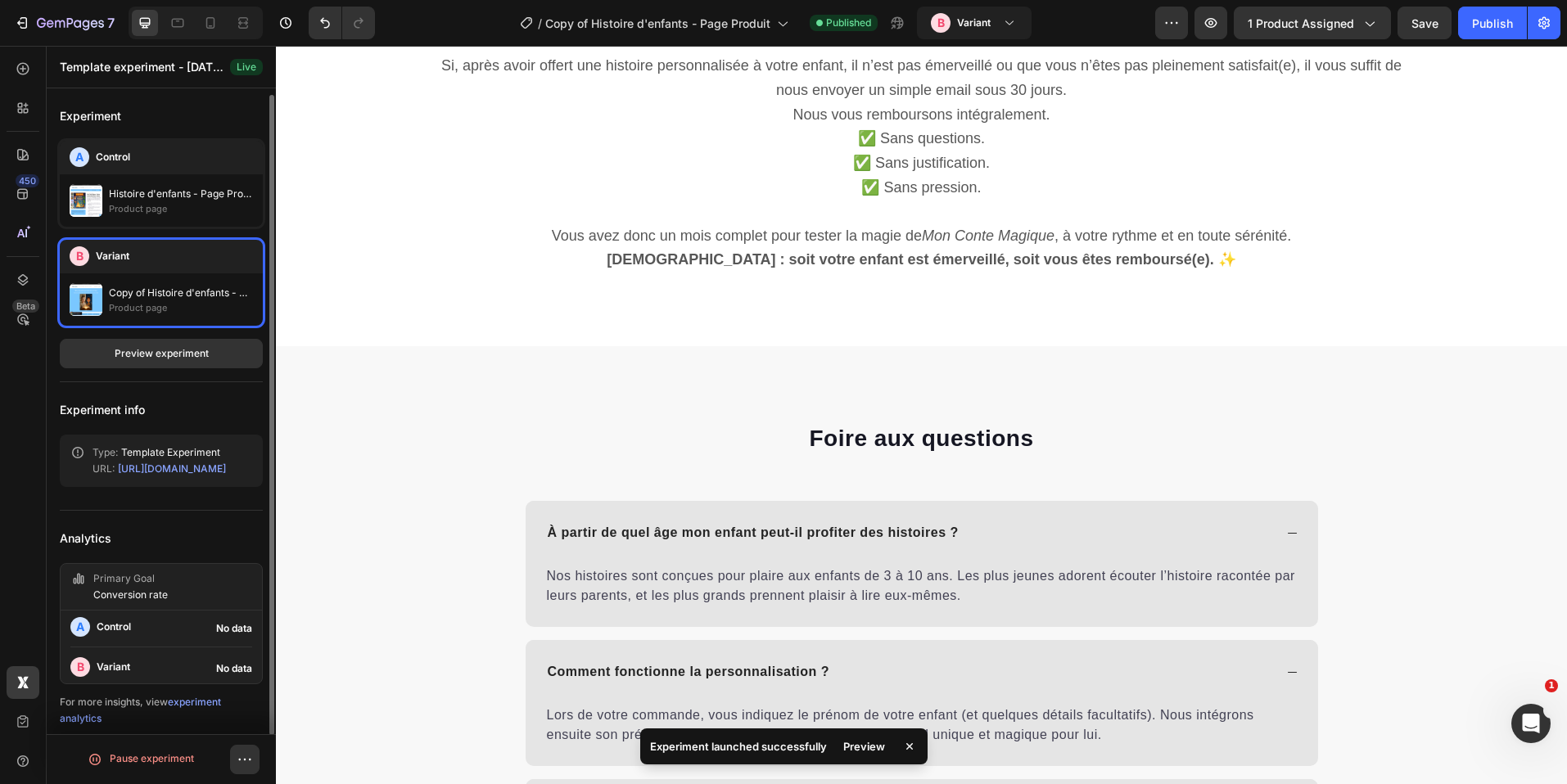
scroll to position [5, 0]
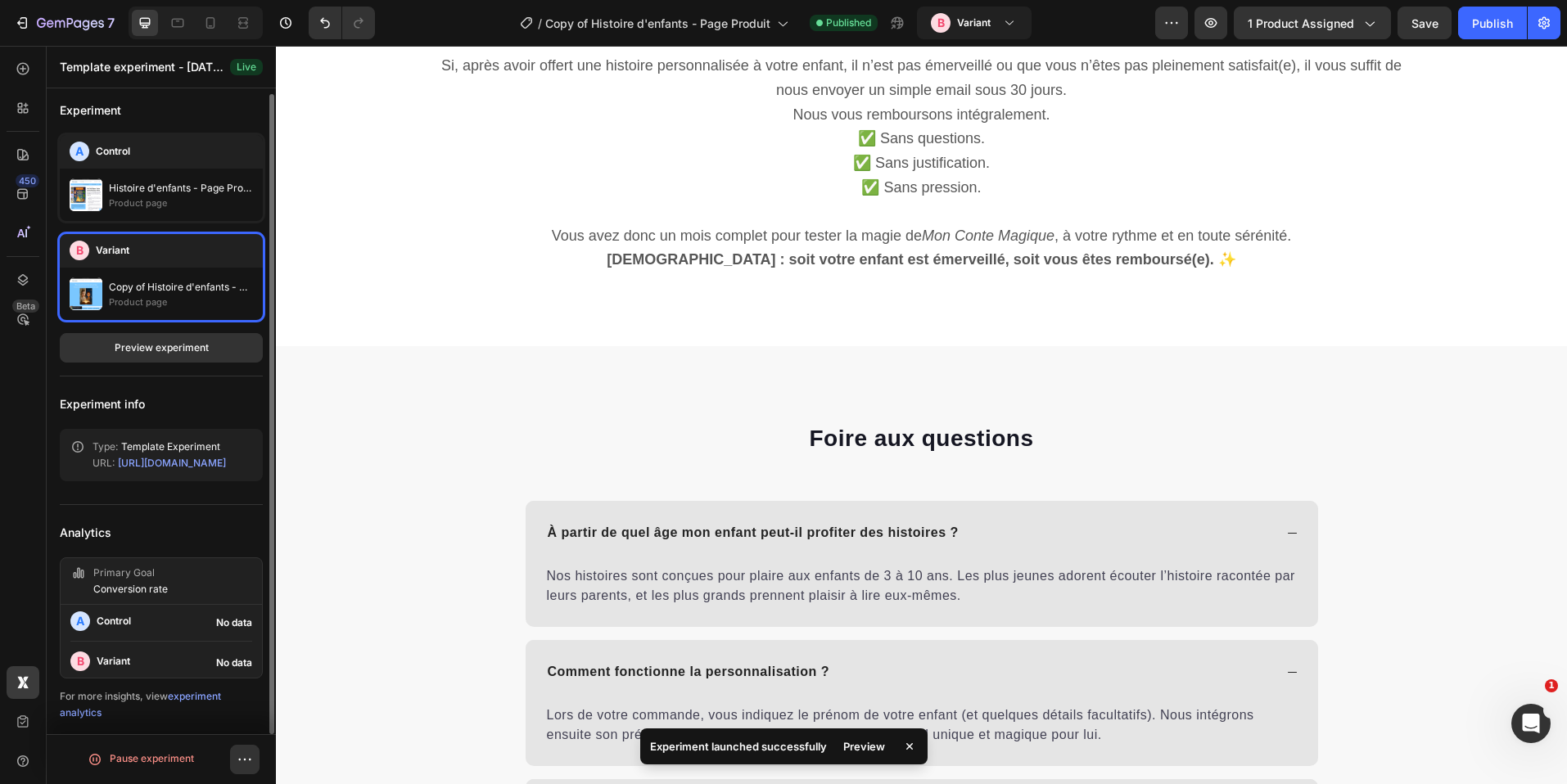
click at [135, 595] on p "Conversion rate" at bounding box center [130, 589] width 75 height 16
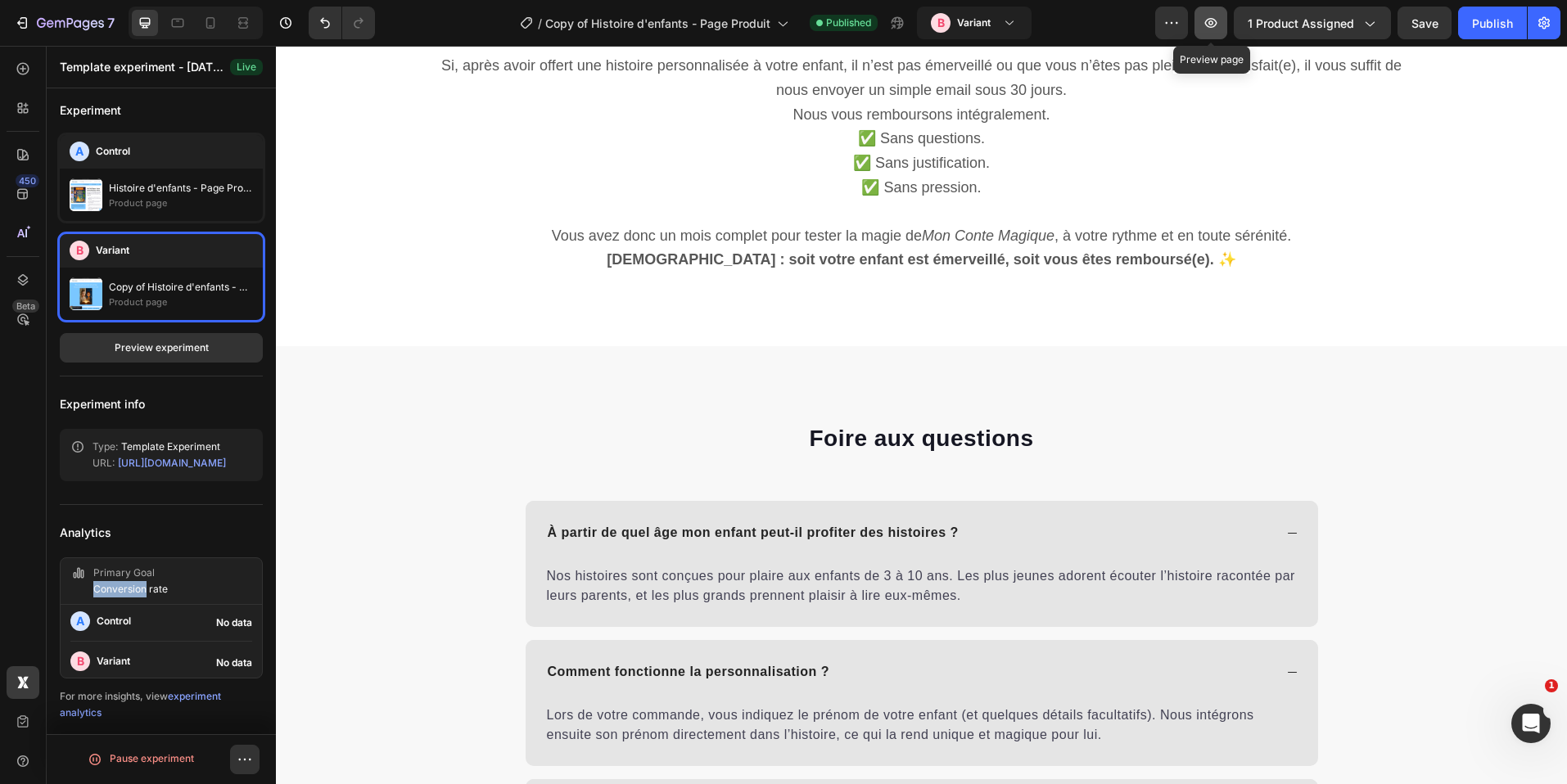
click at [1204, 35] on button "button" at bounding box center [1211, 22] width 32 height 32
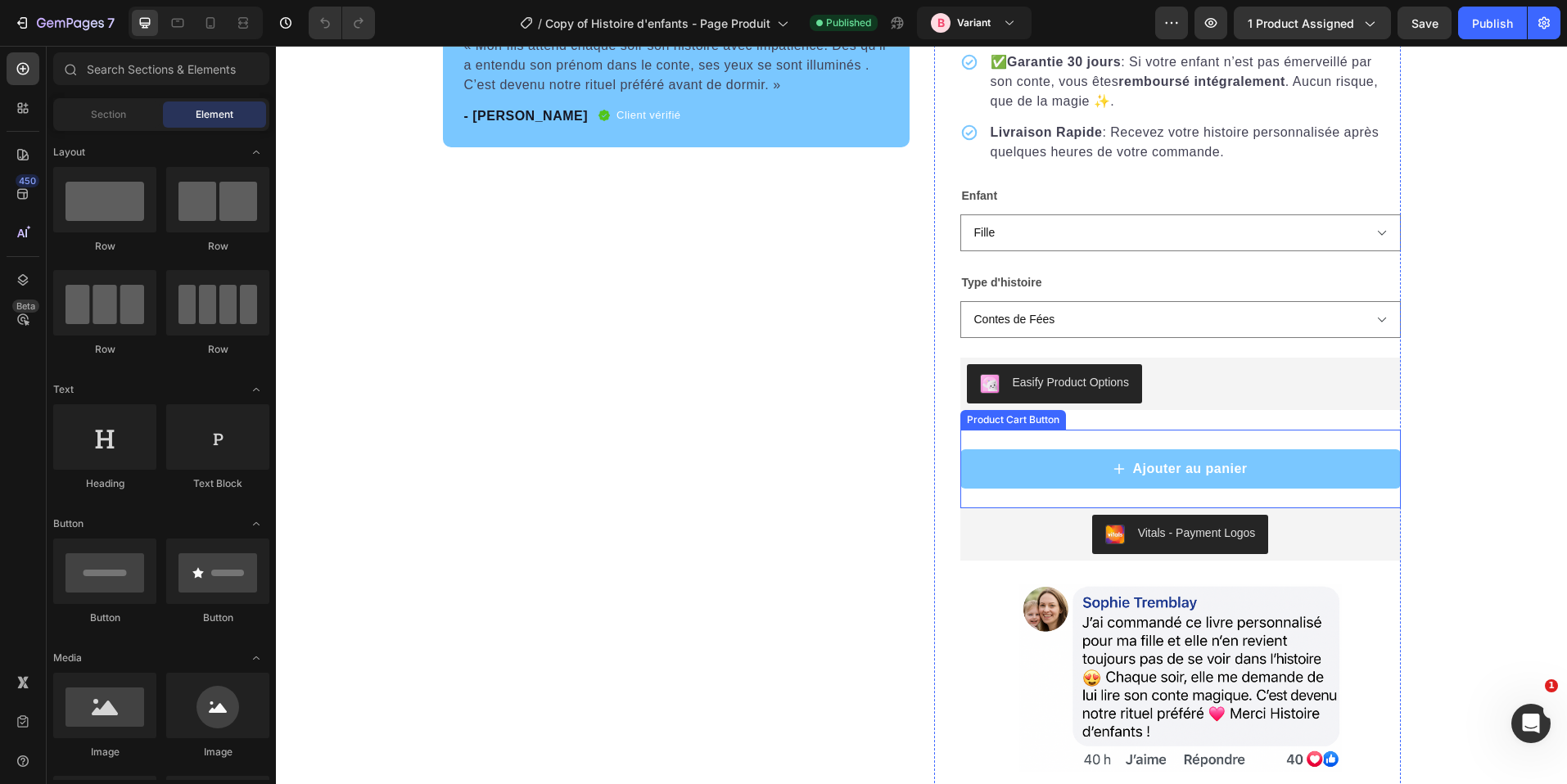
scroll to position [2618, 0]
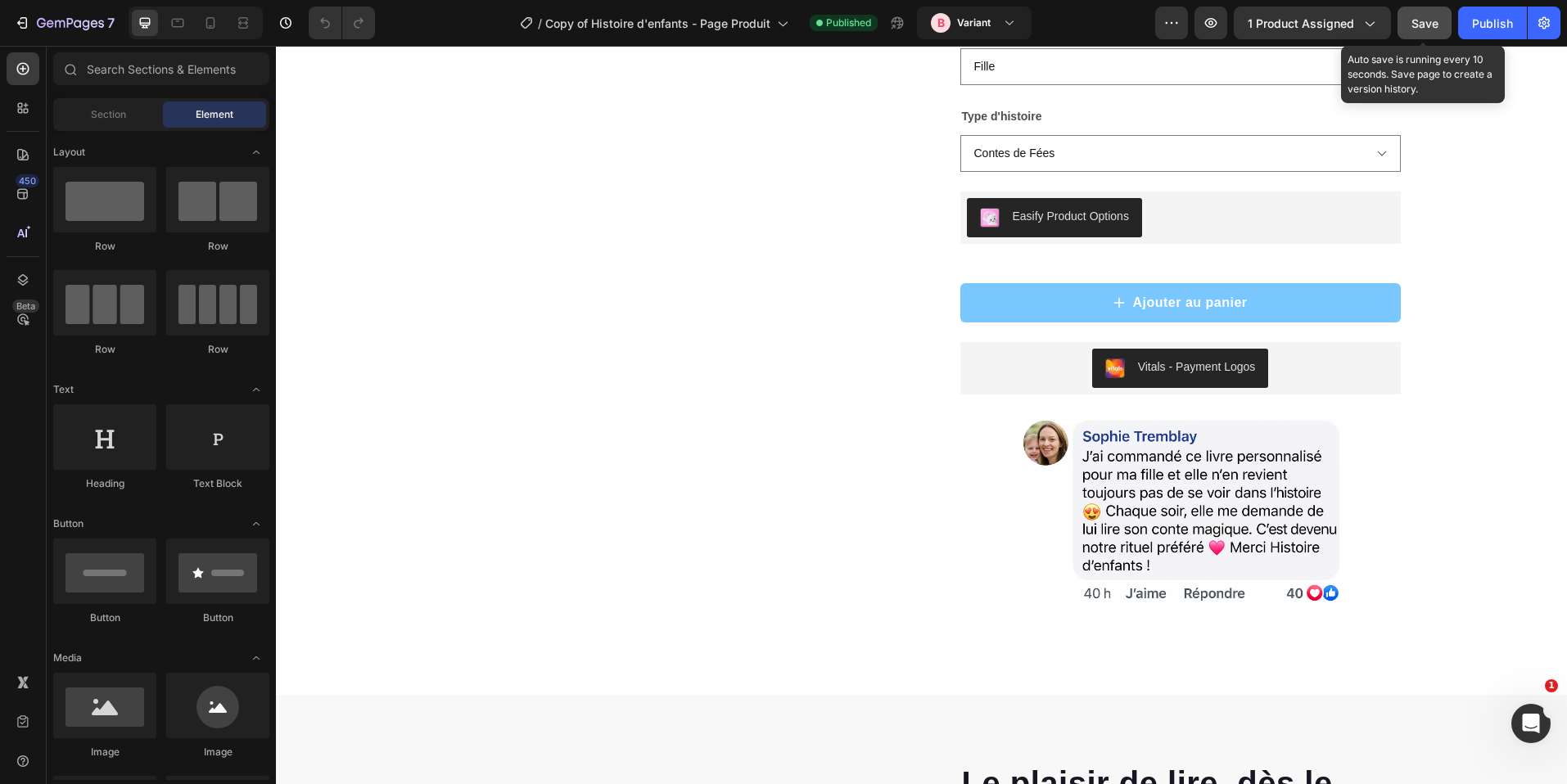
click at [1436, 16] on span "Save" at bounding box center [1425, 22] width 27 height 13
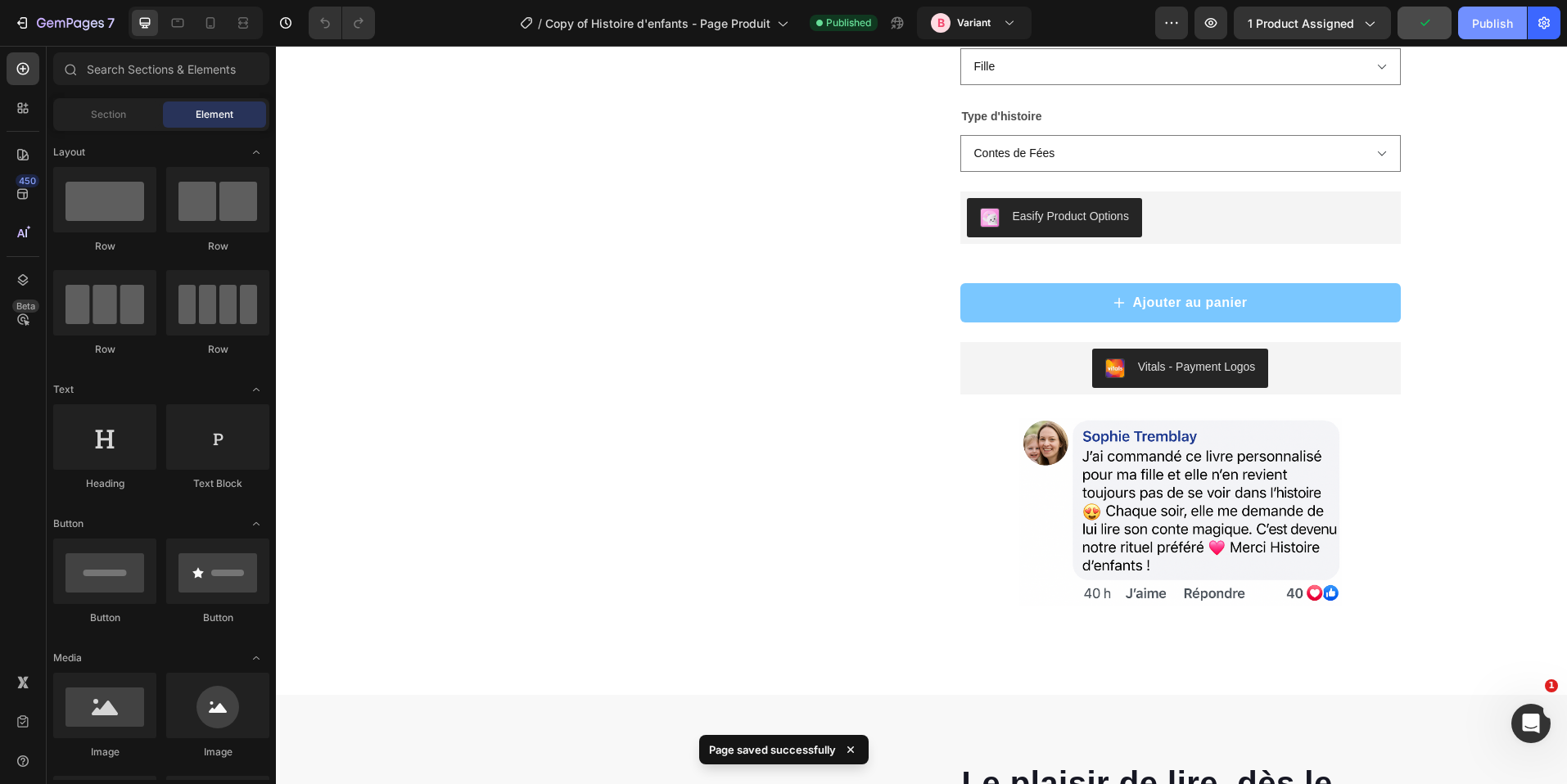
click at [1472, 18] on button "Publish" at bounding box center [1492, 22] width 68 height 32
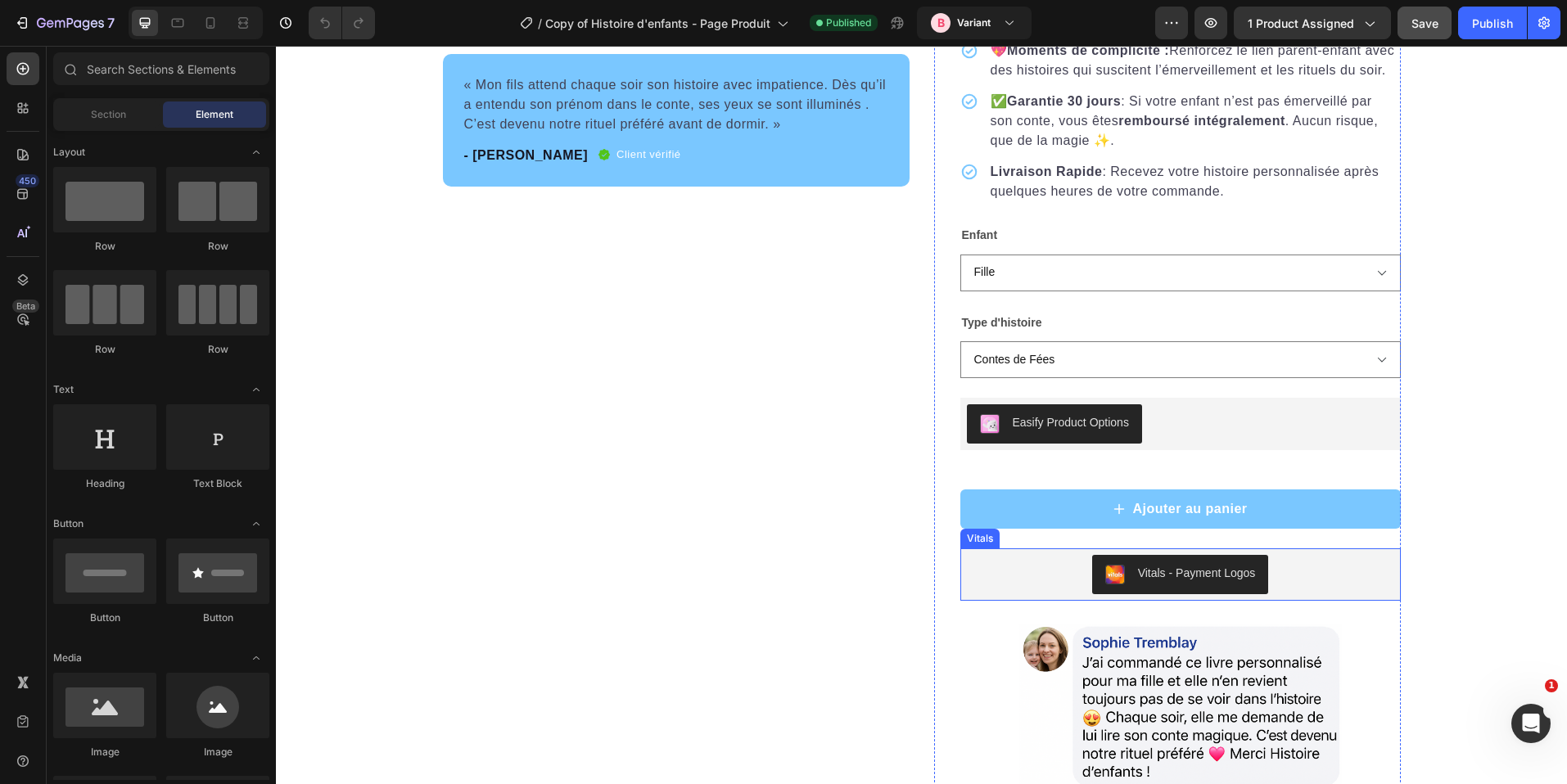
scroll to position [2146, 0]
click at [1069, 664] on img at bounding box center [1179, 717] width 352 height 235
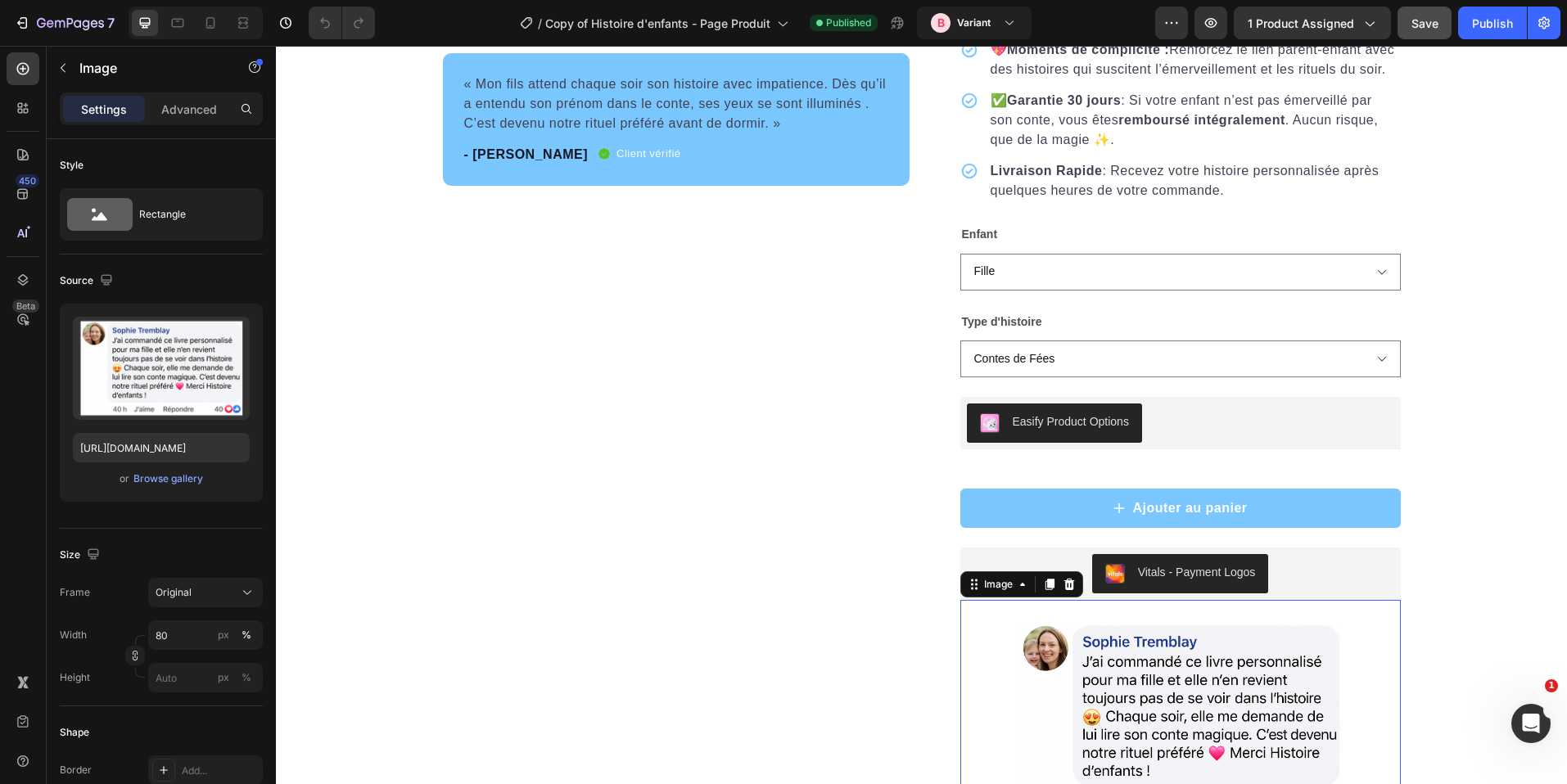
click at [1040, 594] on div at bounding box center [1050, 584] width 20 height 20
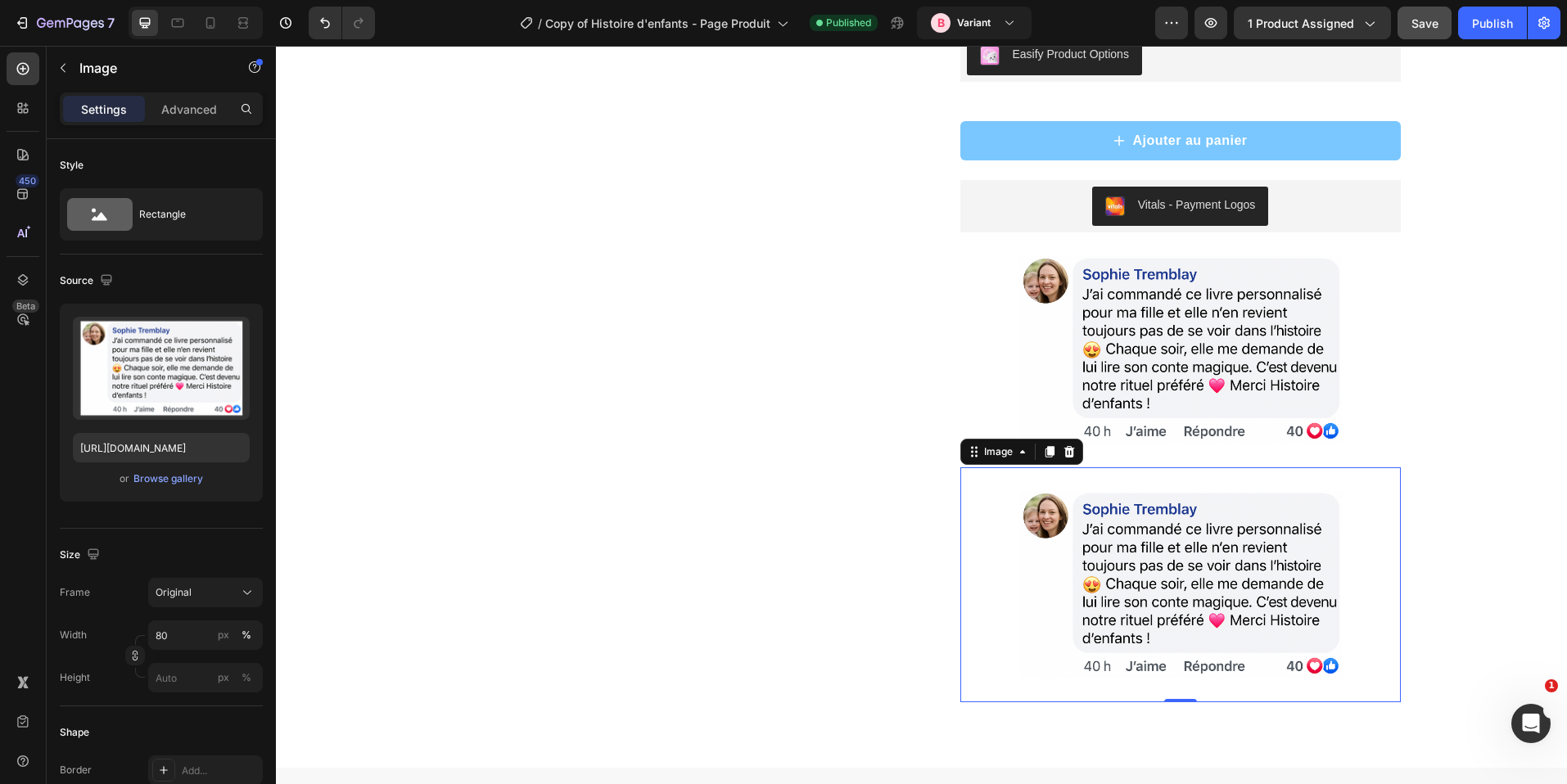
scroll to position [2368, 0]
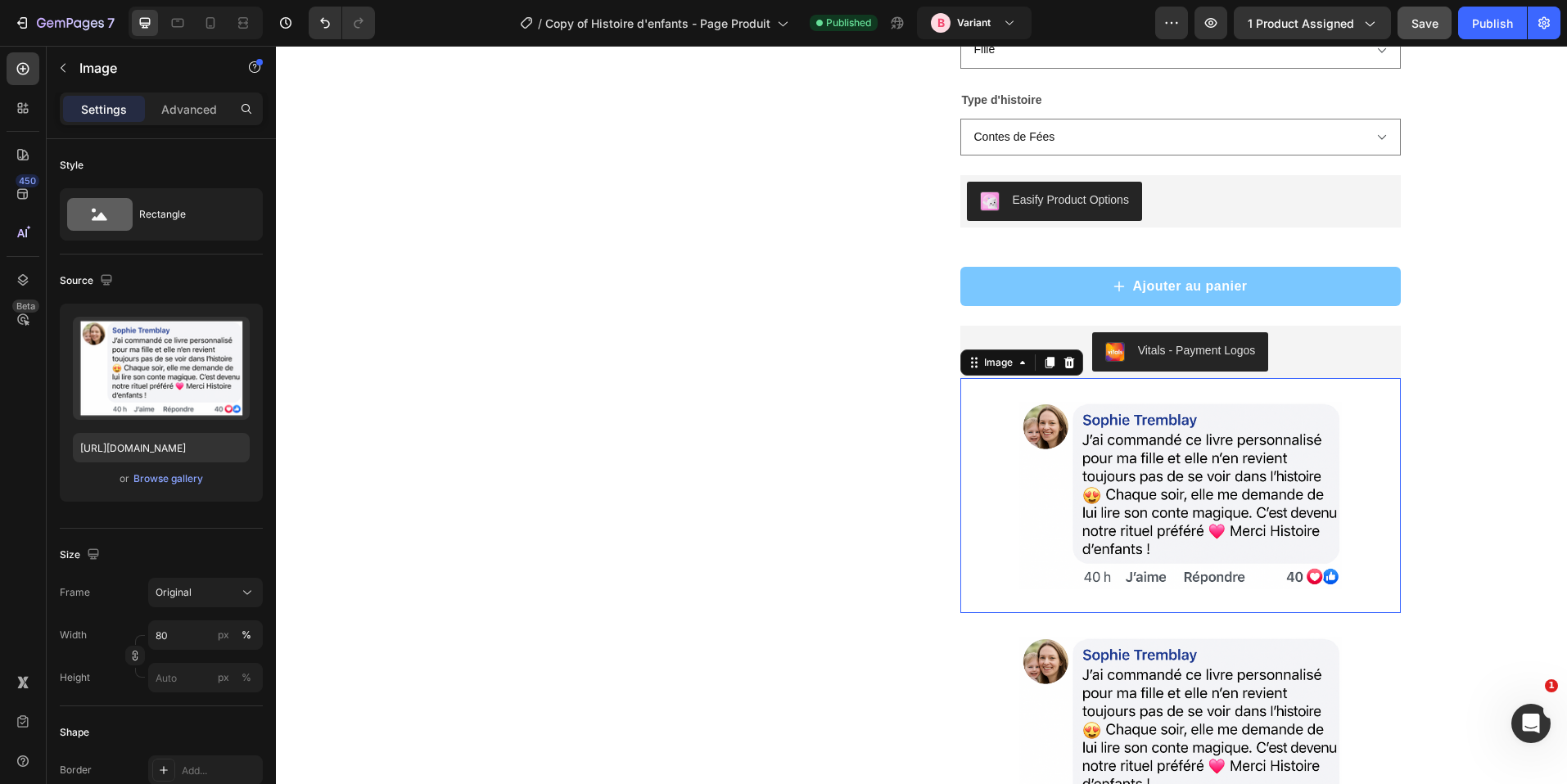
click at [1004, 401] on img at bounding box center [1179, 495] width 352 height 235
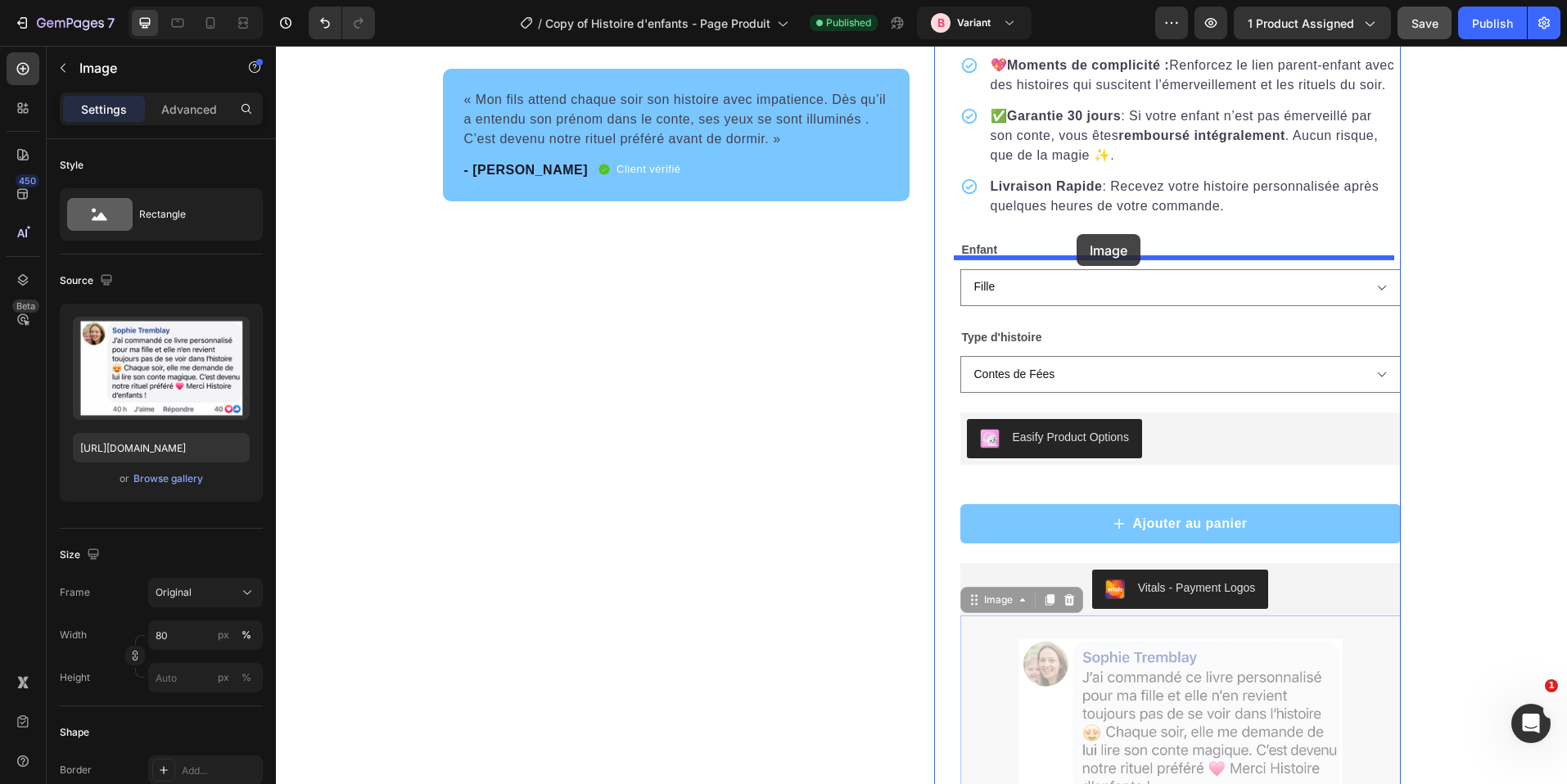
scroll to position [2130, 0]
drag, startPoint x: 989, startPoint y: 389, endPoint x: 1051, endPoint y: 238, distance: 163.2
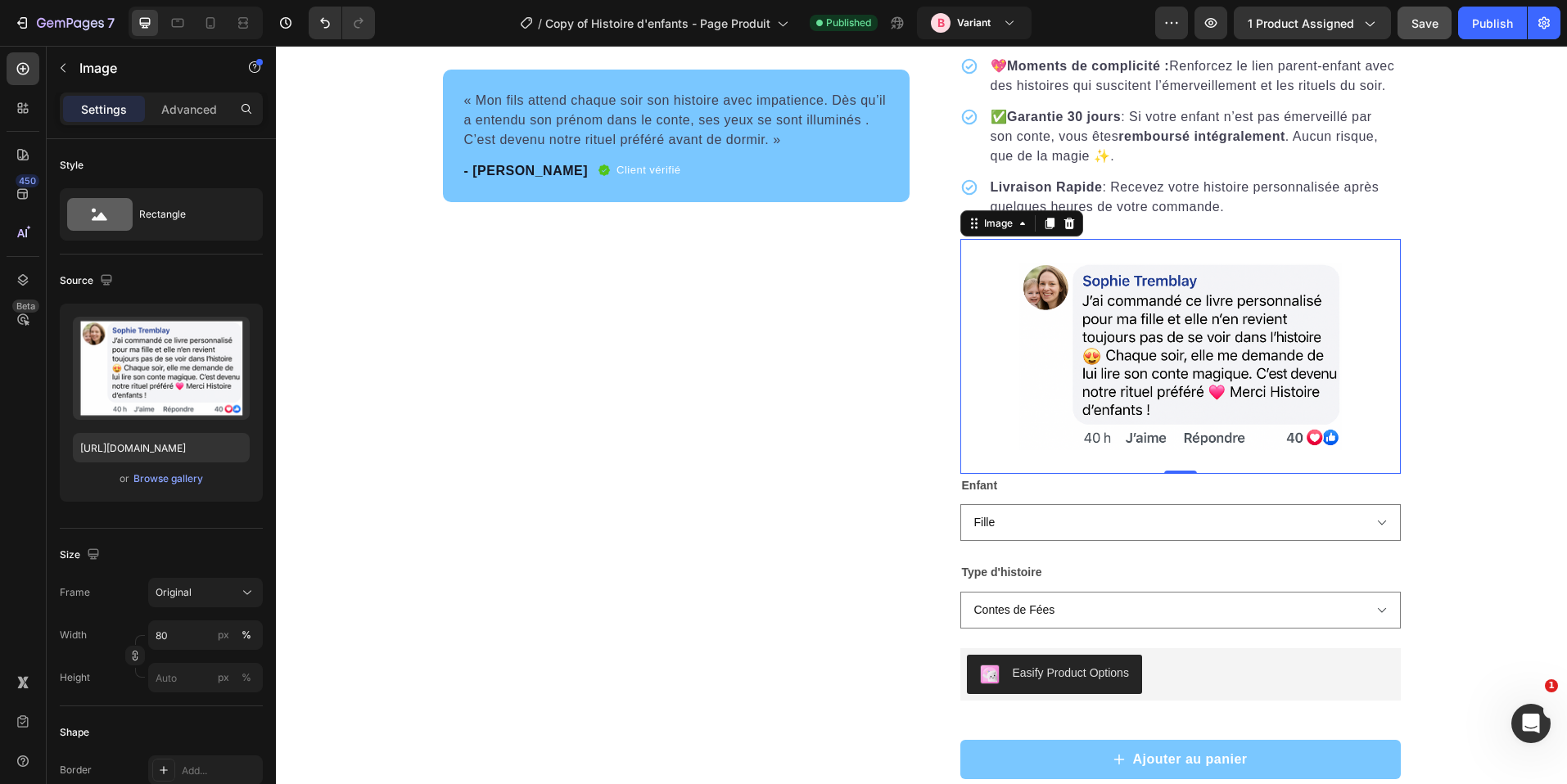
click at [1130, 297] on img at bounding box center [1179, 356] width 352 height 235
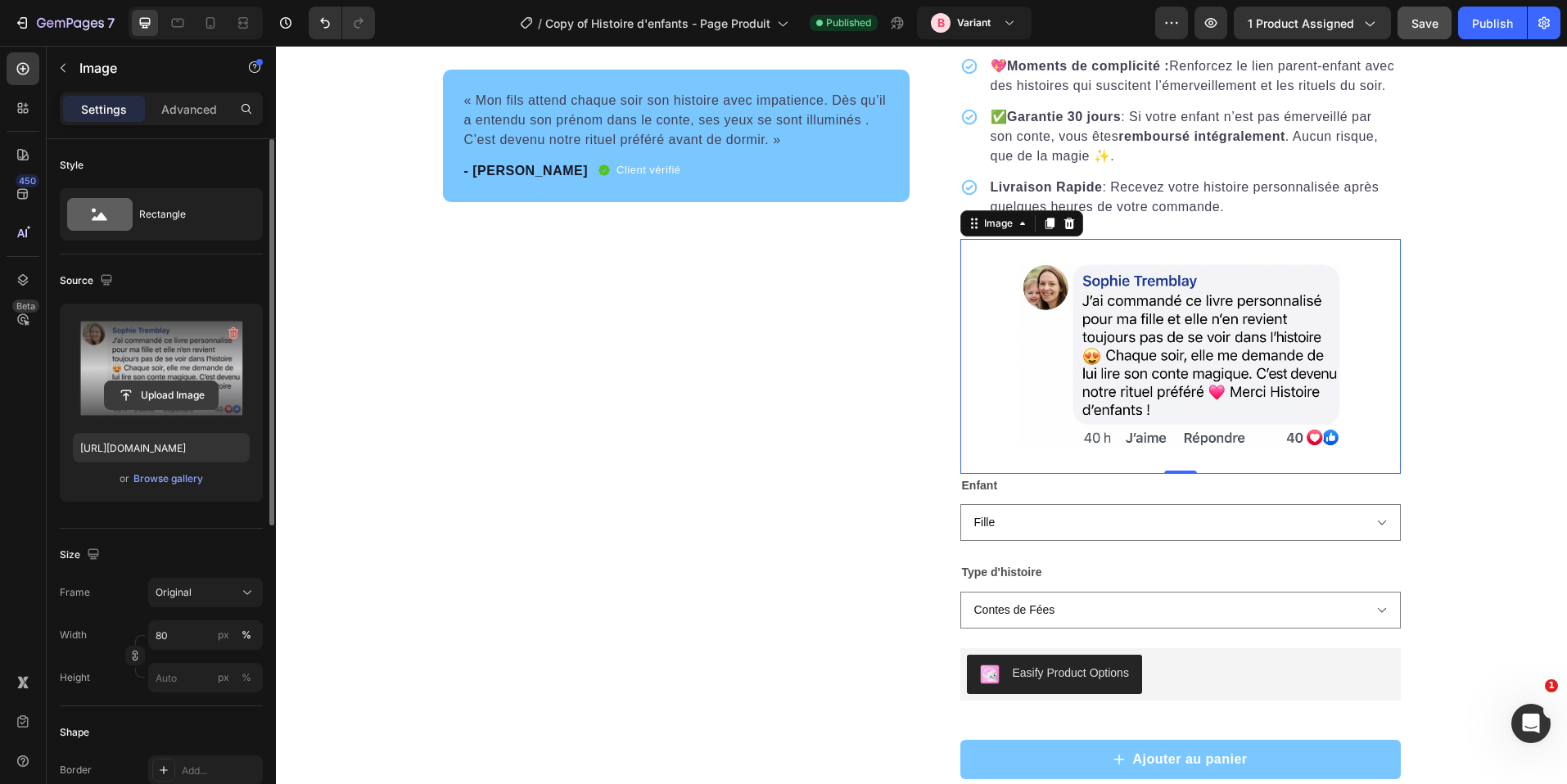
click at [181, 393] on input "file" at bounding box center [162, 395] width 113 height 28
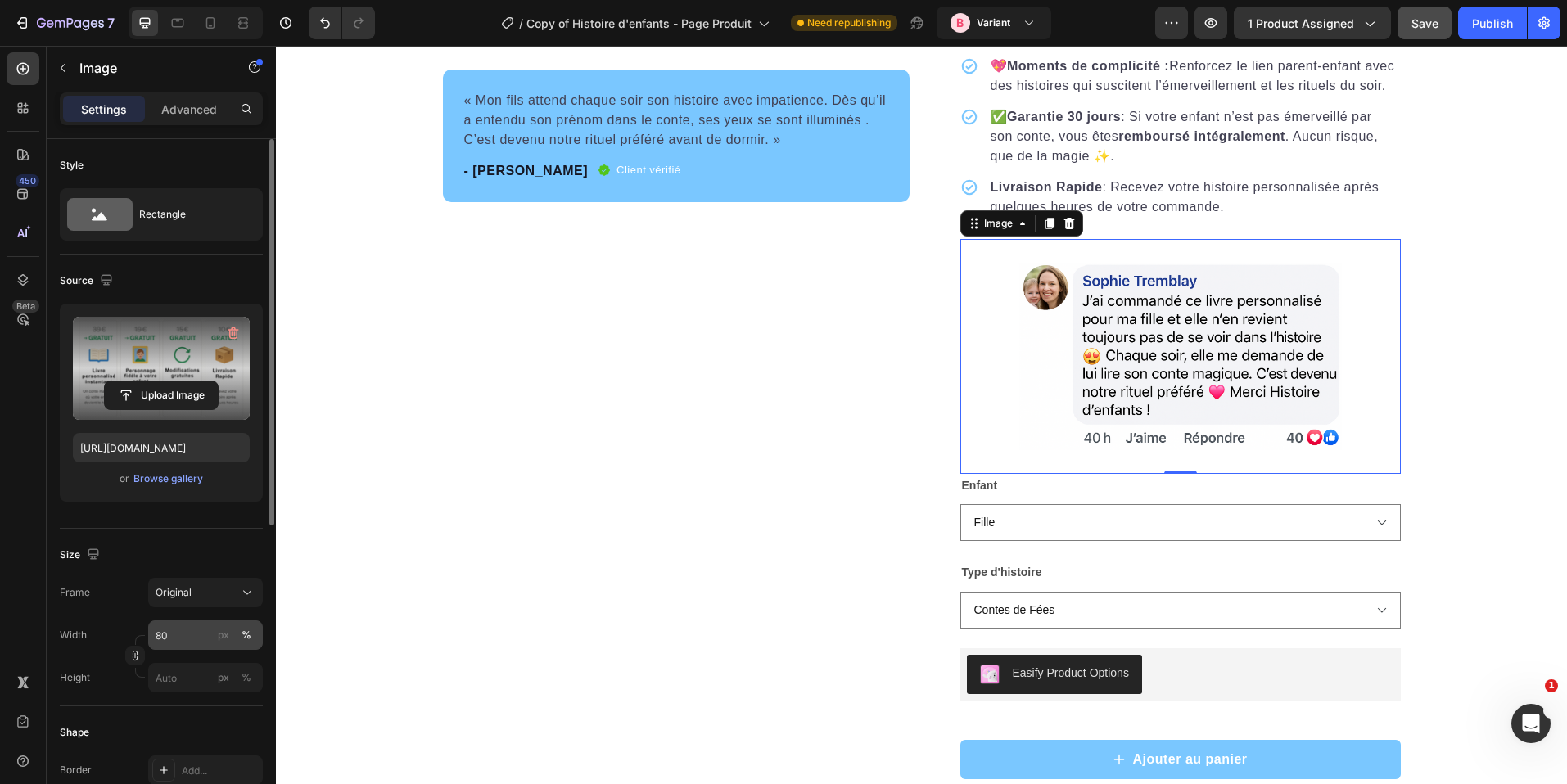
type input "[URL][DOMAIN_NAME]"
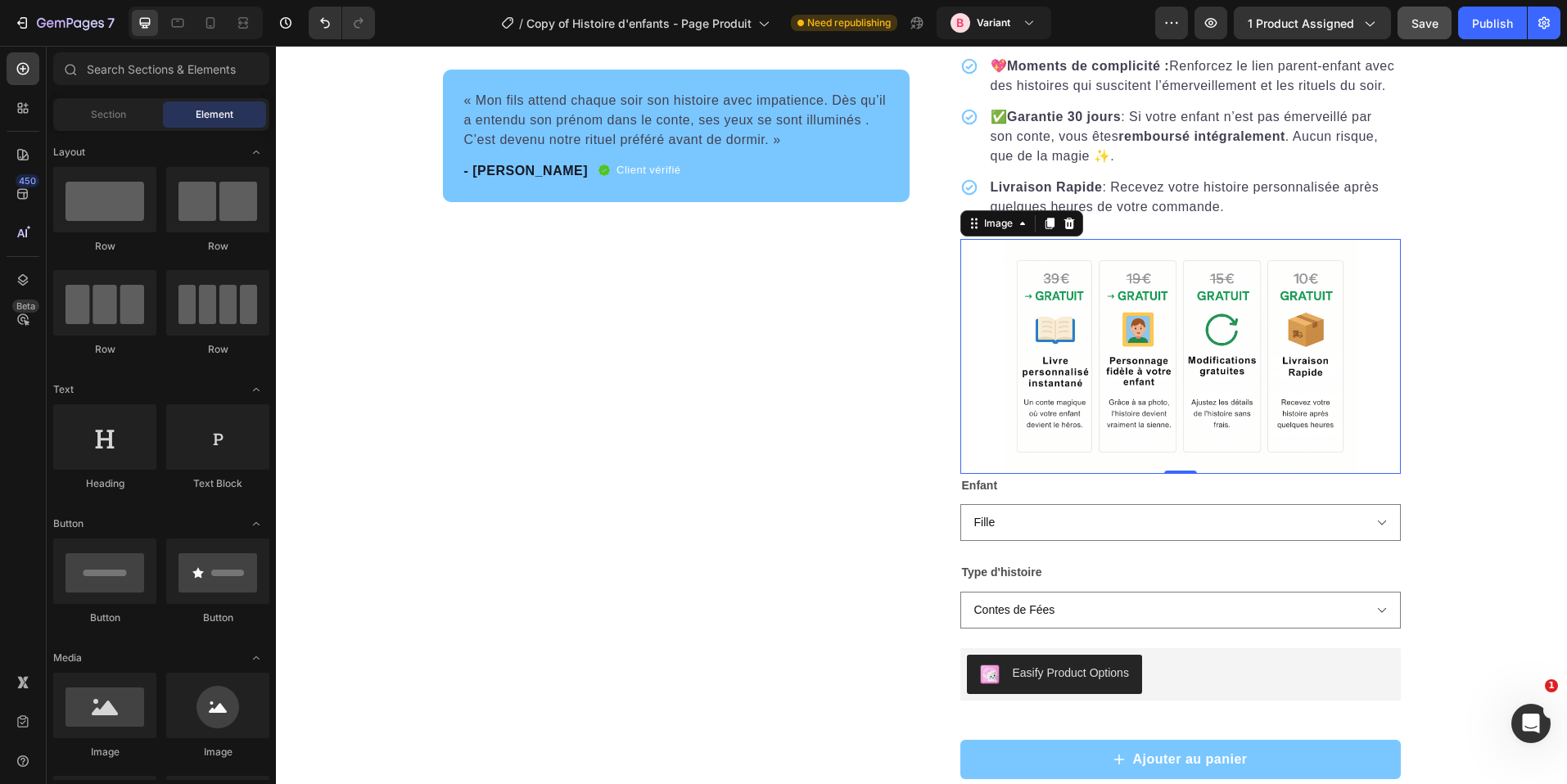
click at [1345, 368] on img at bounding box center [1179, 356] width 352 height 235
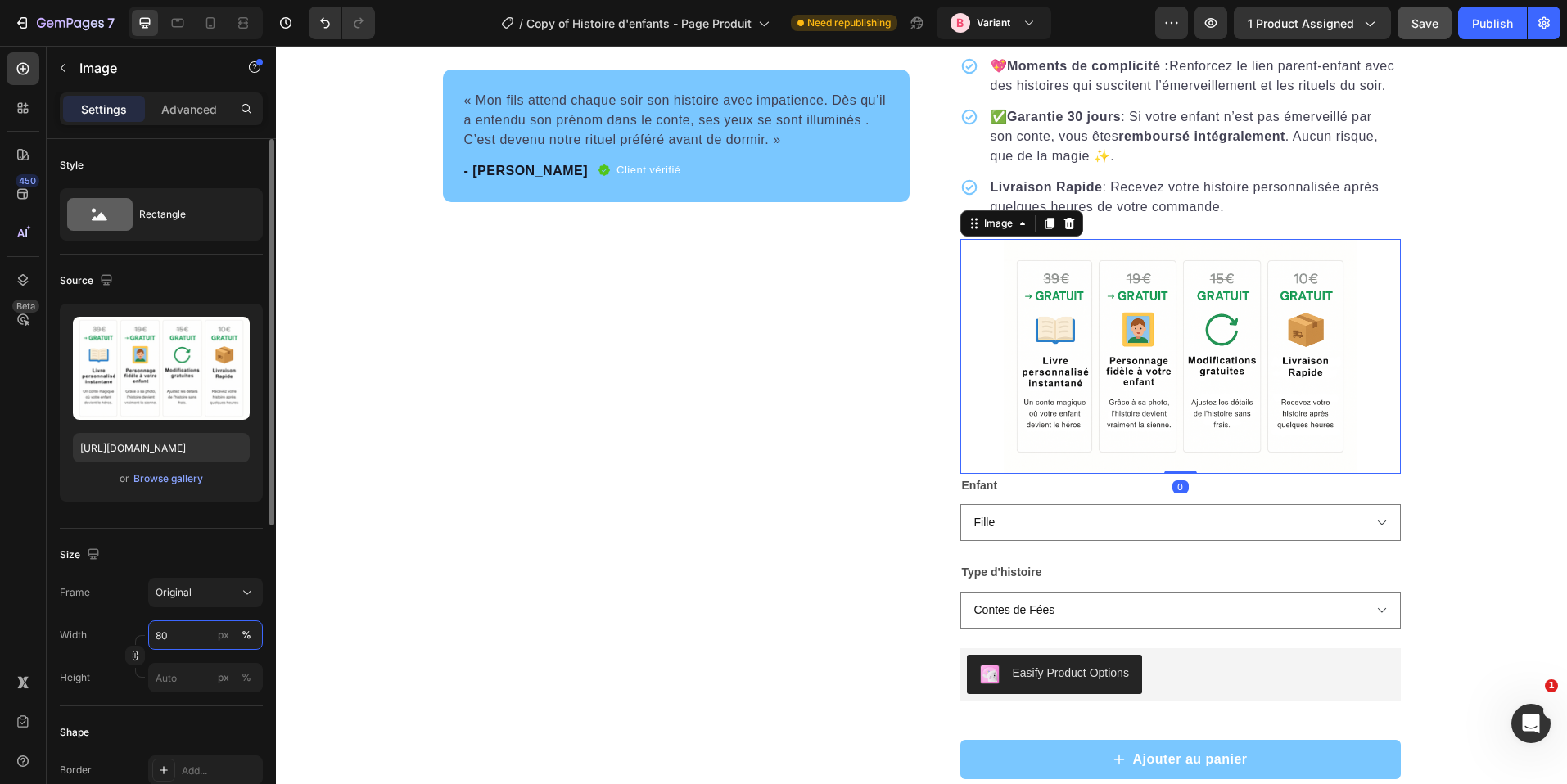
click at [178, 621] on input "80" at bounding box center [205, 635] width 114 height 30
click at [184, 662] on div "Full 100%" at bounding box center [189, 674] width 134 height 30
type input "100"
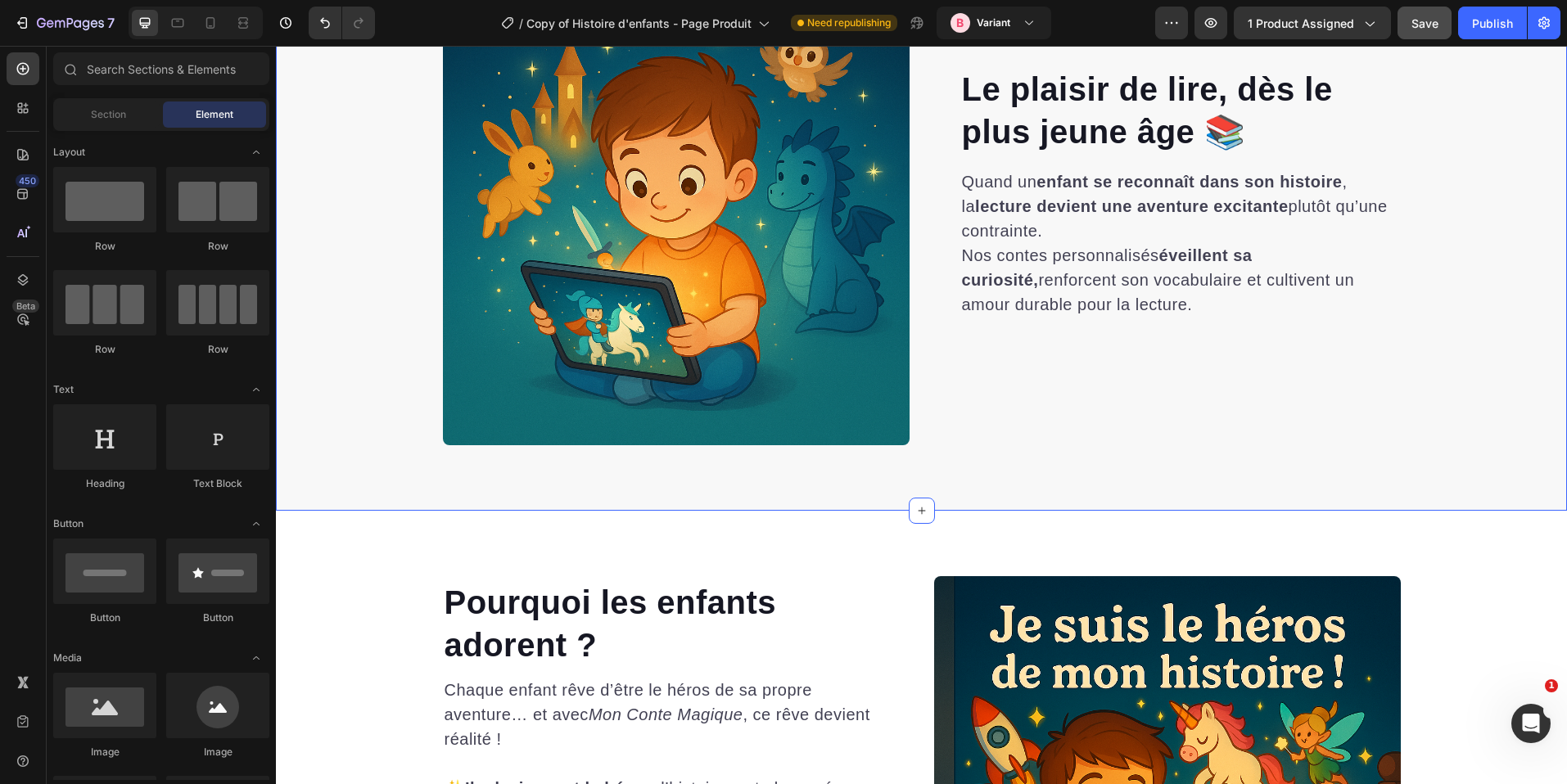
scroll to position [3806, 0]
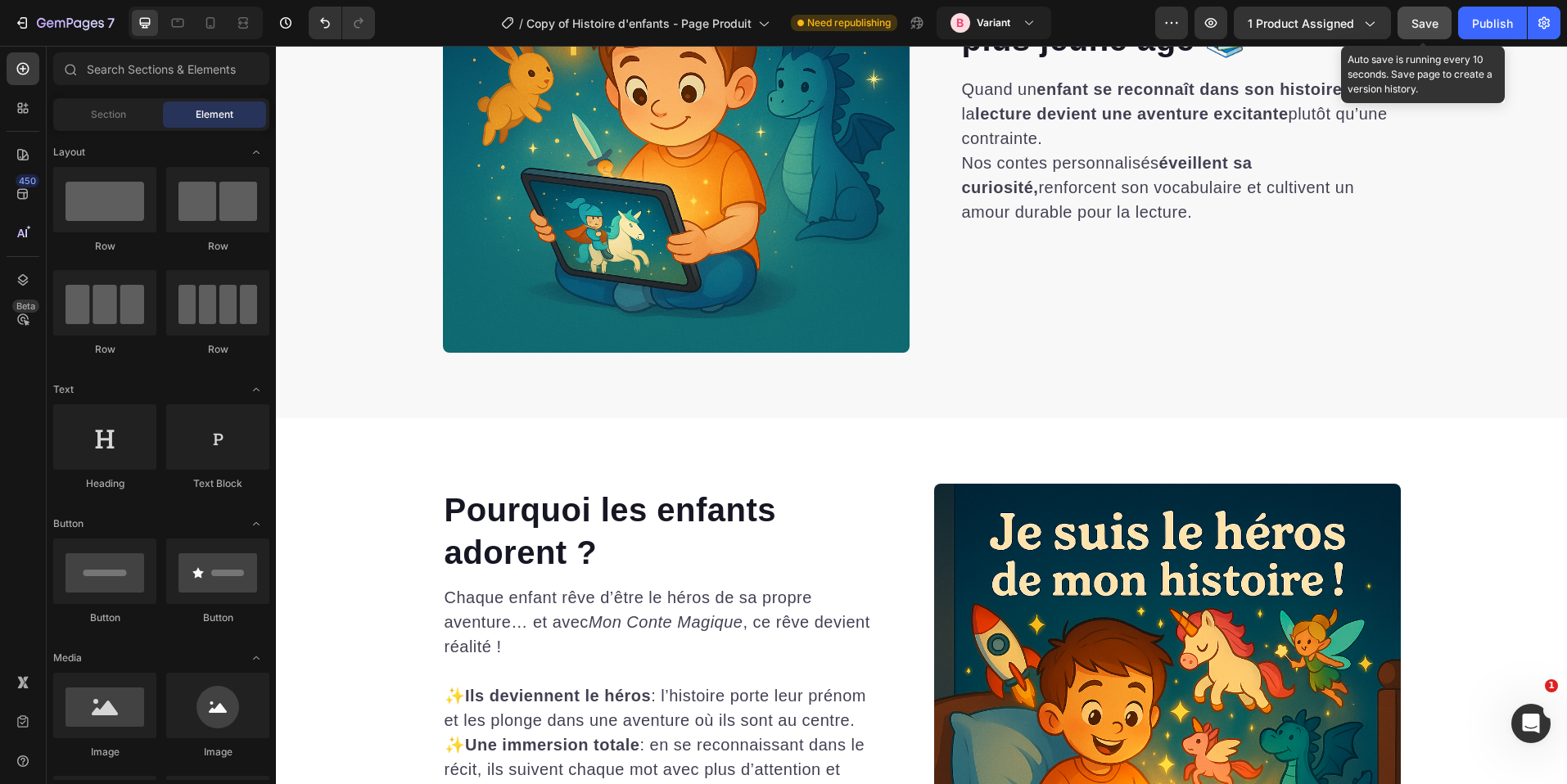
click at [1427, 24] on span "Save" at bounding box center [1425, 22] width 27 height 13
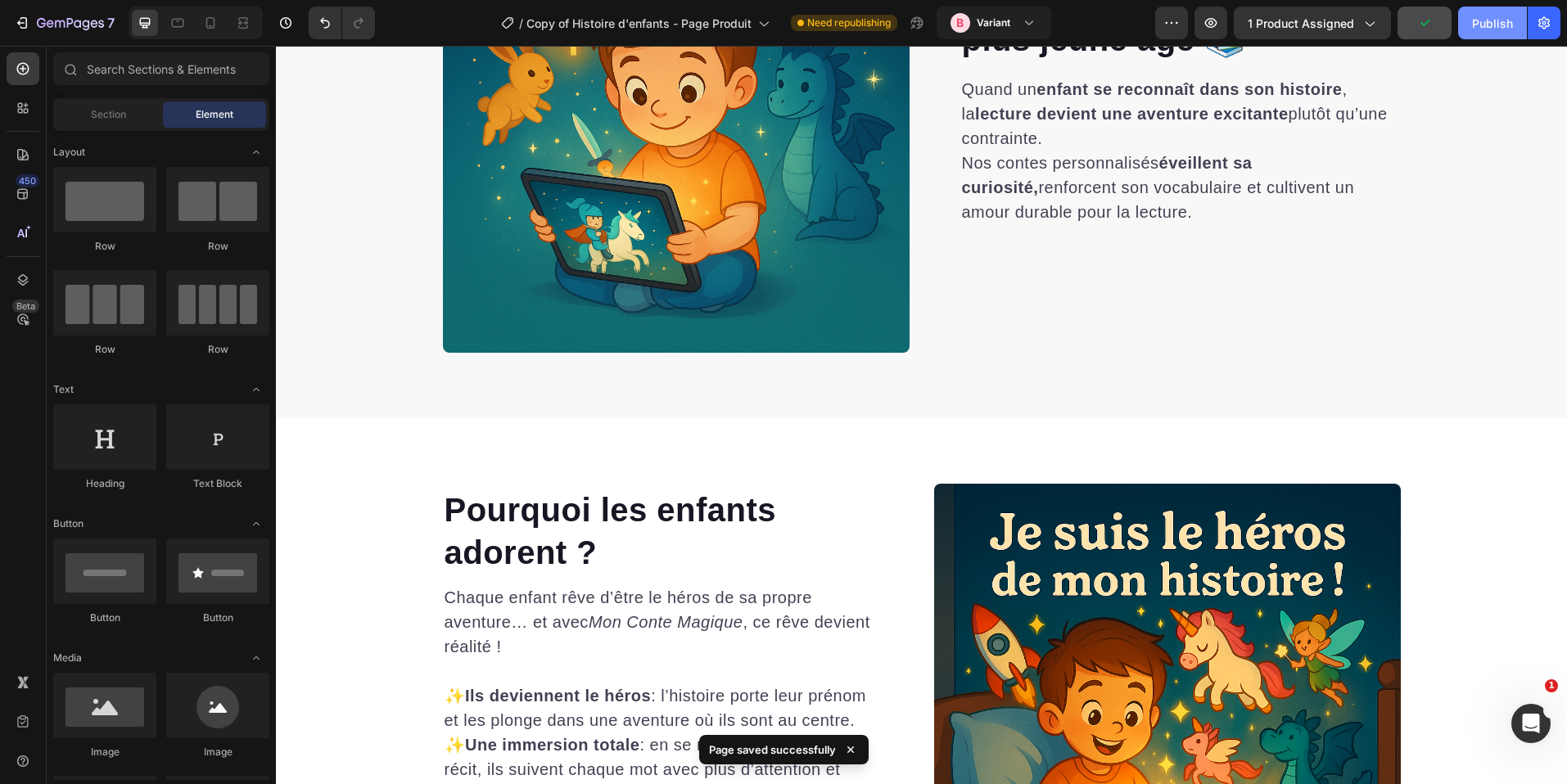
click at [1493, 23] on div "Publish" at bounding box center [1493, 22] width 41 height 17
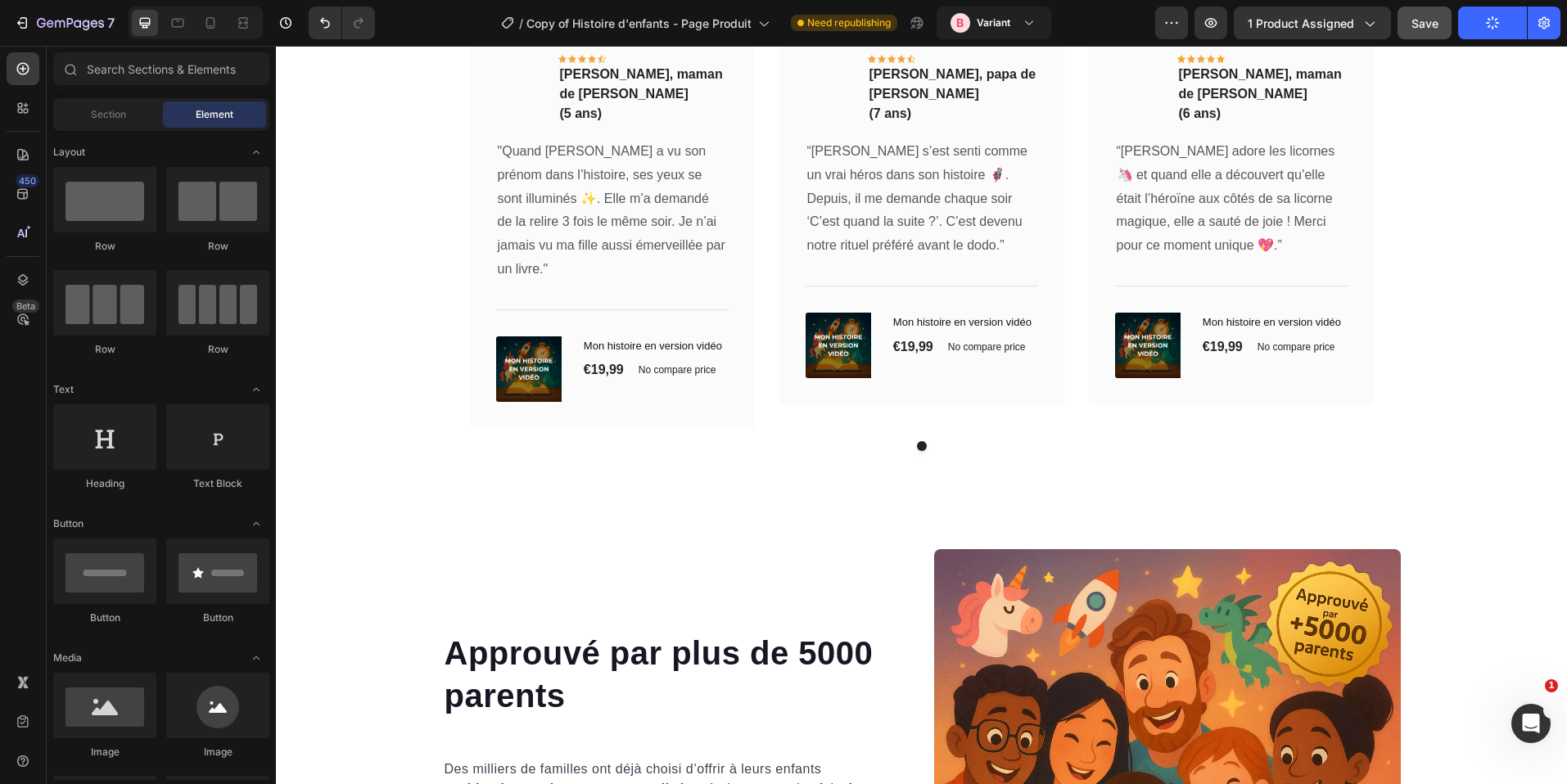
scroll to position [8587, 0]
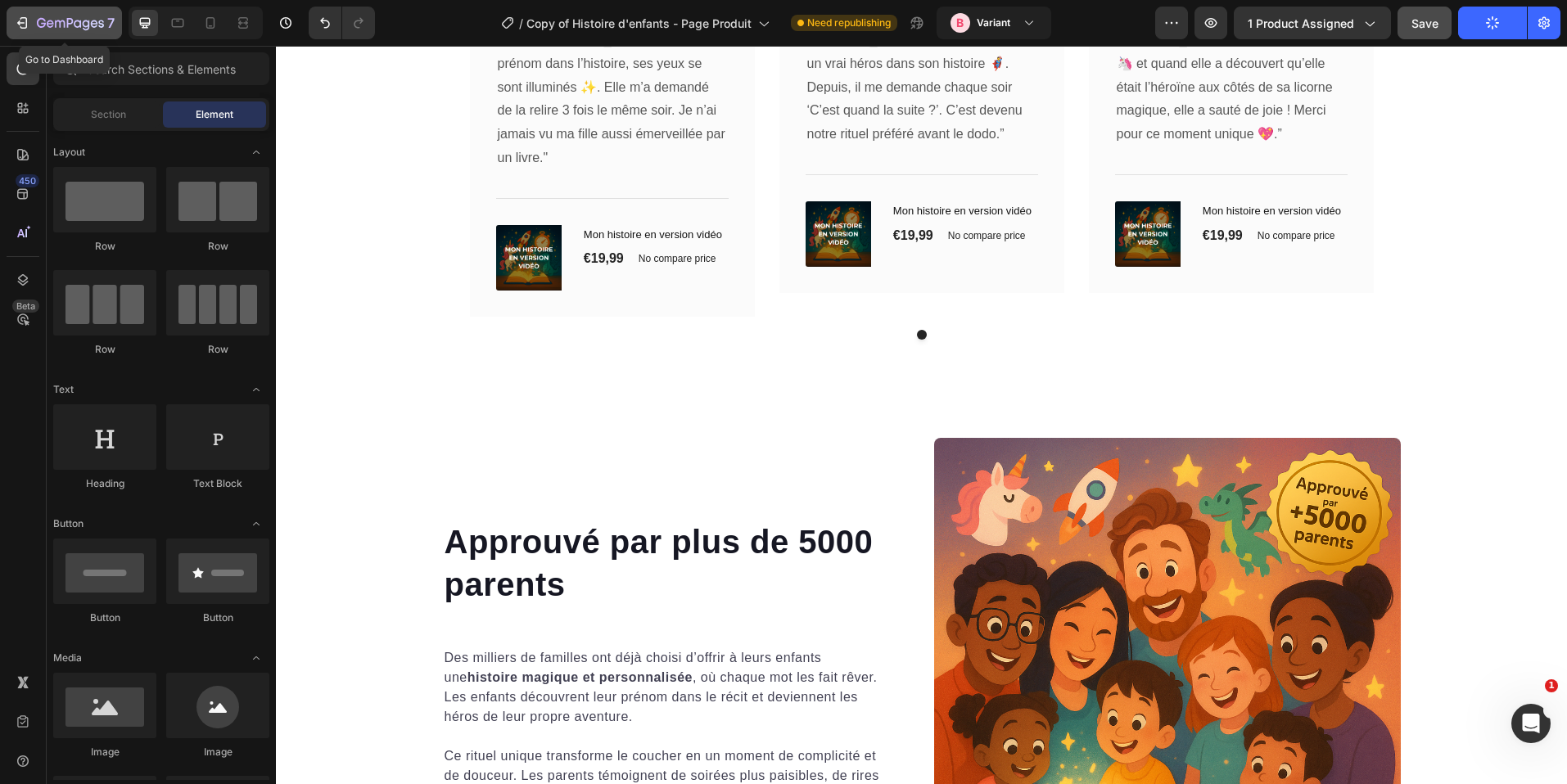
click at [27, 26] on icon "button" at bounding box center [22, 22] width 16 height 16
